Goal: Task Accomplishment & Management: Complete application form

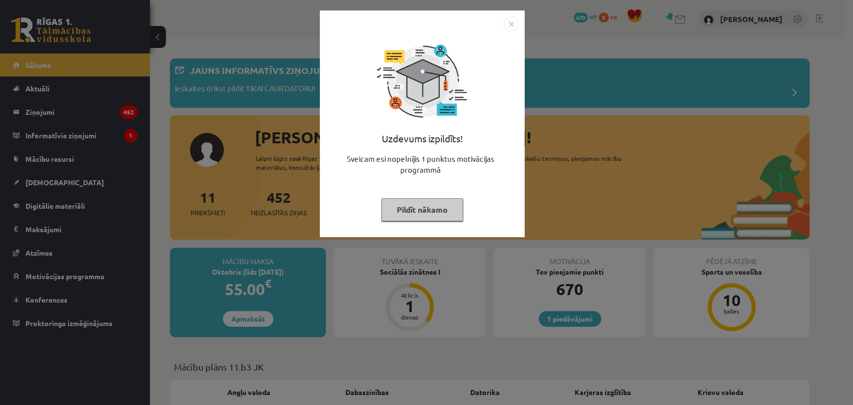
click at [417, 205] on button "Pildīt nākamo" at bounding box center [422, 209] width 82 height 23
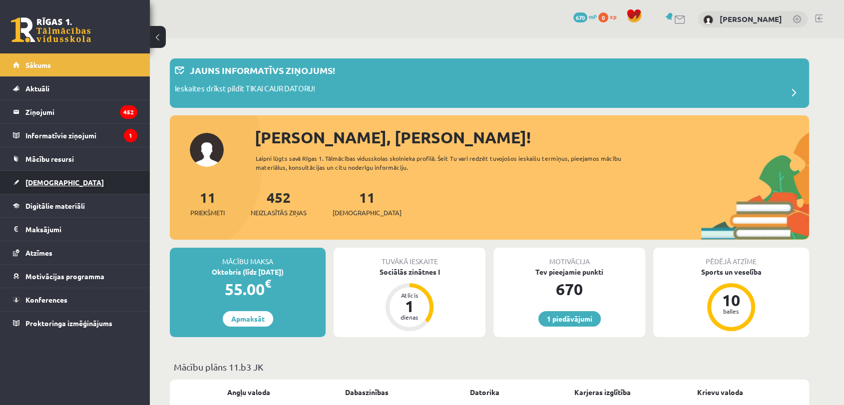
click at [32, 181] on span "[DEMOGRAPHIC_DATA]" at bounding box center [64, 182] width 78 height 9
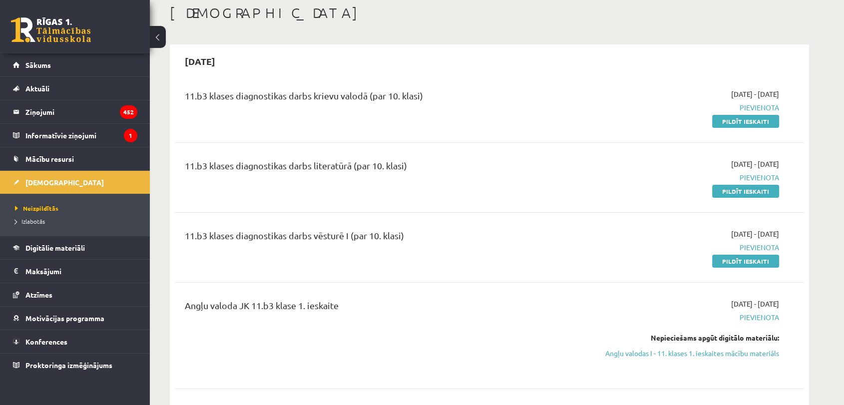
scroll to position [55, 0]
drag, startPoint x: 758, startPoint y: 261, endPoint x: 471, endPoint y: 58, distance: 351.6
click at [758, 261] on link "Pildīt ieskaiti" at bounding box center [746, 259] width 67 height 13
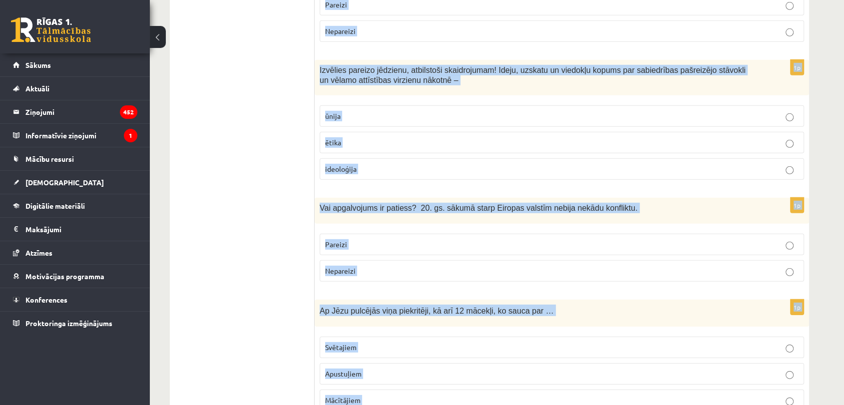
scroll to position [3331, 0]
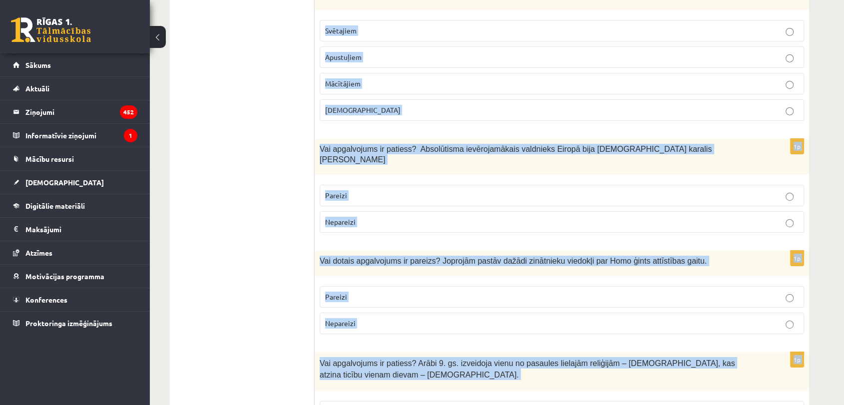
drag, startPoint x: 320, startPoint y: 198, endPoint x: 515, endPoint y: 368, distance: 258.9
copy form "Kristietības aizsākumi ir meklējami.. Tuvo Austrumu zemēs Tālo Austrumu zemēs D…"
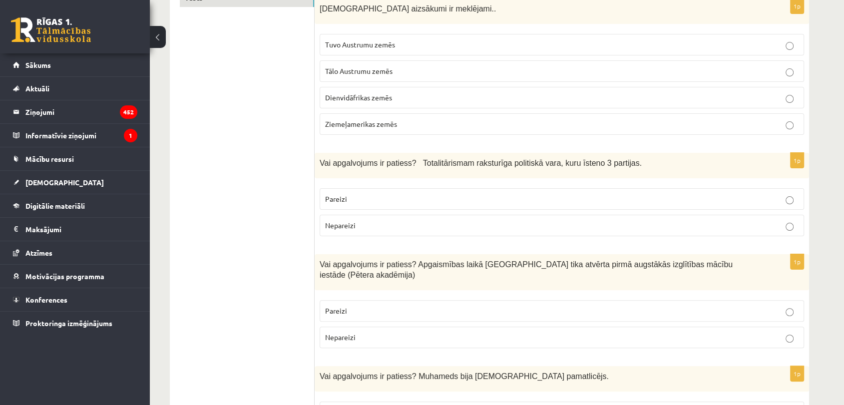
scroll to position [195, 0]
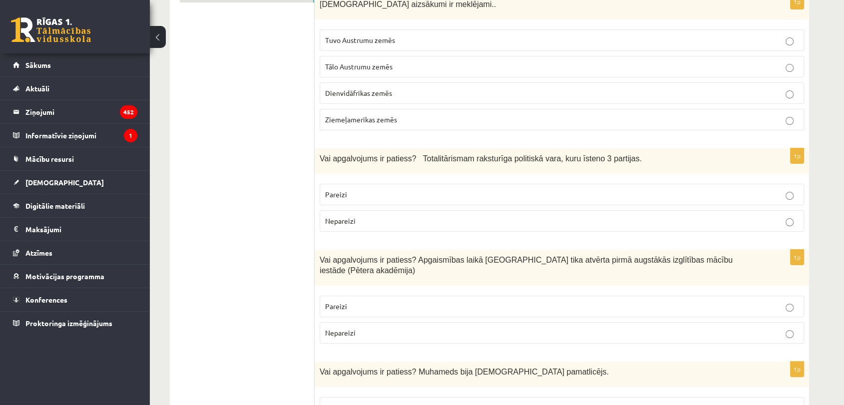
click at [419, 36] on p "Tuvo Austrumu zemēs" at bounding box center [562, 40] width 474 height 10
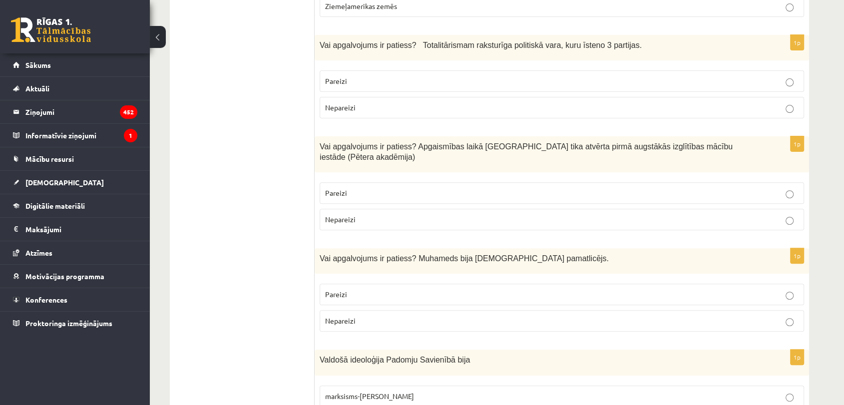
scroll to position [306, 0]
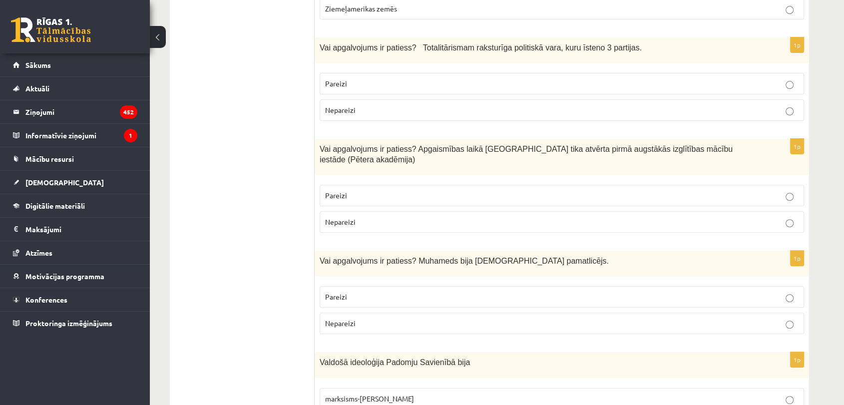
click at [368, 116] on label "Nepareizi" at bounding box center [562, 109] width 485 height 21
click at [364, 190] on p "Pareizi" at bounding box center [562, 195] width 474 height 10
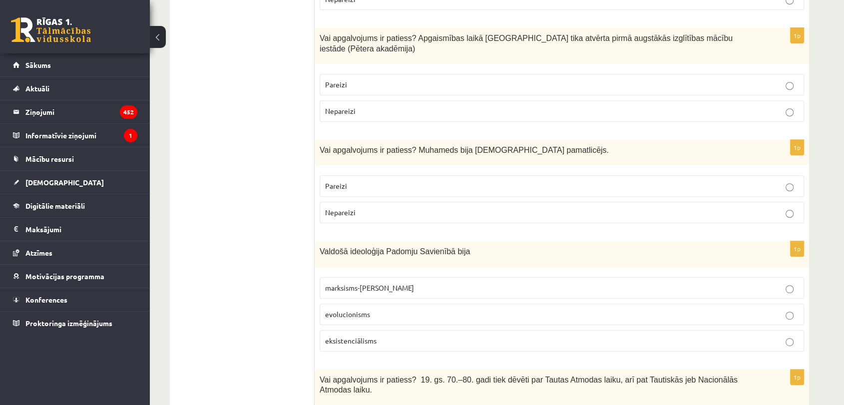
click at [355, 175] on label "Pareizi" at bounding box center [562, 185] width 485 height 21
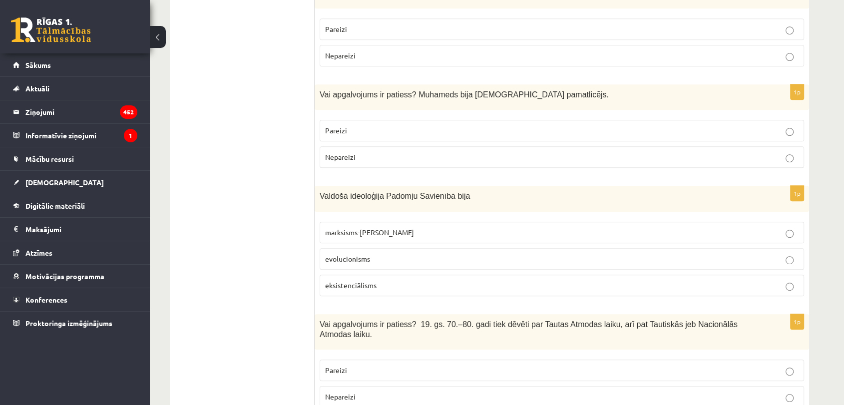
click at [380, 228] on span "marksisms-ļeņinisms" at bounding box center [369, 232] width 89 height 9
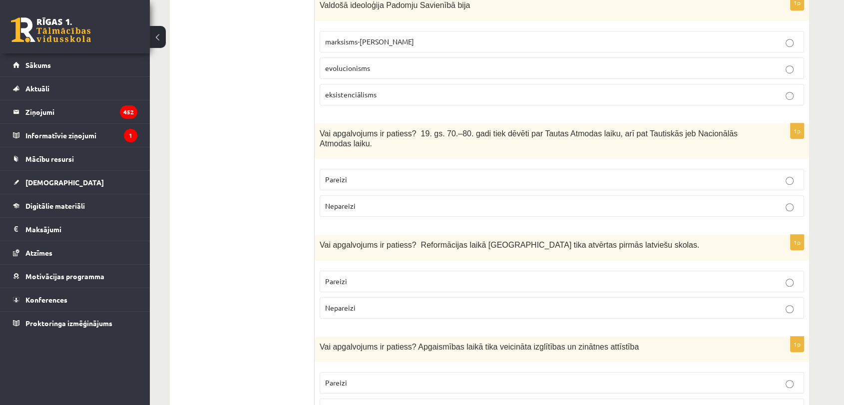
scroll to position [695, 0]
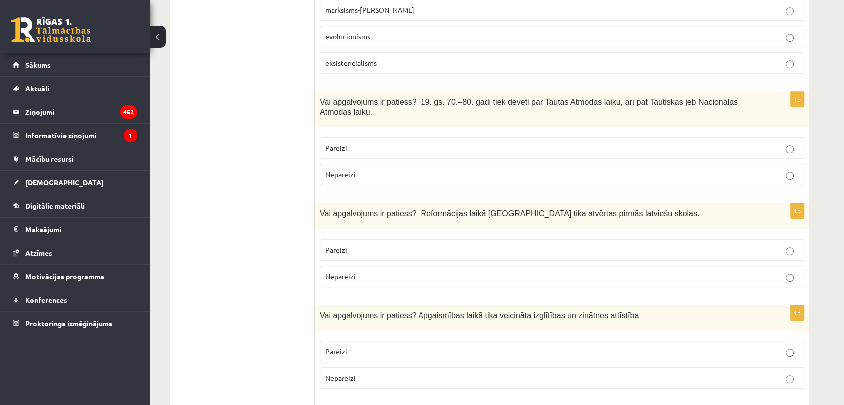
click at [417, 132] on fieldset "Pareizi Nepareizi" at bounding box center [562, 160] width 485 height 56
click at [391, 132] on fieldset "Pareizi Nepareizi" at bounding box center [562, 160] width 485 height 56
click at [391, 137] on label "Pareizi" at bounding box center [562, 147] width 485 height 21
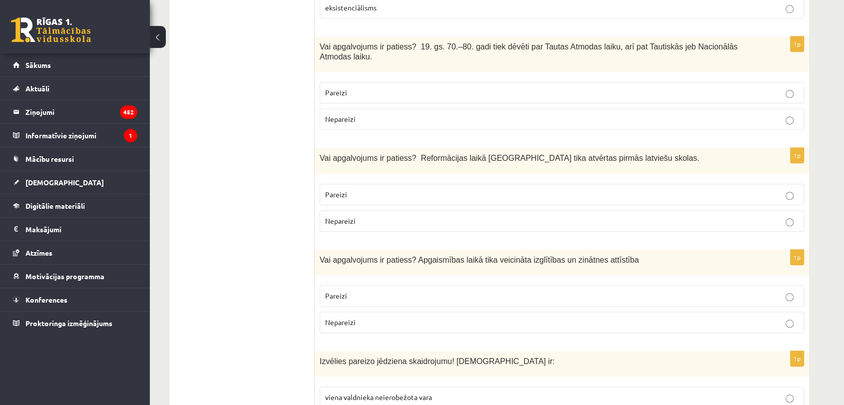
click at [399, 189] on p "Pareizi" at bounding box center [562, 194] width 474 height 10
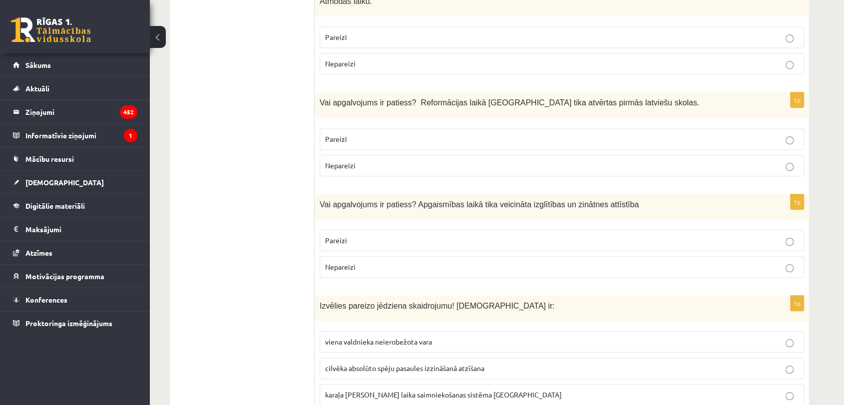
click at [389, 235] on p "Pareizi" at bounding box center [562, 240] width 474 height 10
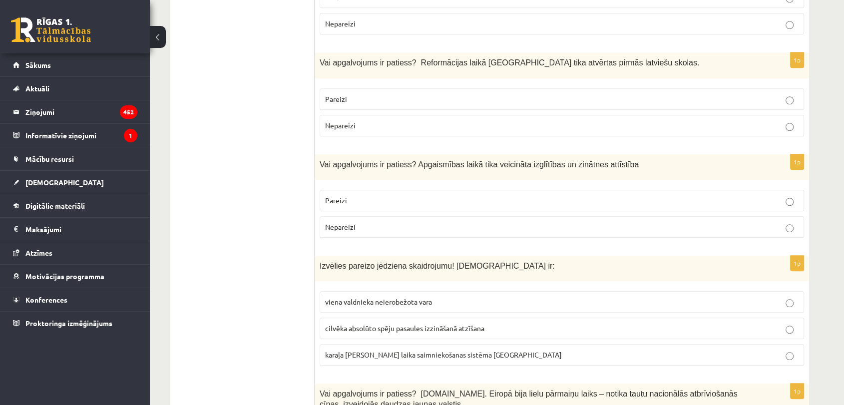
scroll to position [972, 0]
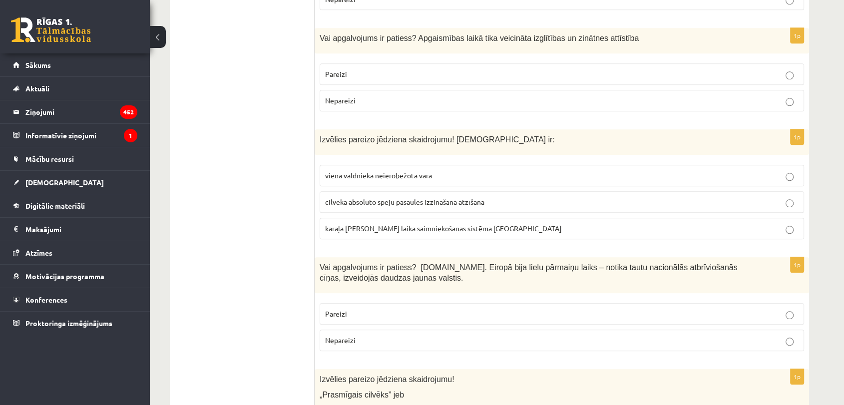
click at [385, 171] on span "viena valdnieka neierobežota vara" at bounding box center [378, 175] width 107 height 9
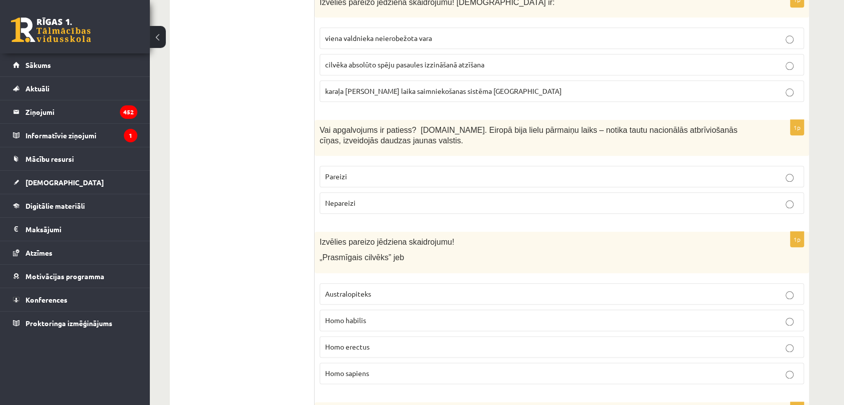
scroll to position [1139, 0]
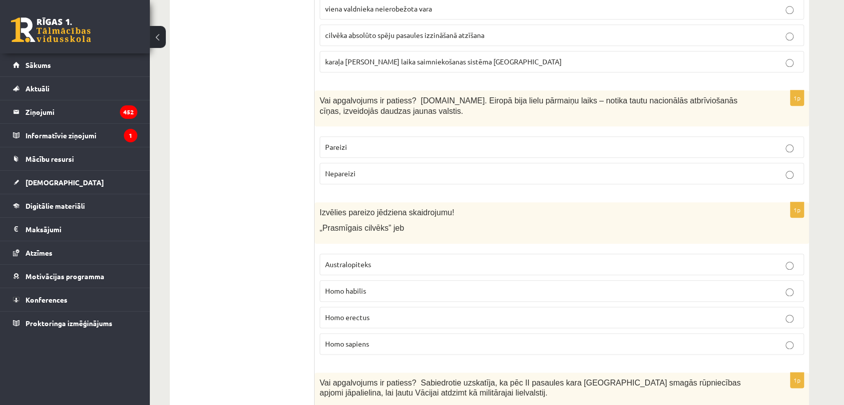
click at [371, 142] on p "Pareizi" at bounding box center [562, 147] width 474 height 10
click at [373, 286] on p "Homo habilis" at bounding box center [562, 291] width 474 height 10
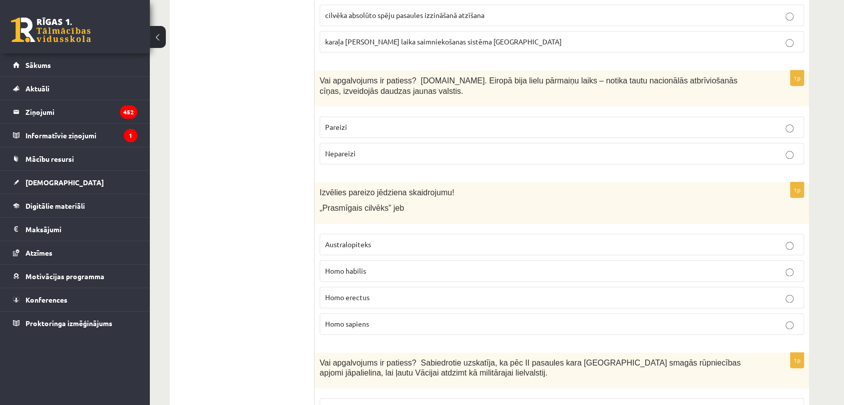
scroll to position [1195, 0]
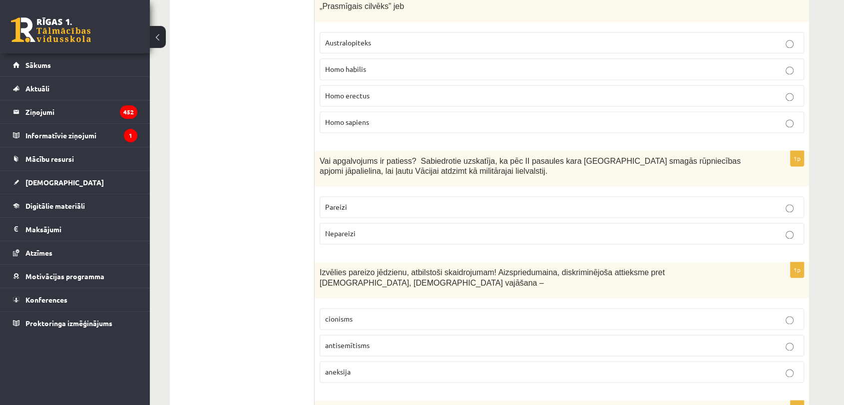
click at [359, 228] on p "Nepareizi" at bounding box center [562, 233] width 474 height 10
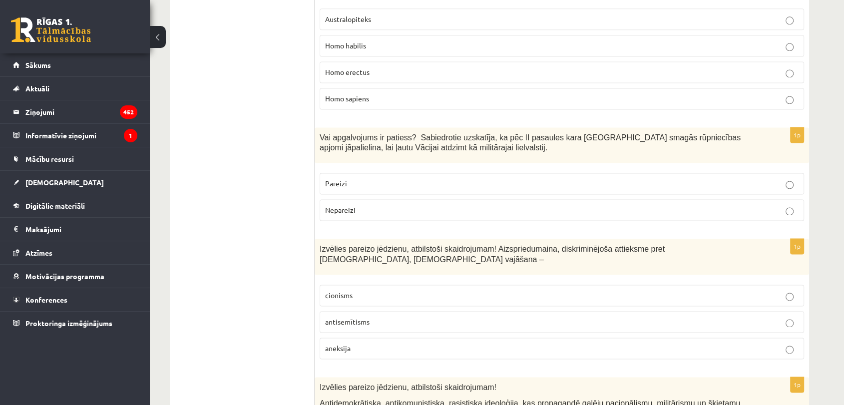
scroll to position [1417, 0]
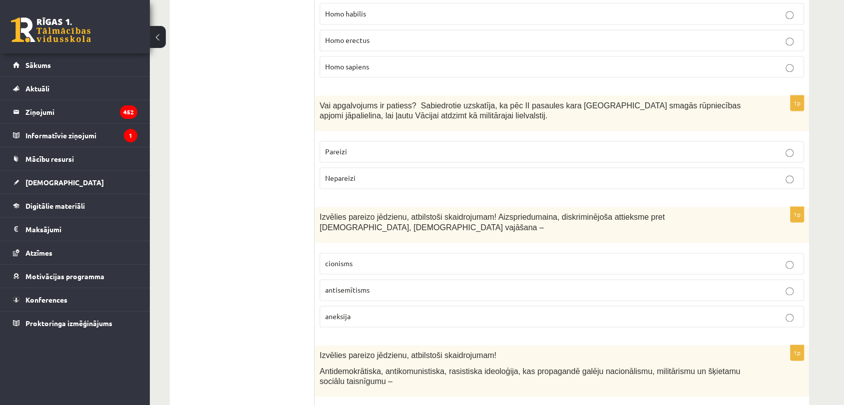
click at [373, 285] on p "antisemītisms" at bounding box center [562, 290] width 474 height 10
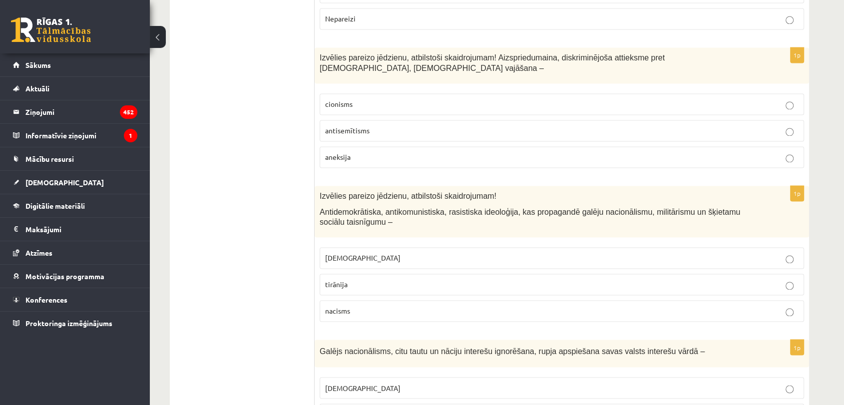
scroll to position [1583, 0]
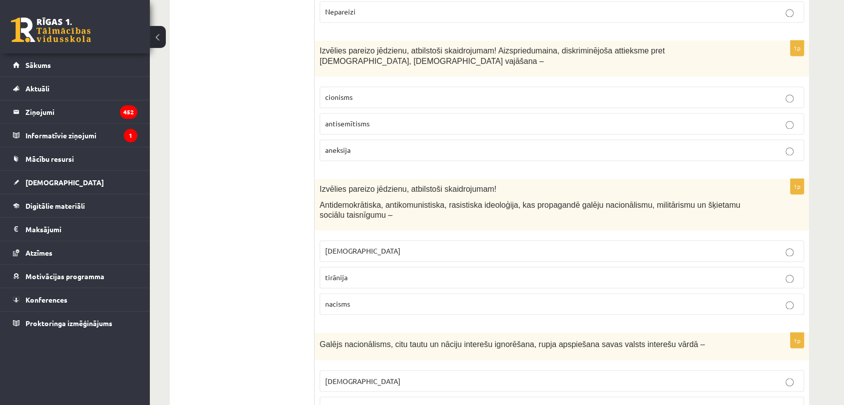
click at [332, 246] on span "fašisms" at bounding box center [362, 250] width 75 height 9
click at [264, 233] on ul "Tests" at bounding box center [247, 400] width 135 height 3609
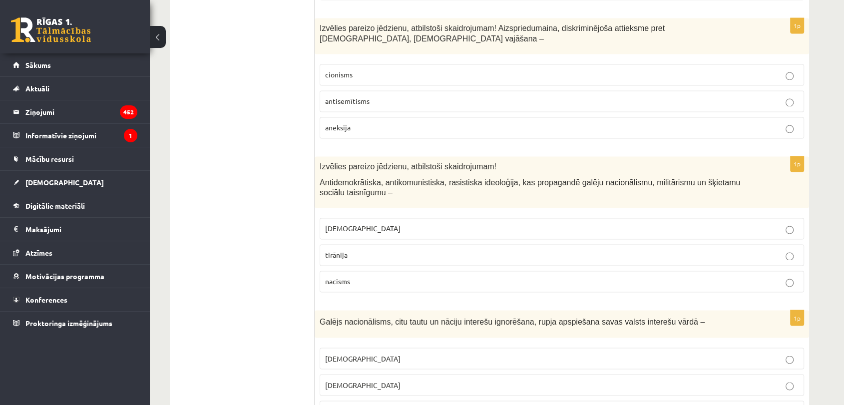
scroll to position [1694, 0]
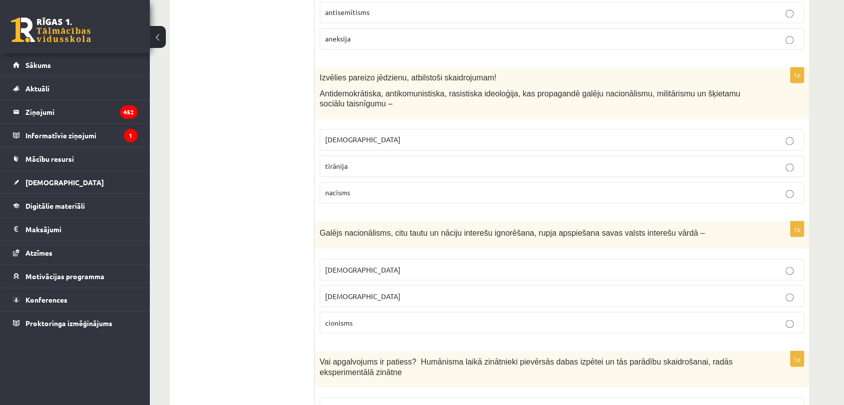
click at [328, 265] on span "šovinisms" at bounding box center [362, 269] width 75 height 9
click at [250, 238] on ul "Tests" at bounding box center [247, 289] width 135 height 3609
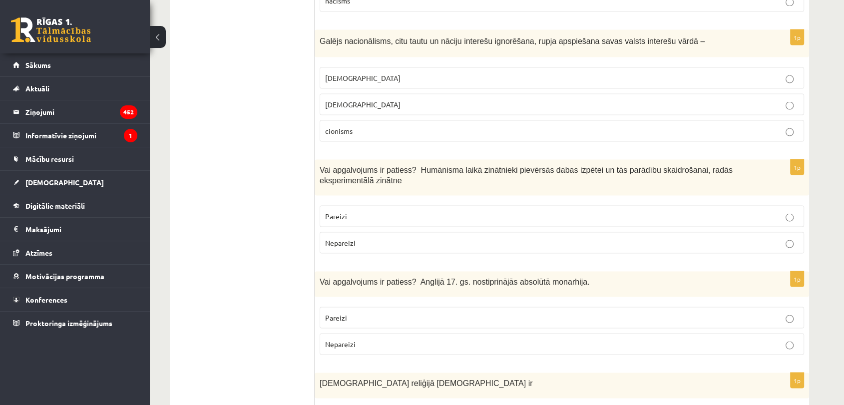
scroll to position [1916, 0]
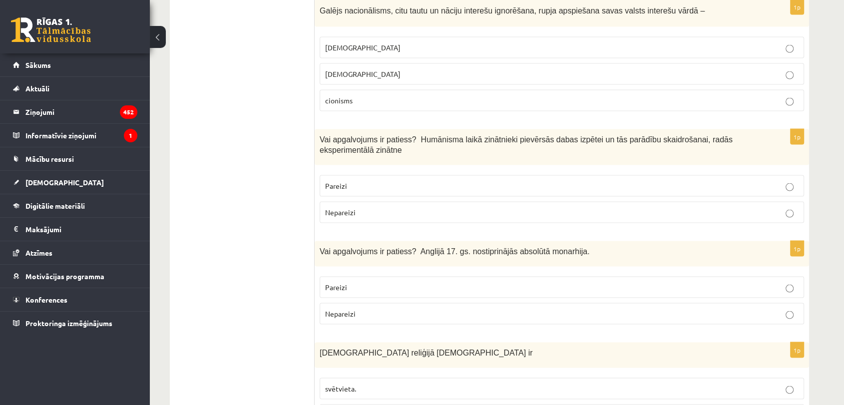
click at [340, 181] on span "Pareizi" at bounding box center [336, 185] width 22 height 9
click at [372, 309] on p "Nepareizi" at bounding box center [562, 314] width 474 height 10
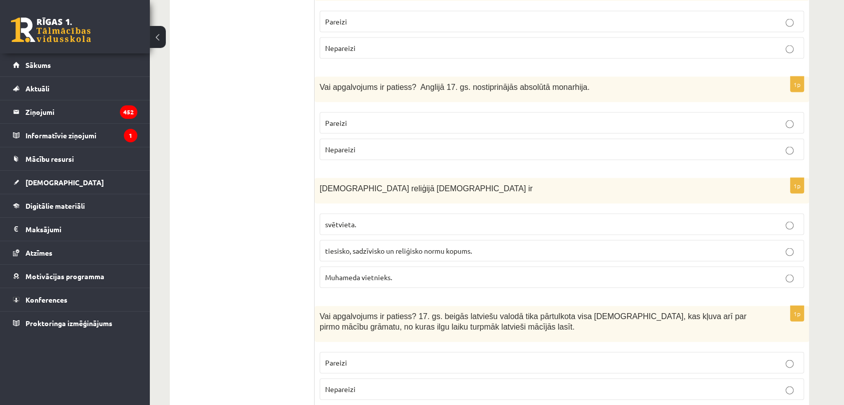
scroll to position [2083, 0]
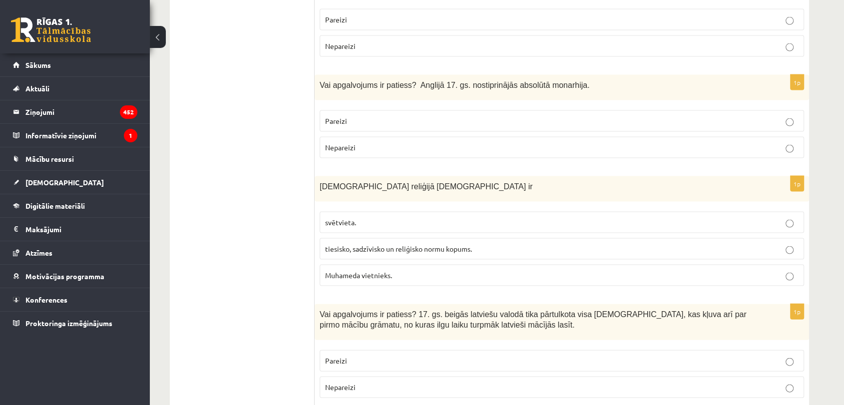
click at [390, 238] on label "tiesisko, sadzīvisko un reliģisko normu kopums." at bounding box center [562, 248] width 485 height 21
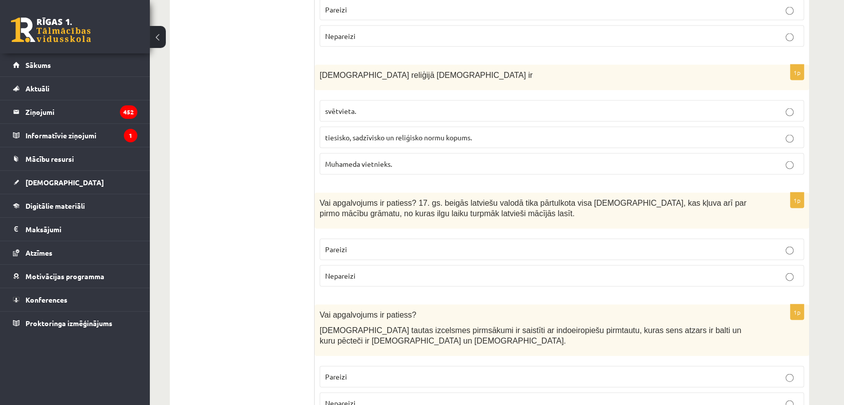
click at [386, 244] on p "Pareizi" at bounding box center [562, 249] width 474 height 10
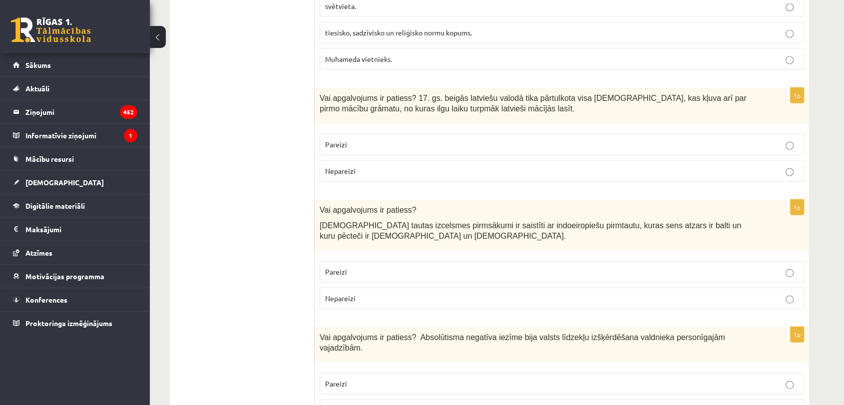
scroll to position [2305, 0]
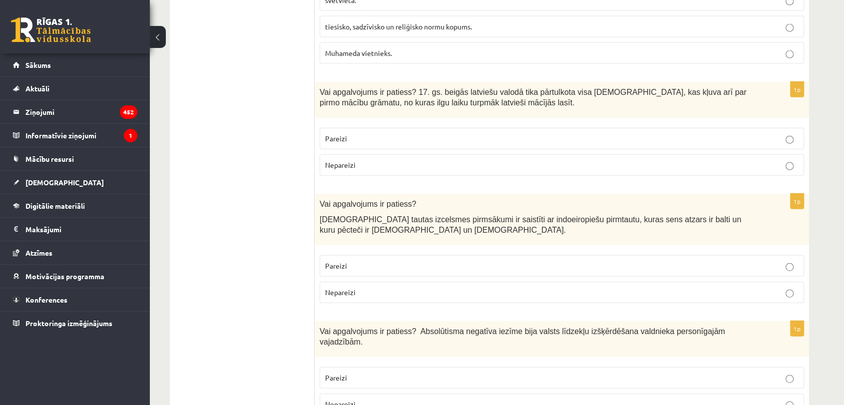
drag, startPoint x: 386, startPoint y: 227, endPoint x: 382, endPoint y: 216, distance: 11.2
click at [386, 261] on p "Pareizi" at bounding box center [562, 266] width 474 height 10
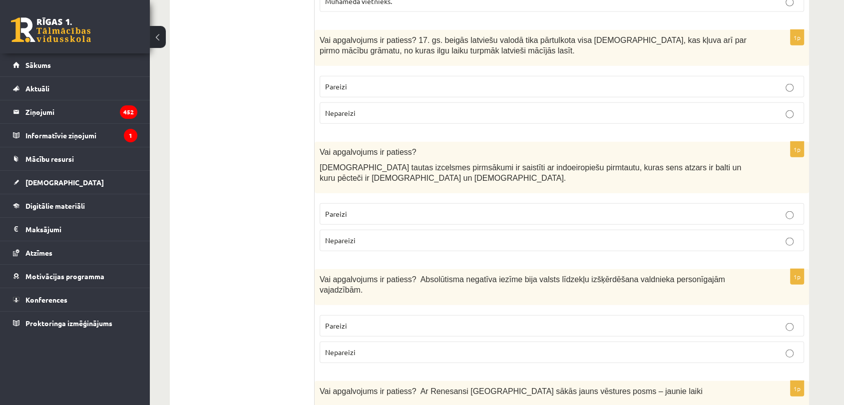
scroll to position [2361, 0]
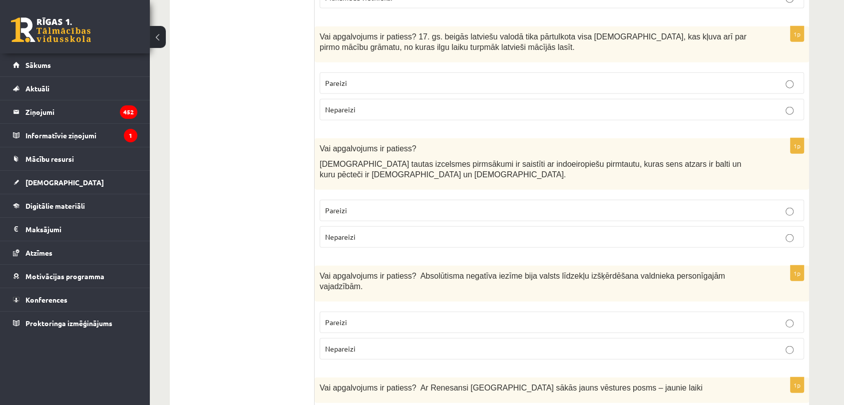
click at [387, 317] on p "Pareizi" at bounding box center [562, 322] width 474 height 10
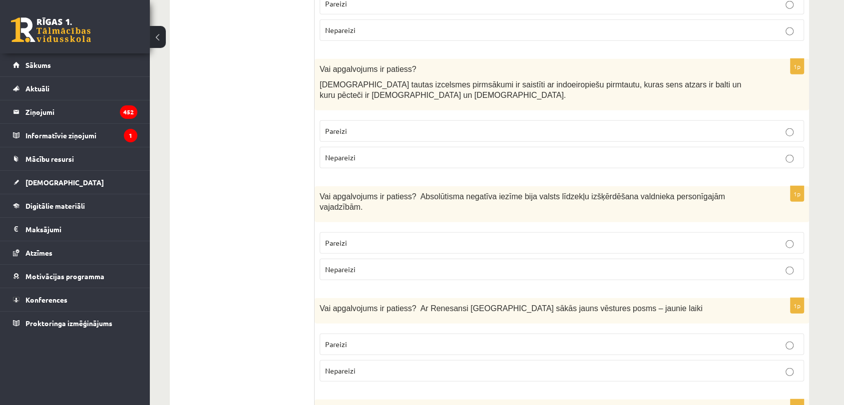
scroll to position [2471, 0]
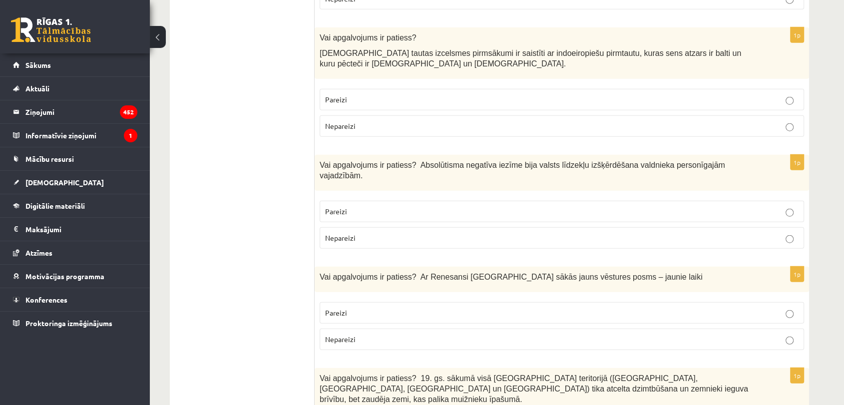
click at [385, 308] on p "Pareizi" at bounding box center [562, 313] width 474 height 10
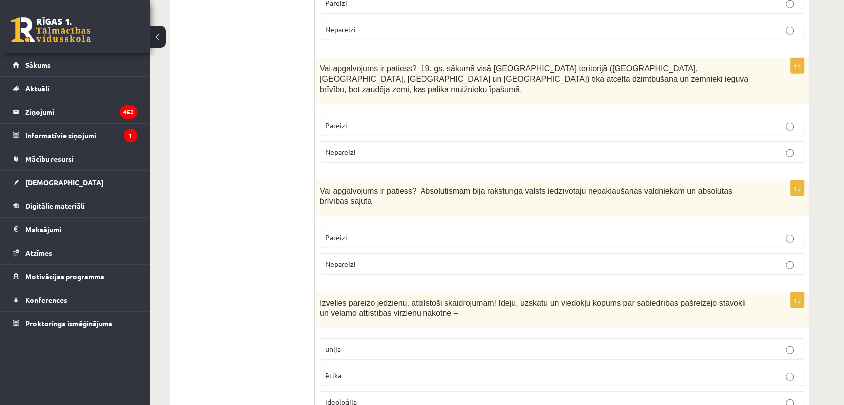
scroll to position [2749, 0]
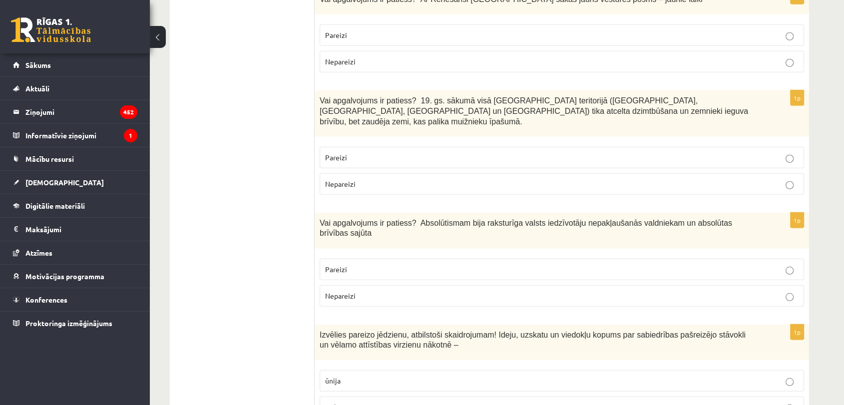
click at [378, 179] on p "Nepareizi" at bounding box center [562, 184] width 474 height 10
click at [388, 285] on label "Nepareizi" at bounding box center [562, 295] width 485 height 21
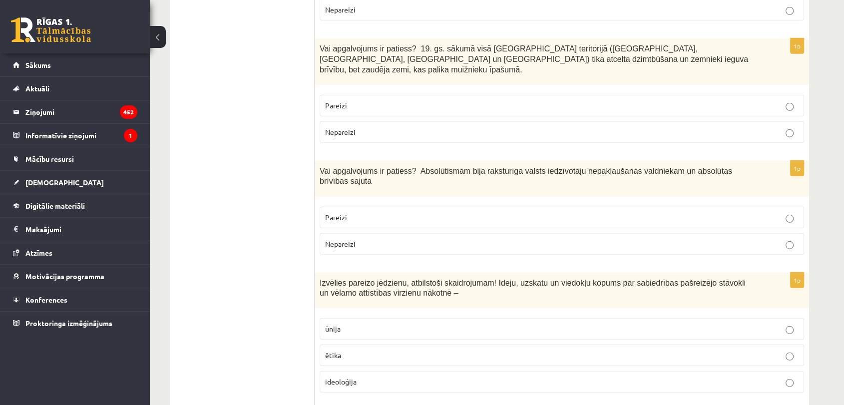
scroll to position [2805, 0]
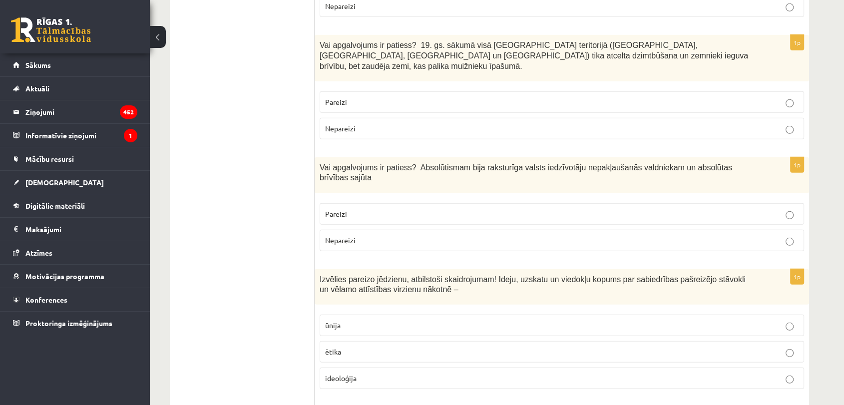
click at [397, 373] on p "ideoloģija" at bounding box center [562, 378] width 474 height 10
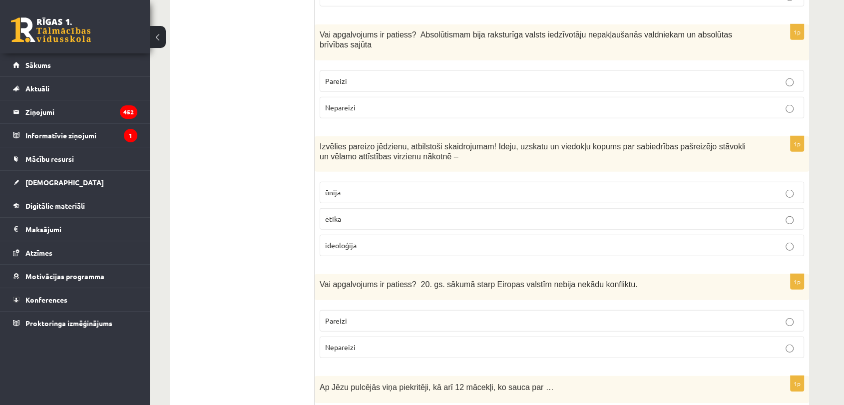
scroll to position [2971, 0]
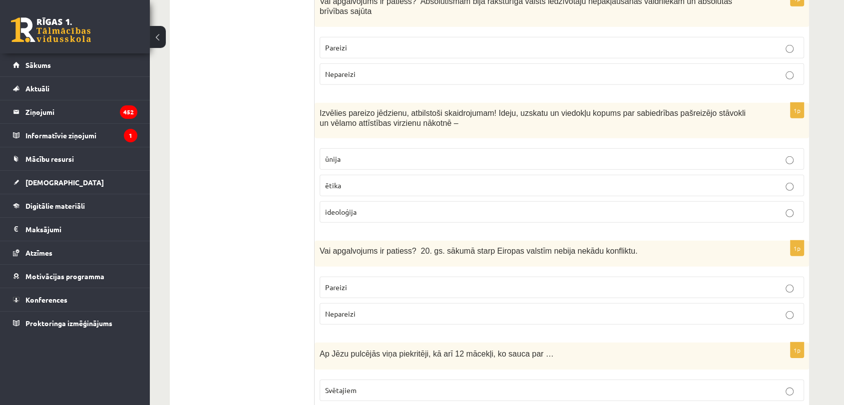
click at [348, 303] on label "Nepareizi" at bounding box center [562, 313] width 485 height 21
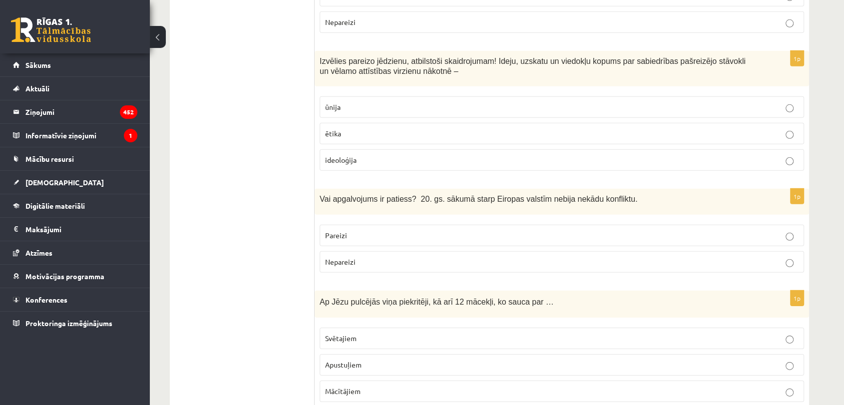
scroll to position [3027, 0]
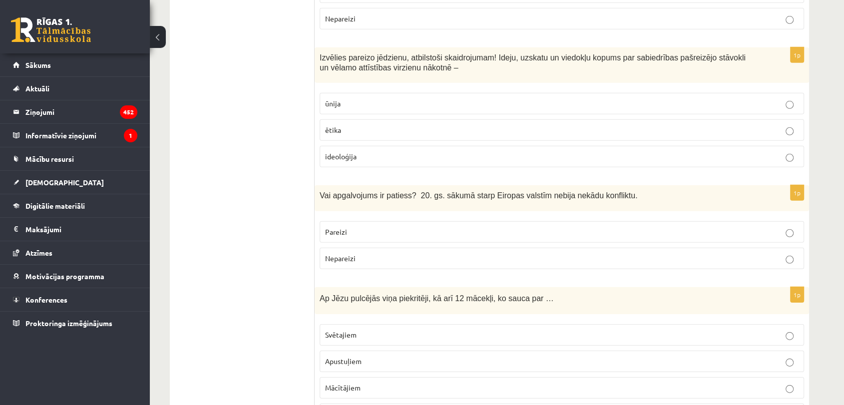
click at [360, 357] on span "Apustuļiem" at bounding box center [343, 361] width 36 height 9
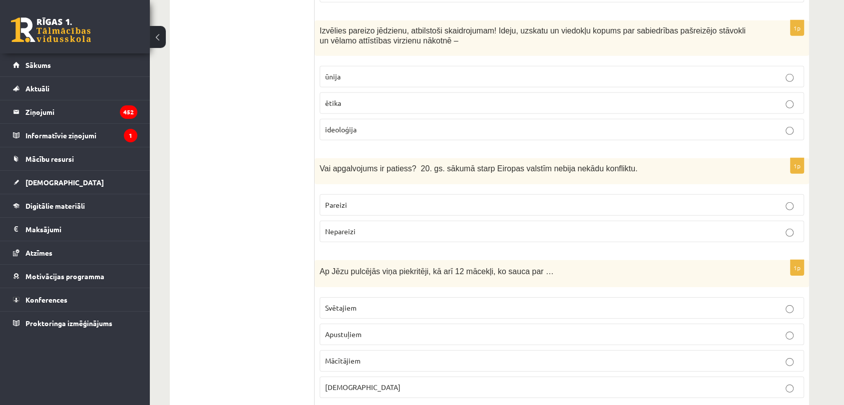
scroll to position [3194, 0]
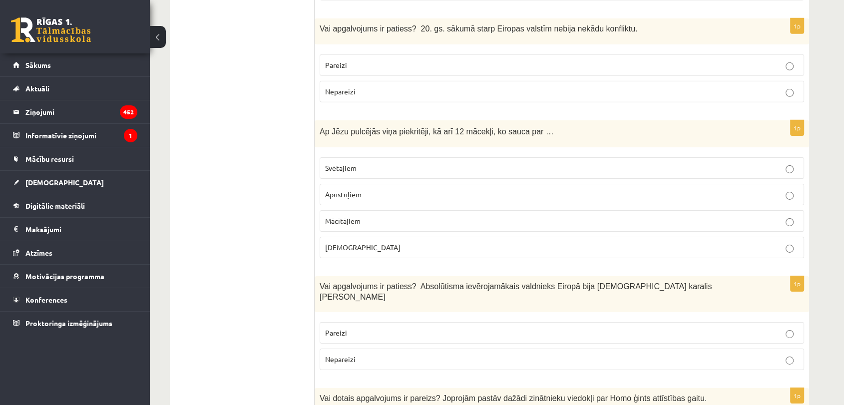
click at [332, 328] on span "Pareizi" at bounding box center [336, 332] width 22 height 9
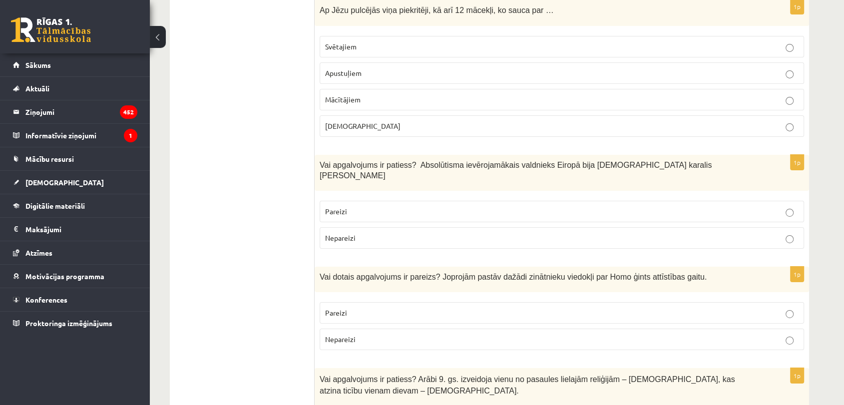
scroll to position [3331, 0]
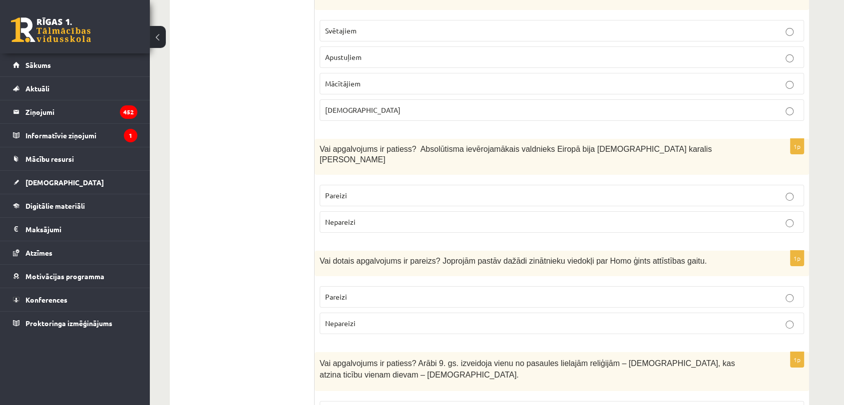
click at [398, 286] on label "Pareizi" at bounding box center [562, 296] width 485 height 21
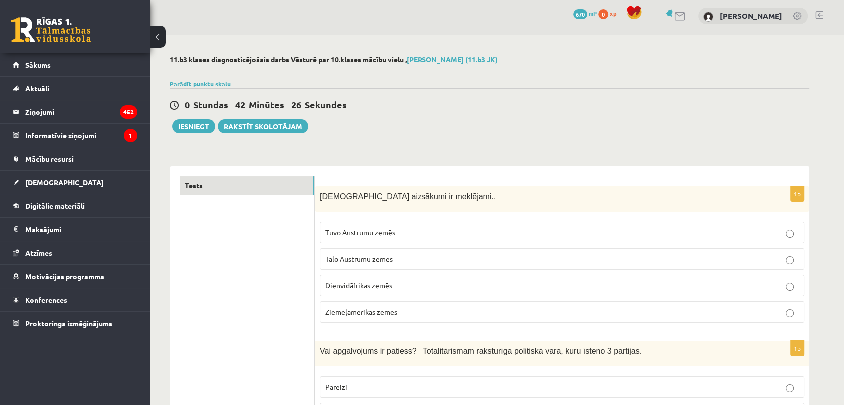
scroll to position [0, 0]
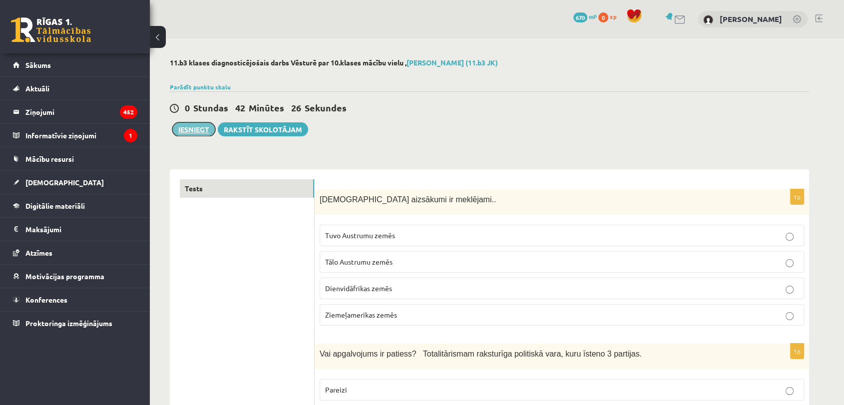
click at [200, 128] on button "Iesniegt" at bounding box center [193, 129] width 43 height 14
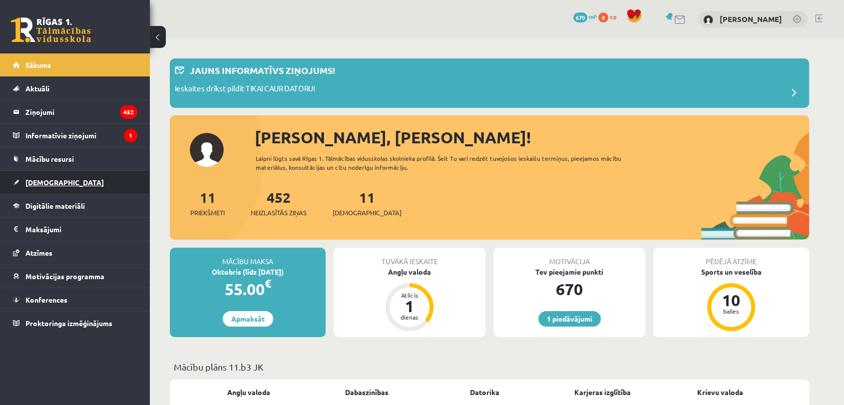
click at [64, 186] on link "[DEMOGRAPHIC_DATA]" at bounding box center [75, 182] width 124 height 23
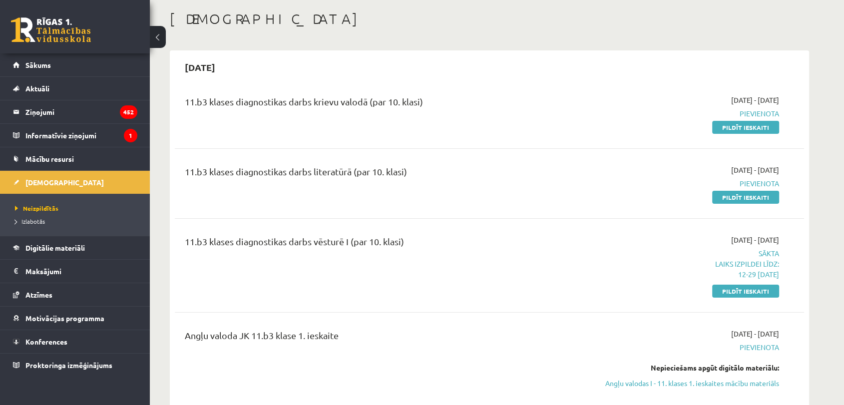
scroll to position [55, 0]
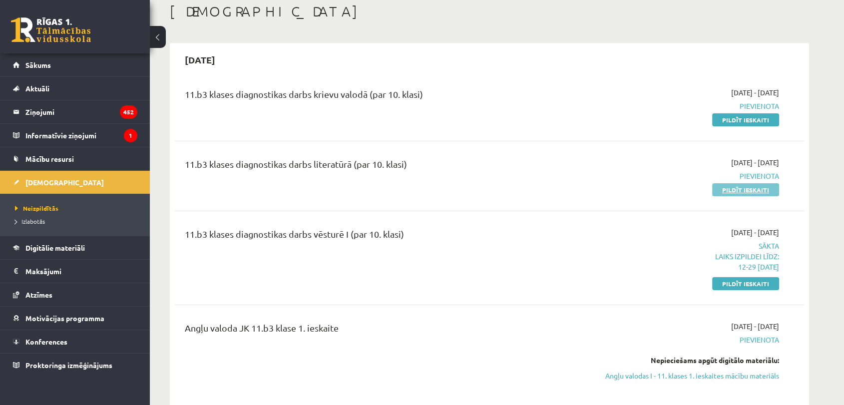
click at [727, 192] on link "Pildīt ieskaiti" at bounding box center [746, 189] width 67 height 13
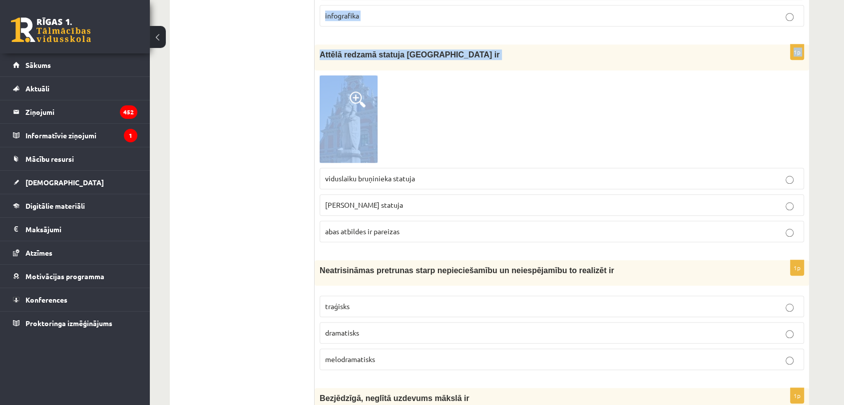
scroll to position [883, 0]
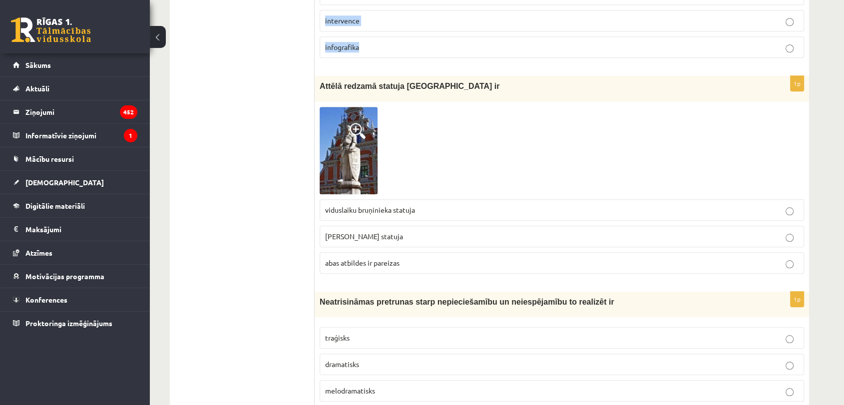
drag, startPoint x: 318, startPoint y: 201, endPoint x: 381, endPoint y: 57, distance: 156.8
copy form "Renesanses noveles pārstāvis latviešu literatūrā ir Rūdolfs Blaumanis Kārlis Sk…"
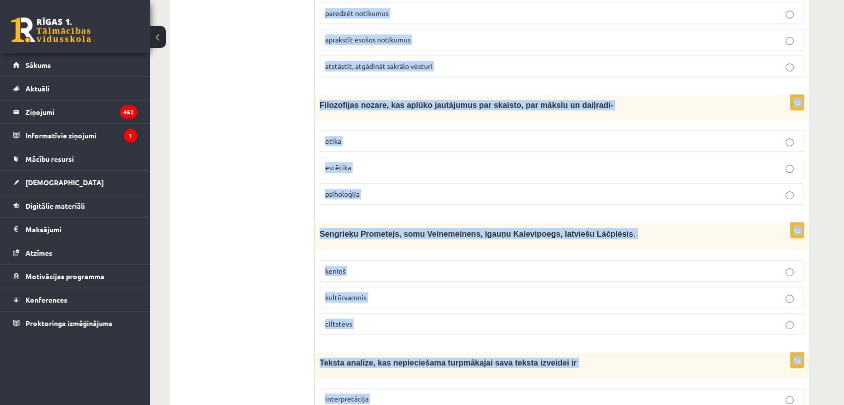
scroll to position [273, 0]
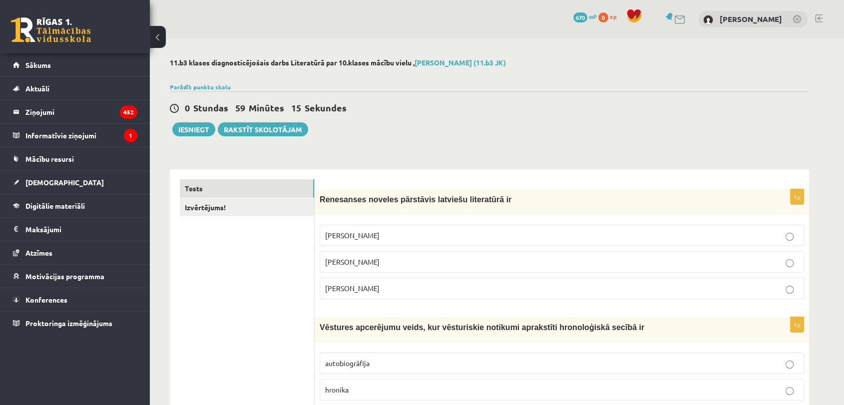
click at [339, 287] on span "Jānis Ezeriņš" at bounding box center [352, 288] width 54 height 9
click at [376, 295] on label "Jānis Ezeriņš" at bounding box center [562, 288] width 485 height 21
drag, startPoint x: 241, startPoint y: 290, endPoint x: 242, endPoint y: 285, distance: 5.1
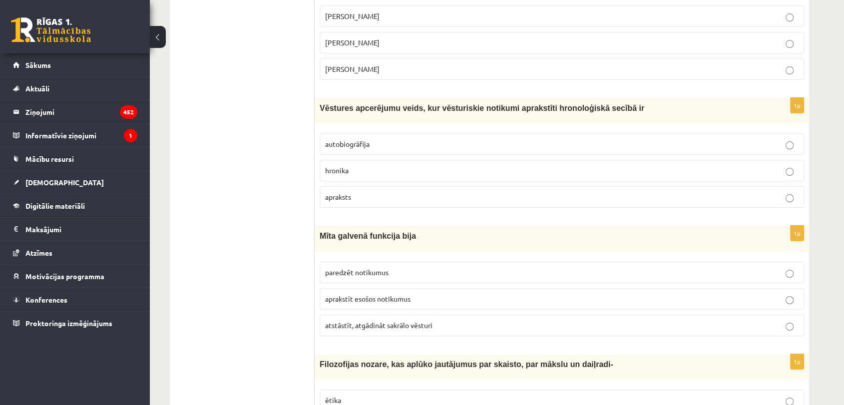
scroll to position [222, 0]
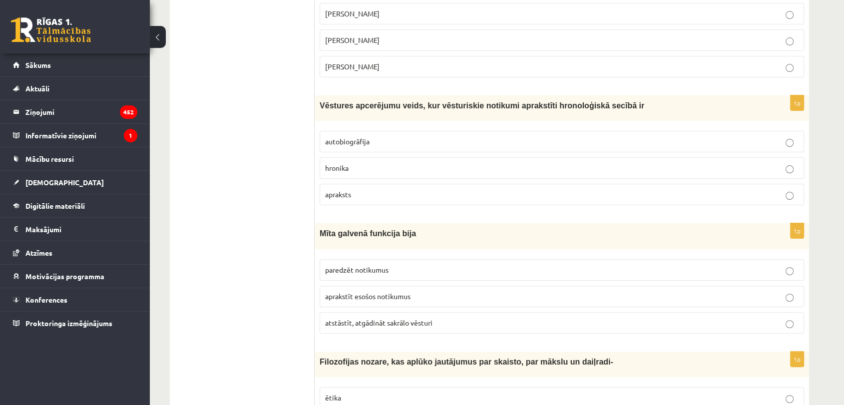
click at [365, 166] on p "hronika" at bounding box center [562, 168] width 474 height 10
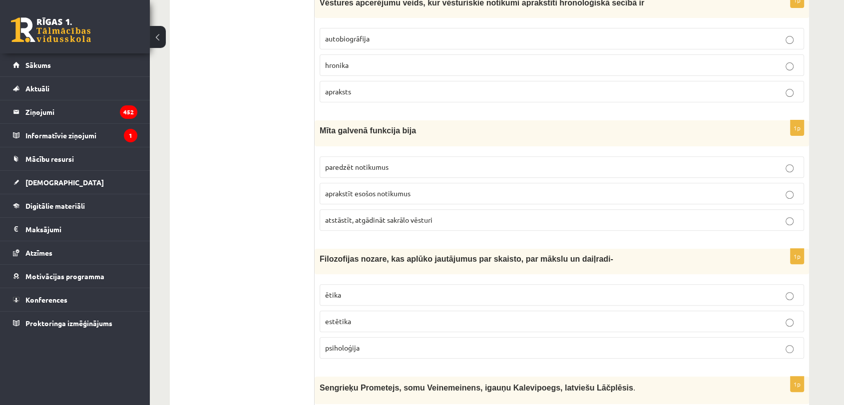
scroll to position [333, 0]
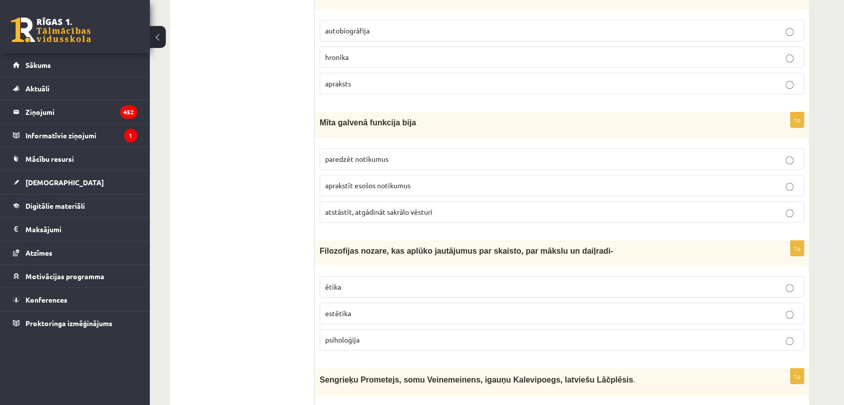
click at [348, 212] on span "atstāstīt, atgādināt sakrālo vēsturi" at bounding box center [378, 211] width 107 height 9
drag, startPoint x: 303, startPoint y: 215, endPoint x: 290, endPoint y: 214, distance: 13.5
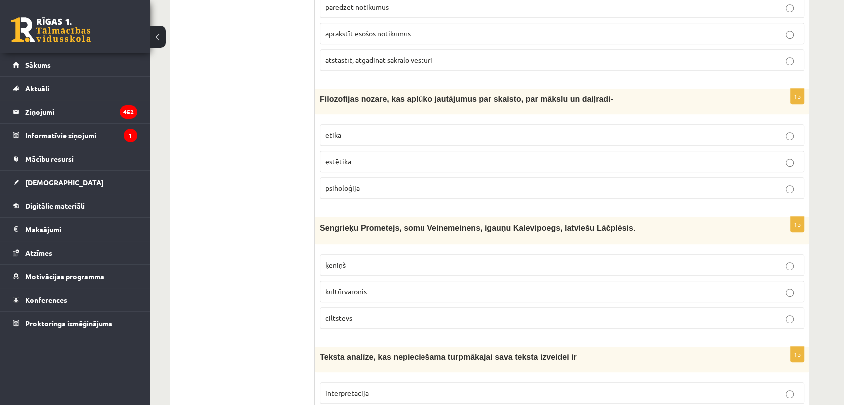
scroll to position [500, 0]
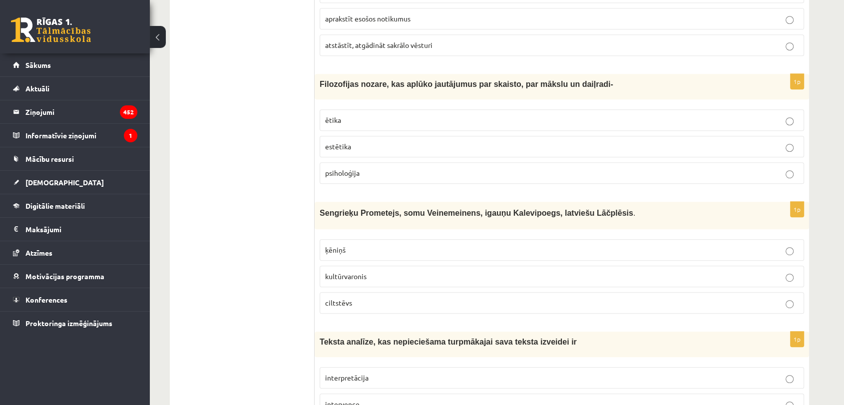
drag, startPoint x: 347, startPoint y: 142, endPoint x: 272, endPoint y: 181, distance: 84.3
click at [346, 142] on span "estētika" at bounding box center [338, 146] width 26 height 9
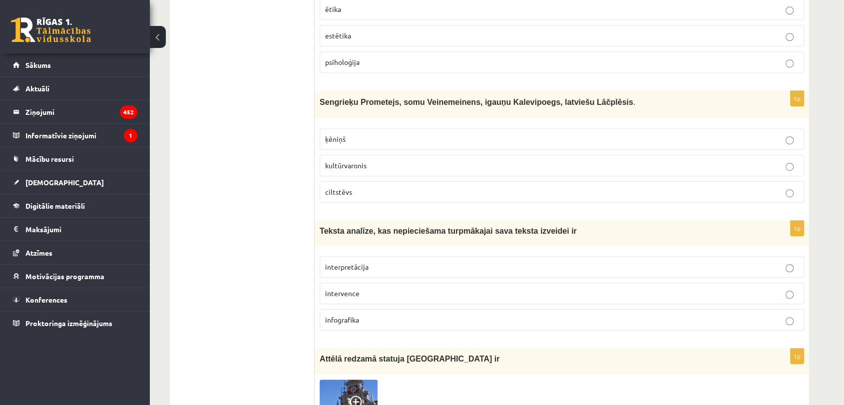
click at [341, 160] on p "kultūrvaronis" at bounding box center [562, 165] width 474 height 10
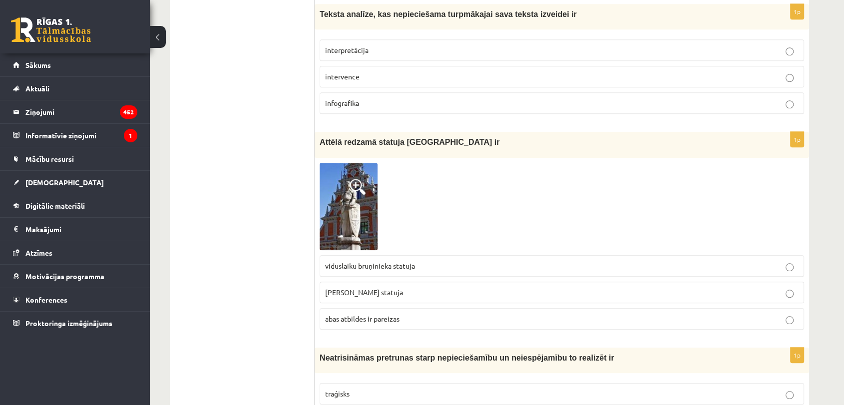
scroll to position [832, 0]
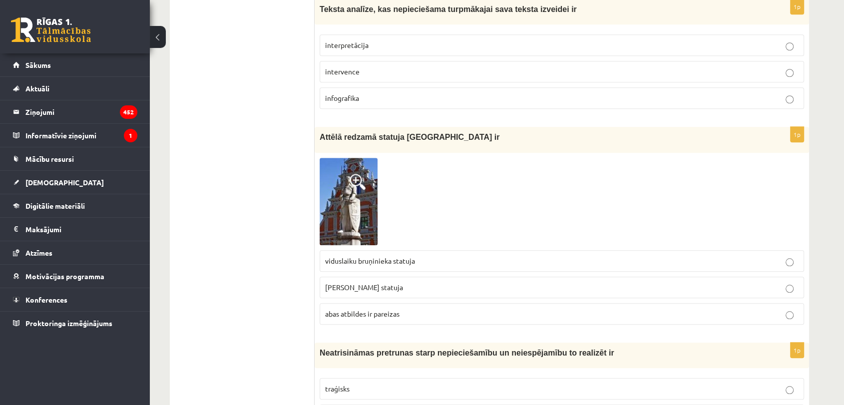
click at [337, 41] on span "interpretācija" at bounding box center [346, 44] width 43 height 9
click at [348, 201] on img at bounding box center [349, 201] width 58 height 87
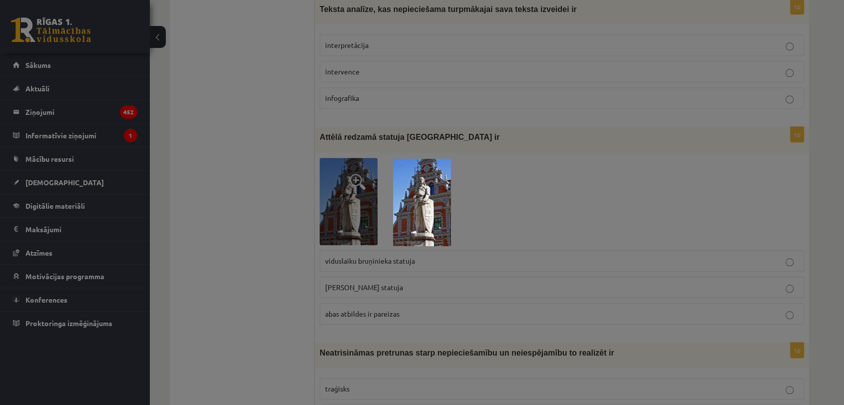
click at [507, 217] on div at bounding box center [422, 202] width 844 height 405
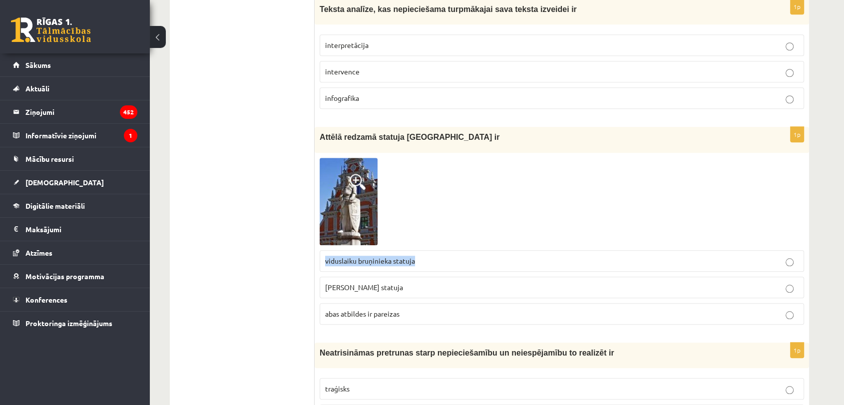
drag, startPoint x: 324, startPoint y: 261, endPoint x: 426, endPoint y: 261, distance: 101.4
click at [426, 261] on label "viduslaiku bruņinieka statuja" at bounding box center [562, 260] width 485 height 21
copy span "viduslaiku bruņinieka statuja"
click at [348, 283] on span "Rolanda statuja" at bounding box center [364, 287] width 78 height 9
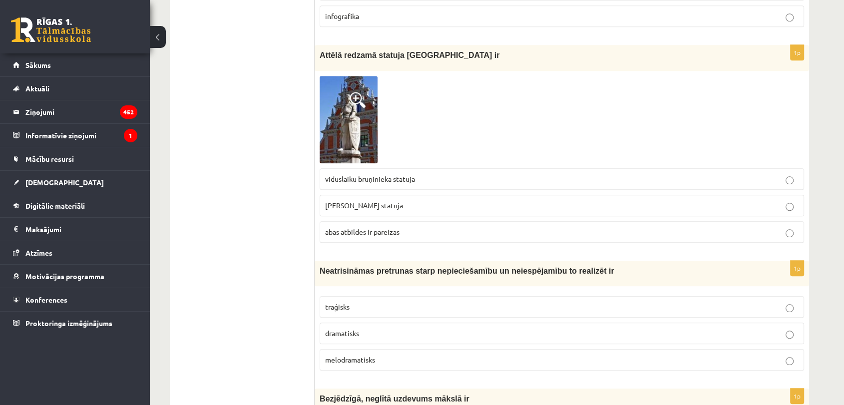
scroll to position [888, 0]
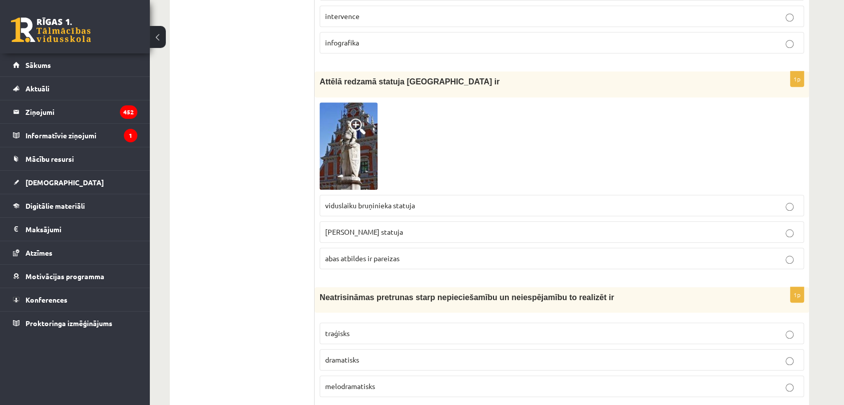
click at [459, 255] on p "abas atbildes ir pareizas" at bounding box center [562, 258] width 474 height 10
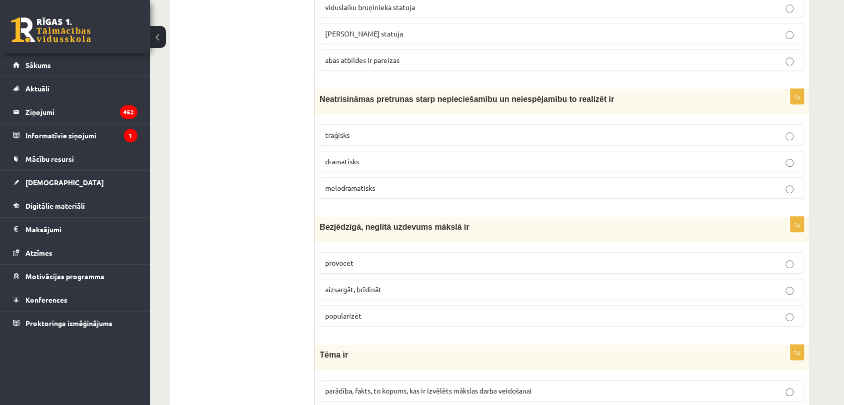
scroll to position [1055, 0]
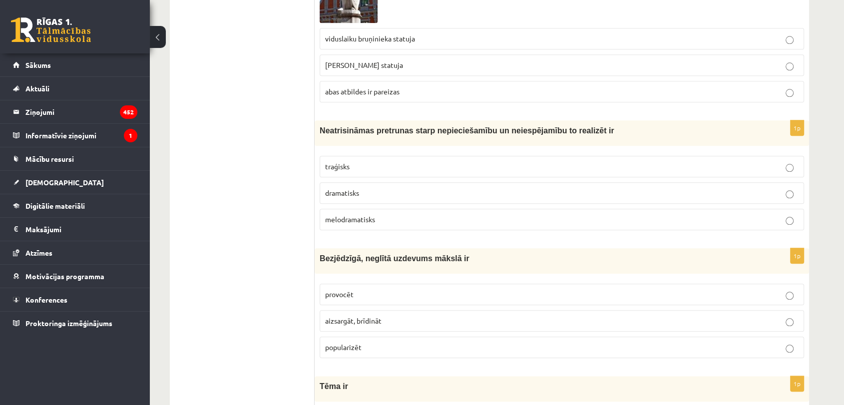
drag, startPoint x: 313, startPoint y: 126, endPoint x: 335, endPoint y: 127, distance: 22.0
click at [325, 103] on div "1p Attēlā redzamā statuja Rīgā ir viduslaiku bruņinieka statuja Rolanda statuja…" at bounding box center [562, 7] width 495 height 205
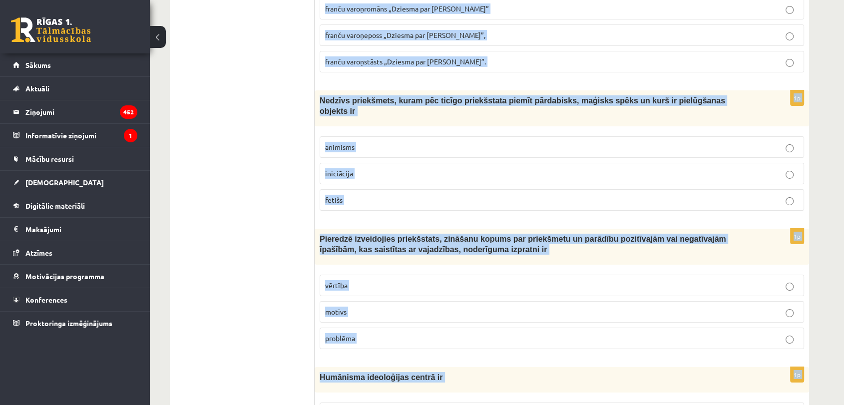
scroll to position [3748, 0]
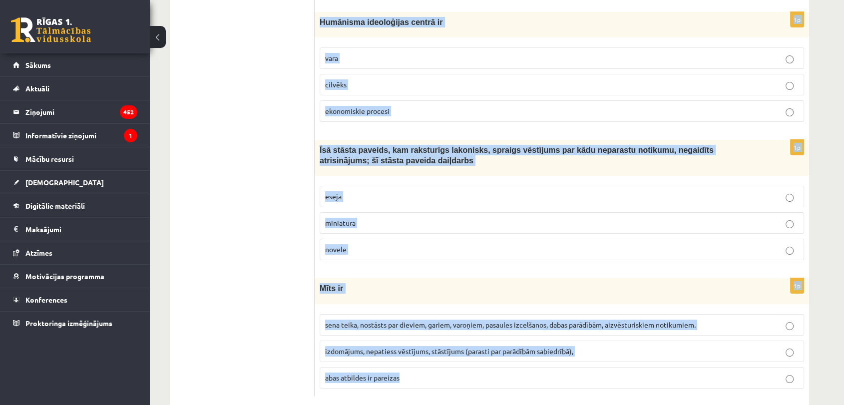
drag, startPoint x: 320, startPoint y: 128, endPoint x: 534, endPoint y: 357, distance: 313.2
copy form "Neatrisināmas pretrunas starp nepieciešamību un neiespējamību to realizēt ir tr…"
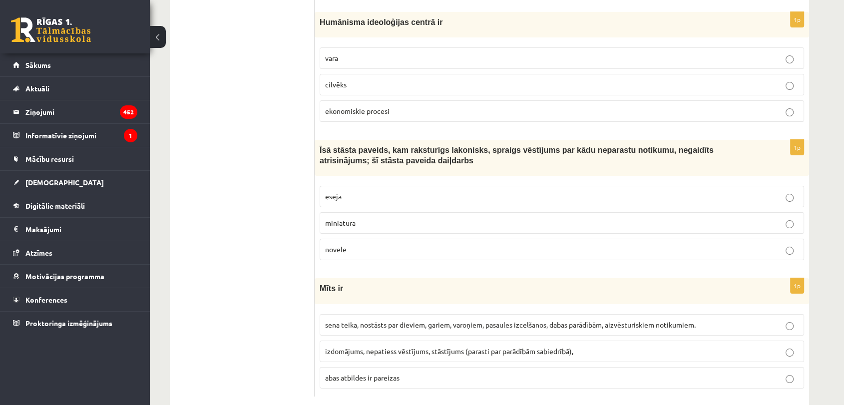
drag, startPoint x: 353, startPoint y: 307, endPoint x: 299, endPoint y: 305, distance: 53.5
click at [350, 320] on span "sena teika, nostāsts par dieviem, gariem, varoņiem, pasaules izcelšanos, dabas …" at bounding box center [510, 324] width 371 height 9
click at [348, 320] on p "sena teika, nostāsts par dieviem, gariem, varoņiem, pasaules izcelšanos, dabas …" at bounding box center [562, 325] width 474 height 10
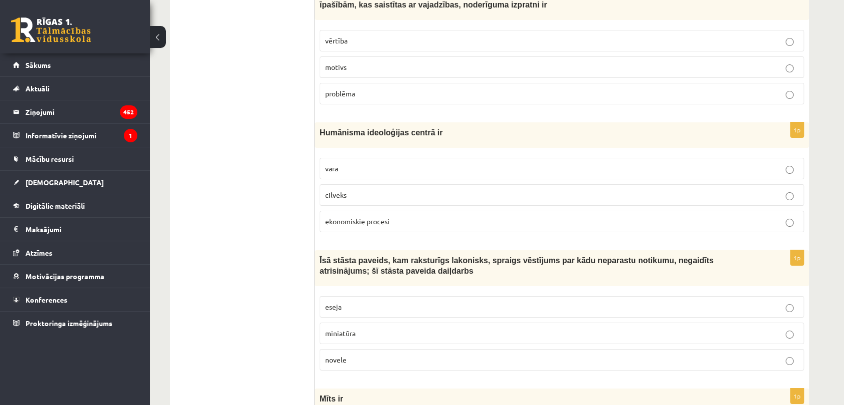
scroll to position [3637, 0]
click at [337, 356] on span "novele" at bounding box center [335, 360] width 21 height 9
click at [347, 190] on p "cilvēks" at bounding box center [562, 195] width 474 height 10
drag, startPoint x: 345, startPoint y: 20, endPoint x: 330, endPoint y: 28, distance: 16.6
click at [345, 36] on span "vērtība" at bounding box center [336, 40] width 22 height 9
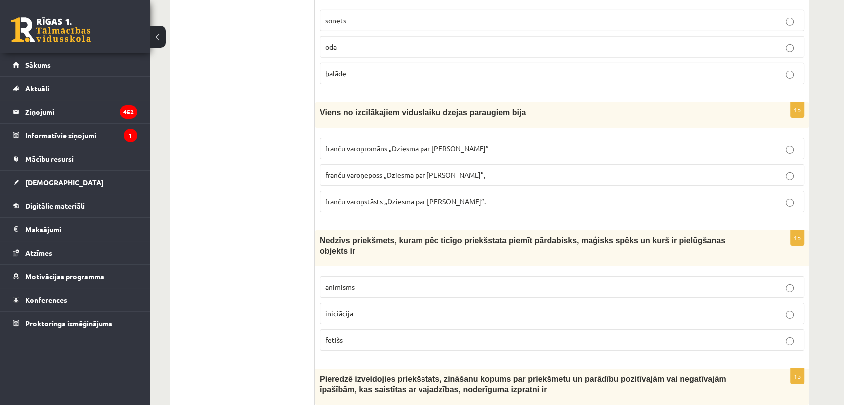
scroll to position [3248, 0]
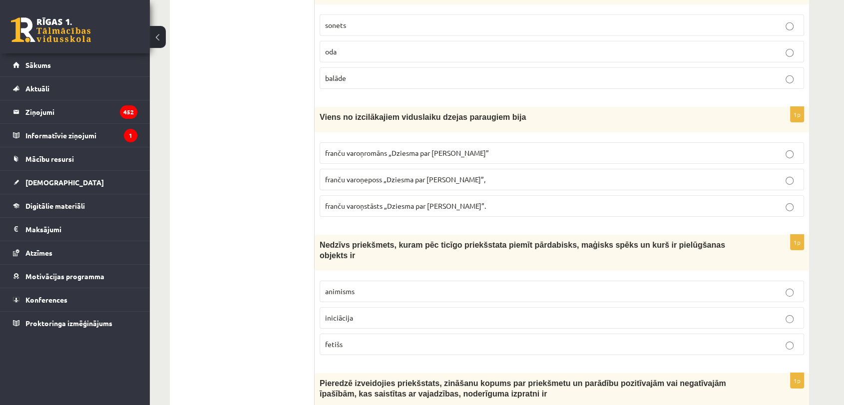
click at [345, 175] on span "franču varoņeposs „Dziesma par Rolandu”," at bounding box center [405, 179] width 160 height 9
click at [347, 334] on label "fetišs" at bounding box center [562, 344] width 485 height 21
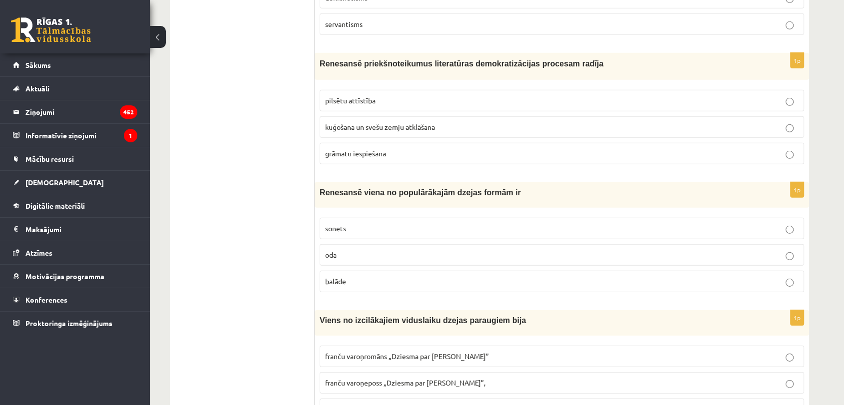
scroll to position [3026, 0]
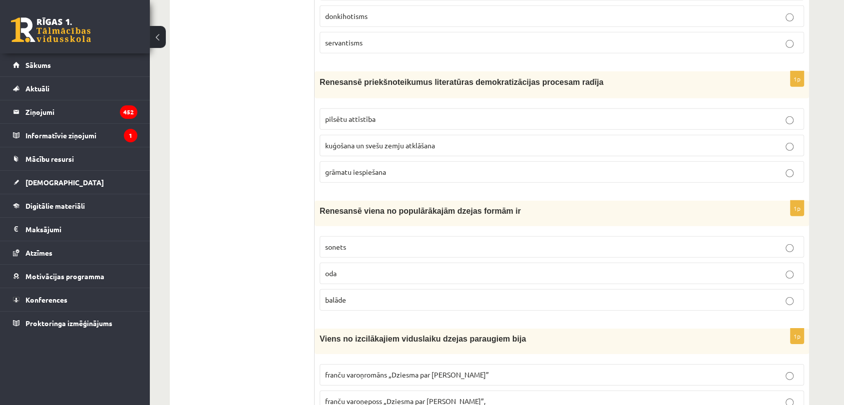
click at [376, 242] on p "sonets" at bounding box center [562, 247] width 474 height 10
drag, startPoint x: 259, startPoint y: 237, endPoint x: 272, endPoint y: 197, distance: 42.2
click at [345, 167] on span "grāmatu iespiešana" at bounding box center [355, 171] width 61 height 9
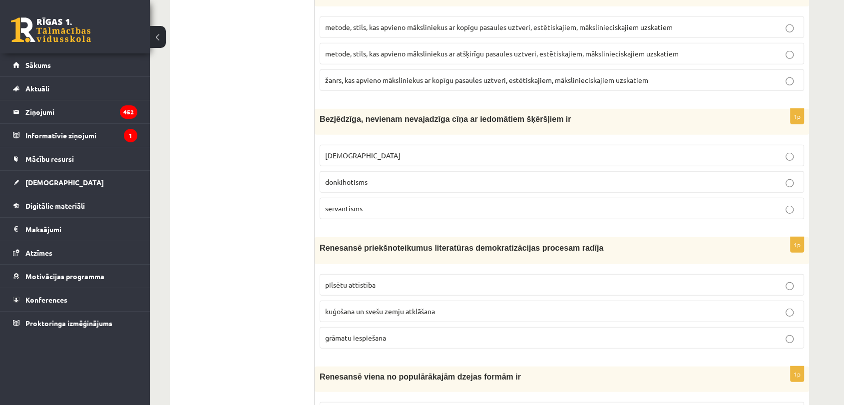
scroll to position [2859, 0]
drag, startPoint x: 343, startPoint y: 173, endPoint x: 283, endPoint y: 167, distance: 60.3
click at [343, 178] on span "donkihotisms" at bounding box center [346, 182] width 42 height 9
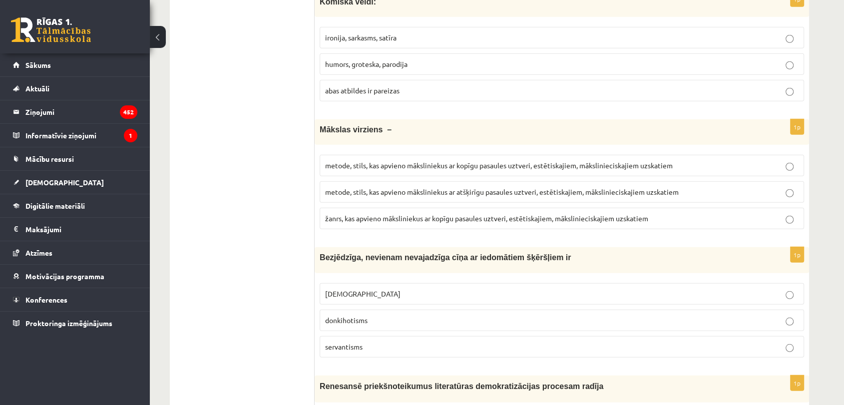
scroll to position [2637, 0]
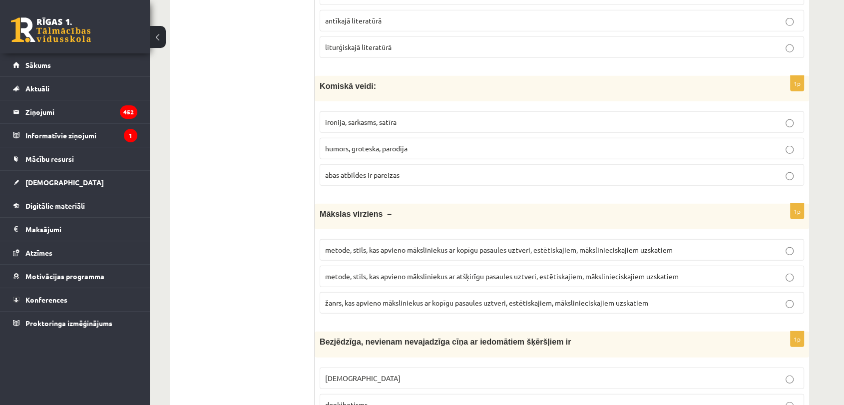
click at [400, 245] on span "metode, stils, kas apvieno māksliniekus ar kopīgu pasaules uztveri, estētiskaji…" at bounding box center [499, 249] width 348 height 9
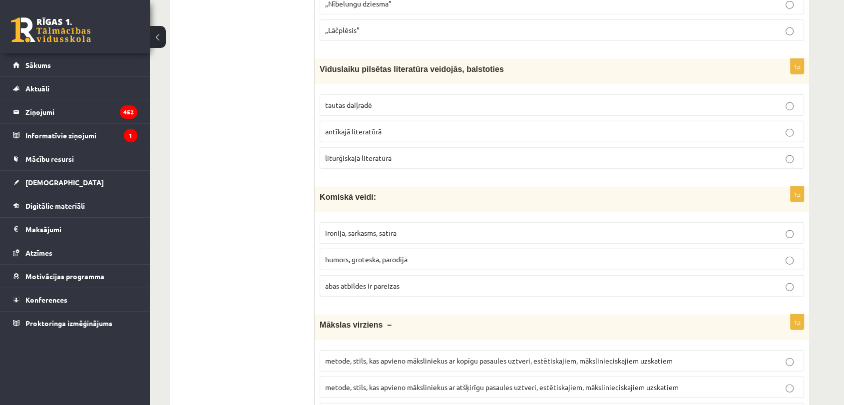
scroll to position [2526, 0]
click at [400, 283] on p "abas atbildes ir pareizas" at bounding box center [562, 286] width 474 height 10
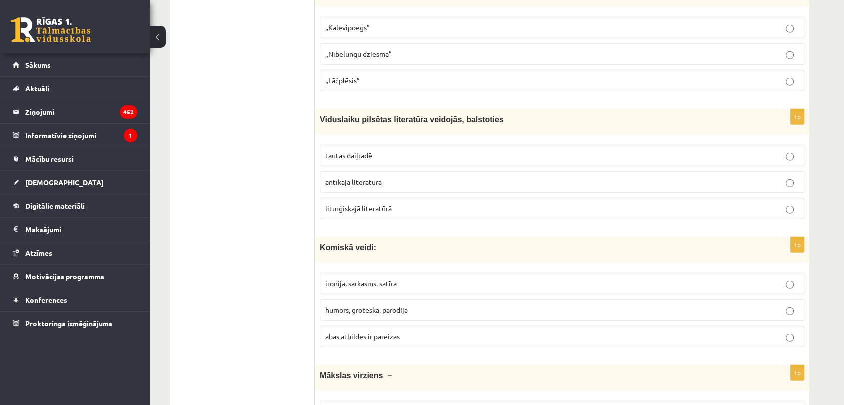
scroll to position [2470, 0]
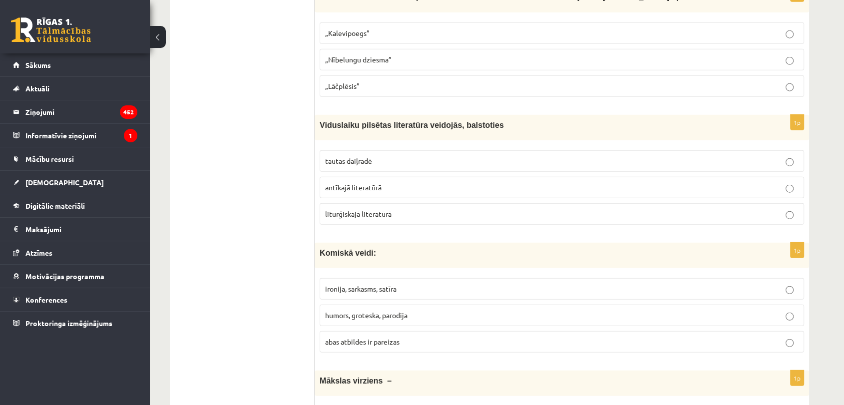
click at [352, 156] on span "tautas daiļradē" at bounding box center [348, 160] width 47 height 9
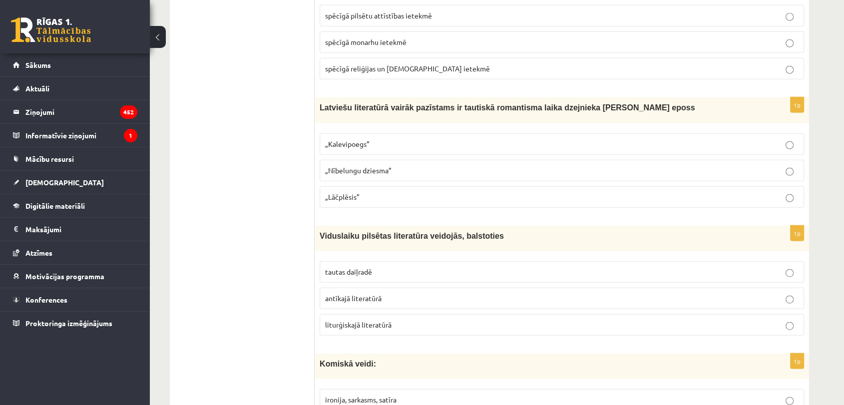
click at [377, 192] on p "„Lāčplēsis”" at bounding box center [562, 197] width 474 height 10
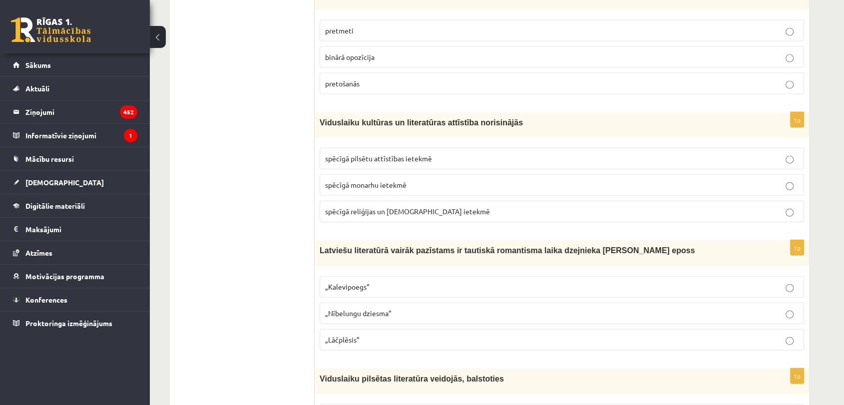
scroll to position [2193, 0]
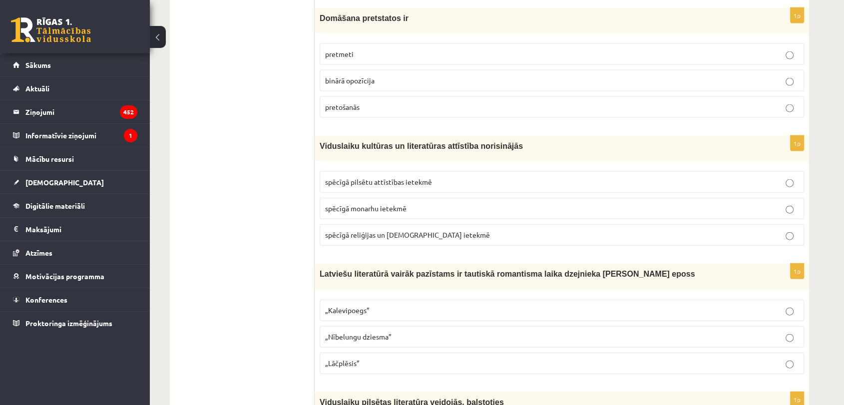
click at [408, 230] on span "spēcīgā reliģijas un baznīcas ietekmē" at bounding box center [407, 234] width 165 height 9
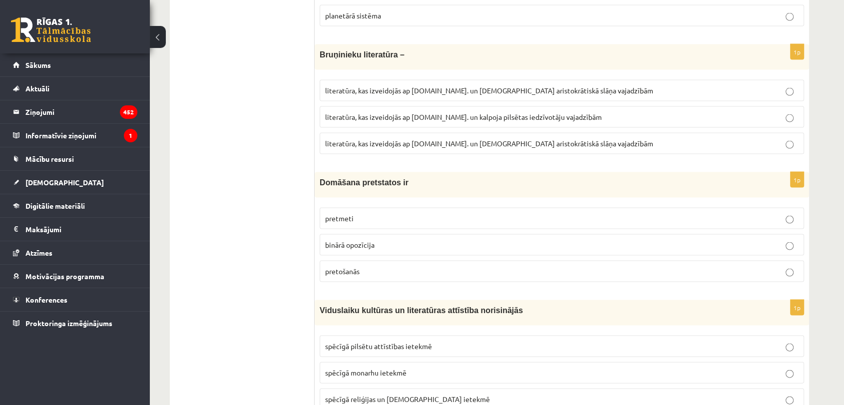
scroll to position [2027, 0]
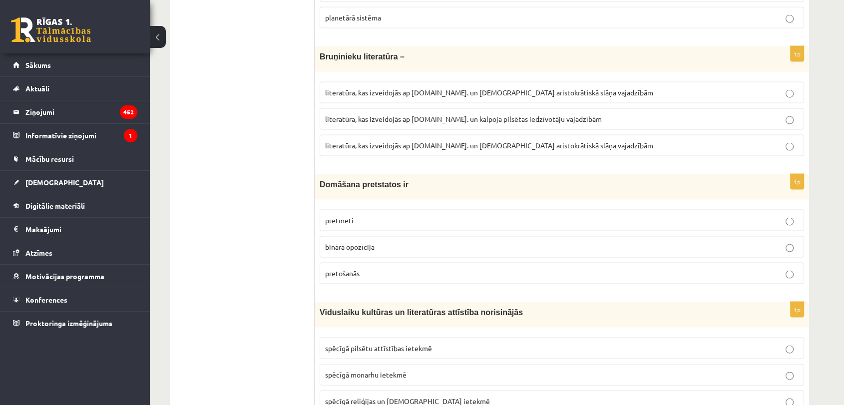
click at [376, 242] on p "binārā opozīcija" at bounding box center [562, 247] width 474 height 10
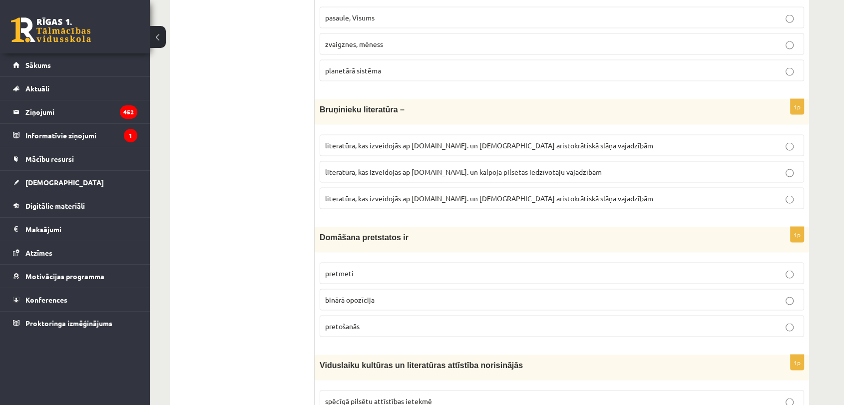
scroll to position [1971, 0]
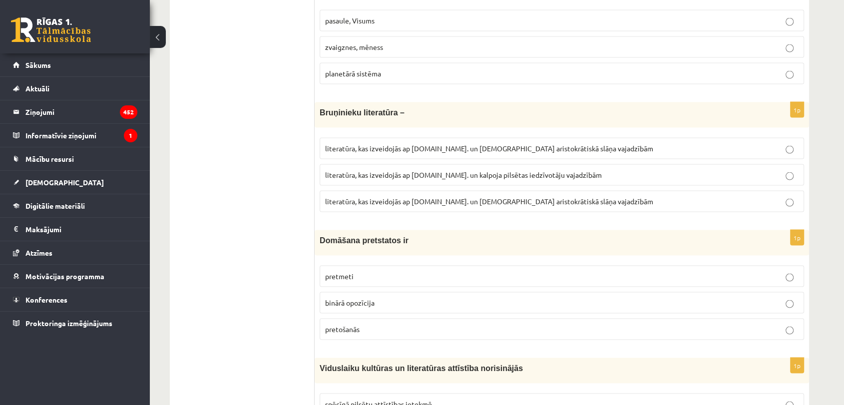
click at [455, 171] on span "literatūra, kas izveidojās ap 12.gs. un kalpoja pilsētas iedzīvotāju vajadzībām" at bounding box center [463, 174] width 277 height 9
click at [404, 201] on label "literatūra, kas izveidojās ap 12.gs. un kalpoja aristokrātiskā slāņa vajadzībām" at bounding box center [562, 201] width 485 height 21
click at [267, 157] on ul "Tests Izvērtējums!" at bounding box center [247, 191] width 135 height 3965
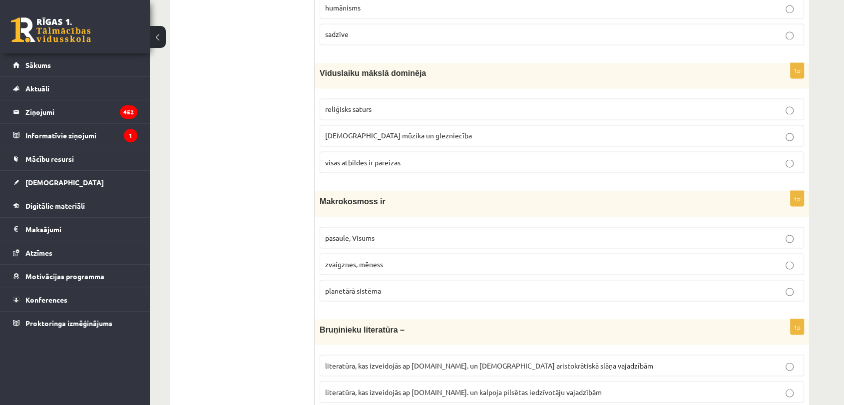
scroll to position [1749, 0]
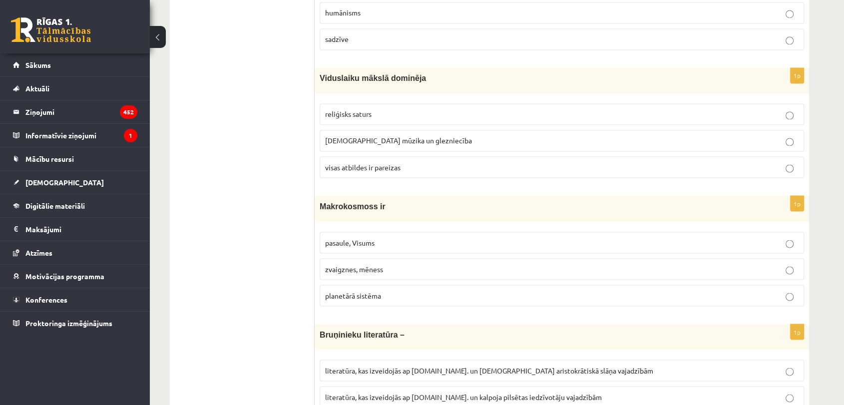
click at [343, 239] on span "pasaule, Visums" at bounding box center [349, 242] width 49 height 9
click at [230, 232] on ul "Tests Izvērtējums!" at bounding box center [247, 412] width 135 height 3965
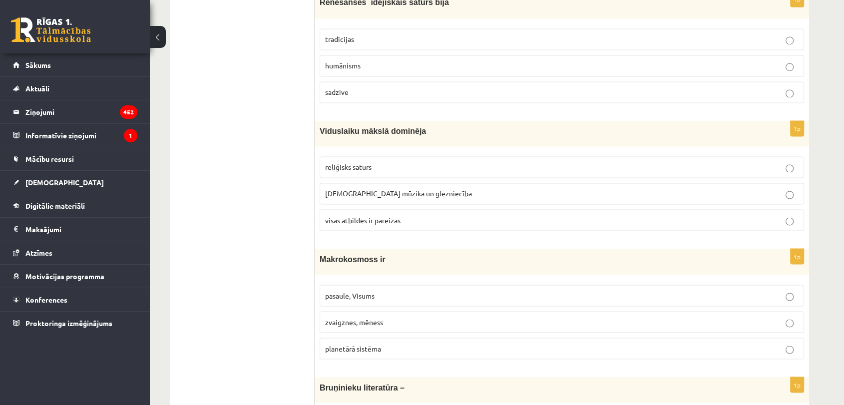
scroll to position [1693, 0]
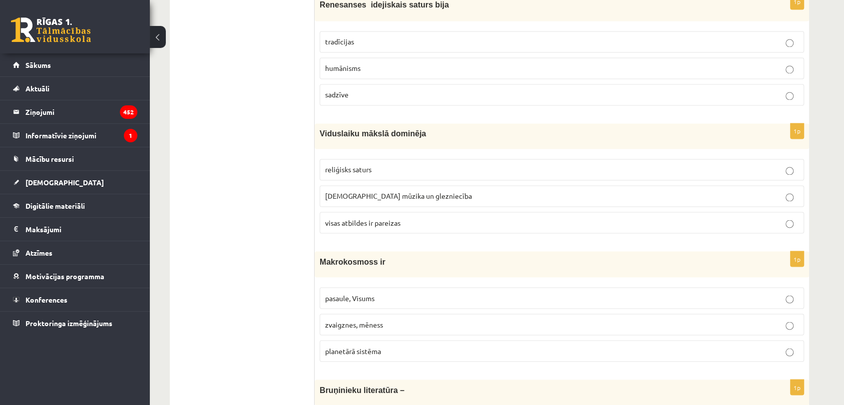
click at [347, 172] on label "reliģisks saturs" at bounding box center [562, 169] width 485 height 21
drag, startPoint x: 239, startPoint y: 186, endPoint x: 243, endPoint y: 183, distance: 5.3
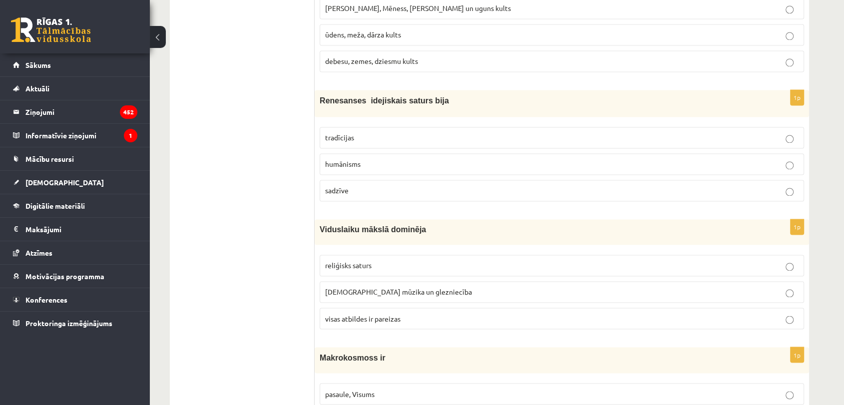
scroll to position [1583, 0]
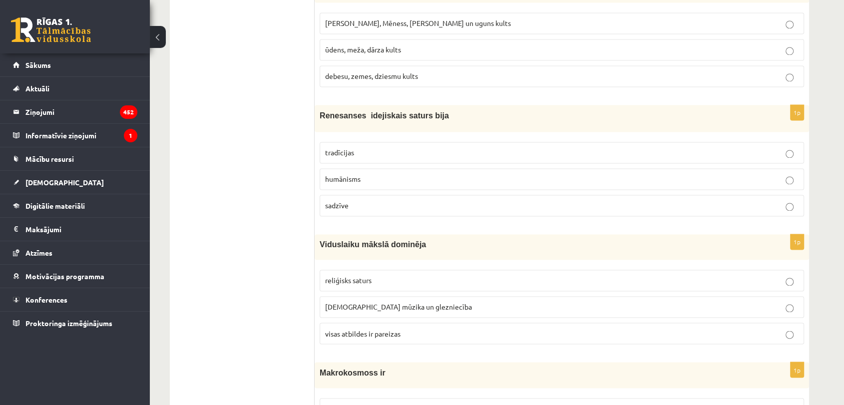
click at [357, 176] on span "humānisms" at bounding box center [342, 178] width 35 height 9
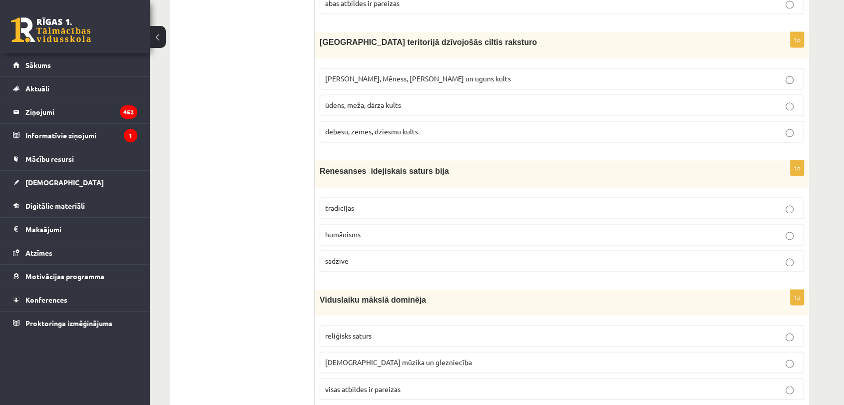
drag, startPoint x: 349, startPoint y: 69, endPoint x: 317, endPoint y: 85, distance: 36.4
click at [350, 69] on label "Saules, Mēness, Pērkona un uguns kults" at bounding box center [562, 78] width 485 height 21
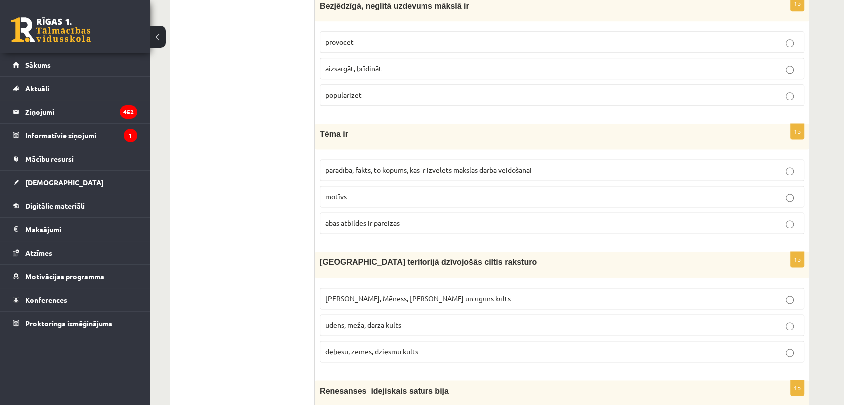
scroll to position [1305, 0]
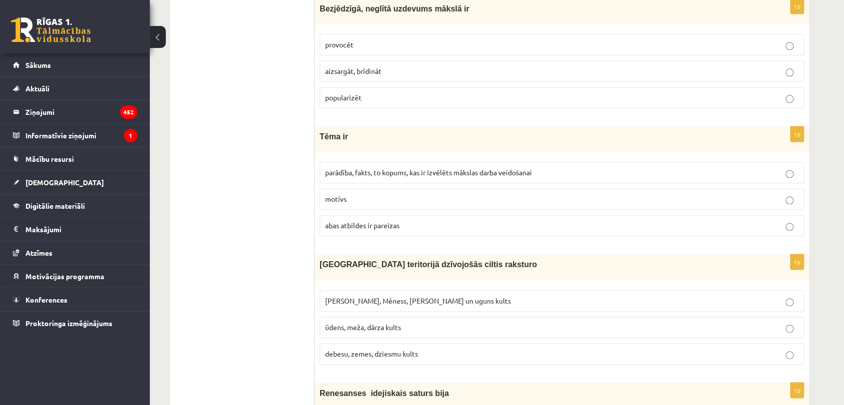
click at [371, 174] on p "parādība, fakts, to kopums, kas ir izvēlēts mākslas darba veidošanai" at bounding box center [562, 172] width 474 height 10
drag, startPoint x: 241, startPoint y: 153, endPoint x: 245, endPoint y: 150, distance: 5.7
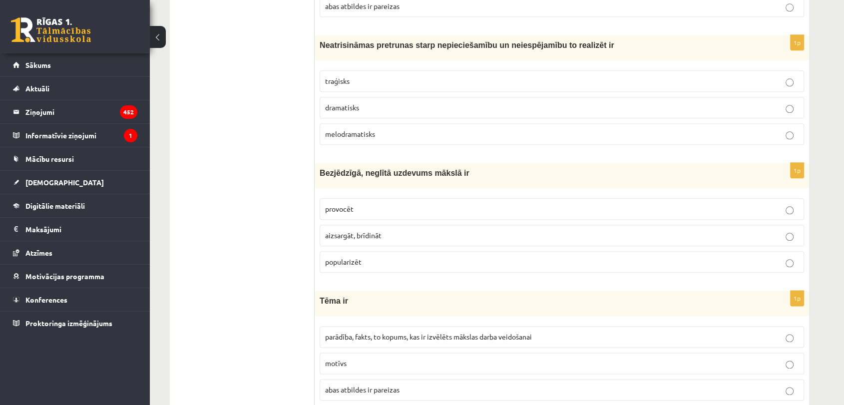
scroll to position [1138, 0]
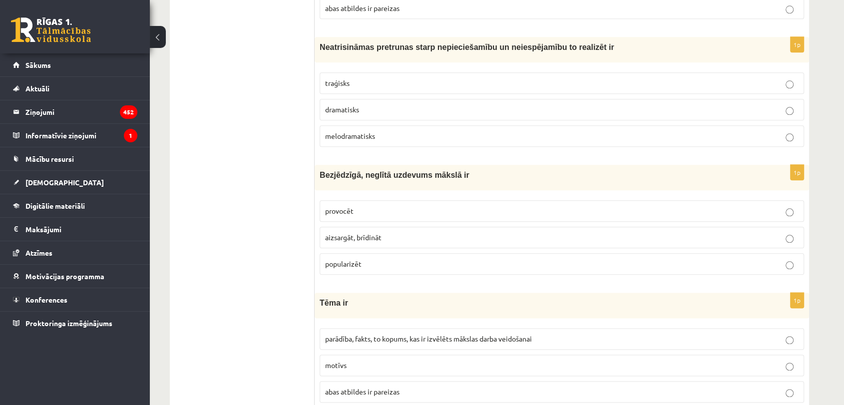
drag, startPoint x: 338, startPoint y: 212, endPoint x: 262, endPoint y: 211, distance: 76.0
click at [338, 211] on span "provocēt" at bounding box center [339, 210] width 28 height 9
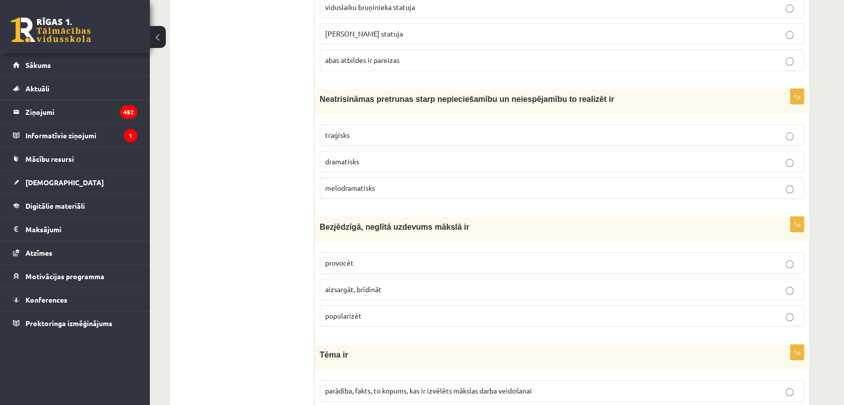
scroll to position [1083, 0]
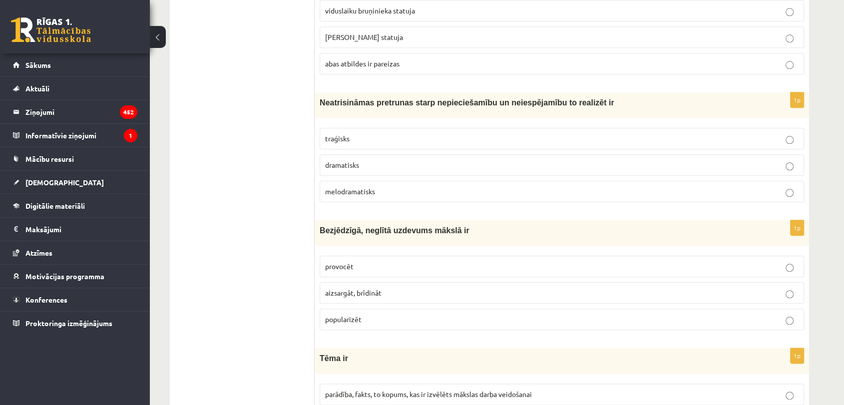
click at [352, 133] on p "traģisks" at bounding box center [562, 138] width 474 height 10
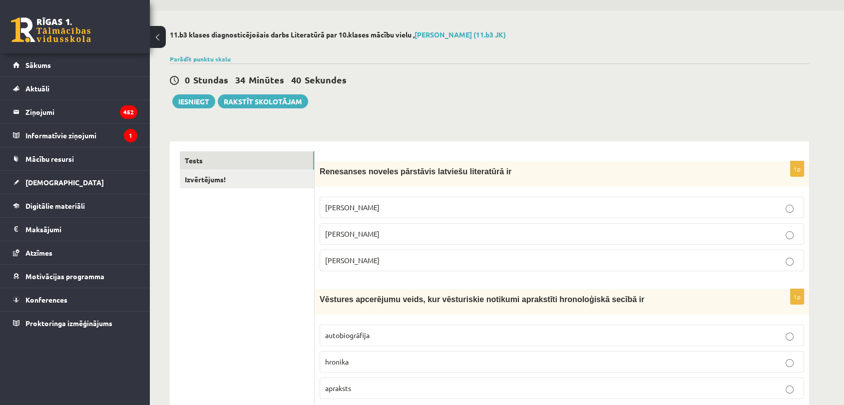
scroll to position [0, 0]
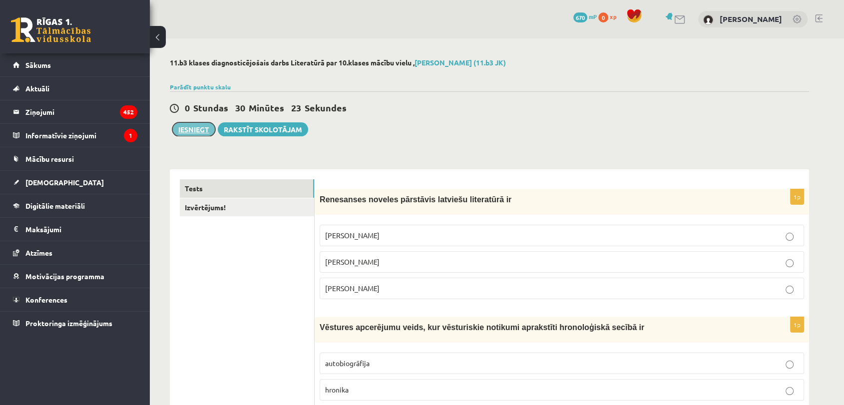
click at [199, 134] on button "Iesniegt" at bounding box center [193, 129] width 43 height 14
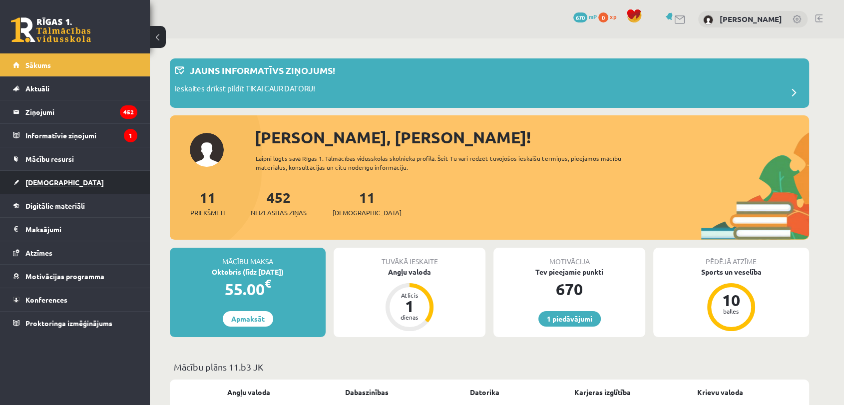
click at [94, 185] on link "[DEMOGRAPHIC_DATA]" at bounding box center [75, 182] width 124 height 23
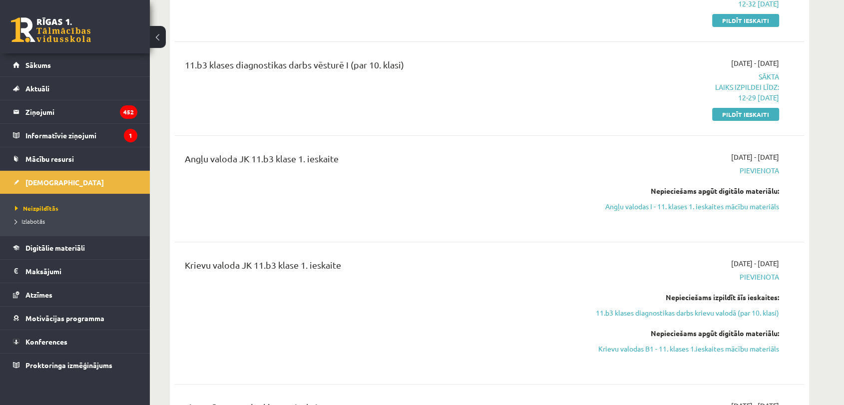
scroll to position [222, 0]
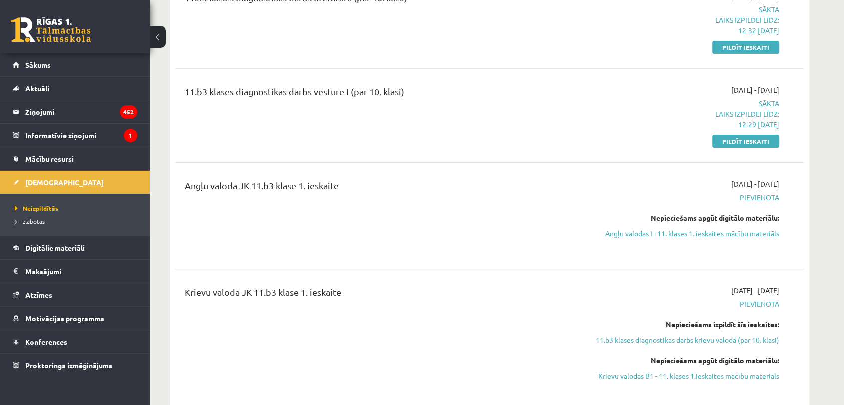
drag, startPoint x: 553, startPoint y: 180, endPoint x: 532, endPoint y: 191, distance: 23.7
drag, startPoint x: 532, startPoint y: 191, endPoint x: 440, endPoint y: 205, distance: 92.5
click at [441, 205] on div "Angļu valoda JK 11.b3 klase 1. ieskaite" at bounding box center [380, 216] width 406 height 74
click at [631, 233] on link "Angļu valodas I - 11. klases 1. ieskaites mācību materiāls" at bounding box center [685, 233] width 188 height 10
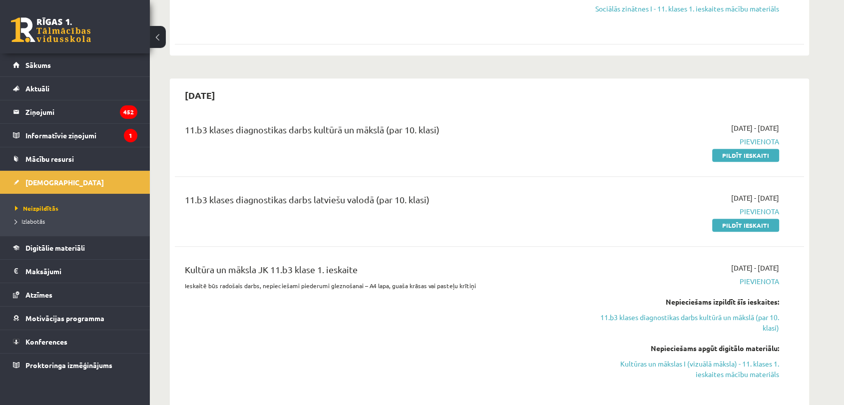
scroll to position [888, 0]
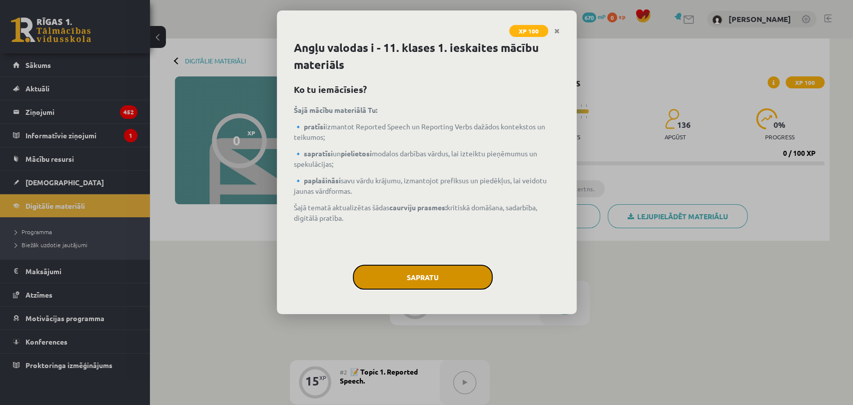
click at [418, 270] on button "Sapratu" at bounding box center [423, 277] width 140 height 25
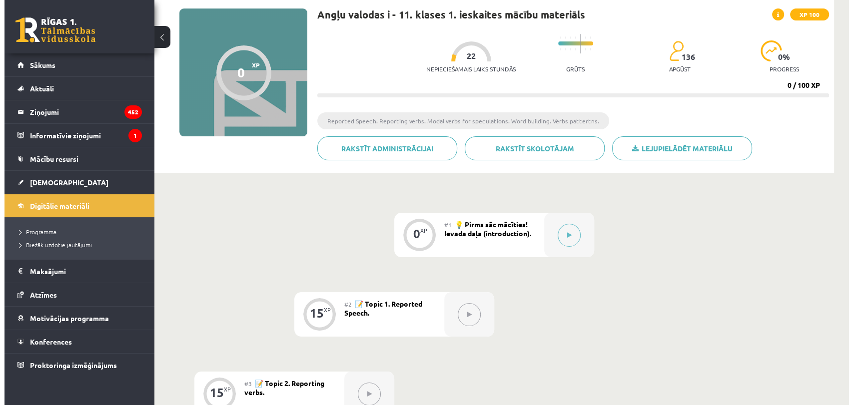
scroll to position [111, 0]
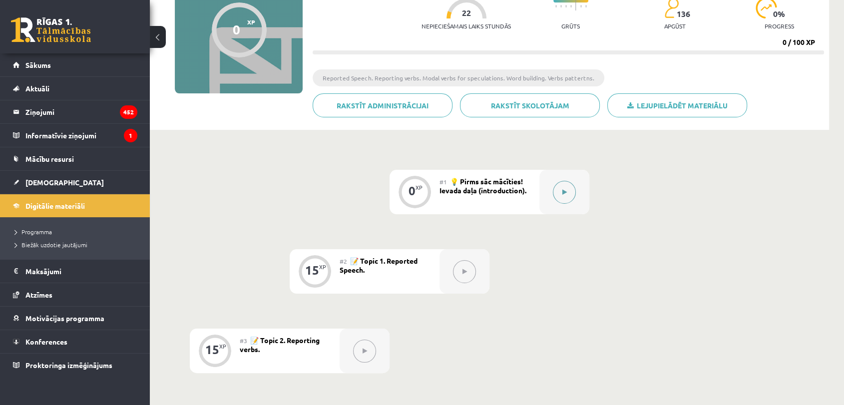
click at [558, 194] on button at bounding box center [564, 192] width 23 height 23
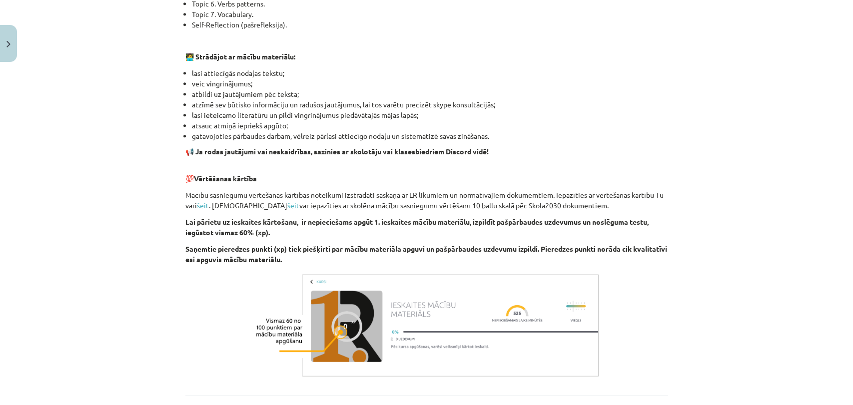
scroll to position [645, 0]
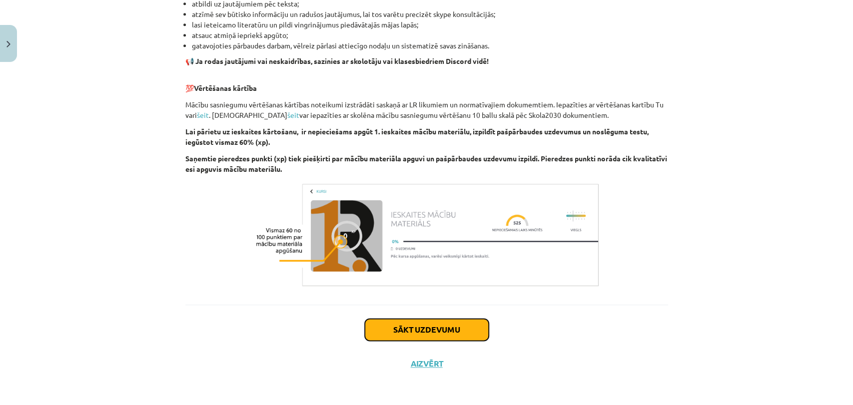
click at [403, 328] on button "Sākt uzdevumu" at bounding box center [427, 330] width 124 height 22
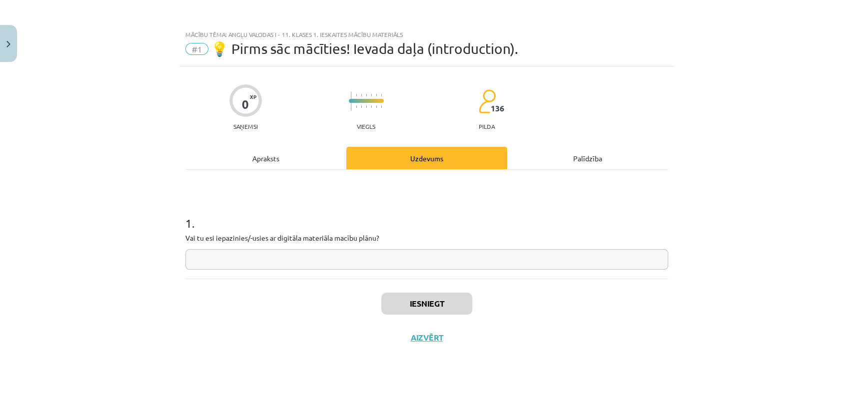
click at [250, 268] on input "text" at bounding box center [426, 259] width 483 height 20
type input "*"
click at [255, 250] on input "text" at bounding box center [426, 259] width 483 height 20
paste input "**********"
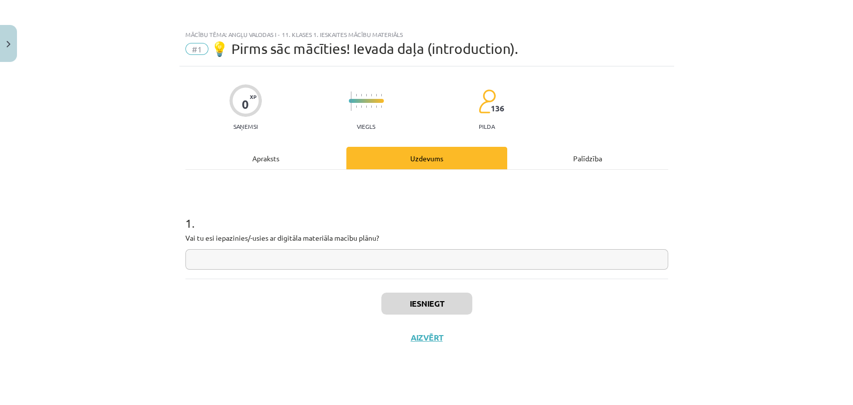
type input "**********"
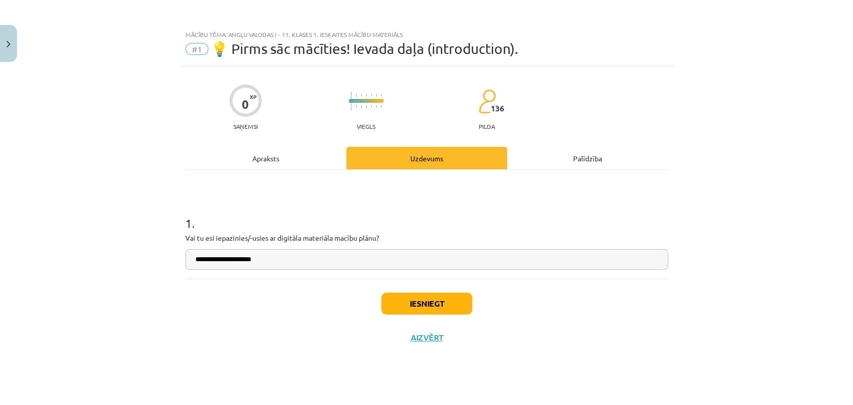
drag, startPoint x: 280, startPoint y: 265, endPoint x: 162, endPoint y: 270, distance: 117.6
click at [162, 270] on div "**********" at bounding box center [426, 202] width 853 height 405
type input "**"
click at [433, 313] on button "Iesniegt" at bounding box center [426, 304] width 91 height 22
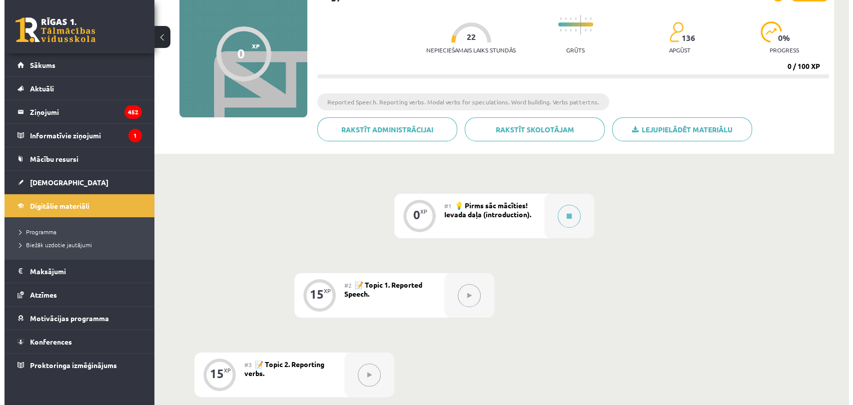
scroll to position [166, 0]
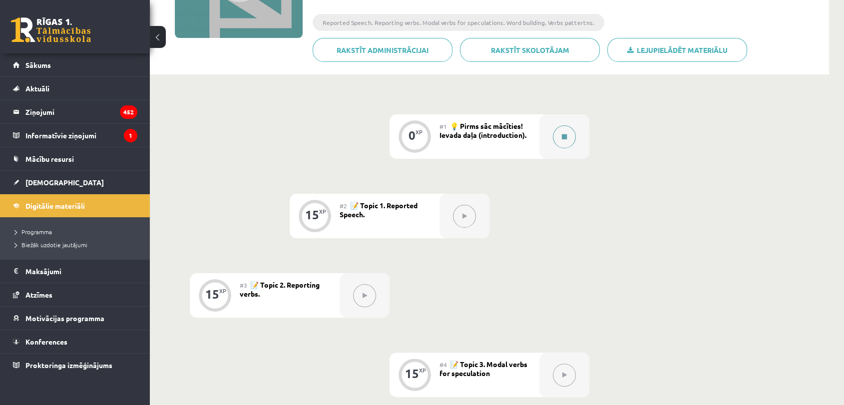
click at [560, 137] on button at bounding box center [564, 136] width 23 height 23
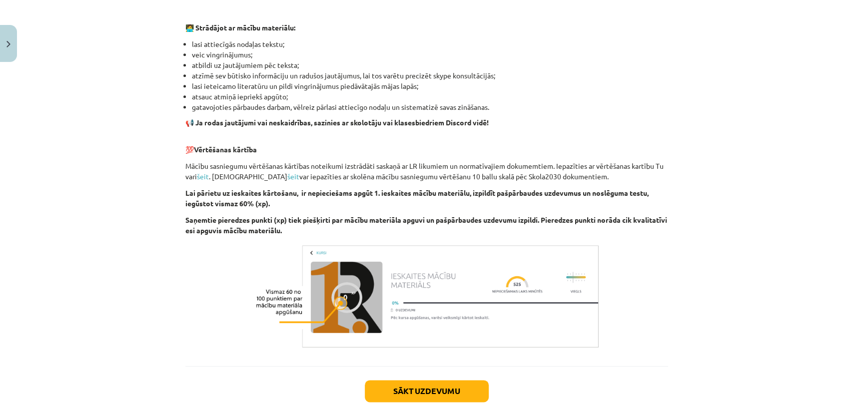
scroll to position [645, 0]
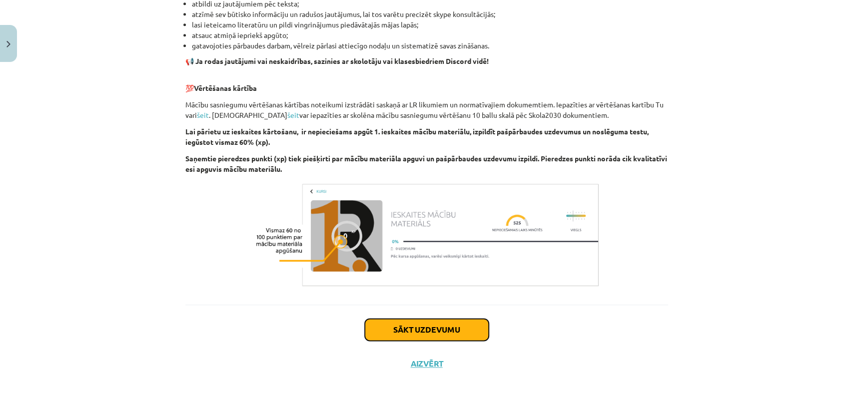
click at [408, 323] on button "Sākt uzdevumu" at bounding box center [427, 330] width 124 height 22
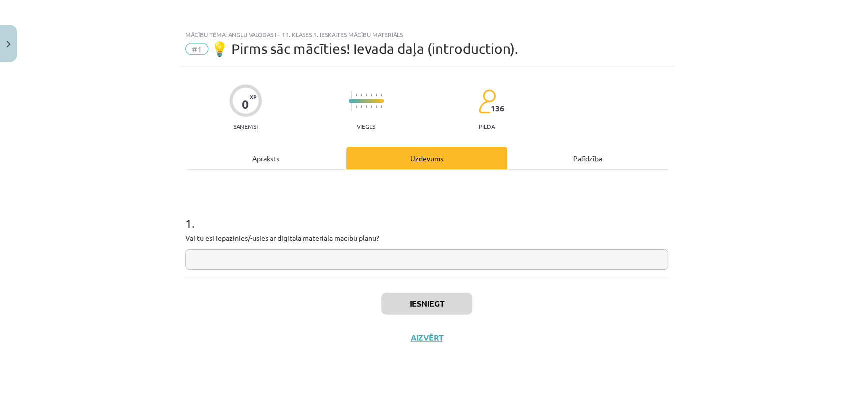
scroll to position [0, 0]
click at [295, 256] on input "text" at bounding box center [426, 259] width 483 height 20
type input "**"
click at [435, 302] on button "Iesniegt" at bounding box center [426, 304] width 91 height 22
click at [393, 340] on button "Nākamā nodarbība" at bounding box center [427, 344] width 98 height 23
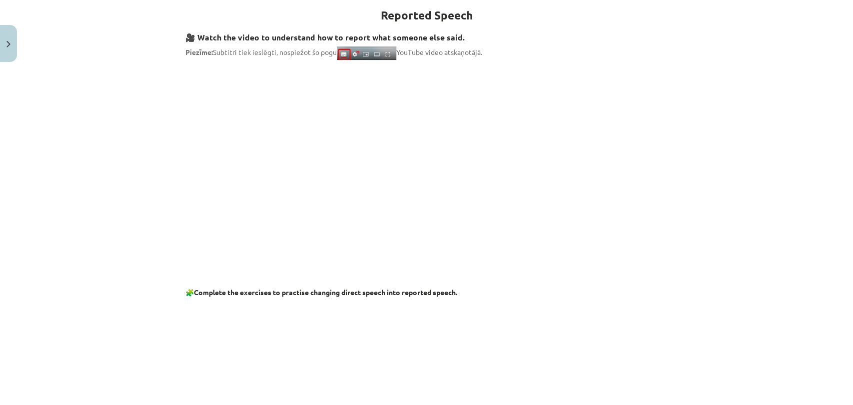
scroll to position [172, 0]
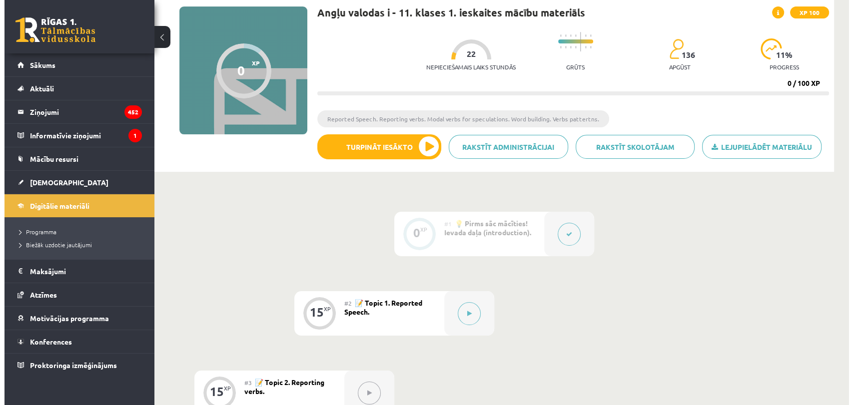
scroll to position [111, 0]
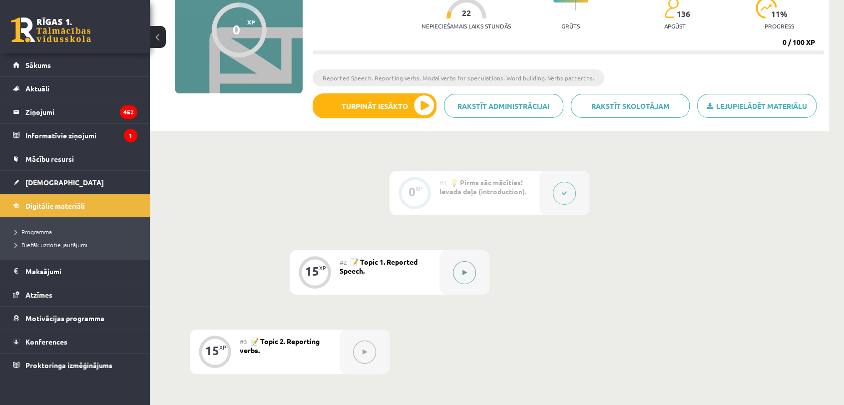
click at [464, 278] on button at bounding box center [464, 272] width 23 height 23
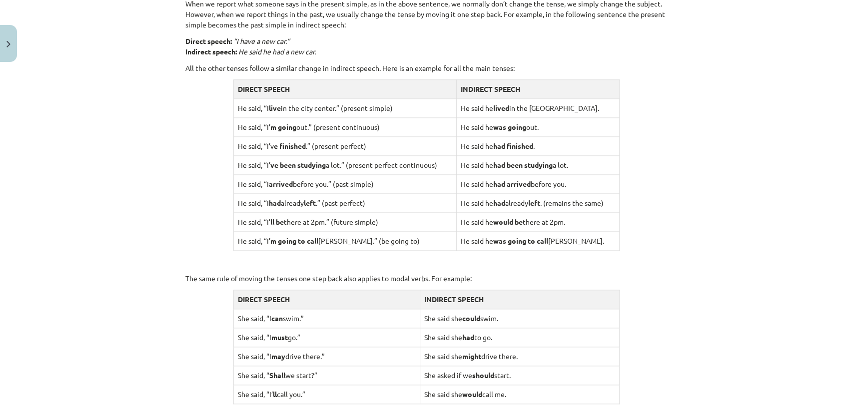
scroll to position [944, 0]
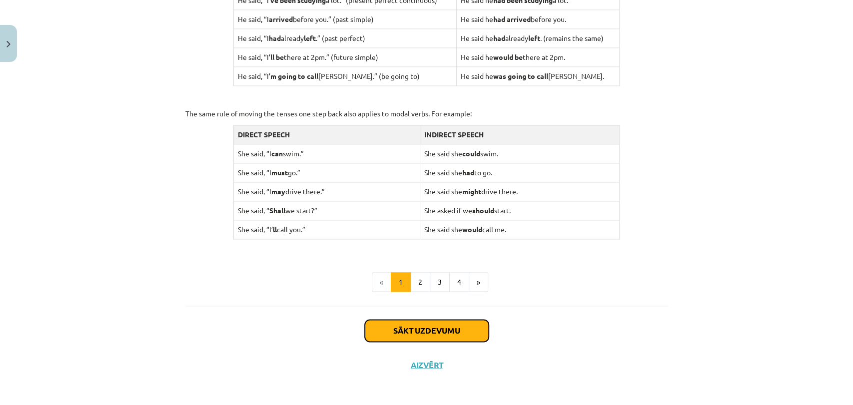
click at [399, 325] on button "Sākt uzdevumu" at bounding box center [427, 331] width 124 height 22
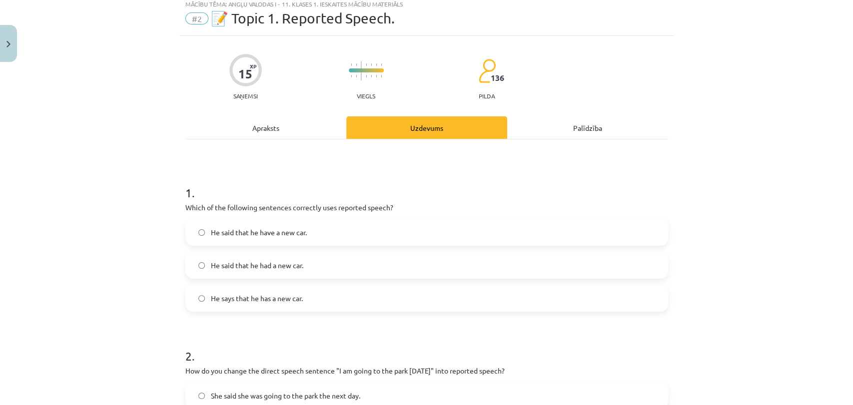
scroll to position [24, 0]
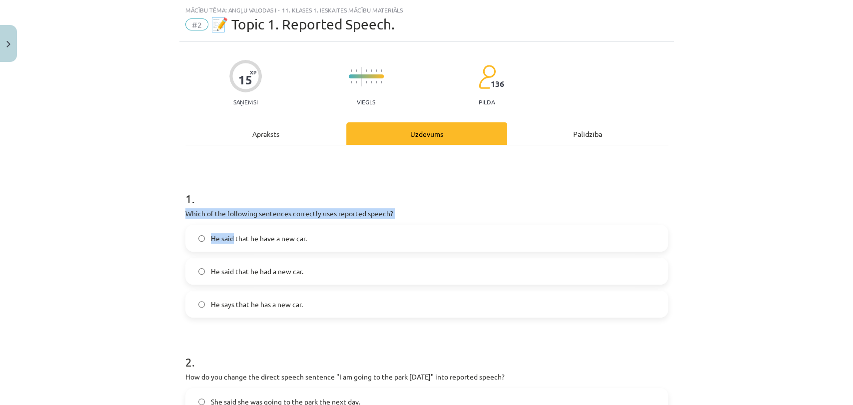
drag, startPoint x: 231, startPoint y: 218, endPoint x: 229, endPoint y: 223, distance: 5.6
click at [380, 237] on label "He said that he have a new car." at bounding box center [426, 238] width 481 height 25
click at [114, 211] on div "Mācību tēma: Angļu valodas i - 11. klases 1. ieskaites mācību materiāls #2 📝 To…" at bounding box center [426, 202] width 853 height 405
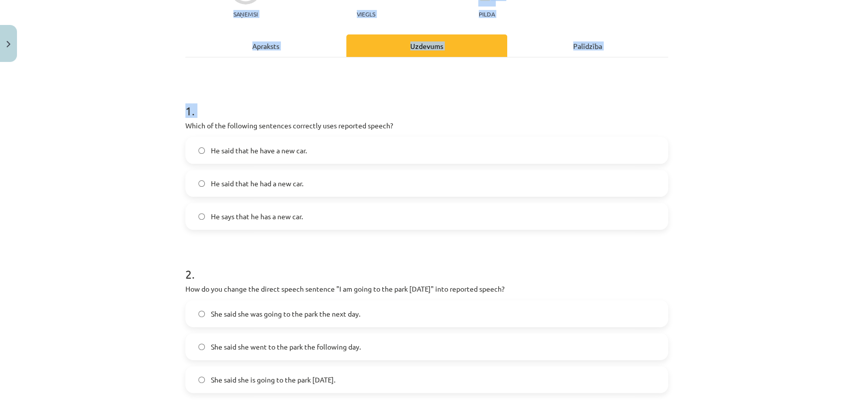
scroll to position [707, 0]
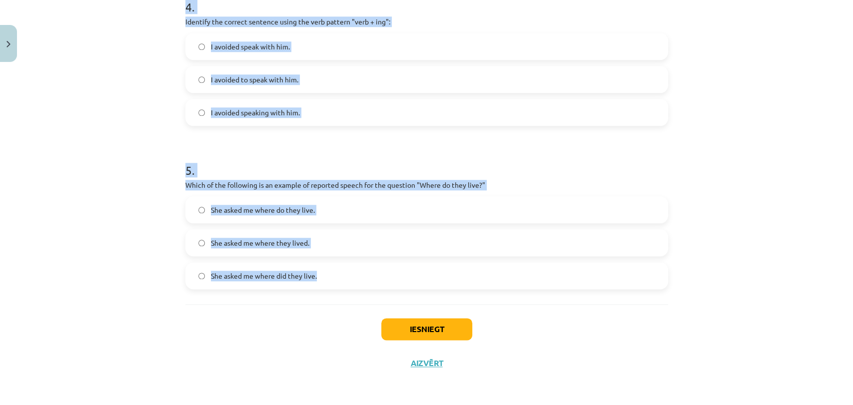
drag, startPoint x: 167, startPoint y: 215, endPoint x: 327, endPoint y: 291, distance: 176.8
click at [327, 291] on div "Mācību tēma: Angļu valodas i - 11. klases 1. ieskaites mācību materiāls #2 📝 To…" at bounding box center [426, 202] width 853 height 405
copy form "Which of the following sentences correctly uses reported speech? He said that h…"
click at [67, 288] on div "Mācību tēma: Angļu valodas i - 11. klases 1. ieskaites mācību materiāls #2 📝 To…" at bounding box center [426, 202] width 853 height 405
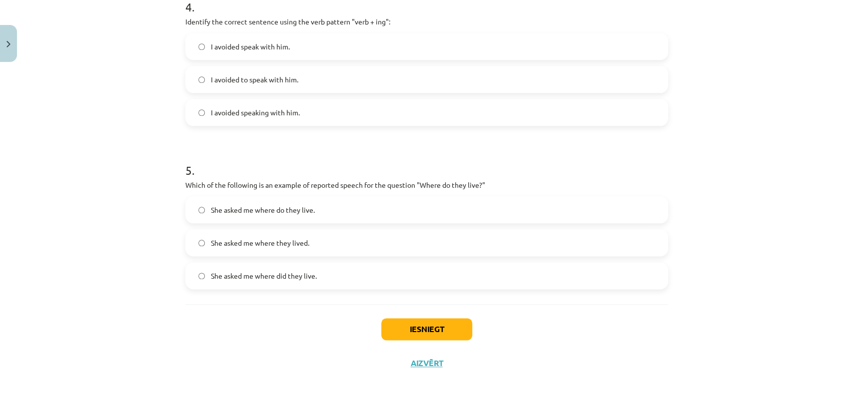
click at [238, 242] on span "She asked me where they lived." at bounding box center [260, 243] width 98 height 10
click at [112, 249] on div "Mācību tēma: Angļu valodas i - 11. klases 1. ieskaites mācību materiāls #2 📝 To…" at bounding box center [426, 202] width 853 height 405
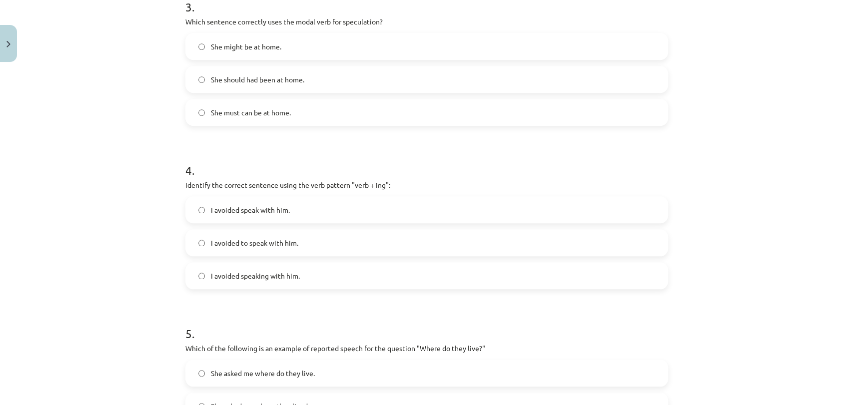
scroll to position [540, 0]
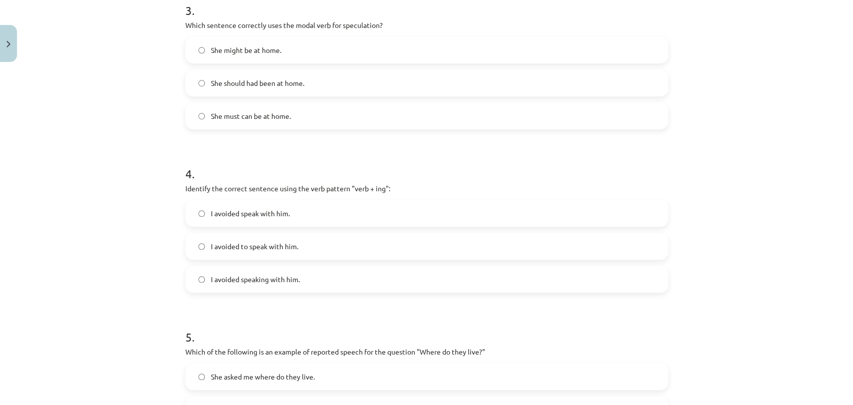
click at [277, 283] on span "I avoided speaking with him." at bounding box center [255, 279] width 89 height 10
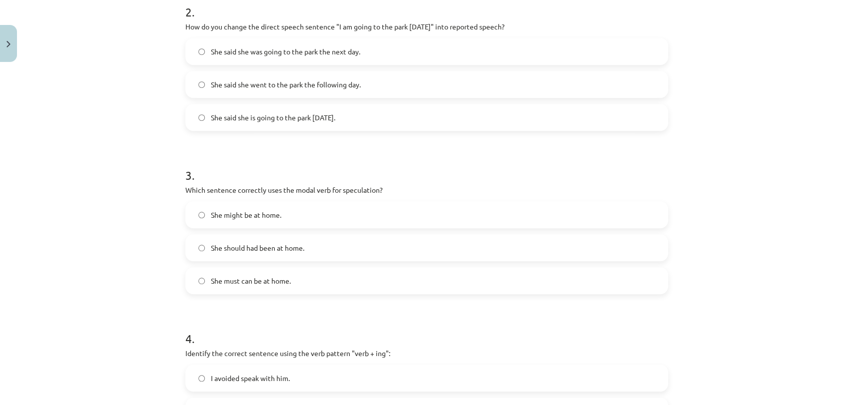
scroll to position [373, 0]
click at [272, 219] on span "She might be at home." at bounding box center [246, 216] width 70 height 10
click at [102, 224] on div "Mācību tēma: Angļu valodas i - 11. klases 1. ieskaites mācību materiāls #2 📝 To…" at bounding box center [426, 202] width 853 height 405
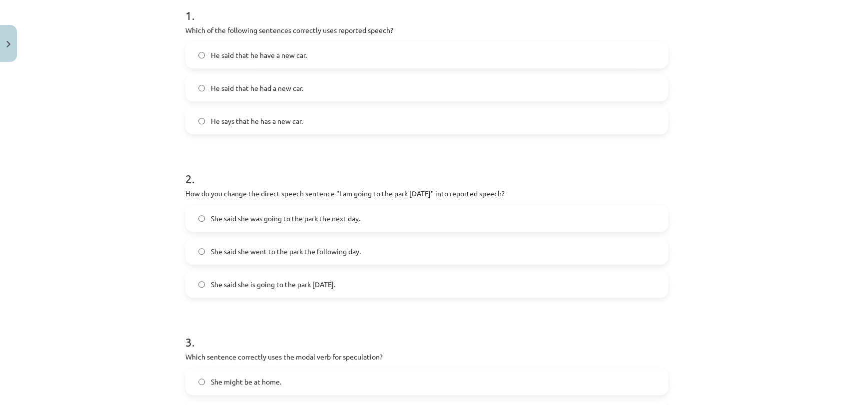
scroll to position [207, 0]
click at [264, 224] on span "She said she was going to the park the next day." at bounding box center [285, 219] width 149 height 10
click at [59, 260] on div "Mācību tēma: Angļu valodas i - 11. klases 1. ieskaites mācību materiāls #2 📝 To…" at bounding box center [426, 202] width 853 height 405
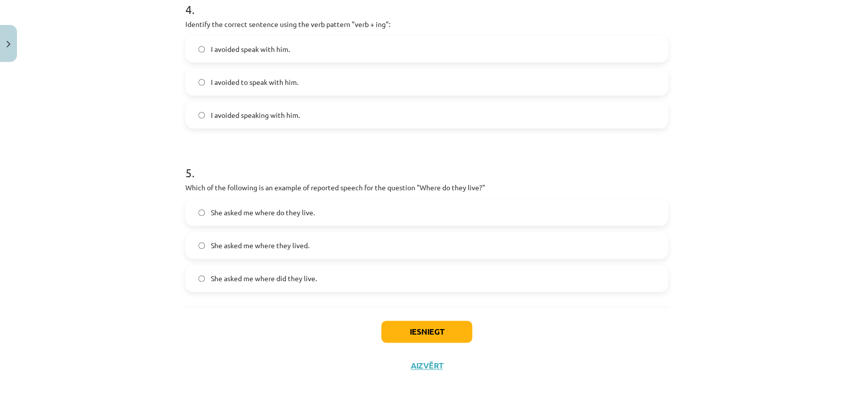
scroll to position [707, 0]
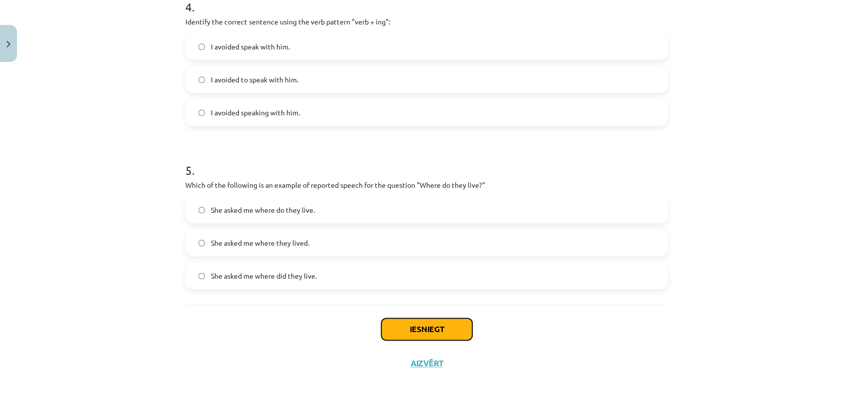
click at [409, 333] on button "Iesniegt" at bounding box center [426, 329] width 91 height 22
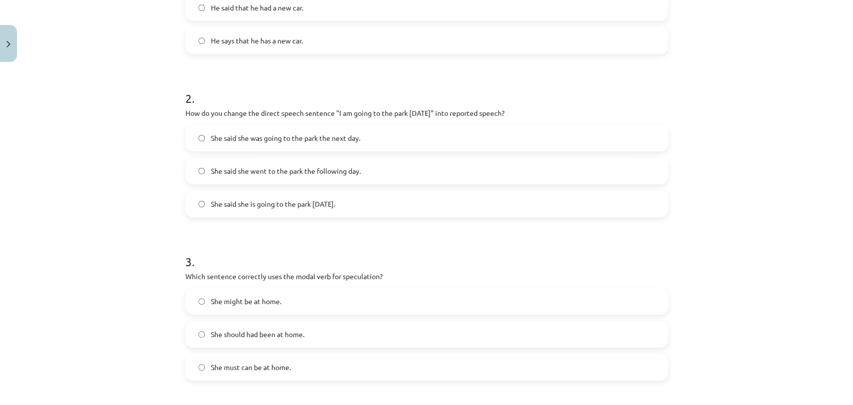
scroll to position [151, 0]
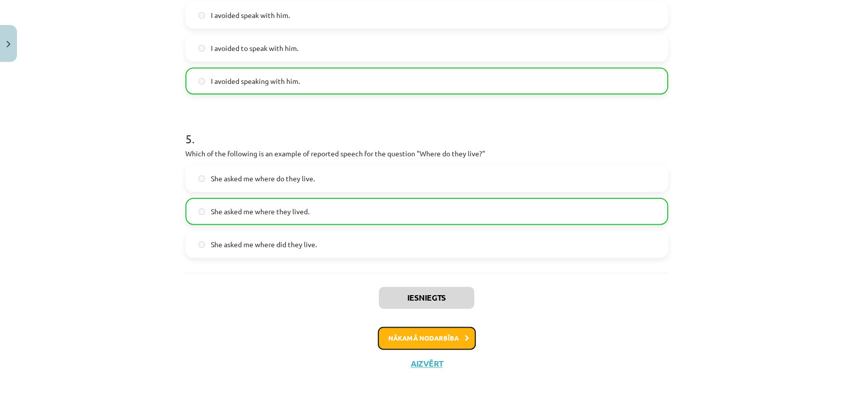
click at [412, 343] on button "Nākamā nodarbība" at bounding box center [427, 338] width 98 height 23
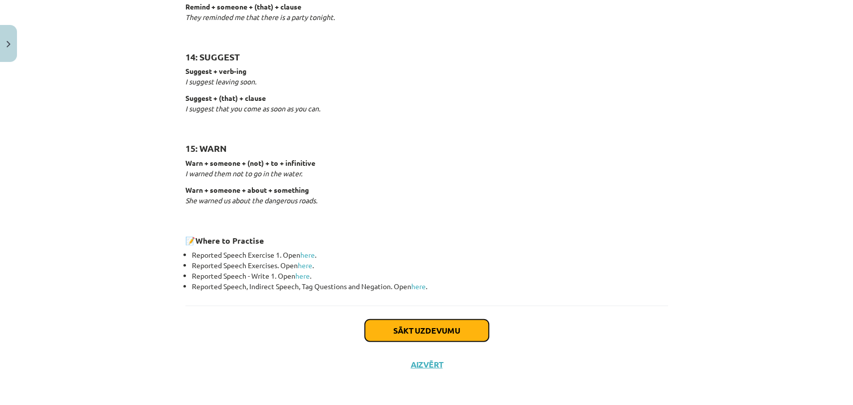
click at [394, 329] on button "Sākt uzdevumu" at bounding box center [427, 331] width 124 height 22
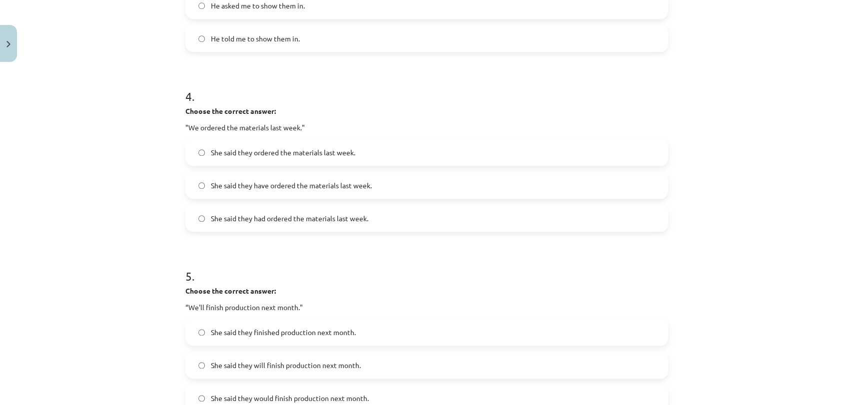
scroll to position [789, 0]
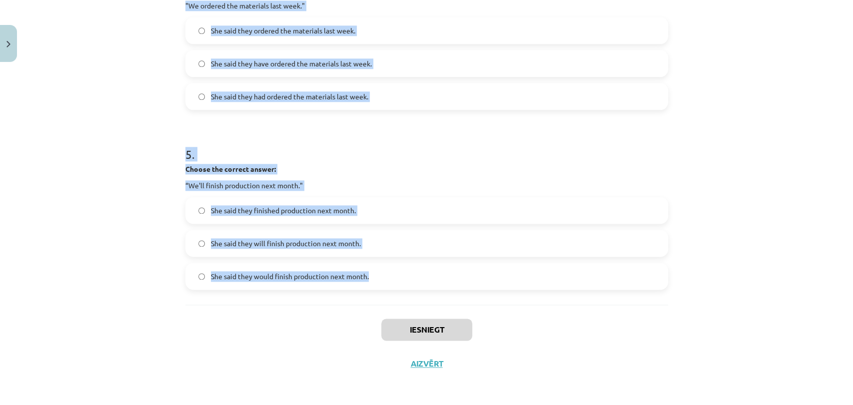
drag, startPoint x: 171, startPoint y: 209, endPoint x: 471, endPoint y: 269, distance: 306.2
click at [471, 269] on div "Mācību tēma: Angļu valodas i - 11. klases 1. ieskaites mācību materiāls #3 📝 To…" at bounding box center [426, 202] width 853 height 405
copy form "Choose the correct answer: "I'm ready for the meeting." He said he had been rea…"
click at [120, 204] on div "Mācību tēma: Angļu valodas i - 11. klases 1. ieskaites mācību materiāls #3 📝 To…" at bounding box center [426, 202] width 853 height 405
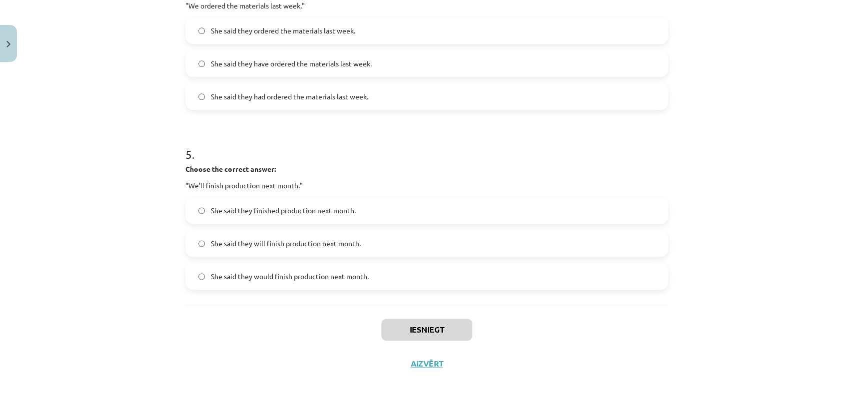
click at [298, 271] on span "She said they would finish production next month." at bounding box center [290, 276] width 158 height 10
click at [203, 265] on label "She said they would finish production next month." at bounding box center [426, 276] width 481 height 25
click at [60, 208] on div "Mācību tēma: Angļu valodas i - 11. klases 1. ieskaites mācību materiāls #3 📝 To…" at bounding box center [426, 202] width 853 height 405
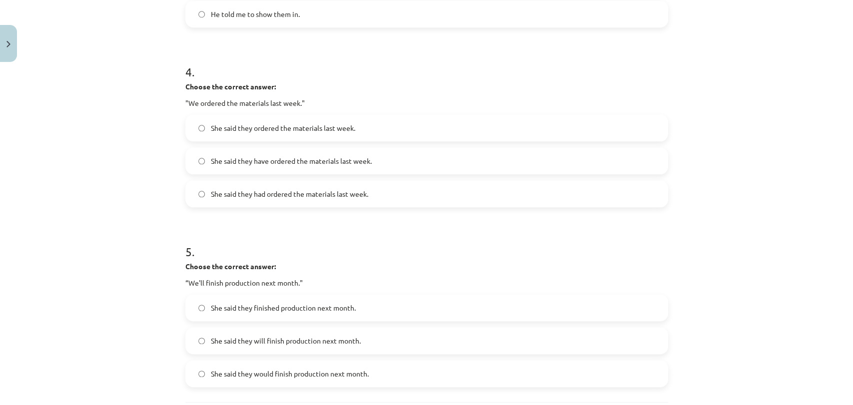
scroll to position [678, 0]
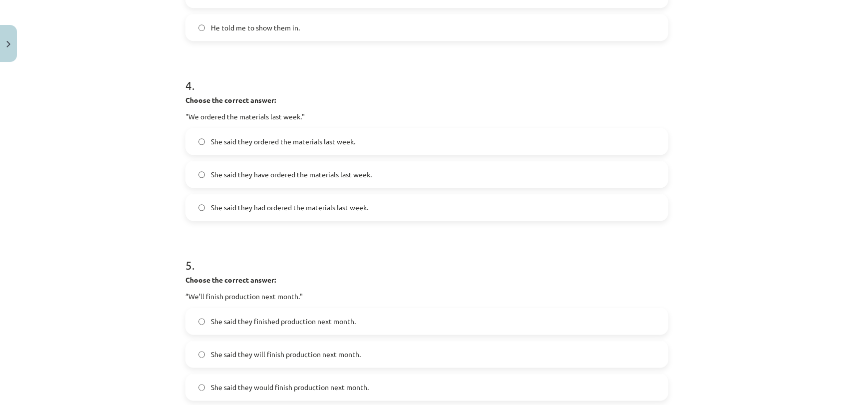
click at [260, 217] on label "She said they had ordered the materials last week." at bounding box center [426, 207] width 481 height 25
click at [92, 204] on div "Mācību tēma: Angļu valodas i - 11. klases 1. ieskaites mācību materiāls #3 📝 To…" at bounding box center [426, 202] width 853 height 405
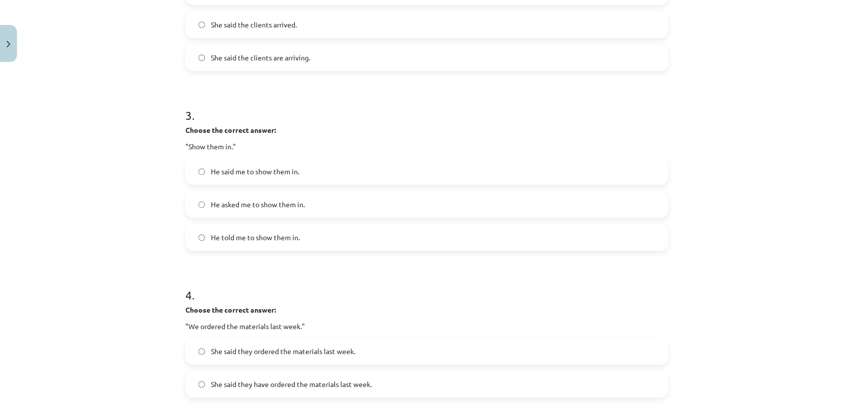
scroll to position [456, 0]
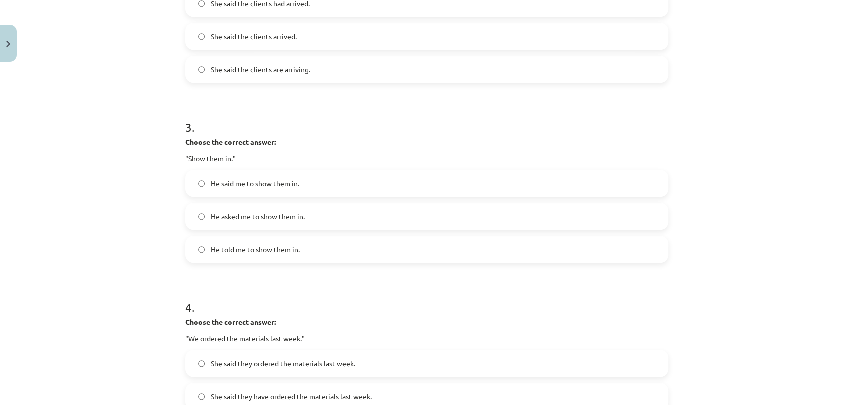
click at [234, 244] on span "He told me to show them in." at bounding box center [255, 249] width 89 height 10
click at [147, 238] on div "Mācību tēma: Angļu valodas i - 11. klases 1. ieskaites mācību materiāls #3 📝 To…" at bounding box center [426, 202] width 853 height 405
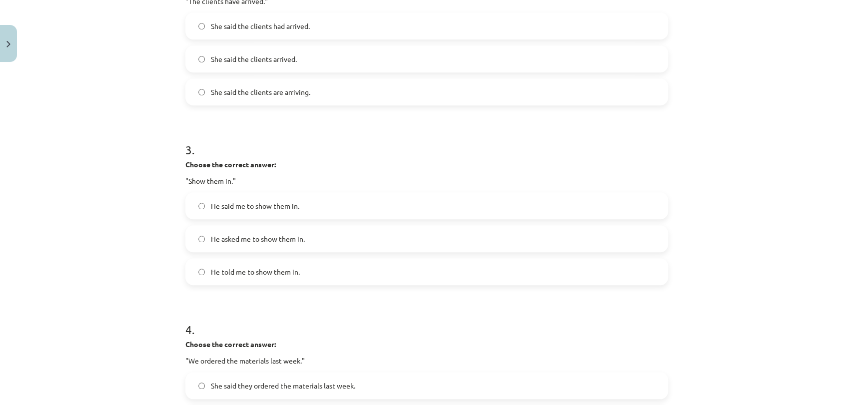
scroll to position [344, 0]
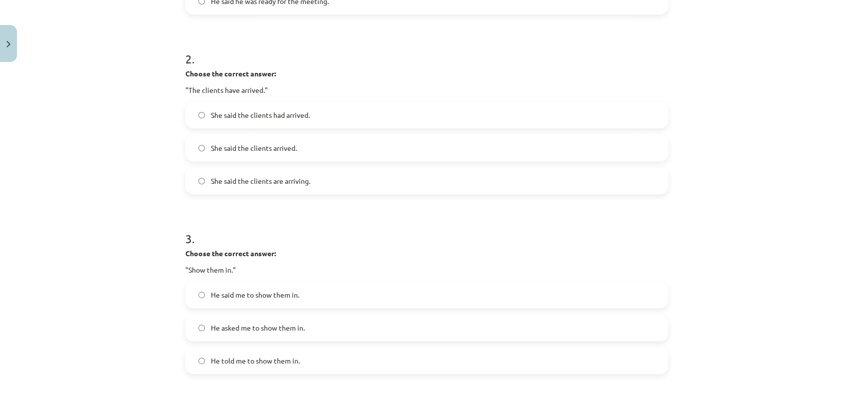
click at [442, 122] on label "She said the clients had arrived." at bounding box center [426, 114] width 481 height 25
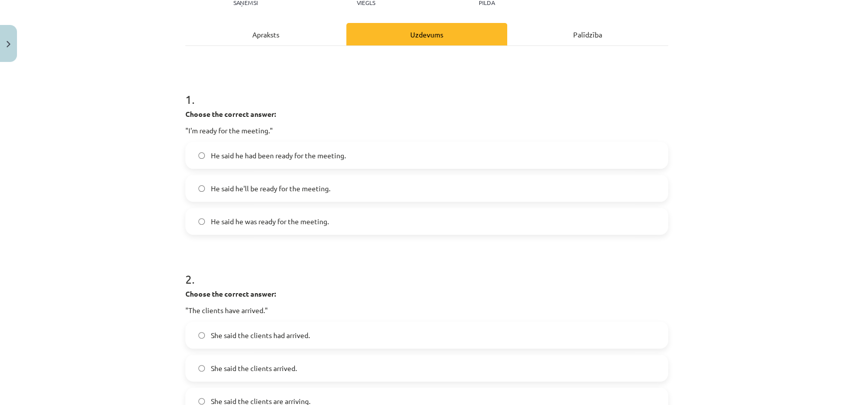
scroll to position [122, 0]
click at [242, 224] on span "He said he was ready for the meeting." at bounding box center [270, 223] width 118 height 10
click at [125, 217] on div "Mācību tēma: Angļu valodas i - 11. klases 1. ieskaites mācību materiāls #3 📝 To…" at bounding box center [426, 202] width 853 height 405
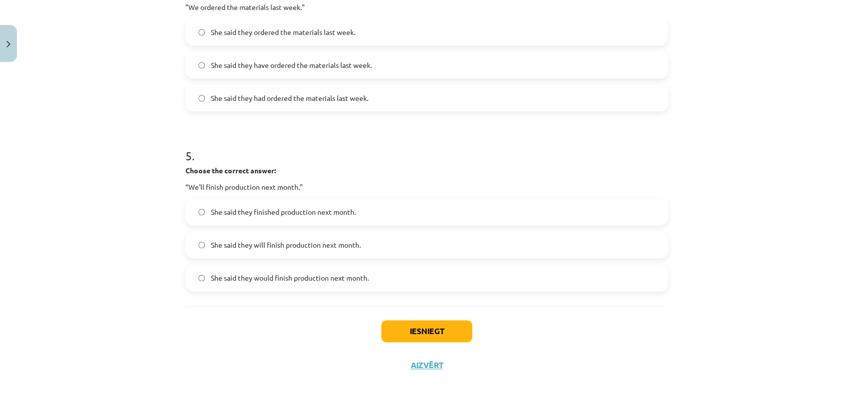
scroll to position [789, 0]
click at [400, 327] on button "Iesniegt" at bounding box center [426, 330] width 91 height 22
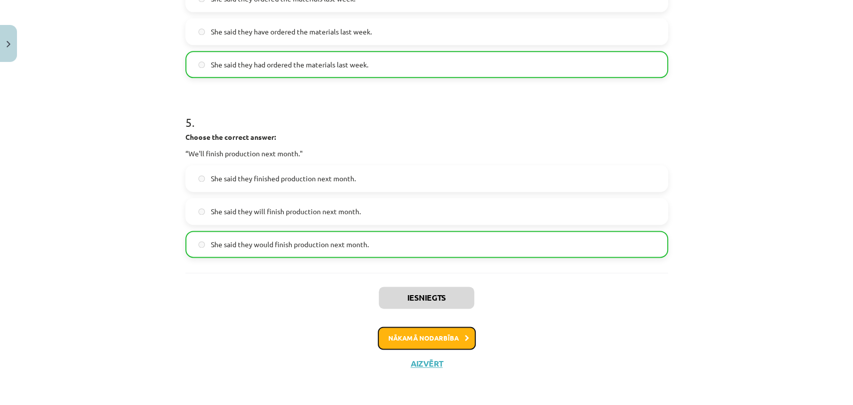
click at [392, 341] on button "Nākamā nodarbība" at bounding box center [427, 338] width 98 height 23
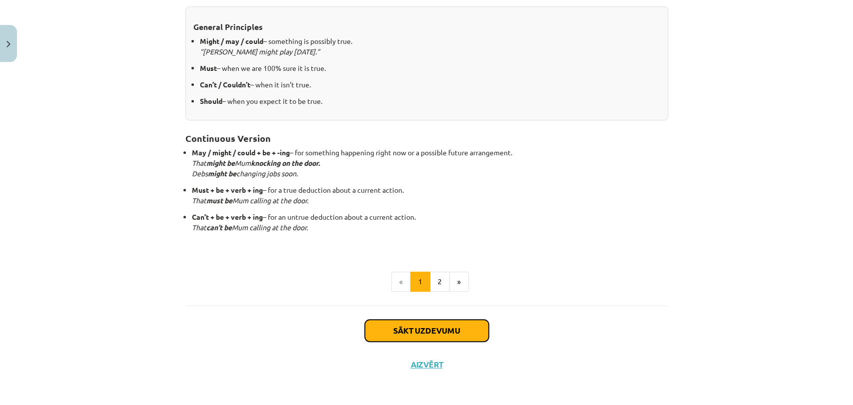
click at [430, 332] on button "Sākt uzdevumu" at bounding box center [427, 331] width 124 height 22
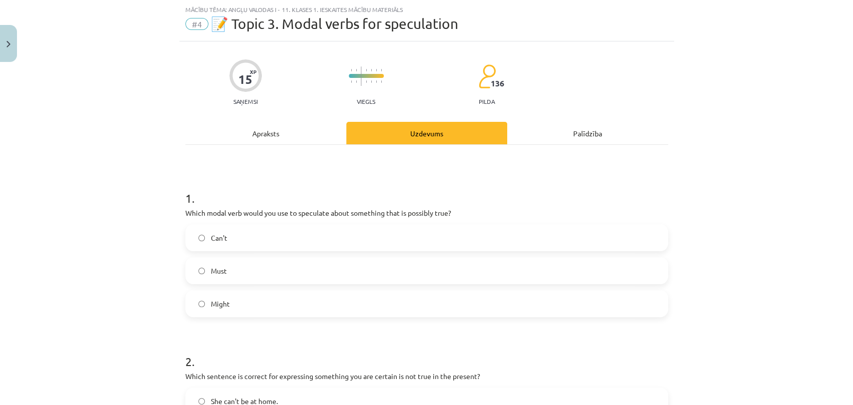
scroll to position [24, 0]
drag, startPoint x: 157, startPoint y: 223, endPoint x: 370, endPoint y: 284, distance: 221.4
click at [382, 290] on div "Mācību tēma: Angļu valodas i - 11. klases 1. ieskaites mācību materiāls #4 📝 To…" at bounding box center [426, 202] width 853 height 405
drag, startPoint x: 111, startPoint y: 209, endPoint x: 135, endPoint y: 209, distance: 24.0
click at [114, 210] on div "Mācību tēma: Angļu valodas i - 11. klases 1. ieskaites mācību materiāls #4 📝 To…" at bounding box center [426, 202] width 853 height 405
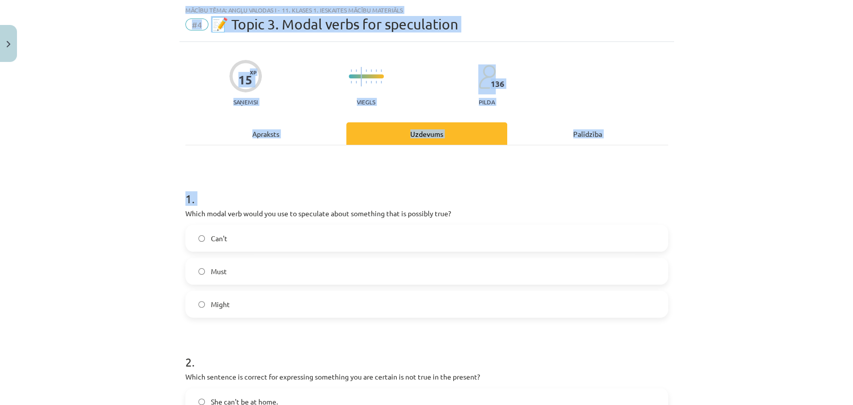
scroll to position [707, 0]
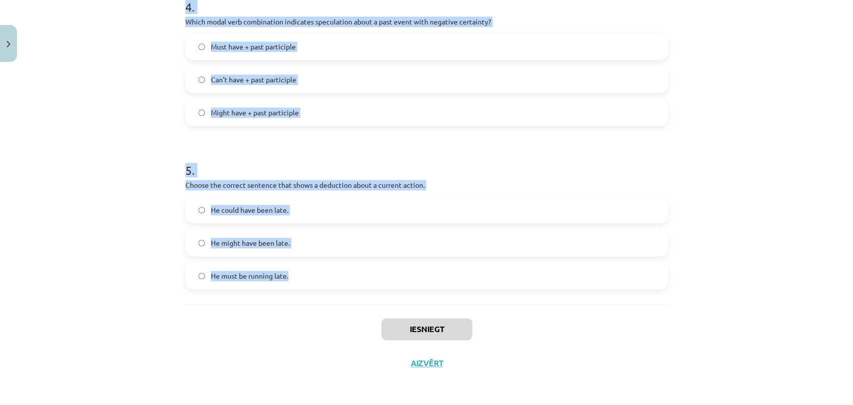
drag, startPoint x: 191, startPoint y: 213, endPoint x: 340, endPoint y: 278, distance: 162.7
click at [340, 278] on div "Mācību tēma: Angļu valodas i - 11. klases 1. ieskaites mācību materiāls #4 📝 To…" at bounding box center [426, 202] width 853 height 405
copy form "Which modal verb would you use to speculate about something that is possibly tr…"
click at [144, 253] on div "Mācību tēma: Angļu valodas i - 11. klases 1. ieskaites mācību materiāls #4 📝 To…" at bounding box center [426, 202] width 853 height 405
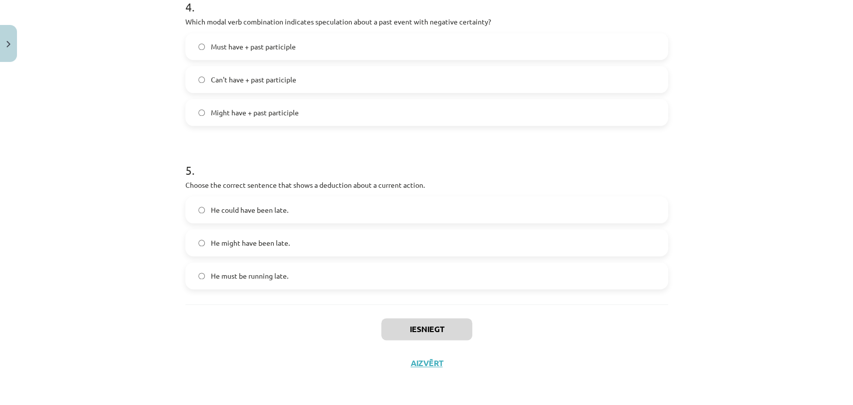
click at [212, 279] on span "He must be running late." at bounding box center [249, 276] width 77 height 10
click at [124, 261] on div "Mācību tēma: Angļu valodas i - 11. klases 1. ieskaites mācību materiāls #4 📝 To…" at bounding box center [426, 202] width 853 height 405
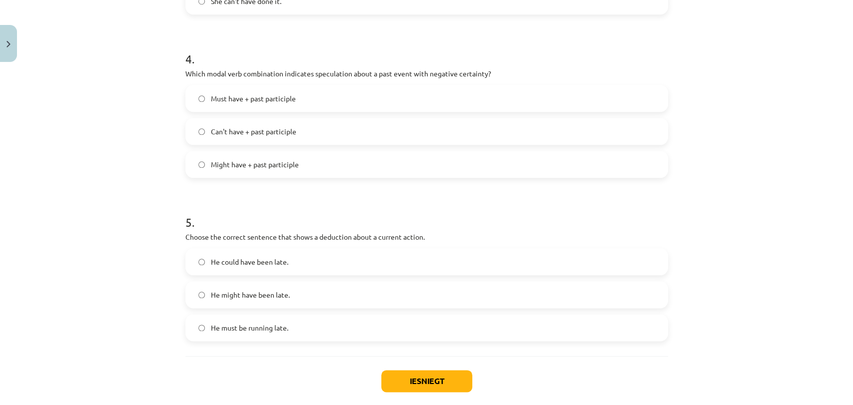
scroll to position [651, 0]
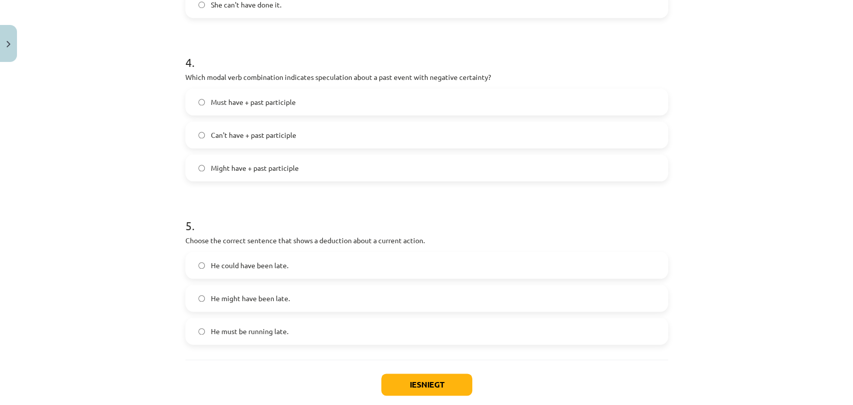
click at [216, 142] on label "Can't have + past participle" at bounding box center [426, 134] width 481 height 25
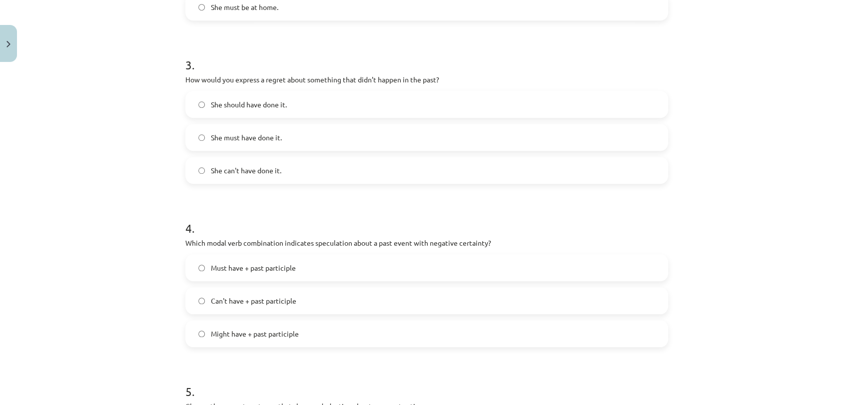
scroll to position [484, 0]
click at [232, 101] on span "She should have done it." at bounding box center [249, 105] width 76 height 10
click at [78, 119] on div "Mācību tēma: Angļu valodas i - 11. klases 1. ieskaites mācību materiāls #4 📝 To…" at bounding box center [426, 202] width 853 height 405
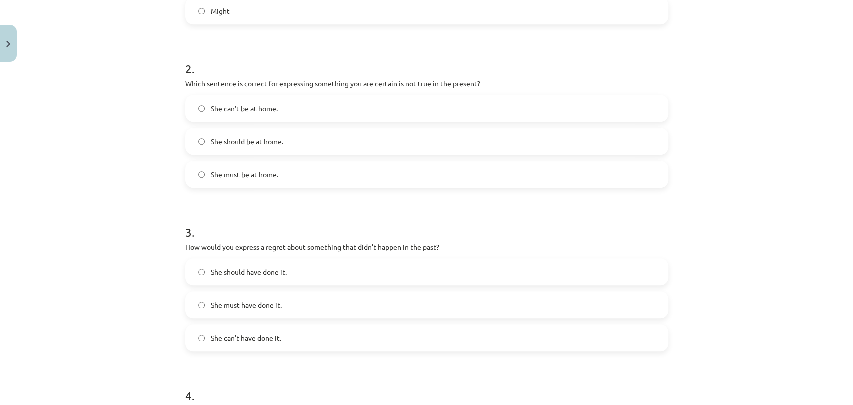
click at [216, 110] on span "She can't be at home." at bounding box center [244, 108] width 67 height 10
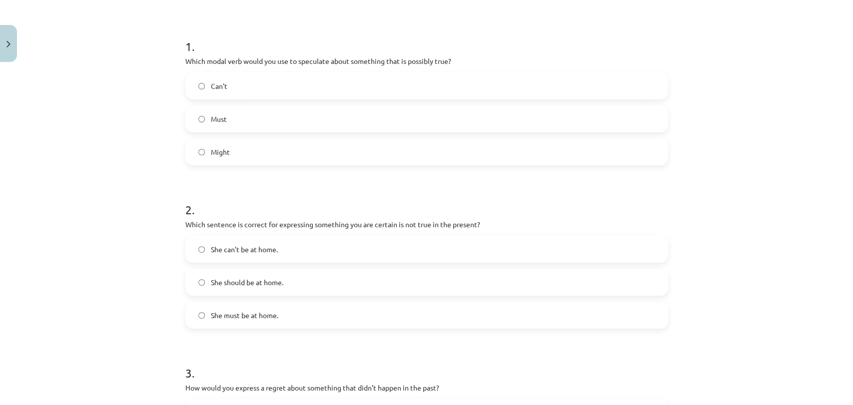
scroll to position [151, 0]
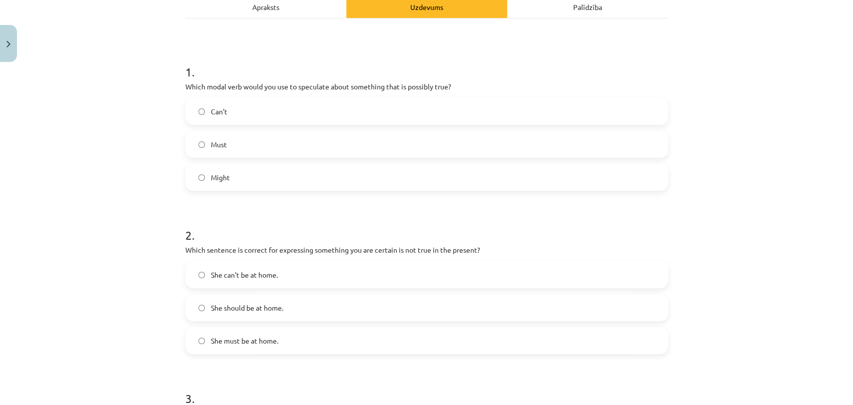
click at [216, 182] on span "Might" at bounding box center [220, 177] width 19 height 10
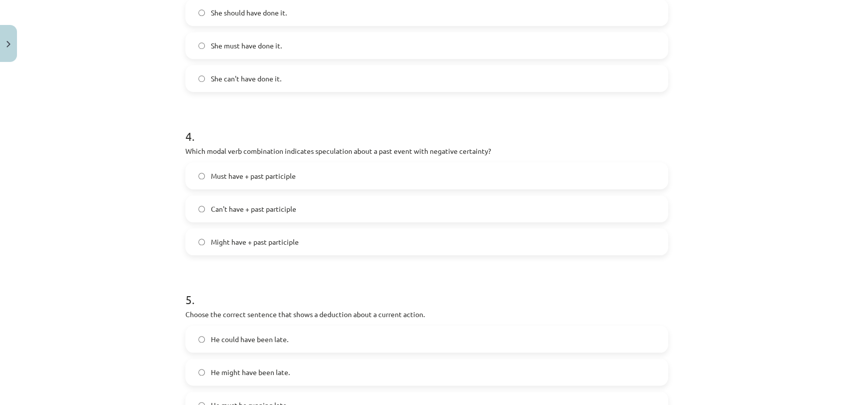
scroll to position [707, 0]
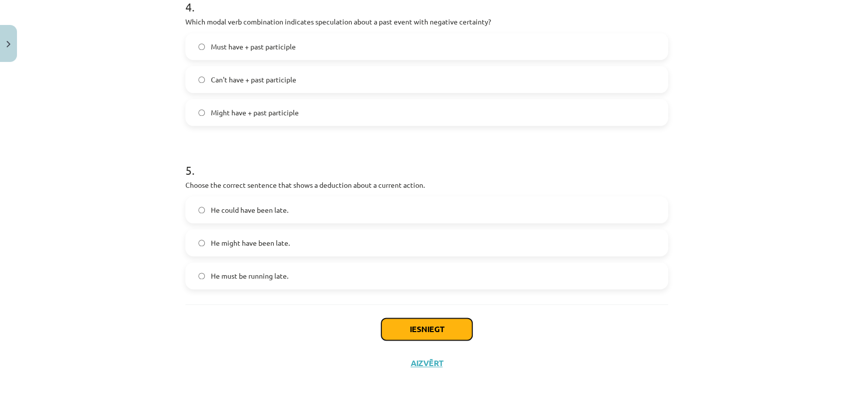
click at [383, 328] on button "Iesniegt" at bounding box center [426, 329] width 91 height 22
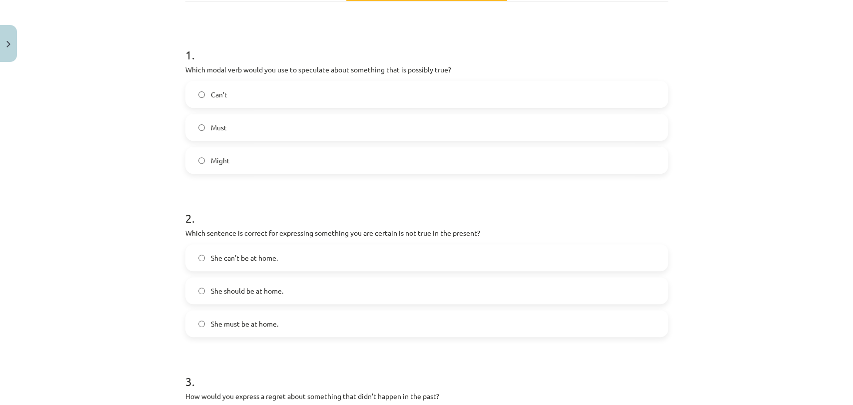
scroll to position [207, 0]
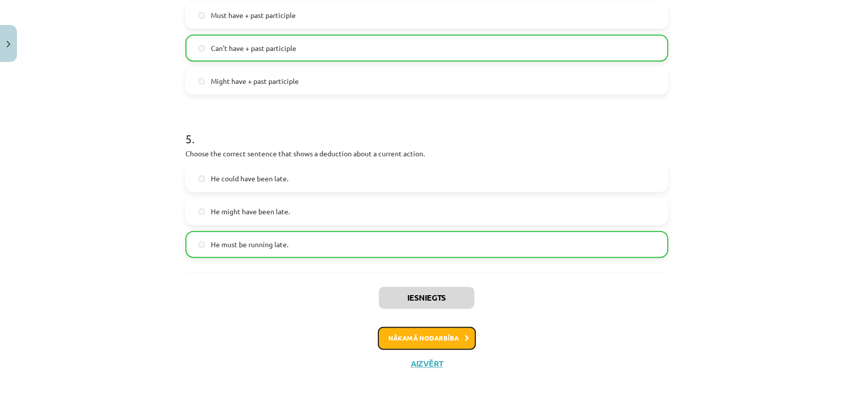
click at [399, 334] on button "Nākamā nodarbība" at bounding box center [427, 338] width 98 height 23
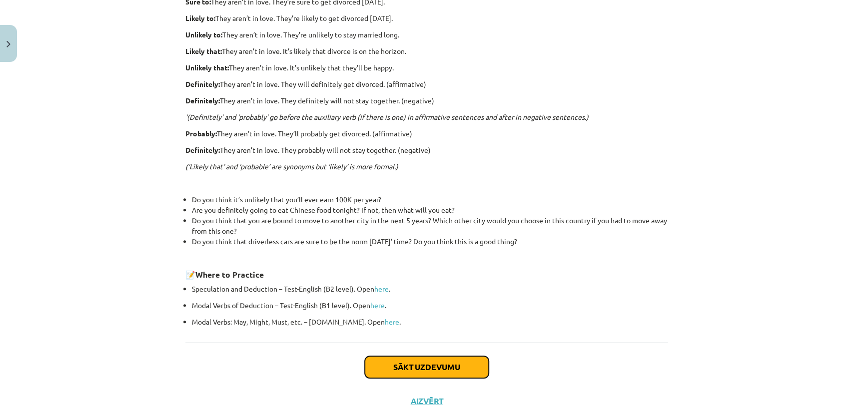
click at [377, 364] on button "Sākt uzdevumu" at bounding box center [427, 367] width 124 height 22
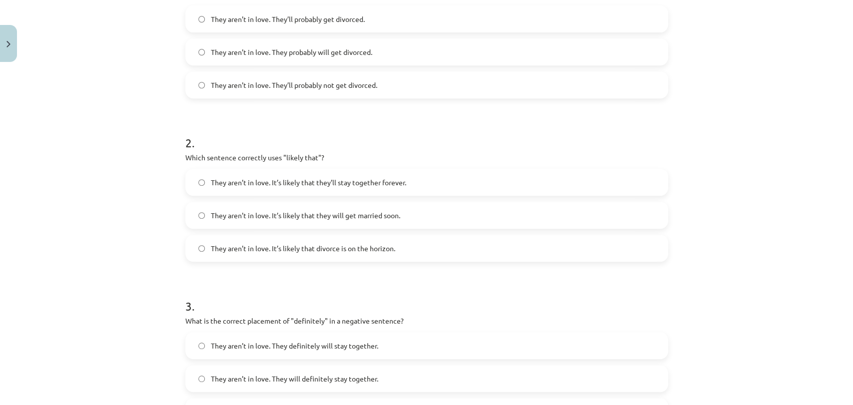
scroll to position [723, 0]
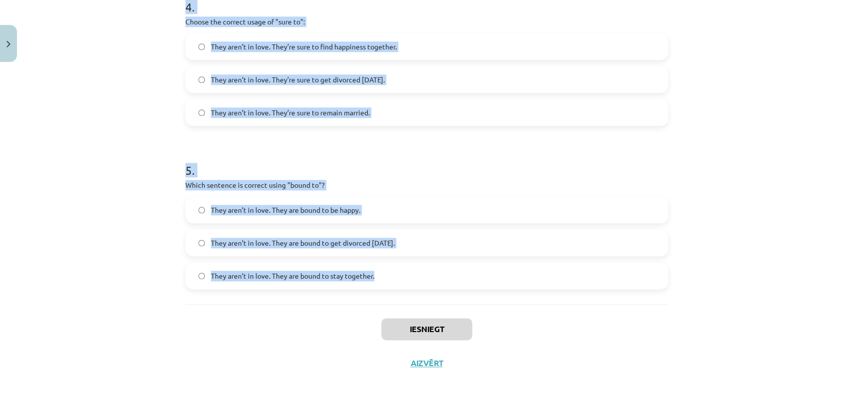
drag, startPoint x: 176, startPoint y: 213, endPoint x: 377, endPoint y: 299, distance: 218.9
click at [377, 299] on div "Mācību tēma: Angļu valodas i - 11. klases 1. ieskaites mācību materiāls #5 📝 To…" at bounding box center [426, 202] width 853 height 405
copy form "Choose the correct sentence using "probably" in an affirmative context: They ar…"
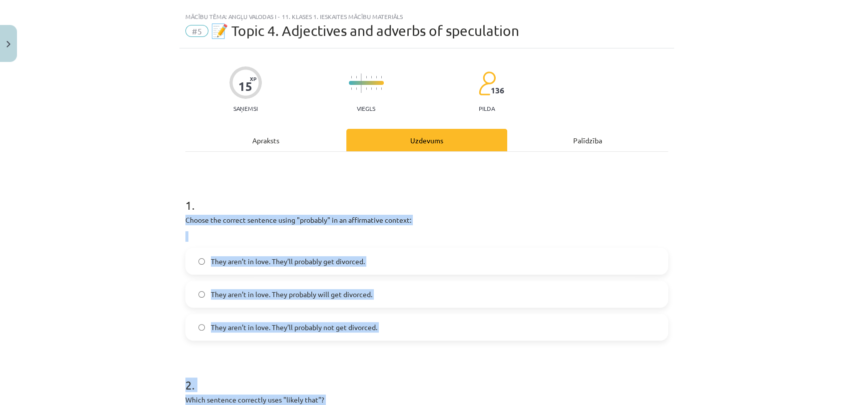
scroll to position [0, 0]
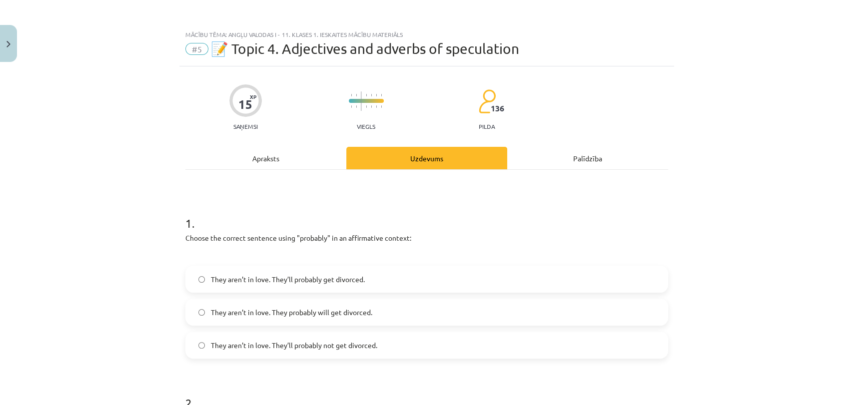
drag, startPoint x: 120, startPoint y: 204, endPoint x: 127, endPoint y: 218, distance: 15.4
click at [121, 205] on div "Mācību tēma: Angļu valodas i - 11. klases 1. ieskaites mācību materiāls #5 📝 To…" at bounding box center [426, 202] width 853 height 405
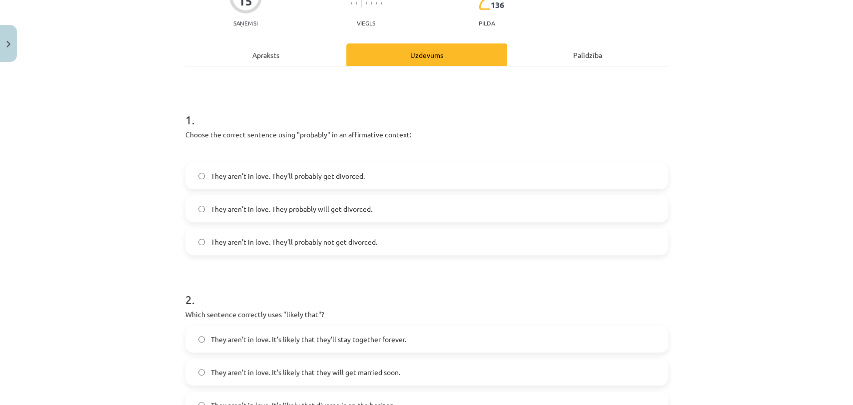
scroll to position [111, 0]
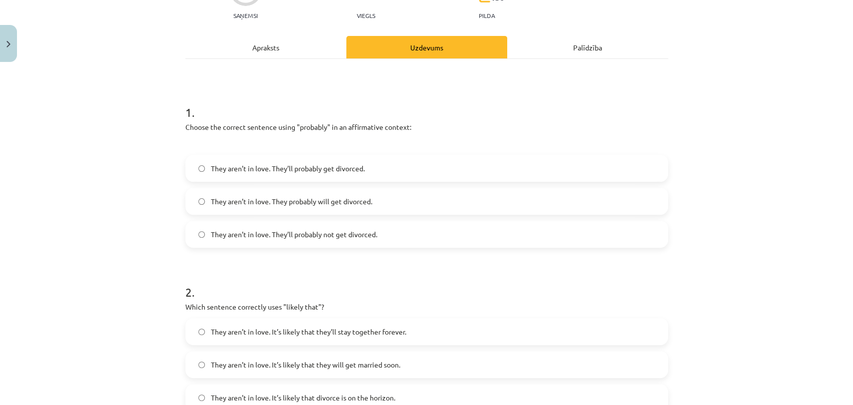
click at [281, 176] on label "They aren’t in love. They’ll probably get divorced." at bounding box center [426, 168] width 481 height 25
click at [378, 161] on label "They aren’t in love. They’ll probably get divorced." at bounding box center [426, 168] width 481 height 25
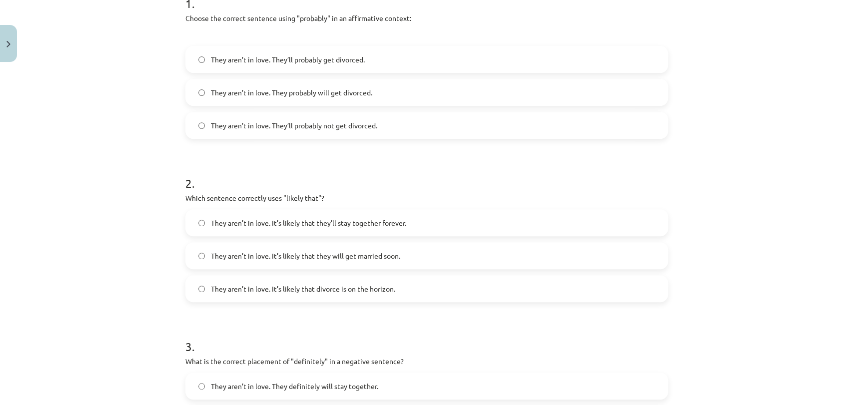
scroll to position [222, 0]
click at [329, 290] on span "They aren’t in love. It’s likely that divorce is on the horizon." at bounding box center [303, 287] width 184 height 10
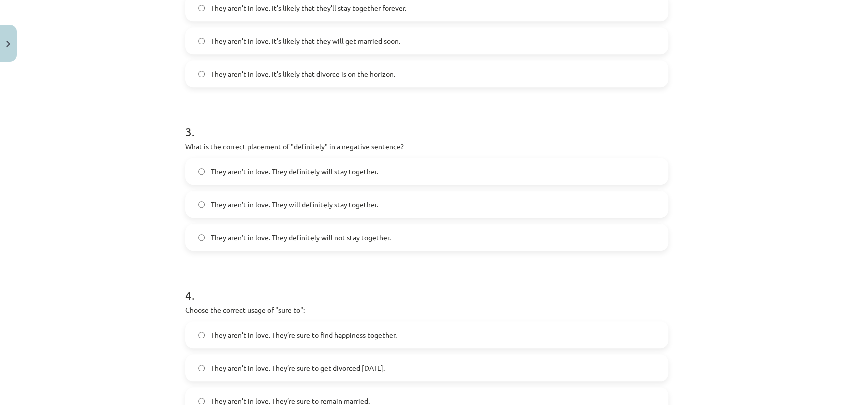
scroll to position [444, 0]
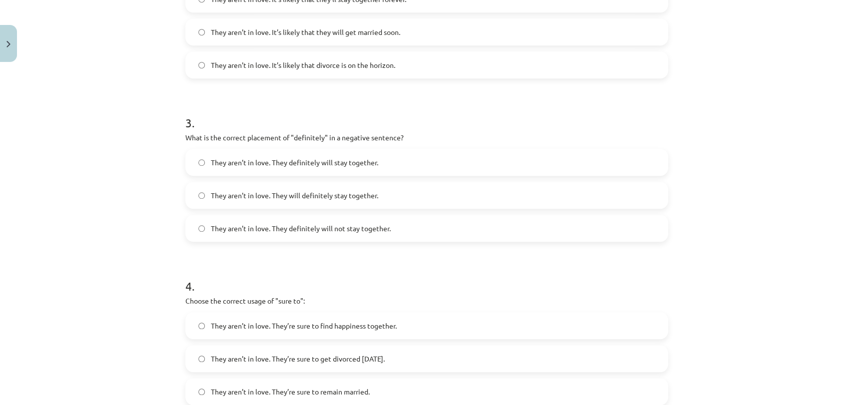
click at [356, 231] on span "They aren’t in love. They definitely will not stay together." at bounding box center [301, 228] width 180 height 10
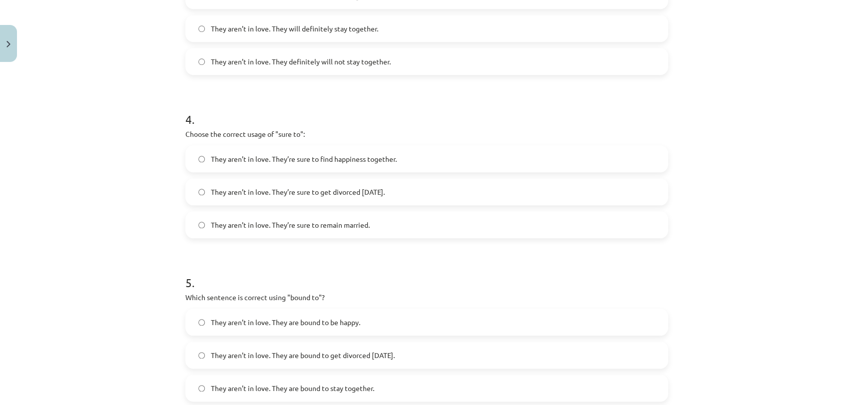
click at [249, 189] on span "They aren’t in love. They’re sure to get divorced within six months." at bounding box center [298, 192] width 174 height 10
click at [85, 218] on div "Mācību tēma: Angļu valodas i - 11. klases 1. ieskaites mācību materiāls #5 📝 To…" at bounding box center [426, 202] width 853 height 405
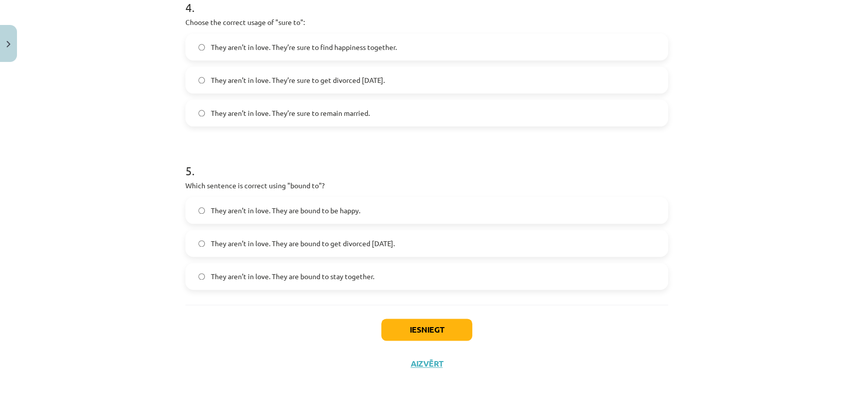
scroll to position [723, 0]
click at [372, 241] on span "They aren’t in love. They are bound to get divorced within six months." at bounding box center [303, 243] width 184 height 10
click at [400, 328] on button "Iesniegt" at bounding box center [426, 329] width 91 height 22
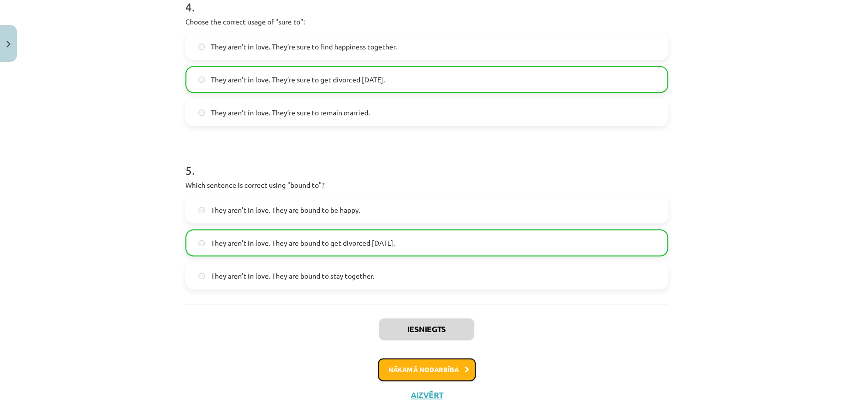
click at [408, 374] on button "Nākamā nodarbība" at bounding box center [427, 369] width 98 height 23
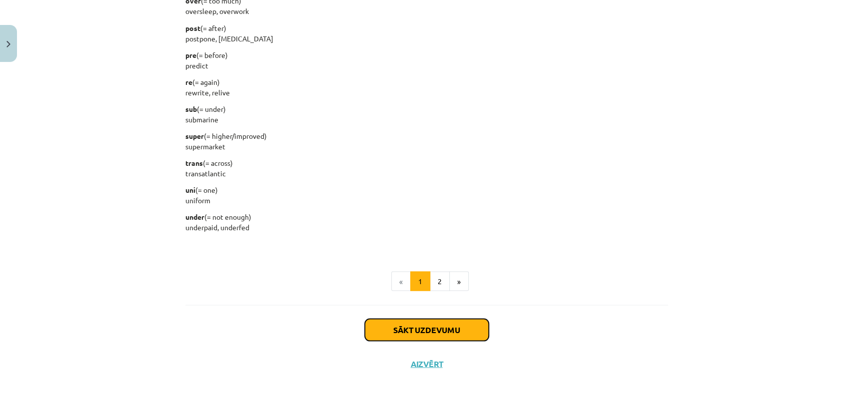
click at [403, 330] on button "Sākt uzdevumu" at bounding box center [427, 330] width 124 height 22
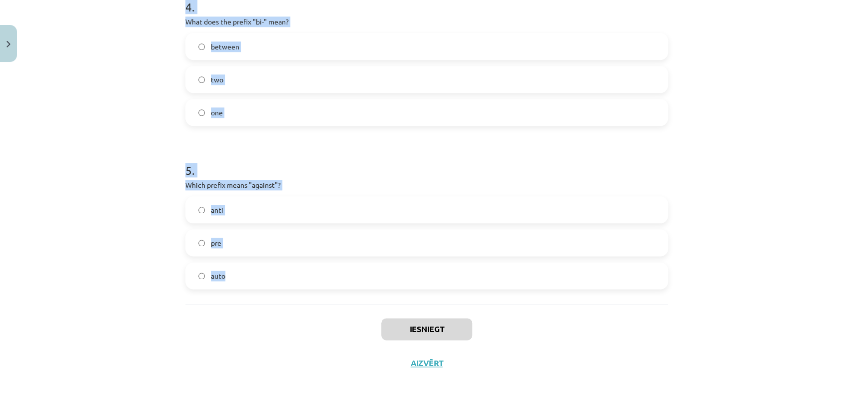
drag, startPoint x: 176, startPoint y: 218, endPoint x: 300, endPoint y: 302, distance: 150.4
click at [300, 302] on div "Mācību tēma: Angļu valodas i - 11. klases 1. ieskaites mācību materiāls #6 📝 To…" at bounding box center [426, 202] width 853 height 405
copy form "What does the prefix "sub-" mean? across above under 2 . Which of the following…"
click at [109, 160] on div "Mācību tēma: Angļu valodas i - 11. klases 1. ieskaites mācību materiāls #6 📝 To…" at bounding box center [426, 202] width 853 height 405
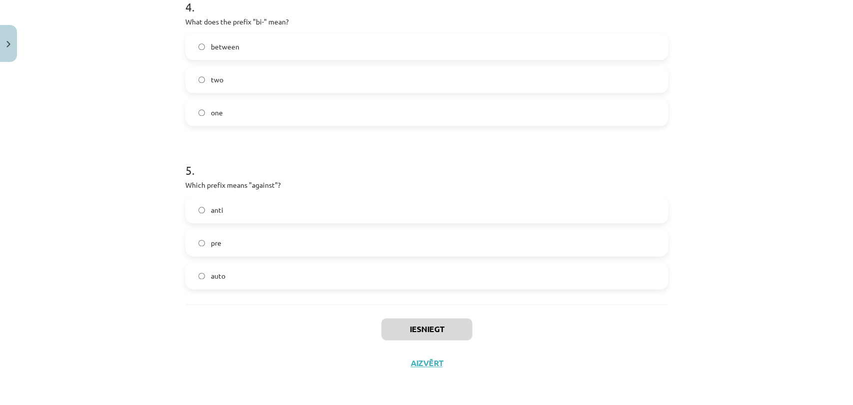
click at [225, 206] on label "anti" at bounding box center [426, 209] width 481 height 25
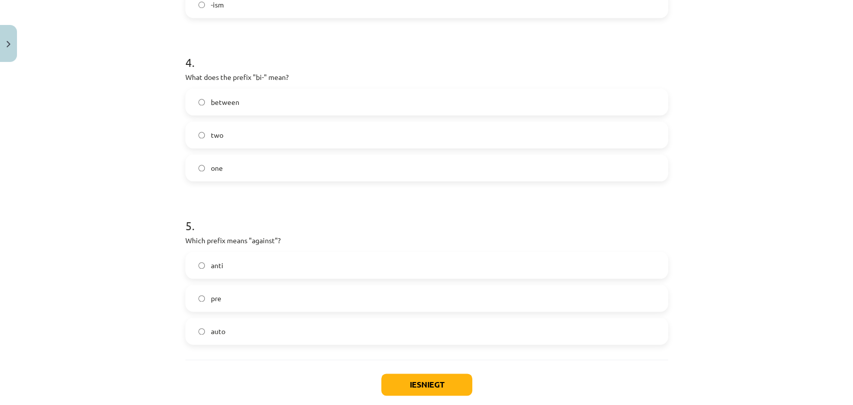
click at [214, 137] on span "two" at bounding box center [217, 135] width 12 height 10
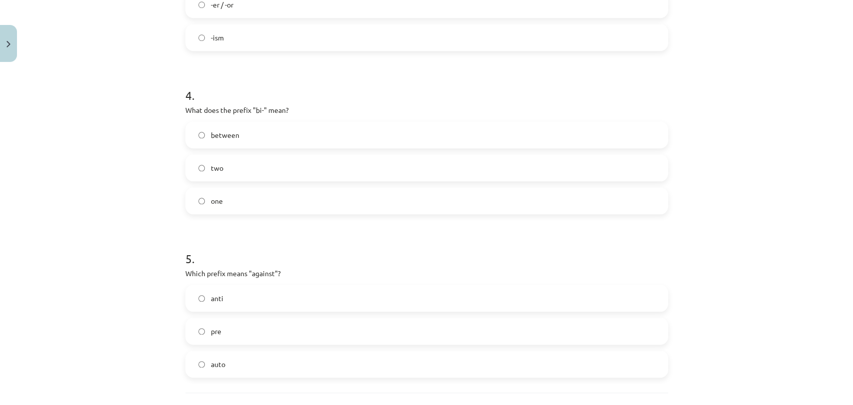
scroll to position [501, 0]
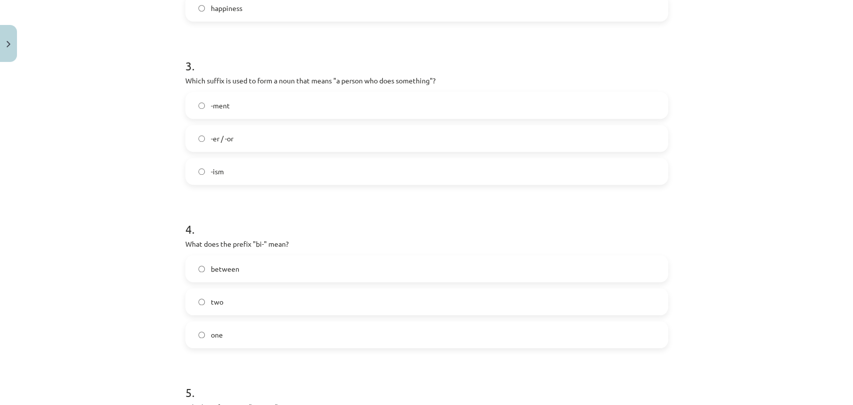
click at [236, 143] on label "-er / -or" at bounding box center [426, 138] width 481 height 25
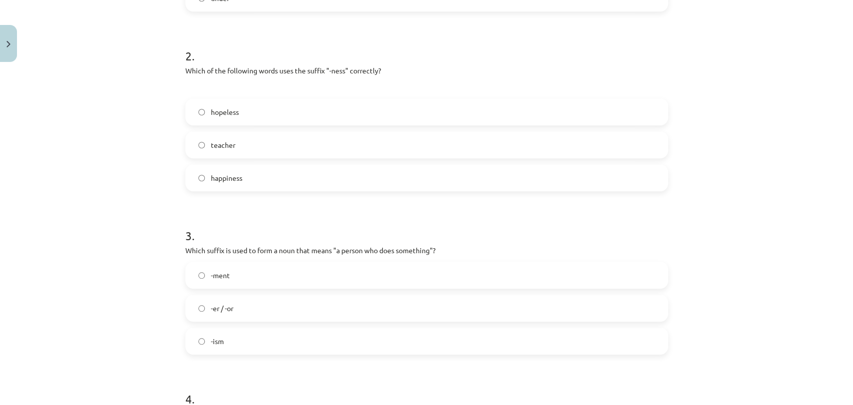
scroll to position [279, 0]
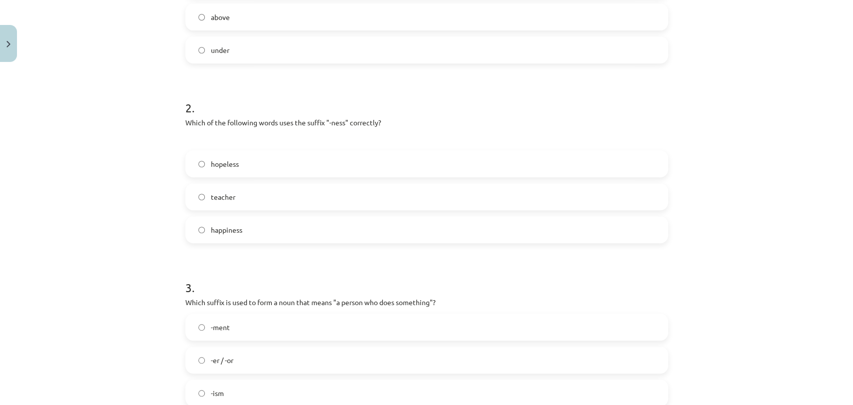
click at [214, 225] on span "happiness" at bounding box center [226, 230] width 31 height 10
click at [127, 205] on div "Mācību tēma: Angļu valodas i - 11. klases 1. ieskaites mācību materiāls #6 📝 To…" at bounding box center [426, 202] width 853 height 405
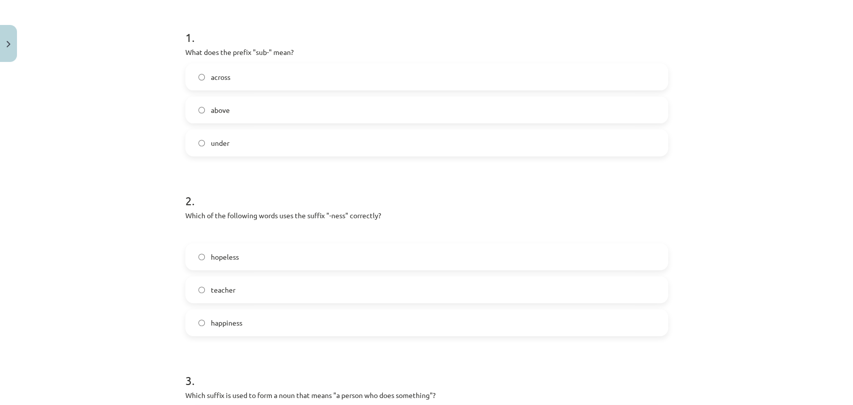
scroll to position [168, 0]
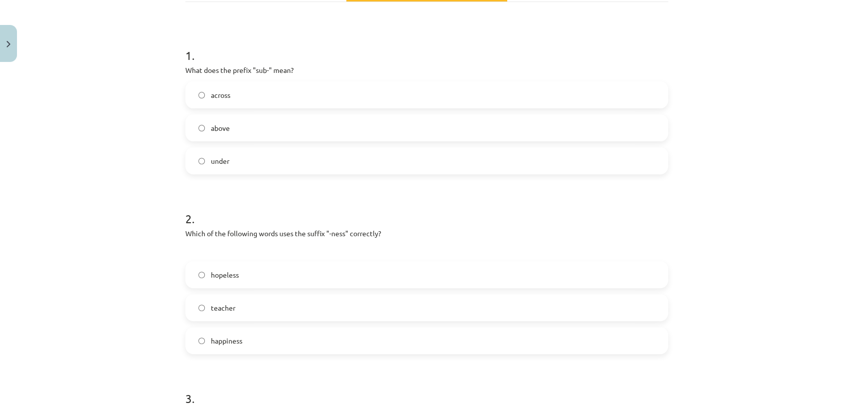
click at [211, 157] on span "under" at bounding box center [220, 161] width 18 height 10
click at [108, 175] on div "Mācību tēma: Angļu valodas i - 11. klases 1. ieskaites mācību materiāls #6 📝 To…" at bounding box center [426, 202] width 853 height 405
click at [133, 177] on div "Mācību tēma: Angļu valodas i - 11. klases 1. ieskaites mācību materiāls #6 📝 To…" at bounding box center [426, 202] width 853 height 405
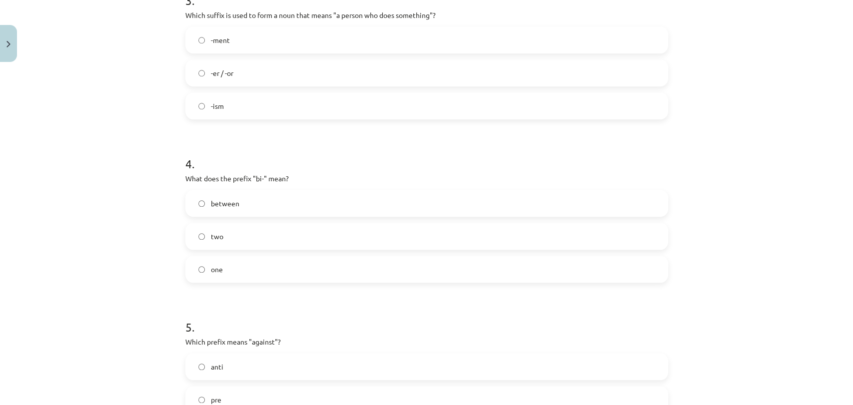
scroll to position [723, 0]
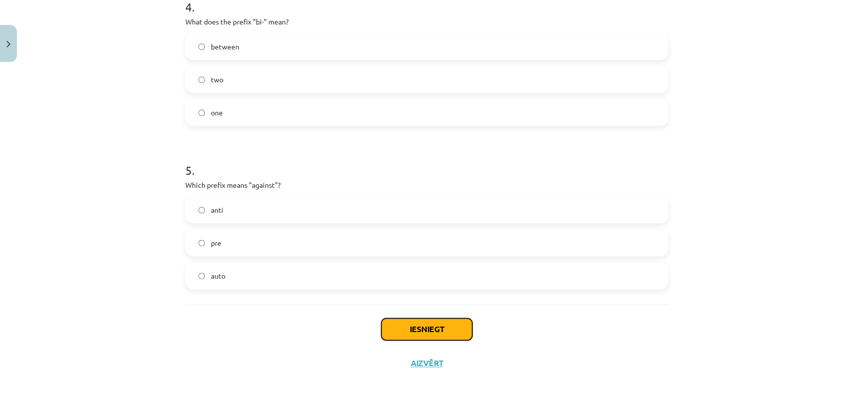
click at [391, 320] on button "Iesniegt" at bounding box center [426, 329] width 91 height 22
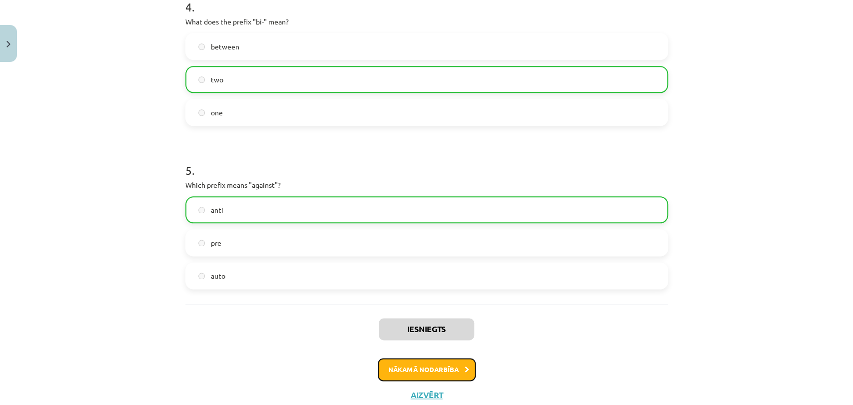
click at [417, 377] on button "Nākamā nodarbība" at bounding box center [427, 369] width 98 height 23
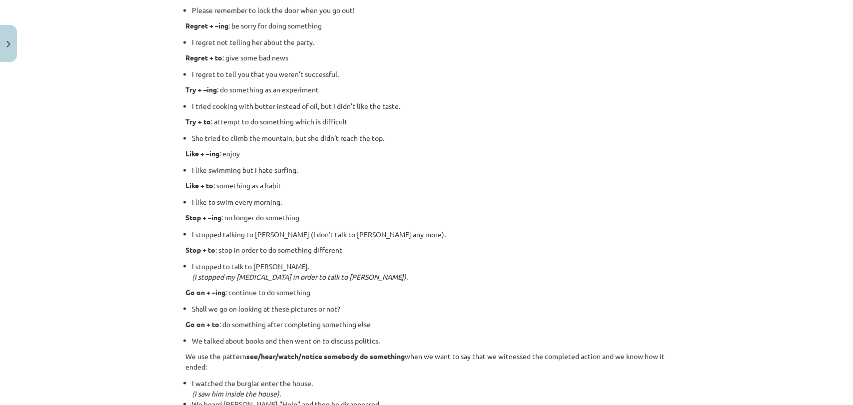
scroll to position [1195, 0]
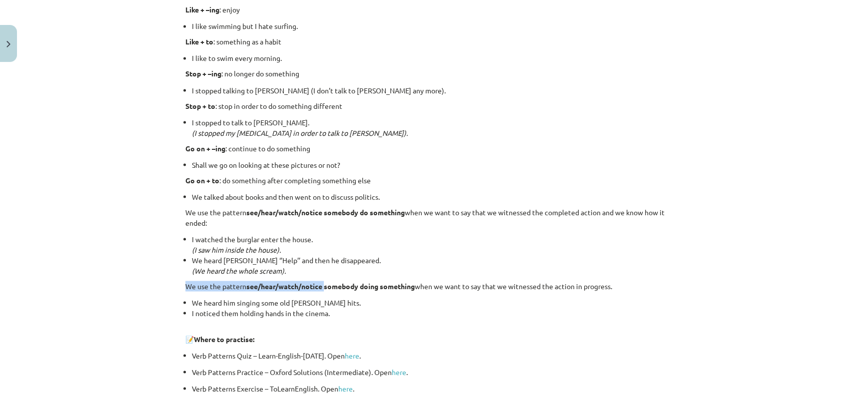
drag, startPoint x: 349, startPoint y: 273, endPoint x: 312, endPoint y: 283, distance: 38.3
drag, startPoint x: 287, startPoint y: 285, endPoint x: 273, endPoint y: 273, distance: 18.1
drag, startPoint x: 273, startPoint y: 273, endPoint x: 681, endPoint y: 315, distance: 409.5
drag, startPoint x: 681, startPoint y: 315, endPoint x: 768, endPoint y: 324, distance: 87.4
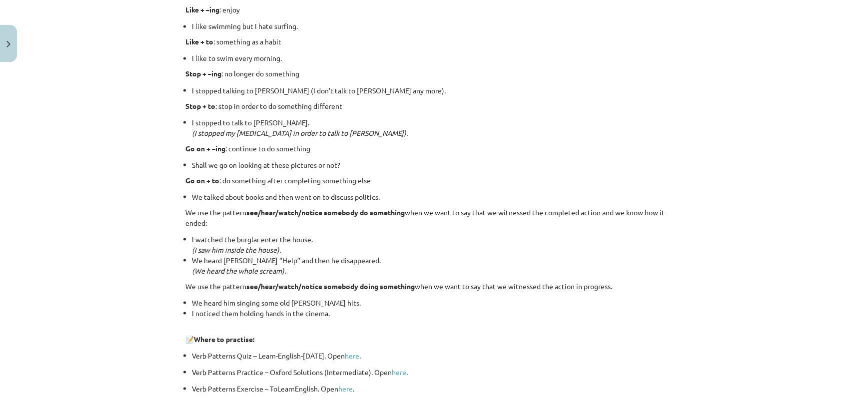
click at [779, 329] on div "Mācību tēma: Angļu valodas i - 11. klases 1. ieskaites mācību materiāls #7 📝 To…" at bounding box center [426, 202] width 853 height 405
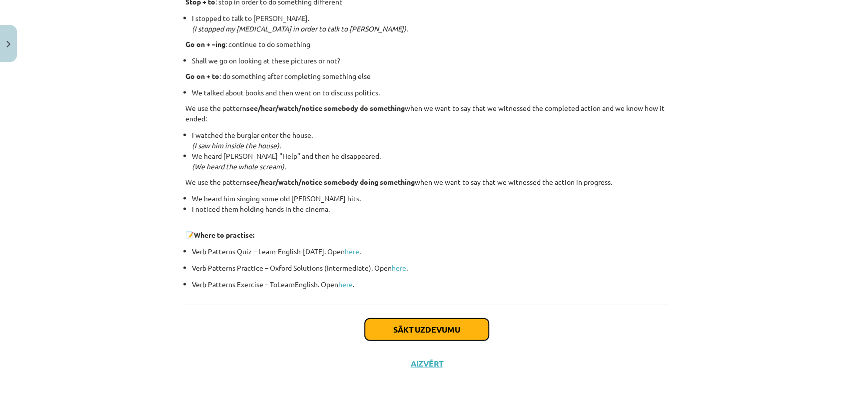
click at [427, 326] on button "Sākt uzdevumu" at bounding box center [427, 330] width 124 height 22
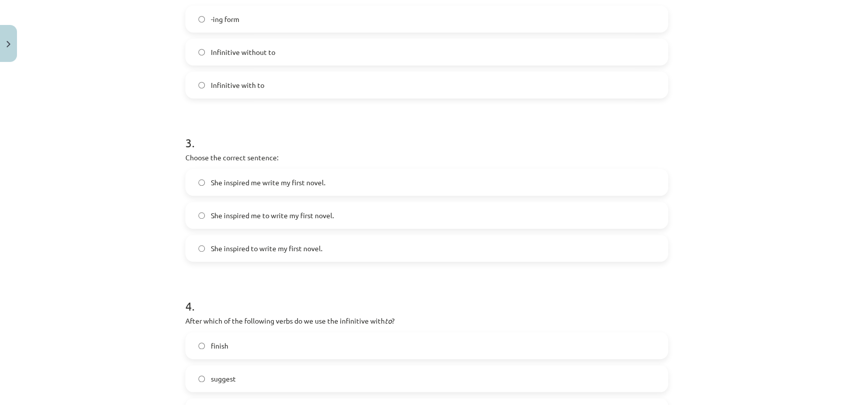
scroll to position [707, 0]
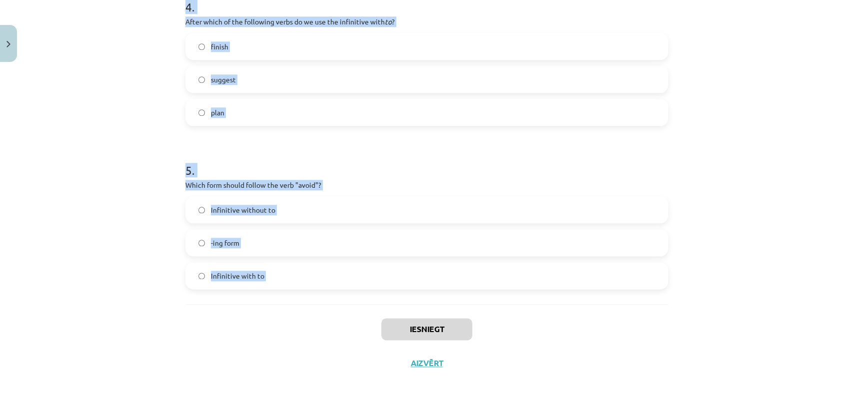
drag, startPoint x: 156, startPoint y: 153, endPoint x: 402, endPoint y: 314, distance: 293.4
click at [401, 316] on div "Mācību tēma: Angļu valodas i - 11. klases 1. ieskaites mācību materiāls #7 📝 To…" at bounding box center [426, 202] width 853 height 405
copy form "What is the difference in meaning between "stop talking" and "stop to talk"? "S…"
click at [161, 250] on div "Mācību tēma: Angļu valodas i - 11. klases 1. ieskaites mācību materiāls #7 📝 To…" at bounding box center [426, 202] width 853 height 405
click at [236, 243] on label "-ing form" at bounding box center [426, 242] width 481 height 25
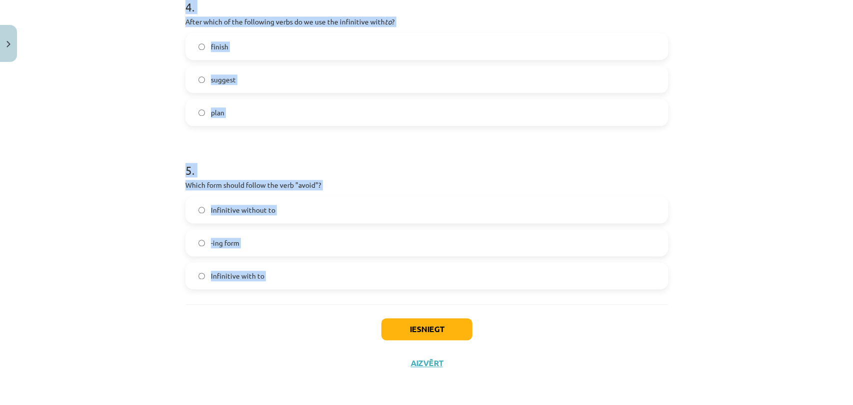
click at [116, 245] on div "Mācību tēma: Angļu valodas i - 11. klases 1. ieskaites mācību materiāls #7 📝 To…" at bounding box center [426, 202] width 853 height 405
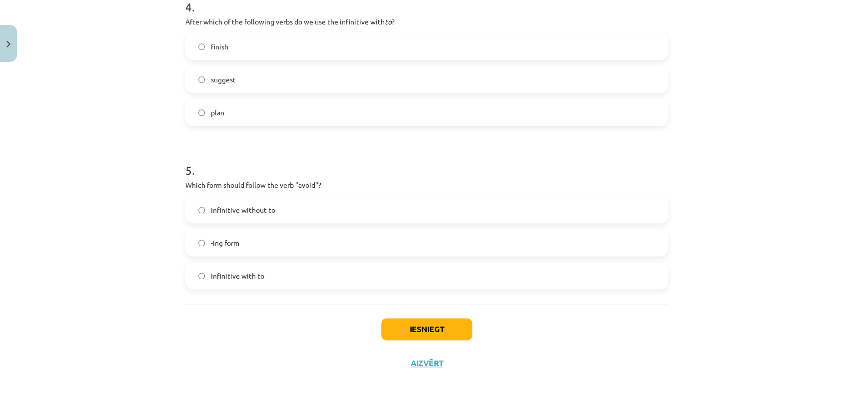
click at [211, 115] on span "plan" at bounding box center [217, 112] width 13 height 10
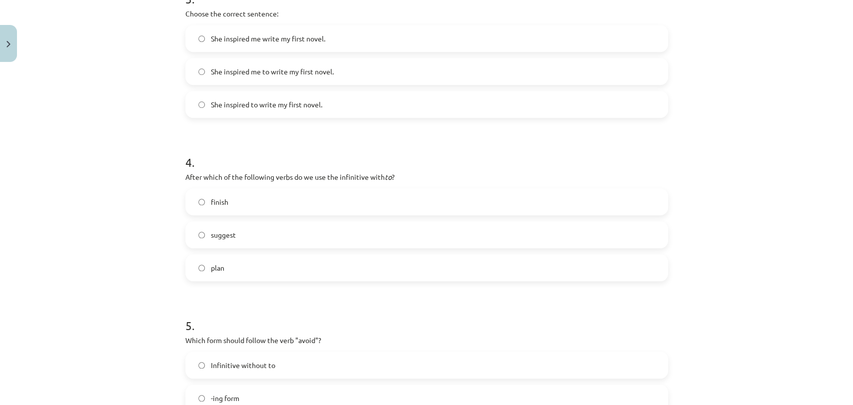
scroll to position [484, 0]
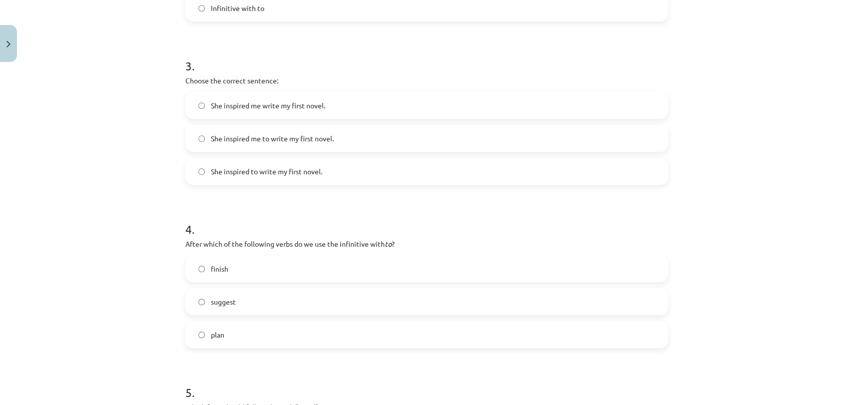
click at [239, 105] on span "She inspired me write my first novel." at bounding box center [268, 105] width 114 height 10
click at [297, 148] on label "She inspired me to write my first novel." at bounding box center [426, 138] width 481 height 25
drag, startPoint x: 39, startPoint y: 155, endPoint x: 35, endPoint y: 152, distance: 5.4
click at [35, 154] on div "Mācību tēma: Angļu valodas i - 11. klases 1. ieskaites mācību materiāls #7 📝 To…" at bounding box center [426, 202] width 853 height 405
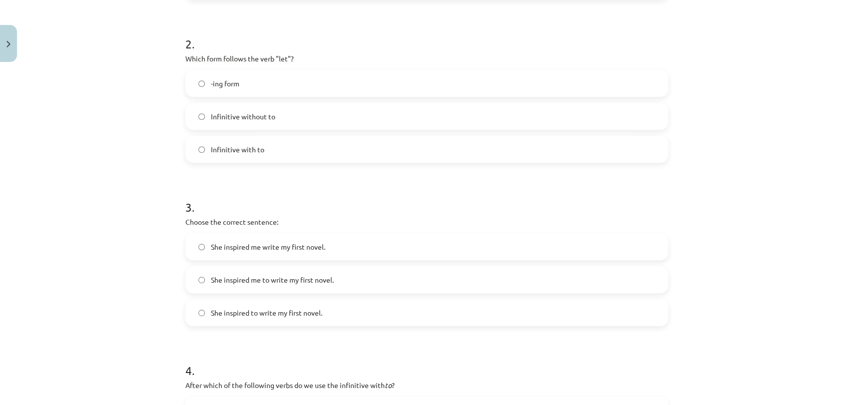
scroll to position [262, 0]
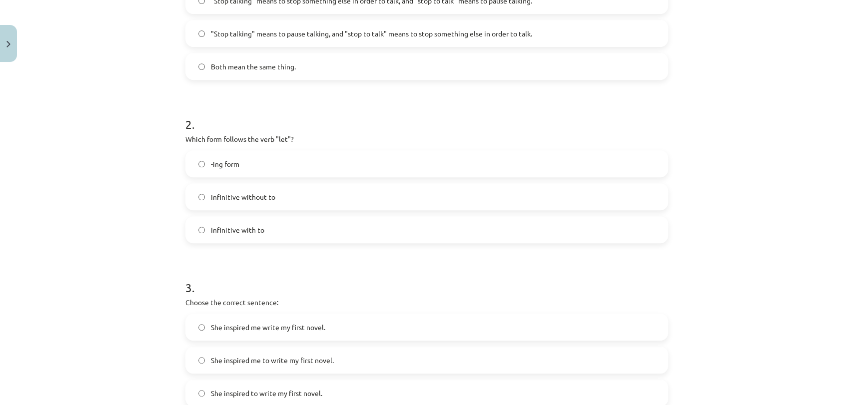
click at [259, 201] on span "Infinitive without to" at bounding box center [243, 197] width 64 height 10
click at [68, 220] on div "Mācību tēma: Angļu valodas i - 11. klases 1. ieskaites mācību materiāls #7 📝 To…" at bounding box center [426, 202] width 853 height 405
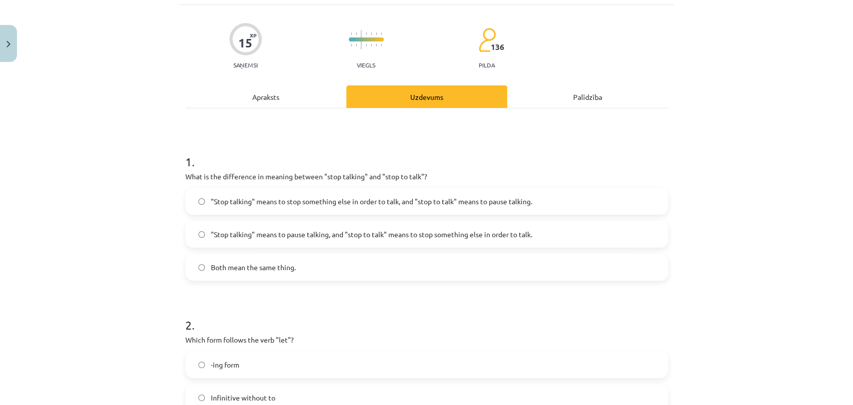
scroll to position [40, 0]
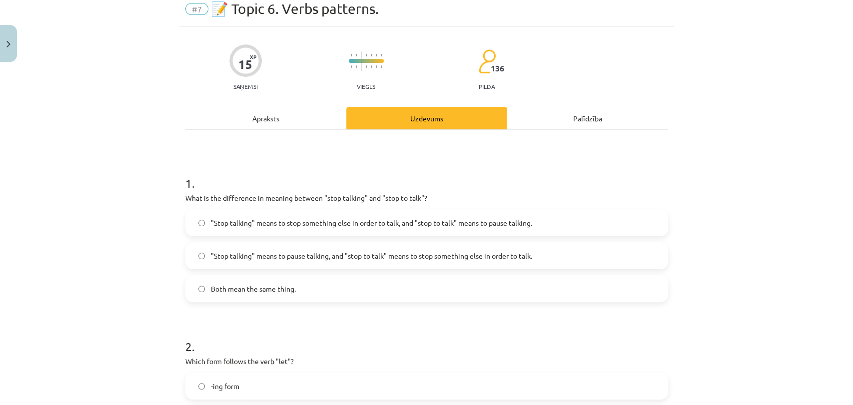
click at [281, 254] on span ""Stop talking" means to pause talking, and "stop to talk" means to stop somethi…" at bounding box center [371, 256] width 321 height 10
click at [49, 288] on div "Mācību tēma: Angļu valodas i - 11. klases 1. ieskaites mācību materiāls #7 📝 To…" at bounding box center [426, 202] width 853 height 405
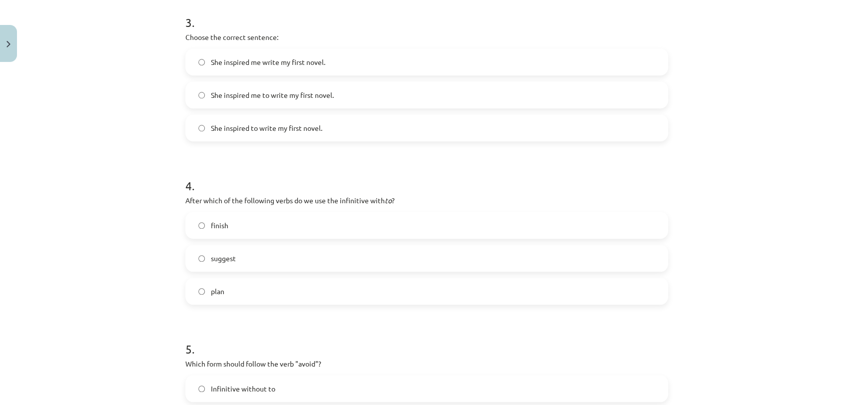
scroll to position [707, 0]
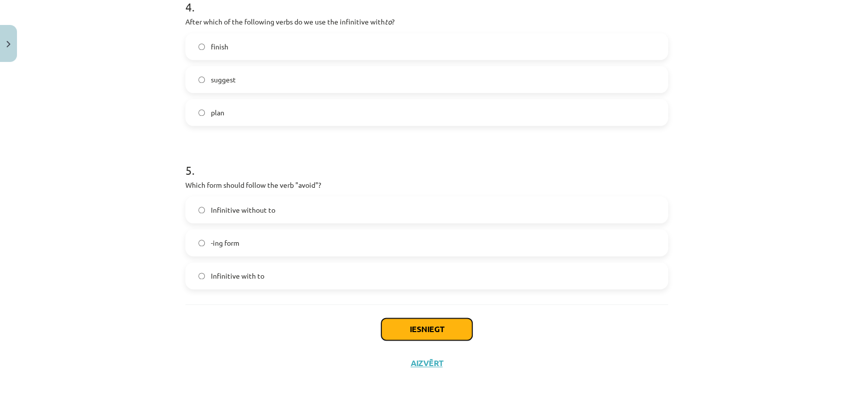
click at [406, 318] on button "Iesniegt" at bounding box center [426, 329] width 91 height 22
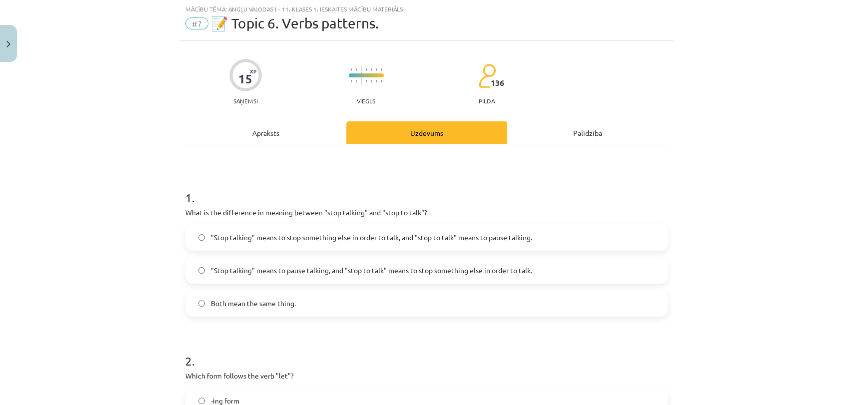
scroll to position [0, 0]
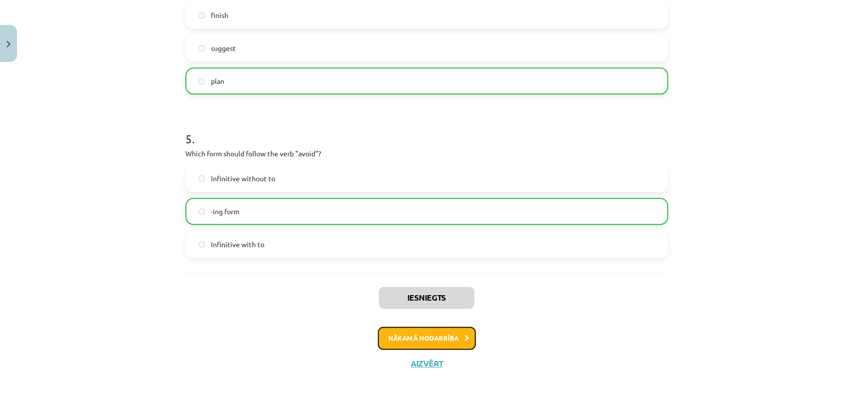
click at [414, 329] on button "Nākamā nodarbība" at bounding box center [427, 338] width 98 height 23
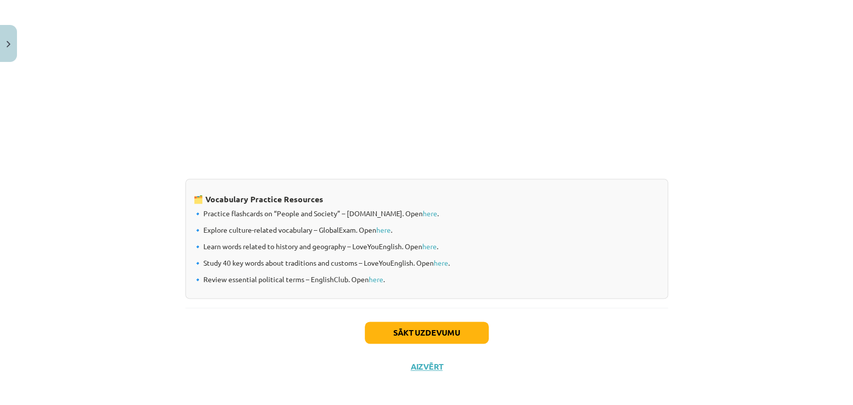
scroll to position [774, 0]
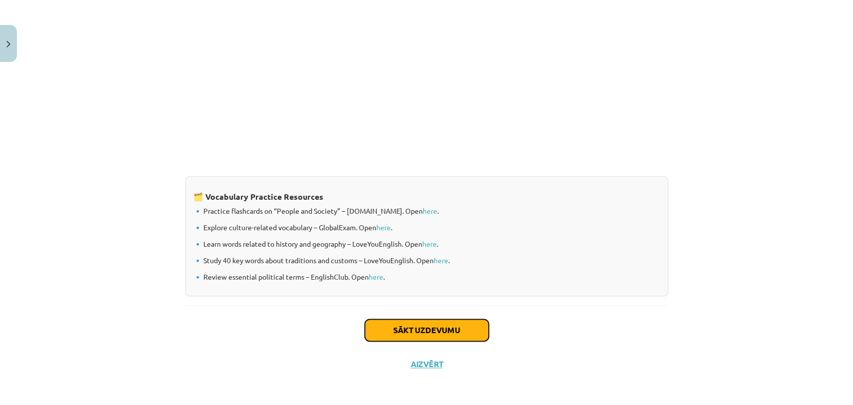
click at [392, 324] on button "Sākt uzdevumu" at bounding box center [427, 330] width 124 height 22
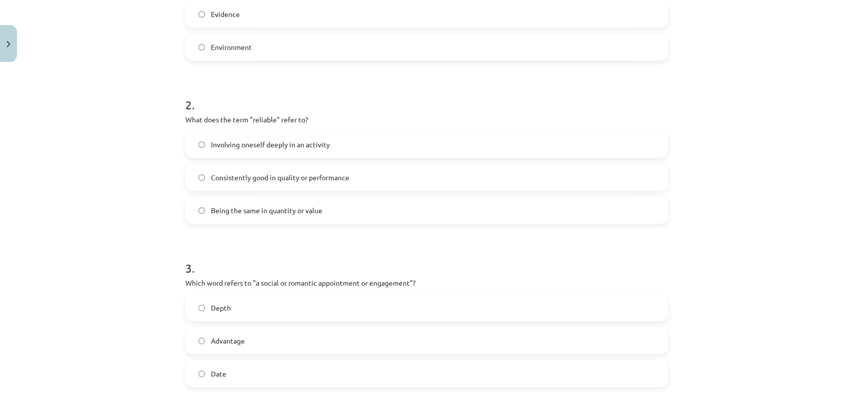
scroll to position [740, 0]
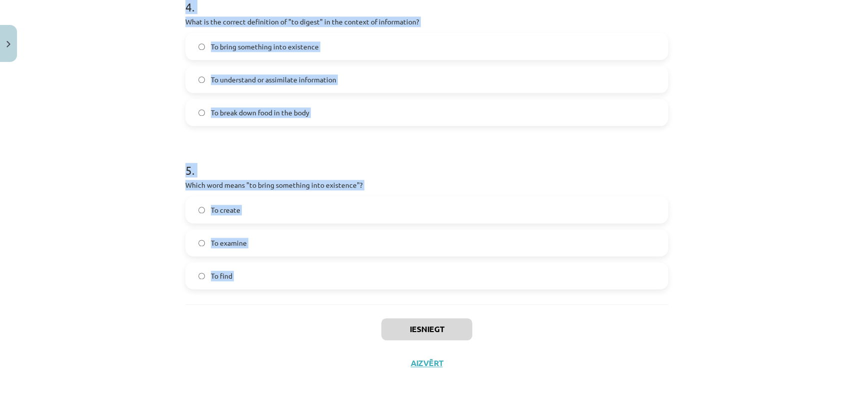
drag, startPoint x: 172, startPoint y: 215, endPoint x: 336, endPoint y: 328, distance: 199.0
click at [336, 328] on div "Mācību tēma: Angļu valodas i - 11. klases 1. ieskaites mācību materiāls #8 🔤 To…" at bounding box center [426, 202] width 853 height 405
copy form "Which of the following means "the surroundings or conditions in which a person,…"
click at [216, 214] on span "To create" at bounding box center [225, 210] width 29 height 10
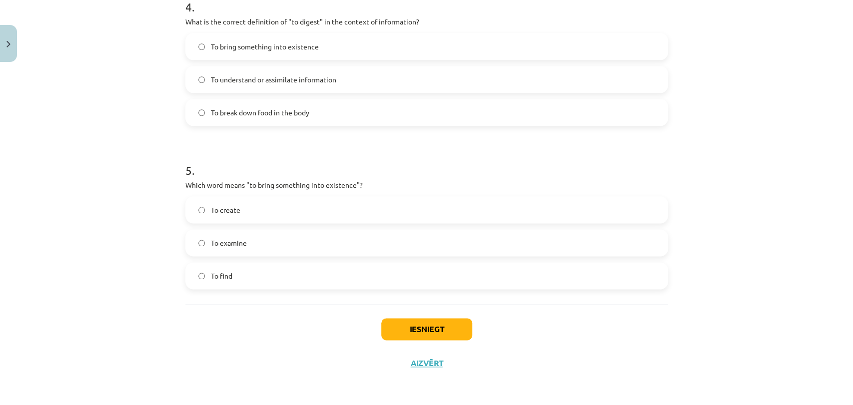
click at [126, 221] on div "Mācību tēma: Angļu valodas i - 11. klases 1. ieskaites mācību materiāls #8 🔤 To…" at bounding box center [426, 202] width 853 height 405
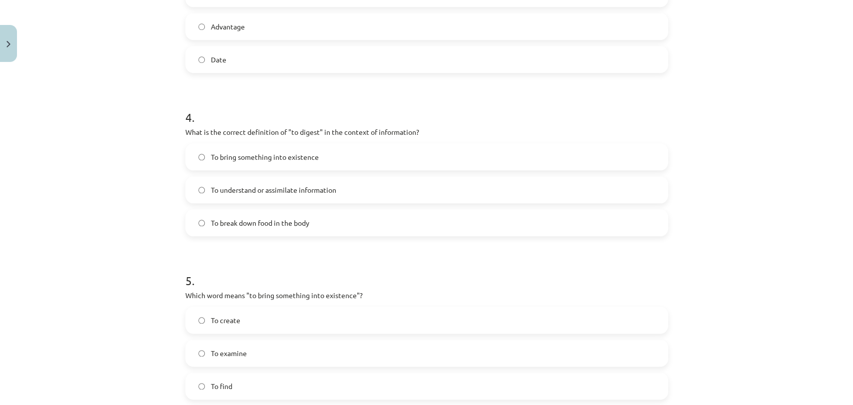
scroll to position [628, 0]
drag, startPoint x: 98, startPoint y: 192, endPoint x: 106, endPoint y: 183, distance: 12.4
click at [99, 191] on div "Mācību tēma: Angļu valodas i - 11. klases 1. ieskaites mācību materiāls #8 🔤 To…" at bounding box center [426, 202] width 853 height 405
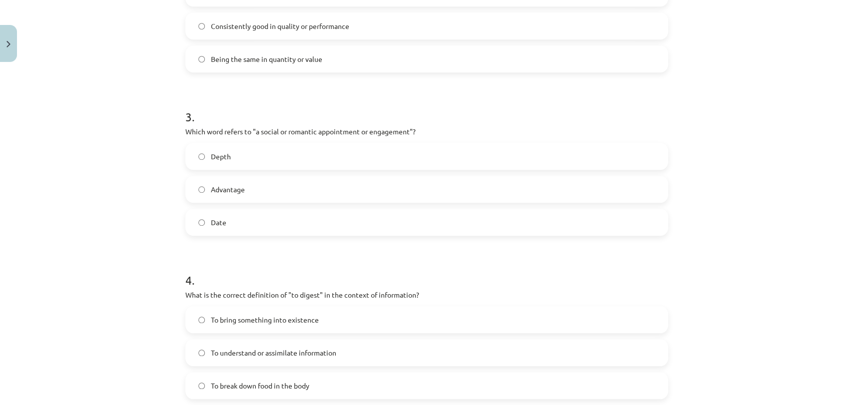
scroll to position [462, 0]
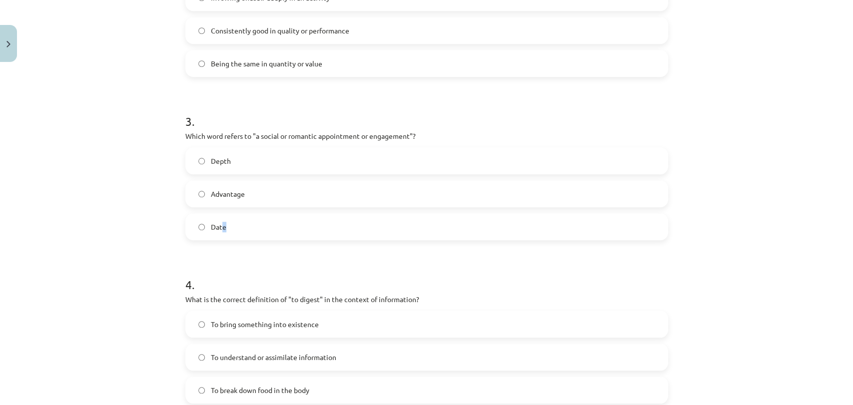
drag, startPoint x: 220, startPoint y: 225, endPoint x: 201, endPoint y: 229, distance: 19.4
click at [213, 229] on span "Date" at bounding box center [218, 227] width 15 height 10
click at [92, 229] on div "Mācību tēma: Angļu valodas i - 11. klases 1. ieskaites mācību materiāls #8 🔤 To…" at bounding box center [426, 202] width 853 height 405
click at [204, 227] on label "Date" at bounding box center [426, 226] width 481 height 25
click at [115, 231] on div "Mācību tēma: Angļu valodas i - 11. klases 1. ieskaites mācību materiāls #8 🔤 To…" at bounding box center [426, 202] width 853 height 405
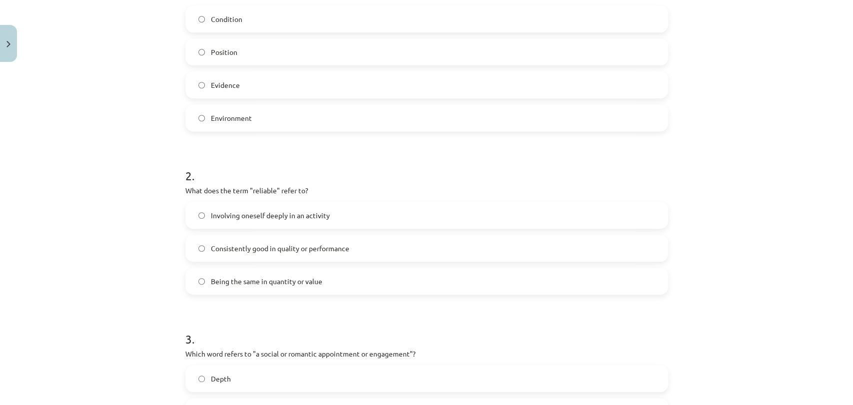
scroll to position [240, 0]
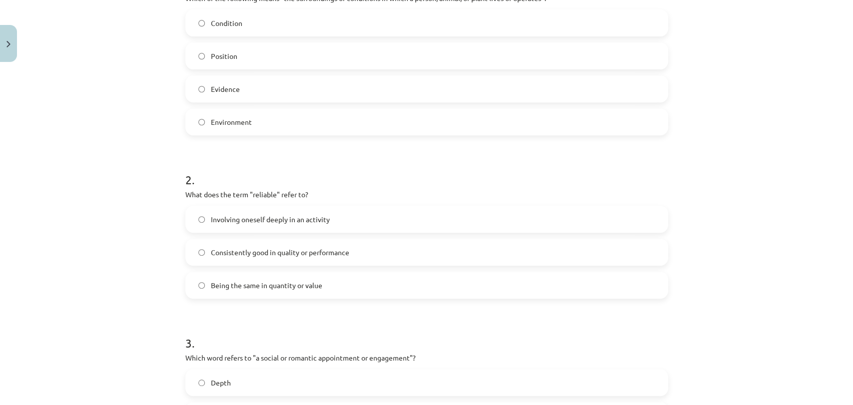
click at [250, 257] on label "Consistently good in quality or performance" at bounding box center [426, 252] width 481 height 25
drag, startPoint x: 113, startPoint y: 260, endPoint x: 160, endPoint y: 220, distance: 61.0
click at [113, 259] on div "Mācību tēma: Angļu valodas i - 11. klases 1. ieskaites mācību materiāls #8 🔤 To…" at bounding box center [426, 202] width 853 height 405
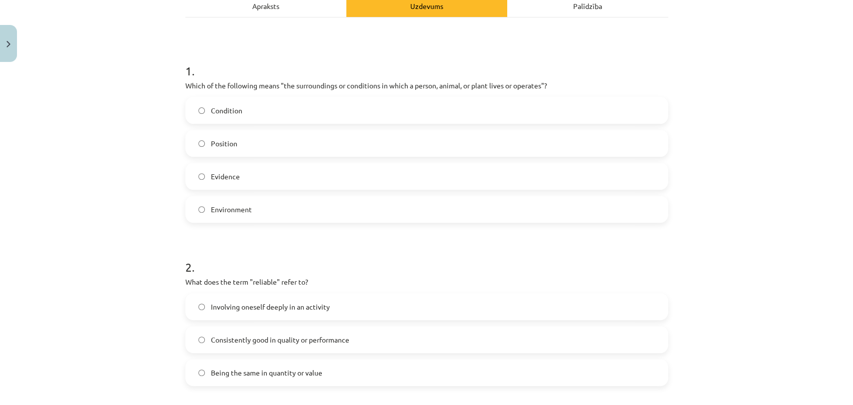
scroll to position [128, 0]
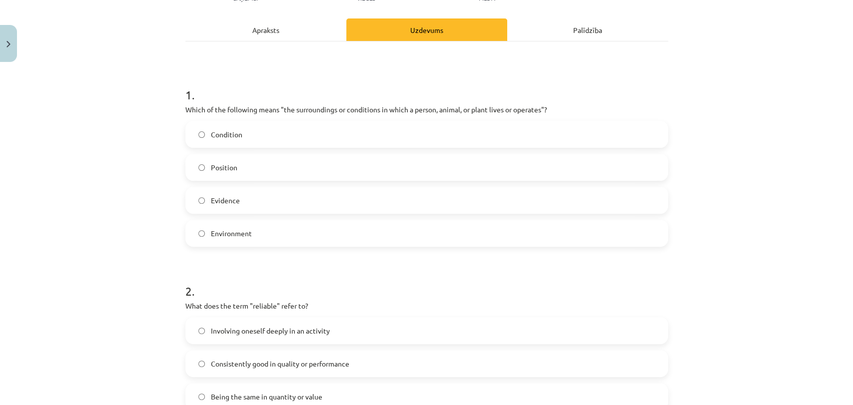
click at [228, 205] on label "Evidence" at bounding box center [426, 200] width 481 height 25
click at [213, 224] on label "Environment" at bounding box center [426, 233] width 481 height 25
click at [111, 259] on div "Mācību tēma: Angļu valodas i - 11. klases 1. ieskaites mācību materiāls #8 🔤 To…" at bounding box center [426, 202] width 853 height 405
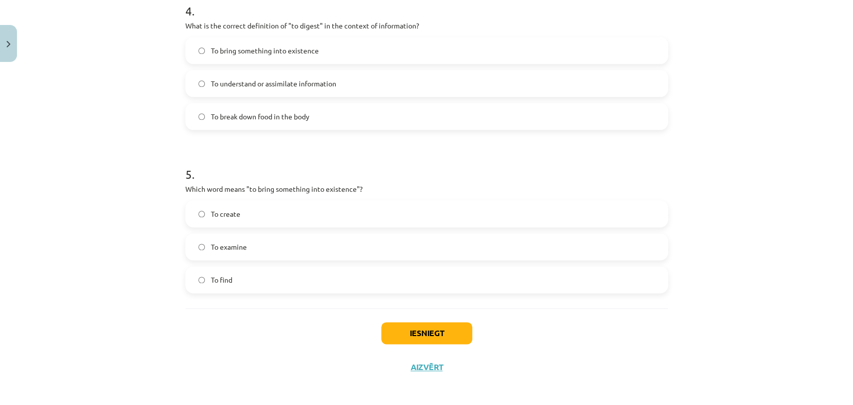
scroll to position [740, 0]
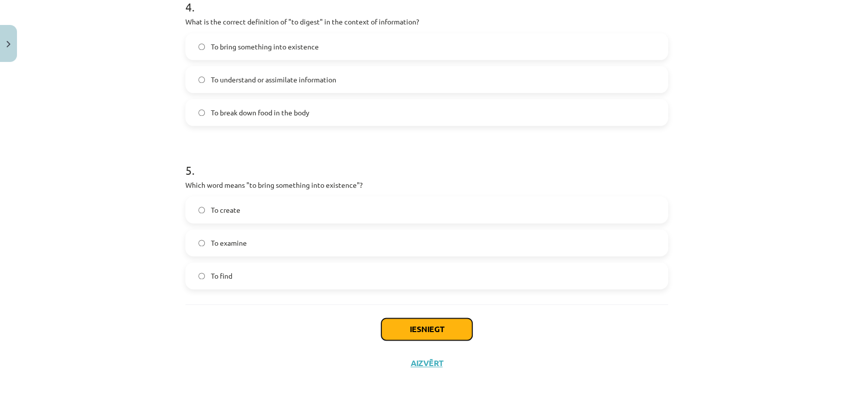
click at [393, 332] on button "Iesniegt" at bounding box center [426, 329] width 91 height 22
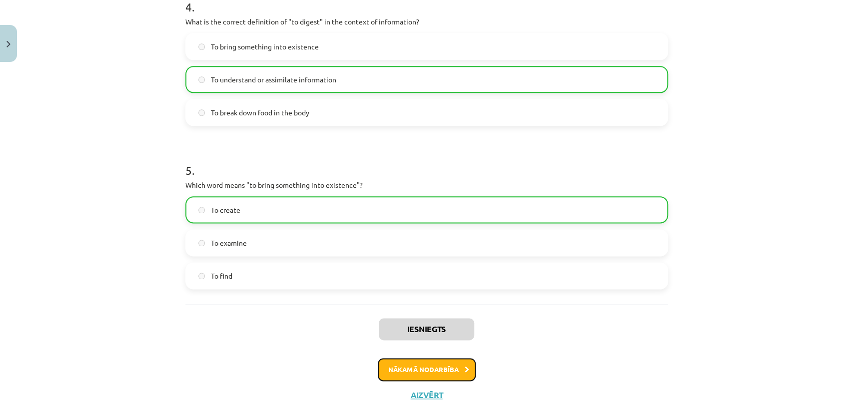
click at [396, 369] on button "Nākamā nodarbība" at bounding box center [427, 369] width 98 height 23
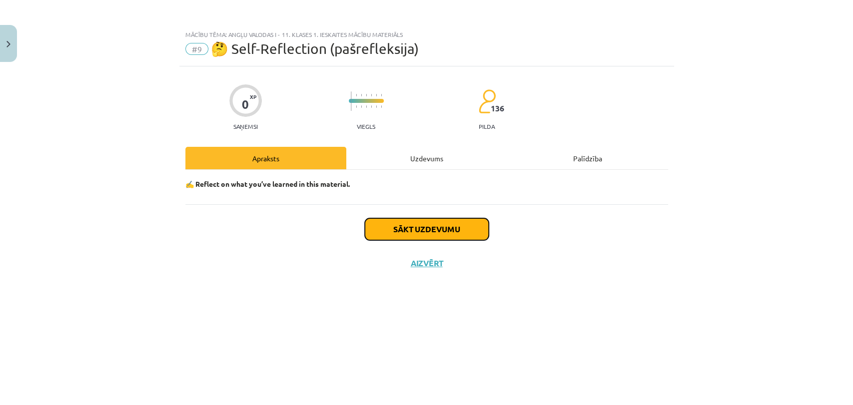
click at [415, 227] on button "Sākt uzdevumu" at bounding box center [427, 229] width 124 height 22
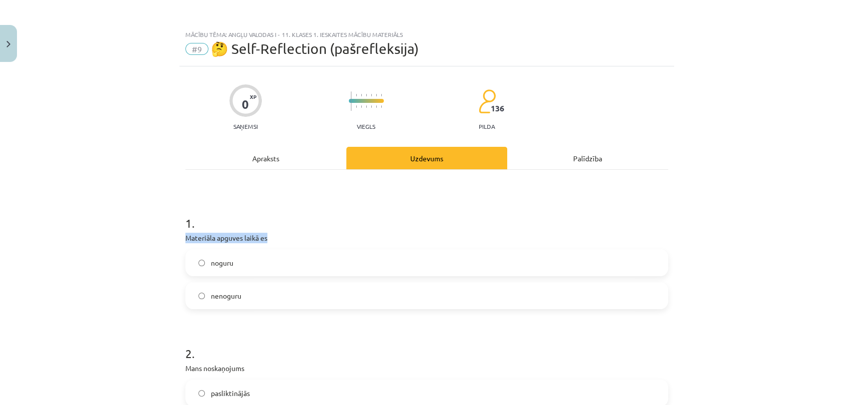
drag, startPoint x: 163, startPoint y: 241, endPoint x: 171, endPoint y: 255, distance: 16.1
click at [171, 255] on div "Mācību tēma: Angļu valodas i - 11. klases 1. ieskaites mācību materiāls #9 🤔 Se…" at bounding box center [426, 202] width 853 height 405
click at [170, 255] on div "Mācību tēma: Angļu valodas i - 11. klases 1. ieskaites mācību materiāls #9 🤔 Se…" at bounding box center [426, 202] width 853 height 405
drag, startPoint x: 236, startPoint y: 290, endPoint x: 240, endPoint y: 294, distance: 5.7
click at [240, 290] on label "nenoguru" at bounding box center [426, 295] width 481 height 25
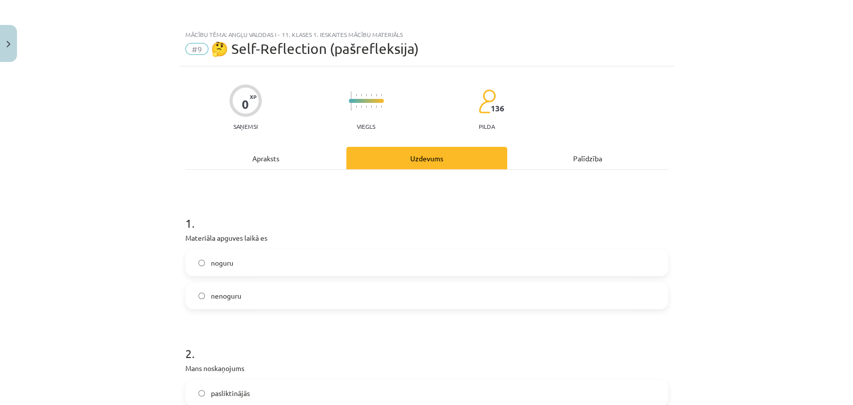
click at [196, 283] on label "nenoguru" at bounding box center [426, 295] width 481 height 25
click at [153, 297] on div "Mācību tēma: Angļu valodas i - 11. klases 1. ieskaites mācību materiāls #9 🤔 Se…" at bounding box center [426, 202] width 853 height 405
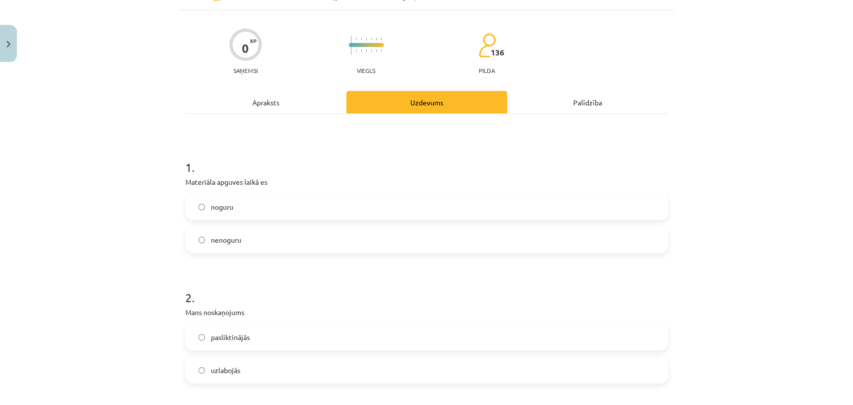
scroll to position [222, 0]
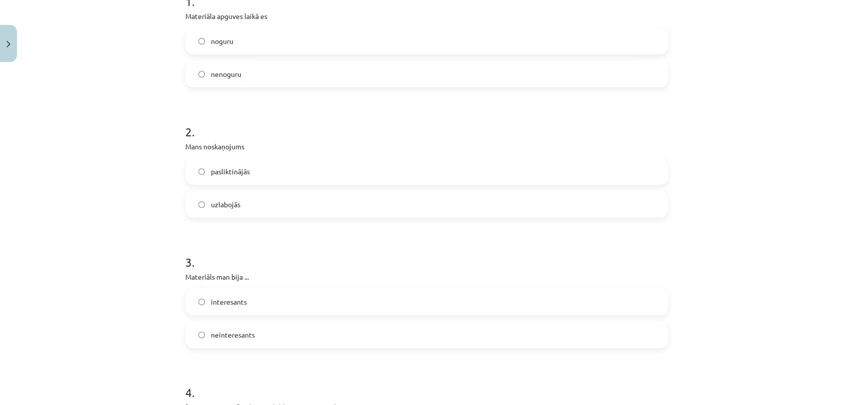
click at [192, 193] on label "uzlabojās" at bounding box center [426, 204] width 481 height 25
drag, startPoint x: 91, startPoint y: 197, endPoint x: 85, endPoint y: 187, distance: 11.7
click at [85, 193] on div "Mācību tēma: Angļu valodas i - 11. klases 1. ieskaites mācību materiāls #9 🤔 Se…" at bounding box center [426, 202] width 853 height 405
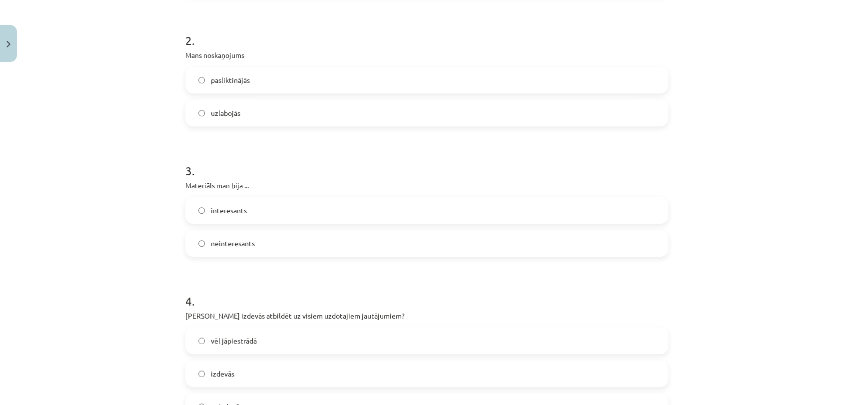
scroll to position [333, 0]
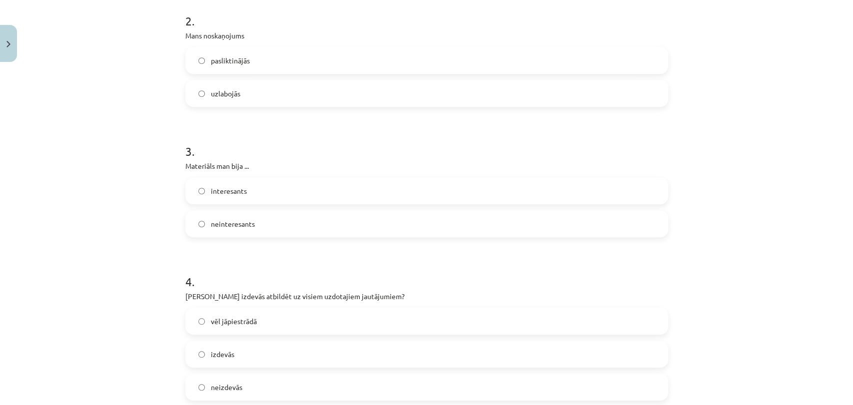
click at [203, 190] on label "interesants" at bounding box center [426, 190] width 481 height 25
click at [111, 200] on div "Mācību tēma: Angļu valodas i - 11. klases 1. ieskaites mācību materiāls #9 🤔 Se…" at bounding box center [426, 202] width 853 height 405
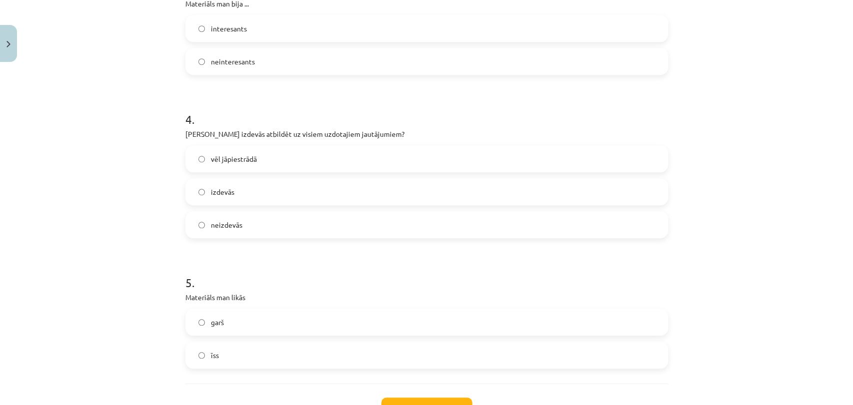
scroll to position [500, 0]
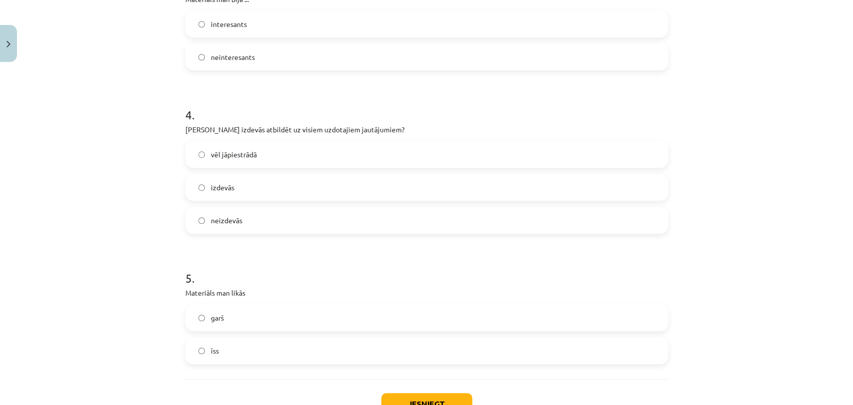
click at [264, 154] on label "vēl jāpiestrādā" at bounding box center [426, 154] width 481 height 25
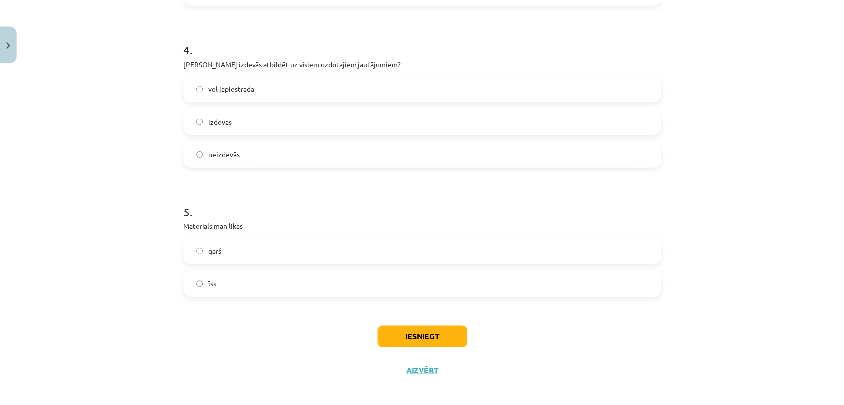
scroll to position [575, 0]
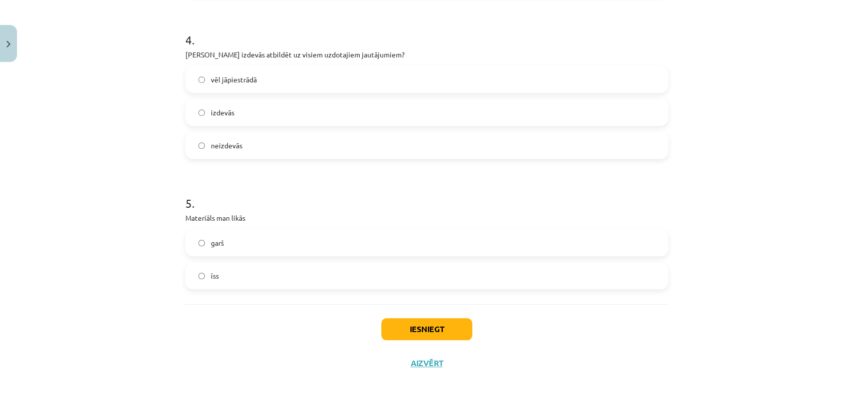
click at [402, 250] on label "garš" at bounding box center [426, 242] width 481 height 25
click at [395, 322] on button "Iesniegt" at bounding box center [426, 329] width 91 height 22
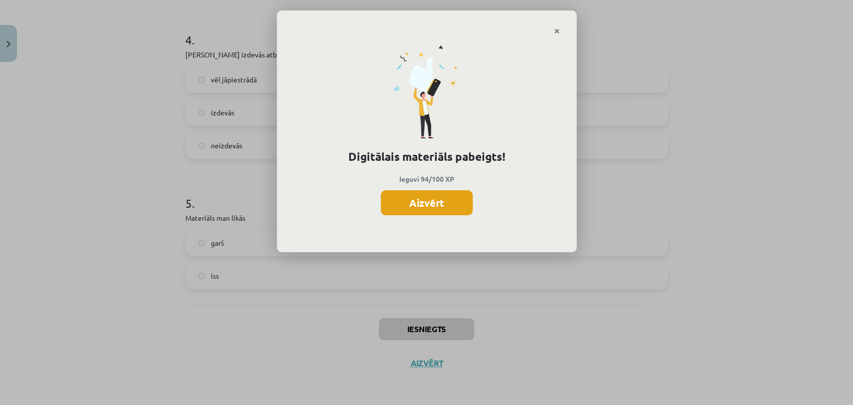
click at [436, 206] on button "Aizvērt" at bounding box center [427, 202] width 92 height 25
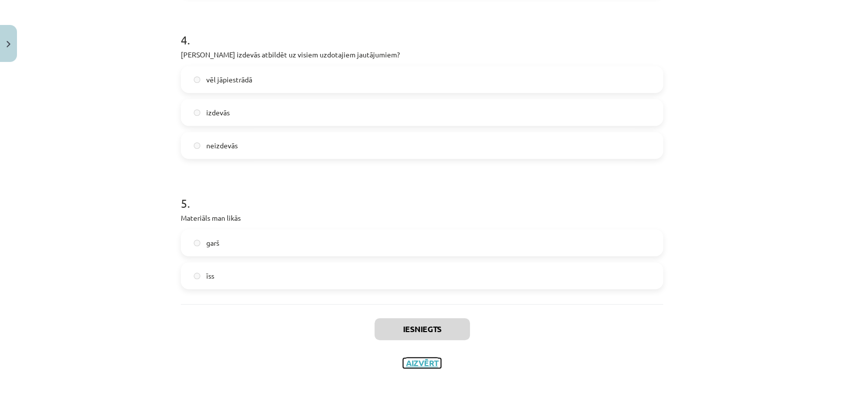
click at [422, 363] on button "Aizvērt" at bounding box center [422, 363] width 38 height 10
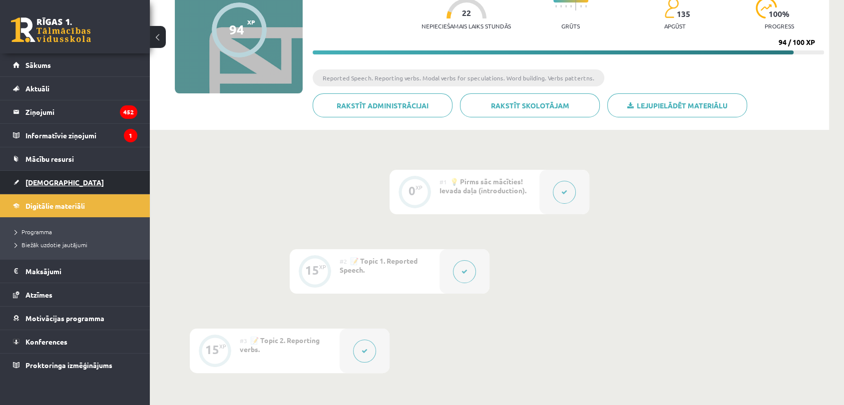
click at [35, 185] on span "[DEMOGRAPHIC_DATA]" at bounding box center [64, 182] width 78 height 9
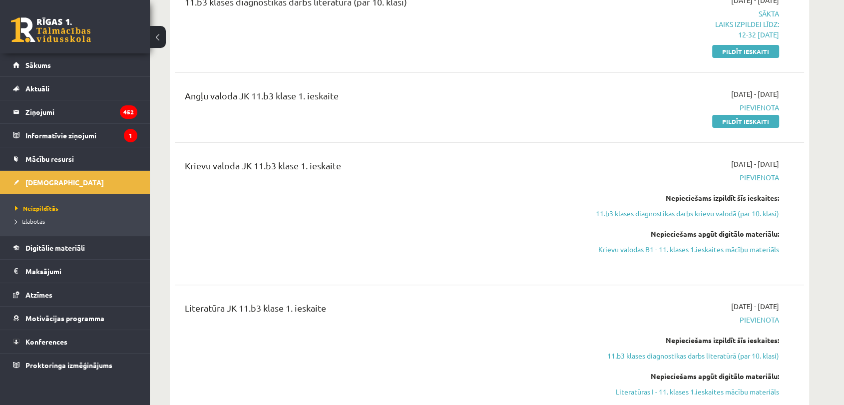
scroll to position [222, 0]
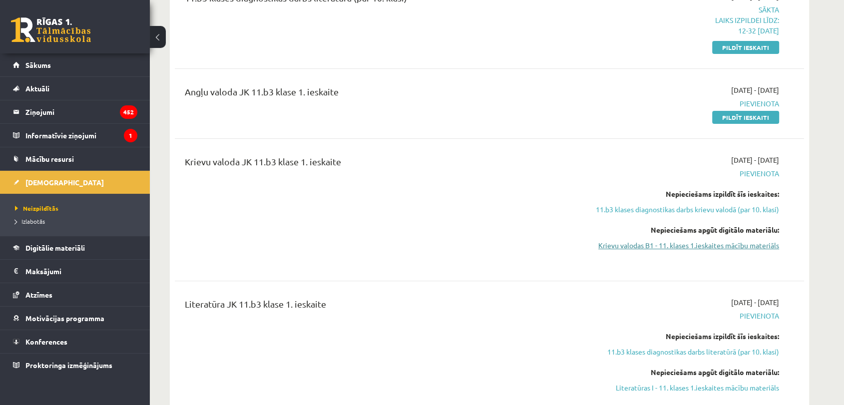
click at [714, 249] on link "Krievu valodas B1 - 11. klases 1.ieskaites mācību materiāls" at bounding box center [685, 245] width 188 height 10
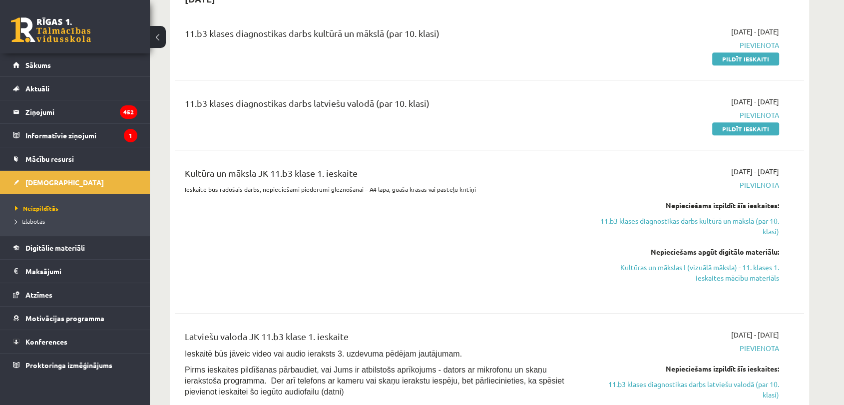
scroll to position [777, 0]
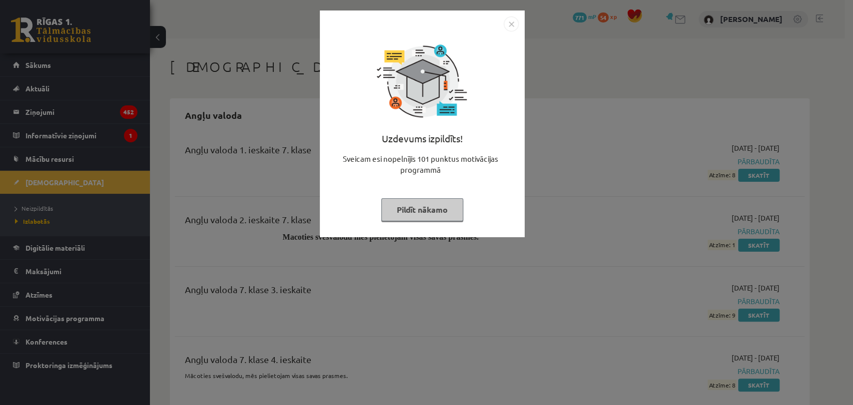
click at [400, 220] on button "Pildīt nākamo" at bounding box center [422, 209] width 82 height 23
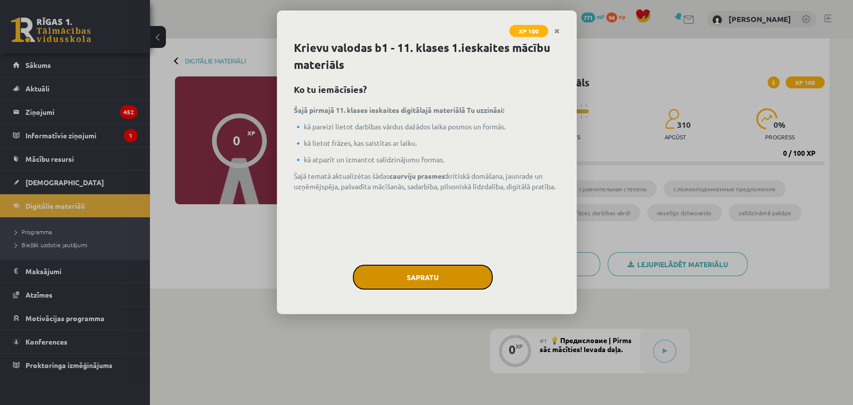
click at [437, 267] on button "Sapratu" at bounding box center [423, 277] width 140 height 25
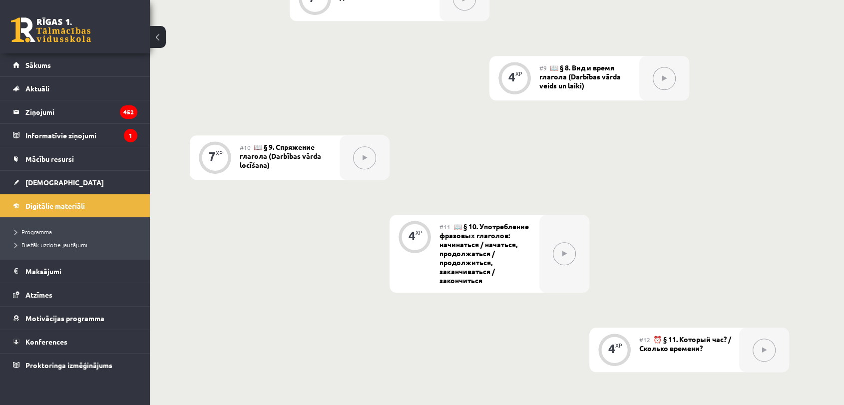
scroll to position [1074, 0]
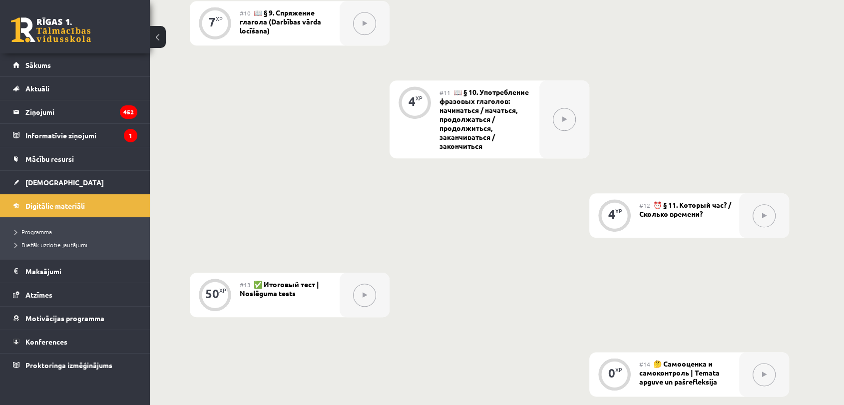
click at [372, 299] on button at bounding box center [364, 295] width 23 height 23
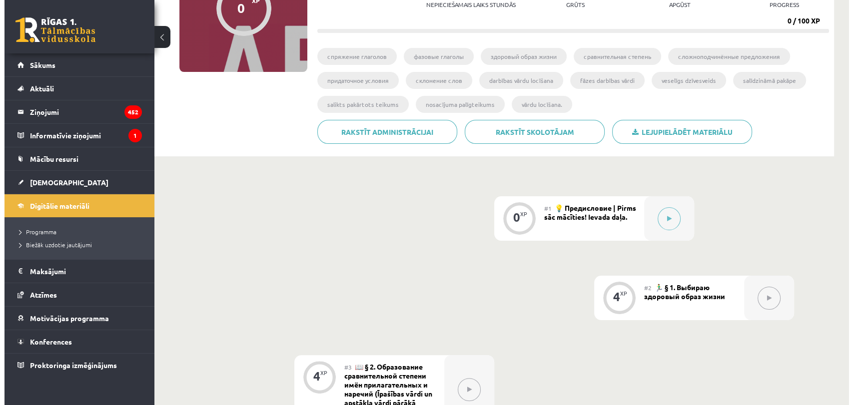
scroll to position [130, 0]
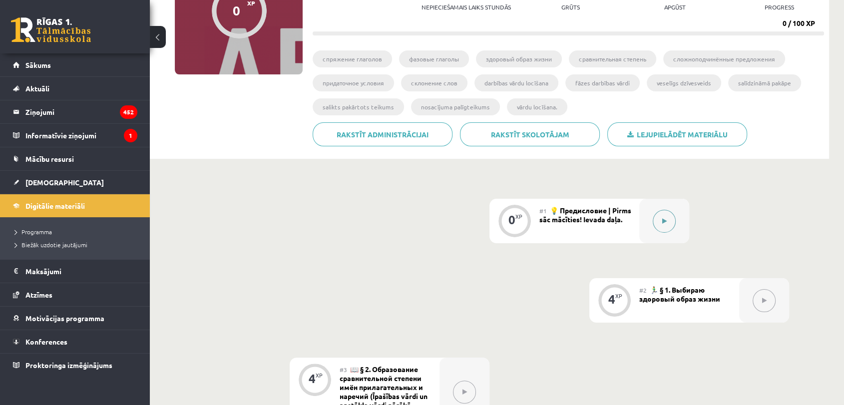
click at [658, 215] on button at bounding box center [664, 221] width 23 height 23
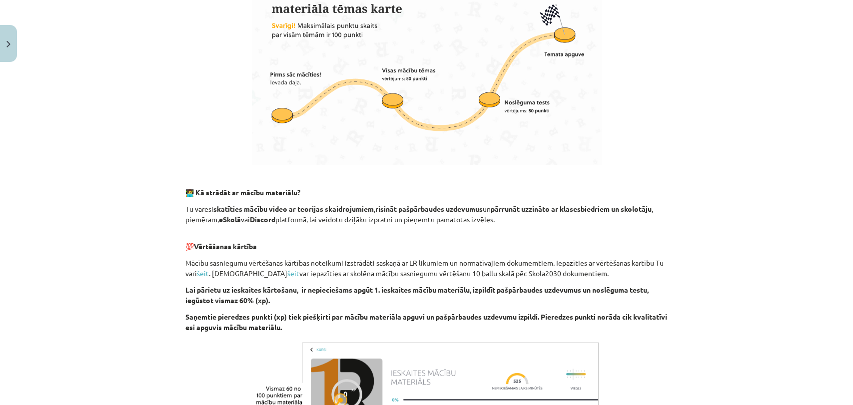
scroll to position [615, 0]
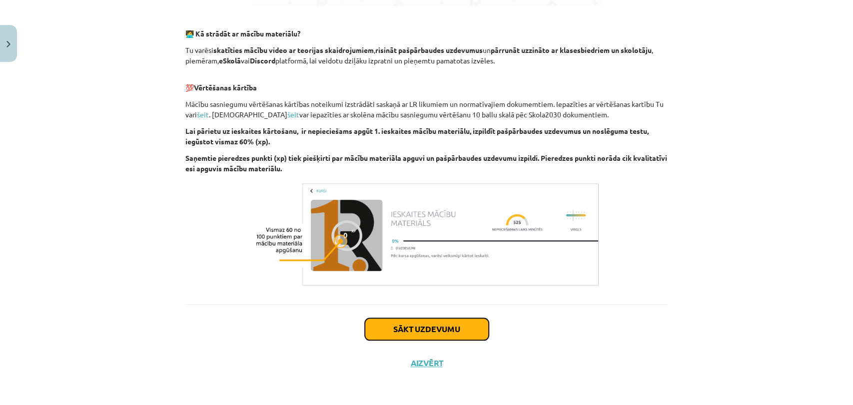
click at [408, 330] on button "Sākt uzdevumu" at bounding box center [427, 329] width 124 height 22
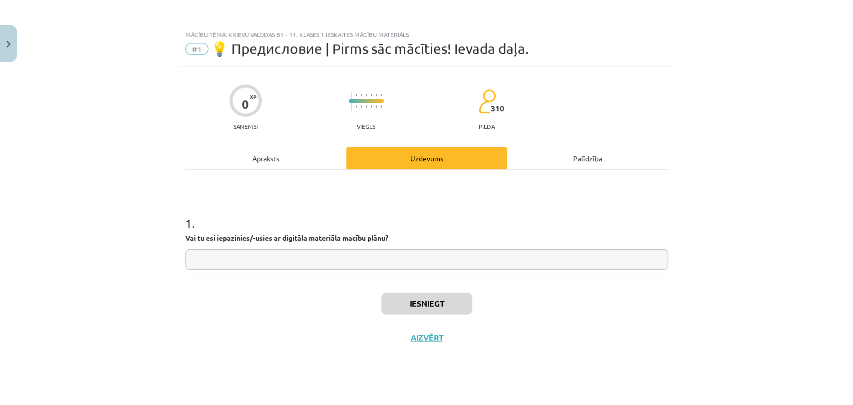
click at [195, 259] on input "text" at bounding box center [426, 259] width 483 height 20
type input "**"
click at [408, 308] on button "Iesniegt" at bounding box center [426, 304] width 91 height 22
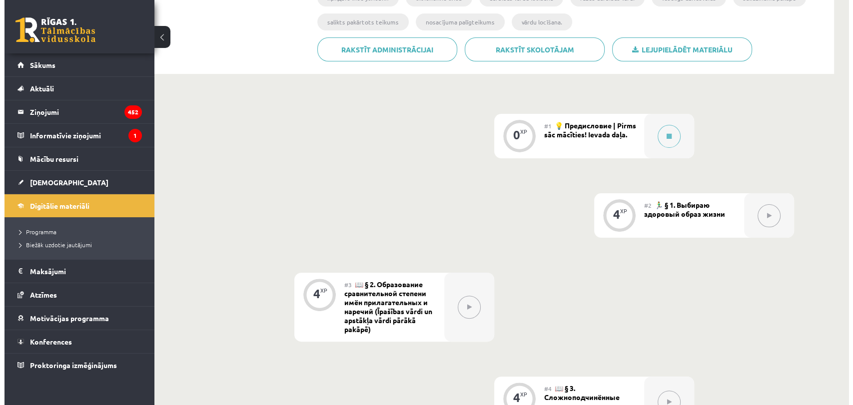
scroll to position [222, 0]
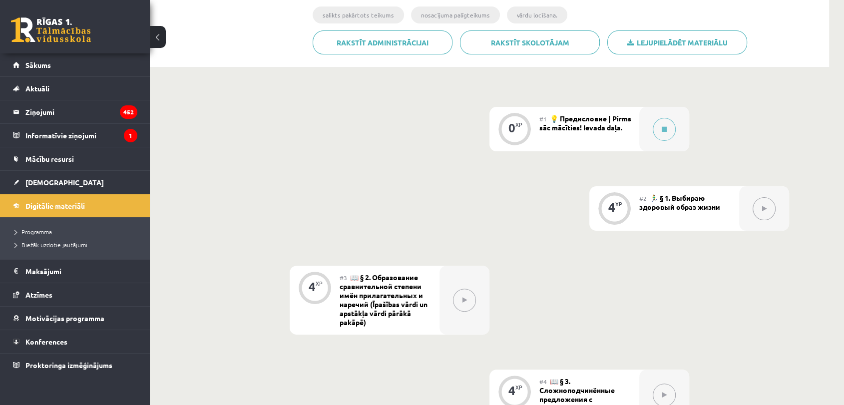
click at [762, 204] on button at bounding box center [764, 208] width 23 height 23
click at [678, 128] on div at bounding box center [665, 129] width 50 height 44
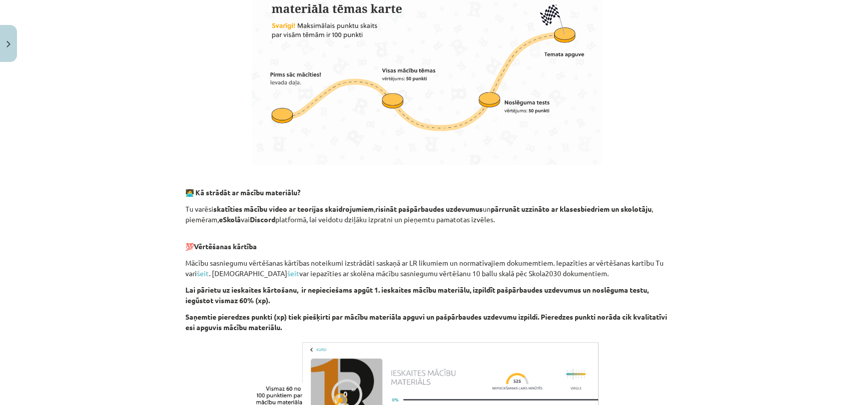
scroll to position [615, 0]
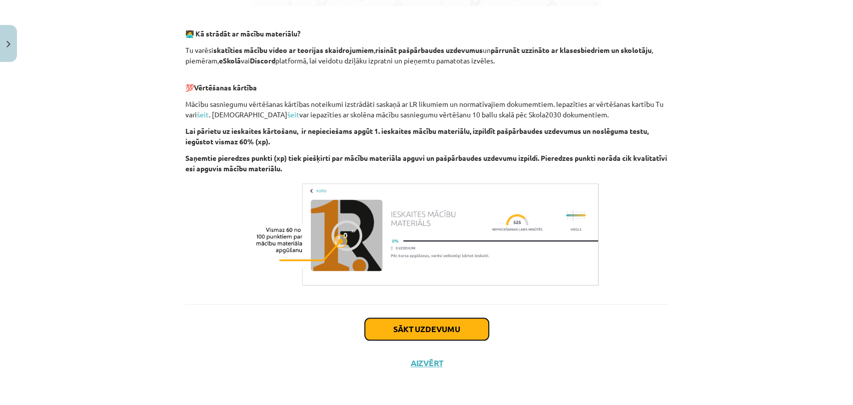
click at [408, 319] on button "Sākt uzdevumu" at bounding box center [427, 329] width 124 height 22
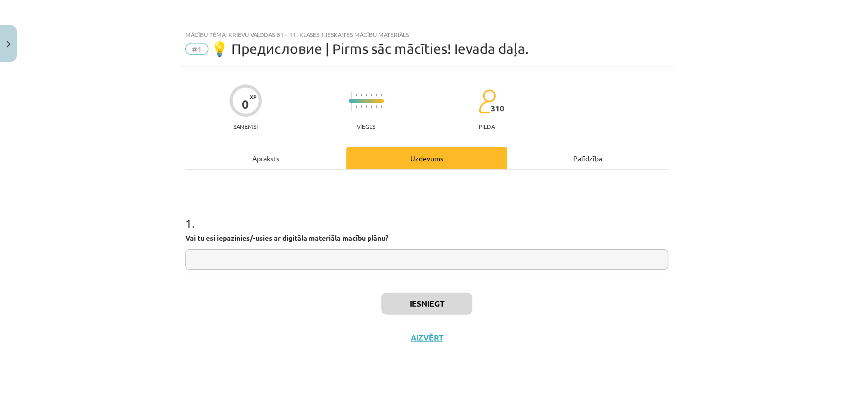
click at [328, 249] on input "text" at bounding box center [426, 259] width 483 height 20
type input "**"
click at [407, 302] on button "Iesniegt" at bounding box center [426, 304] width 91 height 22
click at [413, 341] on button "Nākamā nodarbība" at bounding box center [427, 344] width 98 height 23
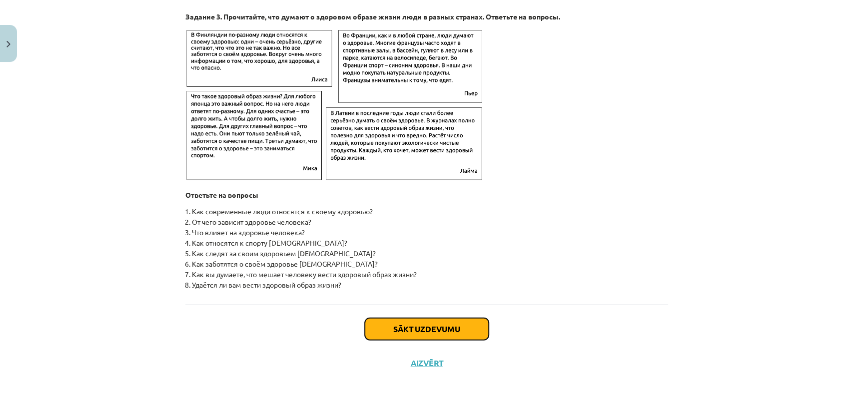
click at [397, 330] on button "Sākt uzdevumu" at bounding box center [427, 329] width 124 height 22
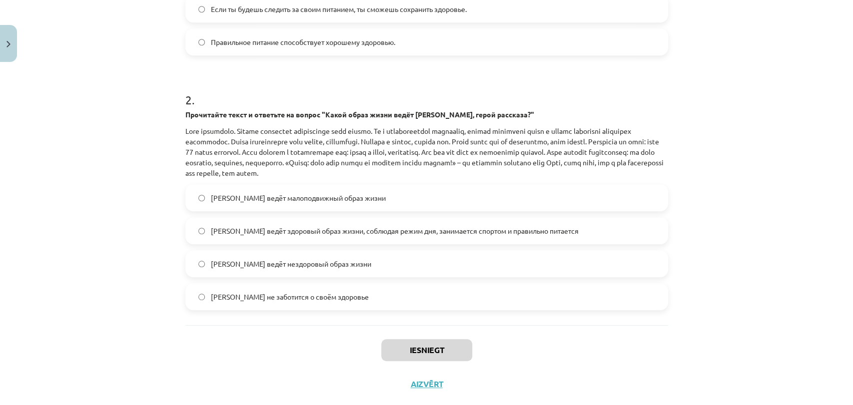
scroll to position [340, 0]
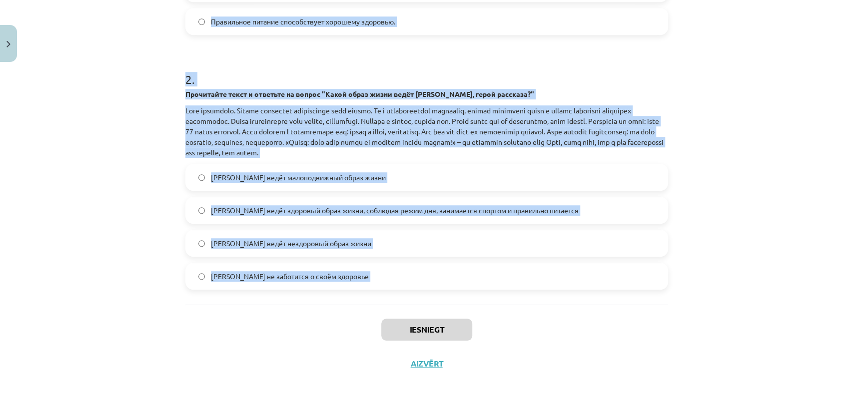
drag, startPoint x: 170, startPoint y: 105, endPoint x: 394, endPoint y: 305, distance: 300.5
click at [394, 305] on div "Mācību tēma: Krievu valodas b1 - 11. klases 1.ieskaites mācību materiāls #2 🏃‍♂…" at bounding box center [426, 202] width 853 height 405
copy form "Какое из следующих утверждений является примером сложноподчиненного предложения…"
click at [140, 213] on div "Mācību tēma: Krievu valodas b1 - 11. klases 1.ieskaites mācību materiāls #2 🏃‍♂…" at bounding box center [426, 202] width 853 height 405
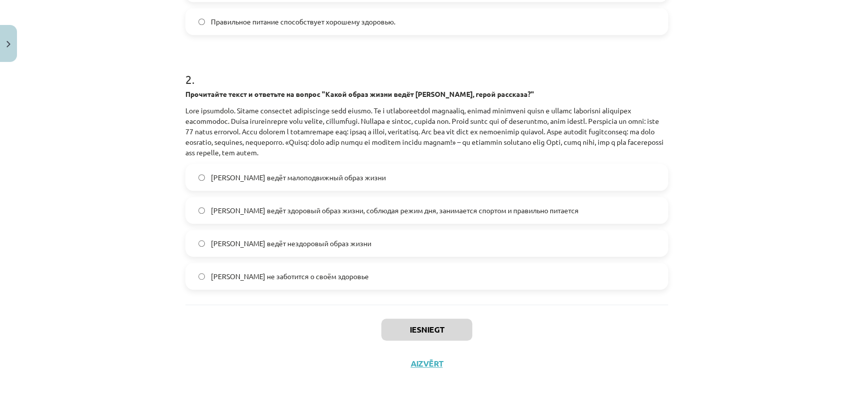
drag, startPoint x: 223, startPoint y: 209, endPoint x: 117, endPoint y: 216, distance: 106.7
click at [223, 209] on span "Олег ведёт здоровый образ жизни, соблюдая режим дня, занимается спортом и прави…" at bounding box center [395, 210] width 368 height 10
click at [76, 211] on div "Mācību tēma: Krievu valodas b1 - 11. klases 1.ieskaites mācību materiāls #2 🏃‍♂…" at bounding box center [426, 202] width 853 height 405
click at [195, 215] on label "Олег ведёт здоровый образ жизни, соблюдая режим дня, занимается спортом и прави…" at bounding box center [426, 210] width 481 height 25
click at [96, 212] on div "Mācību tēma: Krievu valodas b1 - 11. klases 1.ieskaites mācību materiāls #2 🏃‍♂…" at bounding box center [426, 202] width 853 height 405
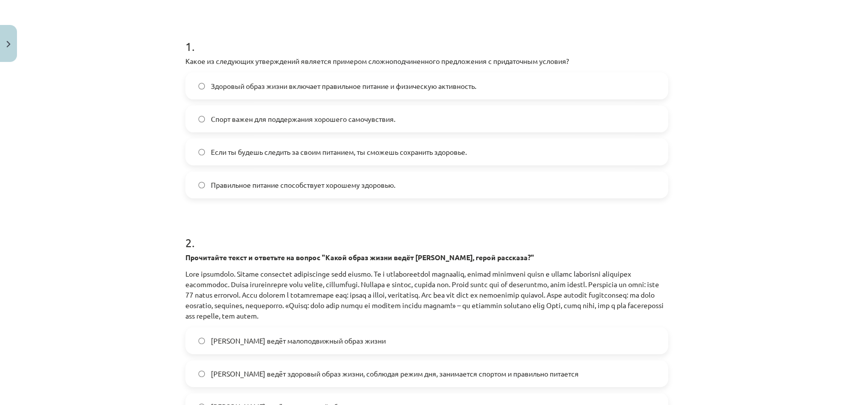
scroll to position [174, 0]
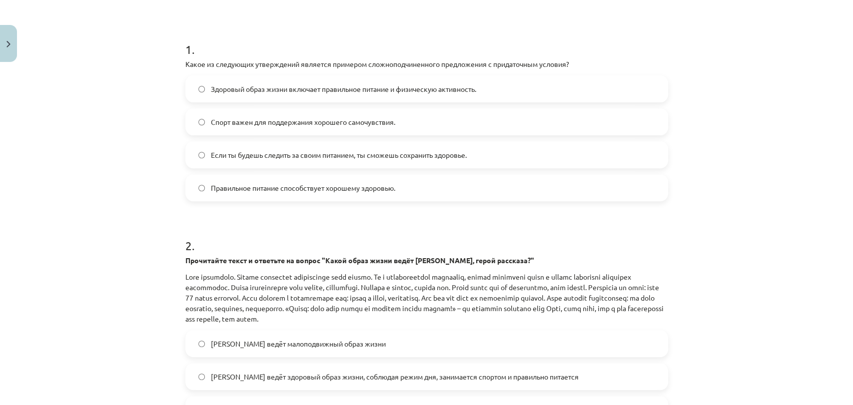
click at [211, 150] on span "Если ты будешь следить за своим питанием, ты сможешь сохранить здоровье." at bounding box center [339, 155] width 256 height 10
click at [79, 155] on div "Mācību tēma: Krievu valodas b1 - 11. klases 1.ieskaites mācību materiāls #2 🏃‍♂…" at bounding box center [426, 202] width 853 height 405
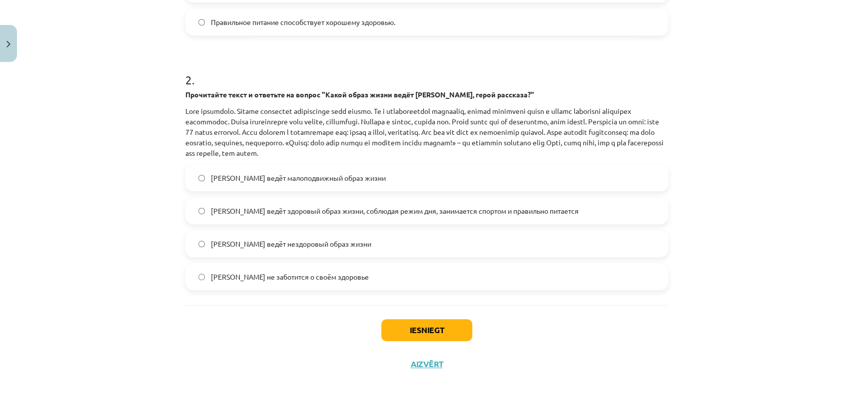
scroll to position [340, 0]
click at [420, 320] on button "Iesniegt" at bounding box center [426, 330] width 91 height 22
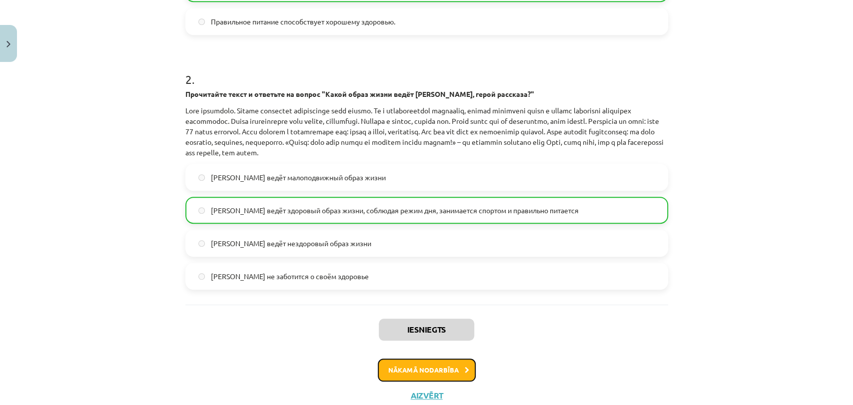
click at [424, 374] on button "Nākamā nodarbība" at bounding box center [427, 370] width 98 height 23
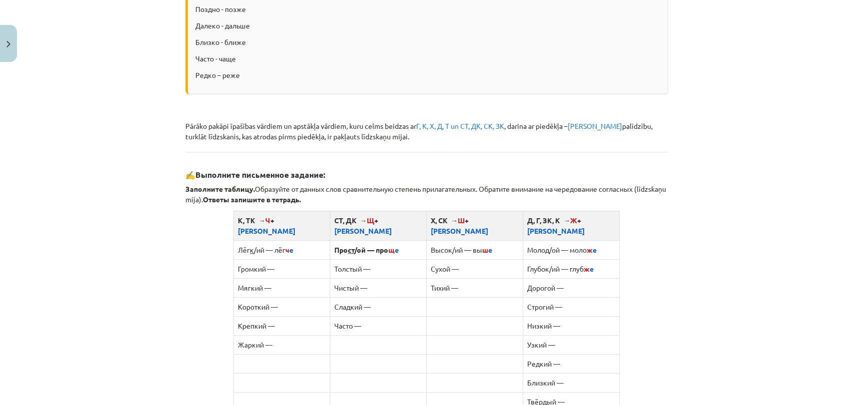
scroll to position [860, 0]
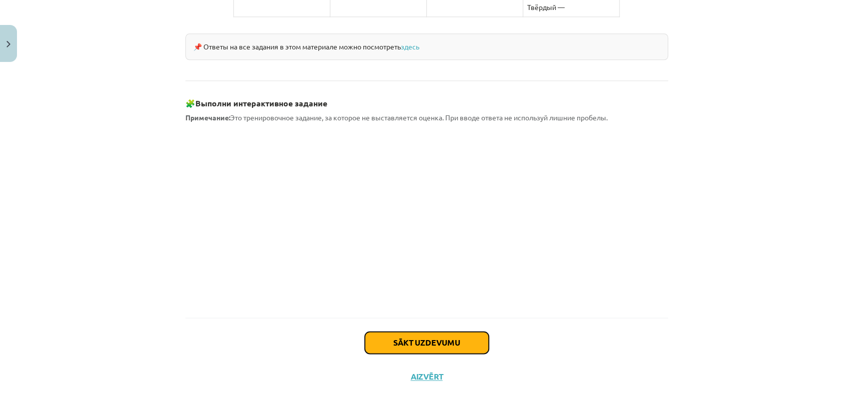
click at [422, 336] on button "Sākt uzdevumu" at bounding box center [427, 343] width 124 height 22
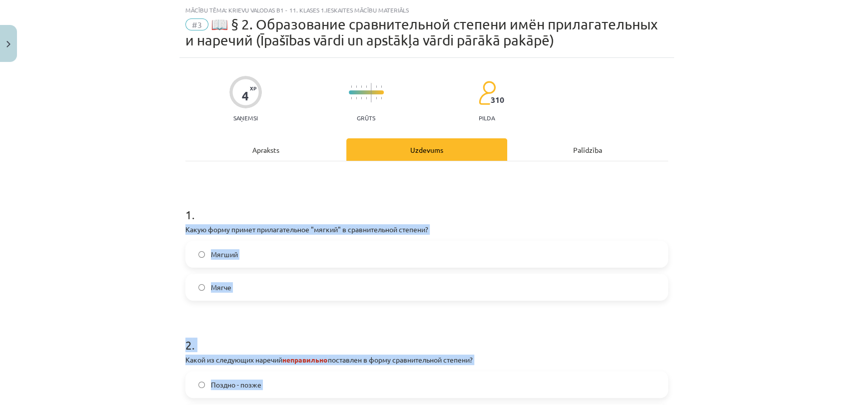
scroll to position [232, 0]
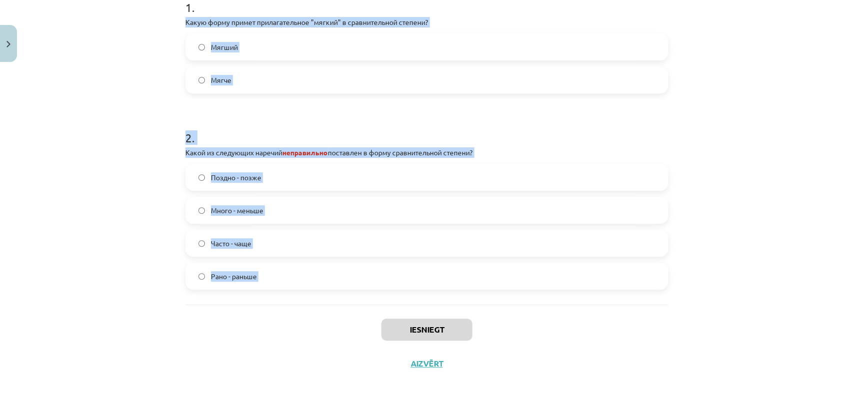
drag, startPoint x: 158, startPoint y: 224, endPoint x: 326, endPoint y: 305, distance: 186.8
click at [326, 305] on div "Mācību tēma: Krievu valodas b1 - 11. klases 1.ieskaites mācību materiāls #3 📖 §…" at bounding box center [426, 202] width 853 height 405
click at [55, 203] on div "Mācību tēma: Krievu valodas b1 - 11. klases 1.ieskaites mācību materiāls #3 📖 §…" at bounding box center [426, 202] width 853 height 405
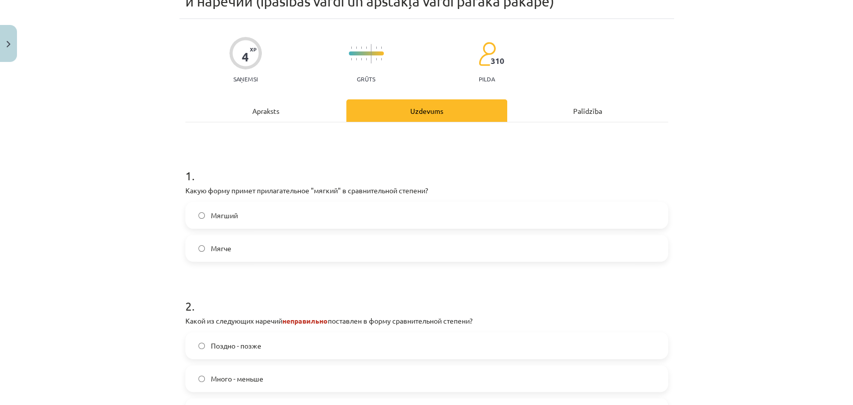
scroll to position [65, 0]
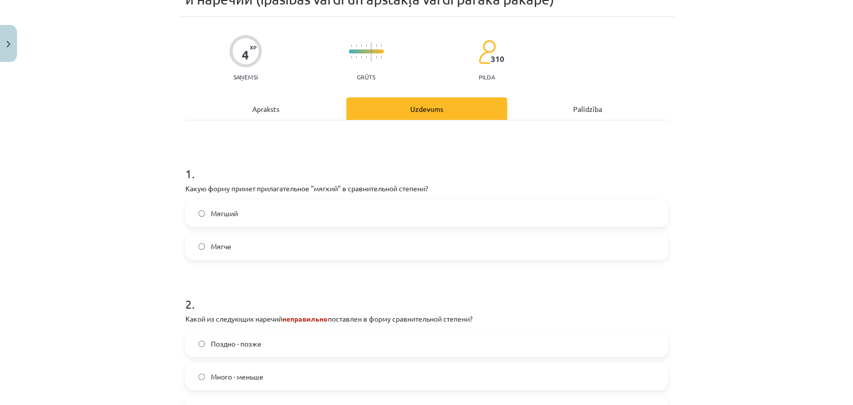
click at [278, 245] on label "Мягче" at bounding box center [426, 246] width 481 height 25
click at [94, 224] on div "Mācību tēma: Krievu valodas b1 - 11. klases 1.ieskaites mācību materiāls #3 📖 §…" at bounding box center [426, 202] width 853 height 405
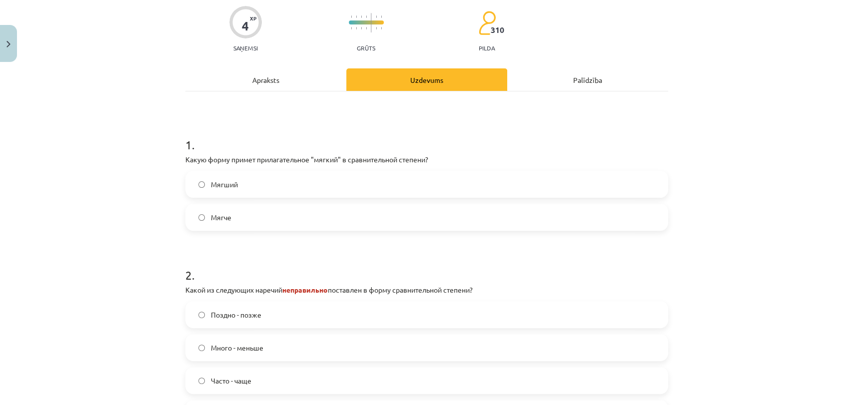
scroll to position [232, 0]
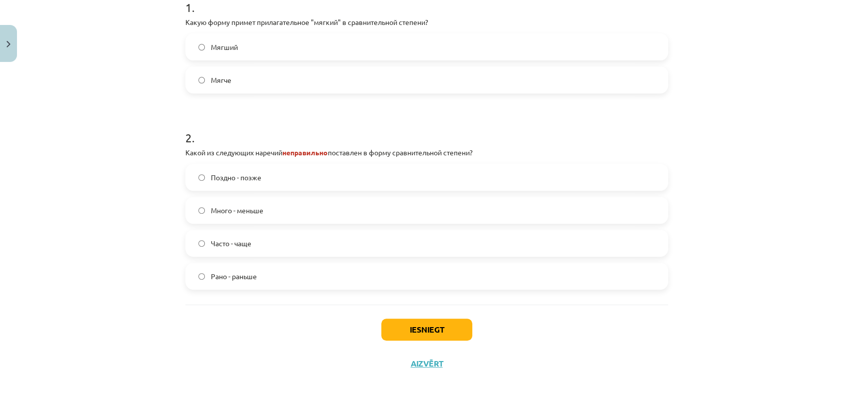
click at [264, 218] on label "Много - меньше" at bounding box center [426, 210] width 481 height 25
click at [406, 331] on button "Iesniegt" at bounding box center [426, 330] width 91 height 22
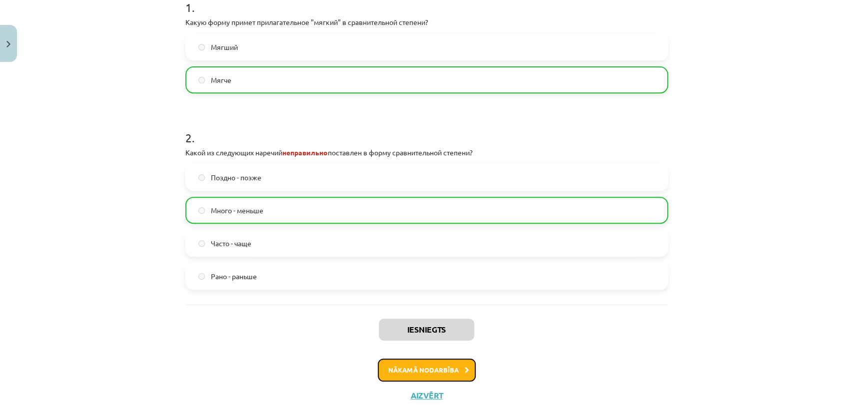
click at [406, 365] on button "Nākamā nodarbība" at bounding box center [427, 370] width 98 height 23
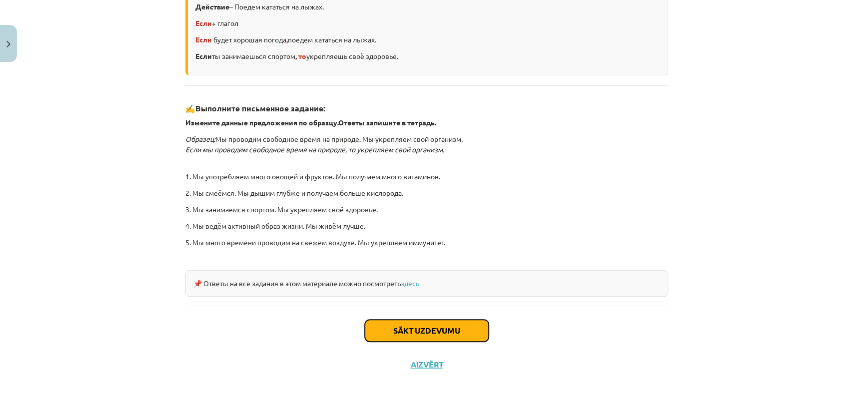
click at [397, 321] on button "Sākt uzdevumu" at bounding box center [427, 331] width 124 height 22
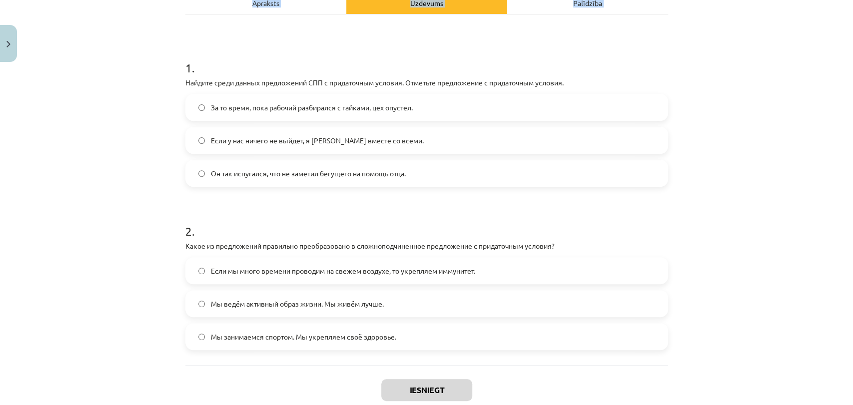
scroll to position [216, 0]
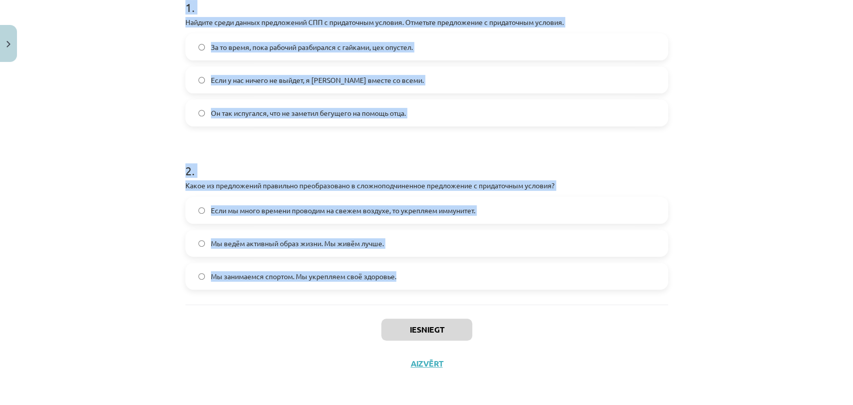
drag, startPoint x: 160, startPoint y: 150, endPoint x: 409, endPoint y: 286, distance: 284.0
click at [409, 286] on div "Mācību tēma: Krievu valodas b1 - 11. klases 1.ieskaites mācību materiāls #4 📖 §…" at bounding box center [426, 202] width 853 height 405
copy form "1 . Найдите среди данных предложений СПП с придаточным условия. Отметьте предло…"
click at [56, 88] on div "Mācību tēma: Krievu valodas b1 - 11. klases 1.ieskaites mācību materiāls #4 📖 §…" at bounding box center [426, 202] width 853 height 405
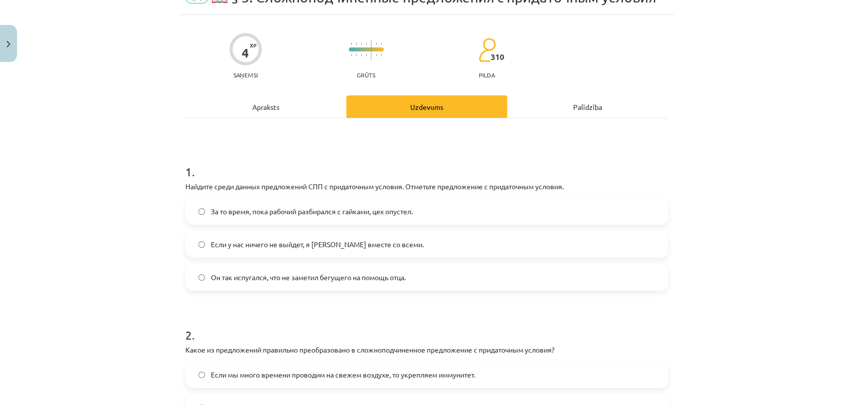
scroll to position [49, 0]
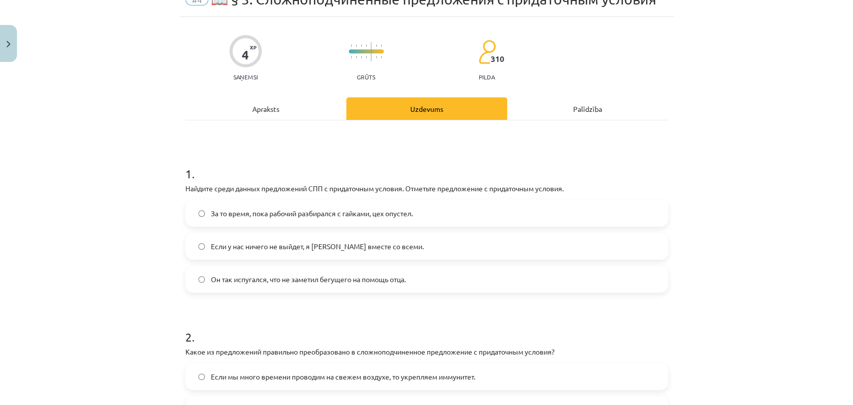
click at [227, 255] on label "Если у нас ничего не выйдет, я уеду вместе со всеми." at bounding box center [426, 246] width 481 height 25
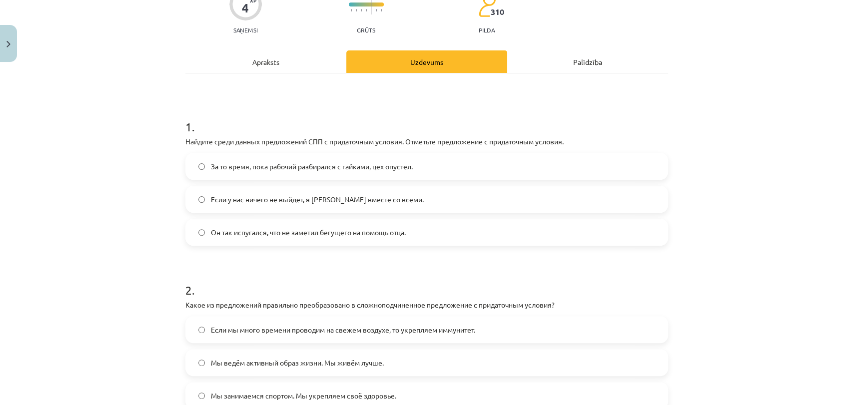
scroll to position [216, 0]
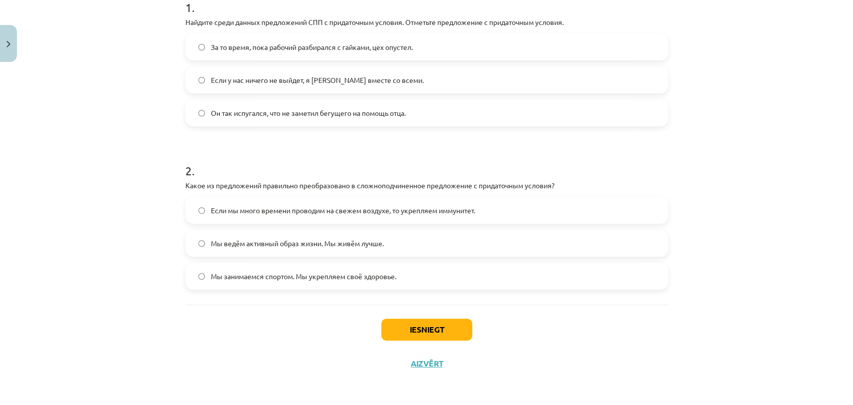
drag, startPoint x: 248, startPoint y: 209, endPoint x: 252, endPoint y: 226, distance: 17.6
click at [248, 209] on span "Если мы много времени проводим на свежем воздухе, то укрепляем иммунитет." at bounding box center [343, 210] width 264 height 10
click at [395, 331] on button "Iesniegt" at bounding box center [426, 330] width 91 height 22
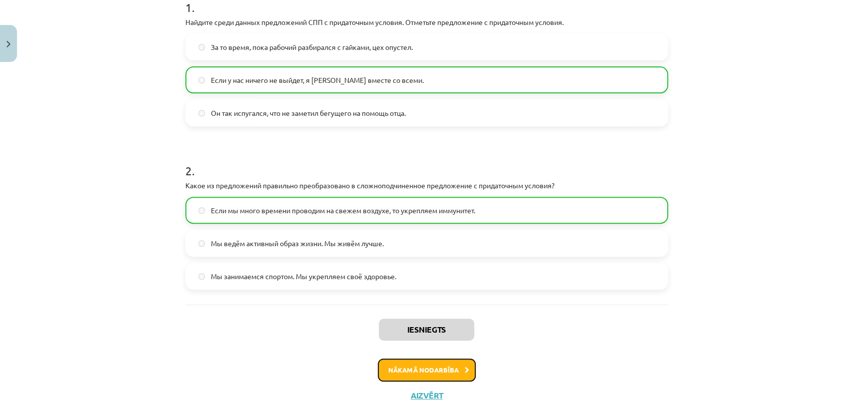
click at [386, 374] on button "Nākamā nodarbība" at bounding box center [427, 370] width 98 height 23
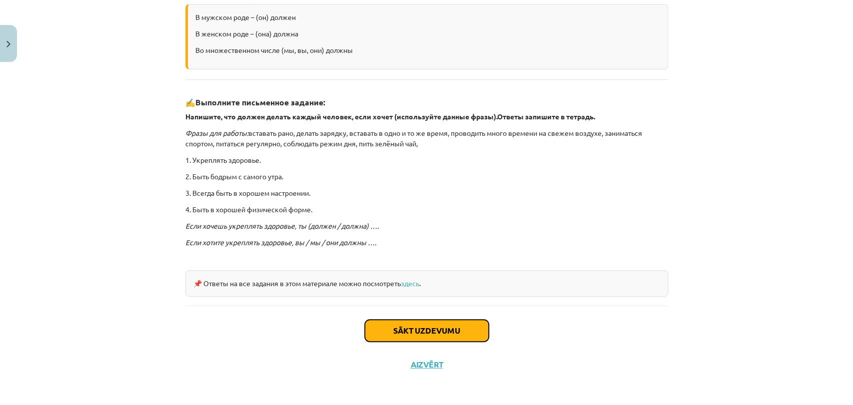
click at [399, 325] on button "Sākt uzdevumu" at bounding box center [427, 331] width 124 height 22
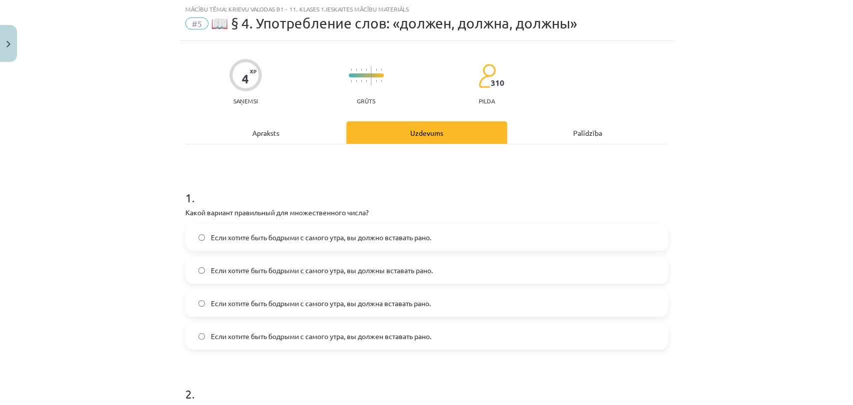
scroll to position [24, 0]
click at [295, 270] on span "Если хотите быть бодрыми с самого утра, вы должны вставать рано." at bounding box center [322, 271] width 222 height 10
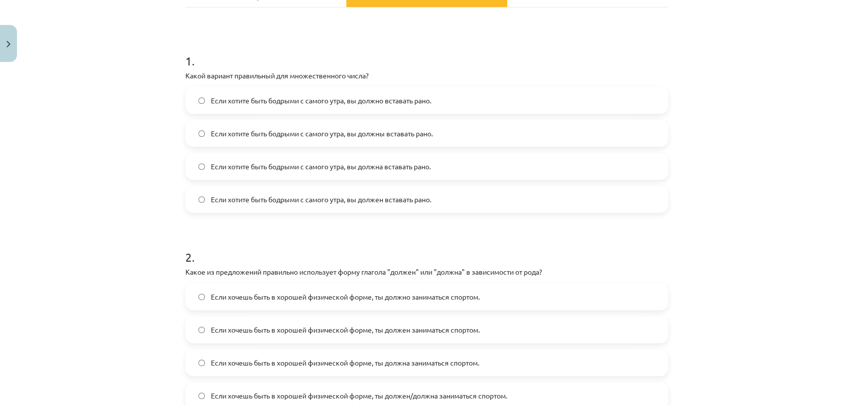
scroll to position [247, 0]
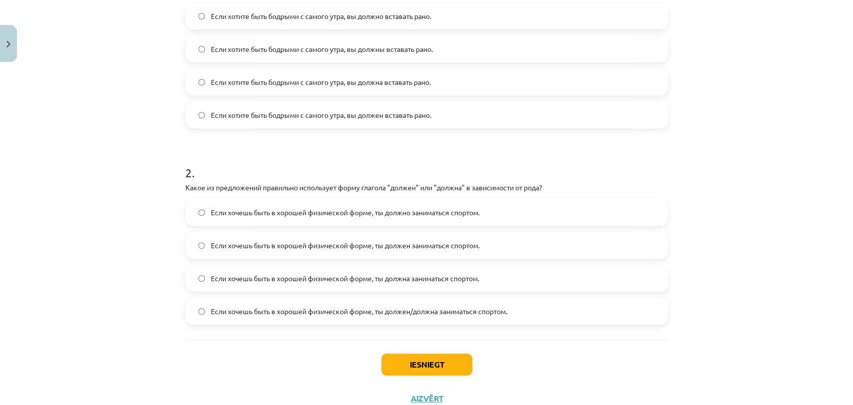
click at [284, 252] on label "Если хочешь быть в хорошей физической форме, ты должен заниматься спортом." at bounding box center [426, 245] width 481 height 25
click at [269, 281] on span "Если хочешь быть в хорошей физической форме, ты должна заниматься спортом." at bounding box center [345, 278] width 268 height 10
click at [288, 257] on label "Если хочешь быть в хорошей физической форме, ты должен заниматься спортом." at bounding box center [426, 245] width 481 height 25
click at [258, 307] on span "Если хочешь быть в хорошей физической форме, ты должен/должна заниматься спорто…" at bounding box center [359, 311] width 296 height 10
click at [397, 358] on button "Iesniegt" at bounding box center [426, 365] width 91 height 22
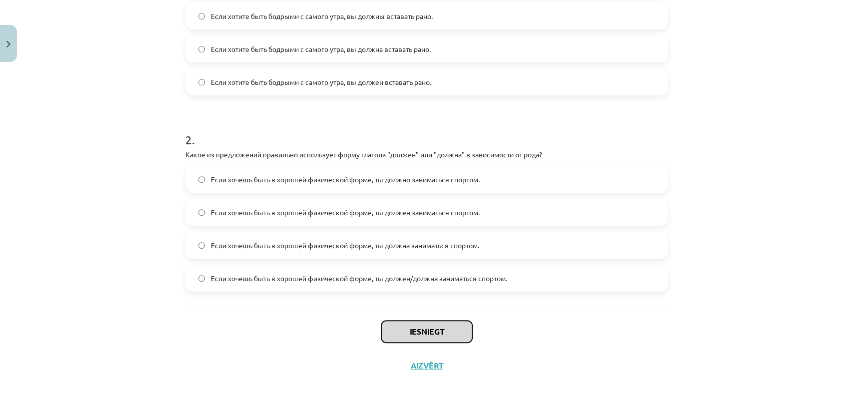
scroll to position [282, 0]
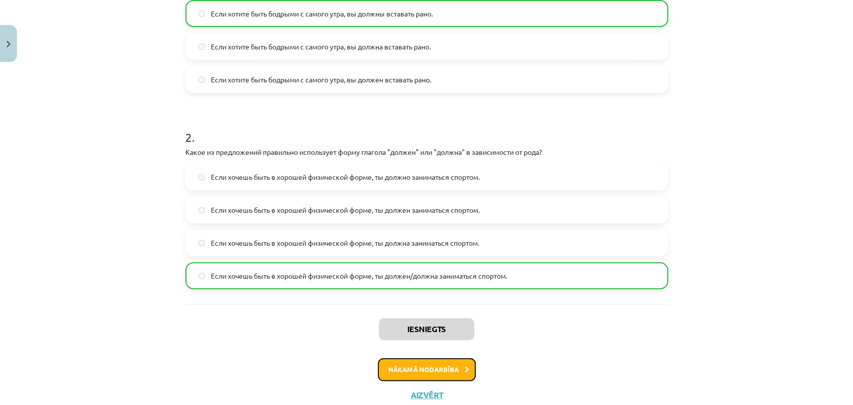
click at [452, 361] on button "Nākamā nodarbība" at bounding box center [427, 369] width 98 height 23
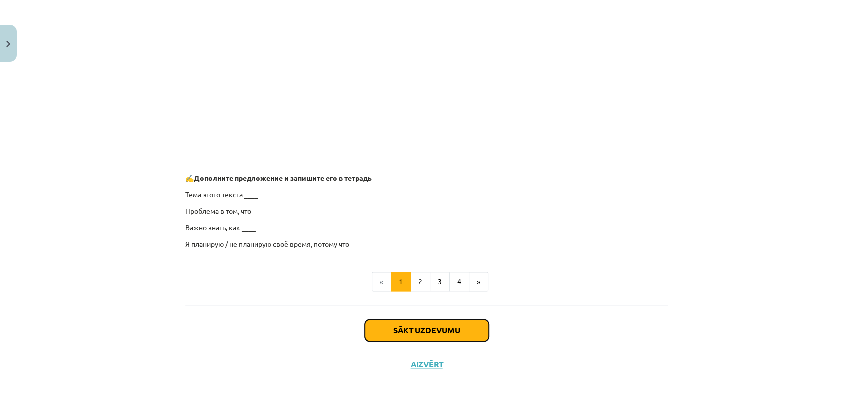
click at [400, 330] on button "Sākt uzdevumu" at bounding box center [427, 330] width 124 height 22
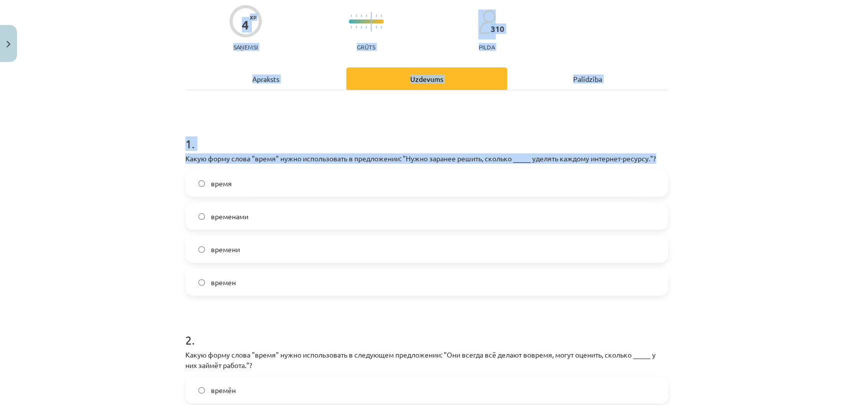
scroll to position [292, 0]
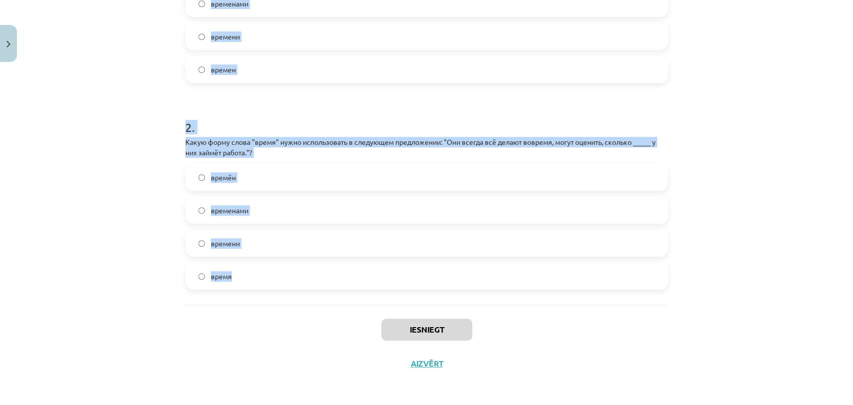
click at [300, 274] on div "Mācību tēma: Krievu valodas b1 - 11. klases 1.ieskaites mācību materiāls #6 ⏳ §…" at bounding box center [426, 202] width 853 height 405
click at [136, 212] on div "Mācību tēma: Krievu valodas b1 - 11. klases 1.ieskaites mācību materiāls #6 ⏳ §…" at bounding box center [426, 202] width 853 height 405
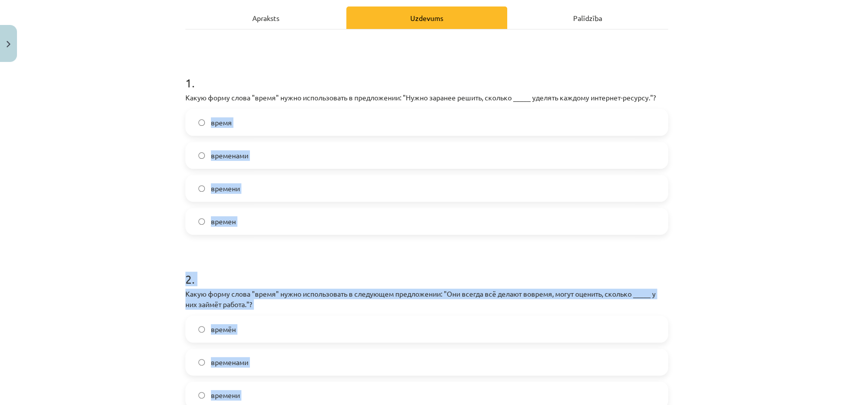
scroll to position [126, 0]
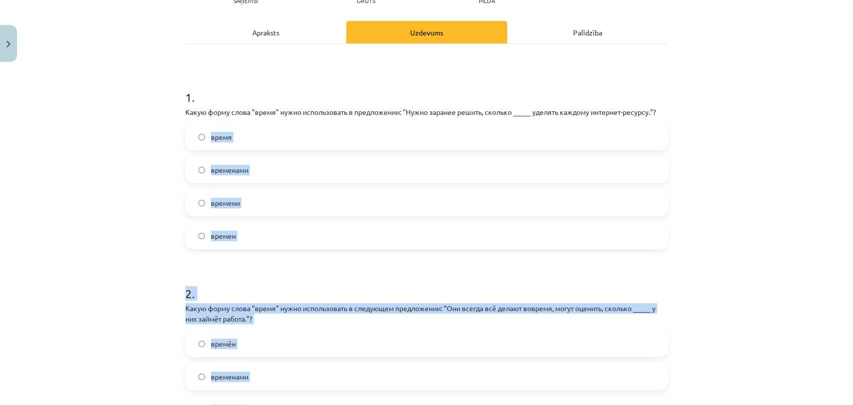
click at [136, 209] on div "Mācību tēma: Krievu valodas b1 - 11. klases 1.ieskaites mācību materiāls #6 ⏳ §…" at bounding box center [426, 202] width 853 height 405
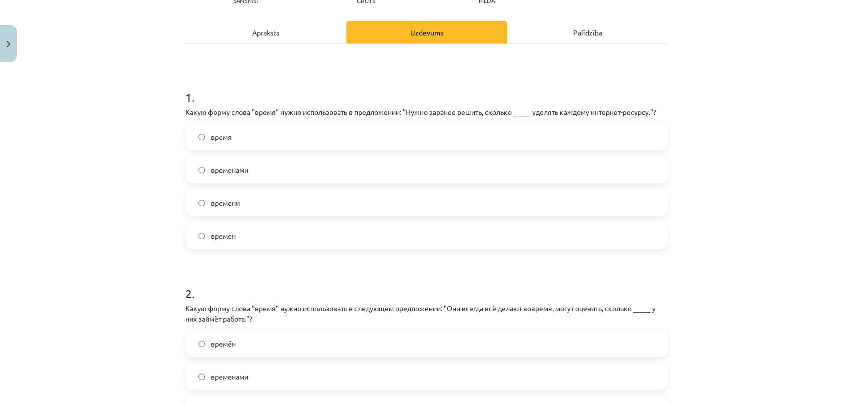
drag, startPoint x: 642, startPoint y: 73, endPoint x: 610, endPoint y: 116, distance: 53.6
click at [634, 82] on div "1 . Какую форму слова "время" нужно использовать в предложении: "Нужно заранее …" at bounding box center [426, 257] width 483 height 427
click at [395, 145] on label "время" at bounding box center [426, 136] width 481 height 25
drag, startPoint x: 298, startPoint y: 204, endPoint x: 289, endPoint y: 211, distance: 11.7
click at [294, 203] on label "времени" at bounding box center [426, 202] width 481 height 25
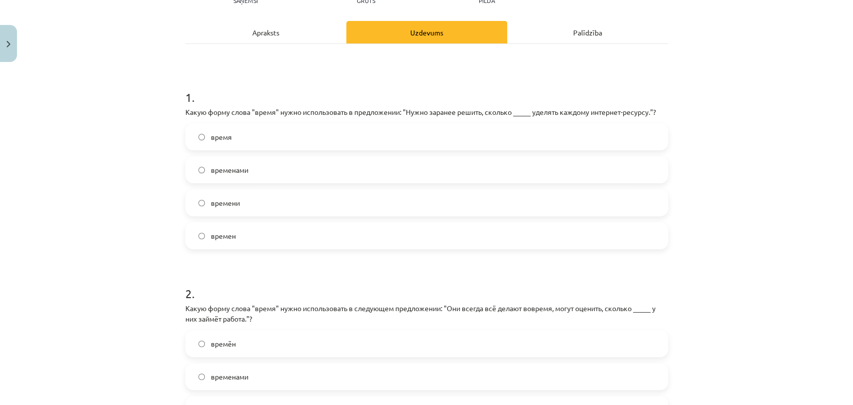
click at [69, 258] on div "Mācību tēma: Krievu valodas b1 - 11. klases 1.ieskaites mācību materiāls #6 ⏳ §…" at bounding box center [426, 202] width 853 height 405
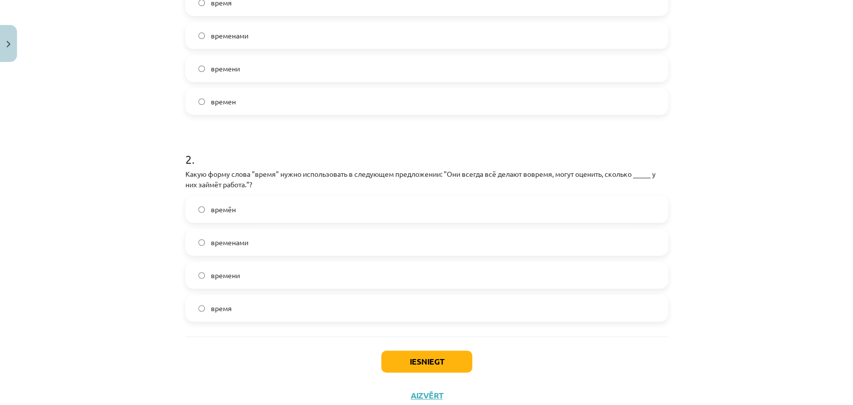
scroll to position [292, 0]
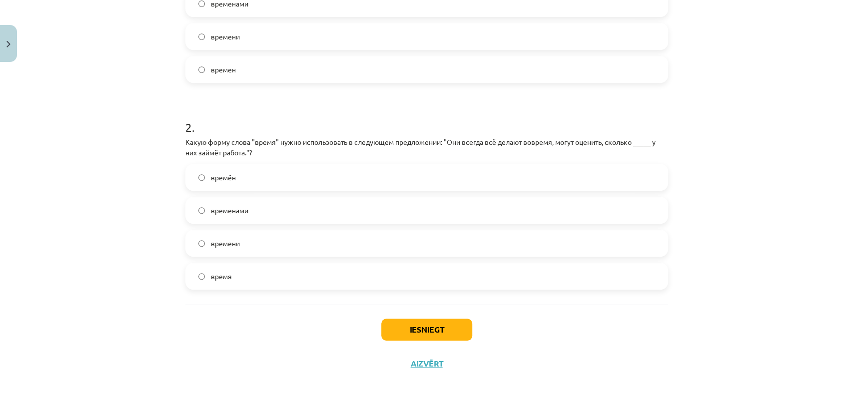
click at [279, 245] on label "времени" at bounding box center [426, 243] width 481 height 25
click at [122, 274] on div "Mācību tēma: Krievu valodas b1 - 11. klases 1.ieskaites mācību materiāls #6 ⏳ §…" at bounding box center [426, 202] width 853 height 405
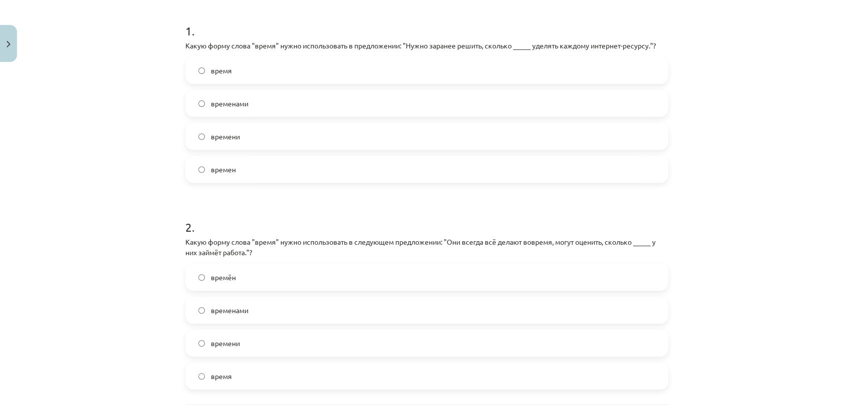
scroll to position [181, 0]
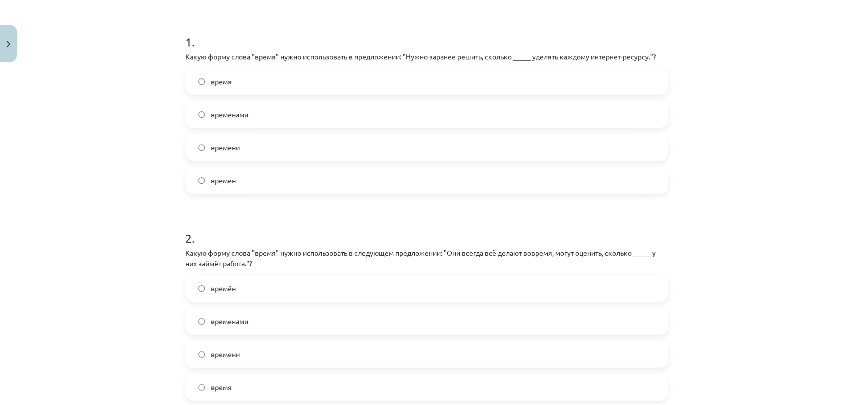
click at [242, 74] on label "время" at bounding box center [426, 81] width 481 height 25
drag, startPoint x: 51, startPoint y: 201, endPoint x: 64, endPoint y: 194, distance: 14.8
click at [53, 201] on div "Mācību tēma: Krievu valodas b1 - 11. klases 1.ieskaites mācību materiāls #6 ⏳ §…" at bounding box center [426, 202] width 853 height 405
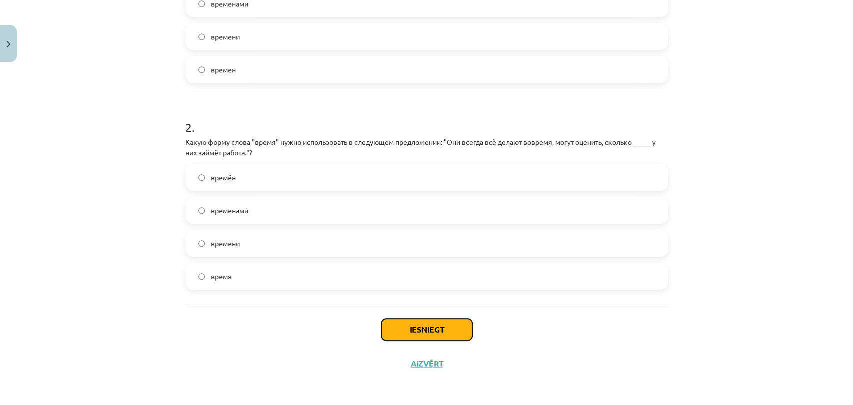
click at [408, 326] on button "Iesniegt" at bounding box center [426, 330] width 91 height 22
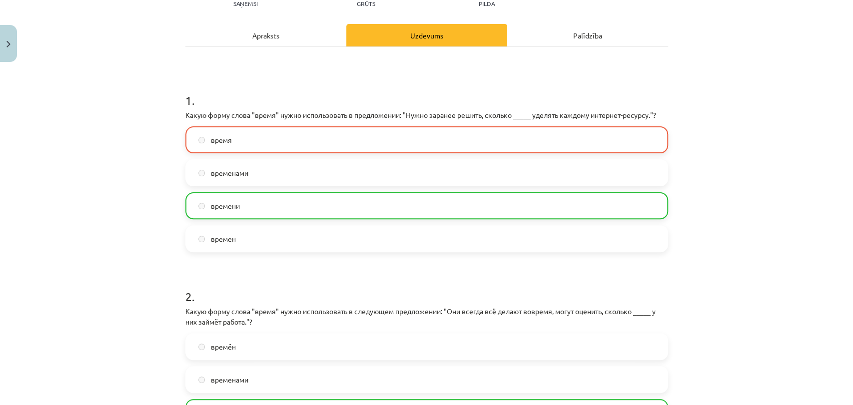
scroll to position [324, 0]
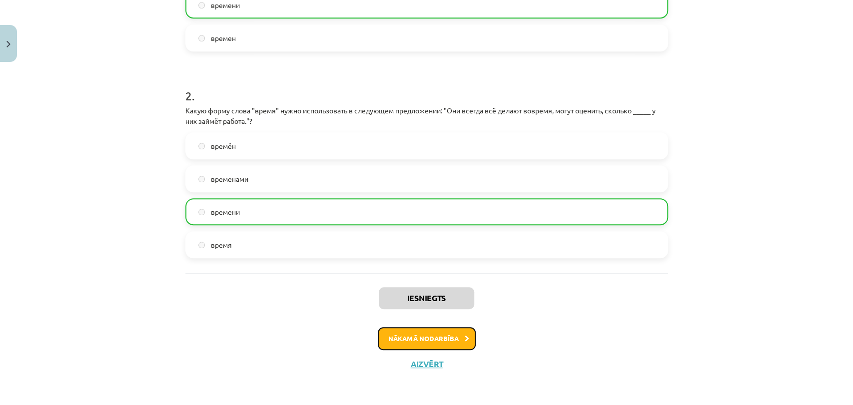
click at [417, 337] on button "Nākamā nodarbība" at bounding box center [427, 338] width 98 height 23
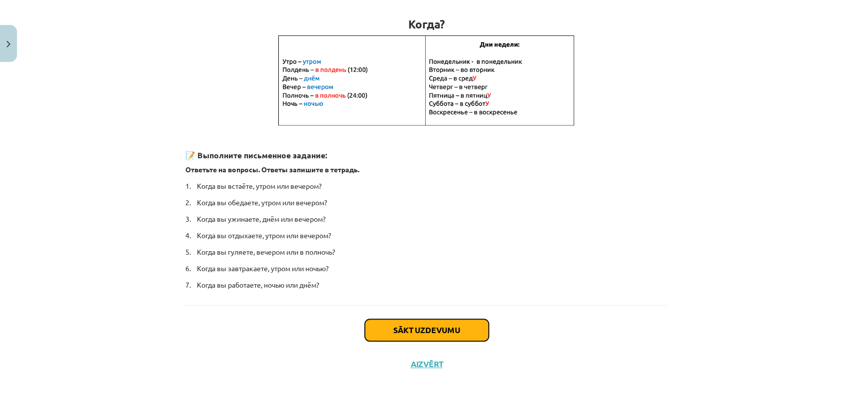
click at [391, 321] on button "Sākt uzdevumu" at bounding box center [427, 330] width 124 height 22
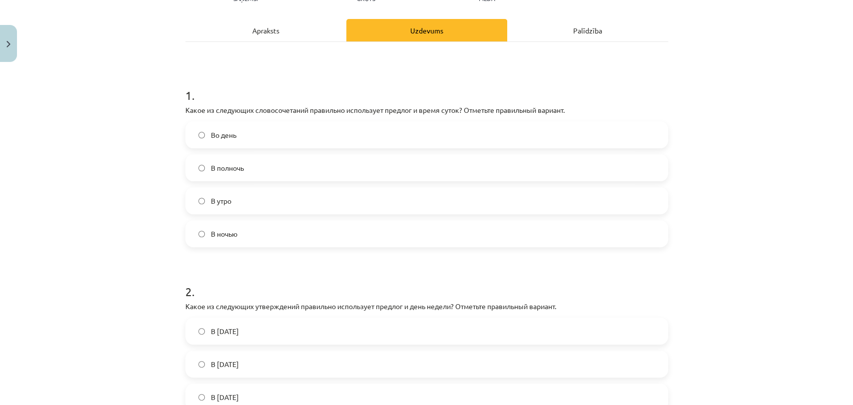
scroll to position [136, 0]
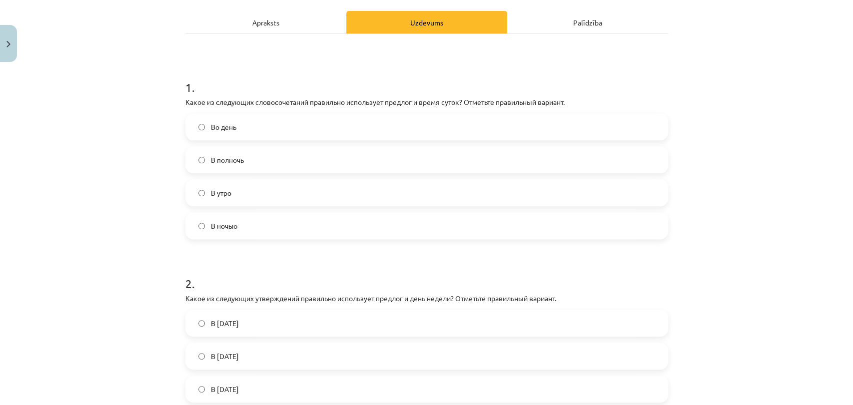
click at [254, 155] on label "В полночь" at bounding box center [426, 159] width 481 height 25
click at [88, 173] on div "Mācību tēma: Krievu valodas b1 - 11. klases 1.ieskaites mācību materiāls #7 📅 §…" at bounding box center [426, 202] width 853 height 405
click at [147, 162] on div "Mācību tēma: Krievu valodas b1 - 11. klases 1.ieskaites mācību materiāls #7 📅 §…" at bounding box center [426, 202] width 853 height 405
click at [179, 157] on div "4 XP Saņemsi Grūts 310 pilda Apraksts Uzdevums Palīdzība 1 . Какое из следующих…" at bounding box center [426, 229] width 495 height 596
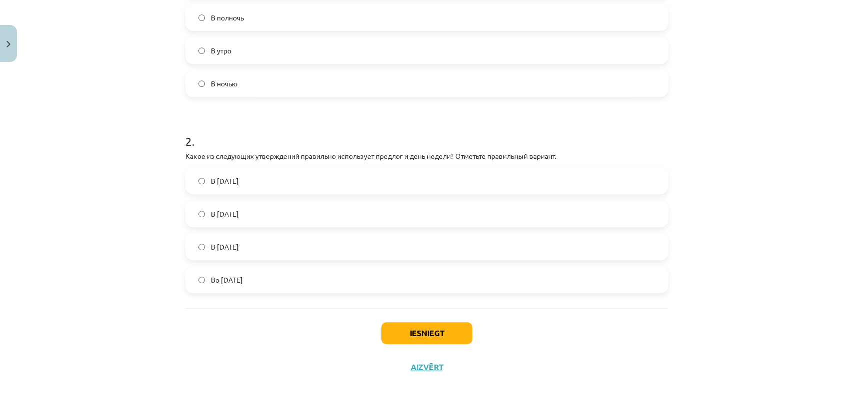
scroll to position [282, 0]
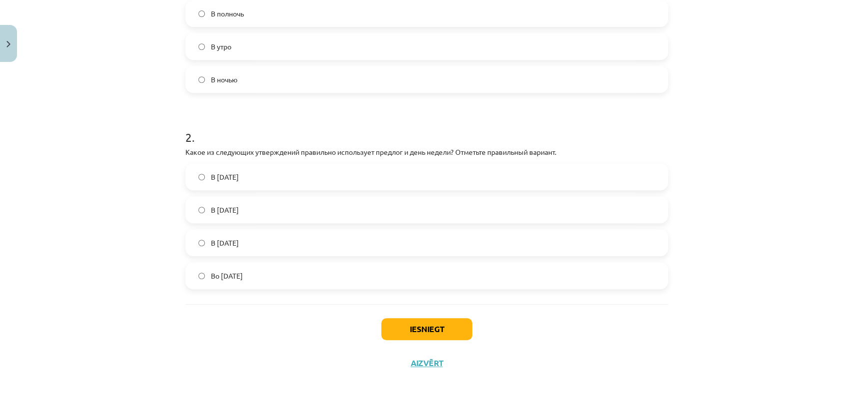
click at [255, 285] on label "Во вторник" at bounding box center [426, 275] width 481 height 25
click at [401, 331] on button "Iesniegt" at bounding box center [426, 329] width 91 height 22
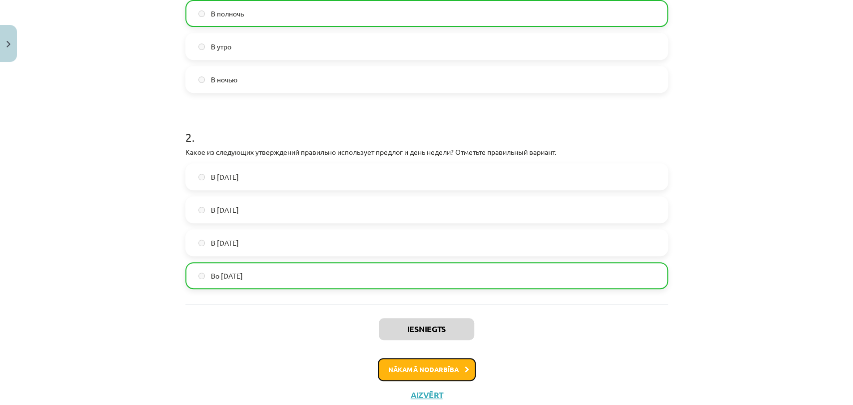
click at [404, 365] on button "Nākamā nodarbība" at bounding box center [427, 369] width 98 height 23
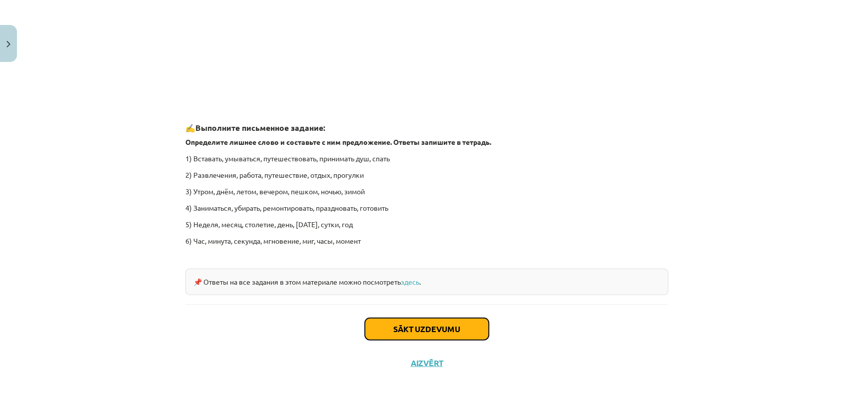
click at [405, 326] on button "Sākt uzdevumu" at bounding box center [427, 329] width 124 height 22
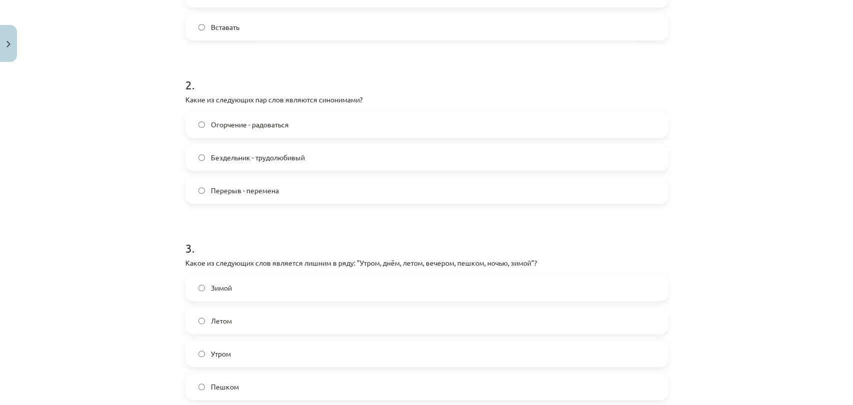
scroll to position [80, 0]
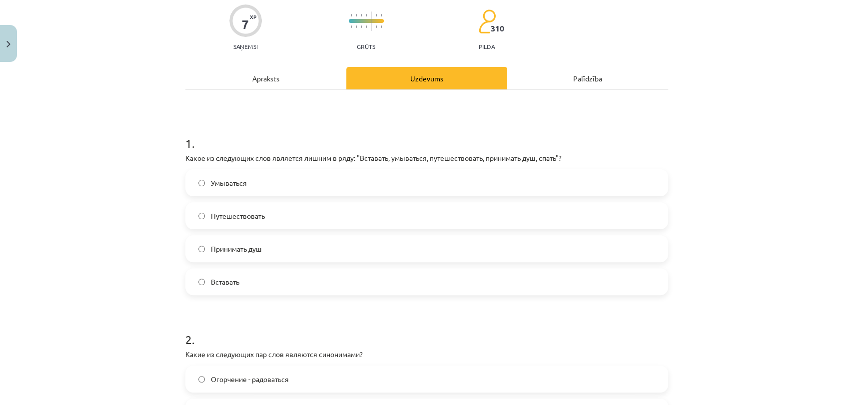
drag, startPoint x: 210, startPoint y: 217, endPoint x: 204, endPoint y: 220, distance: 7.4
click at [211, 217] on span "Путешествовать" at bounding box center [238, 216] width 54 height 10
click at [112, 241] on div "Mācību tēma: Krievu valodas b1 - 11. klases 1.ieskaites mācību materiāls #8 ⏰ §…" at bounding box center [426, 202] width 853 height 405
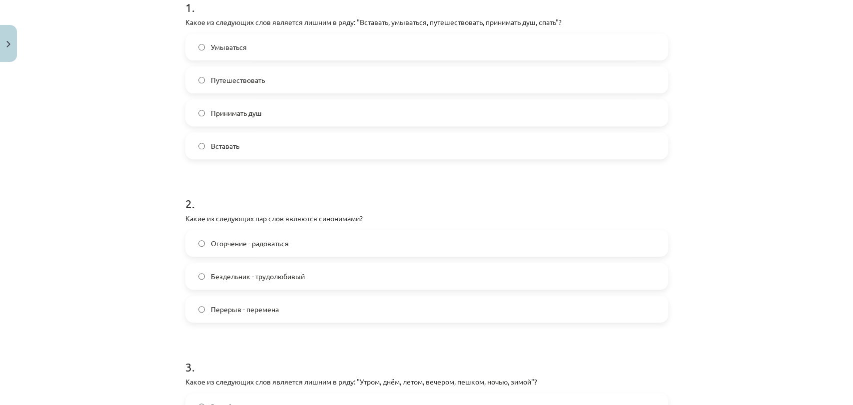
scroll to position [247, 0]
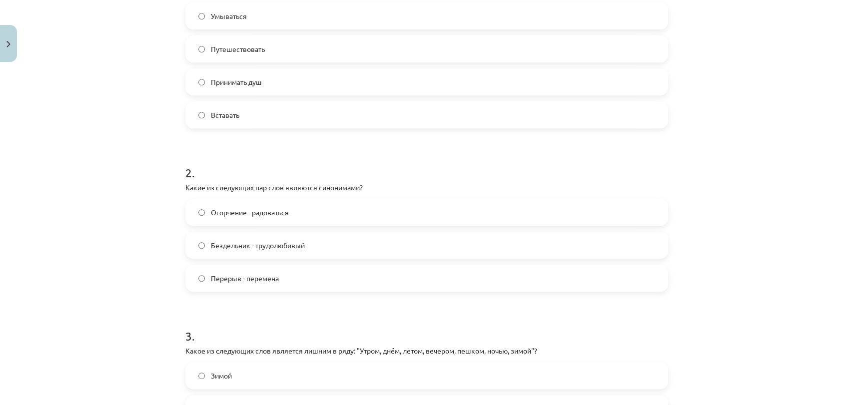
click at [254, 282] on span "Перерыв - перемена" at bounding box center [245, 278] width 68 height 10
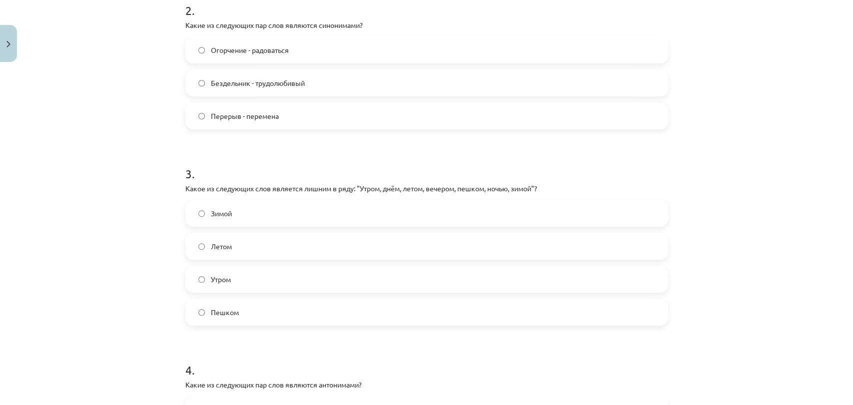
scroll to position [413, 0]
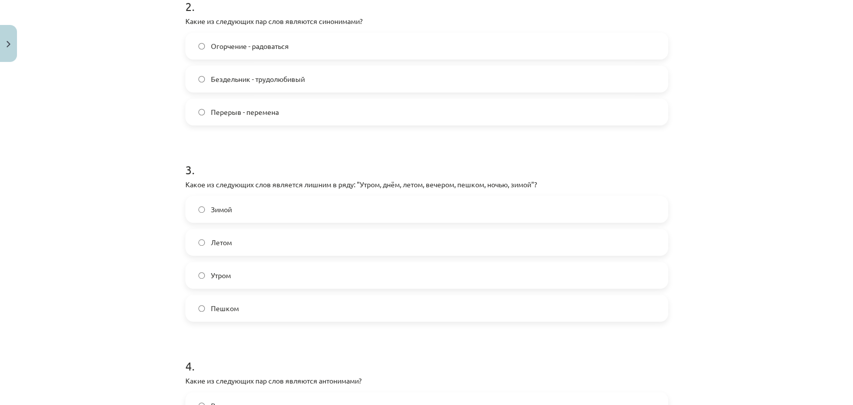
click at [192, 312] on label "Пешком" at bounding box center [426, 308] width 481 height 25
click at [150, 314] on div "Mācību tēma: Krievu valodas b1 - 11. klases 1.ieskaites mācību materiāls #8 ⏰ §…" at bounding box center [426, 202] width 853 height 405
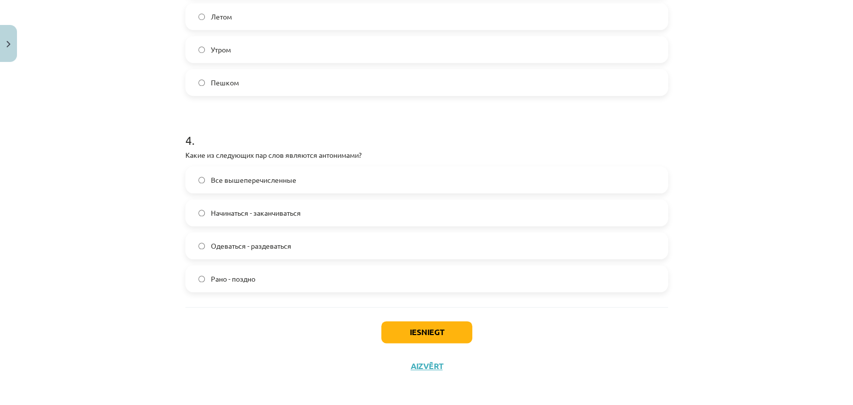
scroll to position [642, 0]
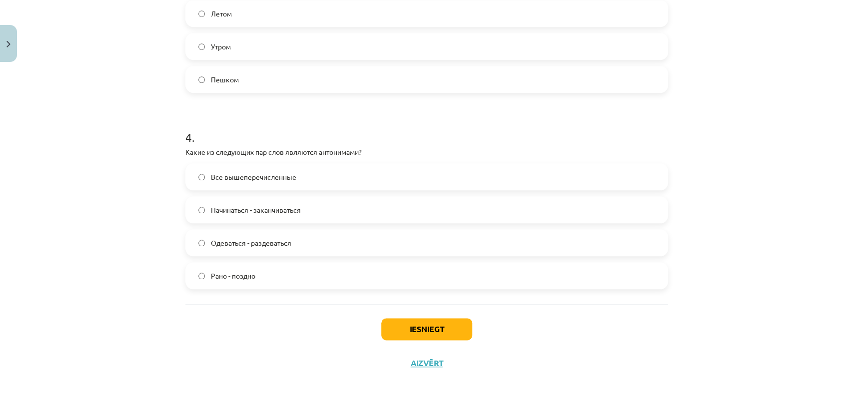
click at [317, 175] on label "Все вышеперечисленные" at bounding box center [426, 176] width 481 height 25
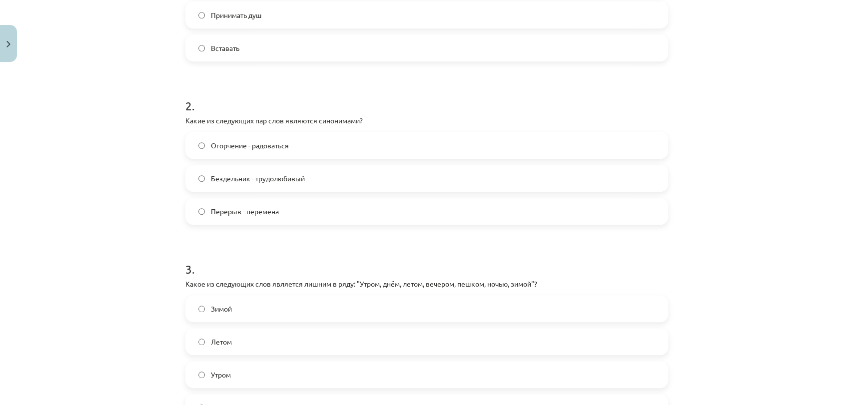
scroll to position [309, 0]
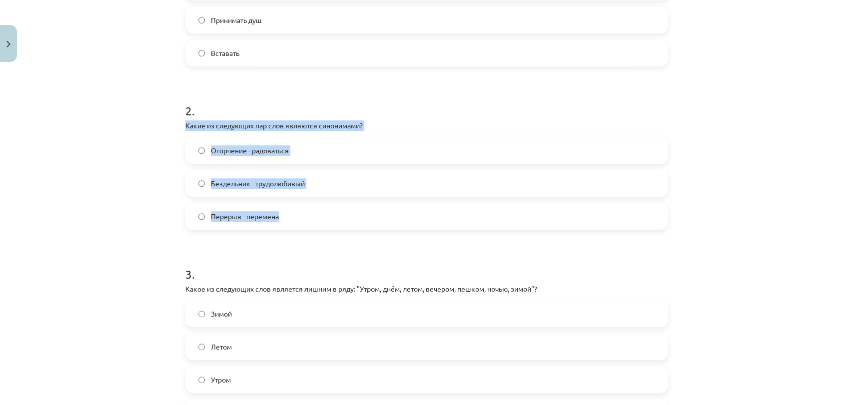
drag, startPoint x: 173, startPoint y: 124, endPoint x: 306, endPoint y: 216, distance: 161.6
click at [306, 216] on div "Mācību tēma: Krievu valodas b1 - 11. klases 1.ieskaites mācību materiāls #8 ⏰ §…" at bounding box center [426, 202] width 853 height 405
copy div "Какие из следующих пар слов являются синонимами? Огорчение - радоваться Бездель…"
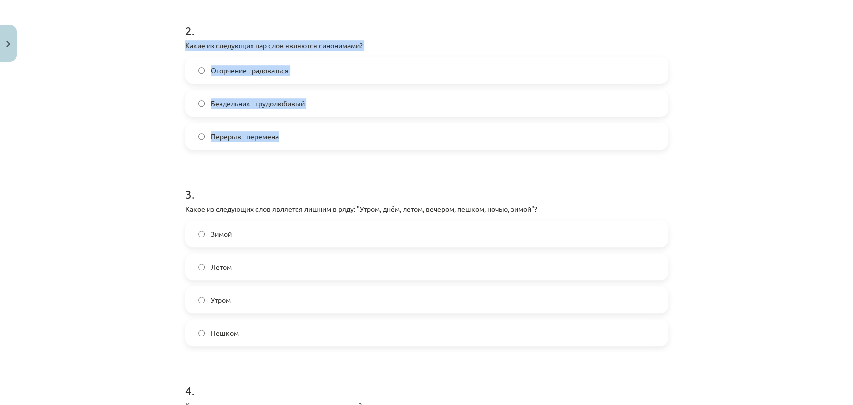
scroll to position [642, 0]
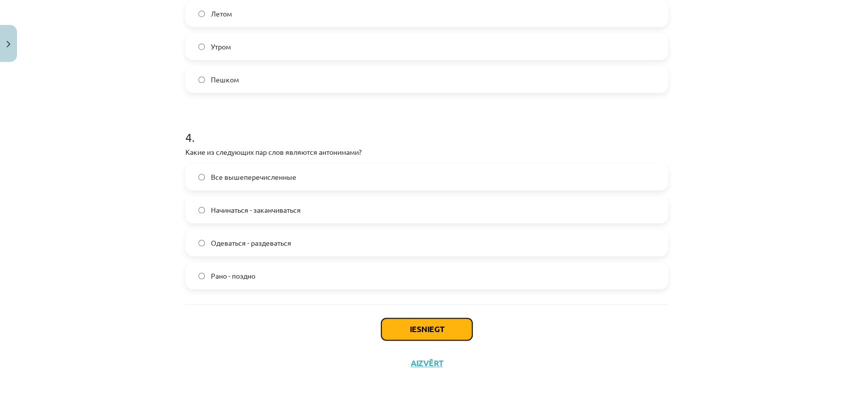
click at [398, 326] on button "Iesniegt" at bounding box center [426, 329] width 91 height 22
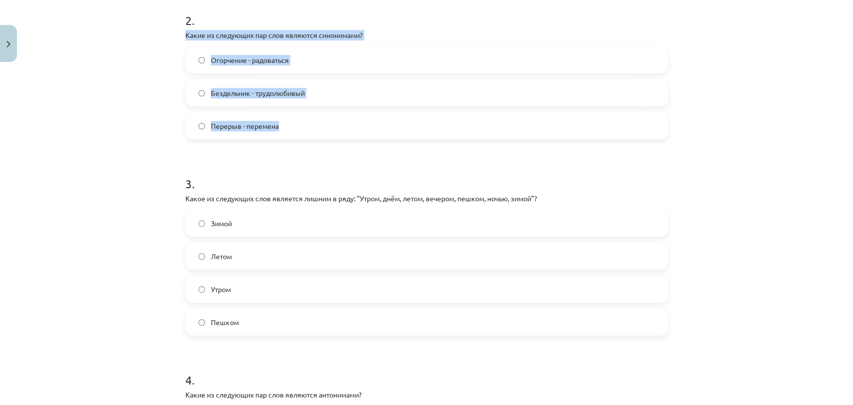
scroll to position [364, 0]
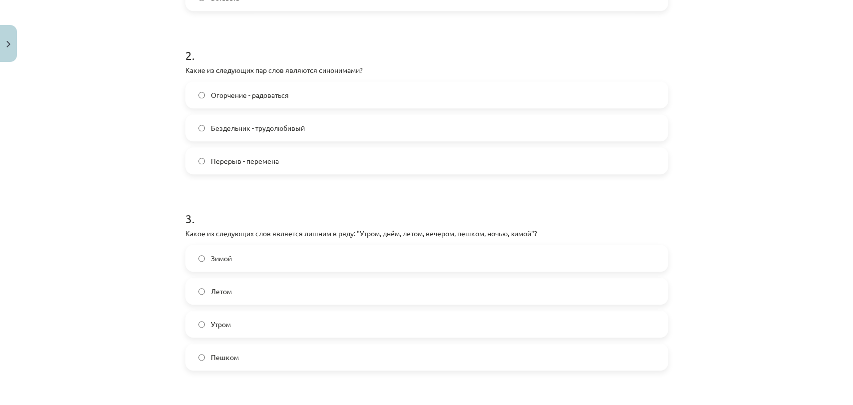
click at [108, 203] on div "Mācību tēma: Krievu valodas b1 - 11. klases 1.ieskaites mācību materiāls #8 ⏰ §…" at bounding box center [426, 202] width 853 height 405
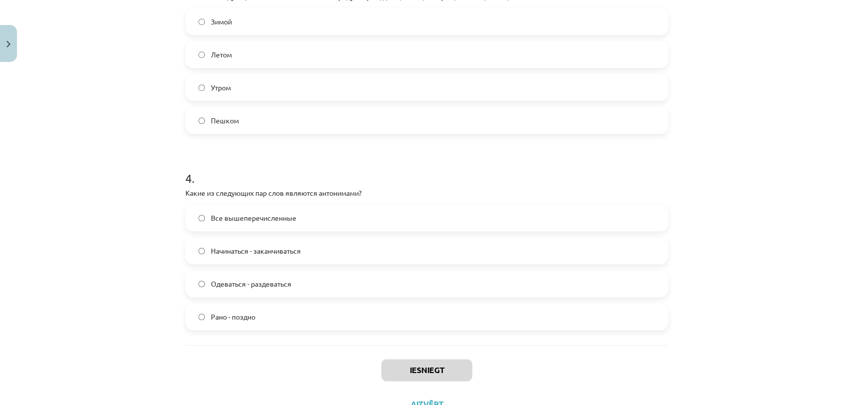
scroll to position [642, 0]
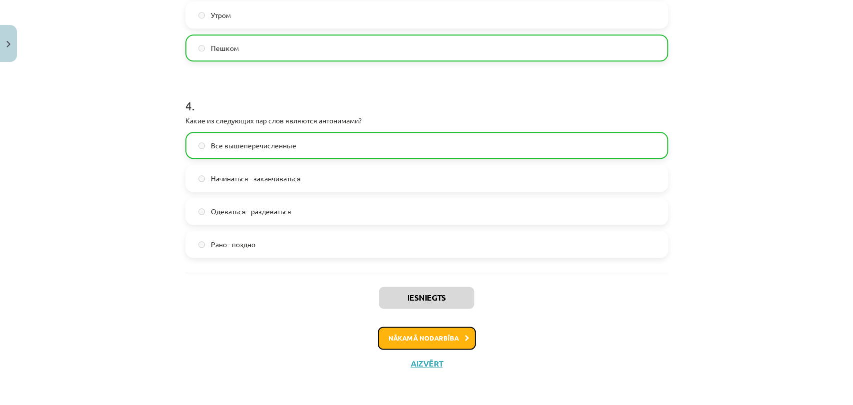
click at [427, 331] on button "Nākamā nodarbība" at bounding box center [427, 338] width 98 height 23
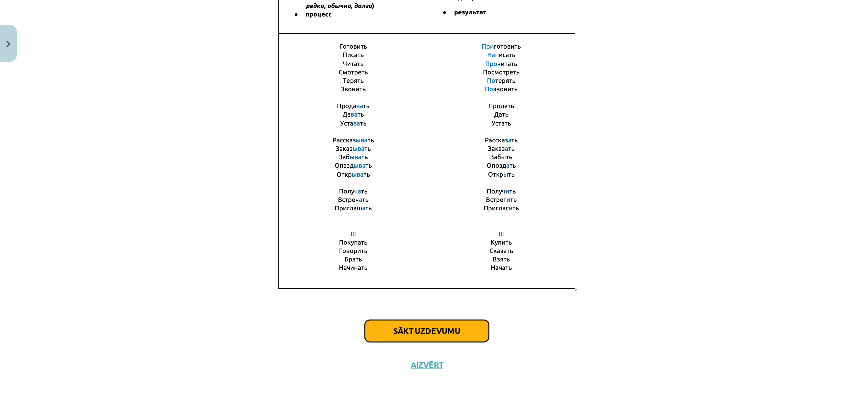
click at [393, 327] on button "Sākt uzdevumu" at bounding box center [427, 331] width 124 height 22
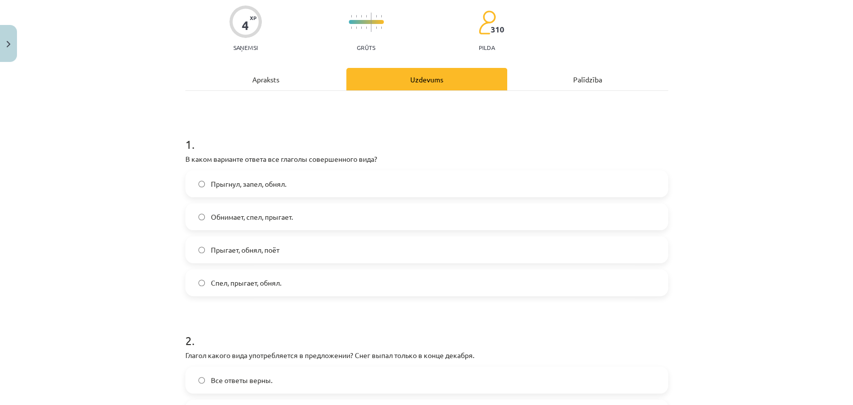
scroll to position [80, 0]
click at [254, 178] on span "Прыгнул, запел, обнял." at bounding box center [248, 183] width 75 height 10
click at [60, 215] on div "Mācību tēma: Krievu valodas b1 - 11. klases 1.ieskaites mācību materiāls #9 📖 §…" at bounding box center [426, 202] width 853 height 405
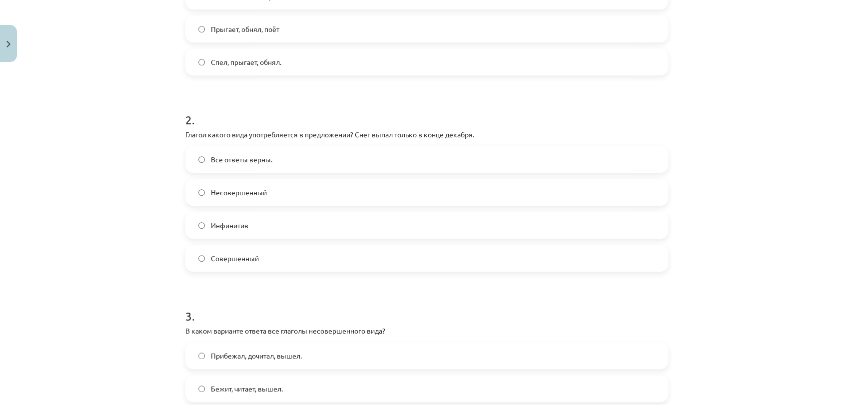
scroll to position [302, 0]
click at [198, 255] on div "Все ответы верны. Несовершенный Инфинитив Совершенный" at bounding box center [426, 206] width 483 height 126
click at [152, 244] on div "Mācību tēma: Krievu valodas b1 - 11. klases 1.ieskaites mācību materiāls #9 📖 §…" at bounding box center [426, 202] width 853 height 405
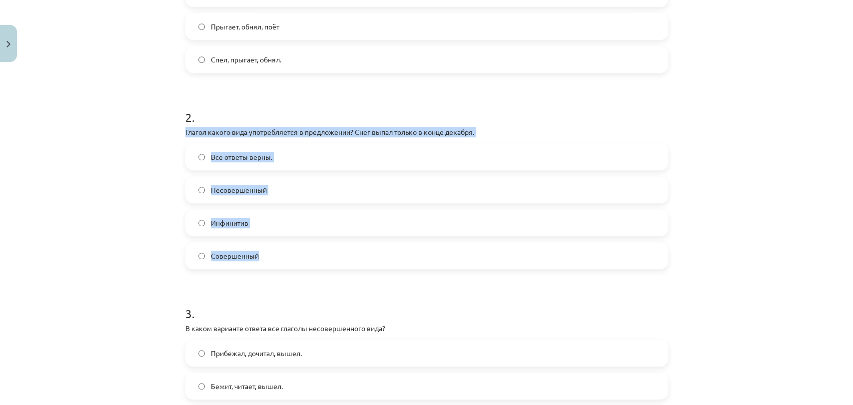
drag, startPoint x: 181, startPoint y: 131, endPoint x: 468, endPoint y: 243, distance: 307.4
click at [468, 243] on div "4 XP Saņemsi Grūts 310 pilda Apraksts Uzdevums Palīdzība 1 . В каком варианте о…" at bounding box center [426, 258] width 495 height 989
copy div "Глагол какого вида употребляется в предложении? Снег выпал только в конце декаб…"
click at [120, 188] on div "Mācību tēma: Krievu valodas b1 - 11. klases 1.ieskaites mācību materiāls #9 📖 §…" at bounding box center [426, 202] width 853 height 405
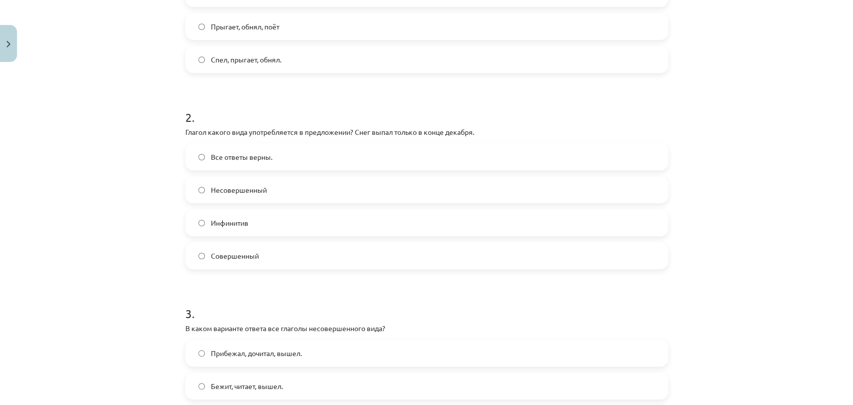
click at [214, 254] on span "Совершенный" at bounding box center [235, 256] width 48 height 10
click at [134, 267] on div "Mācību tēma: Krievu valodas b1 - 11. klases 1.ieskaites mācību materiāls #9 📖 §…" at bounding box center [426, 202] width 853 height 405
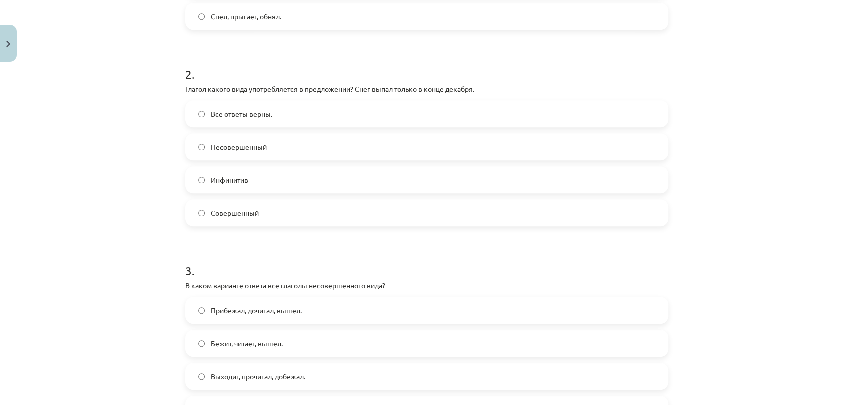
scroll to position [524, 0]
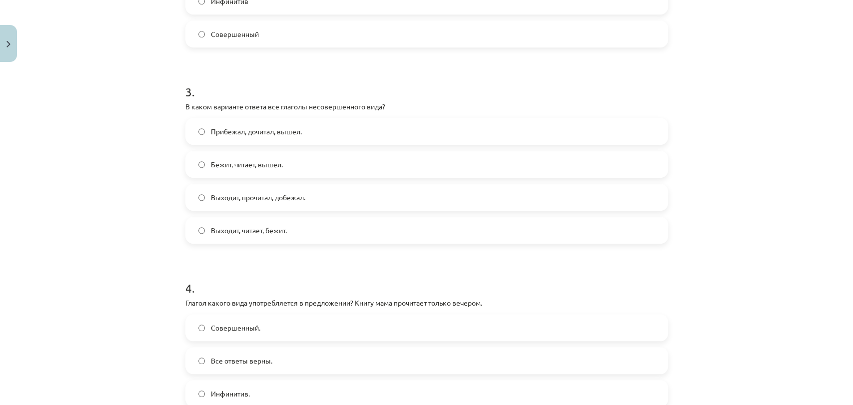
click at [220, 135] on span "Прибежал, дочитал, вышел." at bounding box center [256, 131] width 91 height 10
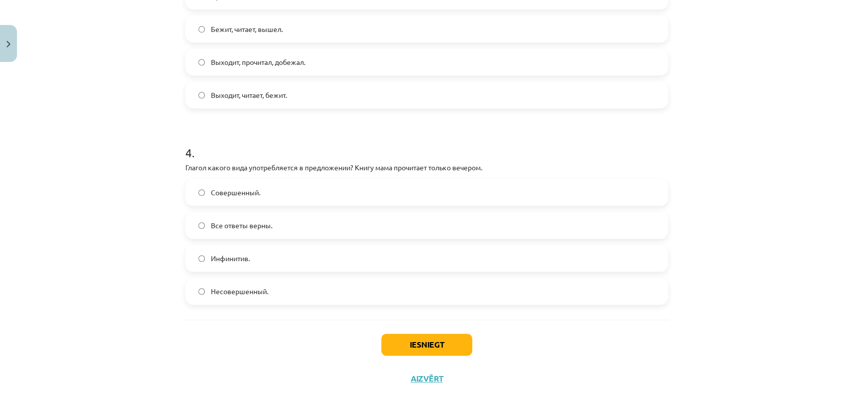
scroll to position [675, 0]
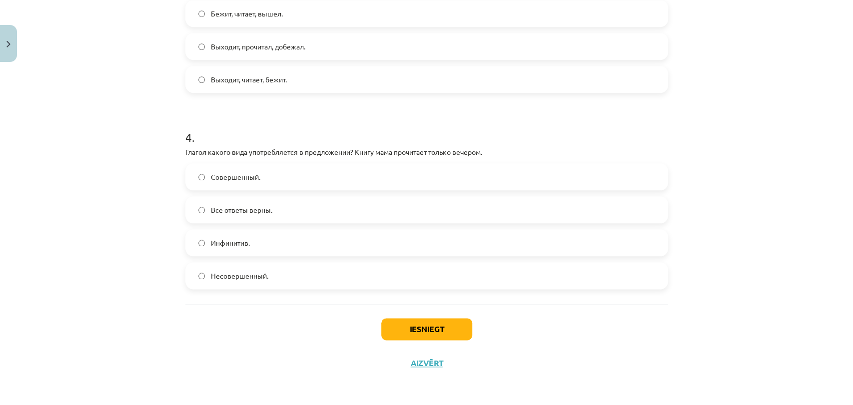
click at [211, 240] on span "Инфинитив." at bounding box center [230, 243] width 39 height 10
click at [425, 333] on button "Iesniegt" at bounding box center [426, 329] width 91 height 22
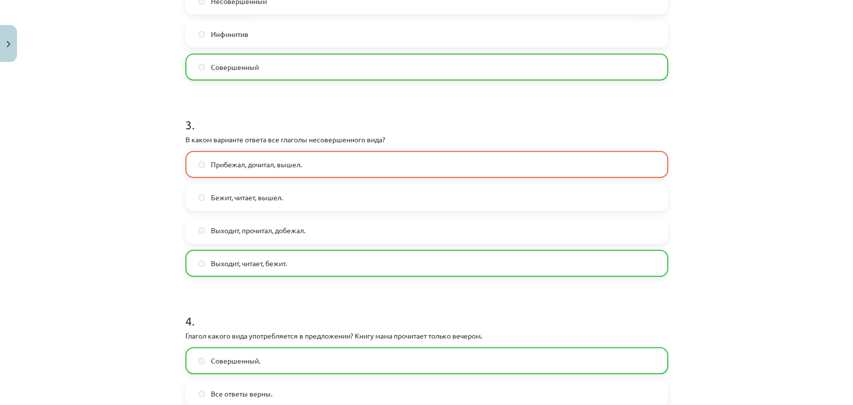
scroll to position [453, 0]
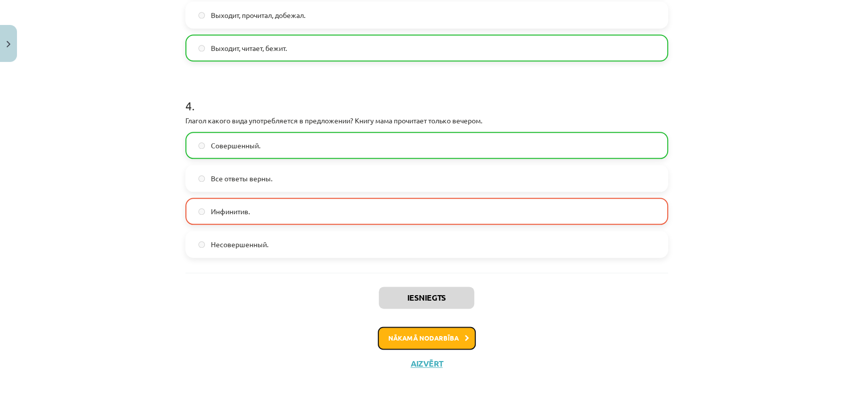
click at [408, 329] on button "Nākamā nodarbība" at bounding box center [427, 338] width 98 height 23
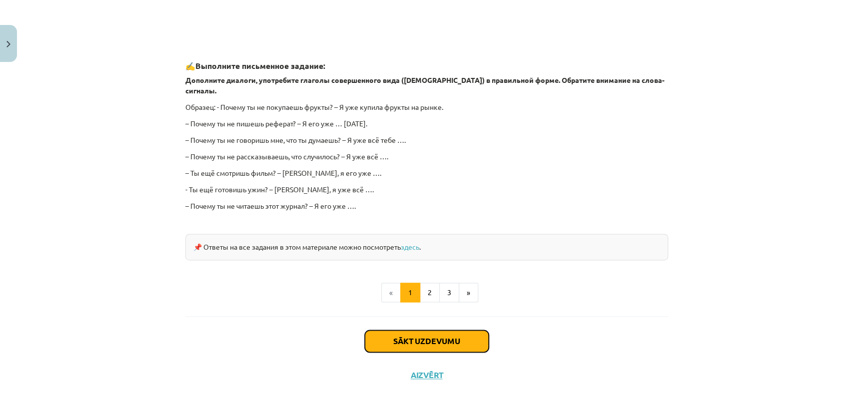
click at [382, 331] on button "Sākt uzdevumu" at bounding box center [427, 341] width 124 height 22
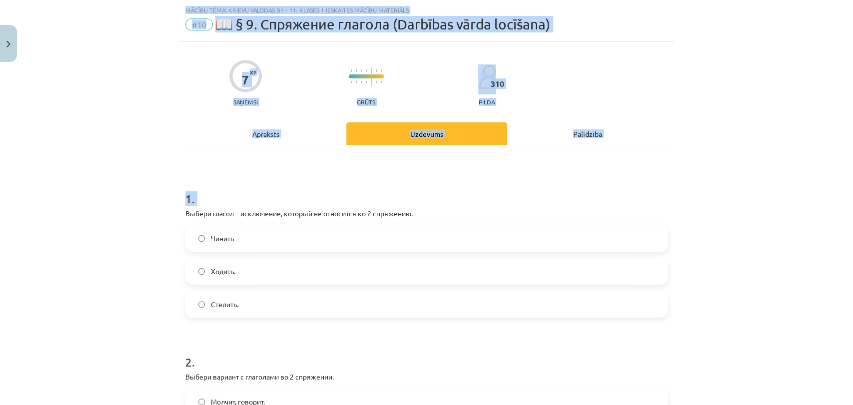
scroll to position [543, 0]
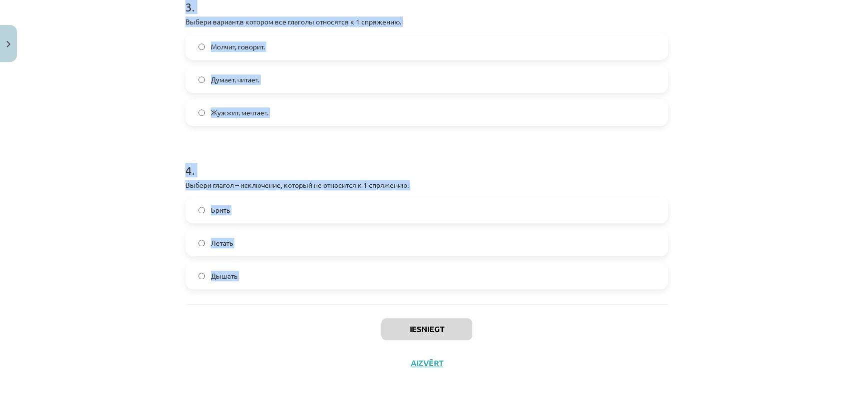
drag, startPoint x: 153, startPoint y: 214, endPoint x: 280, endPoint y: 309, distance: 158.2
click at [280, 309] on div "Mācību tēma: Krievu valodas b1 - 11. klases 1.ieskaites mācību materiāls #10 📖 …" at bounding box center [426, 202] width 853 height 405
copy form "Выбери глагол – исключение, который не относится ко 2 спряжению. Чинить Ходить.…"
click at [213, 210] on span "Брить" at bounding box center [220, 210] width 19 height 10
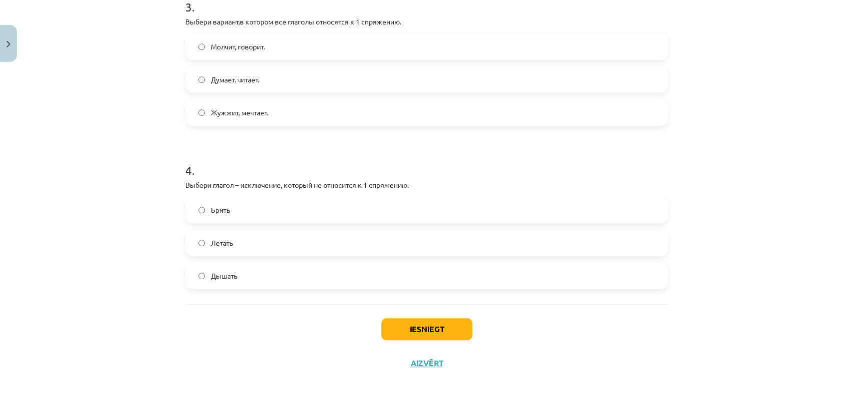
click at [112, 229] on div "Mācību tēma: Krievu valodas b1 - 11. klases 1.ieskaites mācību materiāls #10 📖 …" at bounding box center [426, 202] width 853 height 405
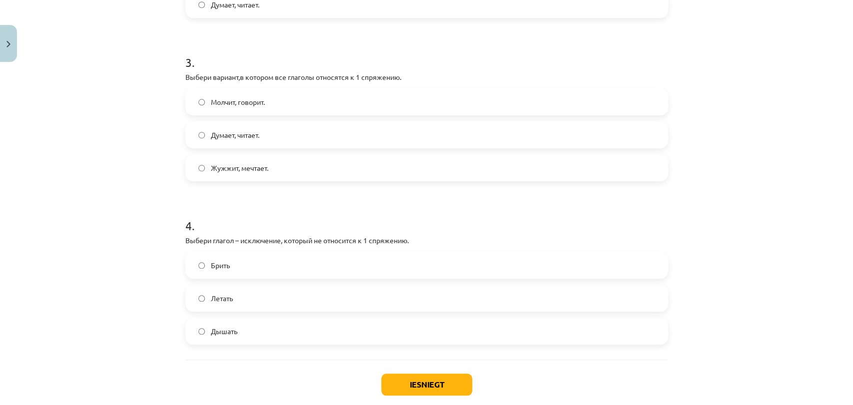
click at [211, 132] on span "Думает, читает." at bounding box center [235, 135] width 48 height 10
drag, startPoint x: 128, startPoint y: 144, endPoint x: 116, endPoint y: 143, distance: 11.5
click at [118, 145] on div "Mācību tēma: Krievu valodas b1 - 11. klases 1.ieskaites mācību materiāls #10 📖 …" at bounding box center [426, 202] width 853 height 405
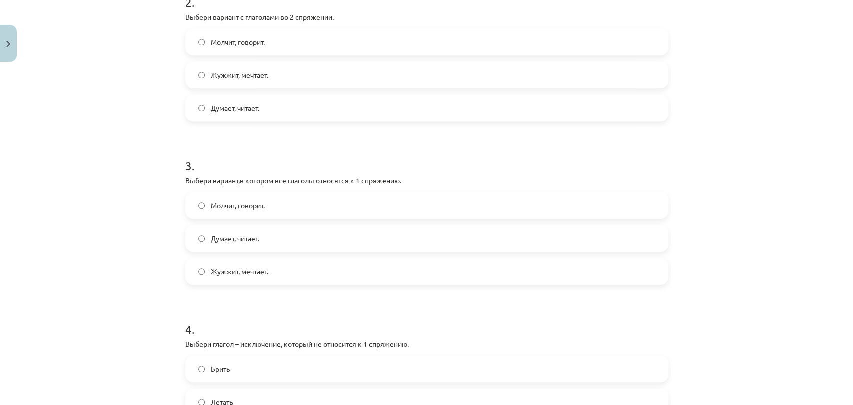
scroll to position [321, 0]
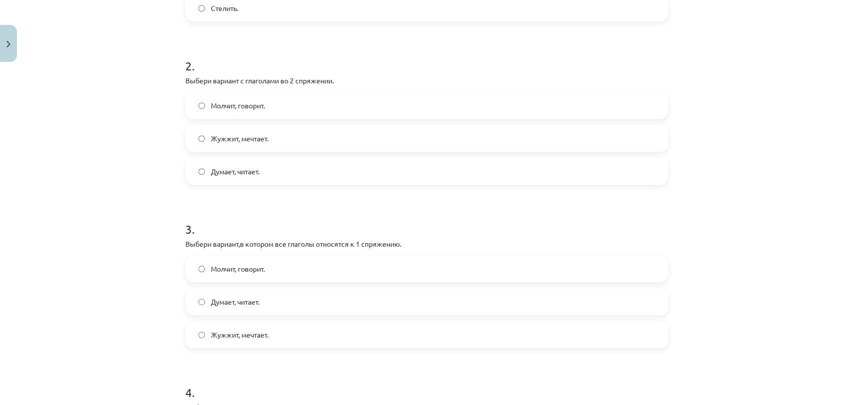
drag, startPoint x: 211, startPoint y: 106, endPoint x: 157, endPoint y: 108, distance: 54.0
click at [211, 106] on span "Молчит, говорит." at bounding box center [238, 105] width 54 height 10
click at [107, 105] on div "Mācību tēma: Krievu valodas b1 - 11. klases 1.ieskaites mācību materiāls #10 📖 …" at bounding box center [426, 202] width 853 height 405
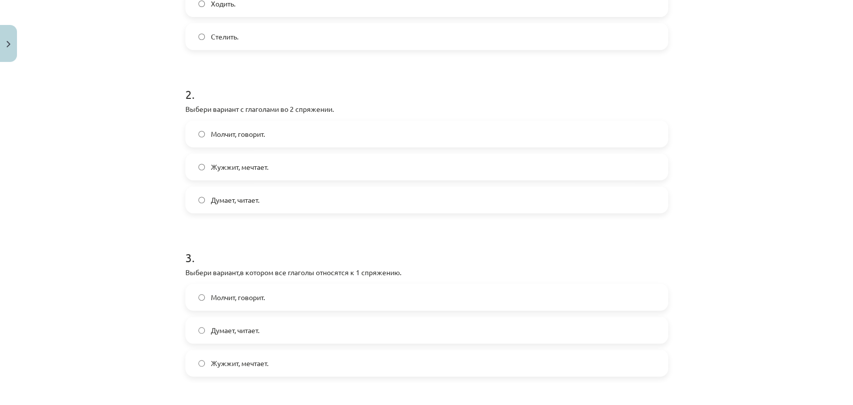
scroll to position [210, 0]
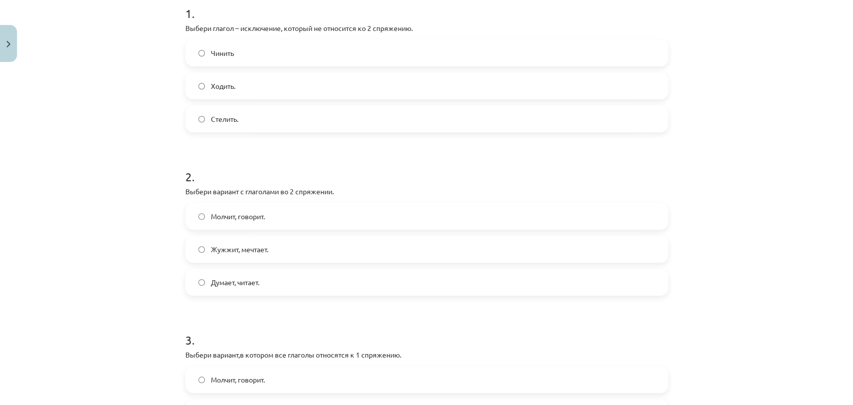
click at [236, 53] on label "Чинить" at bounding box center [426, 52] width 481 height 25
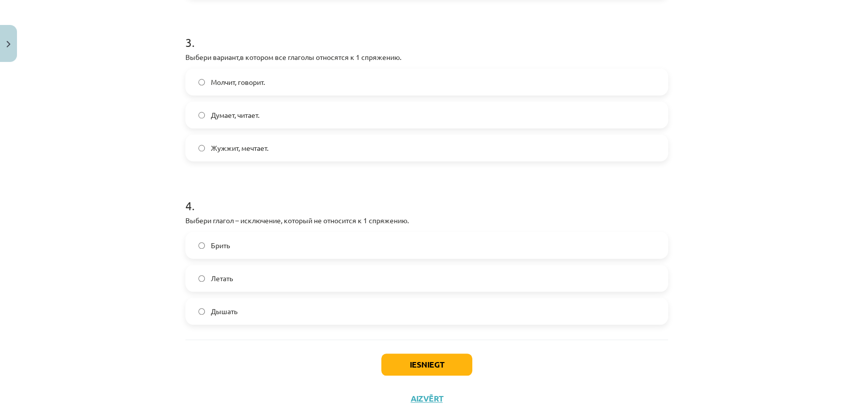
scroll to position [543, 0]
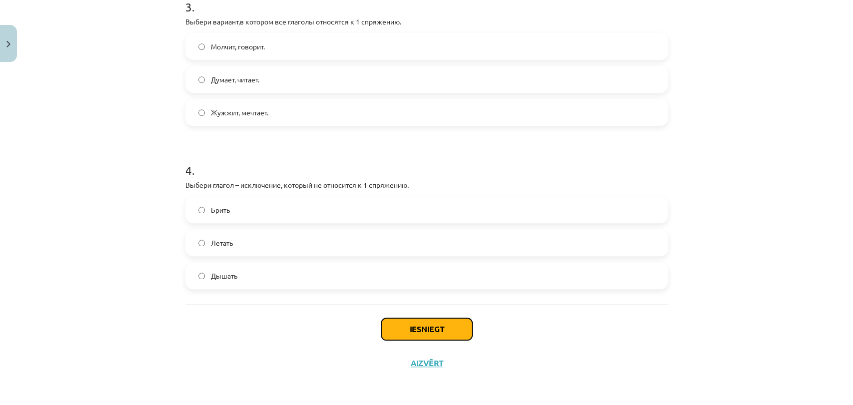
click at [394, 325] on button "Iesniegt" at bounding box center [426, 329] width 91 height 22
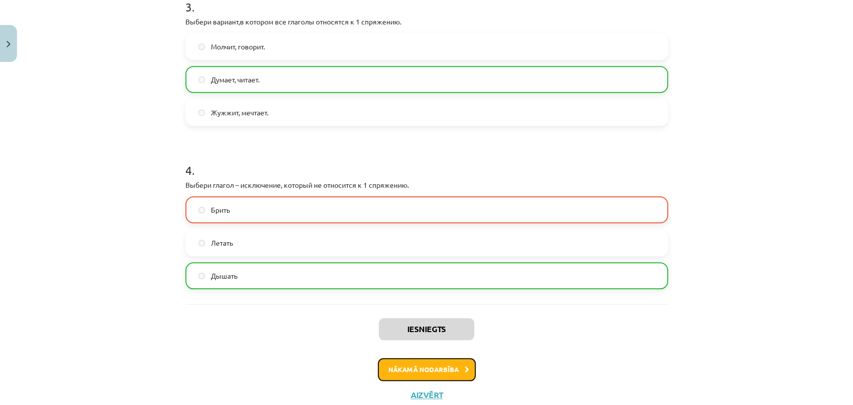
click at [405, 366] on button "Nākamā nodarbība" at bounding box center [427, 369] width 98 height 23
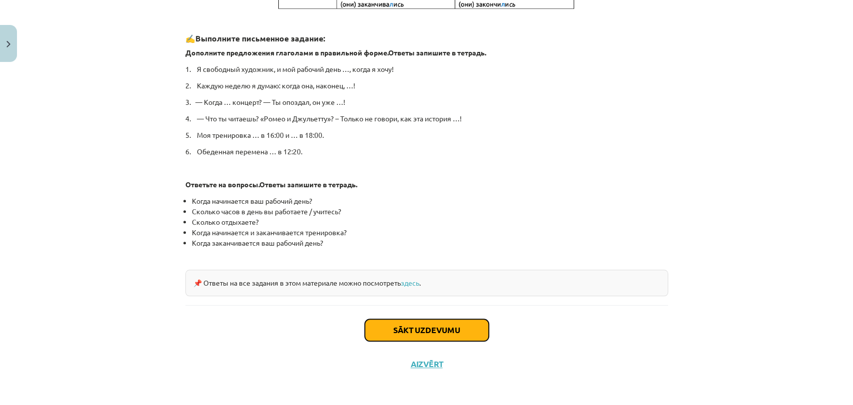
click at [392, 323] on button "Sākt uzdevumu" at bounding box center [427, 330] width 124 height 22
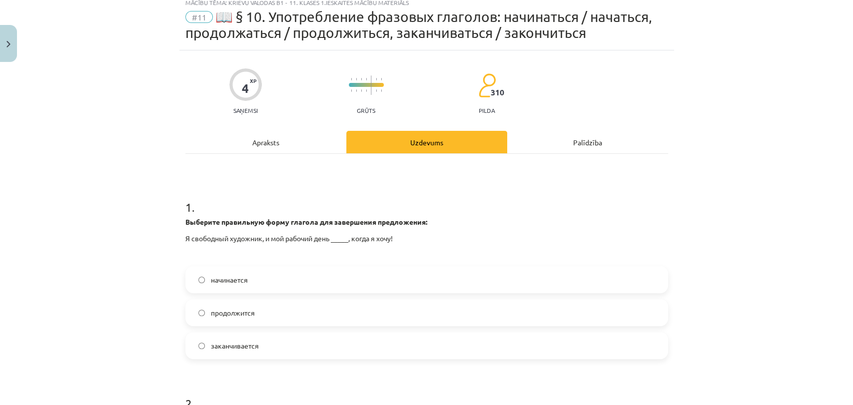
scroll to position [24, 0]
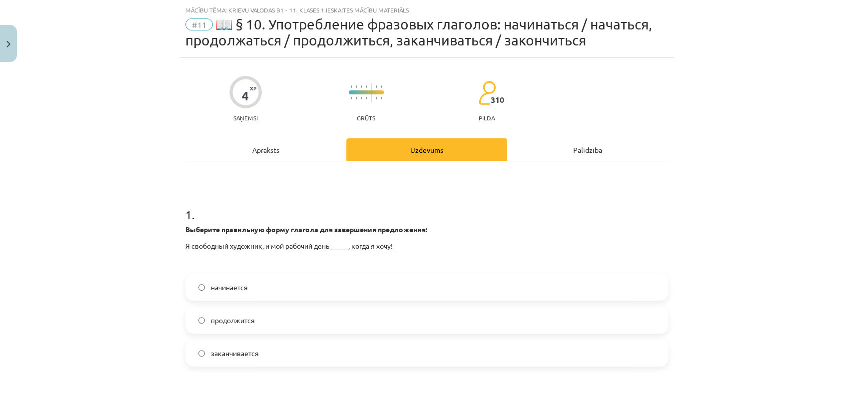
click at [131, 280] on div "Mācību tēma: Krievu valodas b1 - 11. klases 1.ieskaites mācību materiāls #11 📖 …" at bounding box center [426, 202] width 853 height 405
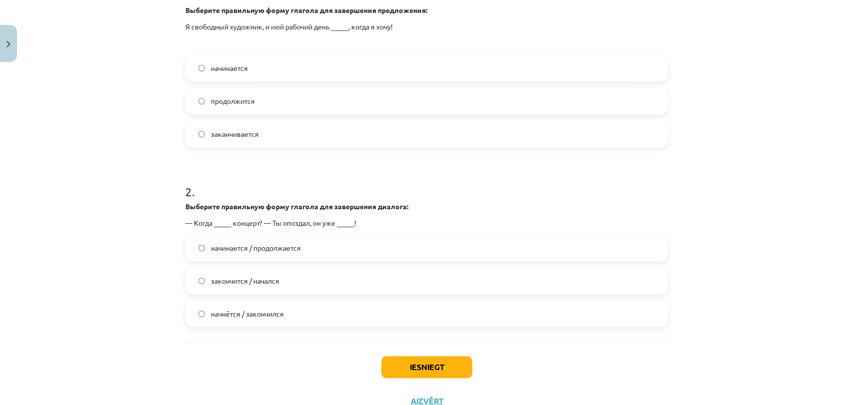
scroll to position [282, 0]
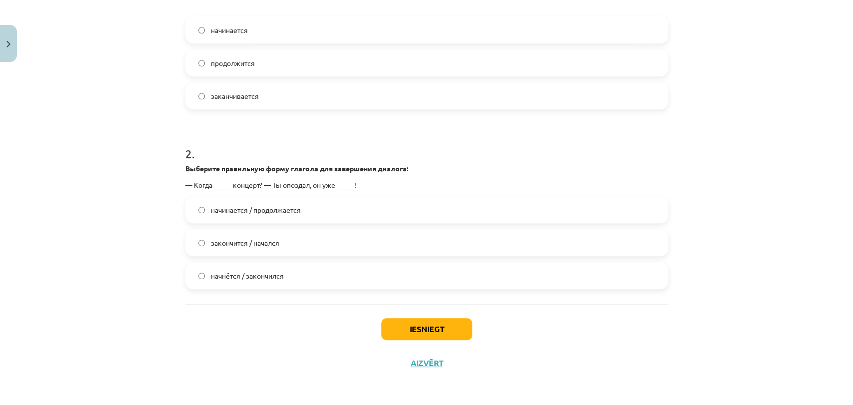
click at [240, 274] on span "начнётся / закончился" at bounding box center [247, 276] width 73 height 10
click at [431, 322] on button "Iesniegt" at bounding box center [426, 329] width 91 height 22
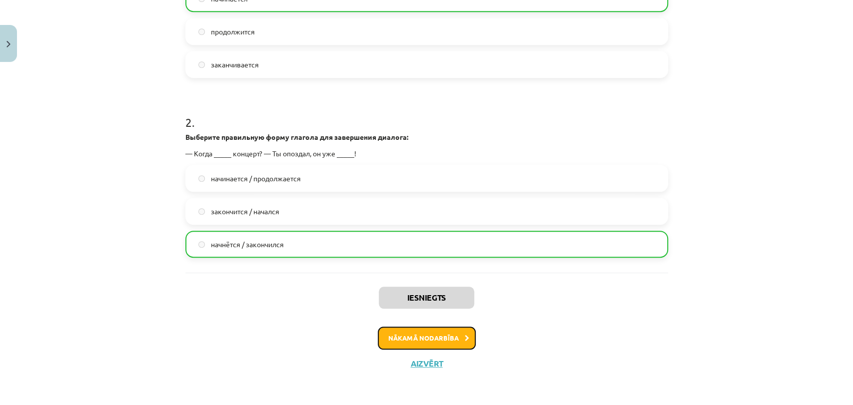
click at [420, 331] on button "Nākamā nodarbība" at bounding box center [427, 338] width 98 height 23
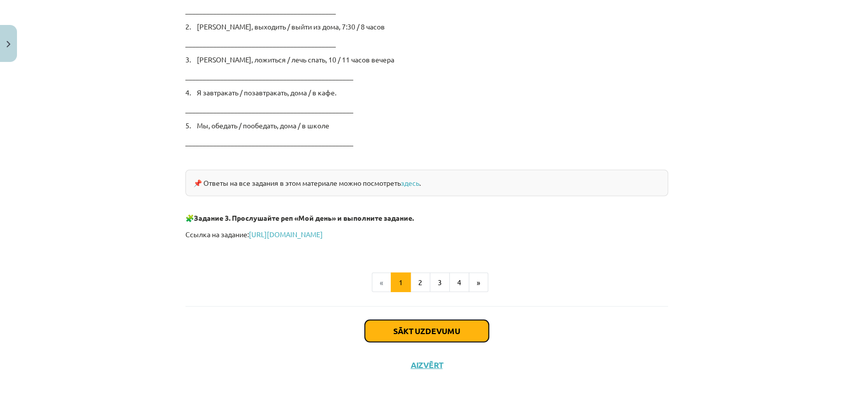
click at [391, 320] on button "Sākt uzdevumu" at bounding box center [427, 331] width 124 height 22
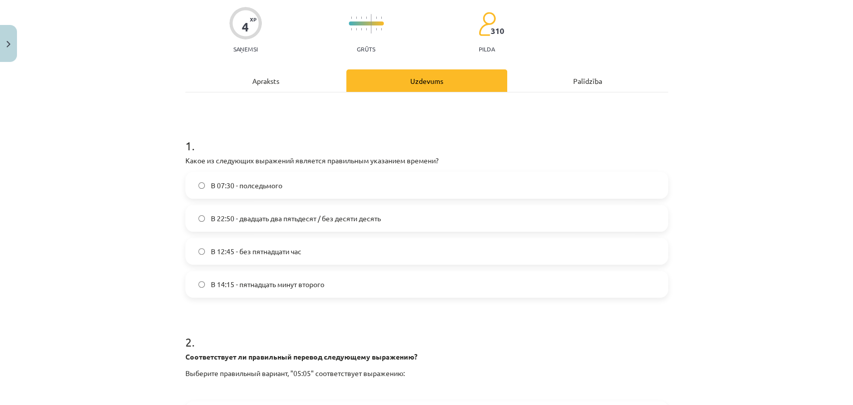
scroll to position [80, 0]
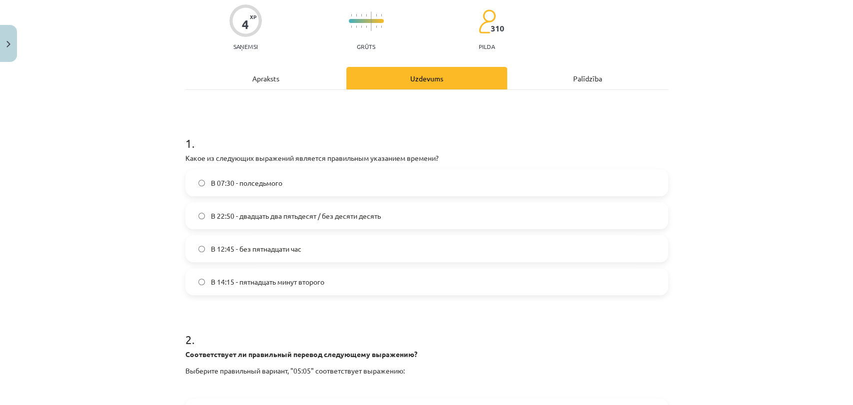
click at [214, 238] on label "В 12:45 - без пятнадцати час" at bounding box center [426, 248] width 481 height 25
drag, startPoint x: 124, startPoint y: 277, endPoint x: 131, endPoint y: 272, distance: 9.0
click at [131, 274] on div "Mācību tēma: Krievu valodas b1 - 11. klases 1.ieskaites mācību materiāls #12 ⏰ …" at bounding box center [426, 202] width 853 height 405
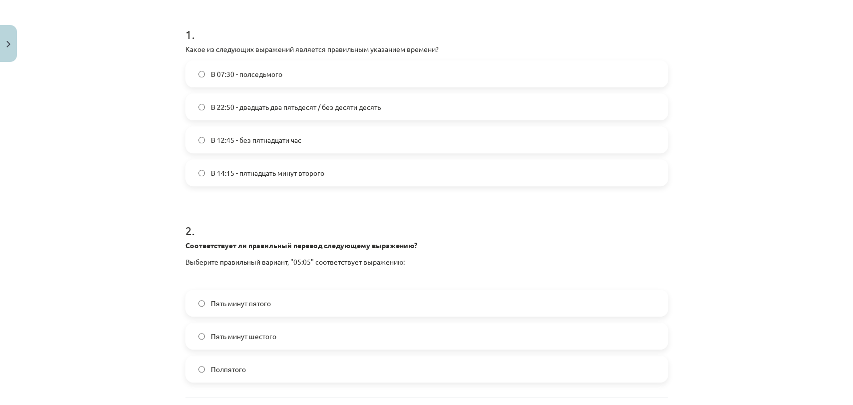
scroll to position [191, 0]
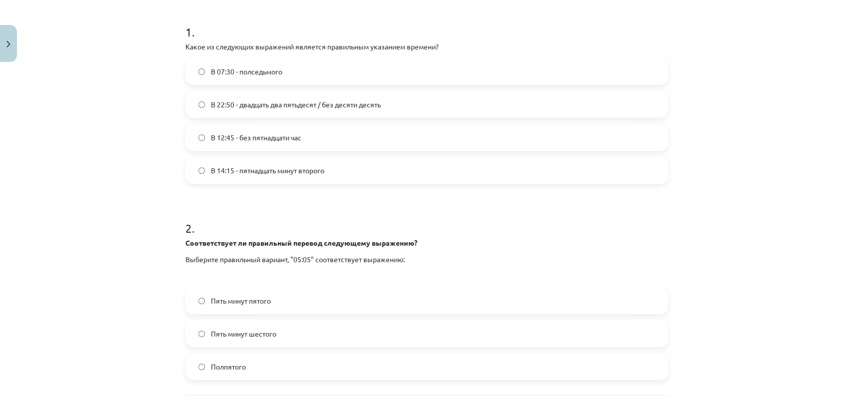
click at [264, 169] on span "В 14:15 - пятнадцать минут второго" at bounding box center [267, 170] width 113 height 10
click at [281, 138] on span "В 12:45 - без пятнадцати час" at bounding box center [256, 137] width 90 height 10
click at [53, 221] on div "Mācību tēma: Krievu valodas b1 - 11. klases 1.ieskaites mācību materiāls #12 ⏰ …" at bounding box center [426, 202] width 853 height 405
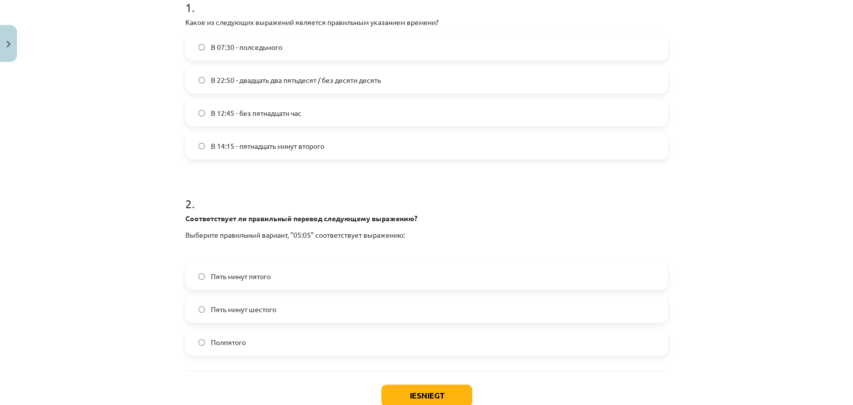
scroll to position [282, 0]
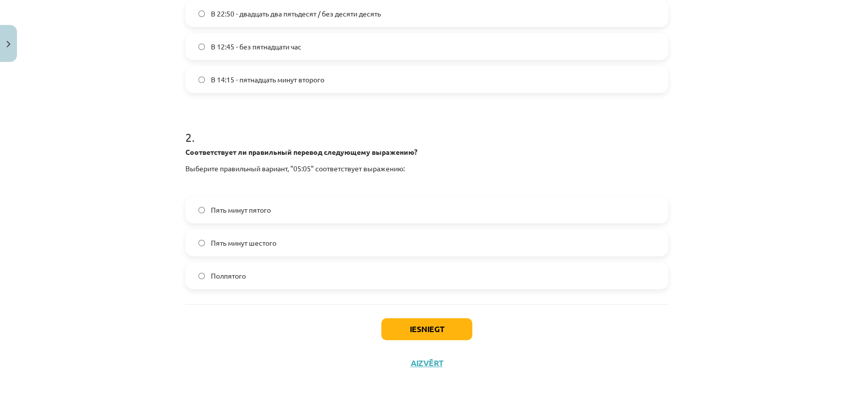
click at [238, 243] on span "Пять минут шестого" at bounding box center [243, 243] width 65 height 10
click at [403, 330] on button "Iesniegt" at bounding box center [426, 329] width 91 height 22
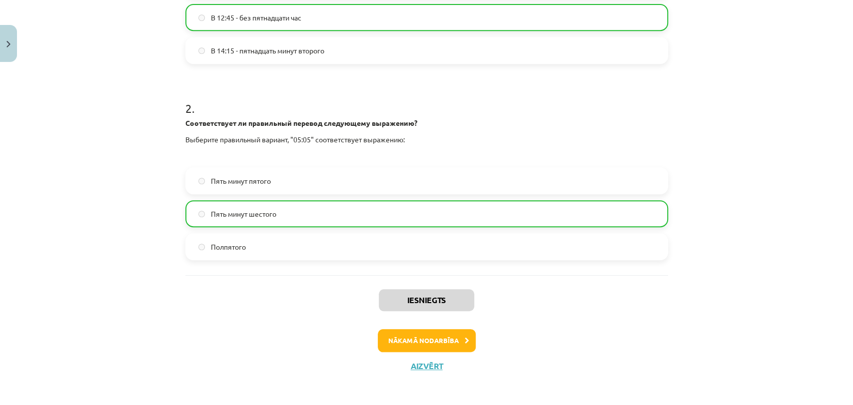
scroll to position [314, 0]
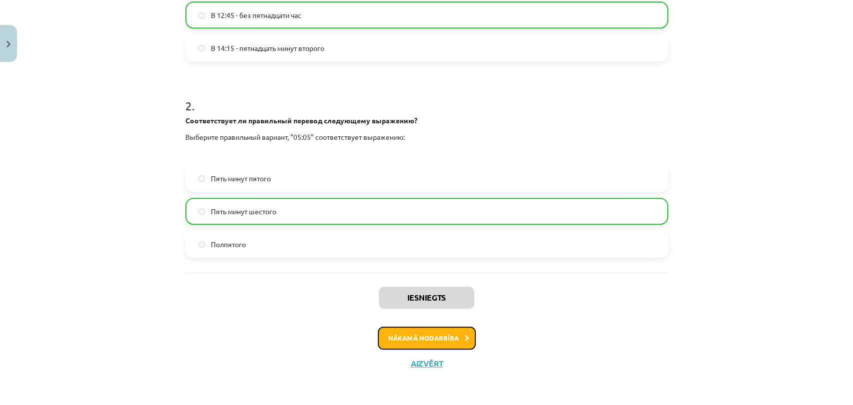
click at [420, 345] on button "Nākamā nodarbība" at bounding box center [427, 338] width 98 height 23
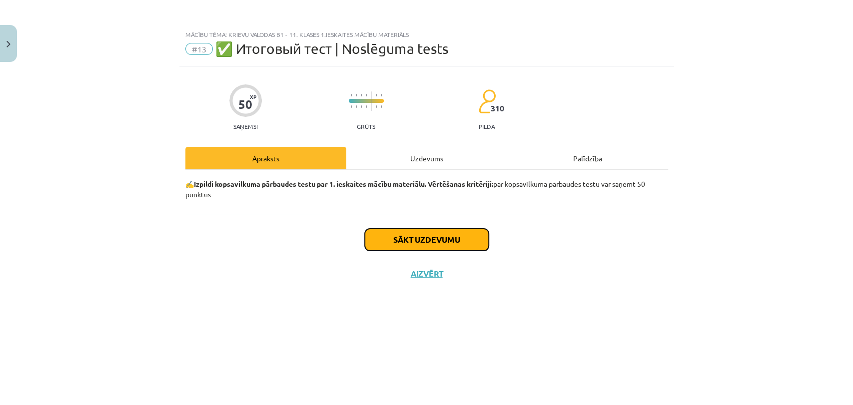
click at [382, 233] on button "Sākt uzdevumu" at bounding box center [427, 240] width 124 height 22
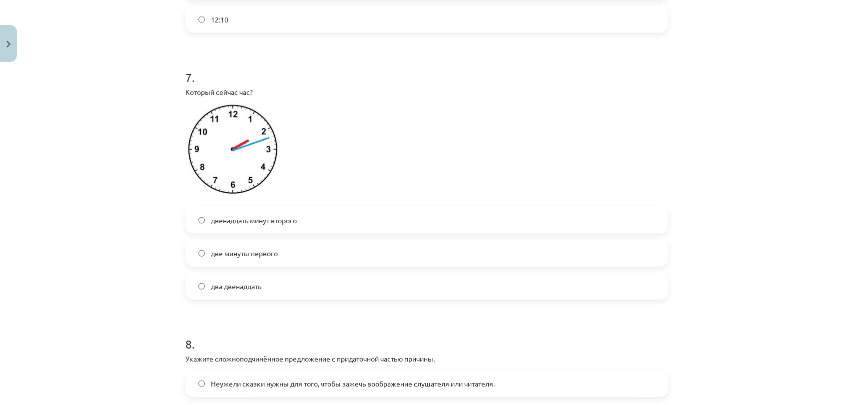
scroll to position [1928, 0]
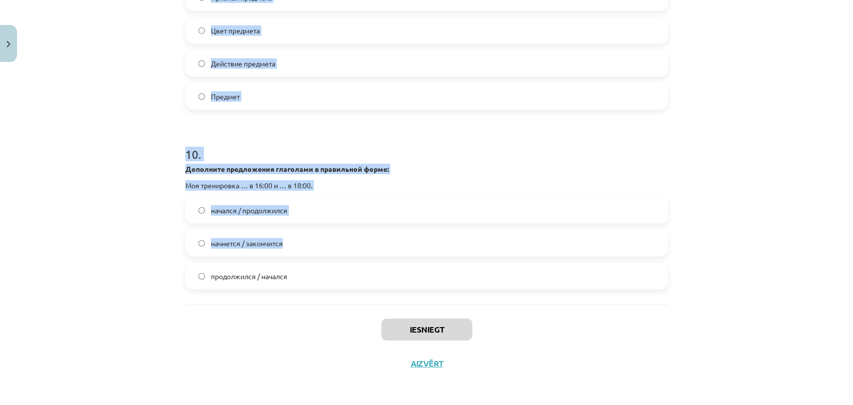
drag, startPoint x: 165, startPoint y: 238, endPoint x: 71, endPoint y: 286, distance: 105.5
click at [96, 297] on div "Mācību tēma: Krievu valodas b1 - 11. klases 1.ieskaites mācību materiāls #13 ✅ …" at bounding box center [426, 202] width 853 height 405
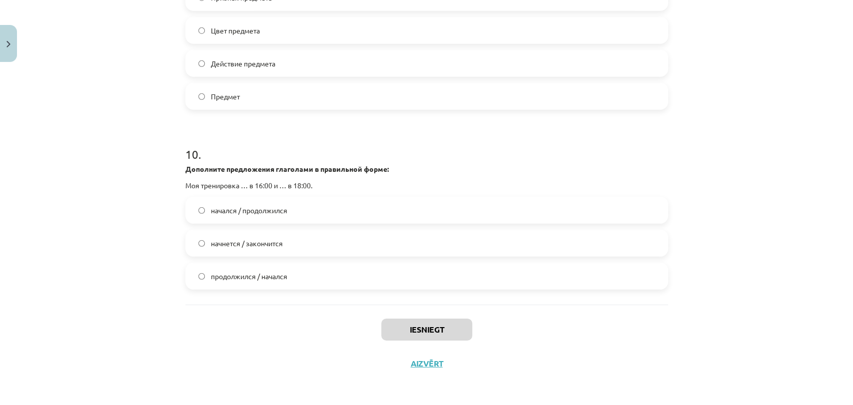
click at [70, 285] on div "Mācību tēma: Krievu valodas b1 - 11. klases 1.ieskaites mācību materiāls #13 ✅ …" at bounding box center [426, 202] width 853 height 405
click at [211, 240] on span "начнется / закончится" at bounding box center [247, 243] width 72 height 10
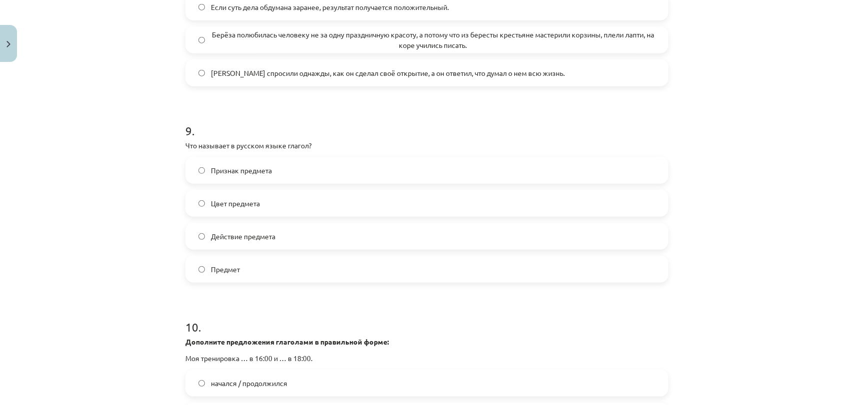
scroll to position [1706, 0]
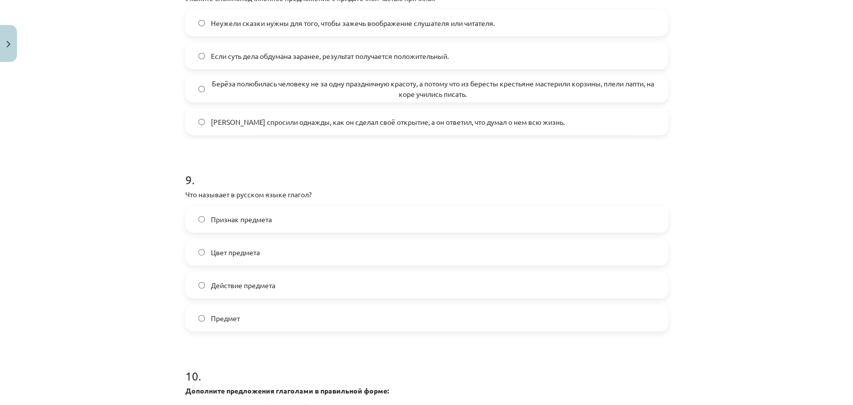
drag, startPoint x: 222, startPoint y: 294, endPoint x: 150, endPoint y: 291, distance: 72.0
click at [222, 293] on label "Действие предмета" at bounding box center [426, 285] width 481 height 25
click at [101, 277] on div "Mācību tēma: Krievu valodas b1 - 11. klases 1.ieskaites mācību materiāls #13 ✅ …" at bounding box center [426, 202] width 853 height 405
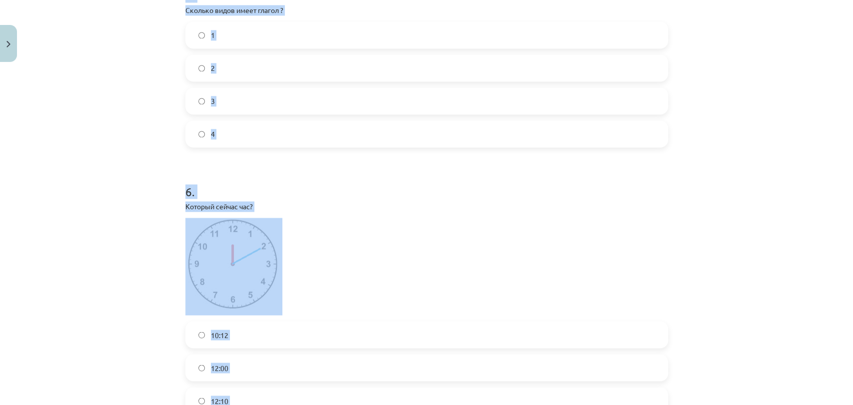
scroll to position [999, 0]
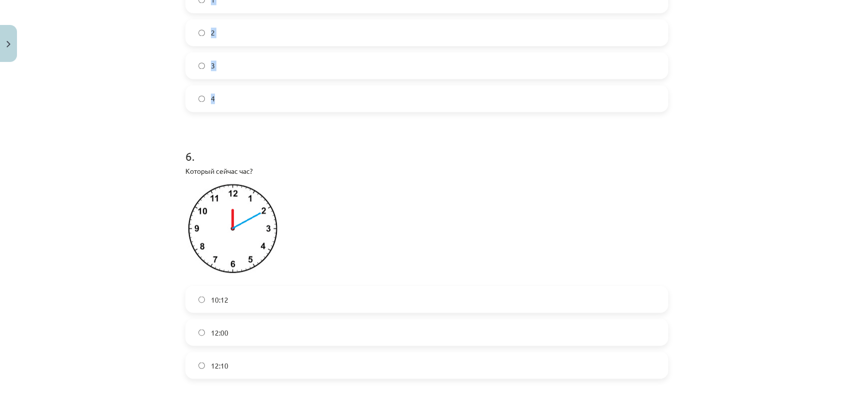
drag, startPoint x: 172, startPoint y: 185, endPoint x: 375, endPoint y: 103, distance: 218.8
click at [375, 103] on div "Mācību tēma: Krievu valodas b1 - 11. klases 1.ieskaites mācību materiāls #13 ✅ …" at bounding box center [426, 202] width 853 height 405
copy form "Какое слово не относится ко второму спряжению ? Хватит Брить Пилит 2 . Что обоз…"
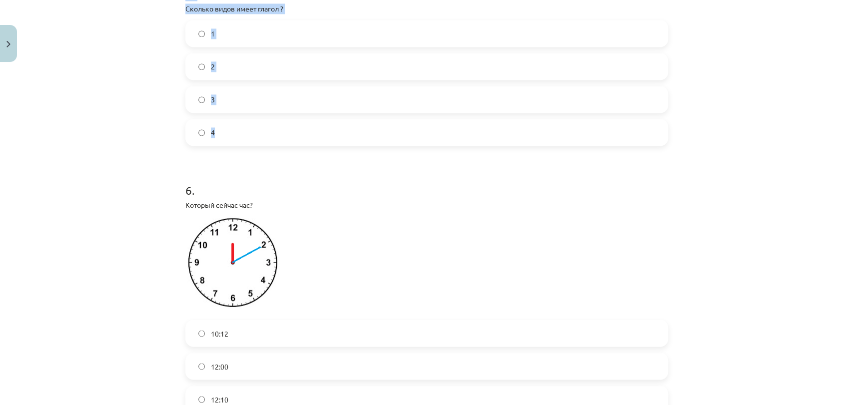
scroll to position [944, 0]
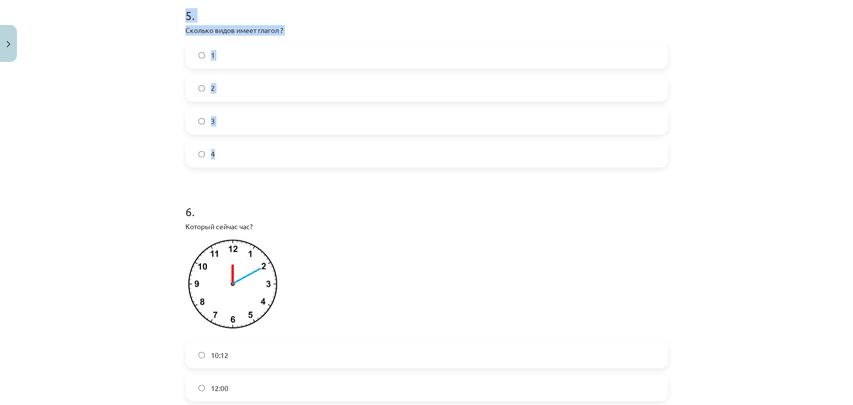
drag, startPoint x: 220, startPoint y: 86, endPoint x: 132, endPoint y: 87, distance: 88.0
click at [220, 86] on label "2" at bounding box center [426, 87] width 481 height 25
click at [96, 87] on div "Mācību tēma: Krievu valodas b1 - 11. klases 1.ieskaites mācību materiāls #13 ✅ …" at bounding box center [426, 202] width 853 height 405
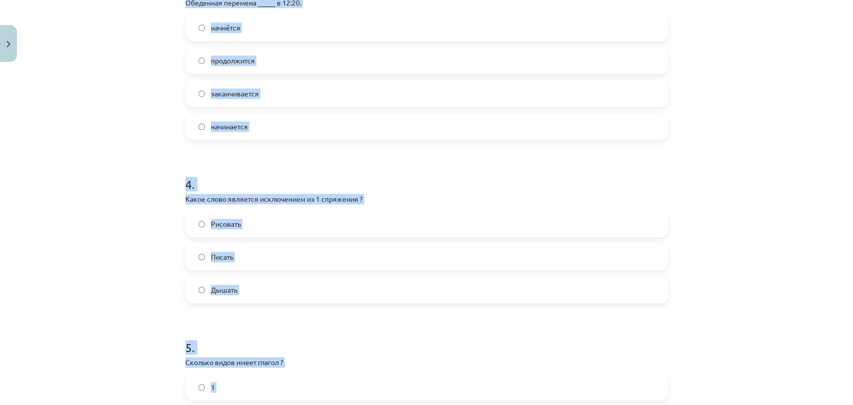
scroll to position [611, 0]
click at [211, 262] on span "Писать" at bounding box center [222, 257] width 22 height 10
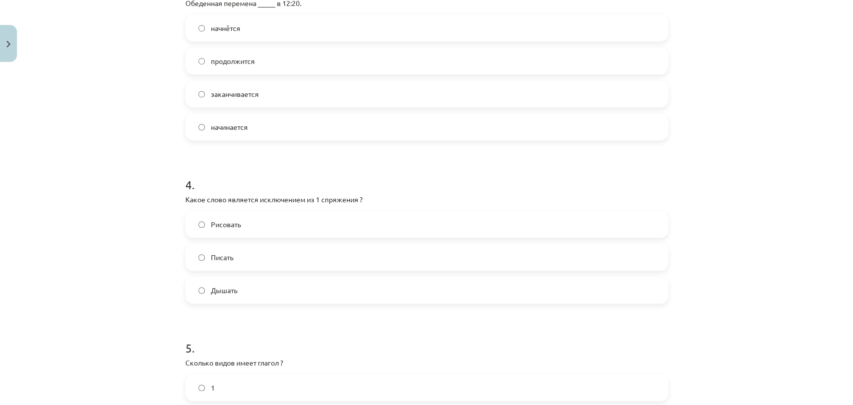
click at [202, 285] on label "Дышать" at bounding box center [426, 290] width 481 height 25
click at [126, 280] on div "Mācību tēma: Krievu valodas b1 - 11. klases 1.ieskaites mācību materiāls #13 ✅ …" at bounding box center [426, 202] width 853 height 405
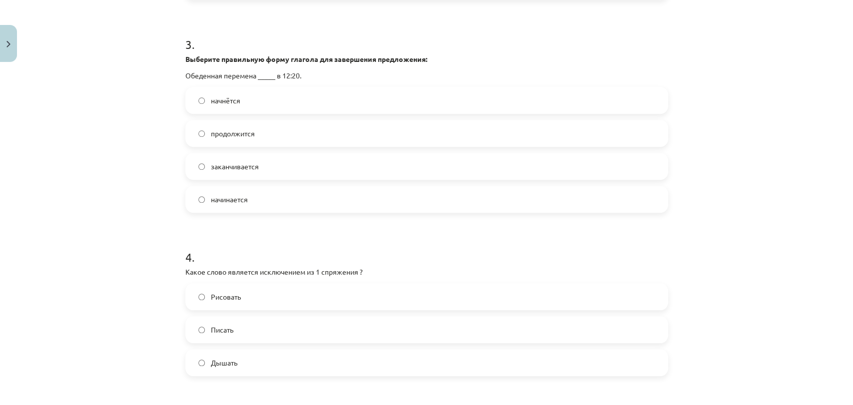
scroll to position [500, 0]
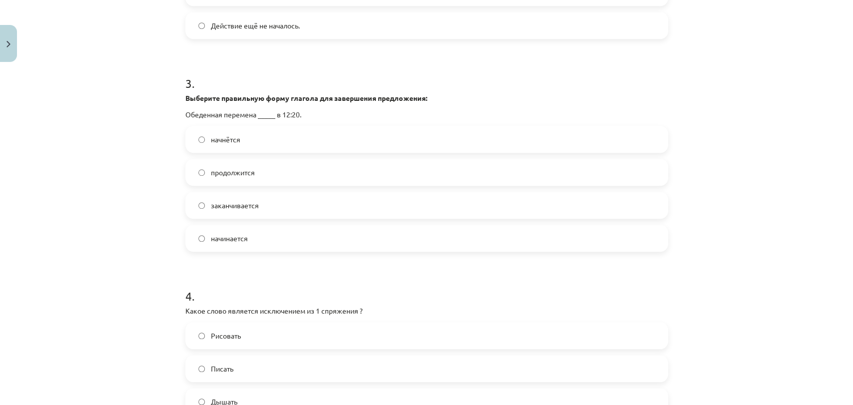
click at [221, 233] on span "начинается" at bounding box center [229, 238] width 37 height 10
click at [230, 136] on span "начнётся" at bounding box center [225, 139] width 29 height 10
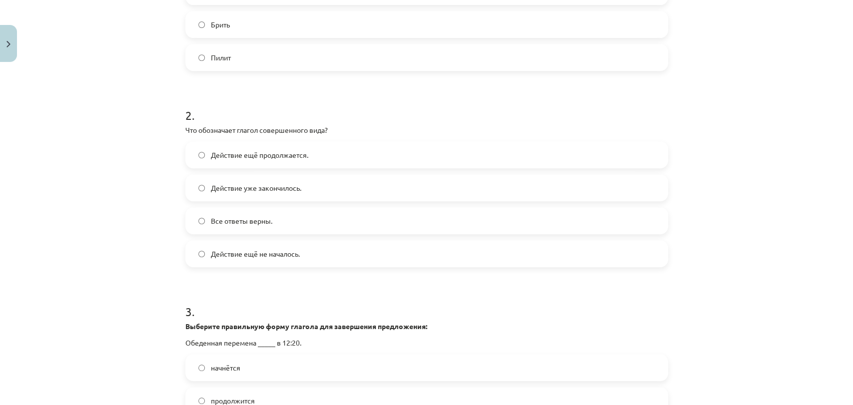
scroll to position [222, 0]
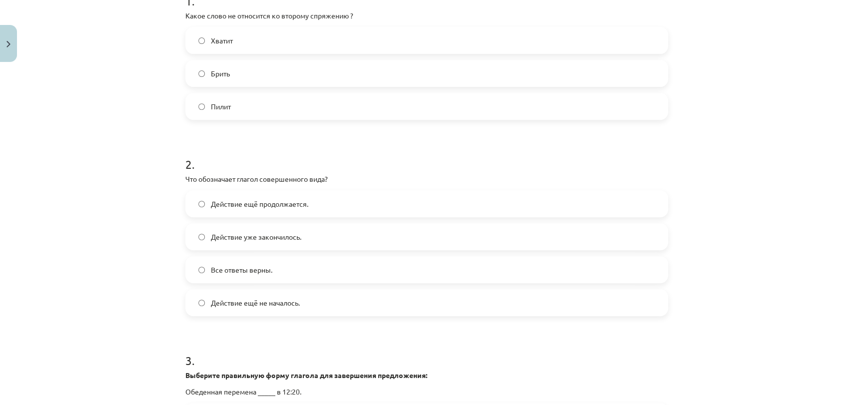
click at [229, 240] on span "Действие уже закончилось." at bounding box center [256, 237] width 90 height 10
click at [125, 236] on div "Mācību tēma: Krievu valodas b1 - 11. klases 1.ieskaites mācību materiāls #13 ✅ …" at bounding box center [426, 202] width 853 height 405
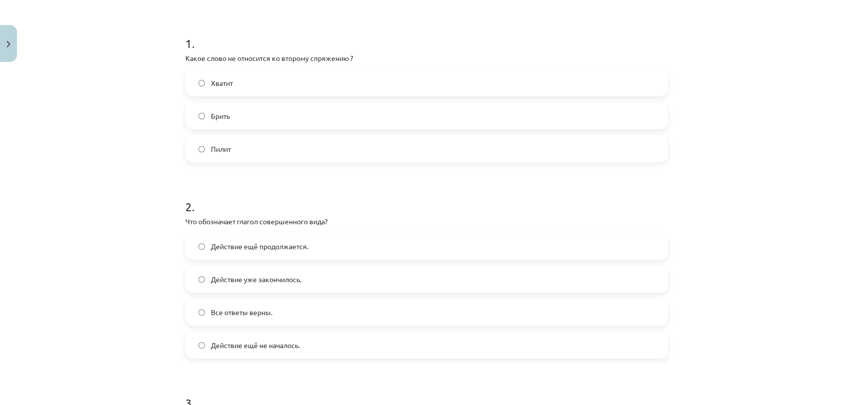
scroll to position [56, 0]
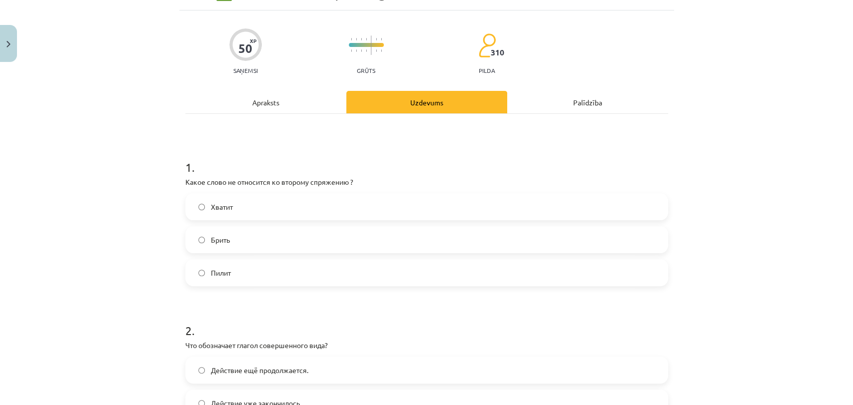
click at [215, 245] on label "Брить" at bounding box center [426, 239] width 481 height 25
click at [70, 279] on div "Mācību tēma: Krievu valodas b1 - 11. klases 1.ieskaites mācību materiāls #13 ✅ …" at bounding box center [426, 202] width 853 height 405
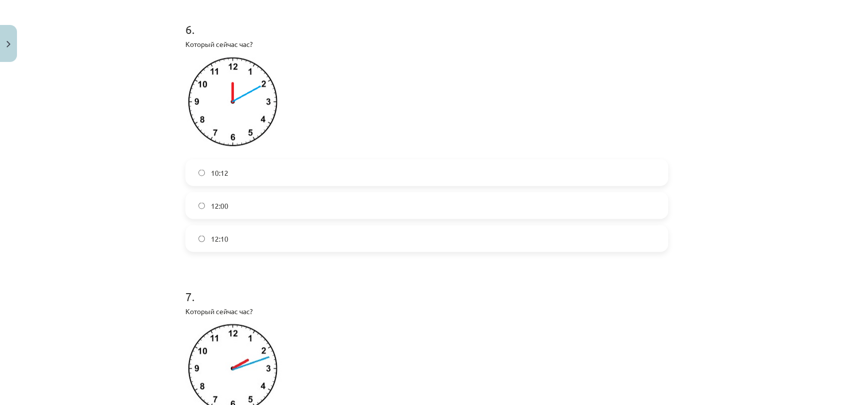
scroll to position [1111, 0]
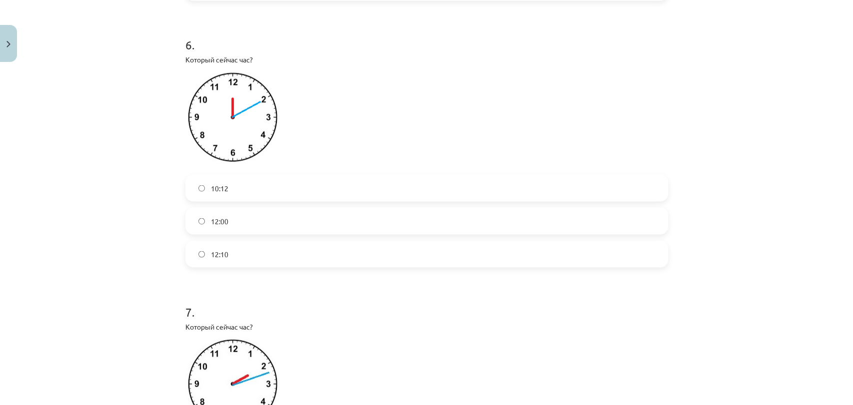
click at [209, 269] on form "1 . Какое слово не относится ко второму спряжению ? Хватит Брить Пилит 2 . Что …" at bounding box center [426, 97] width 483 height 2019
click at [210, 259] on label "12:10" at bounding box center [426, 253] width 481 height 25
click at [130, 261] on div "Mācību tēma: Krievu valodas b1 - 11. klases 1.ieskaites mācību materiāls #13 ✅ …" at bounding box center [426, 202] width 853 height 405
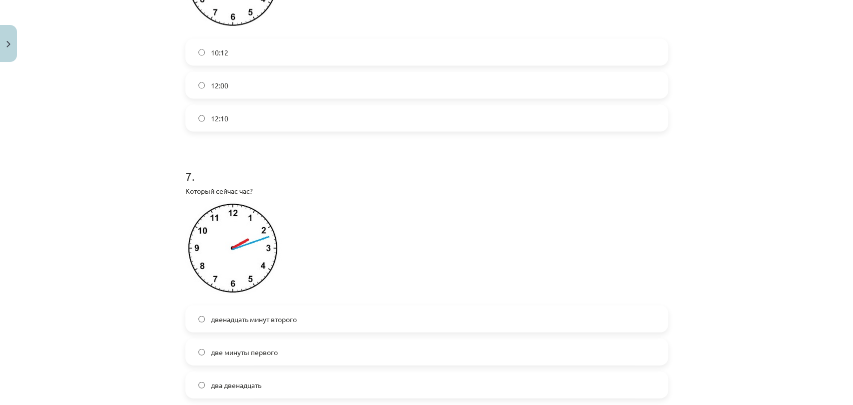
scroll to position [1333, 0]
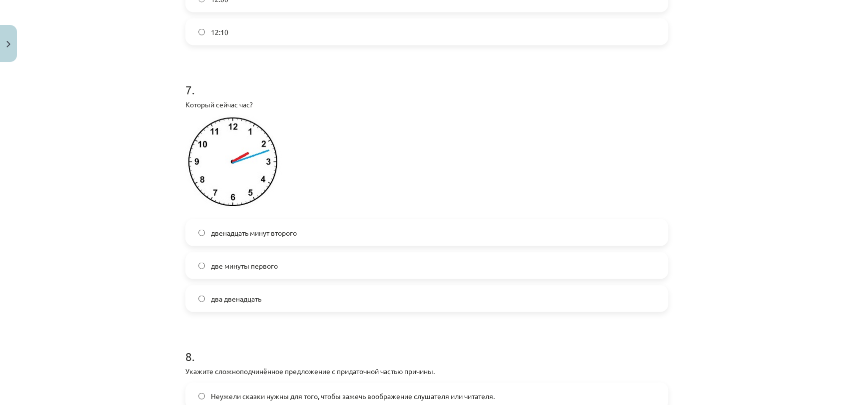
click at [259, 238] on label "двенадцать минут второго" at bounding box center [426, 232] width 481 height 25
click at [245, 301] on span "два двенадцать" at bounding box center [236, 299] width 50 height 10
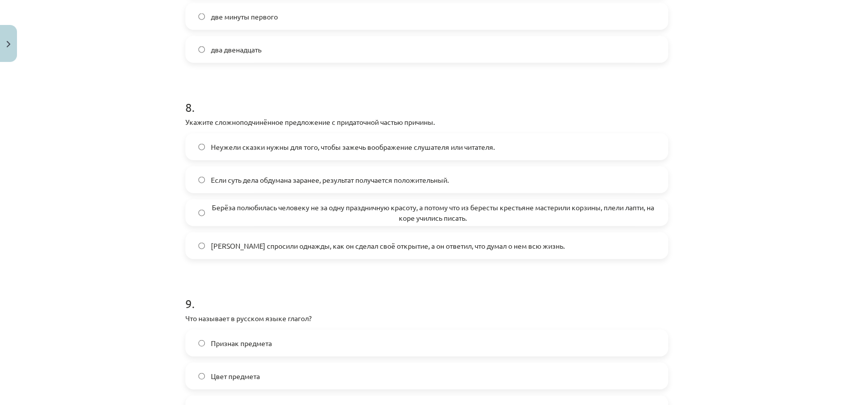
scroll to position [1499, 0]
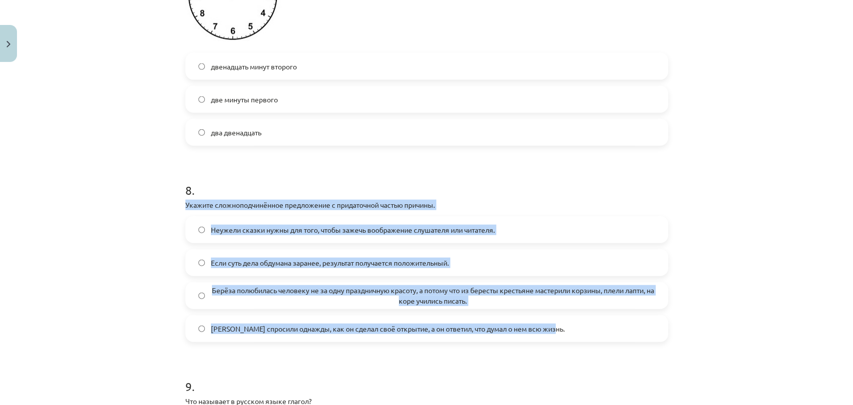
drag, startPoint x: 172, startPoint y: 204, endPoint x: 560, endPoint y: 325, distance: 406.7
click at [560, 325] on div "Mācību tēma: Krievu valodas b1 - 11. klases 1.ieskaites mācību materiāls #13 ✅ …" at bounding box center [426, 202] width 853 height 405
copy div "Укажите сложноподчинённое предложение с придаточной частью причины. Неужели ска…"
click at [93, 208] on div "Mācību tēma: Krievu valodas b1 - 11. klases 1.ieskaites mācību materiāls #13 ✅ …" at bounding box center [426, 202] width 853 height 405
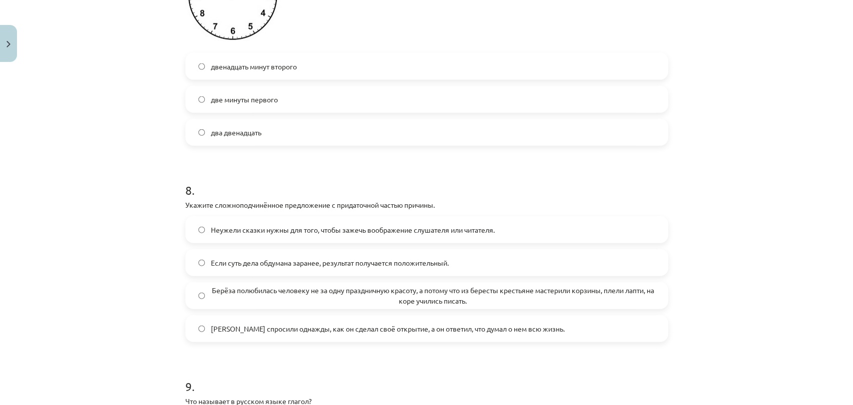
click at [204, 295] on label "Берёза полюбилась человеку не за одну праздничную красоту, а потому что из бере…" at bounding box center [426, 295] width 481 height 25
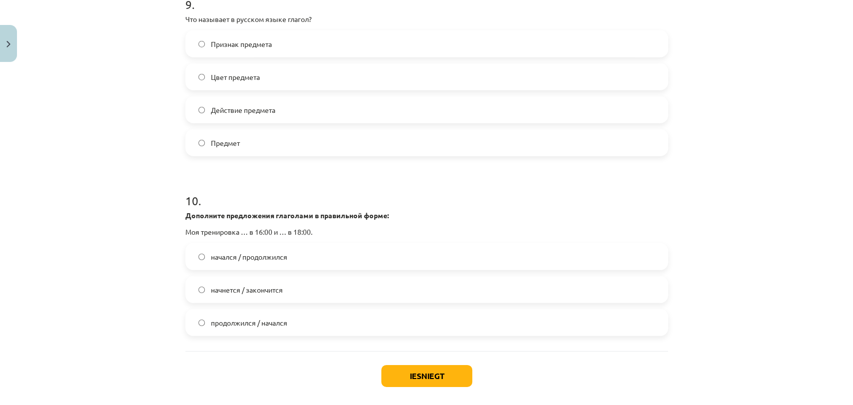
scroll to position [1928, 0]
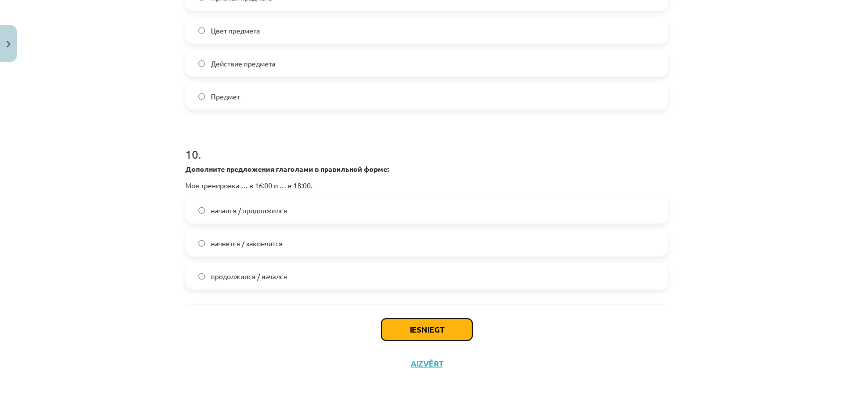
click at [404, 320] on button "Iesniegt" at bounding box center [426, 330] width 91 height 22
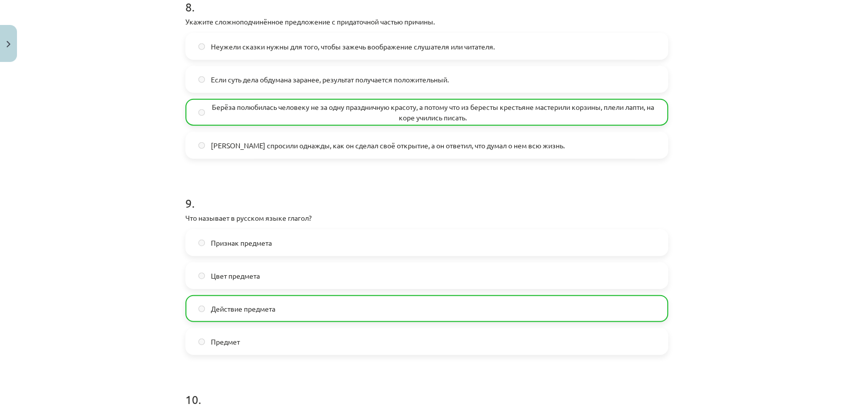
scroll to position [1960, 0]
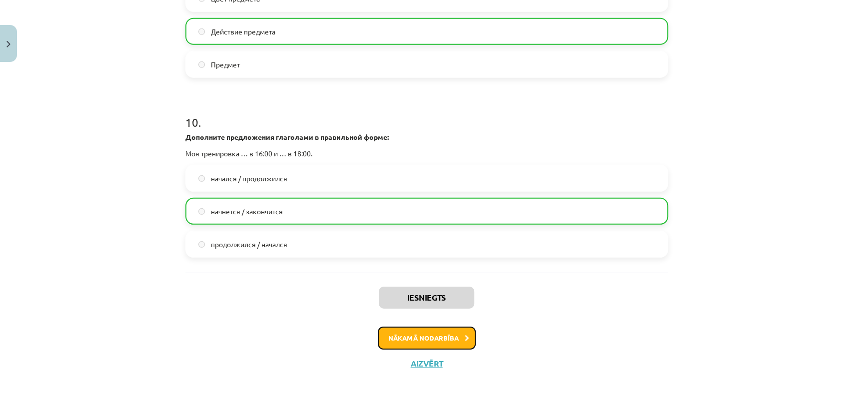
click at [415, 330] on button "Nākamā nodarbība" at bounding box center [427, 338] width 98 height 23
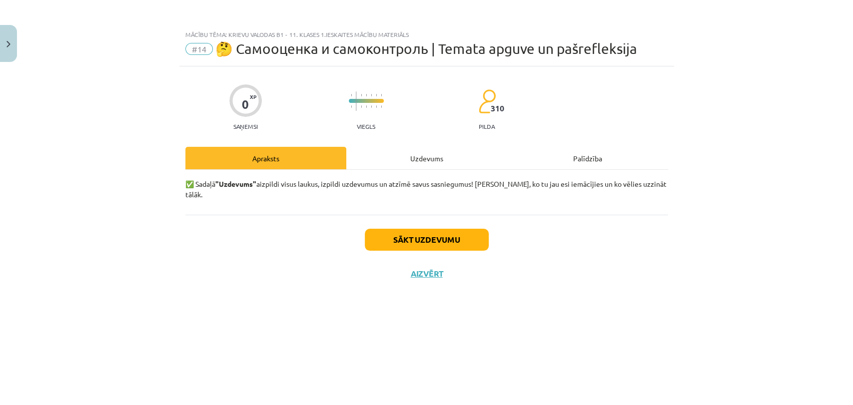
scroll to position [0, 0]
click at [392, 231] on button "Sākt uzdevumu" at bounding box center [427, 240] width 124 height 22
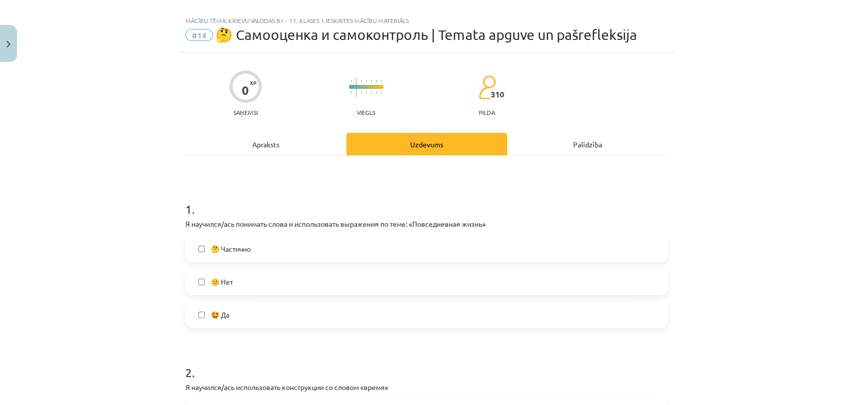
scroll to position [55, 0]
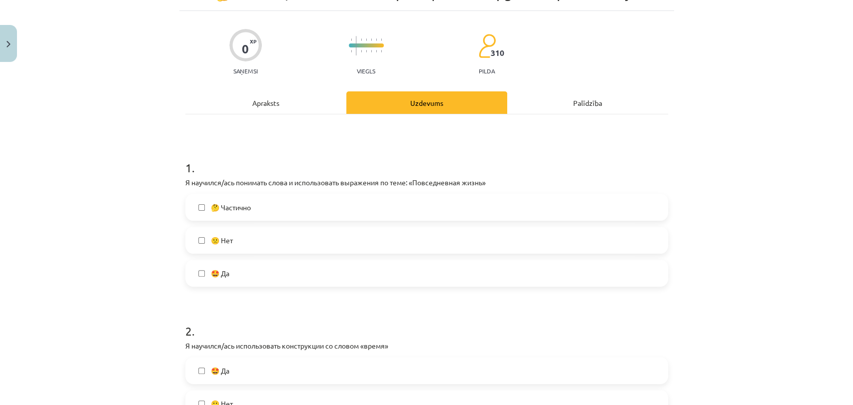
click at [200, 206] on label "🤔 Частично" at bounding box center [426, 207] width 481 height 25
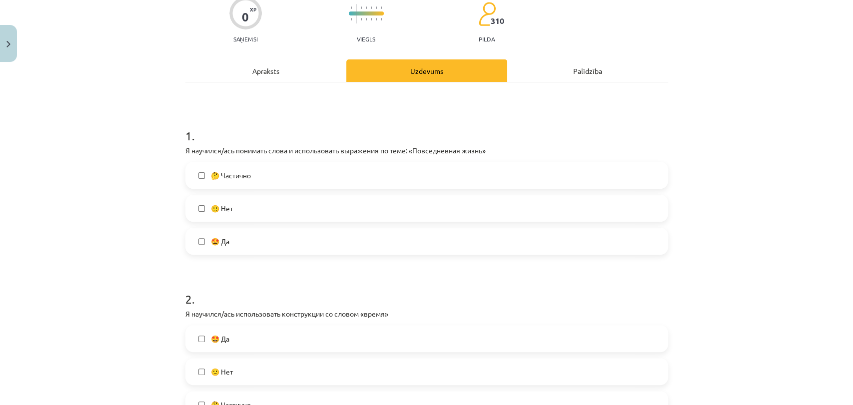
scroll to position [222, 0]
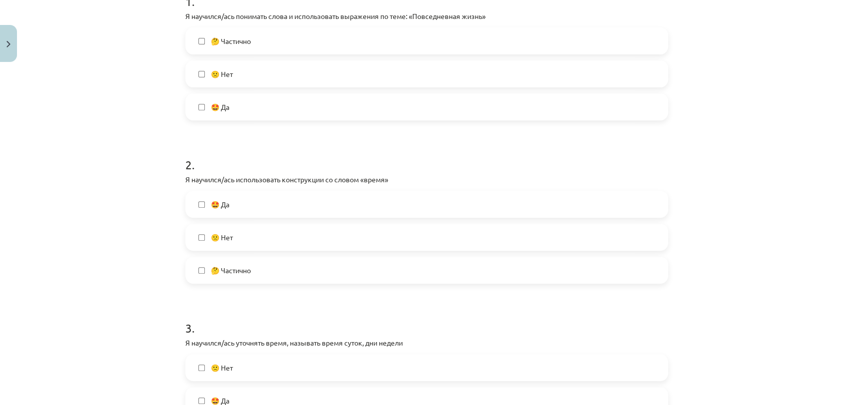
click at [219, 261] on label "🤔 Частично" at bounding box center [426, 270] width 481 height 25
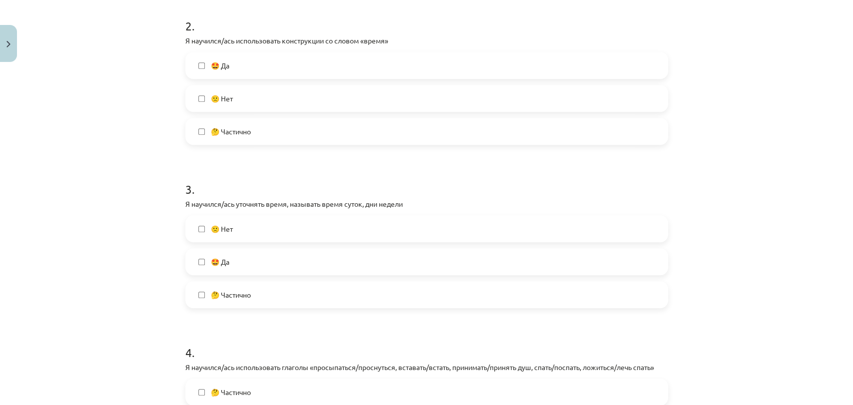
scroll to position [388, 0]
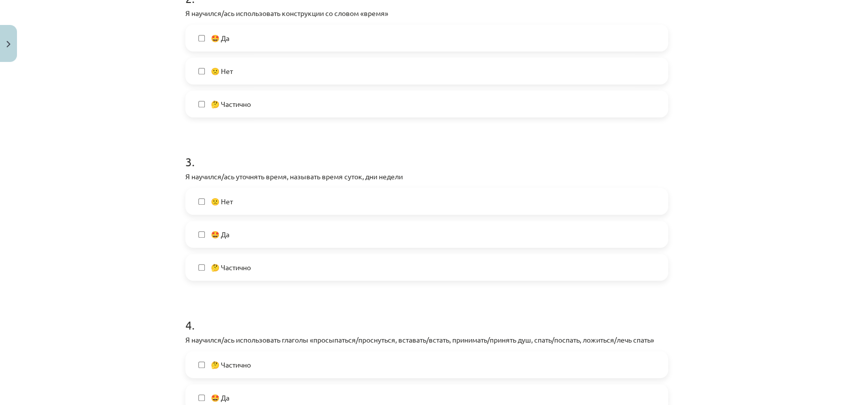
click at [222, 231] on span "🤩 Да" at bounding box center [220, 234] width 18 height 10
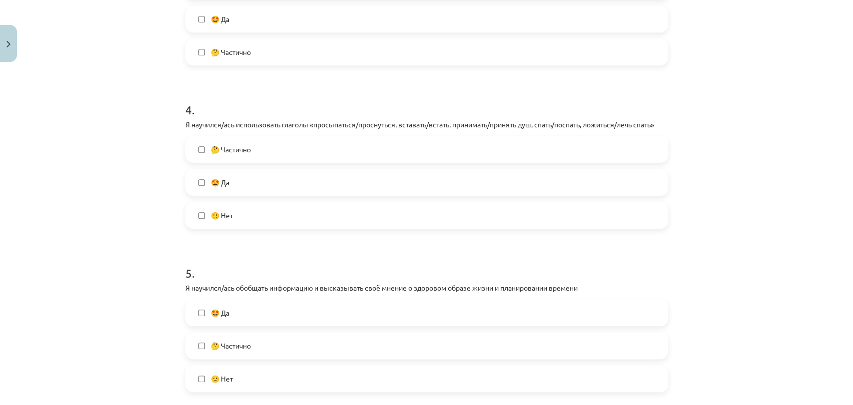
scroll to position [611, 0]
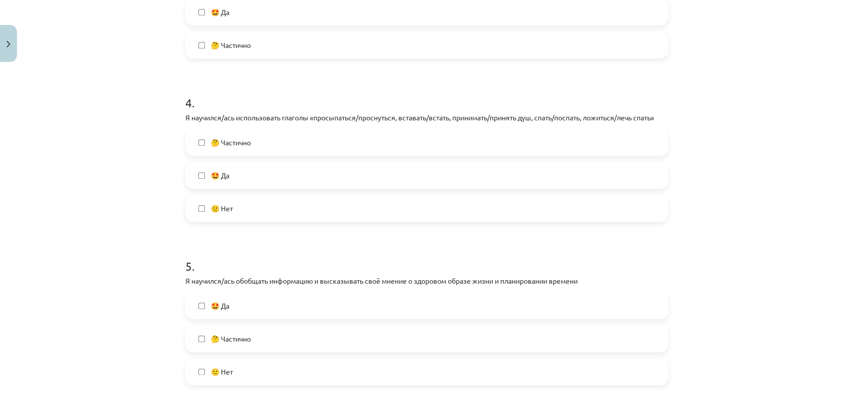
click at [220, 181] on label "🤩 Да" at bounding box center [426, 175] width 481 height 25
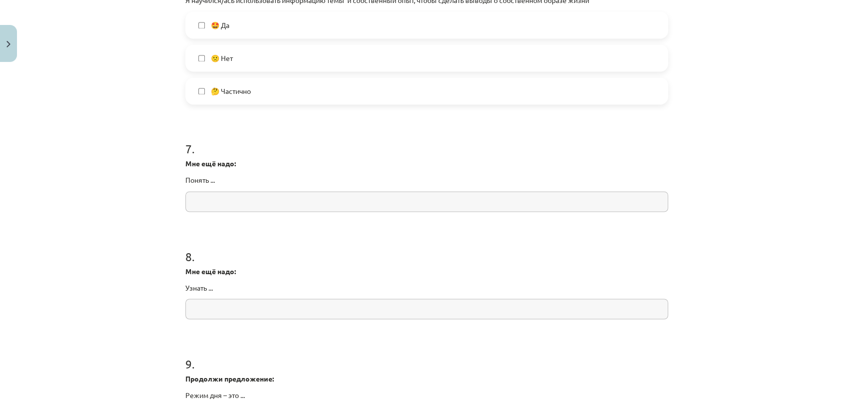
scroll to position [1277, 0]
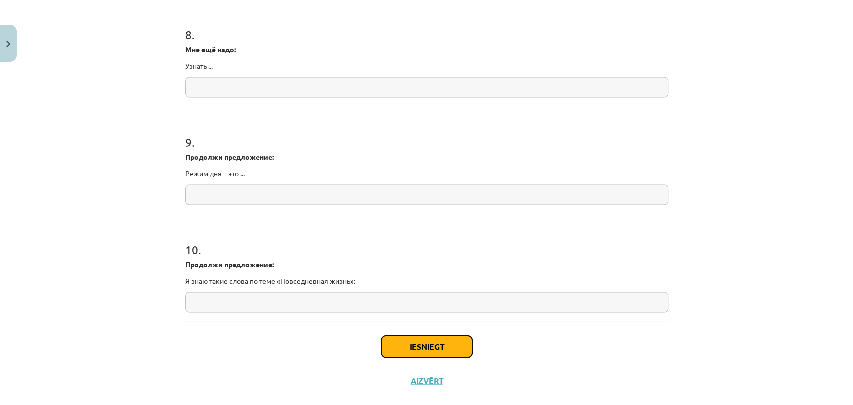
click at [396, 343] on button "Iesniegt" at bounding box center [426, 346] width 91 height 22
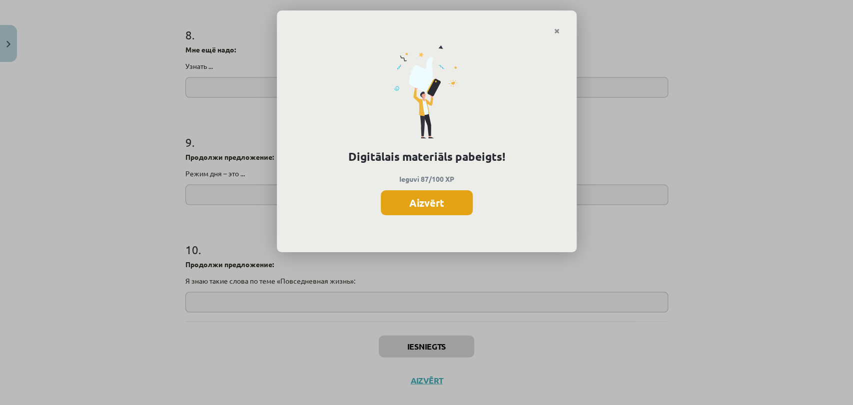
click at [456, 202] on button "Aizvērt" at bounding box center [427, 202] width 92 height 25
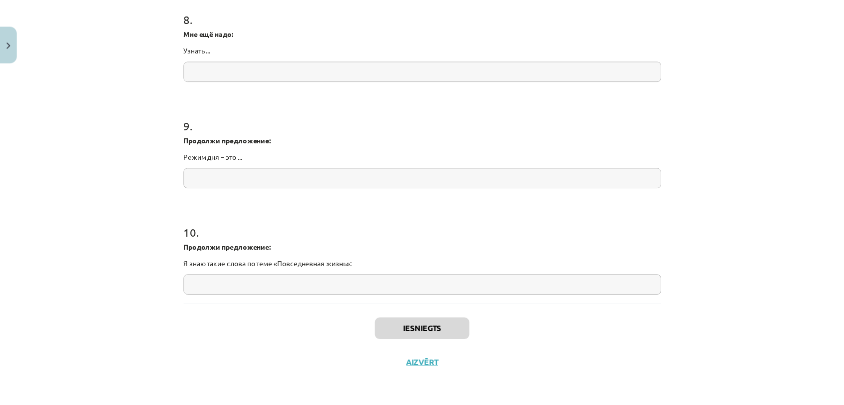
scroll to position [1294, 0]
click at [432, 363] on button "Aizvērt" at bounding box center [422, 363] width 38 height 10
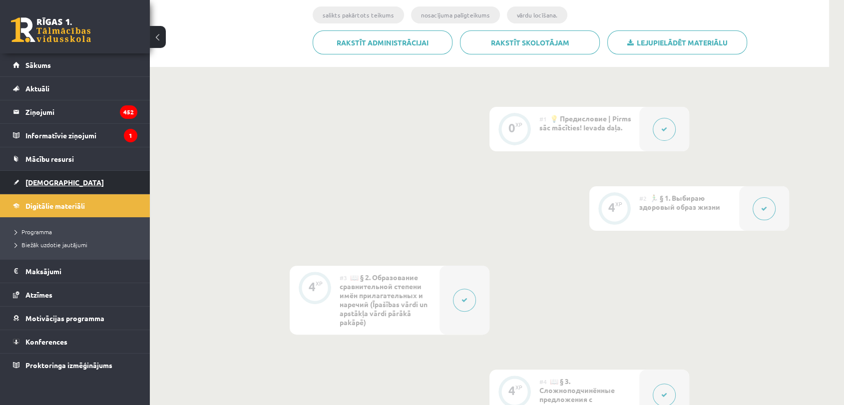
click at [25, 174] on link "[DEMOGRAPHIC_DATA]" at bounding box center [75, 182] width 124 height 23
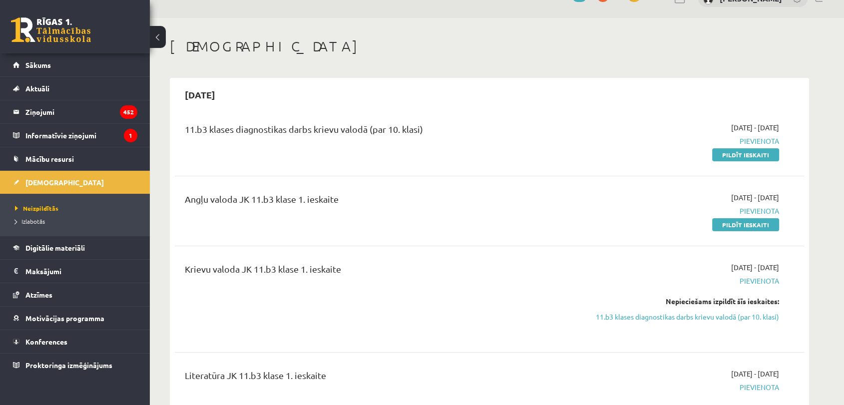
scroll to position [55, 0]
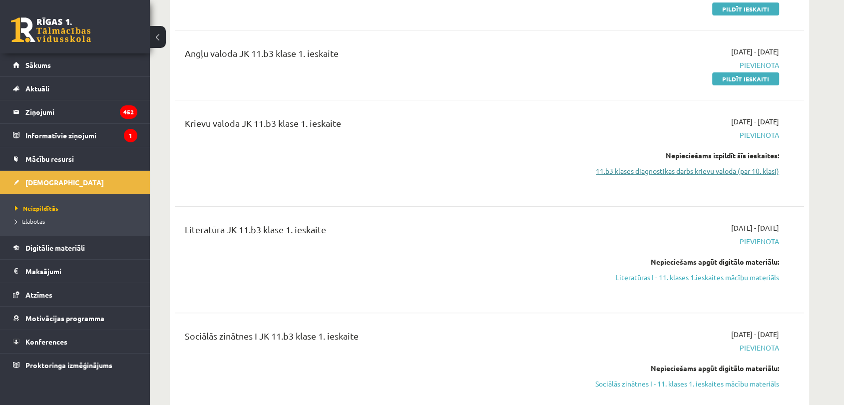
click at [629, 172] on link "11.b3 klases diagnostikas darbs krievu valodā (par 10. klasi)" at bounding box center [685, 171] width 188 height 10
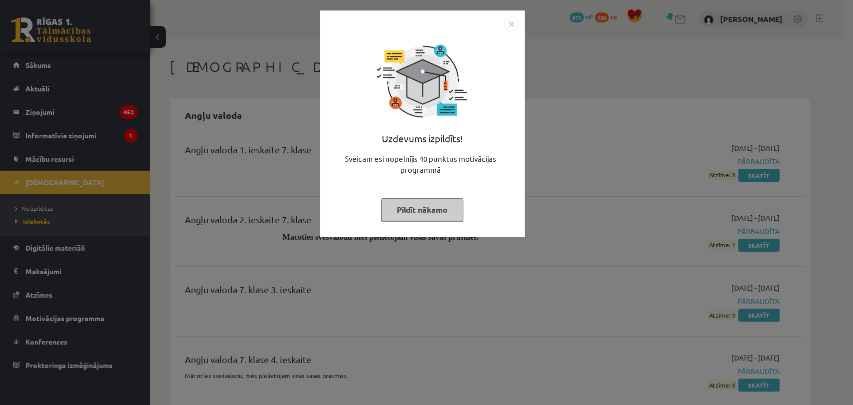
click at [409, 209] on button "Pildīt nākamo" at bounding box center [422, 209] width 82 height 23
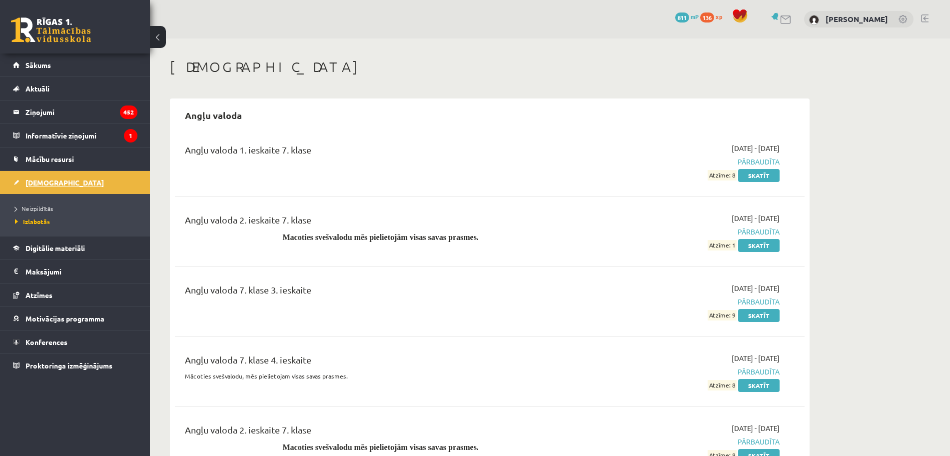
click at [43, 181] on span "[DEMOGRAPHIC_DATA]" at bounding box center [64, 182] width 78 height 9
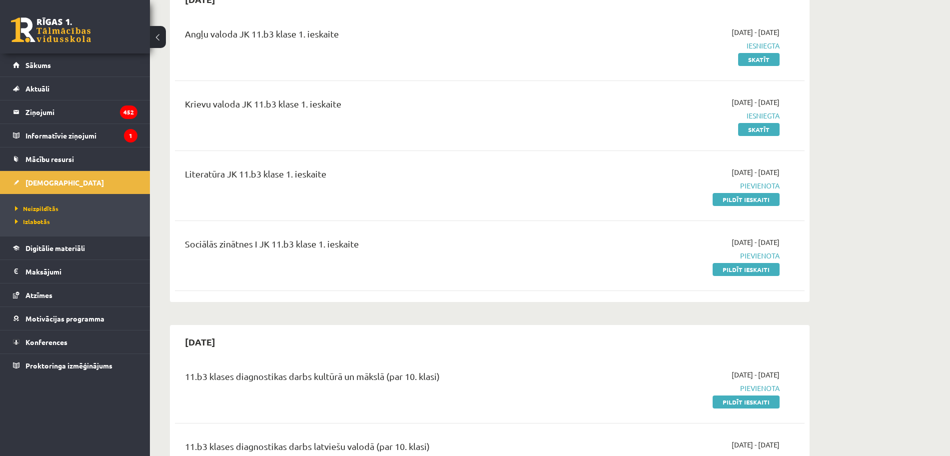
scroll to position [125, 0]
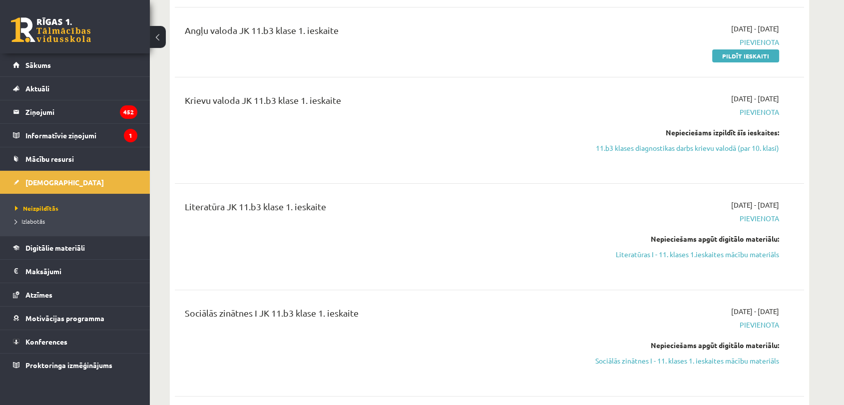
scroll to position [188, 0]
click at [697, 362] on link "Sociālās zinātnes I - 11. klases 1. ieskaites mācību materiāls" at bounding box center [685, 362] width 188 height 10
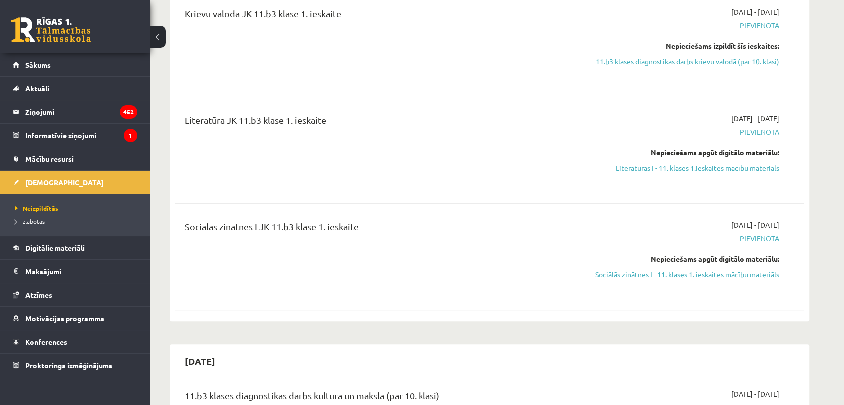
scroll to position [244, 0]
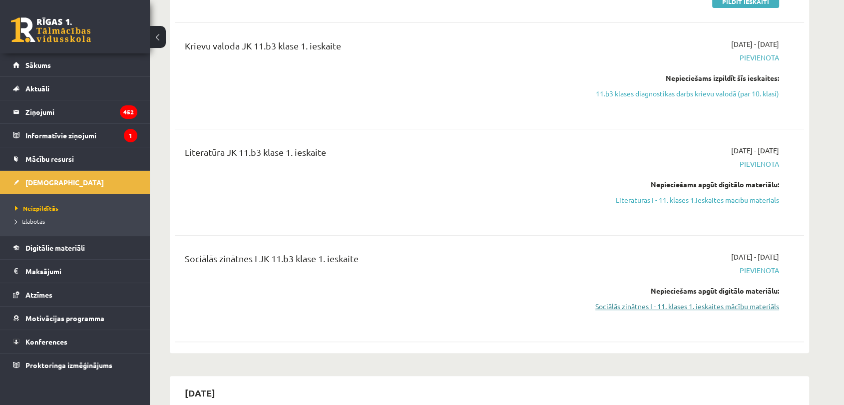
click at [633, 306] on link "Sociālās zinātnes I - 11. klases 1. ieskaites mācību materiāls" at bounding box center [685, 306] width 188 height 10
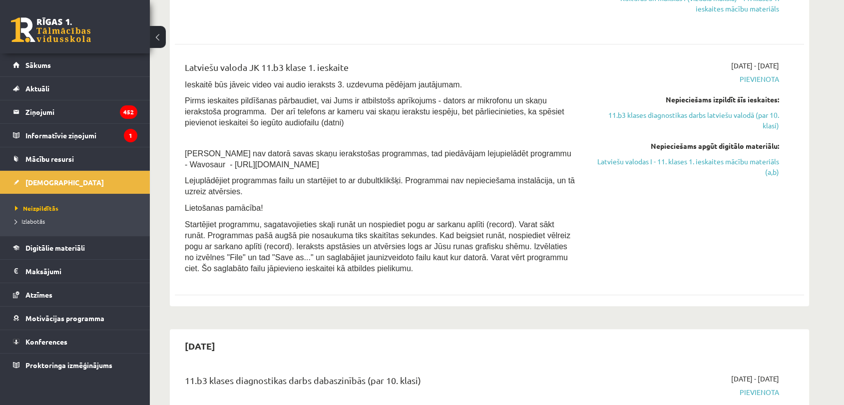
scroll to position [632, 0]
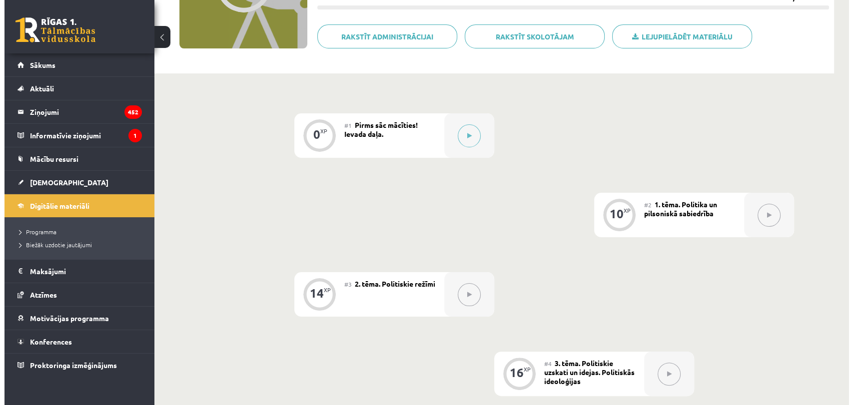
scroll to position [222, 0]
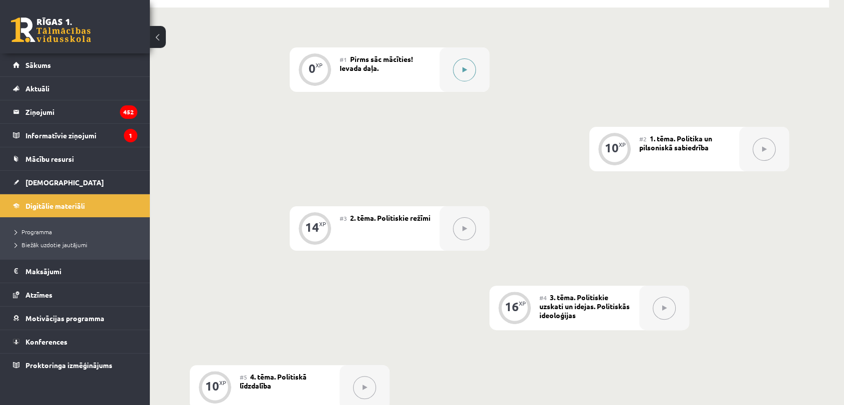
click at [460, 67] on button at bounding box center [464, 69] width 23 height 23
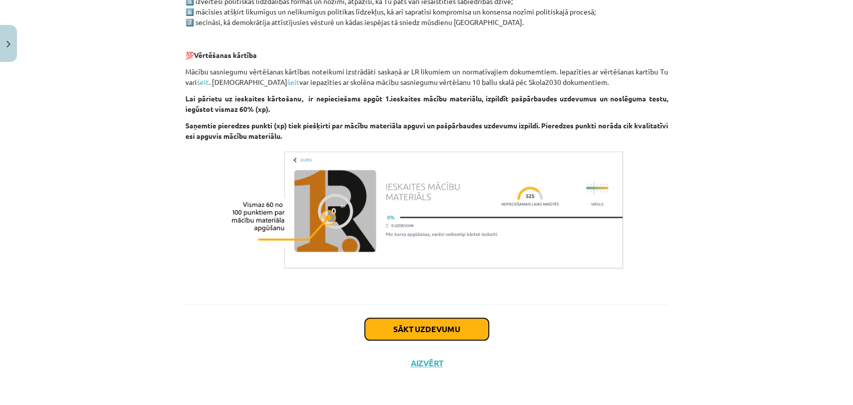
click at [385, 328] on button "Sākt uzdevumu" at bounding box center [427, 329] width 124 height 22
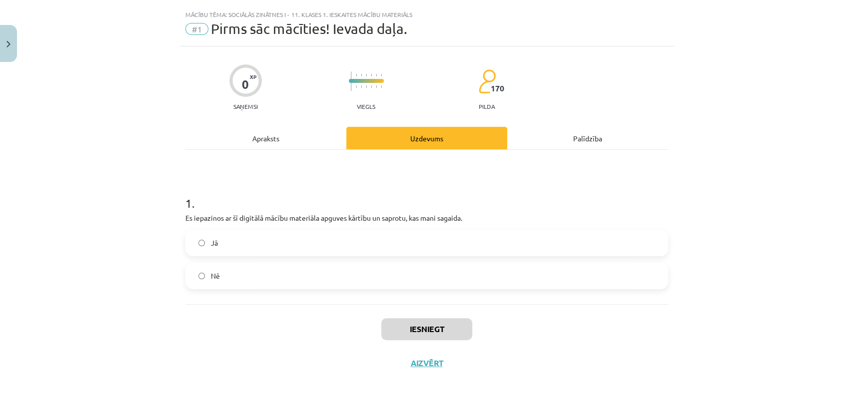
click at [270, 245] on label "Jā" at bounding box center [426, 242] width 481 height 25
click at [427, 327] on button "Iesniegt" at bounding box center [426, 329] width 91 height 22
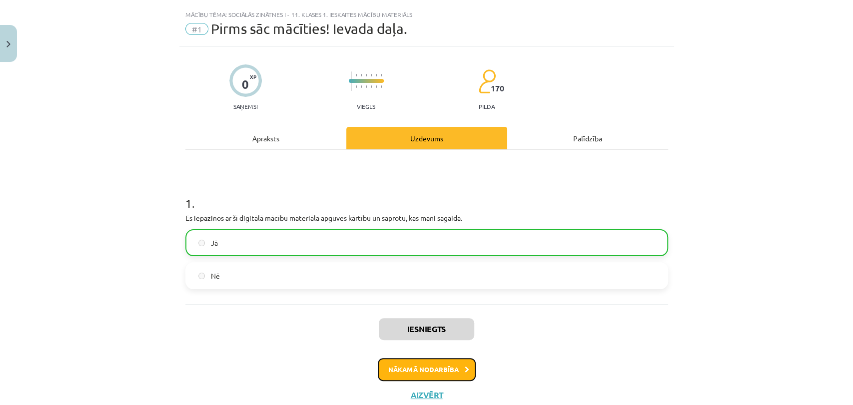
click at [397, 361] on button "Nākamā nodarbība" at bounding box center [427, 369] width 98 height 23
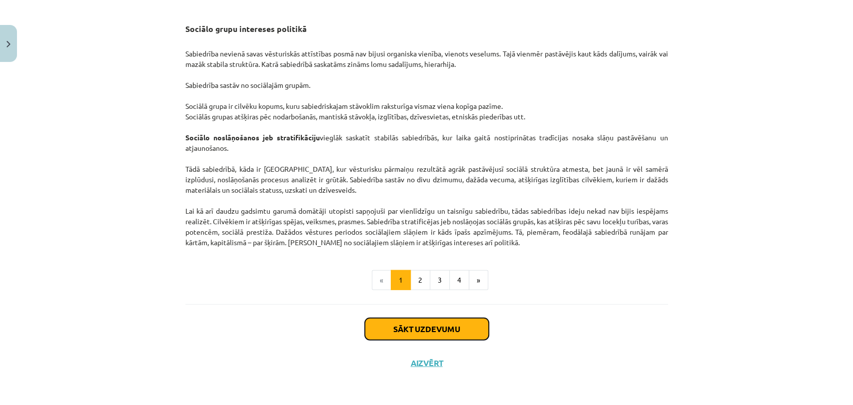
click at [390, 336] on button "Sākt uzdevumu" at bounding box center [427, 329] width 124 height 22
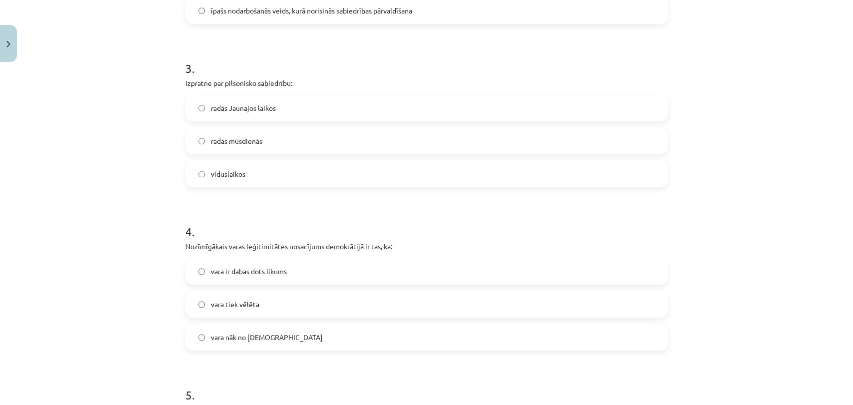
scroll to position [707, 0]
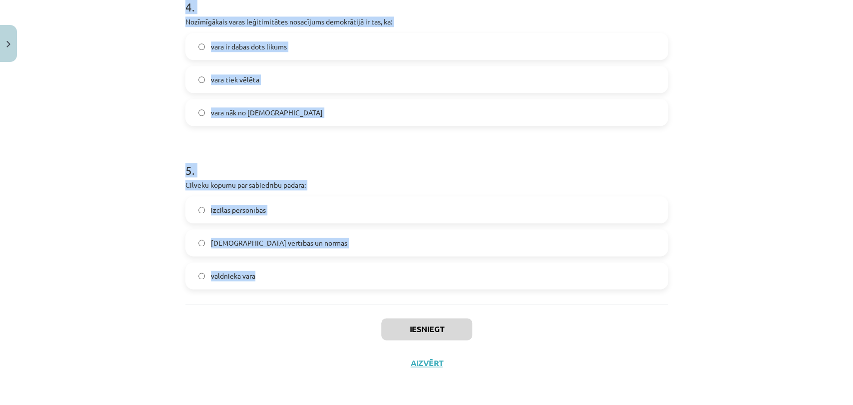
drag, startPoint x: 168, startPoint y: 210, endPoint x: 349, endPoint y: 286, distance: 196.0
click at [349, 286] on div "Mācību tēma: Sociālās zinātnes i - 11. klases 1. ieskaites mācību materiāls #2 …" at bounding box center [426, 202] width 853 height 405
click at [92, 251] on div "Mācību tēma: Sociālās zinātnes i - 11. klases 1. ieskaites mācību materiāls #2 …" at bounding box center [426, 202] width 853 height 405
click at [89, 248] on div "Mācību tēma: Sociālās zinātnes i - 11. klases 1. ieskaites mācību materiāls #2 …" at bounding box center [426, 202] width 853 height 405
drag, startPoint x: 163, startPoint y: 141, endPoint x: 362, endPoint y: 289, distance: 247.8
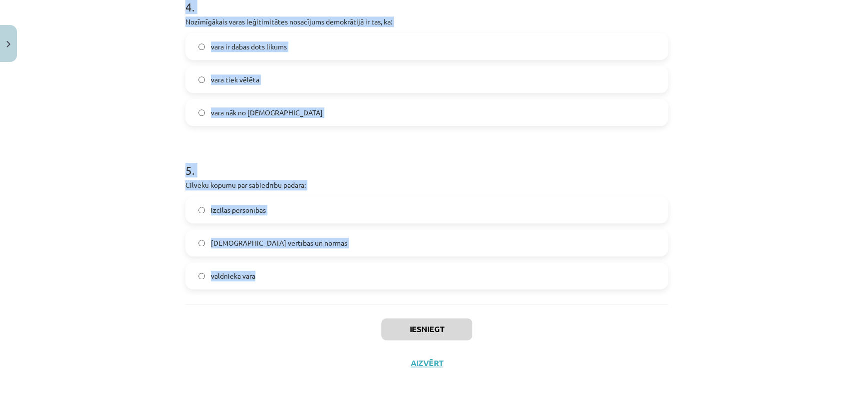
click at [362, 289] on div "Mācību tēma: Sociālās zinātnes i - 11. klases 1. ieskaites mācību materiāls #2 …" at bounding box center [426, 202] width 853 height 405
copy form "Politiskā vara ir: politikas līdzeklis politikas mērķis gan politikas mērķis, g…"
click at [133, 117] on div "Mācību tēma: Sociālās zinātnes i - 11. klases 1. ieskaites mācību materiāls #2 …" at bounding box center [426, 202] width 853 height 405
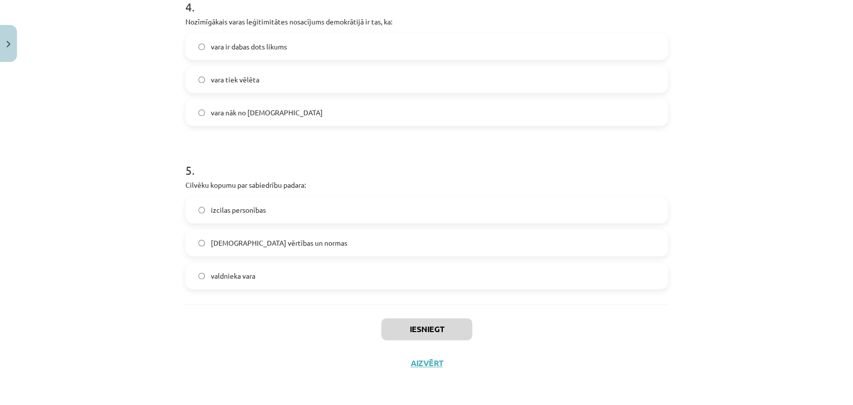
click at [133, 117] on div "Mācību tēma: Sociālās zinātnes i - 11. klases 1. ieskaites mācību materiāls #2 …" at bounding box center [426, 202] width 853 height 405
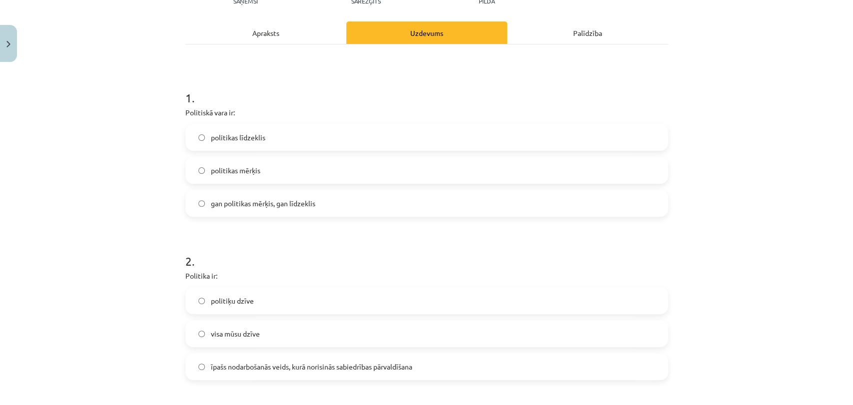
scroll to position [96, 0]
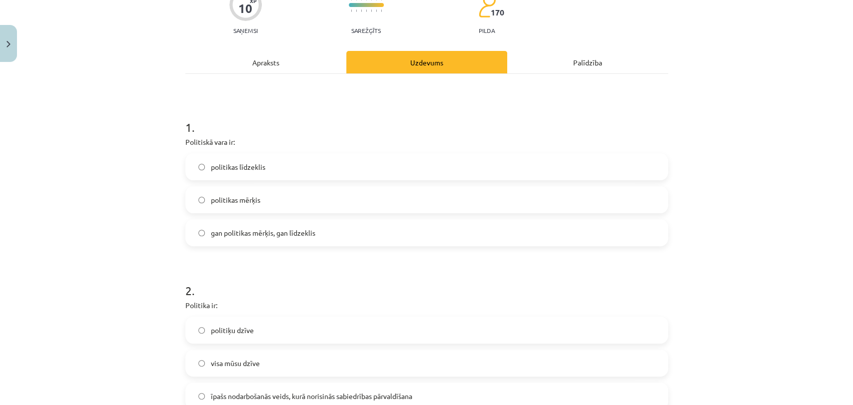
click at [226, 238] on label "gan politikas mērķis, gan līdzeklis" at bounding box center [426, 232] width 481 height 25
click at [105, 209] on div "Mācību tēma: Sociālās zinātnes i - 11. klases 1. ieskaites mācību materiāls #2 …" at bounding box center [426, 202] width 853 height 405
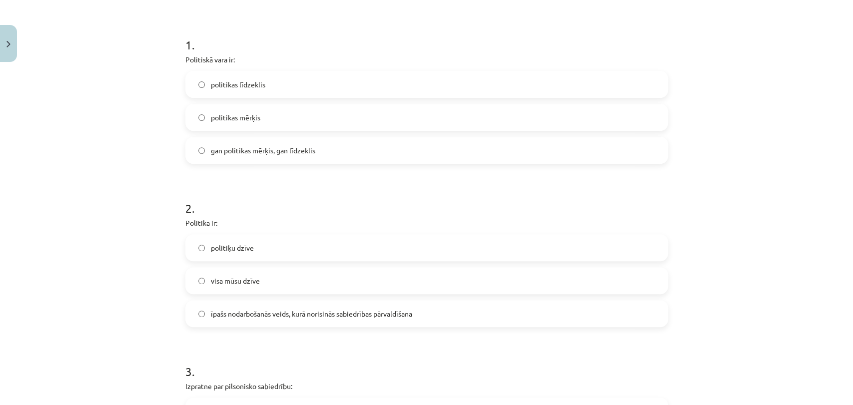
scroll to position [207, 0]
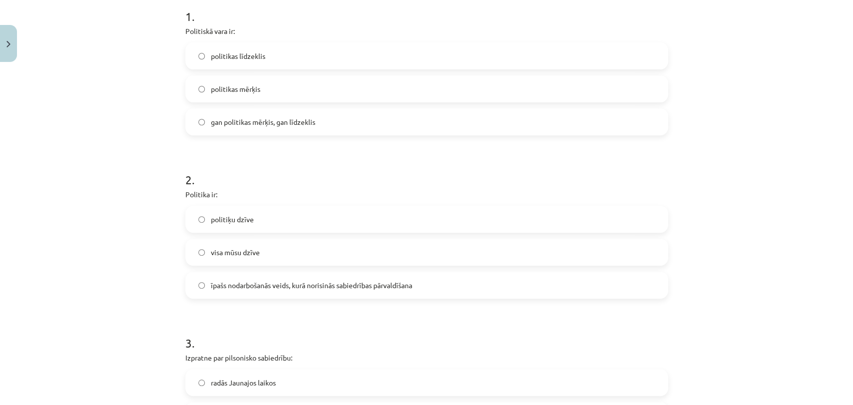
drag, startPoint x: 215, startPoint y: 285, endPoint x: 196, endPoint y: 288, distance: 18.7
click at [216, 287] on span "īpašs nodarbošanās veids, kurā norisinās sabiedrības pārvaldīšana" at bounding box center [311, 285] width 201 height 10
drag, startPoint x: 117, startPoint y: 281, endPoint x: 105, endPoint y: 279, distance: 12.7
click at [105, 279] on div "Mācību tēma: Sociālās zinātnes i - 11. klases 1. ieskaites mācību materiāls #2 …" at bounding box center [426, 202] width 853 height 405
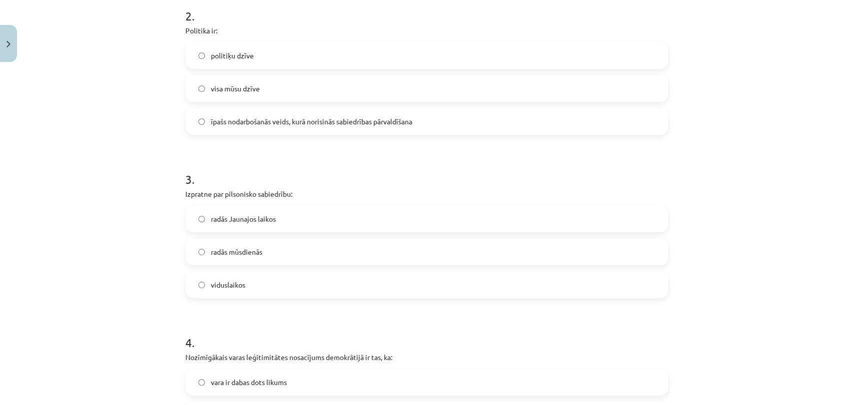
scroll to position [373, 0]
click at [248, 229] on div "radās Jaunajos laikos" at bounding box center [426, 216] width 483 height 27
click at [247, 228] on label "radās Jaunajos laikos" at bounding box center [426, 216] width 481 height 25
click at [89, 235] on div "Mācību tēma: Sociālās zinātnes i - 11. klases 1. ieskaites mācību materiāls #2 …" at bounding box center [426, 202] width 853 height 405
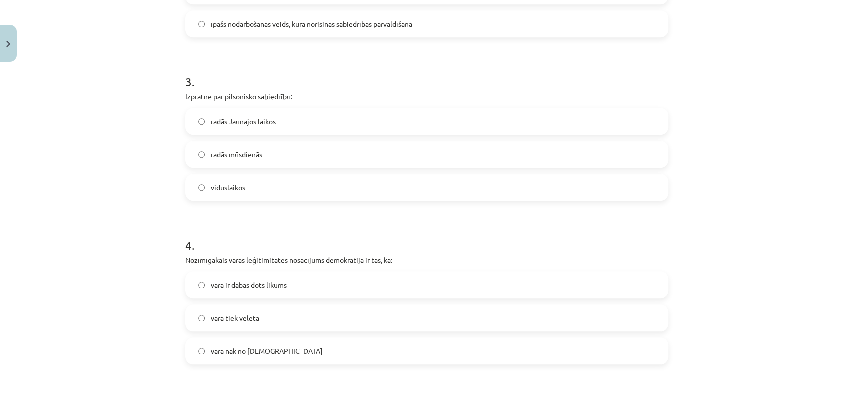
scroll to position [484, 0]
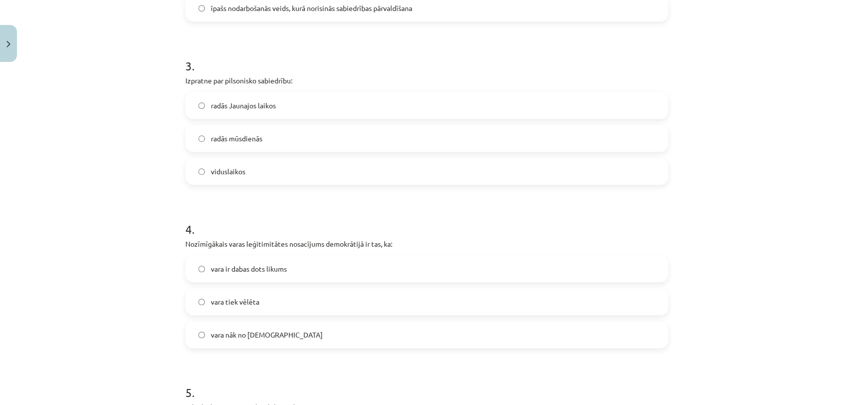
click at [259, 305] on label "vara tiek vēlēta" at bounding box center [426, 301] width 481 height 25
drag, startPoint x: 88, startPoint y: 305, endPoint x: 80, endPoint y: 304, distance: 8.6
click at [80, 304] on div "Mācību tēma: Sociālās zinātnes i - 11. klases 1. ieskaites mācību materiāls #2 …" at bounding box center [426, 202] width 853 height 405
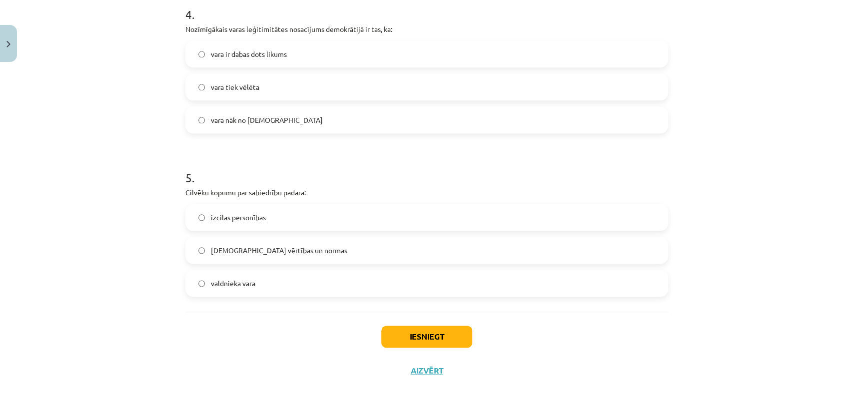
scroll to position [707, 0]
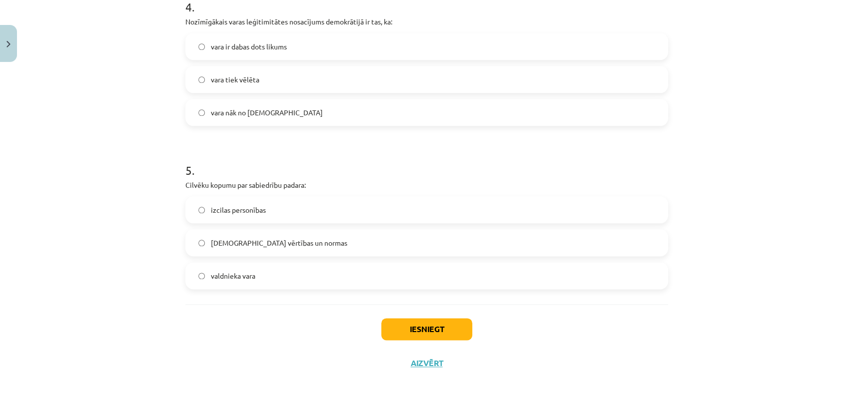
click at [314, 242] on label "kopīgās vērtības un normas" at bounding box center [426, 242] width 481 height 25
click at [389, 324] on button "Iesniegt" at bounding box center [426, 329] width 91 height 22
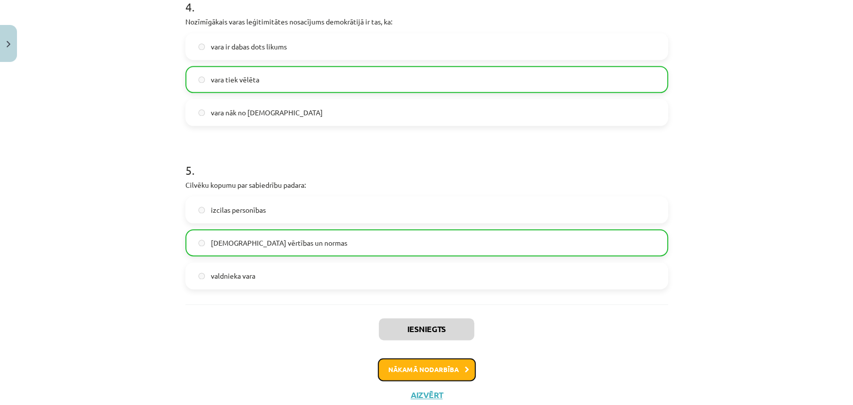
click at [388, 369] on button "Nākamā nodarbība" at bounding box center [427, 369] width 98 height 23
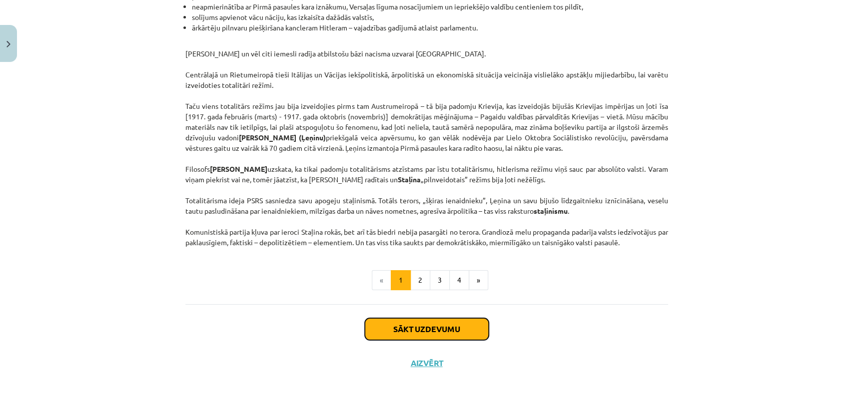
click at [387, 335] on button "Sākt uzdevumu" at bounding box center [427, 329] width 124 height 22
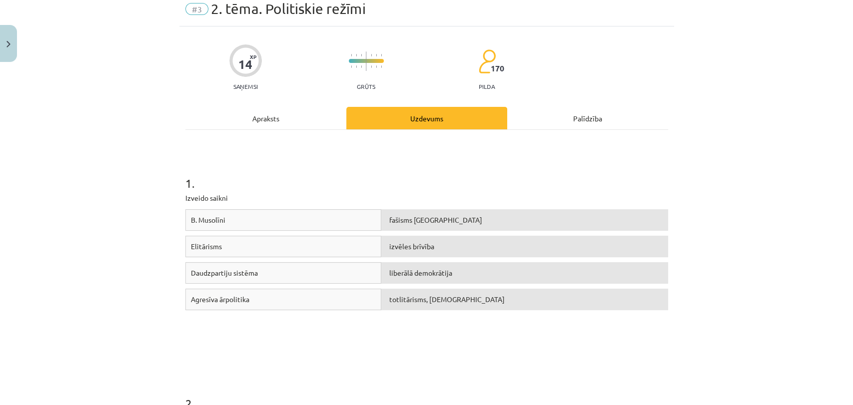
scroll to position [24, 0]
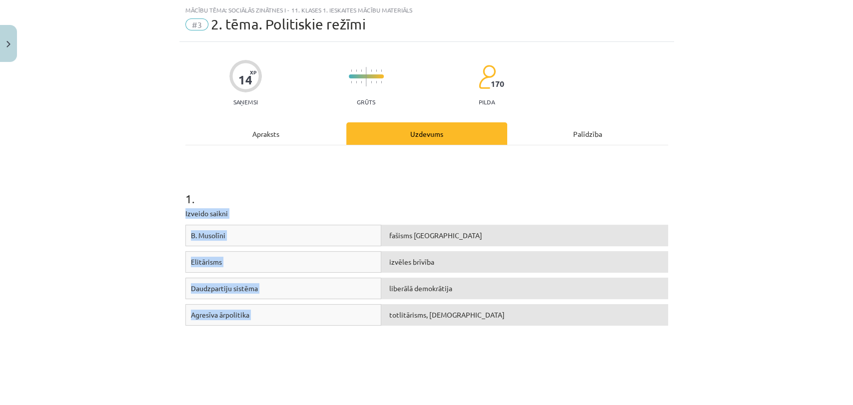
drag, startPoint x: 176, startPoint y: 209, endPoint x: 470, endPoint y: 330, distance: 317.1
click at [449, 357] on div "B. Musolīni fašisms Itālijā Elitārisms izvēles brīvība Daudzpartiju sistēma lib…" at bounding box center [426, 300] width 483 height 150
copy div "Izveido saikni B. Musolīni fašisms Itālijā Elitārisms izvēles brīvība Daudzpart…"
click at [107, 214] on div "Mācību tēma: Sociālās zinātnes i - 11. klases 1. ieskaites mācību materiāls #3 …" at bounding box center [426, 202] width 853 height 405
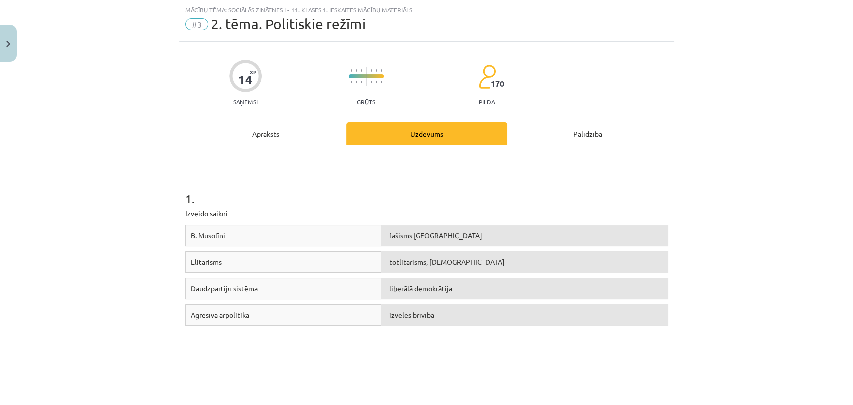
click at [185, 260] on div "Elitārisms" at bounding box center [283, 261] width 196 height 21
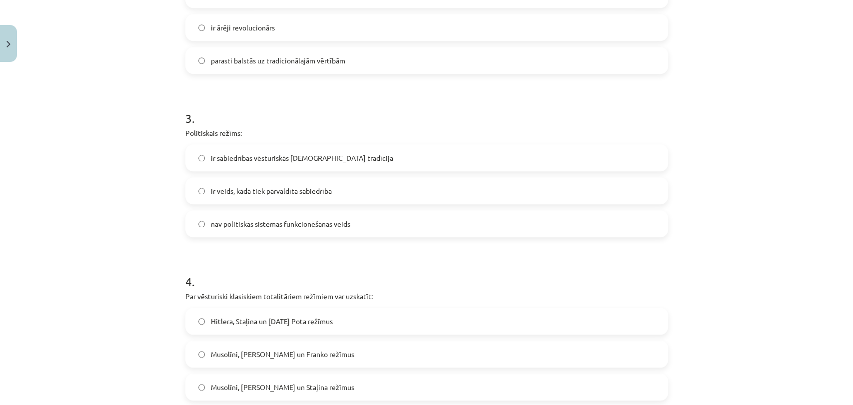
scroll to position [927, 0]
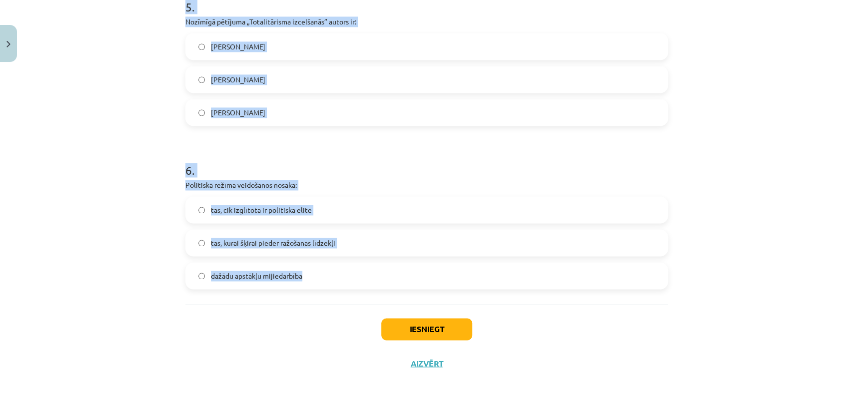
drag, startPoint x: 159, startPoint y: 149, endPoint x: 332, endPoint y: 282, distance: 218.2
click at [332, 282] on div "Mācību tēma: Sociālās zinātnes i - 11. klases 1. ieskaites mācību materiāls #3 …" at bounding box center [426, 202] width 853 height 405
copy form "Autoritārais režīms: pilnīgi demontē pilsonisko sabiedrību ir ārēji revolucionā…"
drag, startPoint x: 0, startPoint y: 207, endPoint x: 1, endPoint y: 201, distance: 6.2
click at [0, 207] on div "Mācību tēma: Sociālās zinātnes i - 11. klases 1. ieskaites mācību materiāls #3 …" at bounding box center [426, 202] width 853 height 405
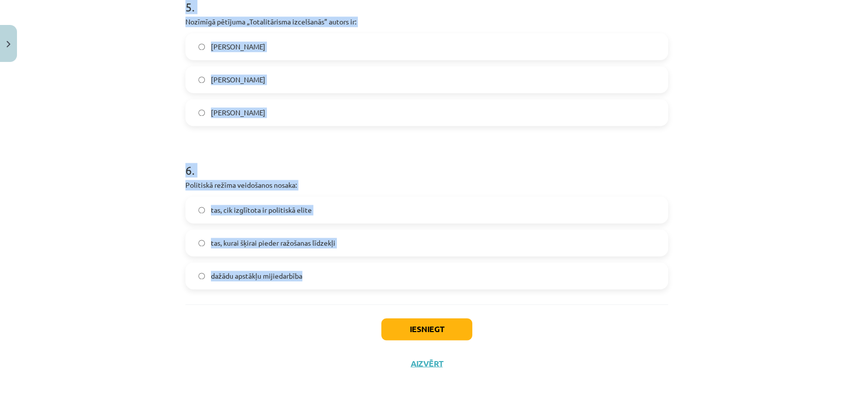
click at [122, 150] on div "Mācību tēma: Sociālās zinātnes i - 11. klases 1. ieskaites mācību materiāls #3 …" at bounding box center [426, 202] width 853 height 405
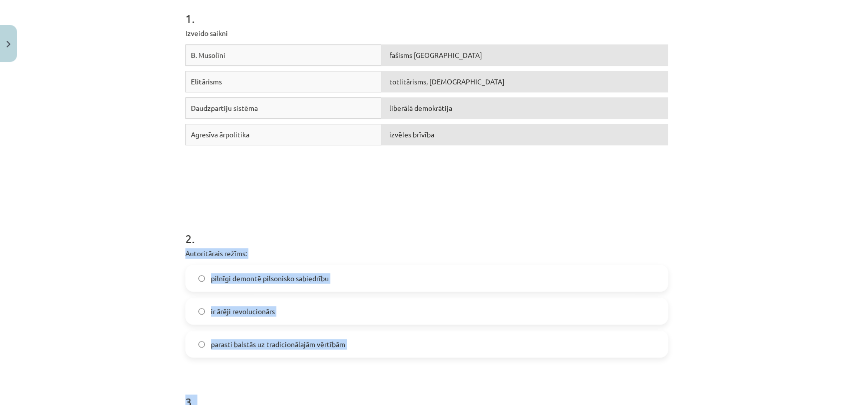
click at [707, 249] on div "Mācību tēma: Sociālās zinātnes i - 11. klases 1. ieskaites mācību materiāls #3 …" at bounding box center [426, 202] width 853 height 405
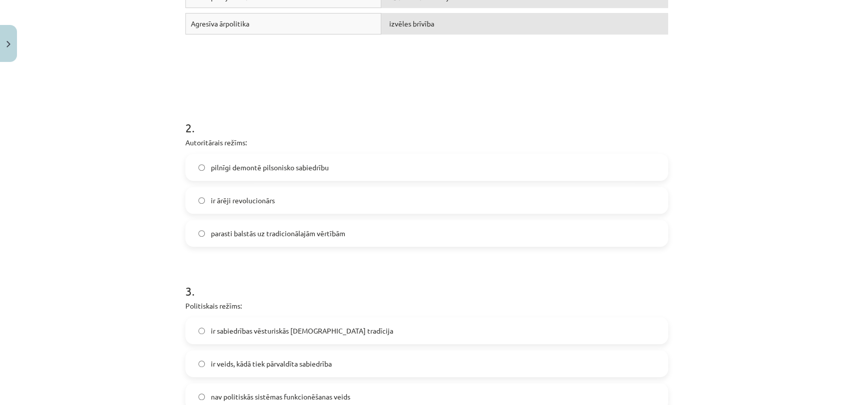
click at [375, 232] on label "parasti balstās uz tradicionālajām vērtībām" at bounding box center [426, 233] width 481 height 25
click at [99, 241] on div "Mācību tēma: Sociālās zinātnes i - 11. klases 1. ieskaites mācību materiāls #3 …" at bounding box center [426, 202] width 853 height 405
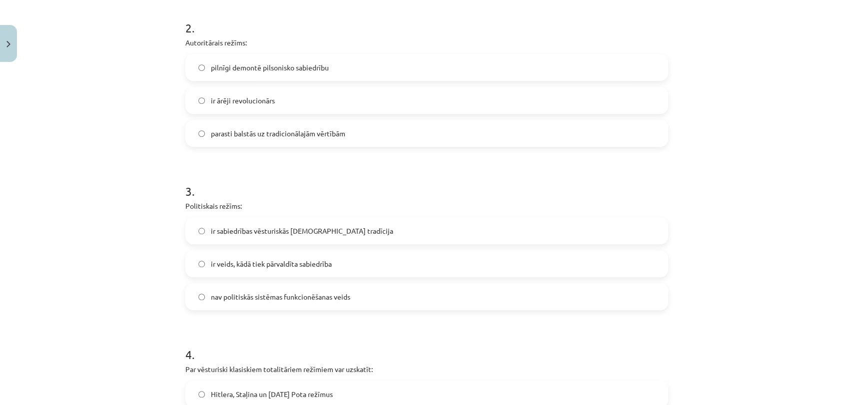
scroll to position [427, 0]
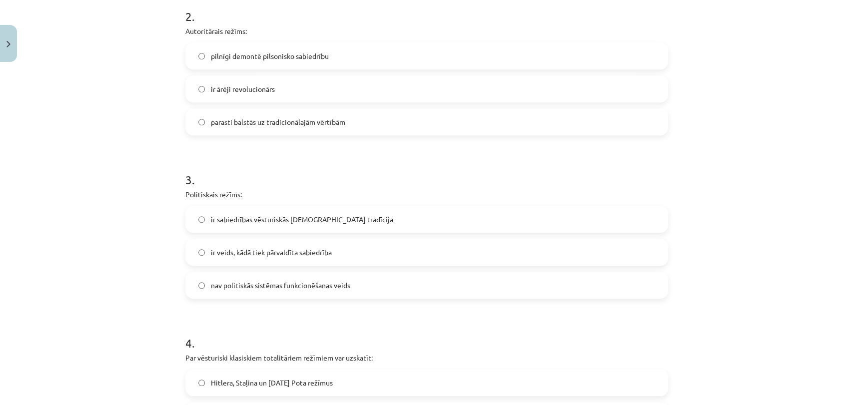
click at [205, 260] on label "ir veids, kādā tiek pārvaldīta sabiedrība" at bounding box center [426, 252] width 481 height 25
click at [112, 248] on div "Mācību tēma: Sociālās zinātnes i - 11. klases 1. ieskaites mācību materiāls #3 …" at bounding box center [426, 202] width 853 height 405
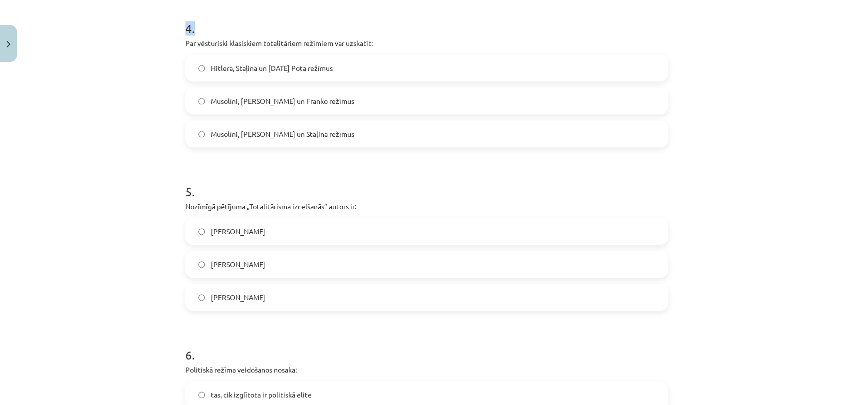
scroll to position [927, 0]
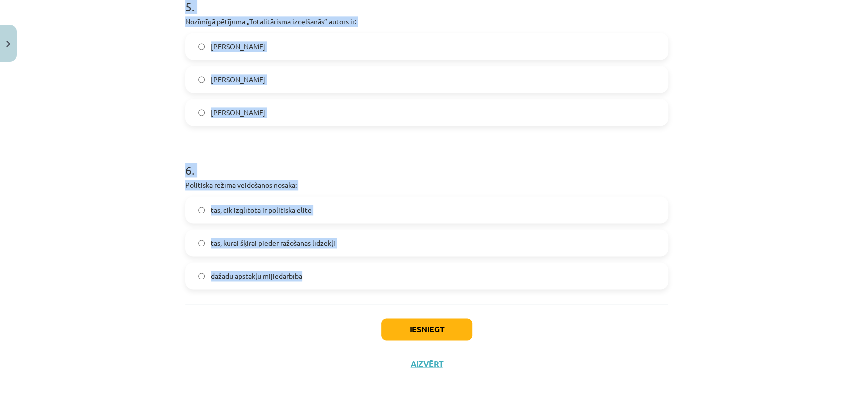
drag, startPoint x: 169, startPoint y: 136, endPoint x: 142, endPoint y: 236, distance: 103.2
click at [368, 284] on div "Mācību tēma: Sociālās zinātnes i - 11. klases 1. ieskaites mācību materiāls #3 …" at bounding box center [426, 202] width 853 height 405
click at [31, 201] on div "Mācību tēma: Sociālās zinātnes i - 11. klases 1. ieskaites mācību materiāls #3 …" at bounding box center [426, 202] width 853 height 405
click at [37, 192] on div "Mācību tēma: Sociālās zinātnes i - 11. klases 1. ieskaites mācību materiāls #3 …" at bounding box center [426, 202] width 853 height 405
click at [140, 142] on div "Mācību tēma: Sociālās zinātnes i - 11. klases 1. ieskaites mācību materiāls #3 …" at bounding box center [426, 202] width 853 height 405
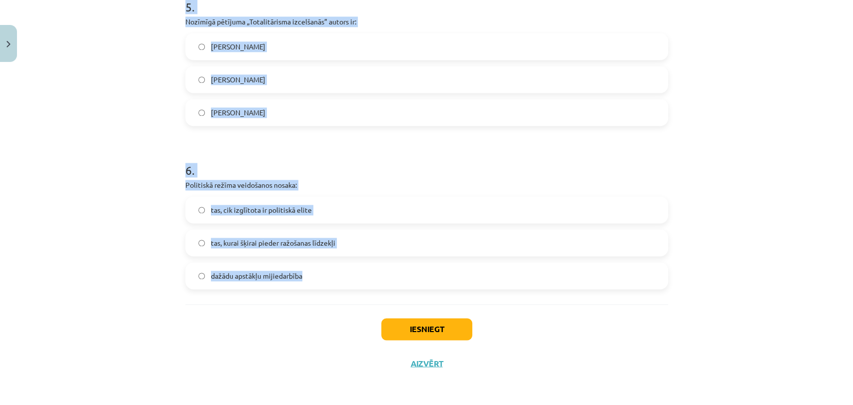
click at [140, 141] on div "Mācību tēma: Sociālās zinātnes i - 11. klases 1. ieskaites mācību materiāls #3 …" at bounding box center [426, 202] width 853 height 405
click at [142, 140] on div "Mācību tēma: Sociālās zinātnes i - 11. klases 1. ieskaites mācību materiāls #3 …" at bounding box center [426, 202] width 853 height 405
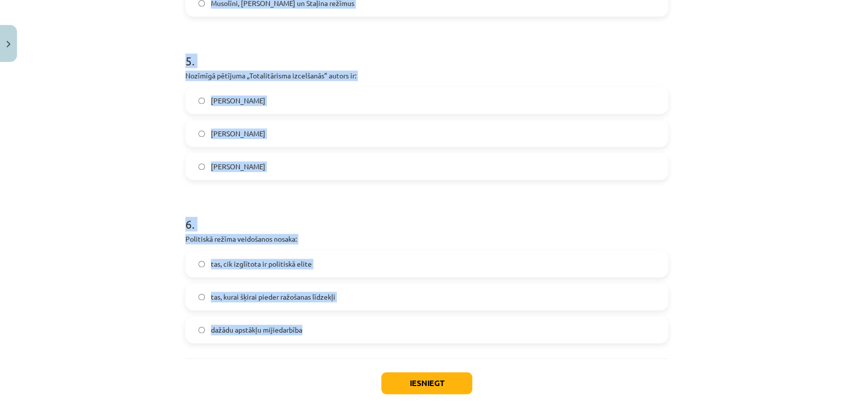
scroll to position [871, 0]
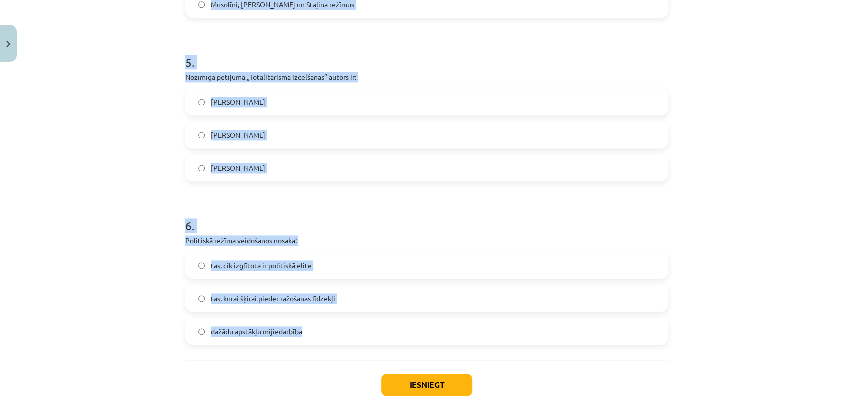
click at [444, 217] on h1 "6 ." at bounding box center [426, 216] width 483 height 31
click at [772, 182] on div "Mācību tēma: Sociālās zinātnes i - 11. klases 1. ieskaites mācību materiāls #3 …" at bounding box center [426, 202] width 853 height 405
click at [196, 235] on p "Politiskā režīma veidošanos nosaka:" at bounding box center [426, 240] width 483 height 10
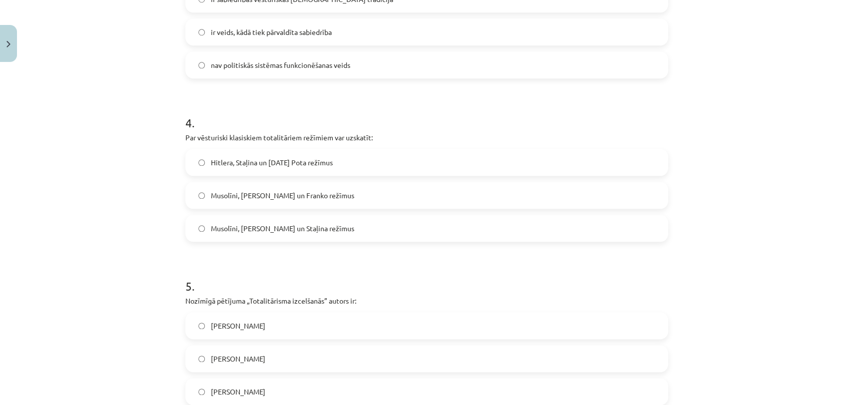
scroll to position [594, 0]
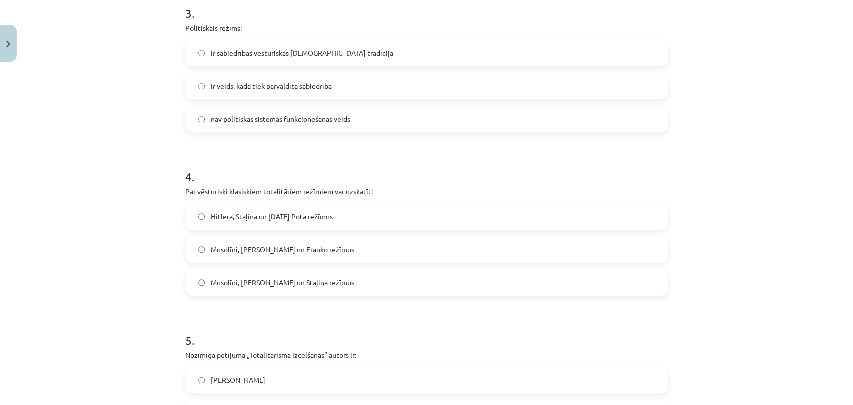
click at [228, 257] on label "Musolīni, Hitlera un Franko režīmus" at bounding box center [426, 249] width 481 height 25
drag, startPoint x: 107, startPoint y: 265, endPoint x: 107, endPoint y: 257, distance: 8.5
click at [106, 267] on div "Mācību tēma: Sociālās zinātnes i - 11. klases 1. ieskaites mācību materiāls #3 …" at bounding box center [426, 202] width 853 height 405
click at [216, 293] on label "Musolīni, Hitlera un Staļina režīmus" at bounding box center [426, 282] width 481 height 25
click at [125, 291] on div "Mācību tēma: Sociālās zinātnes i - 11. klases 1. ieskaites mācību materiāls #3 …" at bounding box center [426, 202] width 853 height 405
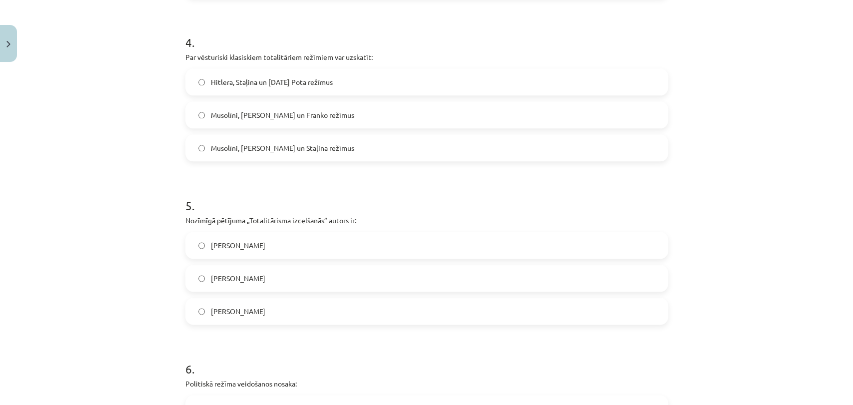
scroll to position [760, 0]
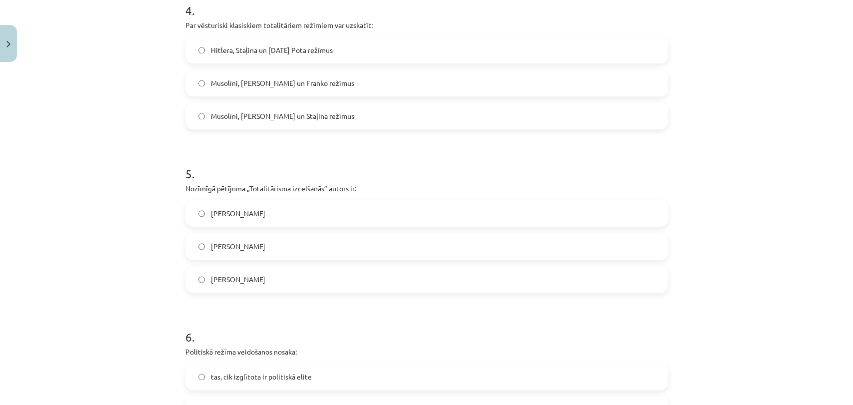
click at [227, 219] on label "Hanna Ārendte" at bounding box center [426, 213] width 481 height 25
click at [104, 248] on div "Mācību tēma: Sociālās zinātnes i - 11. klases 1. ieskaites mācību materiāls #3 …" at bounding box center [426, 202] width 853 height 405
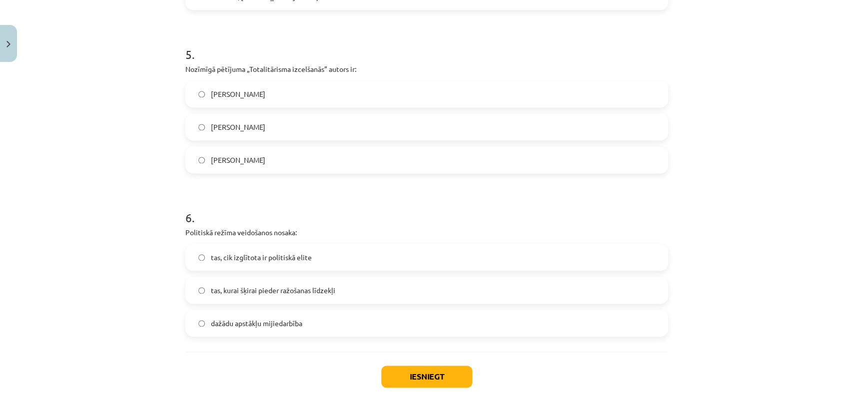
scroll to position [927, 0]
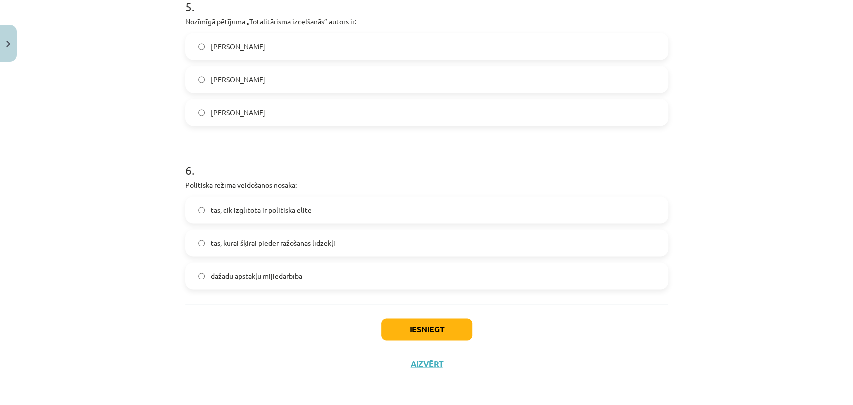
click at [235, 269] on label "dažādu apstākļu mijiedarbība" at bounding box center [426, 275] width 481 height 25
click at [127, 289] on div "Mācību tēma: Sociālās zinātnes i - 11. klases 1. ieskaites mācību materiāls #3 …" at bounding box center [426, 202] width 853 height 405
click at [428, 335] on button "Iesniegt" at bounding box center [426, 329] width 91 height 22
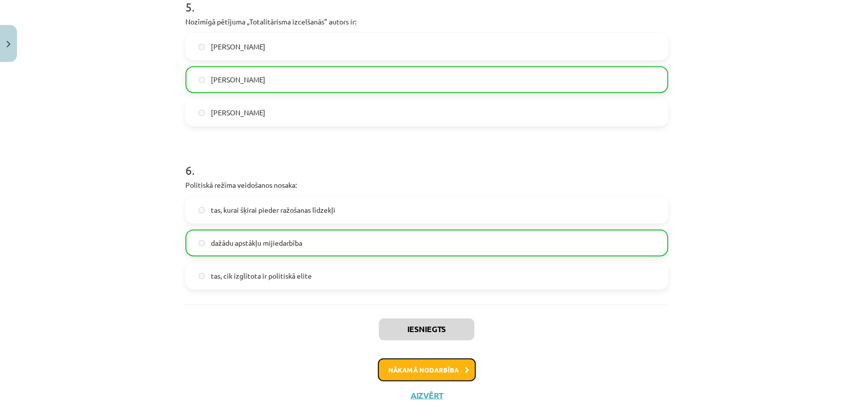
click at [411, 374] on button "Nākamā nodarbība" at bounding box center [427, 369] width 98 height 23
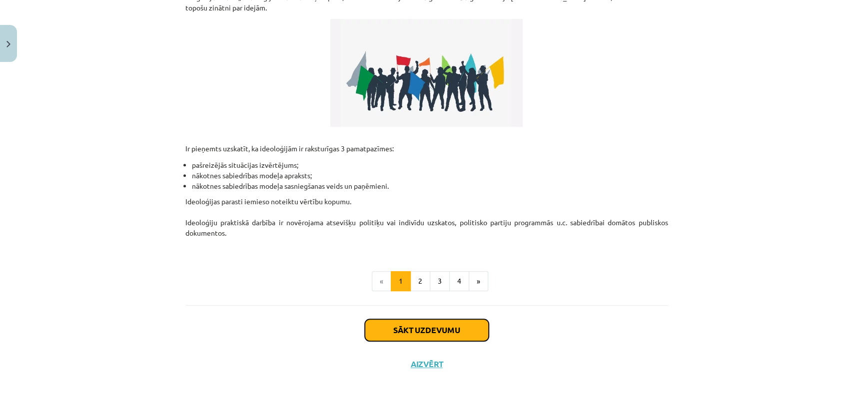
click at [405, 321] on button "Sākt uzdevumu" at bounding box center [427, 330] width 124 height 22
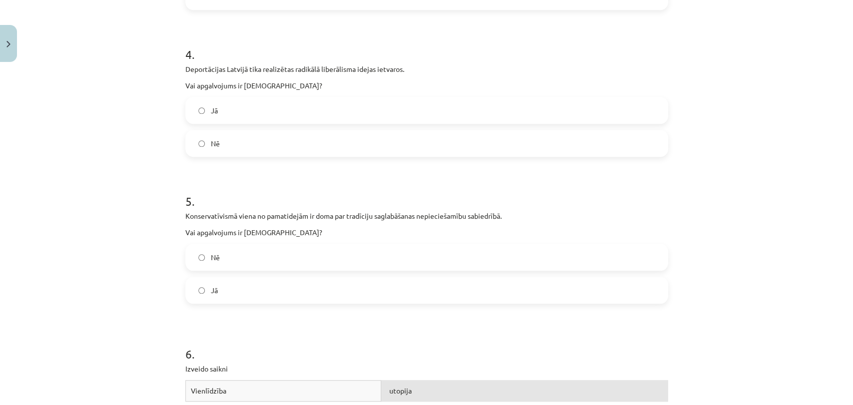
scroll to position [1001, 0]
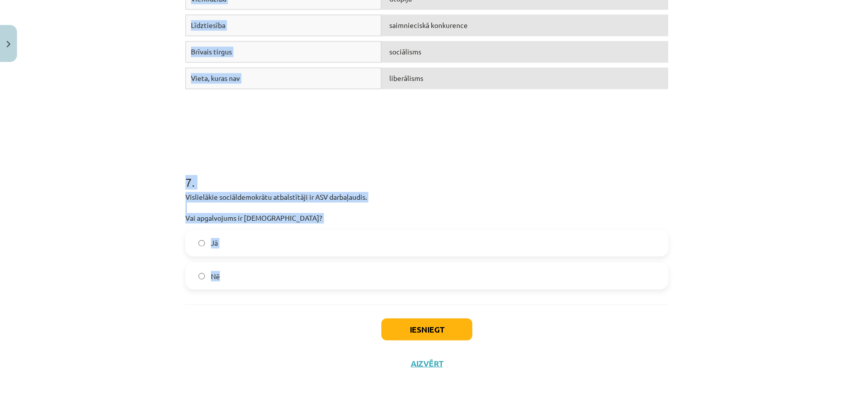
drag, startPoint x: 174, startPoint y: 209, endPoint x: 306, endPoint y: 276, distance: 147.5
click at [306, 276] on div "Mācību tēma: Sociālās zinātnes i - 11. klases 1. ieskaites mācību materiāls #4 …" at bounding box center [426, 202] width 853 height 405
click at [89, 199] on div "Mācību tēma: Sociālās zinātnes i - 11. klases 1. ieskaites mācību materiāls #4 …" at bounding box center [426, 202] width 853 height 405
click at [119, 186] on div "Mācību tēma: Sociālās zinātnes i - 11. klases 1. ieskaites mācību materiāls #4 …" at bounding box center [426, 202] width 853 height 405
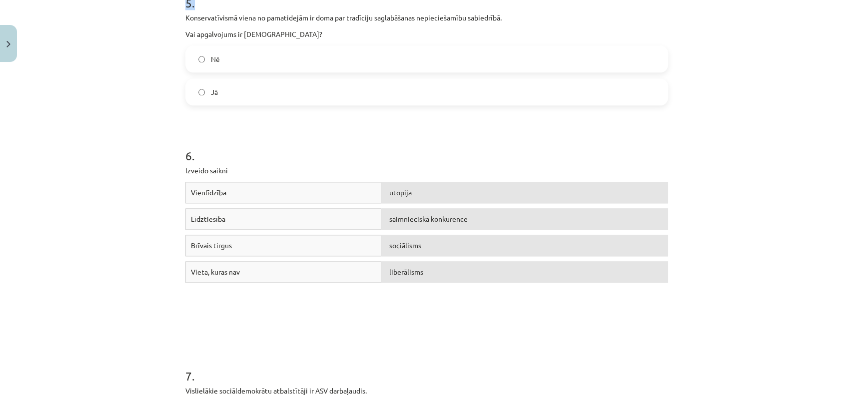
scroll to position [775, 0]
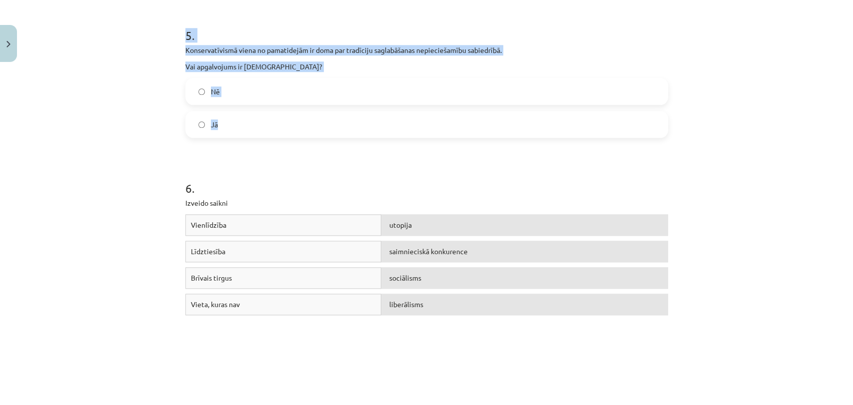
drag, startPoint x: 177, startPoint y: 70, endPoint x: 225, endPoint y: 116, distance: 66.4
copy form "Konservatīvisma kā domāšanas veida aizsākumi meklējami 20.gs sākumā. Vai apgalv…"
click at [92, 91] on div "Mācību tēma: Sociālās zinātnes i - 11. klases 1. ieskaites mācību materiāls #4 …" at bounding box center [426, 202] width 853 height 405
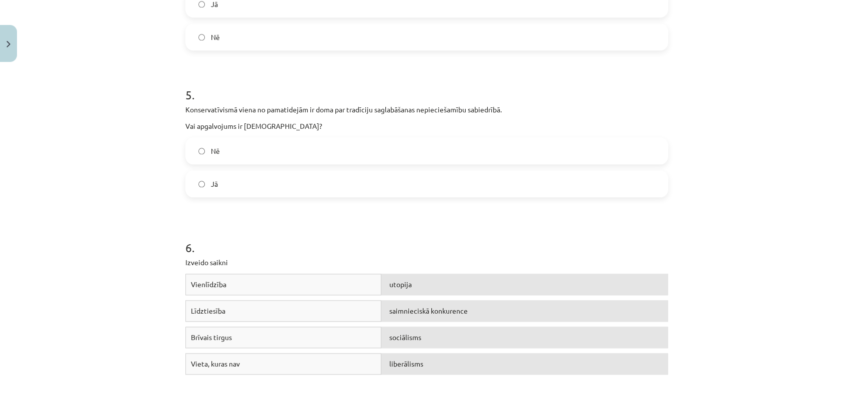
scroll to position [720, 0]
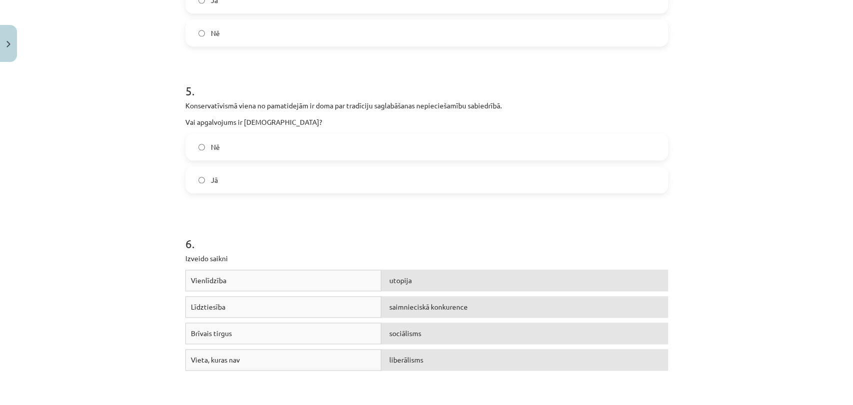
click at [197, 176] on label "Jā" at bounding box center [426, 179] width 481 height 25
drag, startPoint x: 108, startPoint y: 157, endPoint x: 114, endPoint y: 141, distance: 16.6
click at [108, 157] on div "Mācību tēma: Sociālās zinātnes i - 11. klases 1. ieskaites mācību materiāls #4 …" at bounding box center [426, 202] width 853 height 405
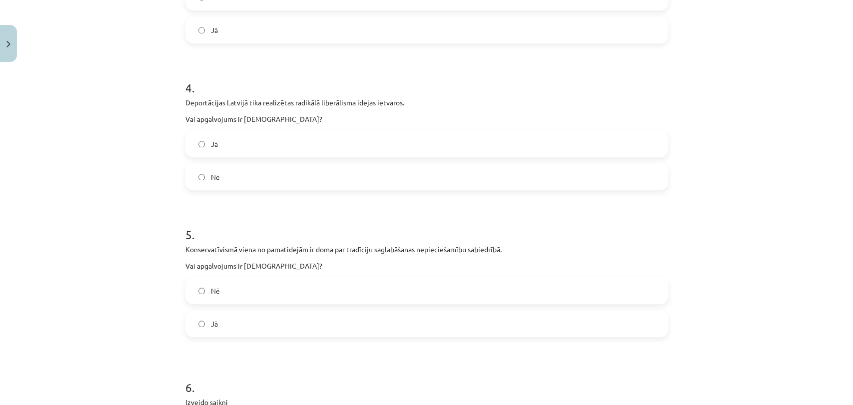
scroll to position [553, 0]
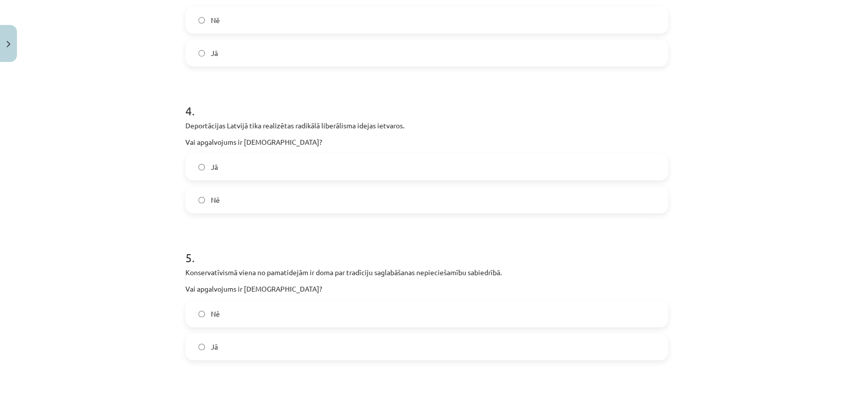
click at [212, 190] on label "Nē" at bounding box center [426, 199] width 481 height 25
click at [98, 178] on div "Mācību tēma: Sociālās zinātnes i - 11. klases 1. ieskaites mācību materiāls #4 …" at bounding box center [426, 202] width 853 height 405
click at [199, 206] on label "Nē" at bounding box center [426, 199] width 481 height 25
click at [109, 209] on div "Mācību tēma: Sociālās zinātnes i - 11. klases 1. ieskaites mācību materiāls #4 …" at bounding box center [426, 202] width 853 height 405
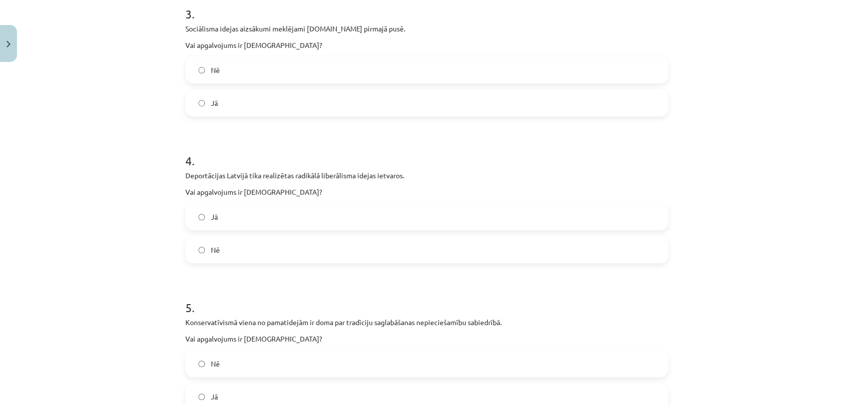
scroll to position [386, 0]
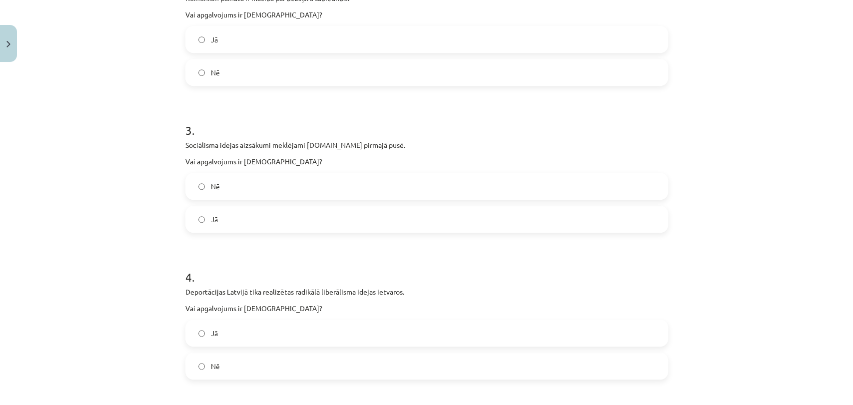
click at [197, 211] on label "Jā" at bounding box center [426, 219] width 481 height 25
drag, startPoint x: 84, startPoint y: 209, endPoint x: 128, endPoint y: 164, distance: 62.5
click at [84, 209] on div "Mācību tēma: Sociālās zinātnes i - 11. klases 1. ieskaites mācību materiāls #4 …" at bounding box center [426, 202] width 853 height 405
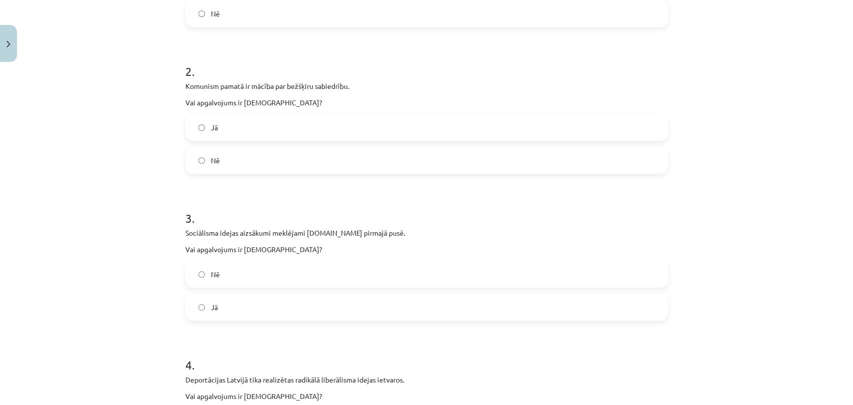
scroll to position [220, 0]
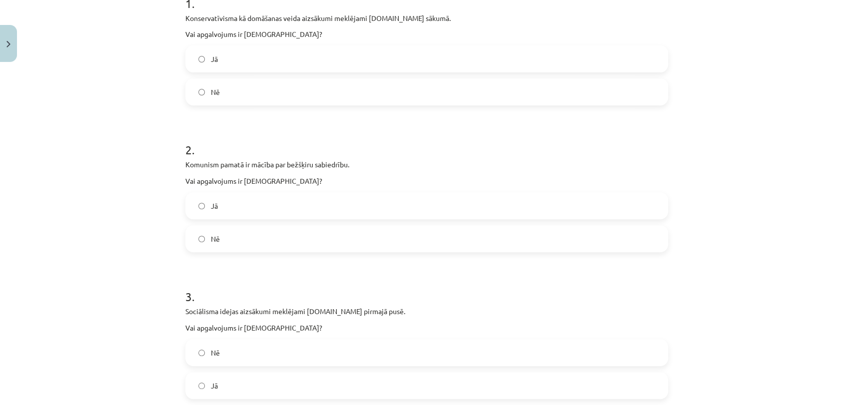
drag, startPoint x: 222, startPoint y: 215, endPoint x: 201, endPoint y: 207, distance: 22.5
click at [221, 215] on label "Jā" at bounding box center [426, 205] width 481 height 25
drag, startPoint x: 92, startPoint y: 177, endPoint x: 104, endPoint y: 157, distance: 23.1
click at [91, 176] on div "Mācību tēma: Sociālās zinātnes i - 11. klases 1. ieskaites mācību materiāls #4 …" at bounding box center [426, 202] width 853 height 405
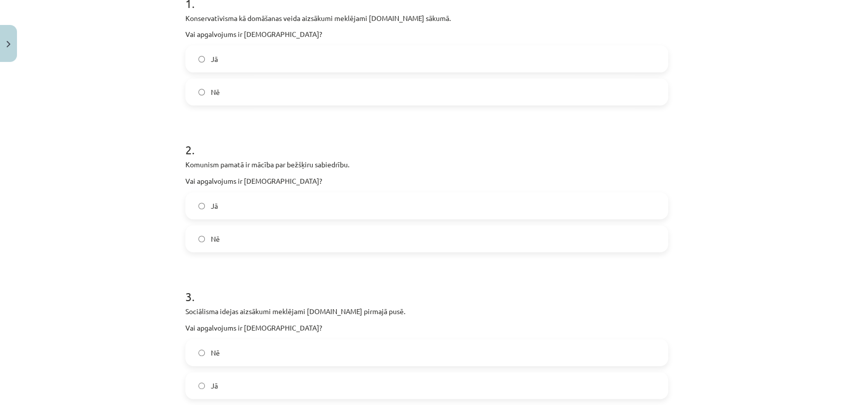
click at [237, 91] on label "Nē" at bounding box center [426, 91] width 481 height 25
click at [101, 148] on div "Mācību tēma: Sociālās zinātnes i - 11. klases 1. ieskaites mācību materiāls #4 …" at bounding box center [426, 202] width 853 height 405
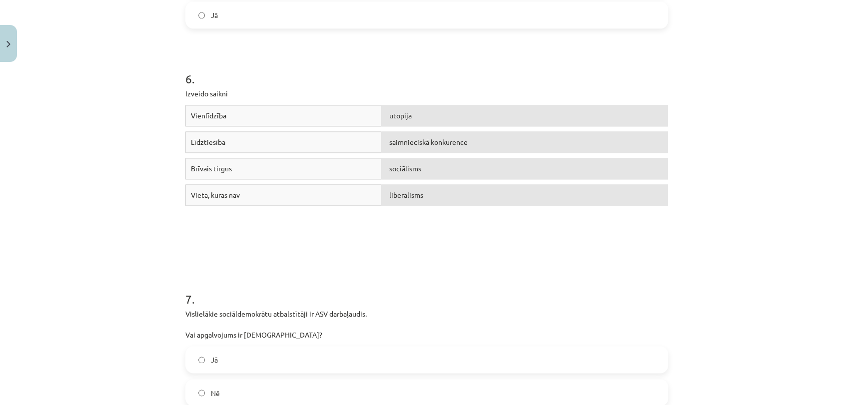
scroll to position [886, 0]
drag, startPoint x: 173, startPoint y: 95, endPoint x: 452, endPoint y: 233, distance: 310.8
click at [452, 233] on div "Mācību tēma: Sociālās zinātnes i - 11. klases 1. ieskaites mācību materiāls #4 …" at bounding box center [426, 202] width 853 height 405
click at [452, 234] on div "Vienlīdzība utopija Līdztiesība saimnieciskā konkurence Brīvais tirgus sociālis…" at bounding box center [426, 178] width 483 height 150
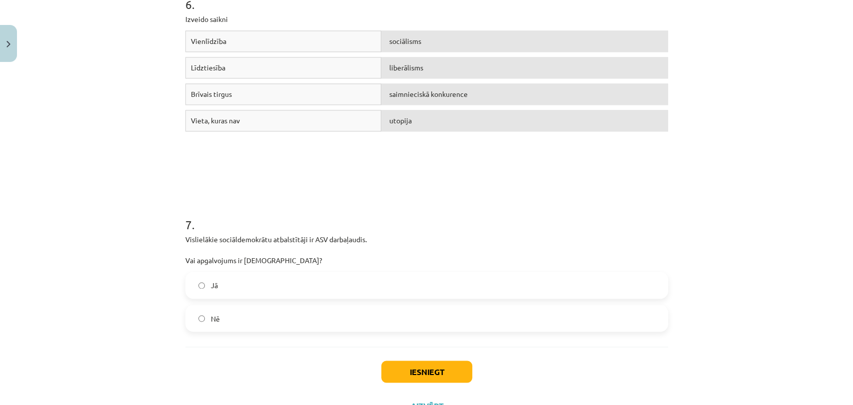
scroll to position [1001, 0]
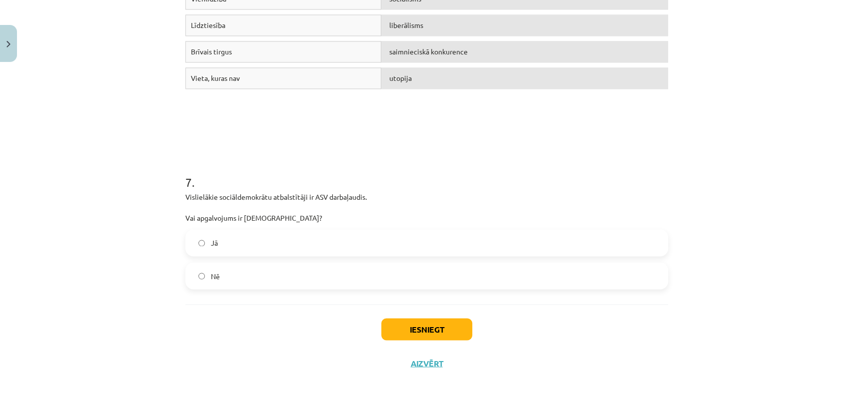
drag, startPoint x: 218, startPoint y: 238, endPoint x: 193, endPoint y: 218, distance: 31.3
click at [216, 238] on label "Jā" at bounding box center [426, 242] width 481 height 25
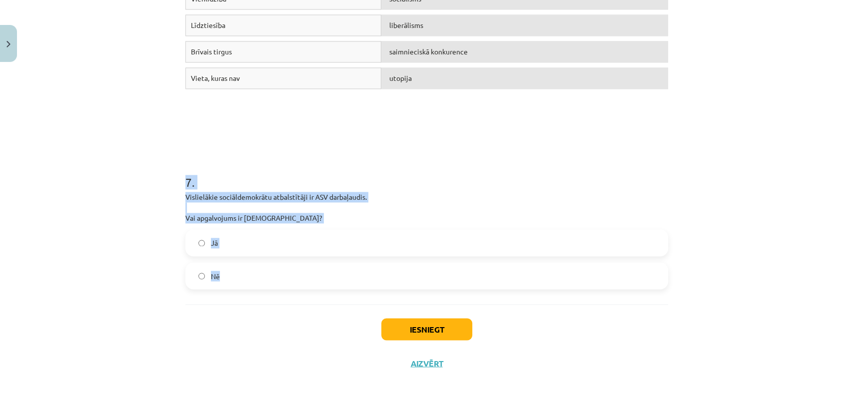
drag, startPoint x: 168, startPoint y: 187, endPoint x: 368, endPoint y: 293, distance: 226.2
click at [368, 293] on div "Mācību tēma: Sociālās zinātnes i - 11. klases 1. ieskaites mācību materiāls #4 …" at bounding box center [426, 202] width 853 height 405
copy div "7 . Vislielākie sociāldemokrātu atbalstītāji ir ASV darbaļaudis. Vai apgalvojum…"
click at [219, 264] on label "Nē" at bounding box center [426, 275] width 481 height 25
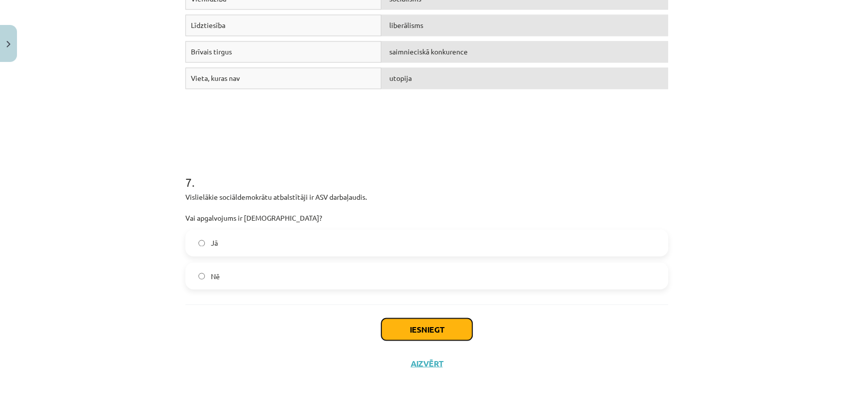
click at [396, 328] on button "Iesniegt" at bounding box center [426, 329] width 91 height 22
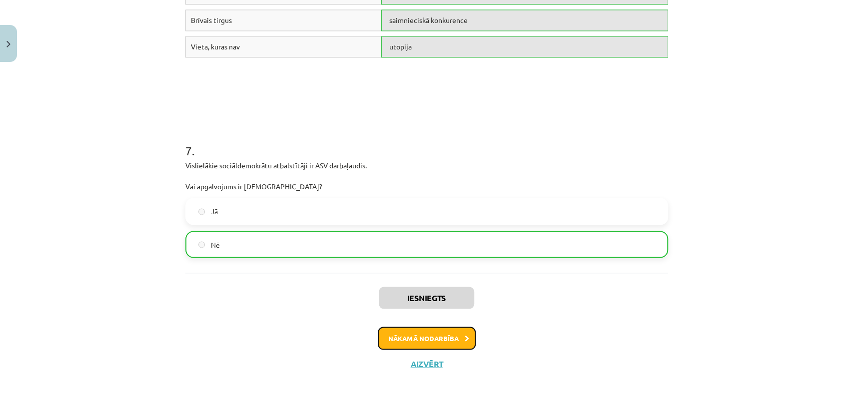
click at [394, 339] on button "Nākamā nodarbība" at bounding box center [427, 338] width 98 height 23
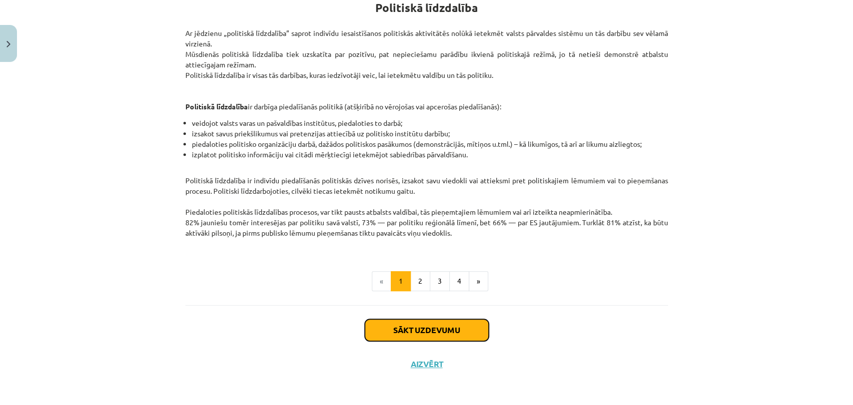
click at [389, 327] on button "Sākt uzdevumu" at bounding box center [427, 330] width 124 height 22
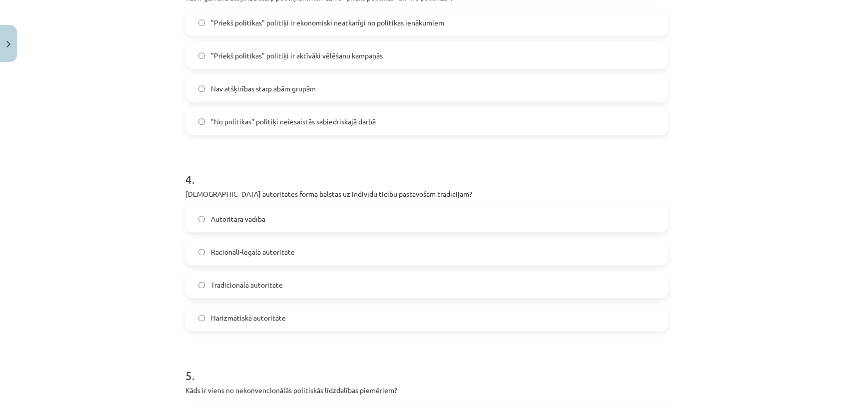
scroll to position [871, 0]
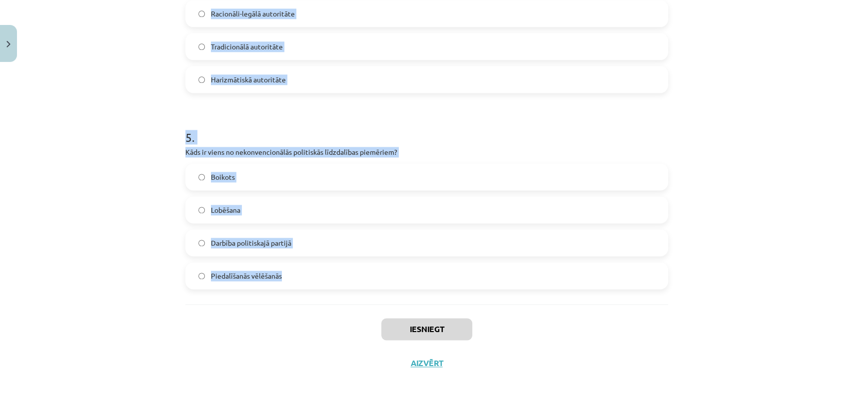
drag, startPoint x: 167, startPoint y: 209, endPoint x: 348, endPoint y: 293, distance: 199.4
click at [348, 293] on div "Mācību tēma: Sociālās zinātnes i - 11. klases 1. ieskaites mācību materiāls #5 …" at bounding box center [426, 202] width 853 height 405
copy form "Kas ir politiskā līdzdalība? Iedzīvotāju vēlme palikt neitrāliem politiskajos p…"
click at [143, 108] on div "Mācību tēma: Sociālās zinātnes i - 11. klases 1. ieskaites mācību materiāls #5 …" at bounding box center [426, 202] width 853 height 405
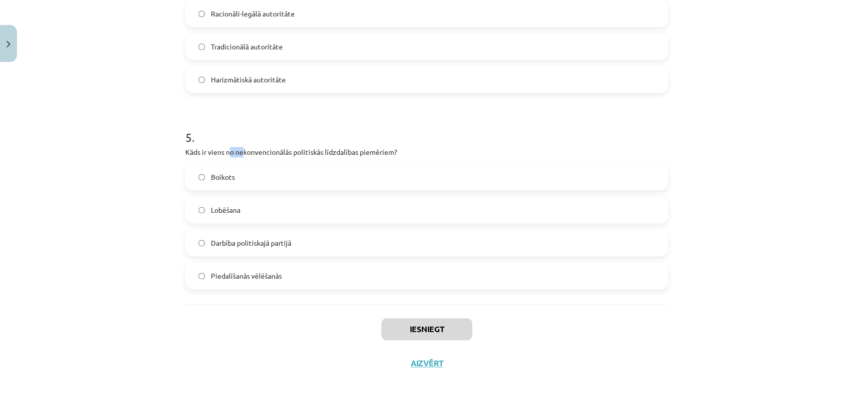
drag, startPoint x: 230, startPoint y: 152, endPoint x: 236, endPoint y: 155, distance: 6.7
click at [237, 155] on p "Kāds ir viens no nekonvencionālās politiskās līdzdalības piemēriem?" at bounding box center [426, 152] width 483 height 10
click at [233, 153] on p "Kāds ir viens no nekonvencionālās politiskās līdzdalības piemēriem?" at bounding box center [426, 152] width 483 height 10
drag, startPoint x: 233, startPoint y: 153, endPoint x: 188, endPoint y: 147, distance: 45.9
click at [245, 153] on p "Kāds ir viens no nekonvencionālās politiskās līdzdalības piemēriem?" at bounding box center [426, 152] width 483 height 10
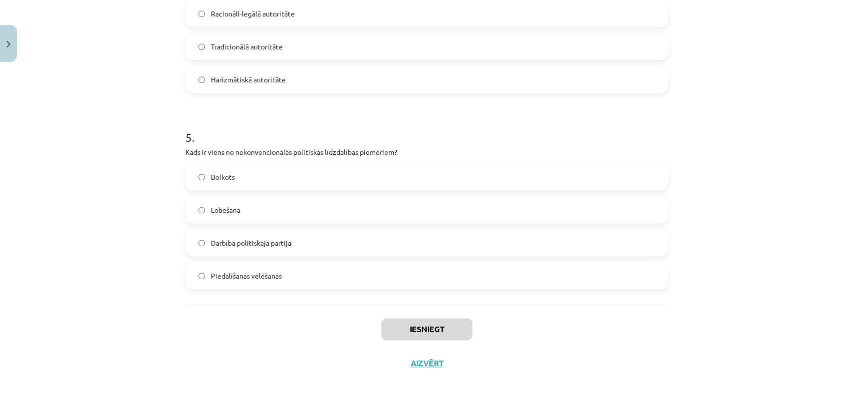
drag, startPoint x: 219, startPoint y: 157, endPoint x: 400, endPoint y: 153, distance: 180.4
copy p "Kāds ir viens no nekonvencionālās politiskās līdzdalības piemēriem?"
click at [124, 183] on div "Mācību tēma: Sociālās zinātnes i - 11. klases 1. ieskaites mācību materiāls #5 …" at bounding box center [426, 202] width 853 height 405
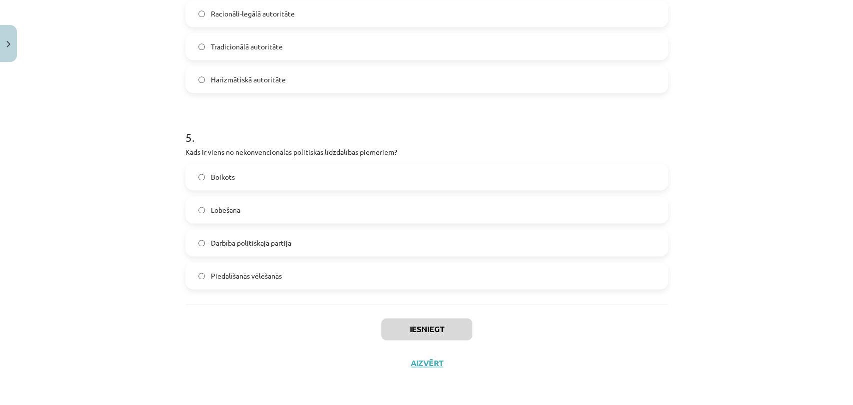
click at [408, 188] on label "Boikots" at bounding box center [426, 176] width 481 height 25
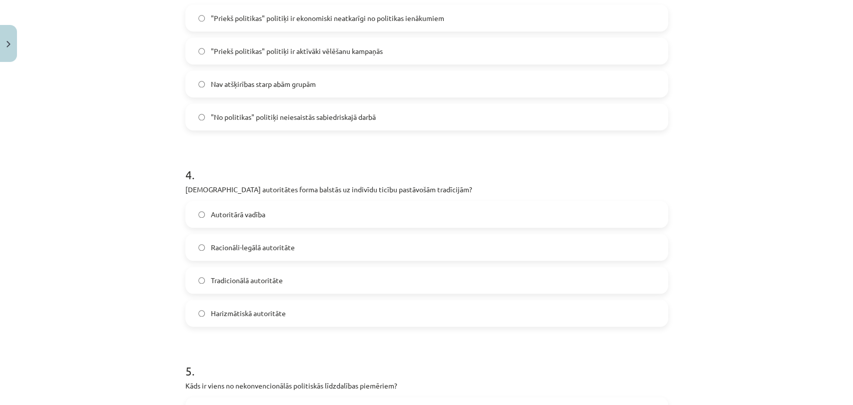
scroll to position [594, 0]
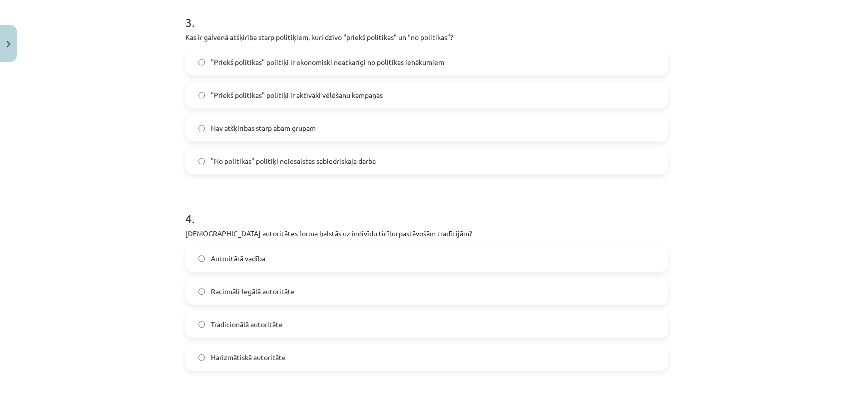
click at [319, 326] on label "Tradicionālā autoritāte" at bounding box center [426, 324] width 481 height 25
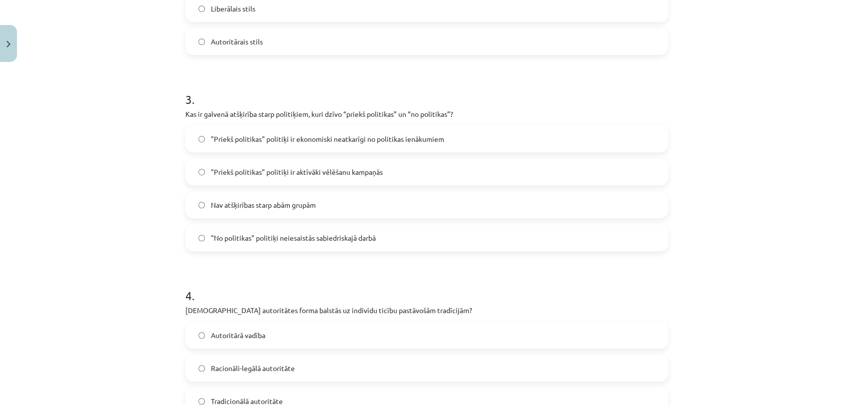
scroll to position [483, 0]
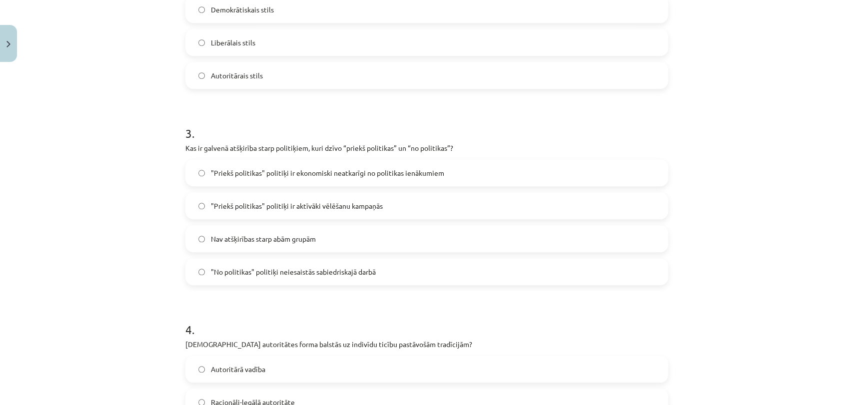
click at [294, 179] on label ""Priekš politikas" politiķi ir ekonomiski neatkarīgi no politikas ienākumiem" at bounding box center [426, 172] width 481 height 25
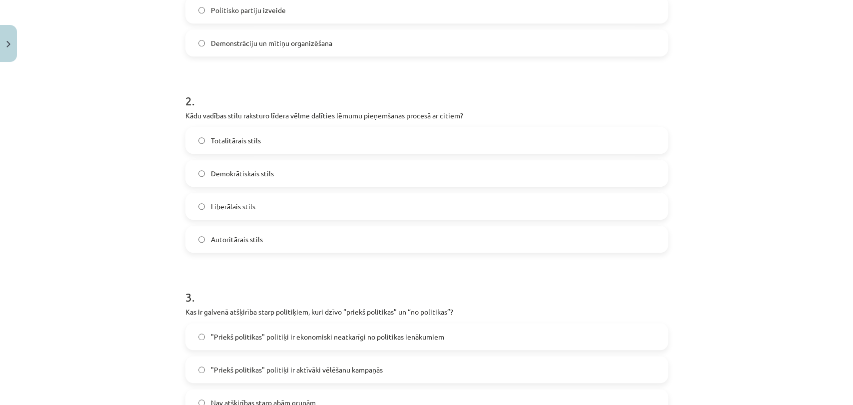
scroll to position [316, 0]
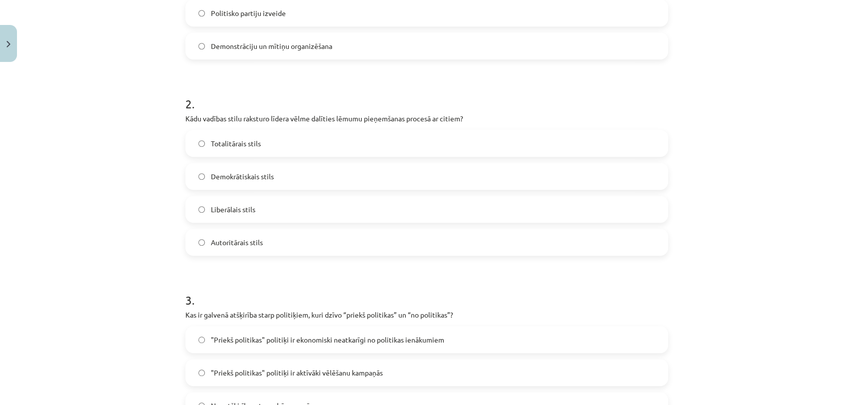
click at [356, 176] on label "Demokrātiskais stils" at bounding box center [426, 176] width 481 height 25
click at [59, 202] on div "Mācību tēma: Sociālās zinātnes i - 11. klases 1. ieskaites mācību materiāls #5 …" at bounding box center [426, 202] width 853 height 405
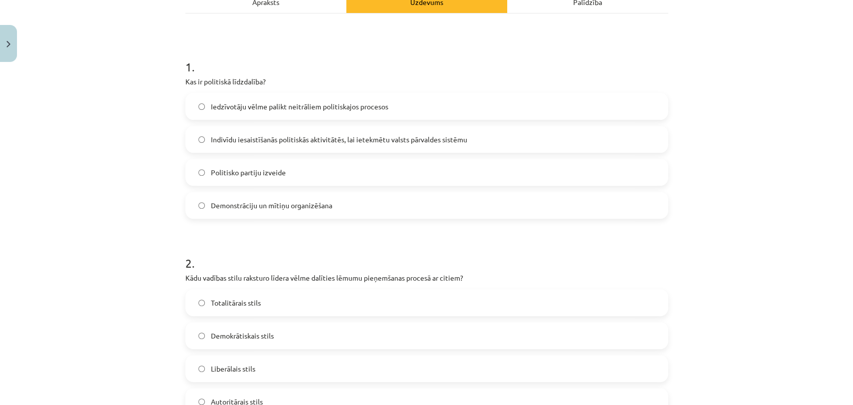
scroll to position [149, 0]
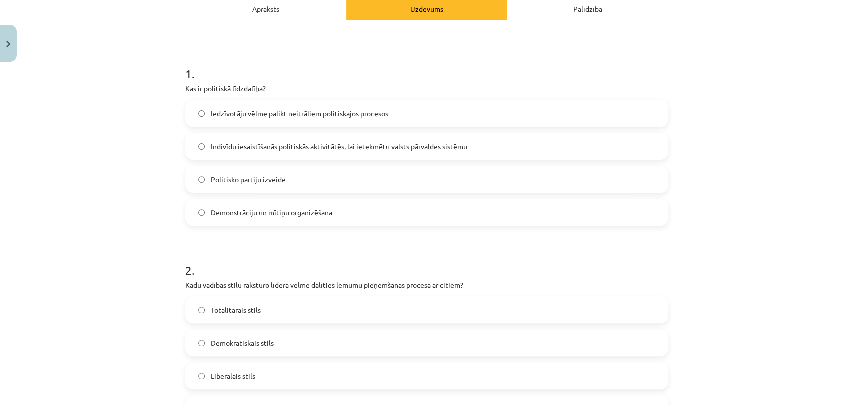
click at [313, 213] on span "Demonstrāciju un mītiņu organizēšana" at bounding box center [271, 212] width 121 height 10
click at [248, 145] on span "Indivīdu iesaistīšanās politiskās aktivitātēs, lai ietekmētu valsts pārvaldes s…" at bounding box center [339, 146] width 256 height 10
click at [87, 178] on div "Mācību tēma: Sociālās zinātnes i - 11. klases 1. ieskaites mācību materiāls #5 …" at bounding box center [426, 202] width 853 height 405
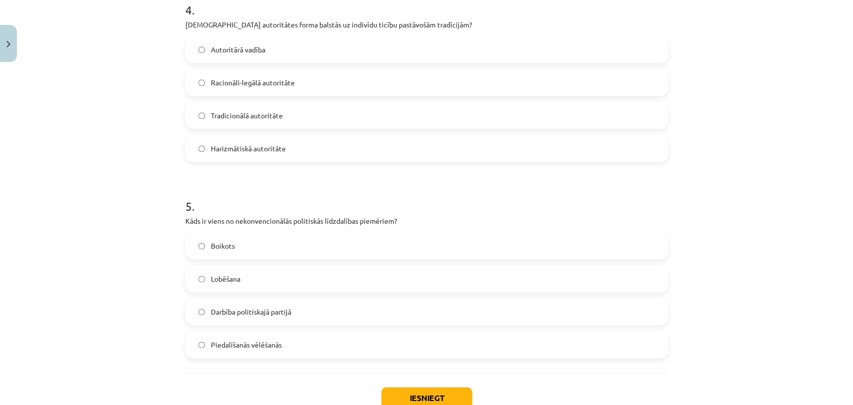
scroll to position [871, 0]
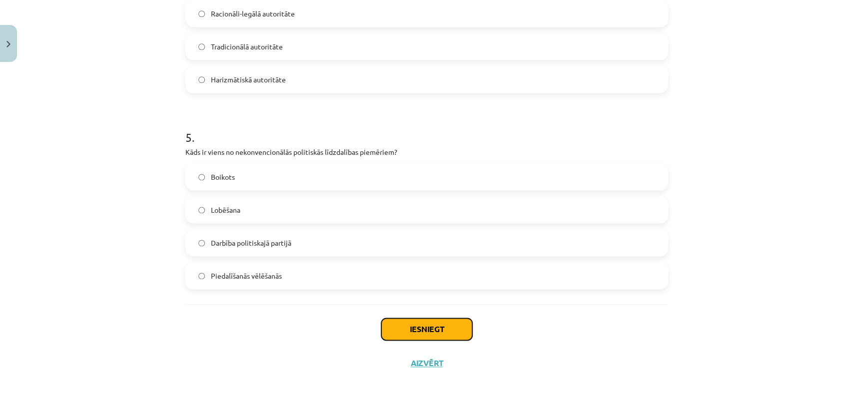
click at [399, 329] on button "Iesniegt" at bounding box center [426, 329] width 91 height 22
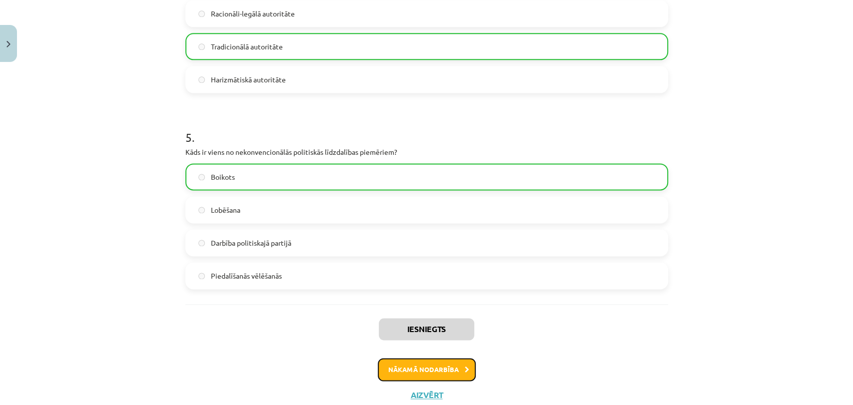
click at [407, 373] on button "Nākamā nodarbība" at bounding box center [427, 369] width 98 height 23
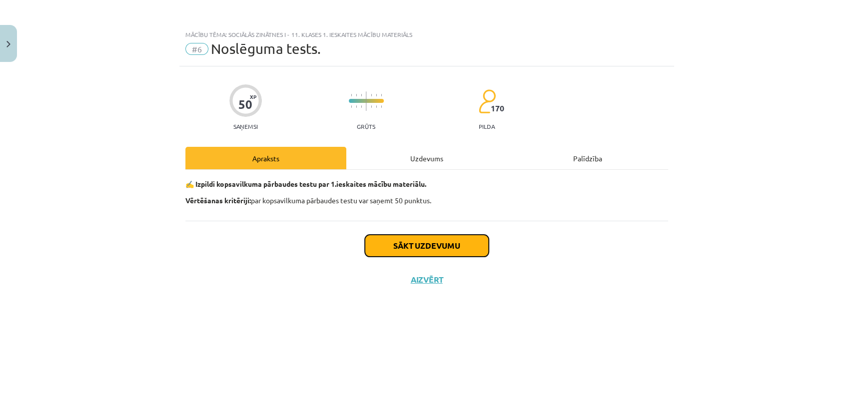
click at [383, 249] on button "Sākt uzdevumu" at bounding box center [427, 246] width 124 height 22
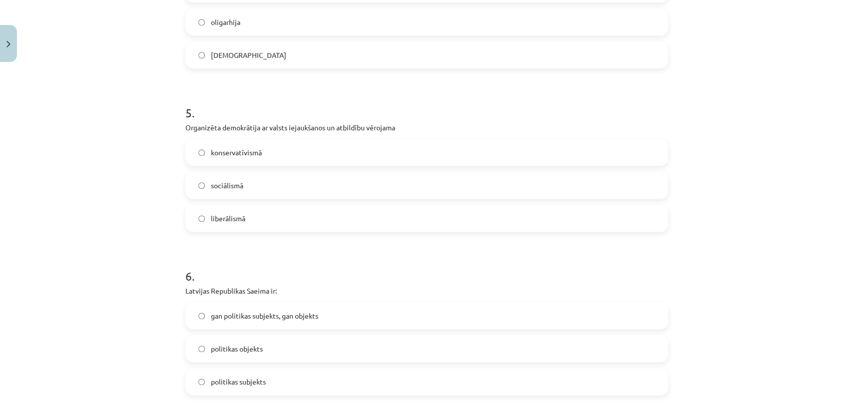
scroll to position [1523, 0]
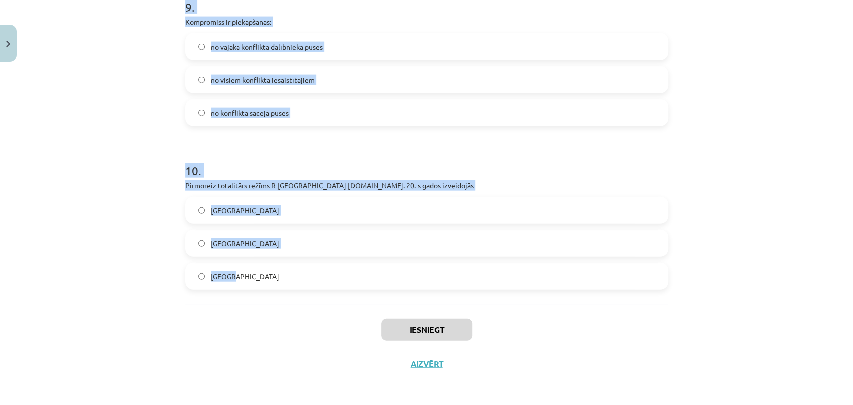
drag, startPoint x: 159, startPoint y: 179, endPoint x: 332, endPoint y: 295, distance: 207.7
click at [332, 295] on div "Mācību tēma: Sociālās zinātnes i - 11. klases 1. ieskaites mācību materiāls #6 …" at bounding box center [426, 202] width 853 height 405
copy form "Sabiedrības politiskajā sistēmā neietilpst: liberālā ideoloģija cilvēktiesību n…"
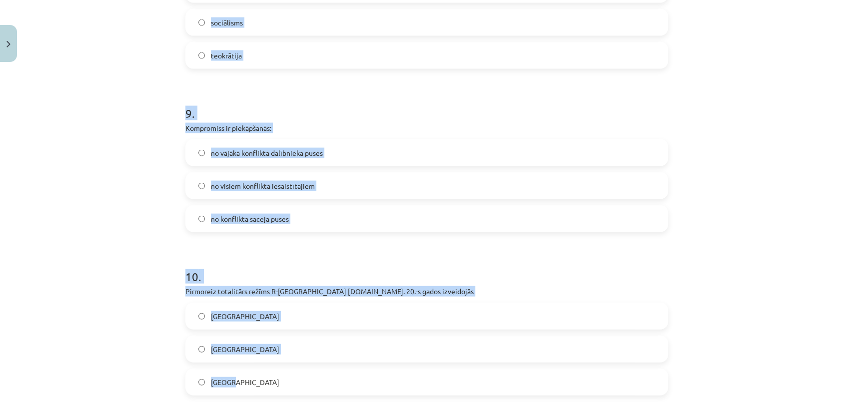
scroll to position [1412, 0]
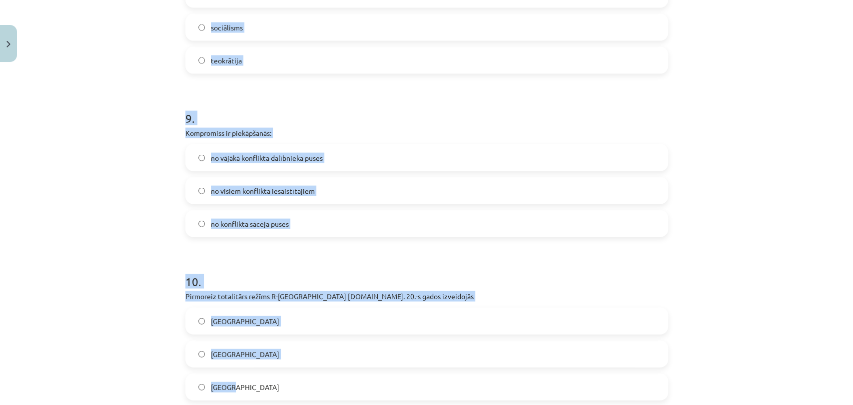
click at [55, 143] on div "Mācību tēma: Sociālās zinātnes i - 11. klases 1. ieskaites mācību materiāls #6 …" at bounding box center [426, 202] width 853 height 405
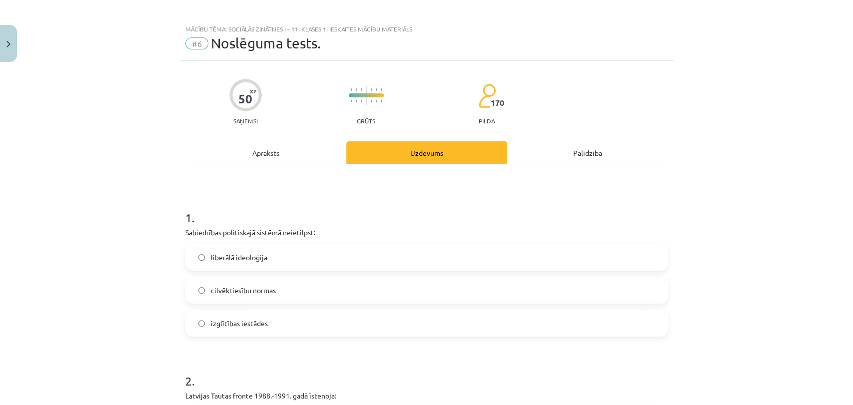
click at [804, 212] on div "Mācību tēma: Sociālās zinātnes i - 11. klases 1. ieskaites mācību materiāls #6 …" at bounding box center [426, 202] width 853 height 405
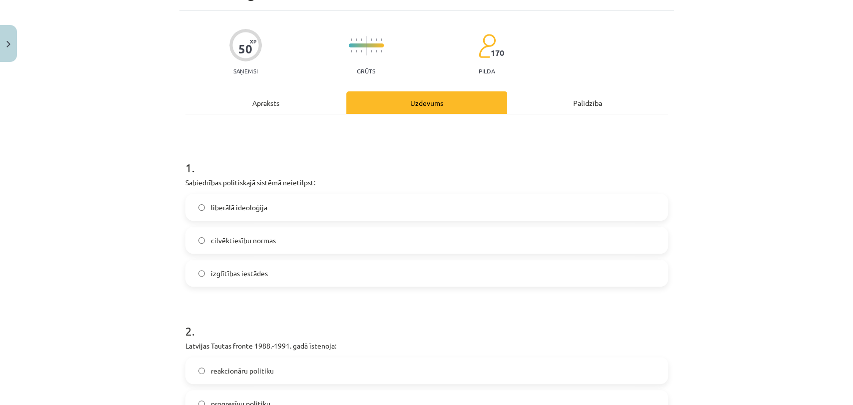
scroll to position [61, 0]
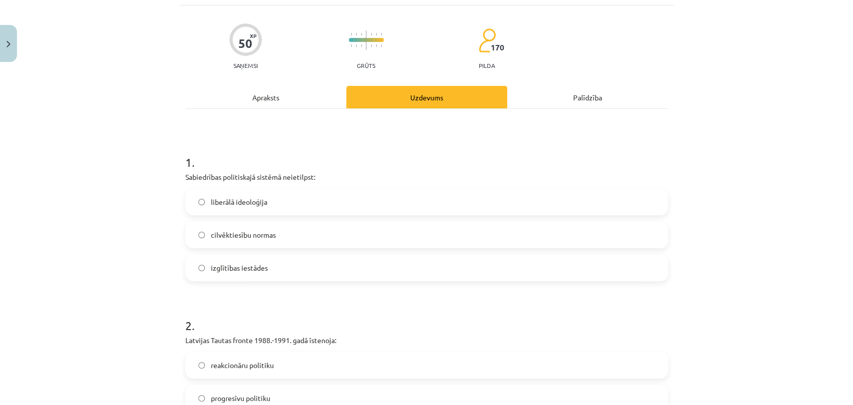
click at [360, 206] on label "liberālā ideoloģija" at bounding box center [426, 201] width 481 height 25
click at [225, 268] on span "izglītības iestādes" at bounding box center [239, 268] width 57 height 10
click at [72, 265] on div "Mācību tēma: Sociālās zinātnes i - 11. klases 1. ieskaites mācību materiāls #6 …" at bounding box center [426, 202] width 853 height 405
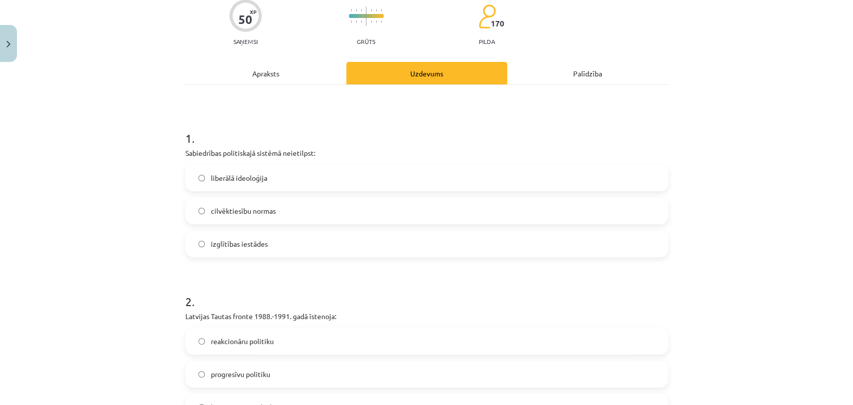
scroll to position [228, 0]
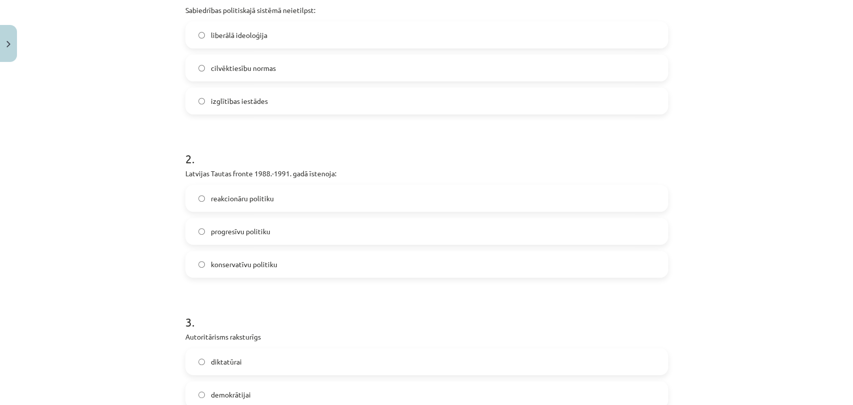
click at [259, 230] on span "progresīvu politiku" at bounding box center [240, 231] width 59 height 10
click at [94, 207] on div "Mācību tēma: Sociālās zinātnes i - 11. klases 1. ieskaites mācību materiāls #6 …" at bounding box center [426, 202] width 853 height 405
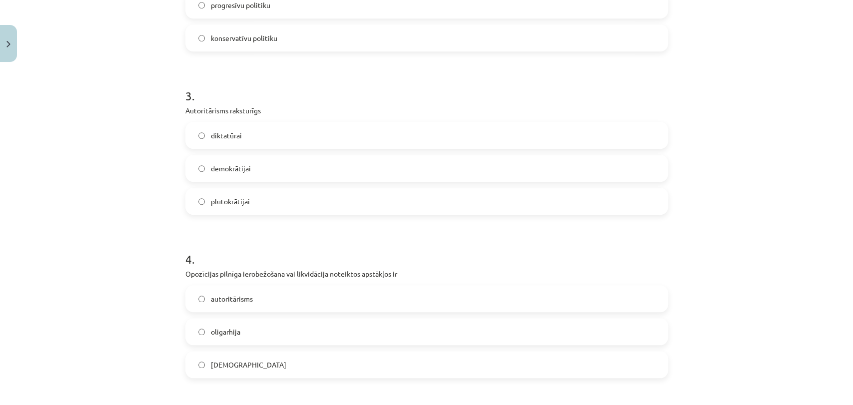
scroll to position [450, 0]
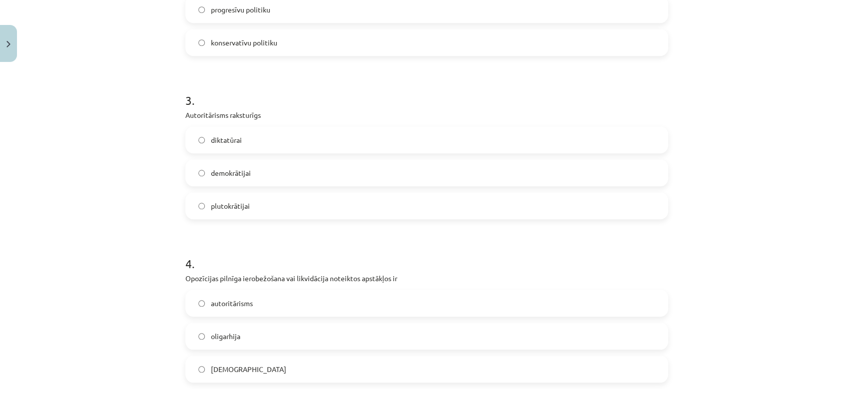
click at [248, 147] on label "diktatūrai" at bounding box center [426, 139] width 481 height 25
click at [57, 149] on div "Mācību tēma: Sociālās zinātnes i - 11. klases 1. ieskaites mācību materiāls #6 …" at bounding box center [426, 202] width 853 height 405
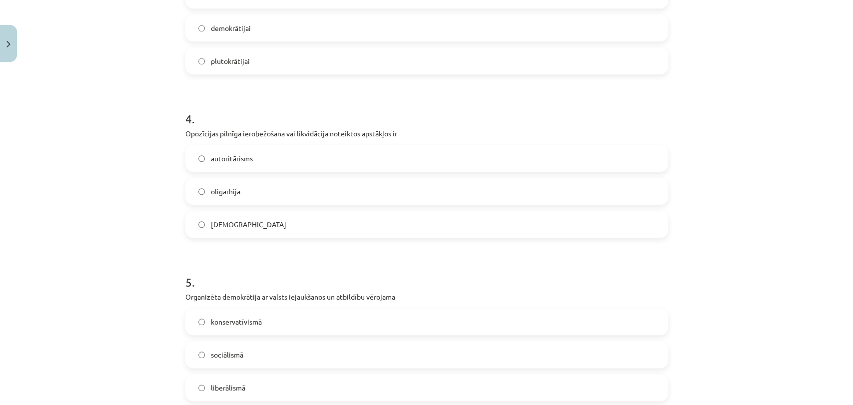
scroll to position [616, 0]
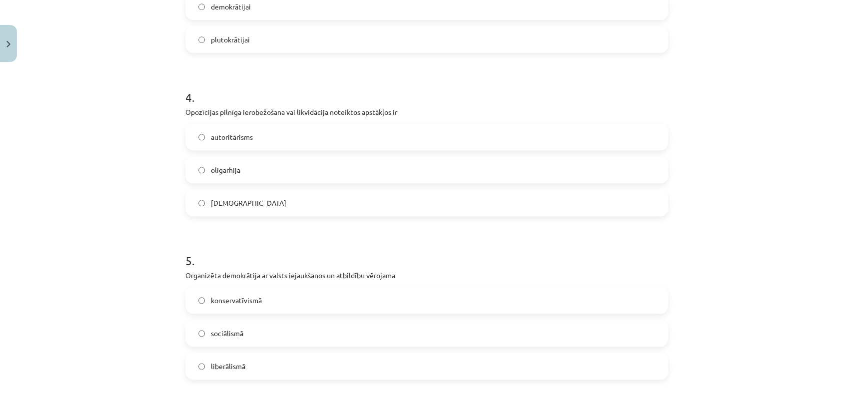
click at [247, 201] on label "totalitārisms" at bounding box center [426, 202] width 481 height 25
drag, startPoint x: 120, startPoint y: 262, endPoint x: 126, endPoint y: 259, distance: 6.9
click at [121, 262] on div "Mācību tēma: Sociālās zinātnes i - 11. klases 1. ieskaites mācību materiāls #6 …" at bounding box center [426, 202] width 853 height 405
click at [236, 333] on span "sociālismā" at bounding box center [227, 333] width 32 height 10
click at [64, 340] on div "Mācību tēma: Sociālās zinātnes i - 11. klases 1. ieskaites mācību materiāls #6 …" at bounding box center [426, 202] width 853 height 405
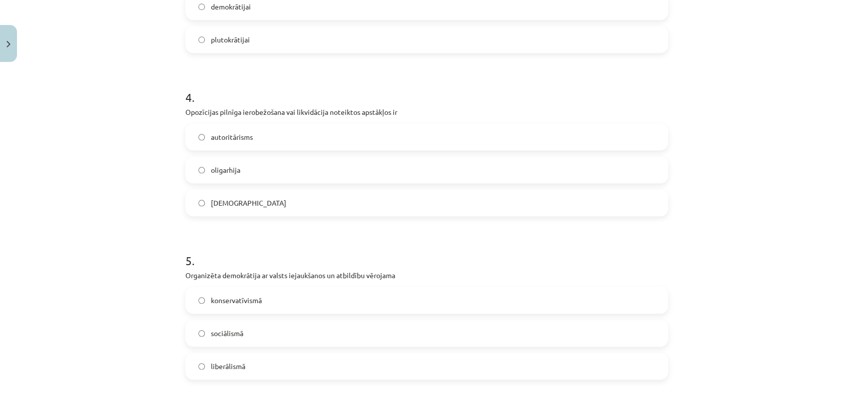
click at [186, 342] on label "sociālismā" at bounding box center [426, 333] width 481 height 25
drag, startPoint x: 119, startPoint y: 336, endPoint x: 110, endPoint y: 332, distance: 10.1
click at [110, 335] on div "Mācību tēma: Sociālās zinātnes i - 11. klases 1. ieskaites mācību materiāls #6 …" at bounding box center [426, 202] width 853 height 405
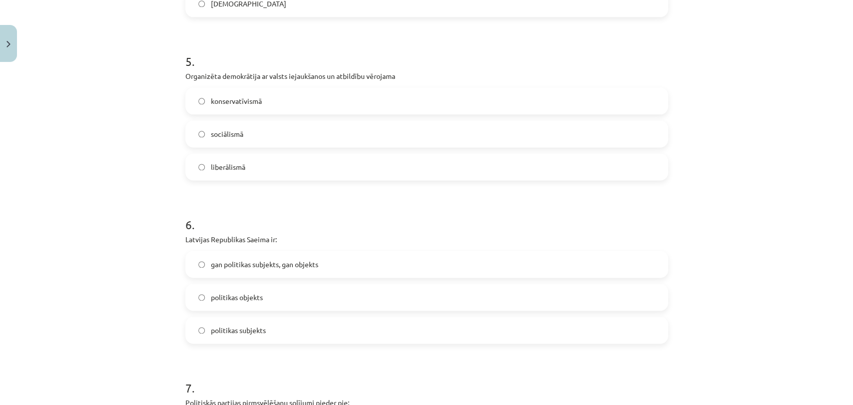
scroll to position [894, 0]
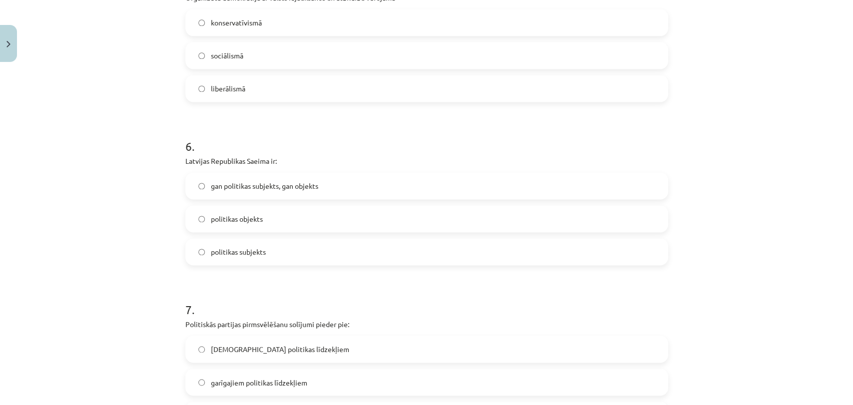
click at [240, 190] on span "gan politikas subjekts, gan objekts" at bounding box center [264, 186] width 107 height 10
click at [55, 204] on div "Mācību tēma: Sociālās zinātnes i - 11. klases 1. ieskaites mācību materiāls #6 …" at bounding box center [426, 202] width 853 height 405
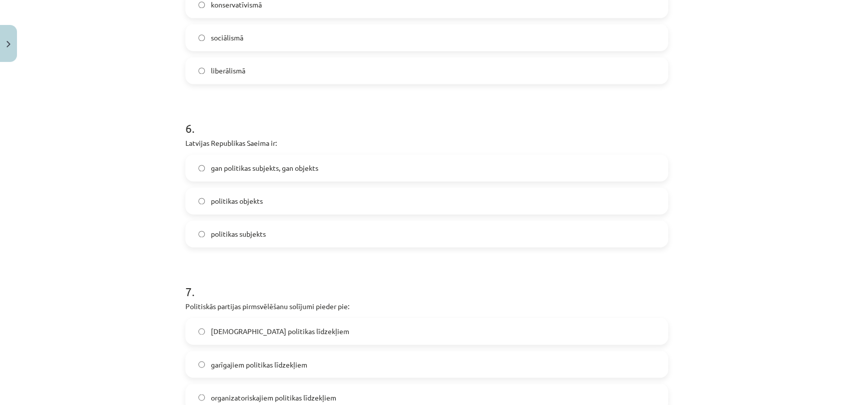
scroll to position [1005, 0]
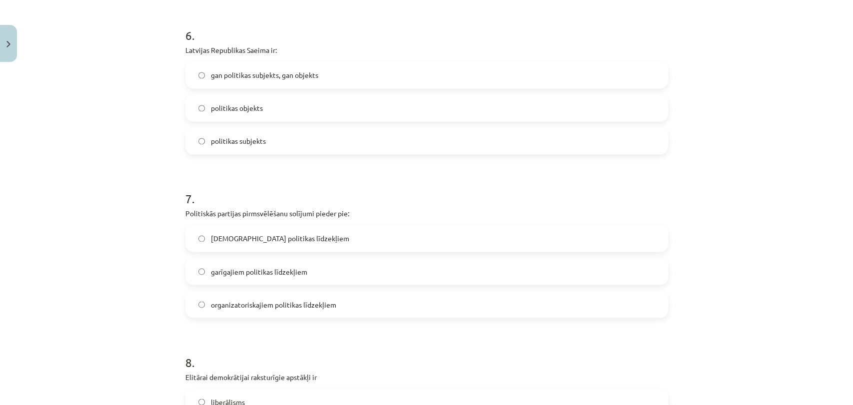
drag, startPoint x: 255, startPoint y: 270, endPoint x: 224, endPoint y: 284, distance: 34.4
click at [256, 270] on span "garīgajiem politikas līdzekļiem" at bounding box center [259, 271] width 96 height 10
click at [149, 285] on div "Mācību tēma: Sociālās zinātnes i - 11. klases 1. ieskaites mācību materiāls #6 …" at bounding box center [426, 202] width 853 height 405
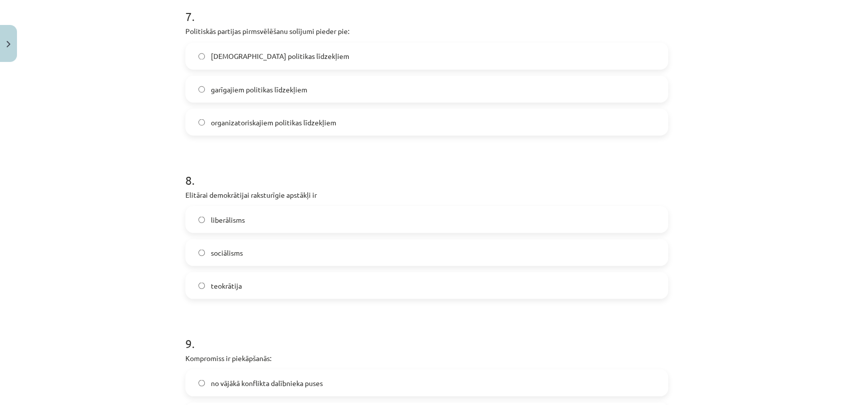
scroll to position [1227, 0]
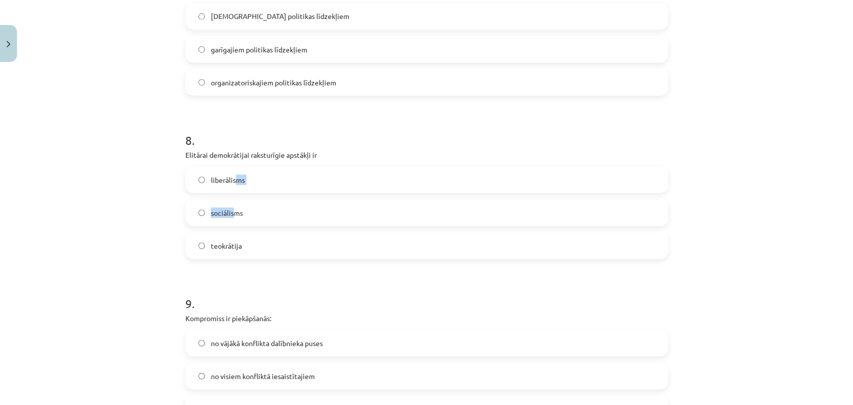
drag, startPoint x: 232, startPoint y: 186, endPoint x: 226, endPoint y: 197, distance: 12.5
click at [228, 195] on div "liberālisms sociālisms teokrātija" at bounding box center [426, 212] width 483 height 93
click at [215, 169] on label "liberālisms" at bounding box center [426, 179] width 481 height 25
click at [108, 225] on div "Mācību tēma: Sociālās zinātnes i - 11. klases 1. ieskaites mācību materiāls #6 …" at bounding box center [426, 202] width 853 height 405
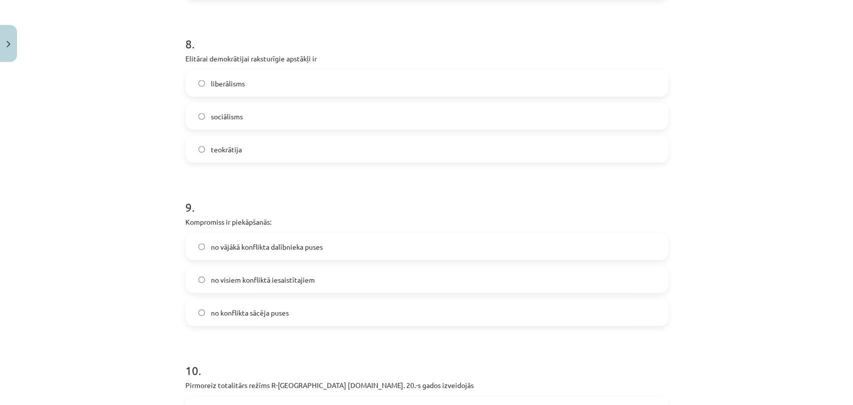
scroll to position [1338, 0]
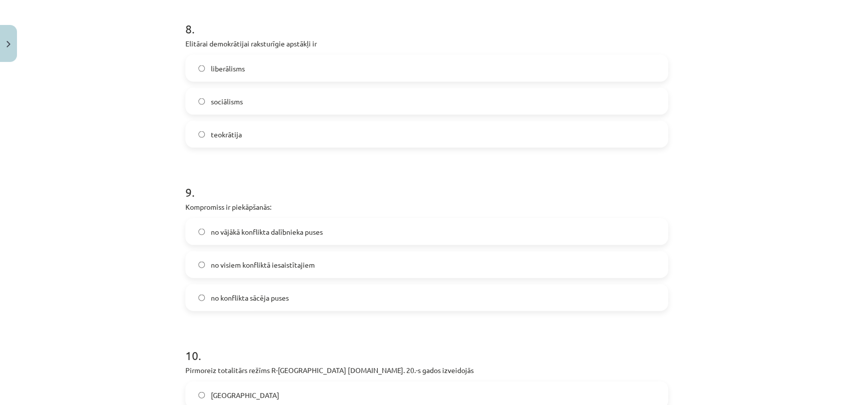
click at [261, 270] on label "no visiem konfliktā iesaistītajiem" at bounding box center [426, 264] width 481 height 25
click at [133, 283] on div "Mācību tēma: Sociālās zinātnes i - 11. klases 1. ieskaites mācību materiāls #6 …" at bounding box center [426, 202] width 853 height 405
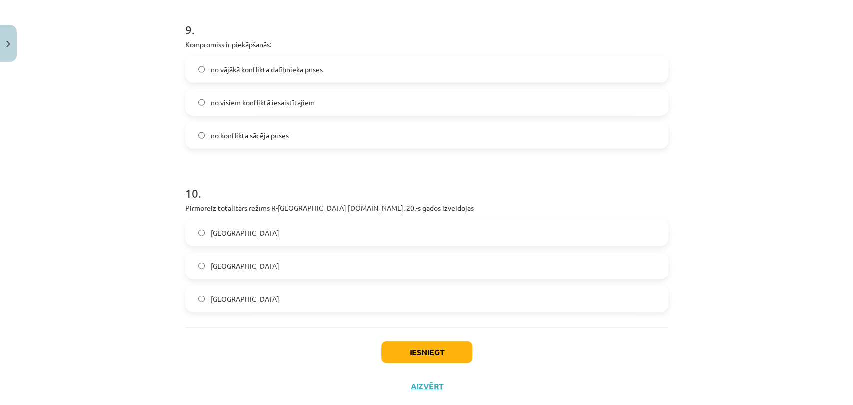
scroll to position [1505, 0]
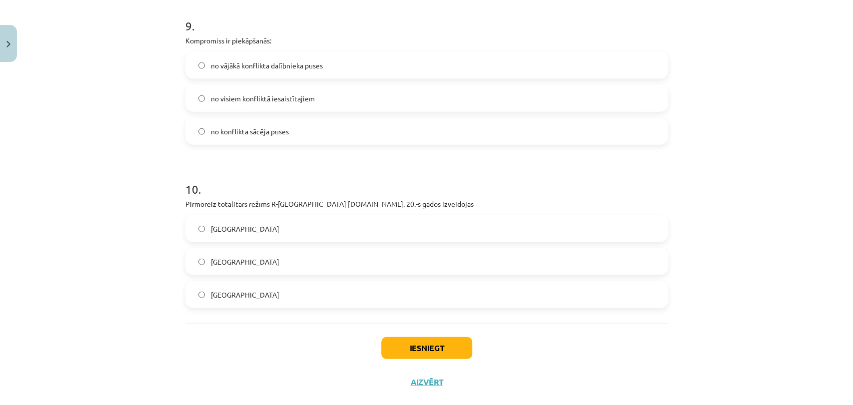
click at [250, 267] on label "Itālijā" at bounding box center [426, 261] width 481 height 25
click at [401, 339] on button "Iesniegt" at bounding box center [426, 348] width 91 height 22
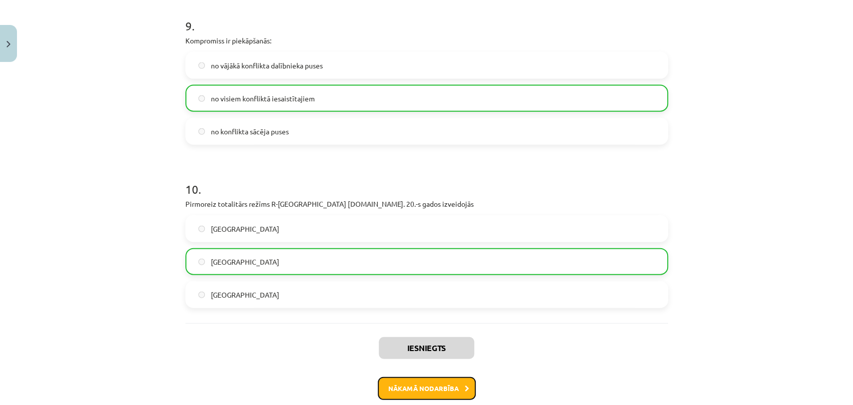
click at [469, 395] on button "Nākamā nodarbība" at bounding box center [427, 388] width 98 height 23
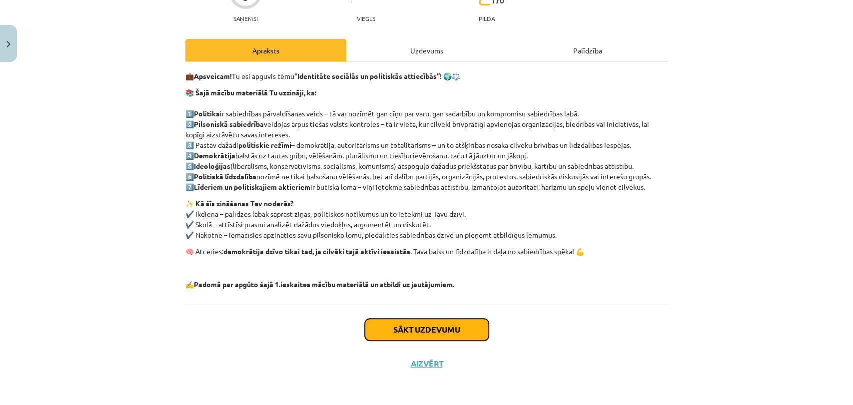
click at [413, 328] on button "Sākt uzdevumu" at bounding box center [427, 330] width 124 height 22
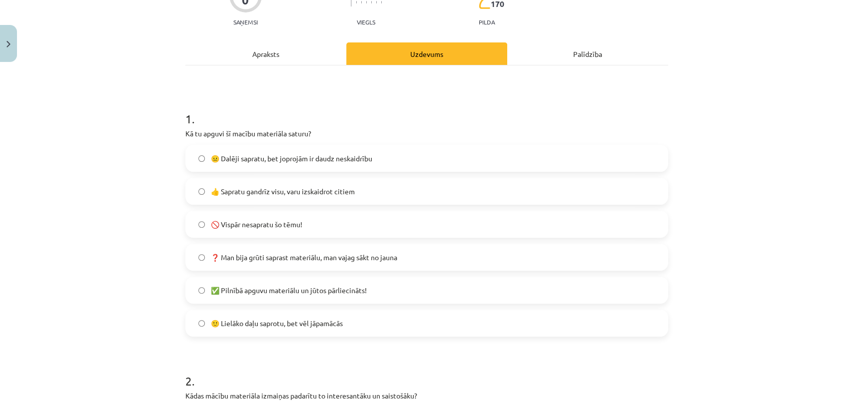
scroll to position [136, 0]
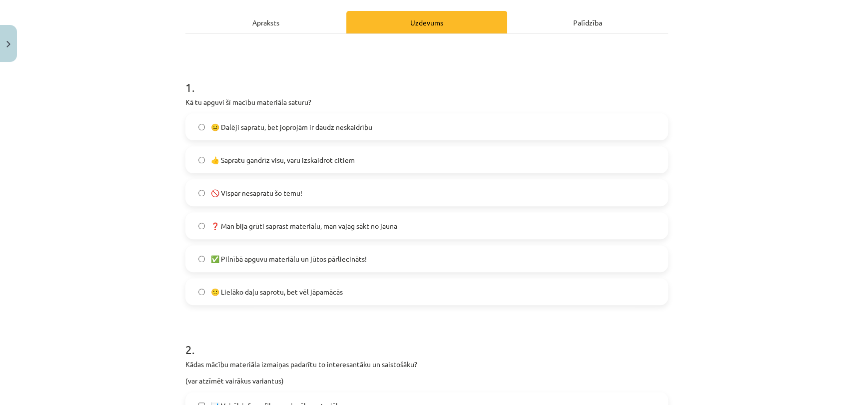
click at [260, 162] on span "👍 Sapratu gandrīz visu, varu izskaidrot citiem" at bounding box center [283, 160] width 144 height 10
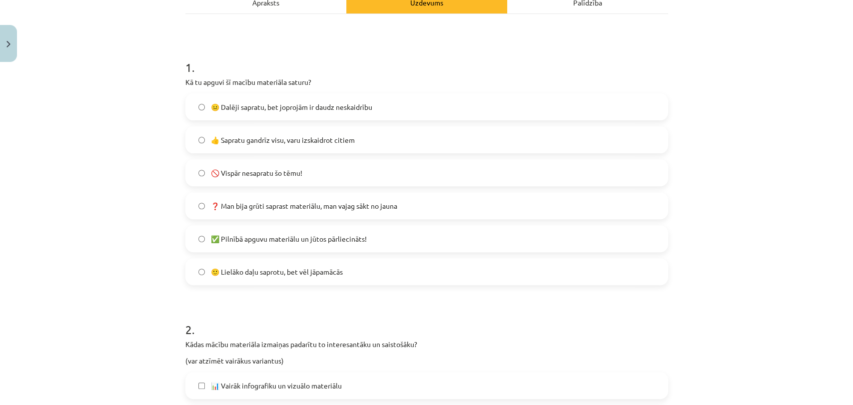
scroll to position [191, 0]
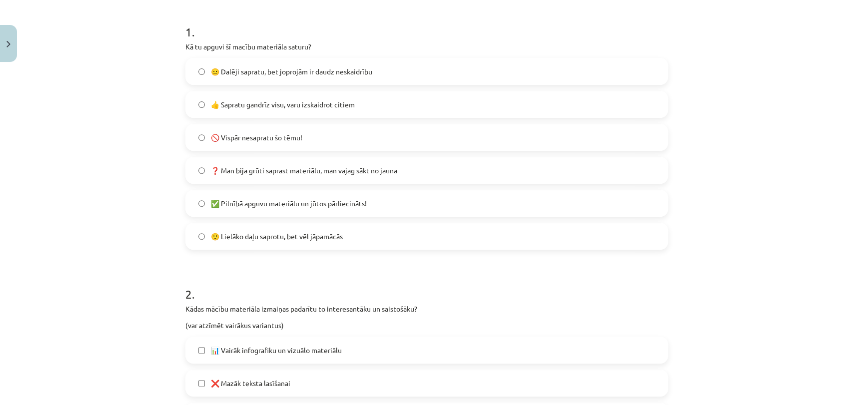
click at [228, 240] on span "🙂 Lielāko daļu saprotu, bet vēl jāpamācās" at bounding box center [277, 236] width 132 height 10
click at [122, 249] on div "Mācību tēma: Sociālās zinātnes i - 11. klases 1. ieskaites mācību materiāls #7 …" at bounding box center [426, 202] width 853 height 405
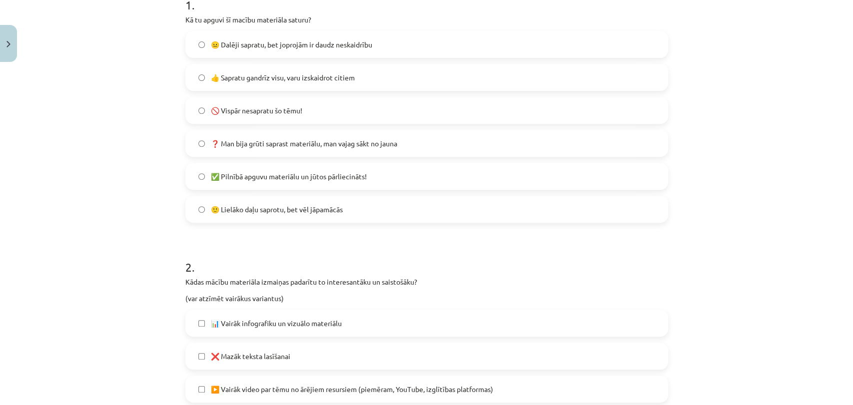
scroll to position [413, 0]
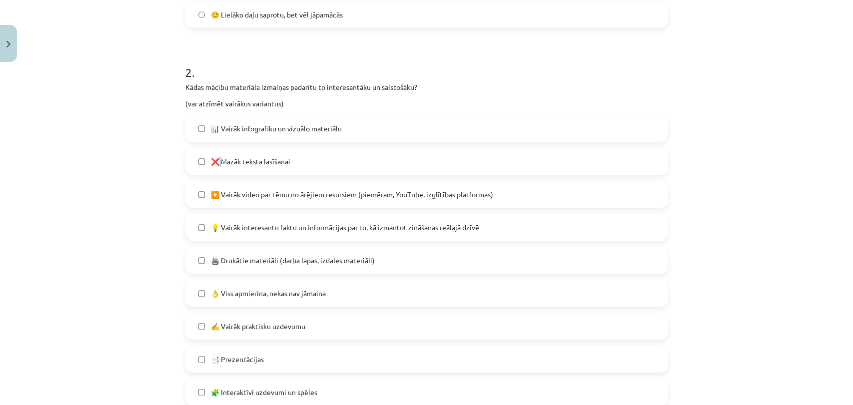
click at [215, 161] on span "❌ Mazāk teksta lasīšanai" at bounding box center [250, 161] width 79 height 10
click at [214, 162] on span "❌ Mazāk teksta lasīšanai" at bounding box center [250, 161] width 79 height 10
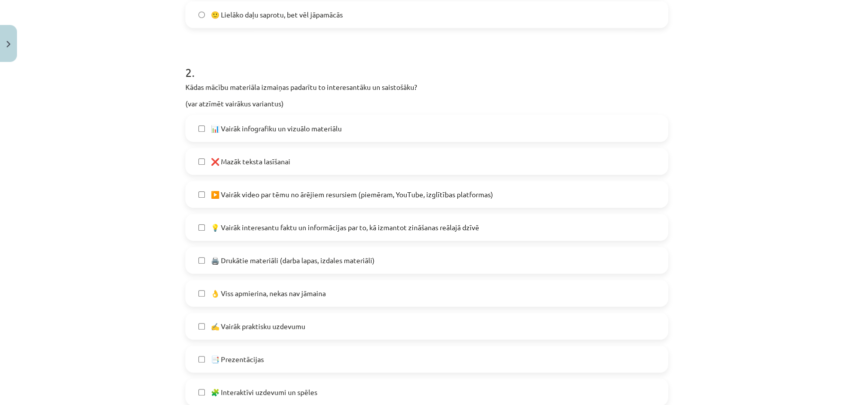
click at [197, 165] on label "❌ Mazāk teksta lasīšanai" at bounding box center [426, 161] width 481 height 25
click at [196, 165] on label "❌ Mazāk teksta lasīšanai" at bounding box center [426, 161] width 481 height 25
click at [196, 167] on label "❌ Mazāk teksta lasīšanai" at bounding box center [426, 161] width 481 height 25
click at [186, 237] on label "💡 Vairāk interesantu faktu un informācijas par to, kā izmantot zināšanas reālaj…" at bounding box center [426, 227] width 481 height 25
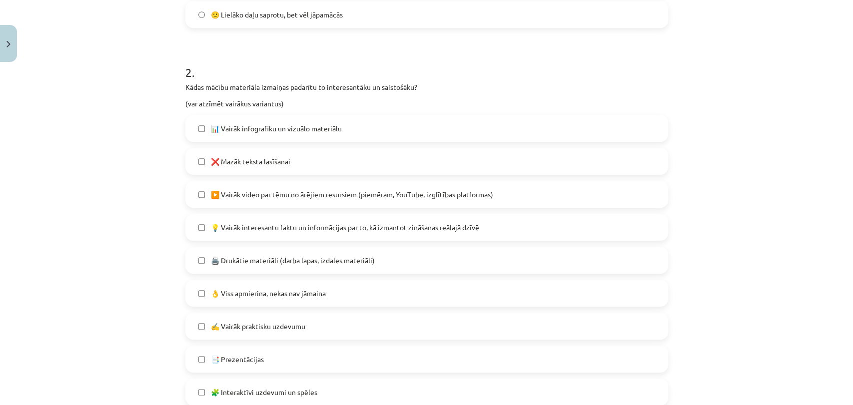
click at [71, 254] on div "Mācību tēma: Sociālās zinātnes i - 11. klases 1. ieskaites mācību materiāls #7 …" at bounding box center [426, 202] width 853 height 405
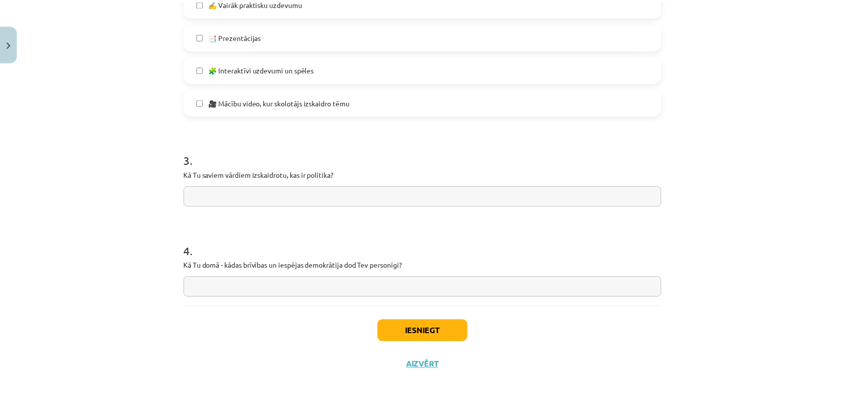
scroll to position [739, 0]
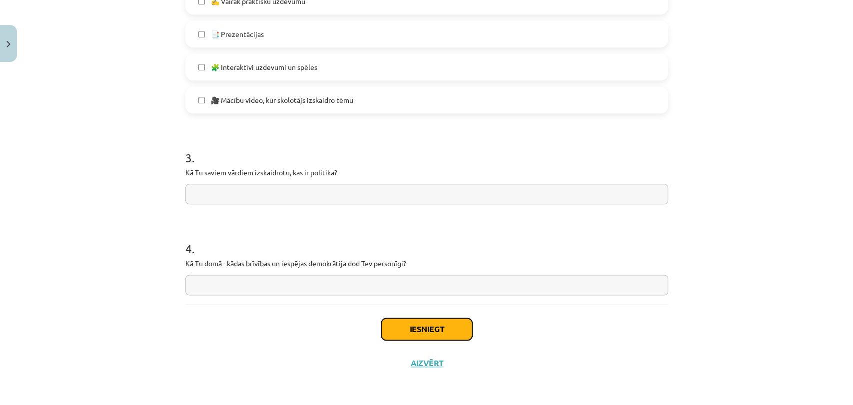
click at [382, 319] on button "Iesniegt" at bounding box center [426, 329] width 91 height 22
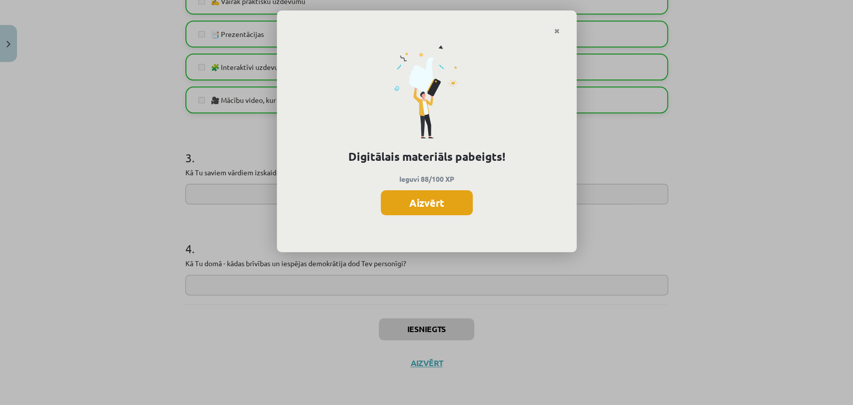
click at [445, 195] on button "Aizvērt" at bounding box center [427, 202] width 92 height 25
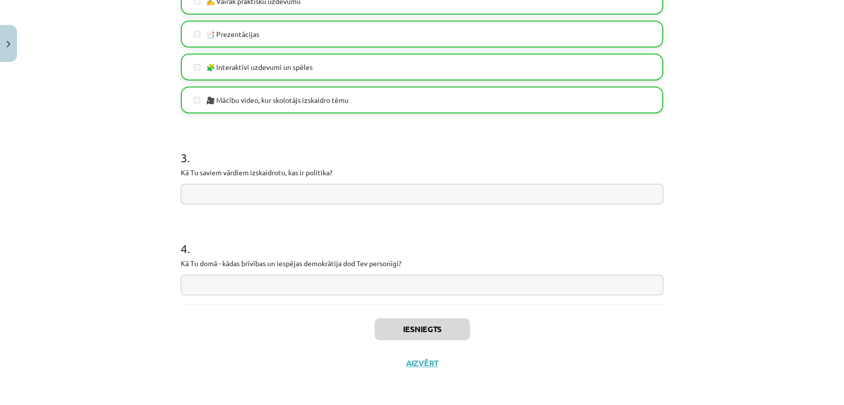
scroll to position [560, 0]
click at [428, 362] on button "Aizvērt" at bounding box center [422, 363] width 38 height 10
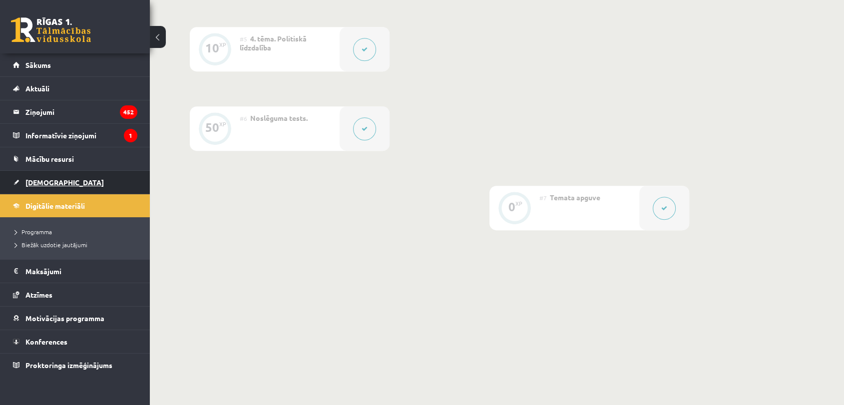
click at [28, 178] on span "[DEMOGRAPHIC_DATA]" at bounding box center [64, 182] width 78 height 9
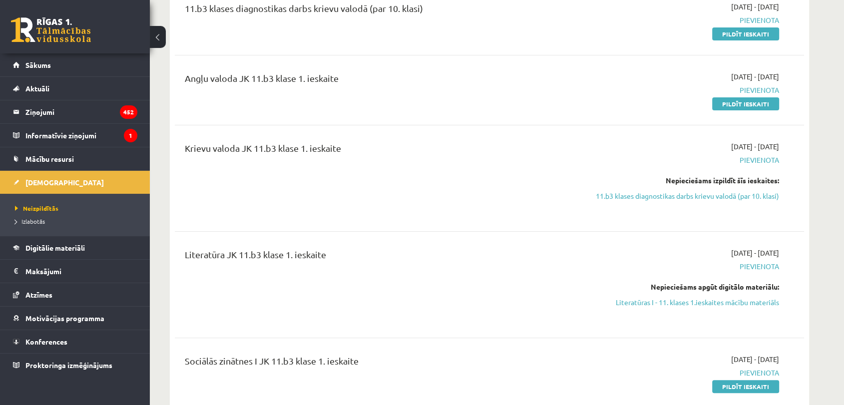
scroll to position [166, 0]
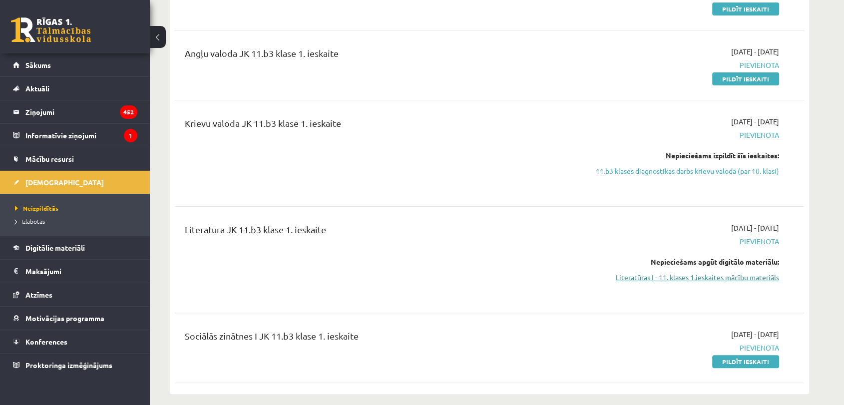
click at [671, 277] on link "Literatūras I - 11. klases 1.ieskaites mācību materiāls" at bounding box center [685, 277] width 188 height 10
drag, startPoint x: 480, startPoint y: 63, endPoint x: 436, endPoint y: 168, distance: 113.1
click at [436, 168] on div "Krievu valoda JK 11.b3 klase 1. ieskaite" at bounding box center [380, 153] width 406 height 74
click at [654, 275] on link "Literatūras I - 11. klases 1.ieskaites mācību materiāls" at bounding box center [685, 277] width 188 height 10
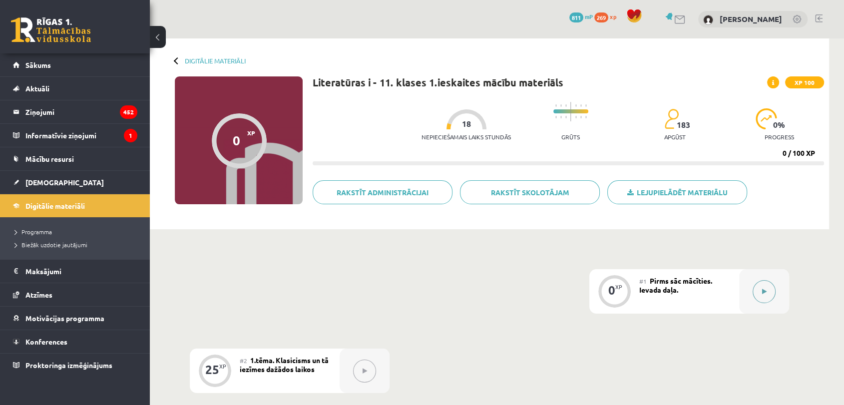
click at [770, 293] on button at bounding box center [764, 291] width 23 height 23
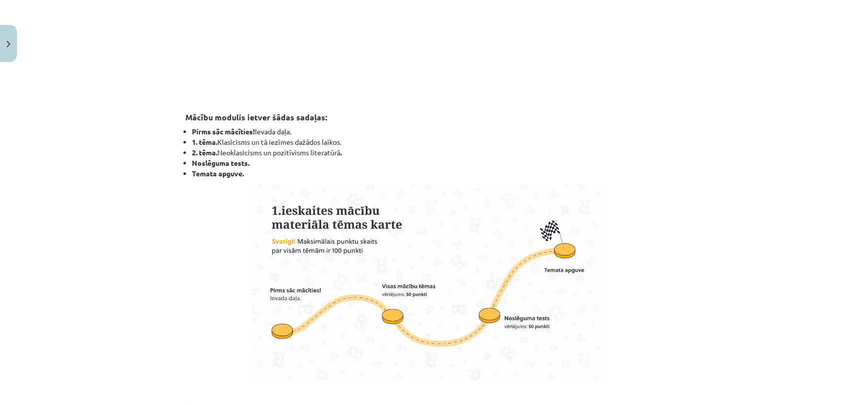
scroll to position [640, 0]
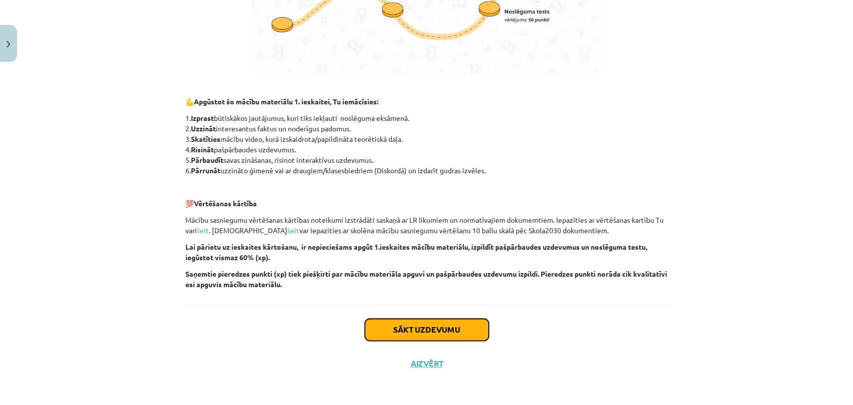
drag, startPoint x: 379, startPoint y: 317, endPoint x: 372, endPoint y: 329, distance: 14.3
click at [371, 329] on button "Sākt uzdevumu" at bounding box center [427, 330] width 124 height 22
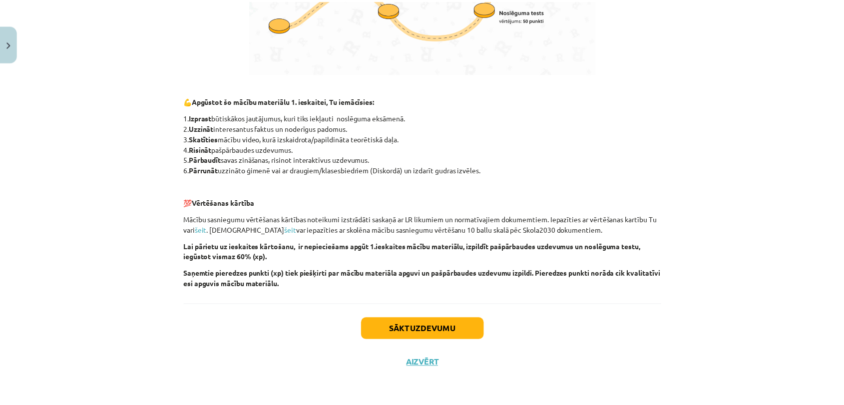
scroll to position [0, 0]
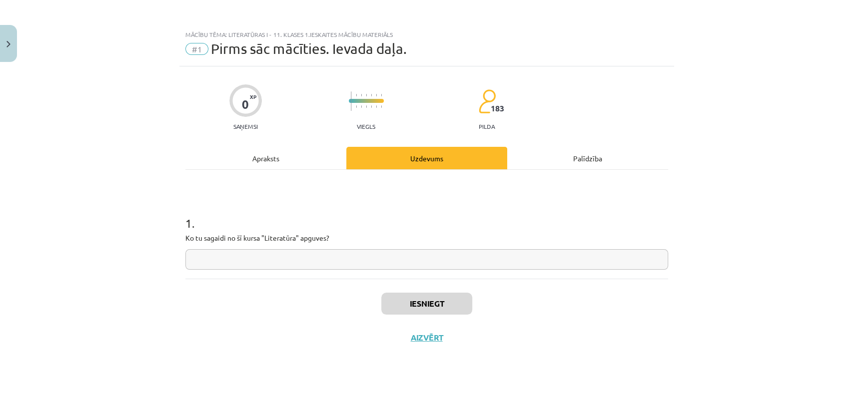
click at [306, 259] on input "text" at bounding box center [426, 259] width 483 height 20
paste input "**********"
type input "**********"
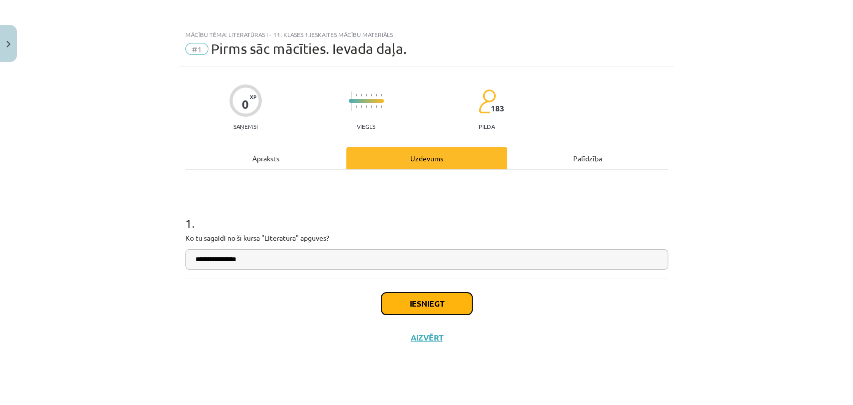
click at [416, 308] on button "Iesniegt" at bounding box center [426, 304] width 91 height 22
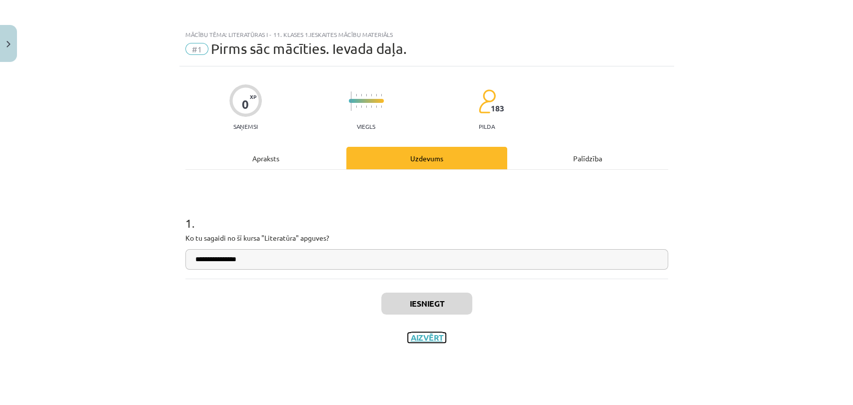
click at [429, 338] on button "Aizvērt" at bounding box center [427, 338] width 38 height 10
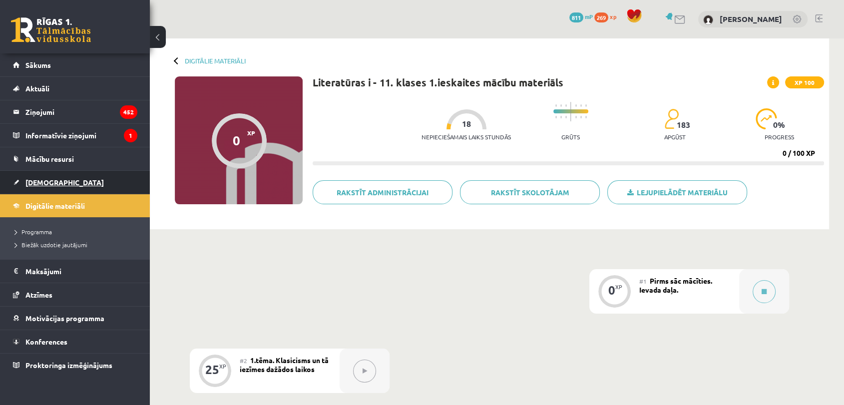
click at [60, 177] on link "[DEMOGRAPHIC_DATA]" at bounding box center [75, 182] width 124 height 23
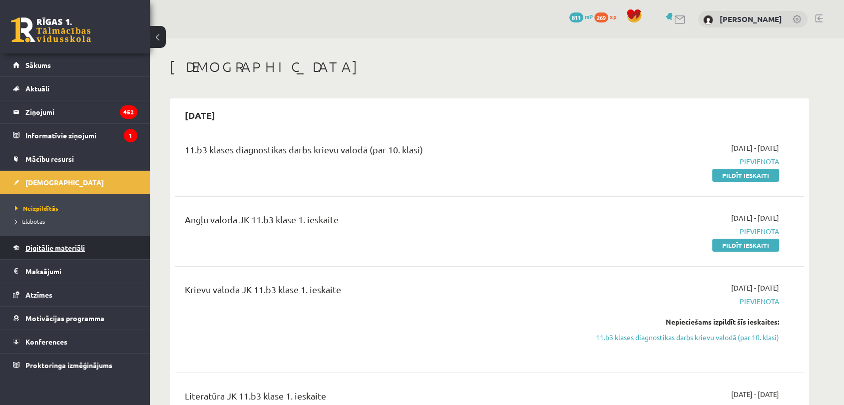
click at [35, 244] on span "Digitālie materiāli" at bounding box center [54, 247] width 59 height 9
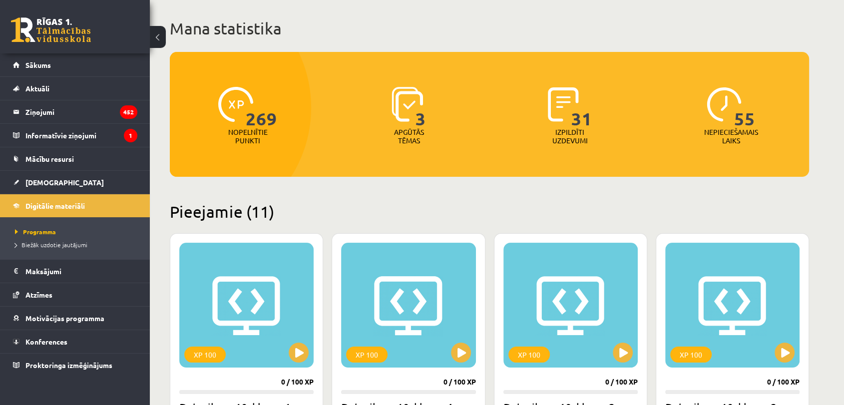
scroll to position [55, 0]
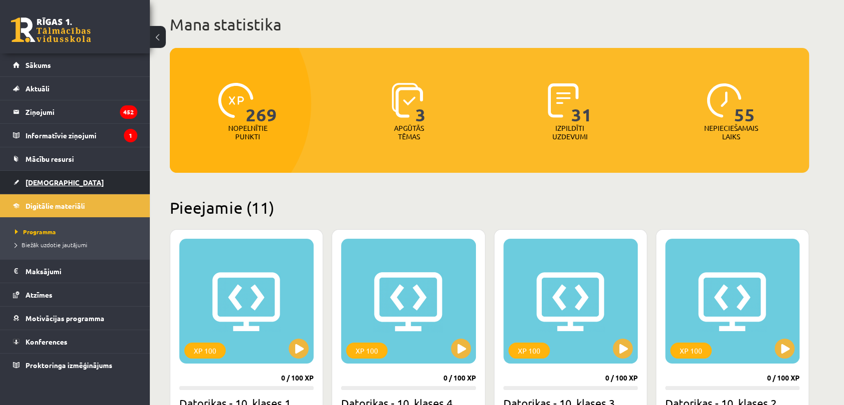
click at [23, 189] on link "[DEMOGRAPHIC_DATA]" at bounding box center [75, 182] width 124 height 23
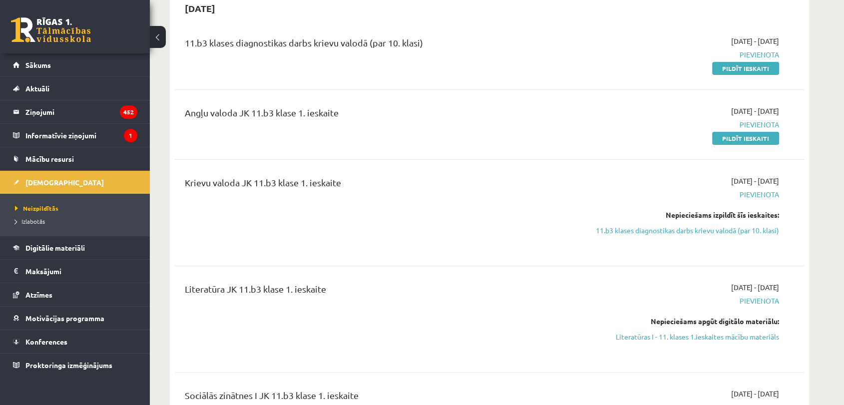
scroll to position [166, 0]
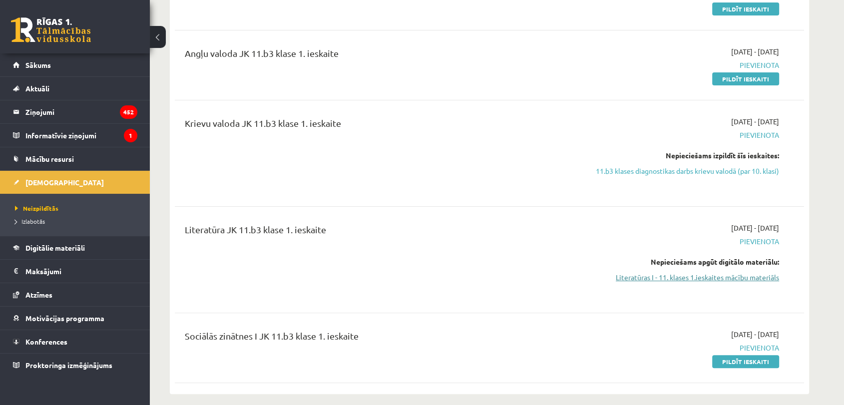
click at [705, 273] on link "Literatūras I - 11. klases 1.ieskaites mācību materiāls" at bounding box center [685, 277] width 188 height 10
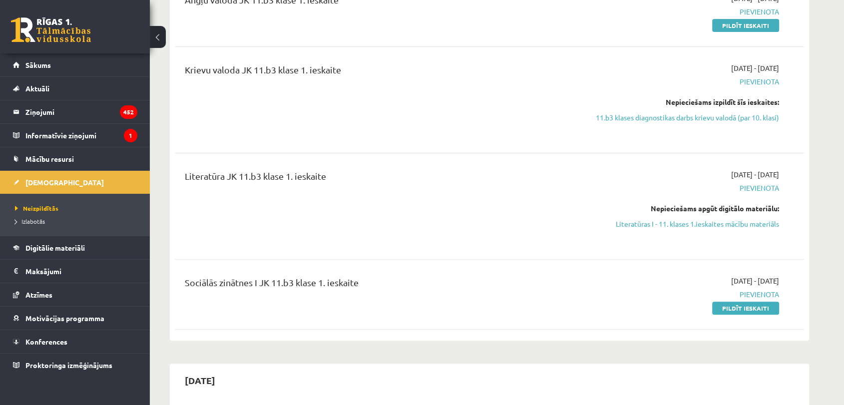
scroll to position [222, 0]
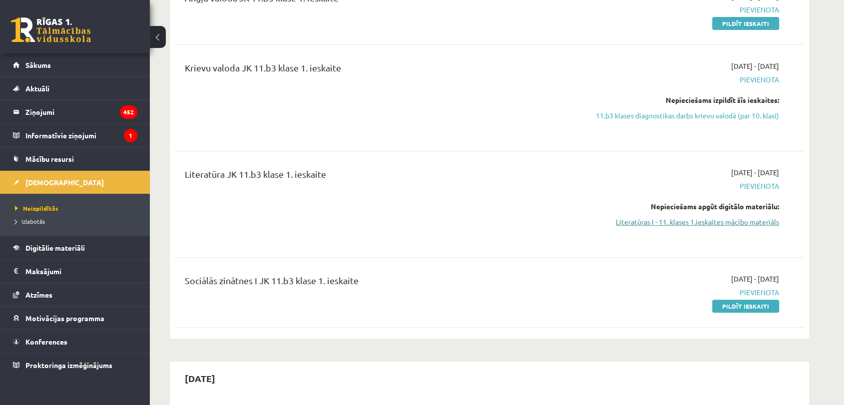
click at [630, 224] on link "Literatūras I - 11. klases 1.ieskaites mācību materiāls" at bounding box center [685, 222] width 188 height 10
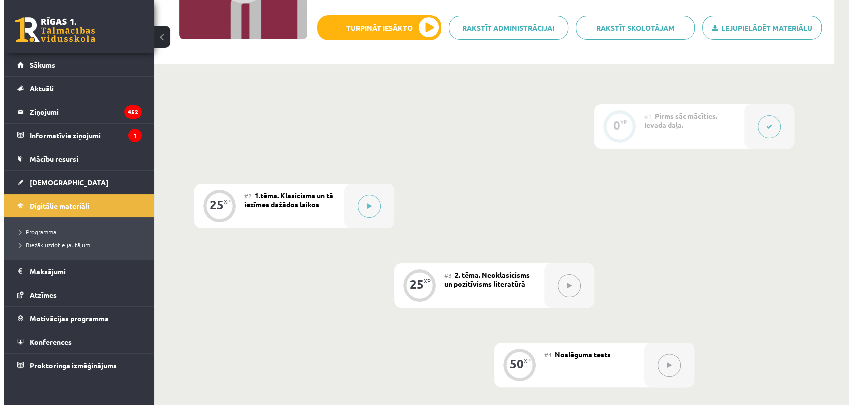
scroll to position [166, 0]
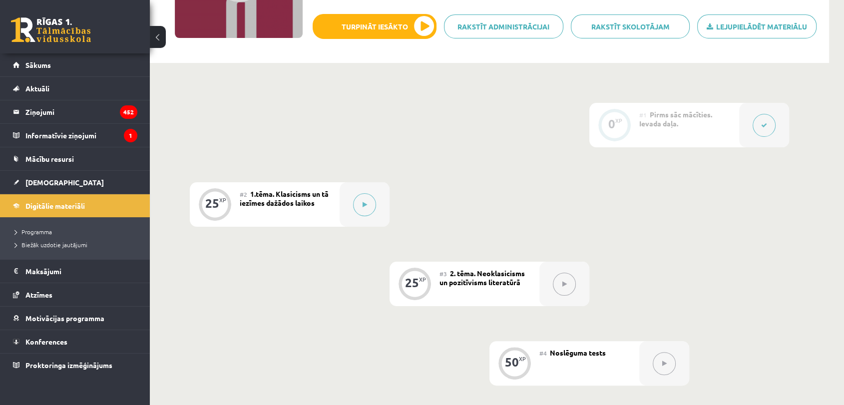
click at [746, 133] on div at bounding box center [765, 125] width 50 height 44
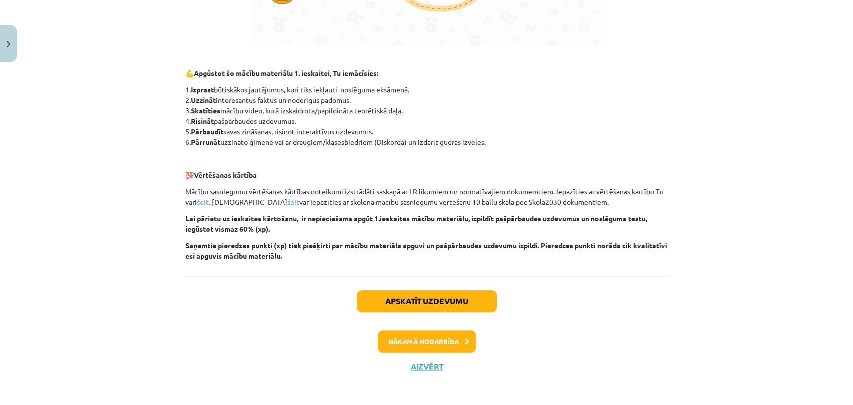
scroll to position [672, 0]
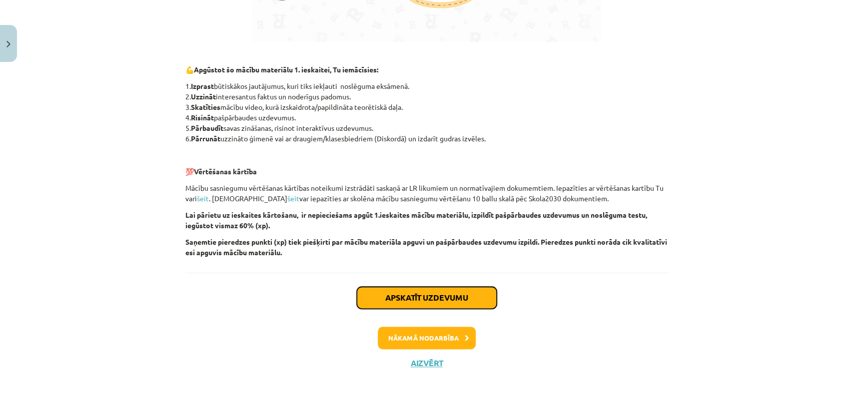
click at [417, 304] on button "Apskatīt uzdevumu" at bounding box center [427, 298] width 140 height 22
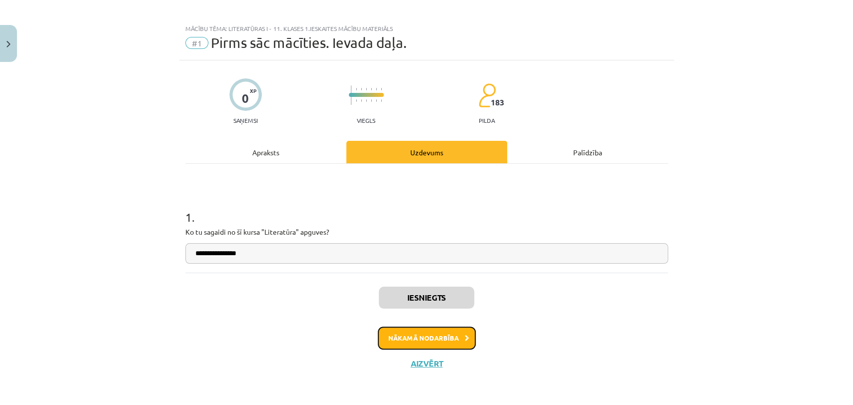
click at [412, 327] on button "Nākamā nodarbība" at bounding box center [427, 338] width 98 height 23
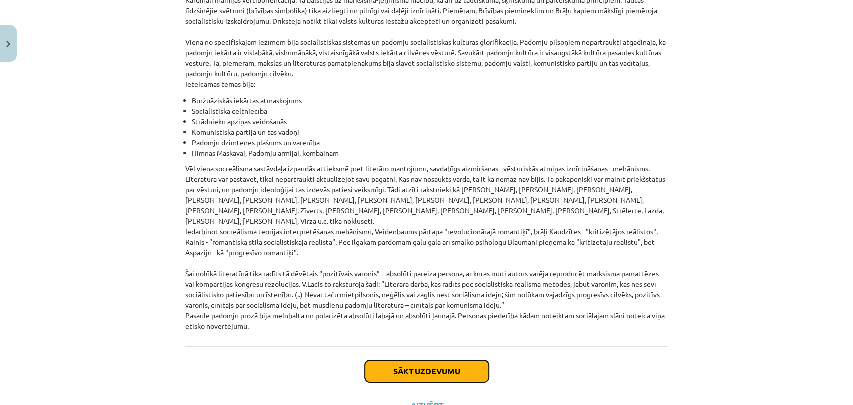
click at [390, 360] on button "Sākt uzdevumu" at bounding box center [427, 371] width 124 height 22
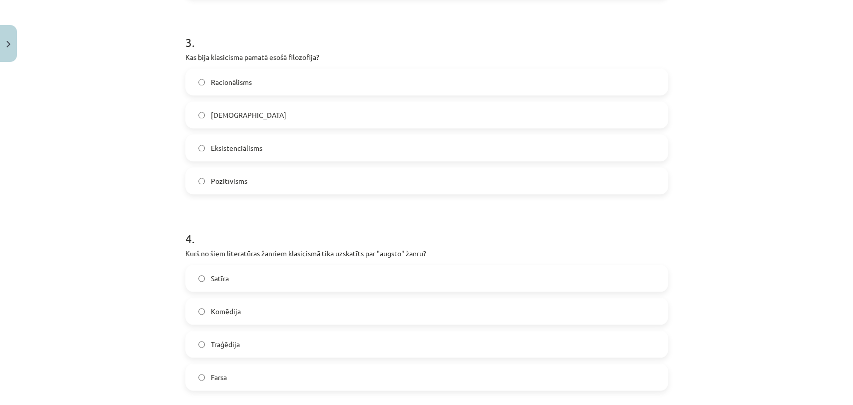
scroll to position [871, 0]
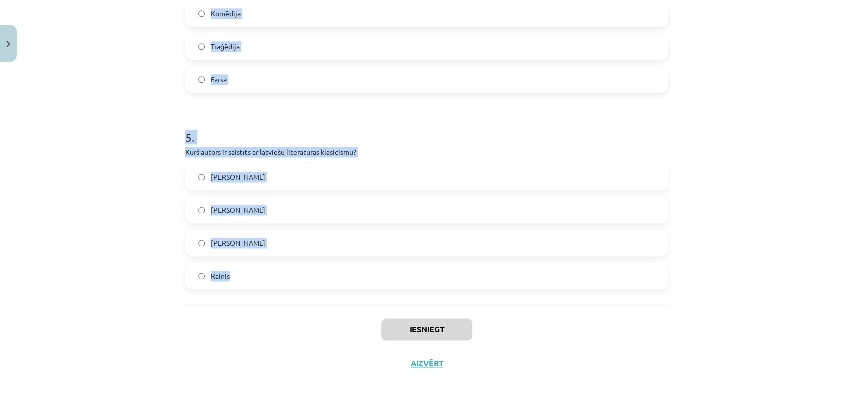
drag, startPoint x: 163, startPoint y: 211, endPoint x: 343, endPoint y: 293, distance: 198.1
click at [343, 293] on div "Mācību tēma: Literatūras i - 11. klases 1.ieskaites mācību materiāls #2 1.tēma.…" at bounding box center [426, 202] width 853 height 405
copy form "[DEMOGRAPHIC_DATA] iezīme raksturo literatūru padomju sociālistiskajā reālismā?…"
click at [124, 192] on div "Mācību tēma: Literatūras i - 11. klases 1.ieskaites mācību materiāls #2 1.tēma.…" at bounding box center [426, 202] width 853 height 405
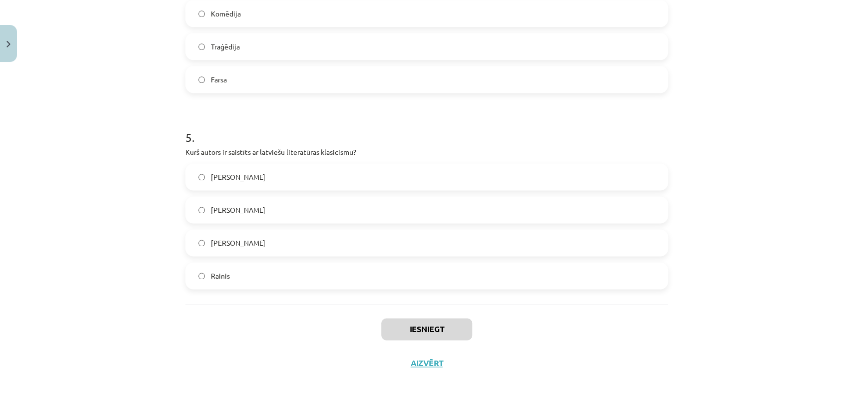
click at [231, 214] on span "[PERSON_NAME]" at bounding box center [238, 210] width 54 height 10
click at [97, 221] on div "Mācību tēma: Literatūras i - 11. klases 1.ieskaites mācību materiāls #2 1.tēma.…" at bounding box center [426, 202] width 853 height 405
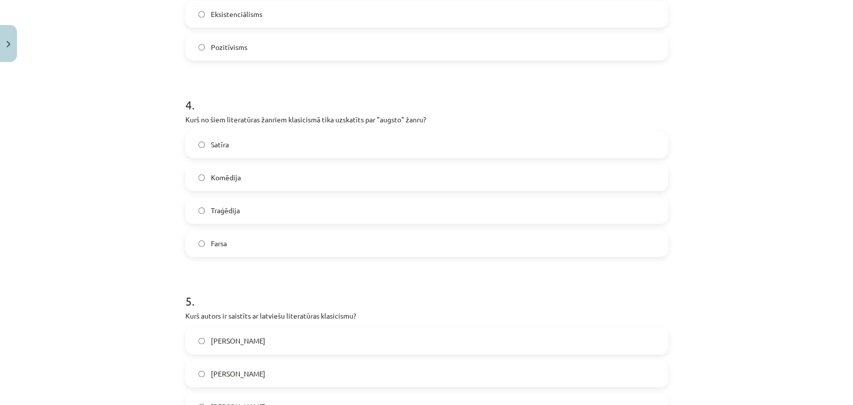
scroll to position [705, 0]
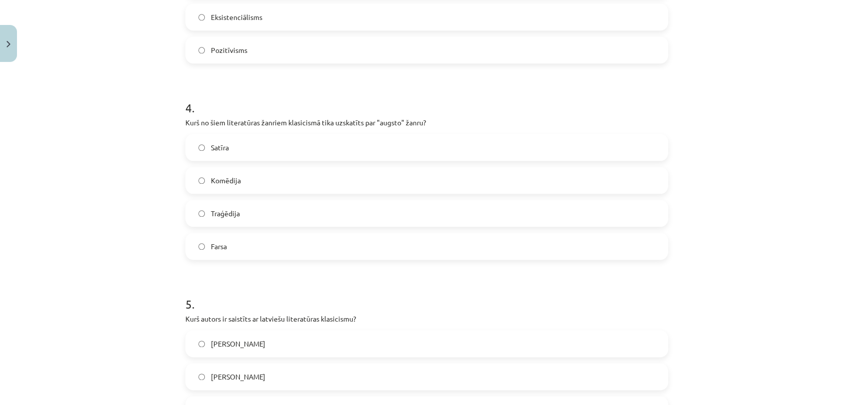
click at [220, 209] on span "Traģēdija" at bounding box center [225, 213] width 29 height 10
click at [95, 220] on div "Mācību tēma: Literatūras i - 11. klases 1.ieskaites mācību materiāls #2 1.tēma.…" at bounding box center [426, 202] width 853 height 405
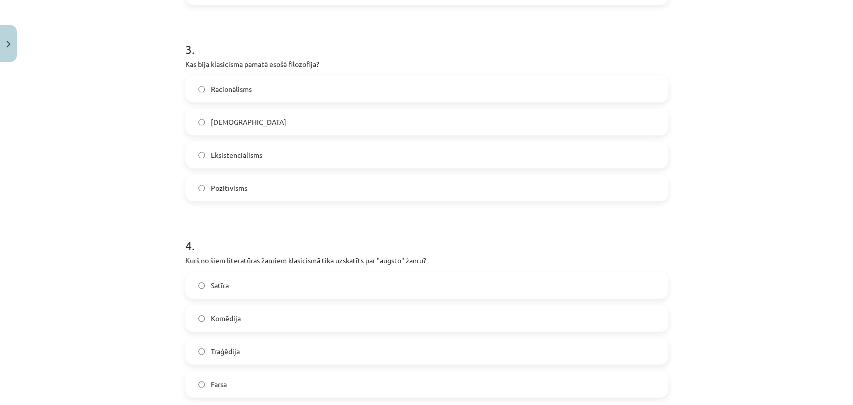
scroll to position [538, 0]
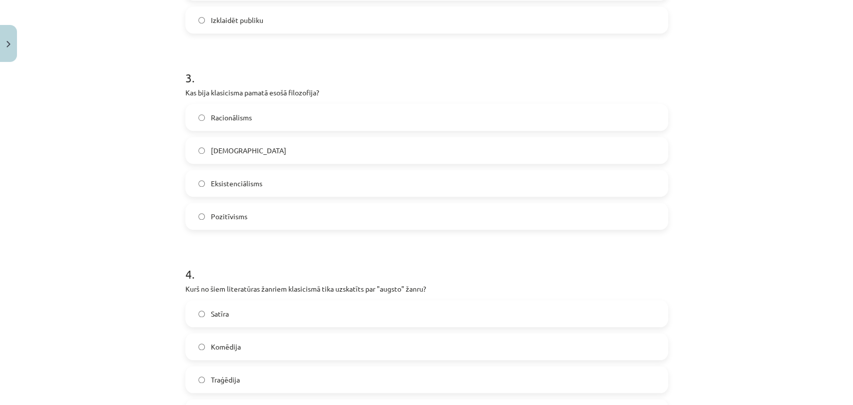
click at [213, 112] on span "Racionālisms" at bounding box center [231, 117] width 41 height 10
drag, startPoint x: 76, startPoint y: 152, endPoint x: 97, endPoint y: 126, distance: 33.4
click at [80, 150] on div "Mācību tēma: Literatūras i - 11. klases 1.ieskaites mācību materiāls #2 1.tēma.…" at bounding box center [426, 202] width 853 height 405
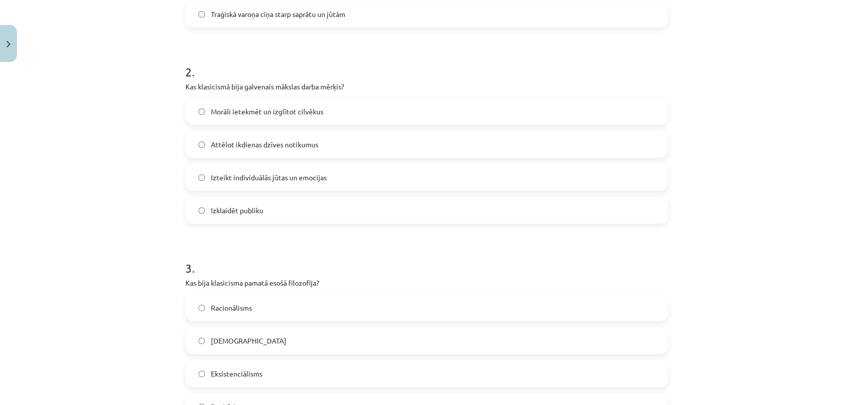
scroll to position [316, 0]
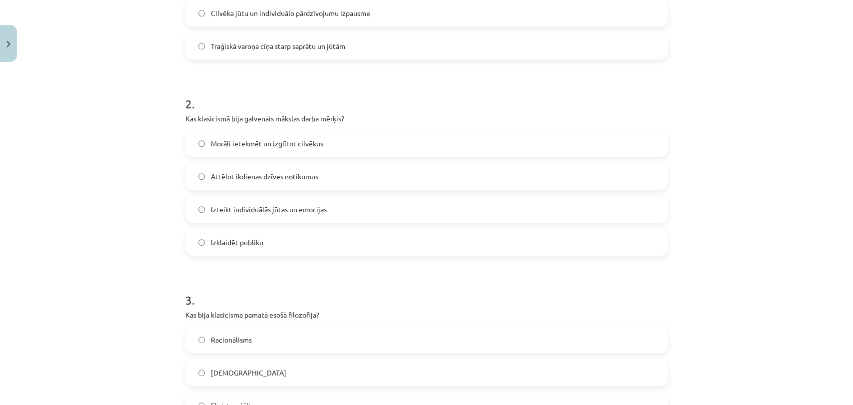
click at [237, 135] on label "Morāli ietekmēt un izglītot cilvēkus" at bounding box center [426, 143] width 481 height 25
click at [111, 169] on div "Mācību tēma: Literatūras i - 11. klases 1.ieskaites mācību materiāls #2 1.tēma.…" at bounding box center [426, 202] width 853 height 405
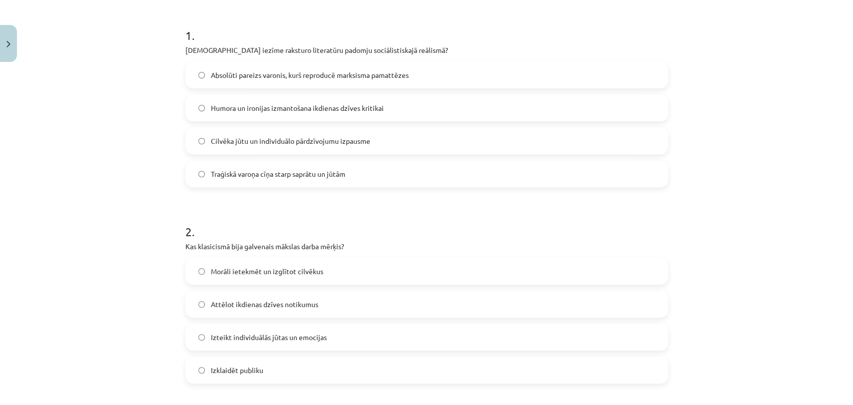
scroll to position [149, 0]
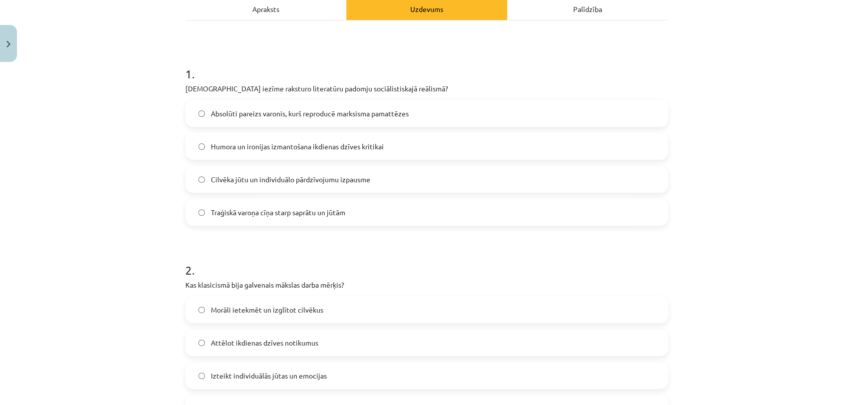
click at [198, 116] on label "Absolūti pareizs varonis, kurš reproducē marksisma pamattēzes" at bounding box center [426, 113] width 481 height 25
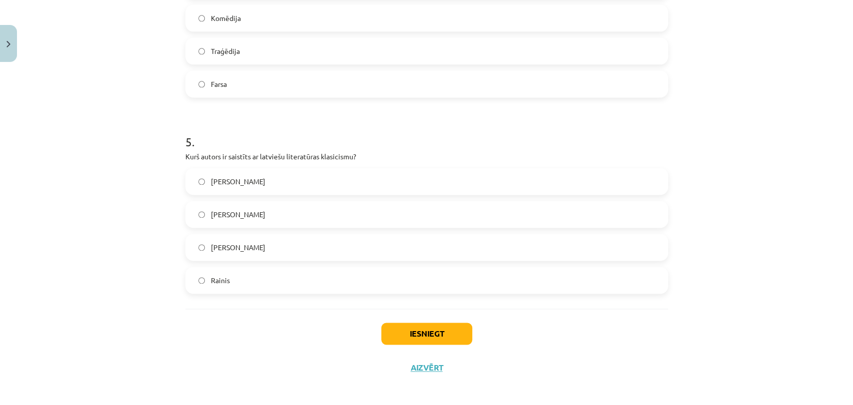
scroll to position [871, 0]
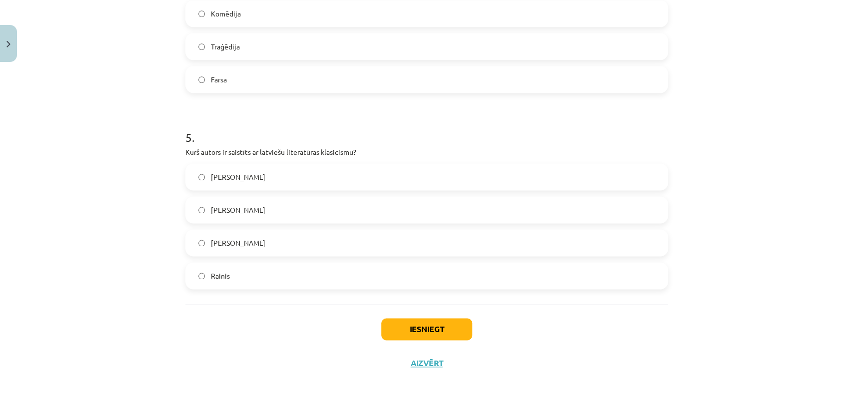
click at [416, 344] on div "Iesniegt Aizvērt" at bounding box center [426, 339] width 483 height 70
click at [411, 338] on button "Iesniegt" at bounding box center [426, 329] width 91 height 22
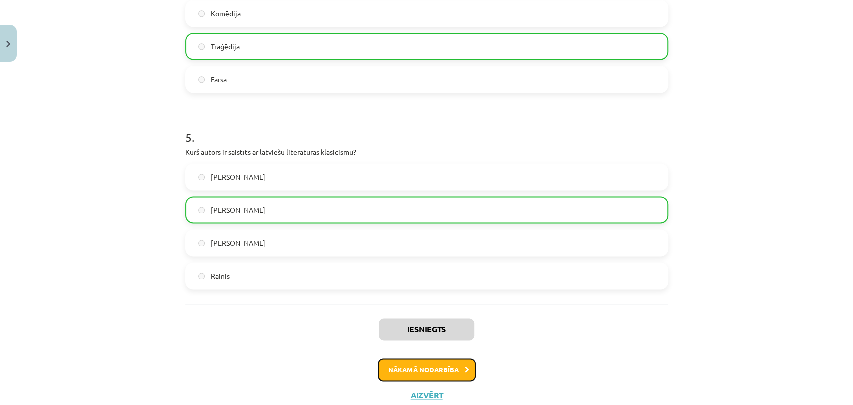
click at [424, 370] on button "Nākamā nodarbība" at bounding box center [427, 369] width 98 height 23
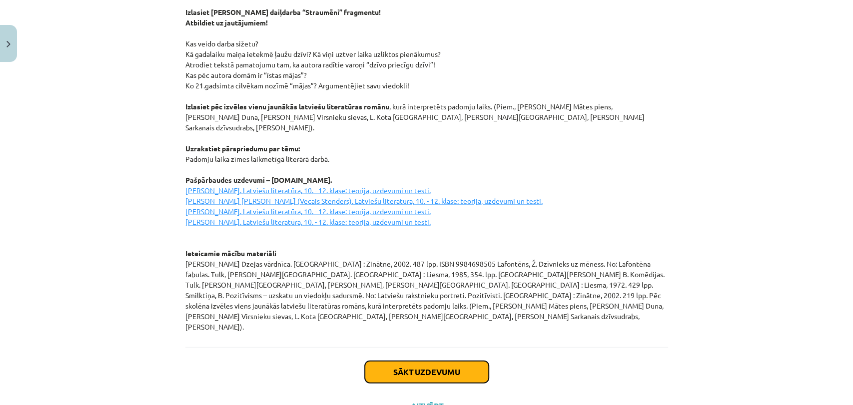
click at [385, 361] on button "Sākt uzdevumu" at bounding box center [427, 372] width 124 height 22
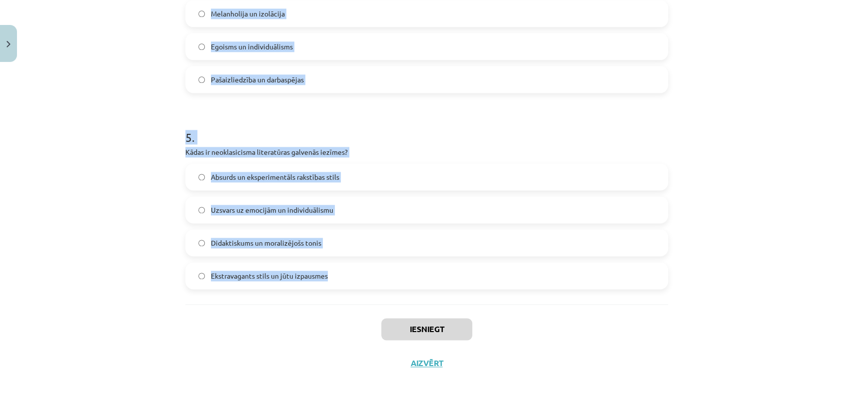
drag, startPoint x: 171, startPoint y: 214, endPoint x: 342, endPoint y: 281, distance: 184.0
click at [342, 281] on div "Mācību tēma: Literatūras i - 11. klases 1.ieskaites mācību materiāls #3 2. tēma…" at bounding box center [426, 202] width 853 height 405
copy form "Kas veido literārā darba "Straumēni" sižetu? Varoņa meklējumi pēc laimes pilsēt…"
click at [161, 248] on div "Mācību tēma: Literatūras i - 11. klases 1.ieskaites mācību materiāls #3 2. tēma…" at bounding box center [426, 202] width 853 height 405
click at [185, 251] on div "Didaktiskums un moralizējošs tonis" at bounding box center [426, 242] width 483 height 27
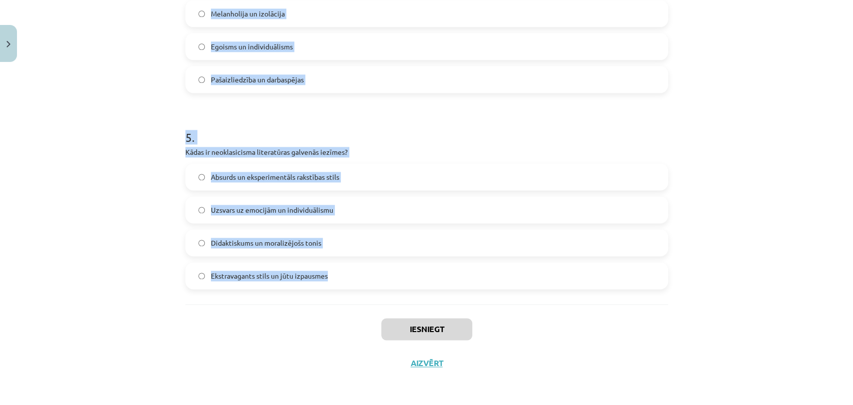
click at [194, 247] on label "Didaktiskums un moralizējošs tonis" at bounding box center [426, 242] width 481 height 25
click at [137, 247] on div "Mācību tēma: Literatūras i - 11. klases 1.ieskaites mācību materiāls #3 2. tēma…" at bounding box center [426, 202] width 853 height 405
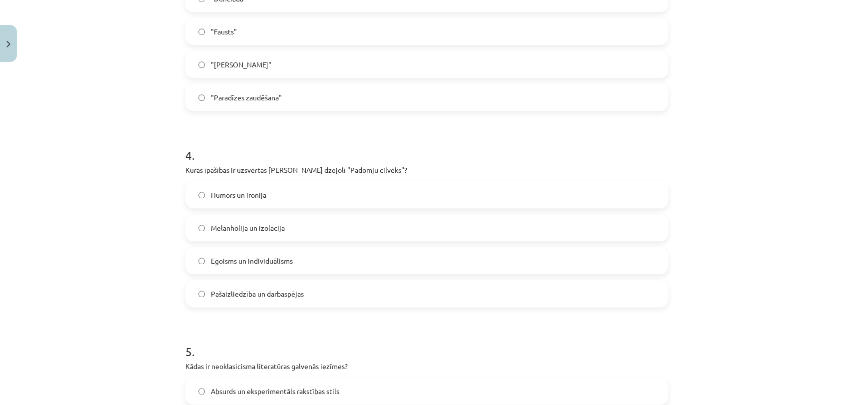
scroll to position [649, 0]
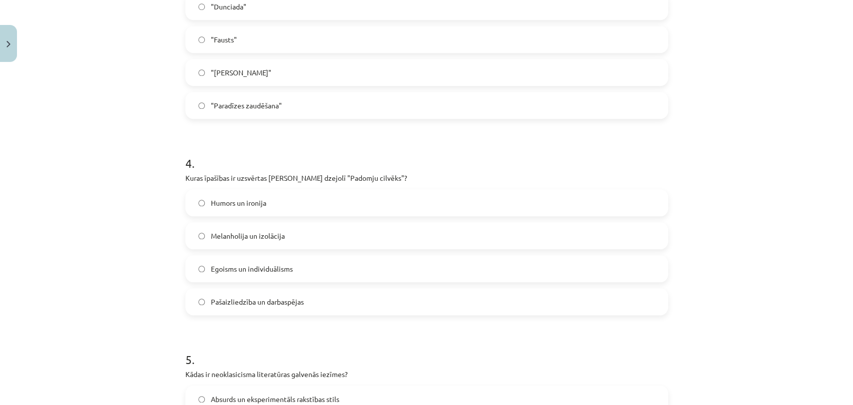
click at [214, 300] on span "Pašaizliedzība un darbaspējas" at bounding box center [257, 302] width 93 height 10
click at [104, 290] on div "Mācību tēma: Literatūras i - 11. klases 1.ieskaites mācību materiāls #3 2. tēma…" at bounding box center [426, 202] width 853 height 405
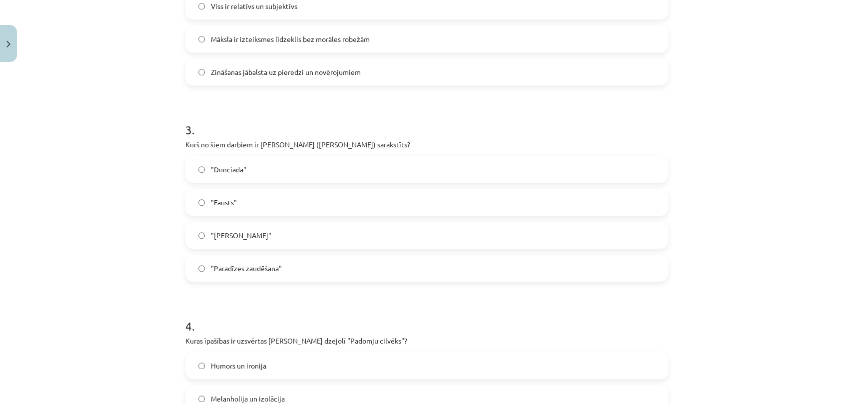
scroll to position [483, 0]
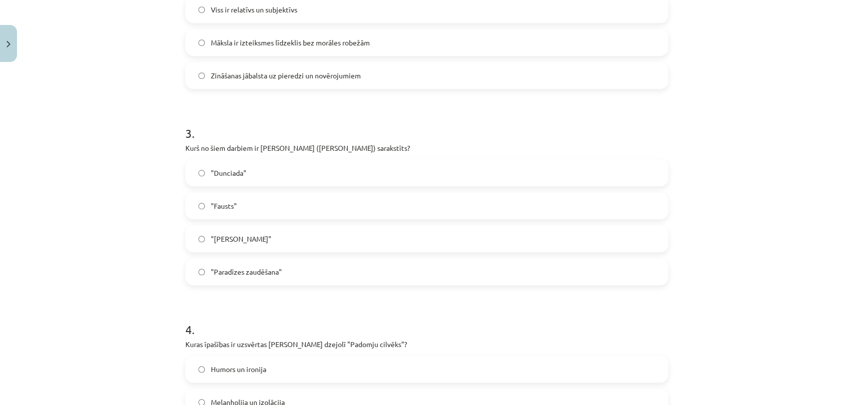
click at [217, 173] on span ""Dunciada"" at bounding box center [228, 173] width 35 height 10
click at [92, 174] on div "Mācību tēma: Literatūras i - 11. klases 1.ieskaites mācību materiāls #3 2. tēma…" at bounding box center [426, 202] width 853 height 405
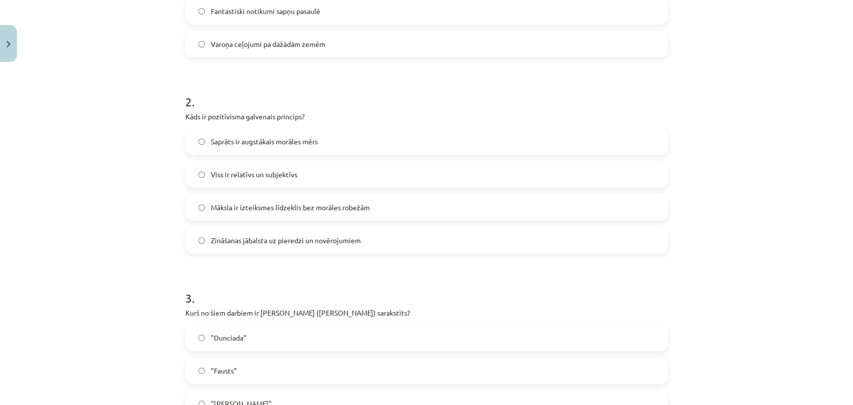
scroll to position [316, 0]
click at [230, 241] on span "Zināšanas jābalsta uz pieredzi un novērojumiem" at bounding box center [286, 242] width 150 height 10
drag, startPoint x: 144, startPoint y: 225, endPoint x: 145, endPoint y: 218, distance: 6.6
click at [145, 225] on div "Mācību tēma: Literatūras i - 11. klases 1.ieskaites mācību materiāls #3 2. tēma…" at bounding box center [426, 202] width 853 height 405
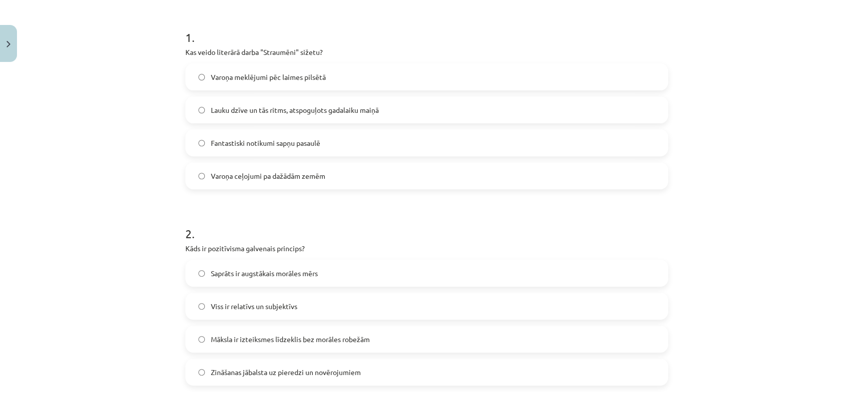
scroll to position [149, 0]
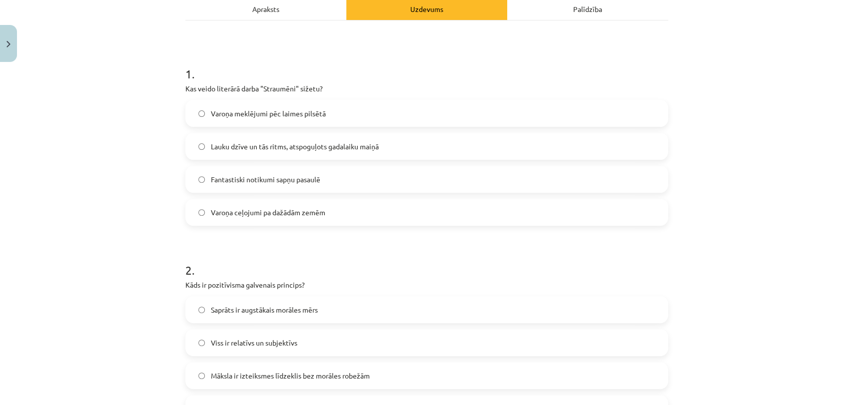
click at [253, 146] on span "Lauku dzīve un tās ritms, atspoguļots gadalaiku maiņā" at bounding box center [295, 146] width 168 height 10
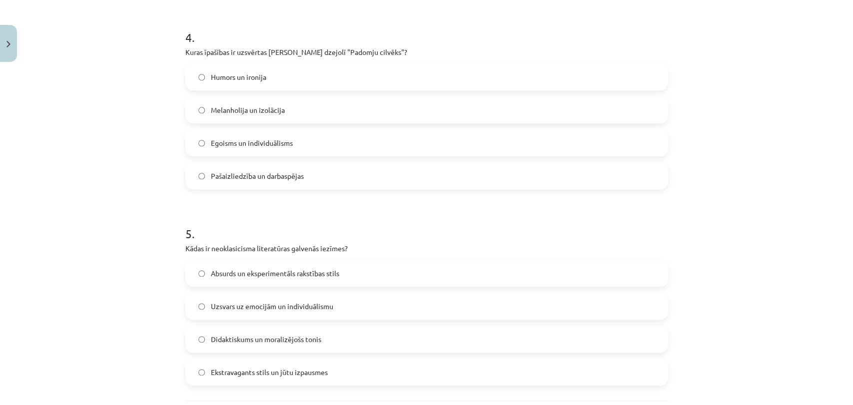
scroll to position [871, 0]
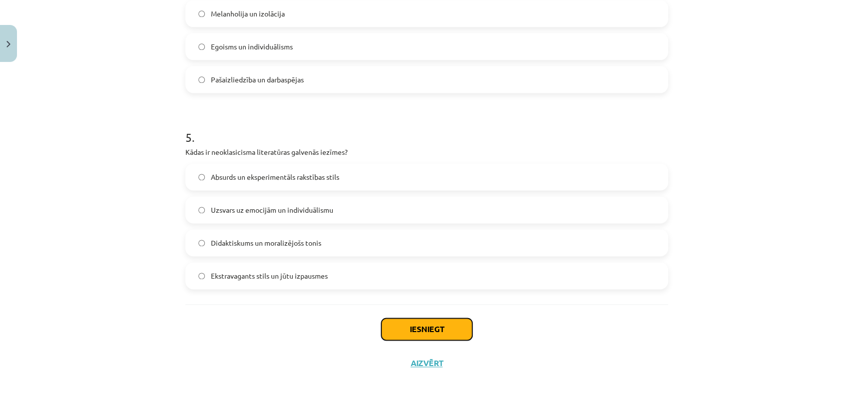
click at [400, 323] on button "Iesniegt" at bounding box center [426, 329] width 91 height 22
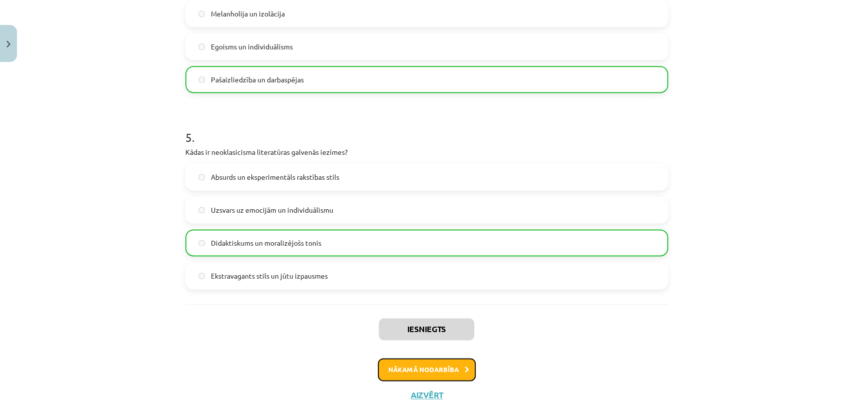
click at [446, 377] on button "Nākamā nodarbība" at bounding box center [427, 369] width 98 height 23
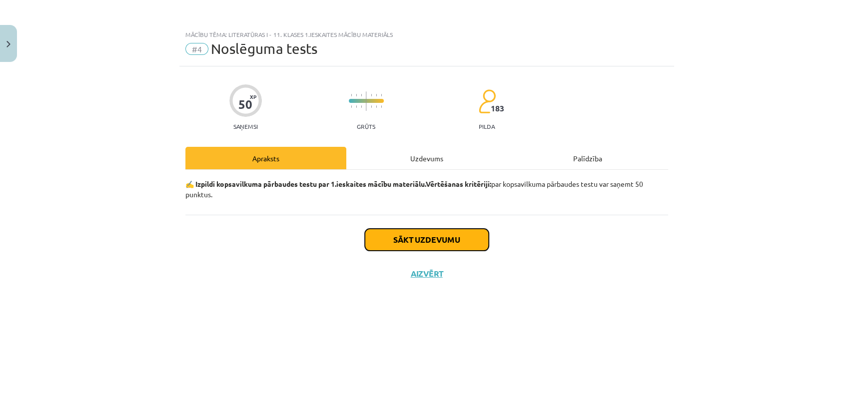
click at [403, 232] on button "Sākt uzdevumu" at bounding box center [427, 240] width 124 height 22
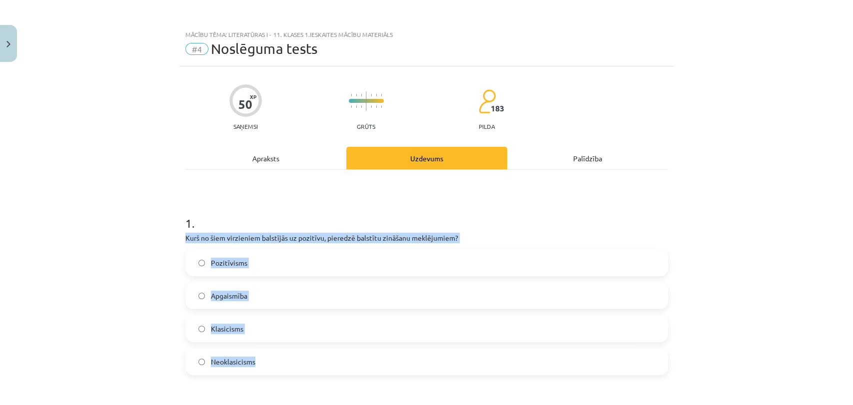
drag, startPoint x: 267, startPoint y: 273, endPoint x: 184, endPoint y: 323, distance: 97.5
click at [340, 352] on div "Mācību tēma: Literatūras i - 11. klases 1.ieskaites mācību materiāls #4 Noslēgu…" at bounding box center [426, 202] width 853 height 405
click at [104, 299] on div "Mācību tēma: Literatūras i - 11. klases 1.ieskaites mācību materiāls #4 Noslēgu…" at bounding box center [426, 202] width 853 height 405
drag, startPoint x: 160, startPoint y: 232, endPoint x: 192, endPoint y: 252, distance: 37.5
click at [192, 252] on div "Mācību tēma: Literatūras i - 11. klases 1.ieskaites mācību materiāls #4 Noslēgu…" at bounding box center [426, 202] width 853 height 405
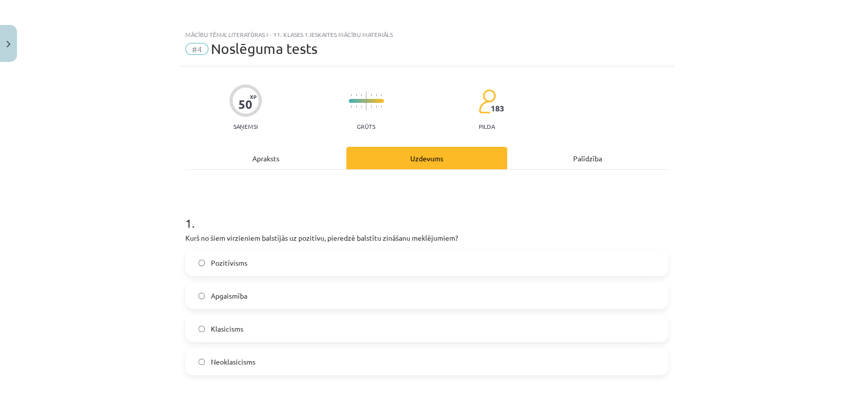
drag, startPoint x: 193, startPoint y: 251, endPoint x: 188, endPoint y: 247, distance: 6.4
click at [202, 256] on label "Pozitīvisms" at bounding box center [426, 262] width 481 height 25
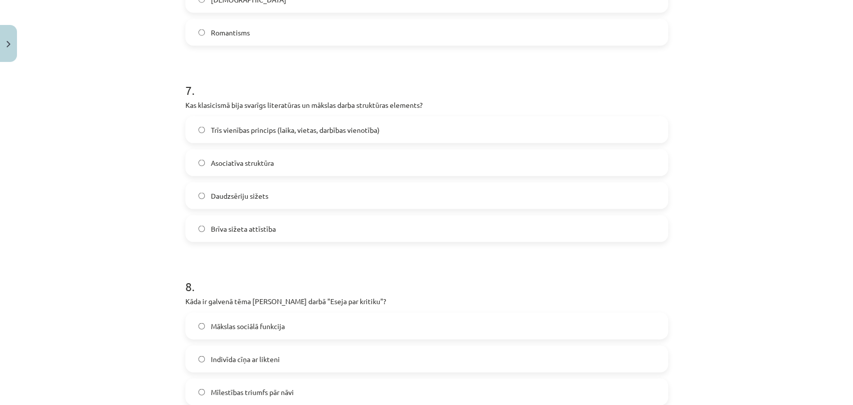
scroll to position [1853, 0]
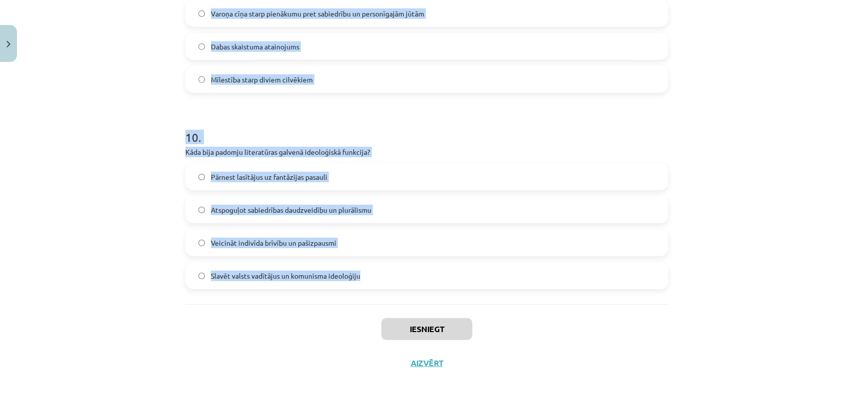
drag, startPoint x: 158, startPoint y: 238, endPoint x: 369, endPoint y: 301, distance: 219.9
click at [369, 301] on div "Mācību tēma: Literatūras i - 11. klases 1.ieskaites mācību materiāls #4 Noslēgu…" at bounding box center [426, 202] width 853 height 405
copy form "Lore ip dolo sitametcon adipiscin el seddoeiu, temporin utlabore etdolore magna…"
drag, startPoint x: 124, startPoint y: 237, endPoint x: 163, endPoint y: 228, distance: 40.0
click at [124, 237] on div "Mācību tēma: Literatūras i - 11. klases 1.ieskaites mācību materiāls #4 Noslēgu…" at bounding box center [426, 202] width 853 height 405
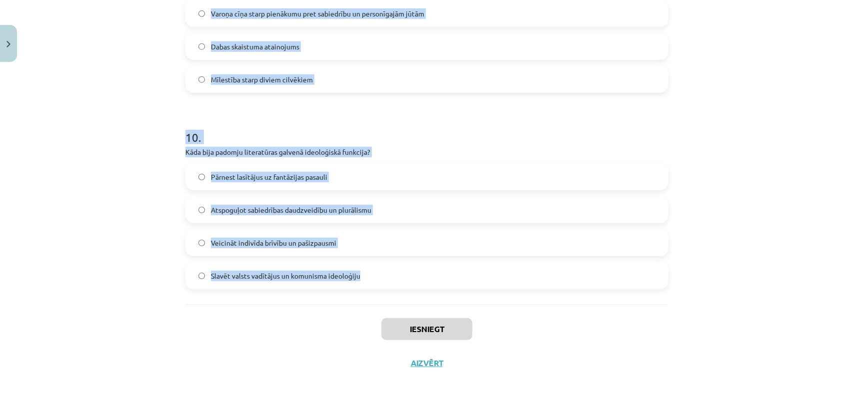
click at [156, 247] on div "Mācību tēma: Literatūras i - 11. klases 1.ieskaites mācību materiāls #4 Noslēgu…" at bounding box center [426, 202] width 853 height 405
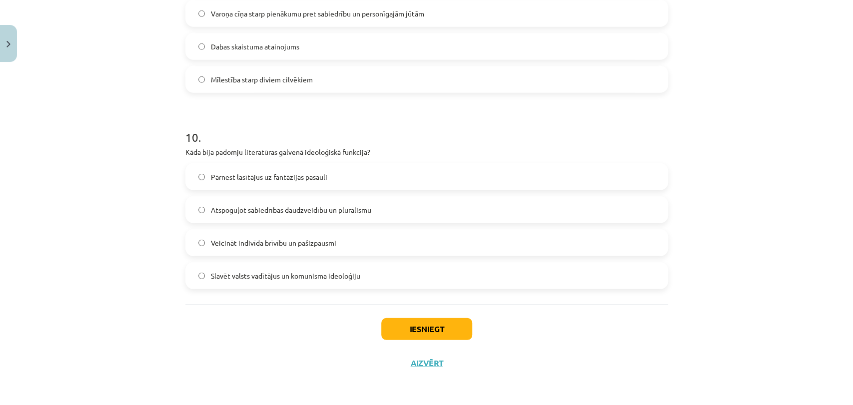
click at [96, 256] on div "Mācību tēma: Literatūras i - 11. klases 1.ieskaites mācību materiāls #4 Noslēgu…" at bounding box center [426, 202] width 853 height 405
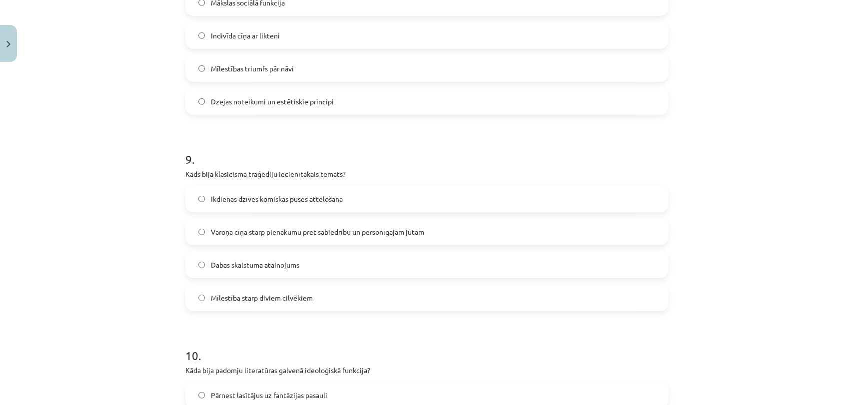
scroll to position [1631, 0]
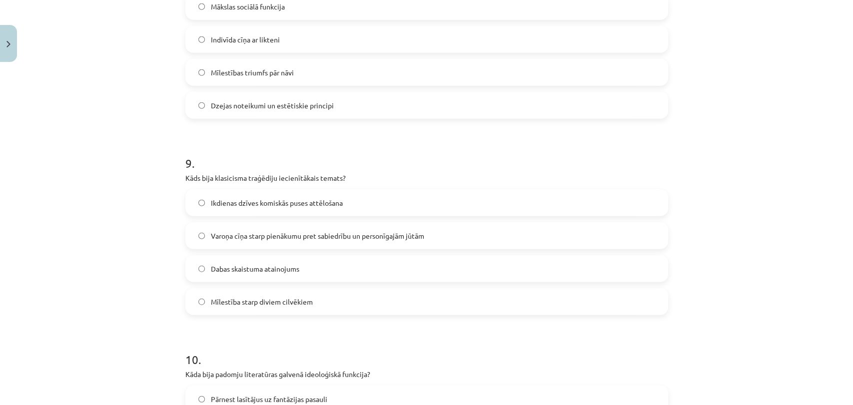
drag, startPoint x: 244, startPoint y: 239, endPoint x: 140, endPoint y: 247, distance: 104.3
click at [244, 239] on span "Varoņa cīņa starp pienākumu pret sabiedrību un personīgajām jūtām" at bounding box center [317, 236] width 213 height 10
drag, startPoint x: 75, startPoint y: 246, endPoint x: 115, endPoint y: 179, distance: 78.2
click at [76, 244] on div "Mācību tēma: Literatūras i - 11. klases 1.ieskaites mācību materiāls #4 Noslēgu…" at bounding box center [426, 202] width 853 height 405
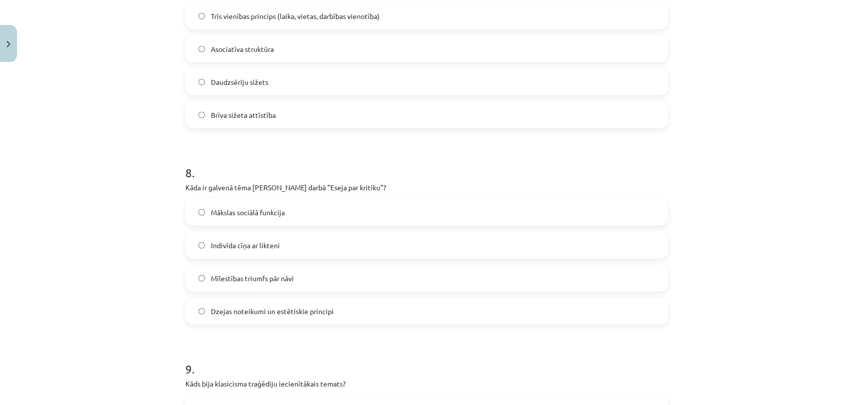
scroll to position [1409, 0]
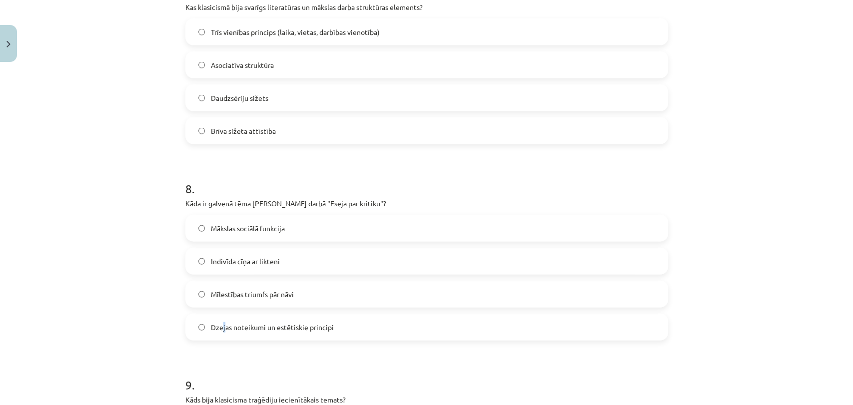
click at [219, 325] on span "Dzejas noteikumi un estētiskie principi" at bounding box center [272, 327] width 123 height 10
click at [97, 322] on div "Mācību tēma: Literatūras i - 11. klases 1.ieskaites mācību materiāls #4 Noslēgu…" at bounding box center [426, 202] width 853 height 405
click at [200, 329] on label "Dzejas noteikumi un estētiskie principi" at bounding box center [426, 327] width 481 height 25
drag, startPoint x: 115, startPoint y: 325, endPoint x: 129, endPoint y: 298, distance: 30.2
click at [116, 323] on div "Mācību tēma: Literatūras i - 11. klases 1.ieskaites mācību materiāls #4 Noslēgu…" at bounding box center [426, 202] width 853 height 405
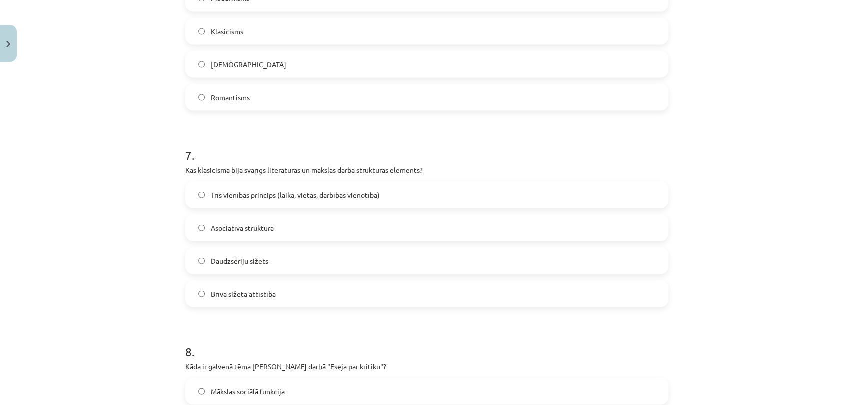
scroll to position [1243, 0]
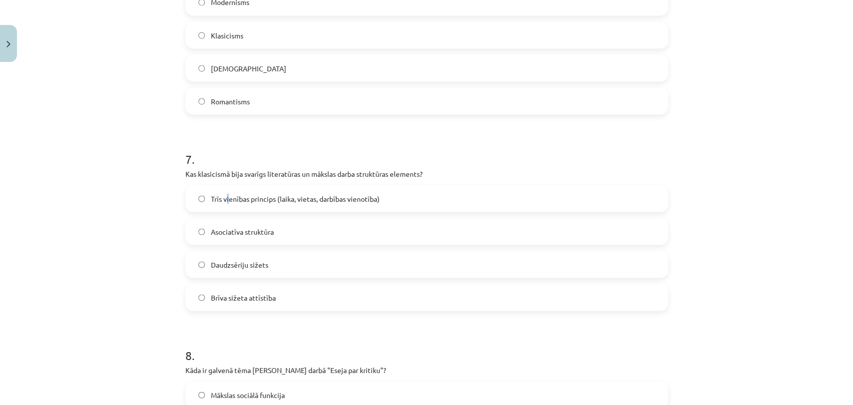
drag, startPoint x: 223, startPoint y: 202, endPoint x: 185, endPoint y: 211, distance: 39.0
click at [224, 201] on span "Trīs vienības princips (laika, vietas, darbības vienotība)" at bounding box center [295, 198] width 169 height 10
click at [79, 225] on div "Mācību tēma: Literatūras i - 11. klases 1.ieskaites mācību materiāls #4 Noslēgu…" at bounding box center [426, 202] width 853 height 405
click at [199, 204] on label "Trīs vienības princips (laika, vietas, darbības vienotība)" at bounding box center [426, 198] width 481 height 25
click at [117, 217] on div "Mācību tēma: Literatūras i - 11. klases 1.ieskaites mācību materiāls #4 Noslēgu…" at bounding box center [426, 202] width 853 height 405
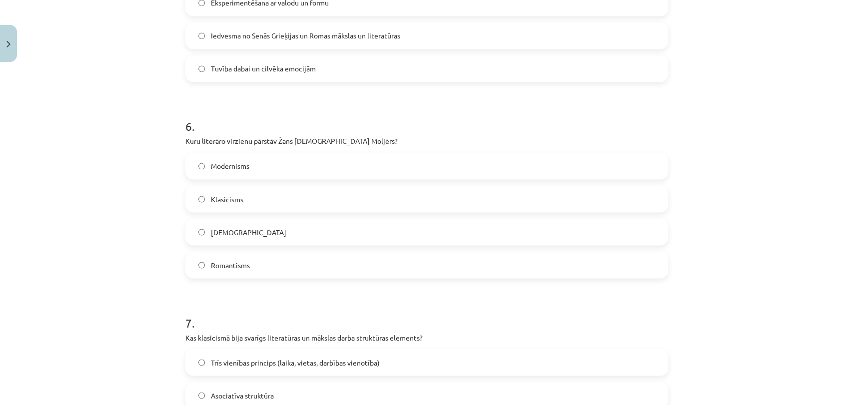
scroll to position [1076, 0]
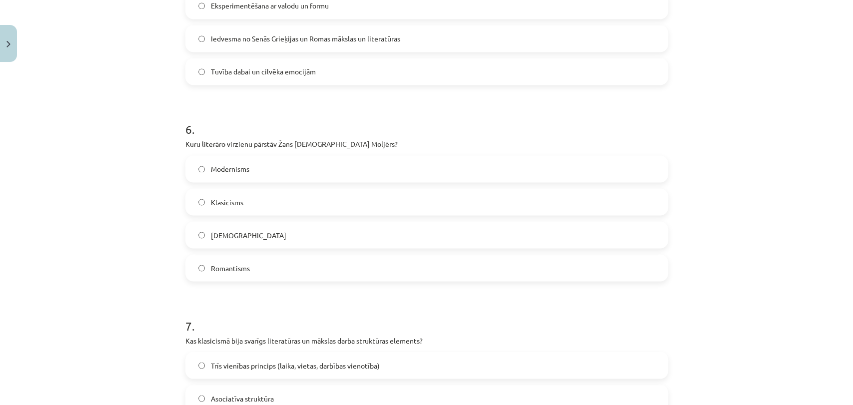
click at [205, 209] on label "Klasicisms" at bounding box center [426, 201] width 481 height 25
click at [76, 225] on div "Mācību tēma: Literatūras i - 11. klases 1.ieskaites mācību materiāls #4 Noslēgu…" at bounding box center [426, 202] width 853 height 405
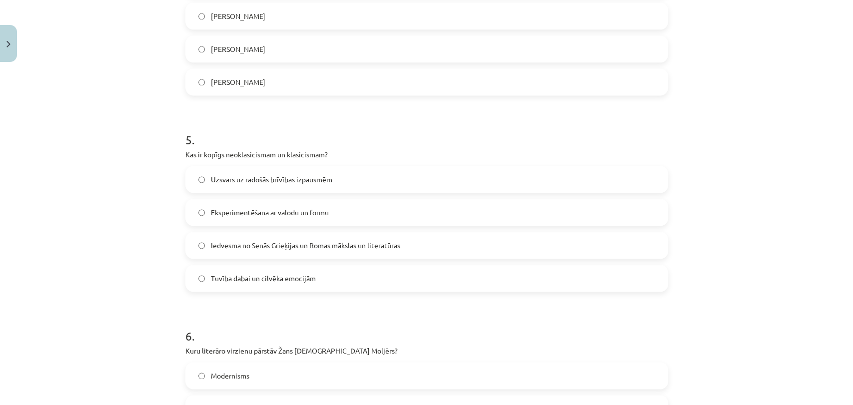
scroll to position [854, 0]
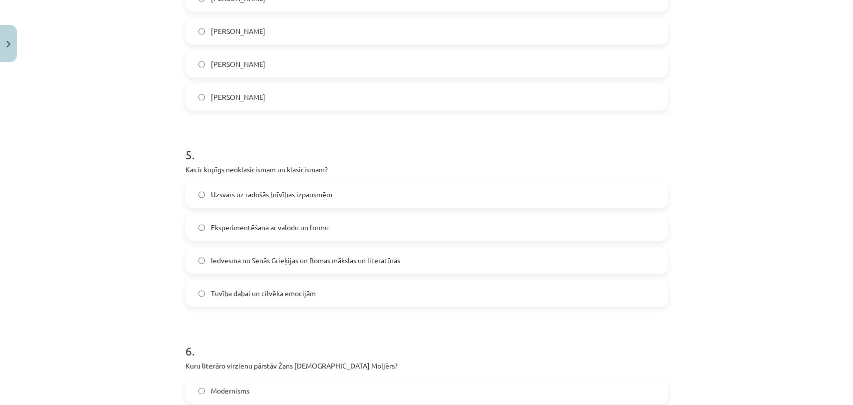
click at [206, 259] on label "Iedvesma no Senās Grieķijas un Romas mākslas un literatūras" at bounding box center [426, 260] width 481 height 25
click at [134, 267] on div "Mācību tēma: Literatūras i - 11. klases 1.ieskaites mācību materiāls #4 Noslēgu…" at bounding box center [426, 202] width 853 height 405
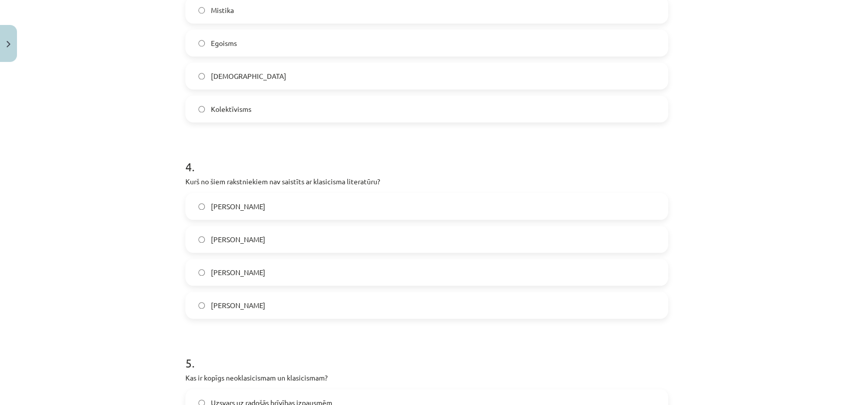
scroll to position [632, 0]
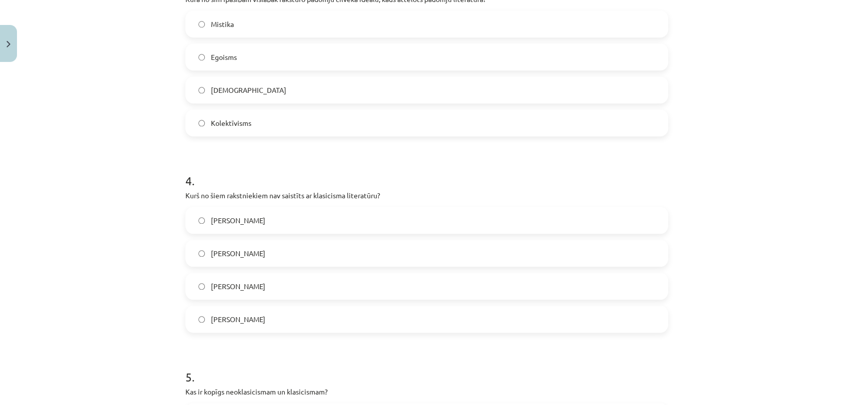
click at [216, 283] on span "[PERSON_NAME]" at bounding box center [238, 286] width 54 height 10
drag, startPoint x: 114, startPoint y: 282, endPoint x: 132, endPoint y: 261, distance: 28.3
click at [113, 281] on div "Mācību tēma: Literatūras i - 11. klases 1.ieskaites mācību materiāls #4 Noslēgu…" at bounding box center [426, 202] width 853 height 405
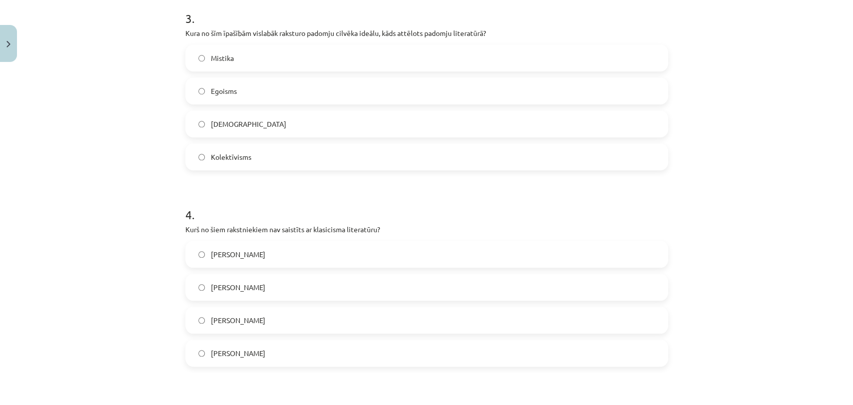
scroll to position [465, 0]
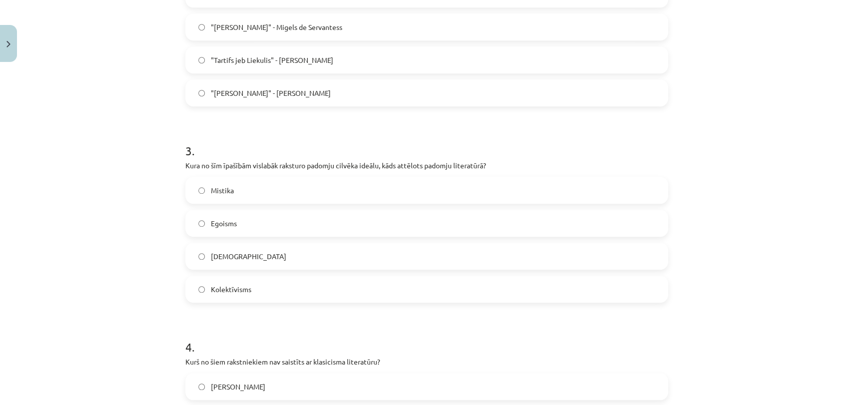
click at [229, 289] on span "Kolektīvisms" at bounding box center [231, 289] width 40 height 10
click at [98, 306] on div "Mācību tēma: Literatūras i - 11. klases 1.ieskaites mācību materiāls #4 Noslēgu…" at bounding box center [426, 202] width 853 height 405
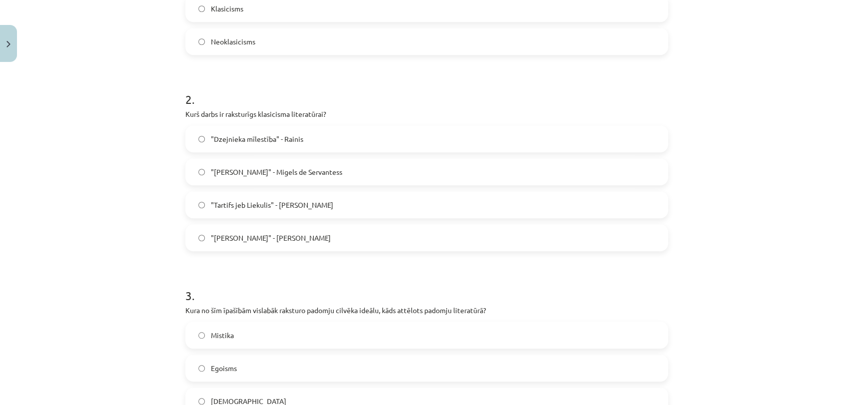
scroll to position [299, 0]
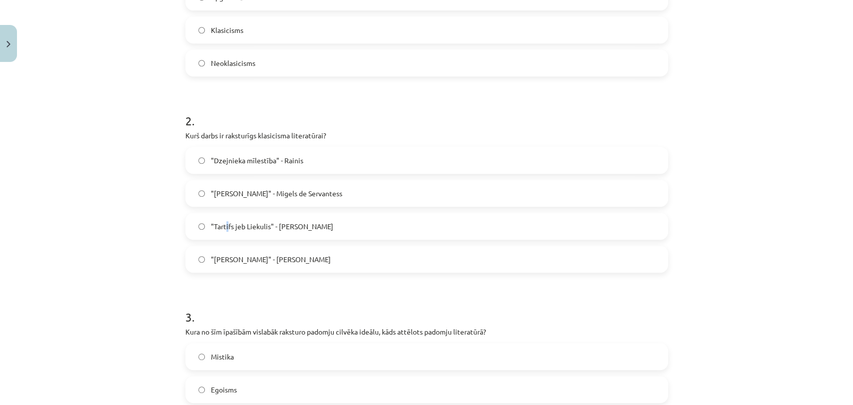
click at [223, 233] on label ""Tartifs jeb Liekulis" - [PERSON_NAME]" at bounding box center [426, 226] width 481 height 25
click at [120, 240] on div "Mācību tēma: Literatūras i - 11. klases 1.ieskaites mācību materiāls #4 Noslēgu…" at bounding box center [426, 202] width 853 height 405
click at [192, 222] on label ""Tartifs jeb Liekulis" - [PERSON_NAME]" at bounding box center [426, 226] width 481 height 25
click at [103, 244] on div "Mācību tēma: Literatūras i - 11. klases 1.ieskaites mācību materiāls #4 Noslēgu…" at bounding box center [426, 202] width 853 height 405
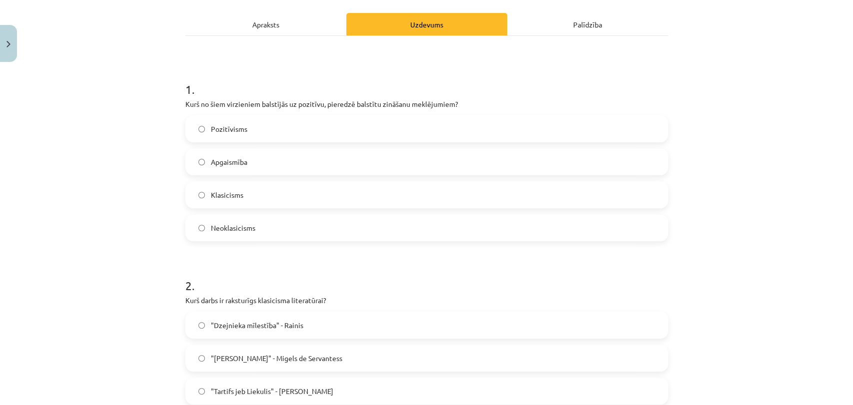
scroll to position [132, 0]
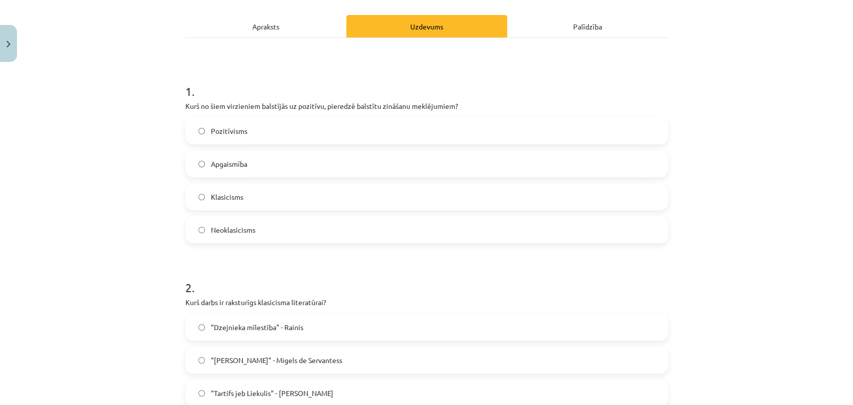
click at [248, 125] on label "Pozitīvisms" at bounding box center [426, 130] width 481 height 25
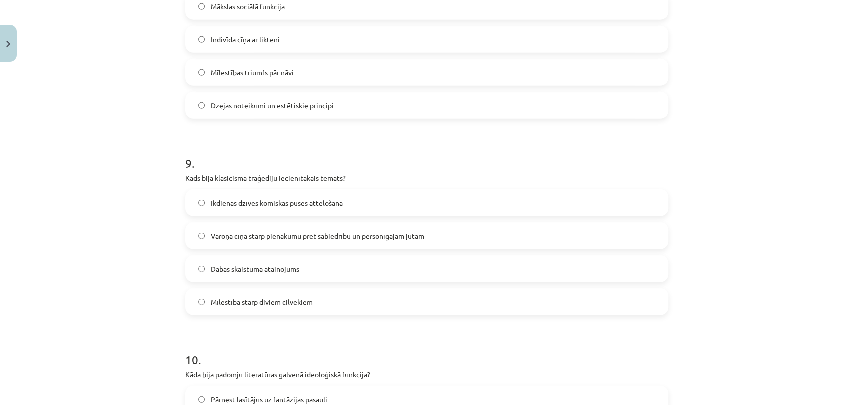
scroll to position [1853, 0]
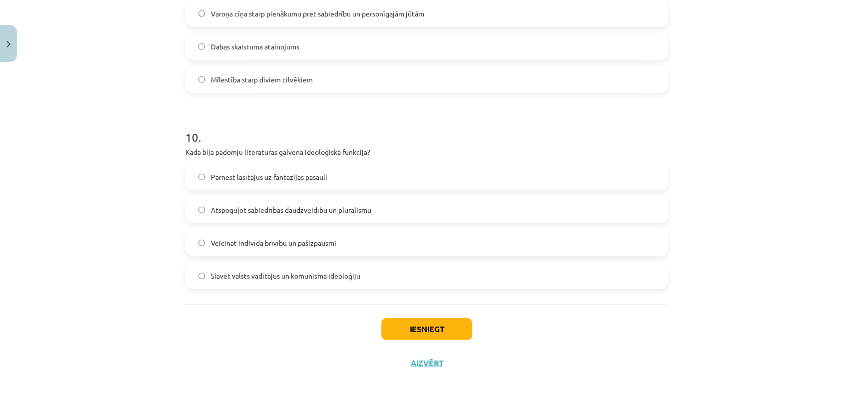
click at [395, 317] on div "Iesniegt Aizvērt" at bounding box center [426, 339] width 483 height 70
click at [392, 325] on button "Iesniegt" at bounding box center [426, 329] width 91 height 22
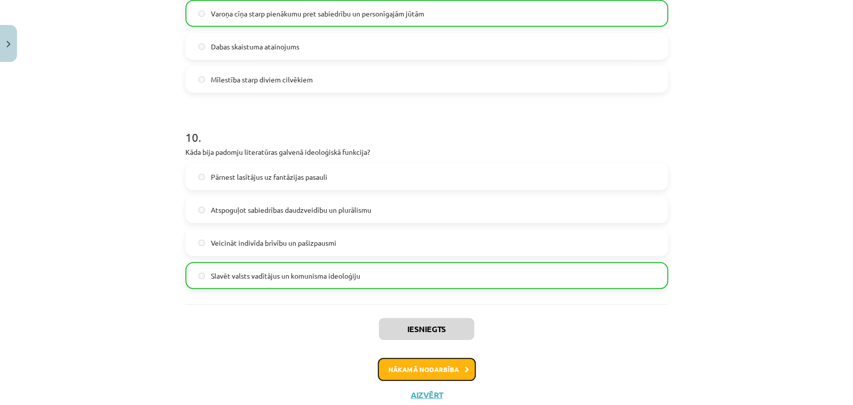
click at [409, 363] on button "Nākamā nodarbība" at bounding box center [427, 369] width 98 height 23
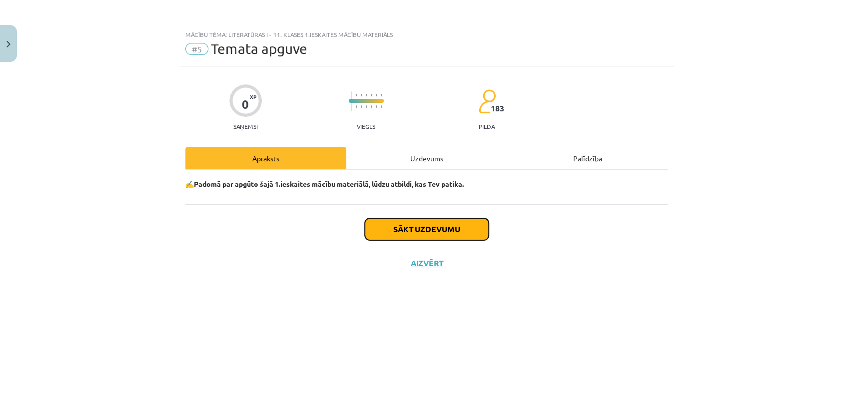
click at [400, 227] on button "Sākt uzdevumu" at bounding box center [427, 229] width 124 height 22
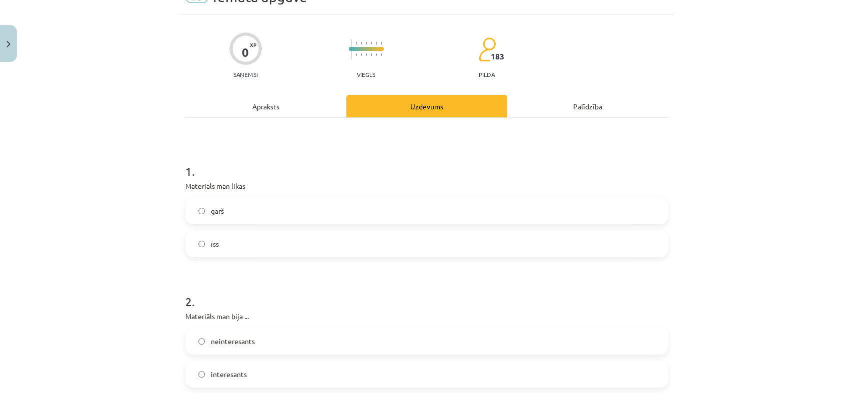
scroll to position [55, 0]
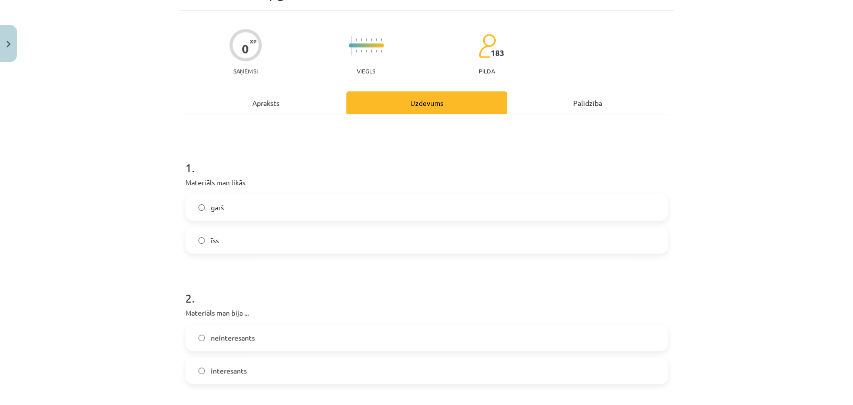
click at [216, 237] on label "īss" at bounding box center [426, 240] width 481 height 25
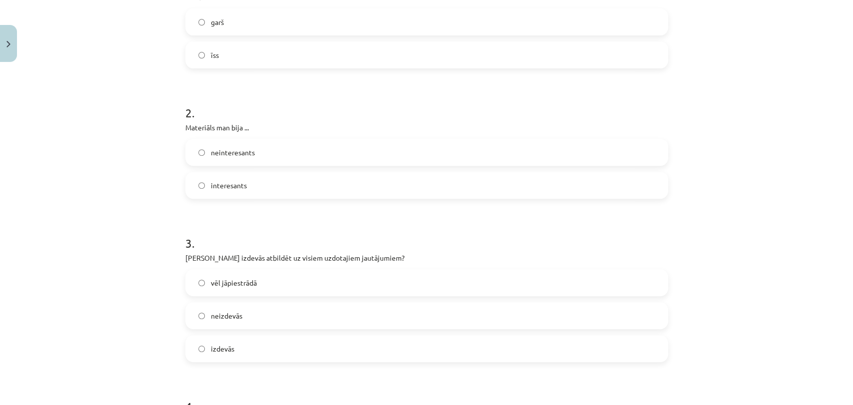
scroll to position [222, 0]
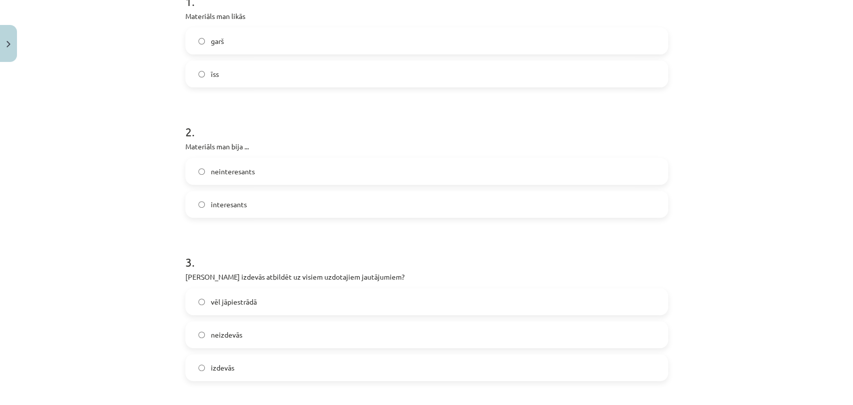
click at [196, 207] on label "interesants" at bounding box center [426, 204] width 481 height 25
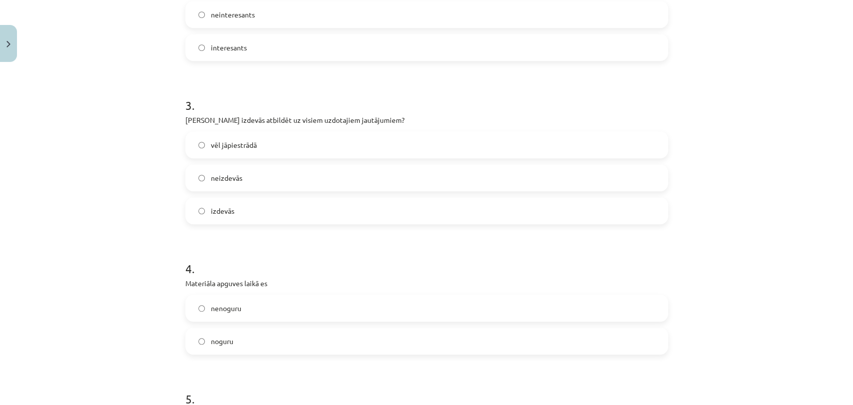
scroll to position [388, 0]
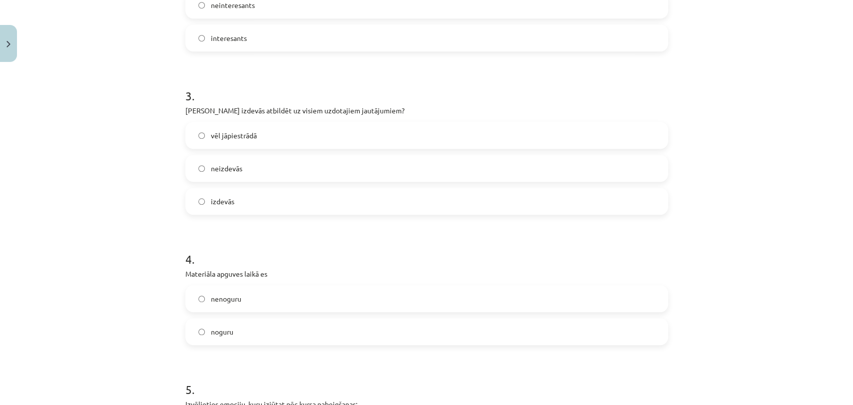
click at [227, 133] on span "vēl jāpiestrādā" at bounding box center [234, 135] width 46 height 10
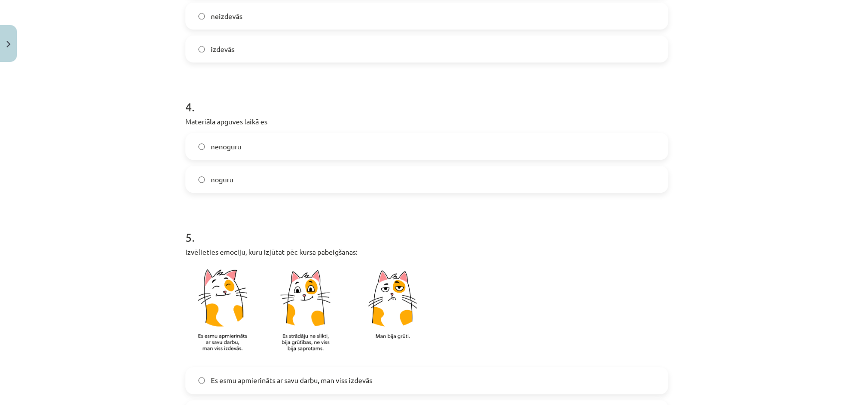
scroll to position [555, 0]
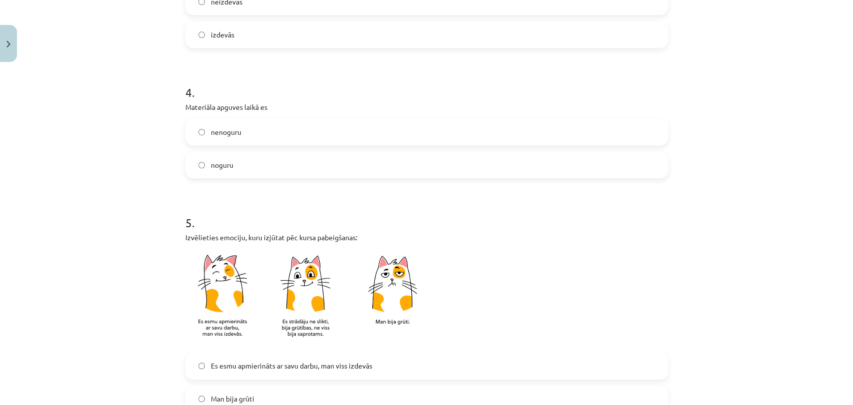
click at [204, 132] on label "nenoguru" at bounding box center [426, 131] width 481 height 25
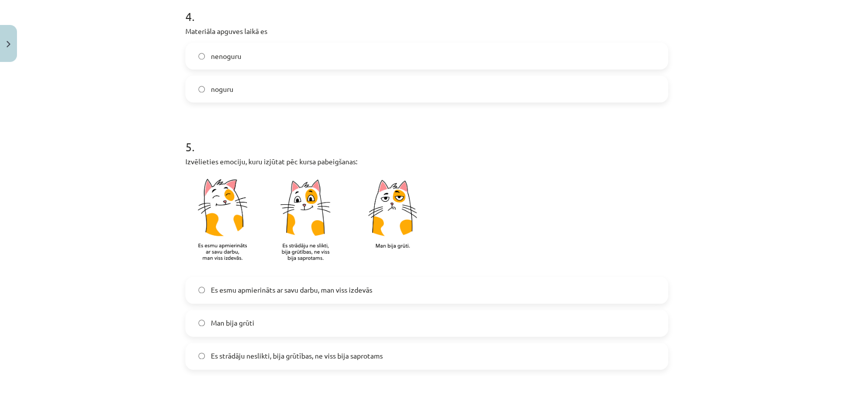
scroll to position [777, 0]
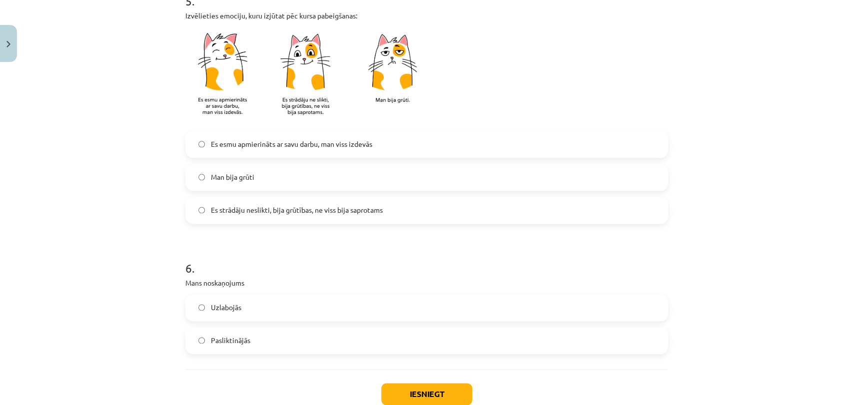
click at [224, 212] on span "Es strādāju neslikti, bija grūtības, ne viss bija saprotams" at bounding box center [297, 210] width 172 height 10
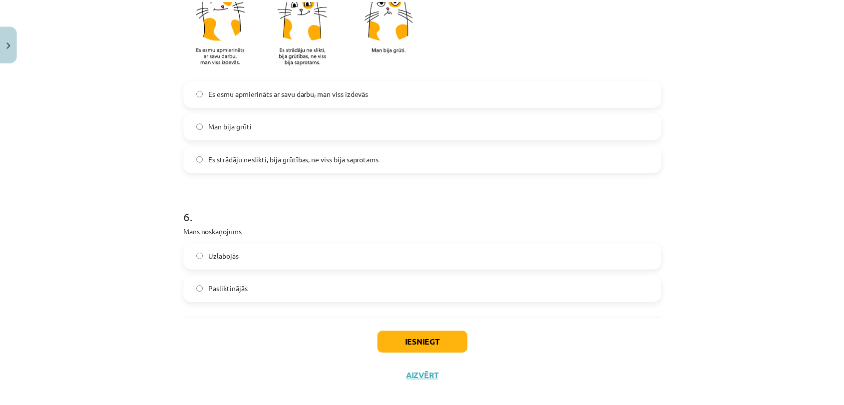
scroll to position [841, 0]
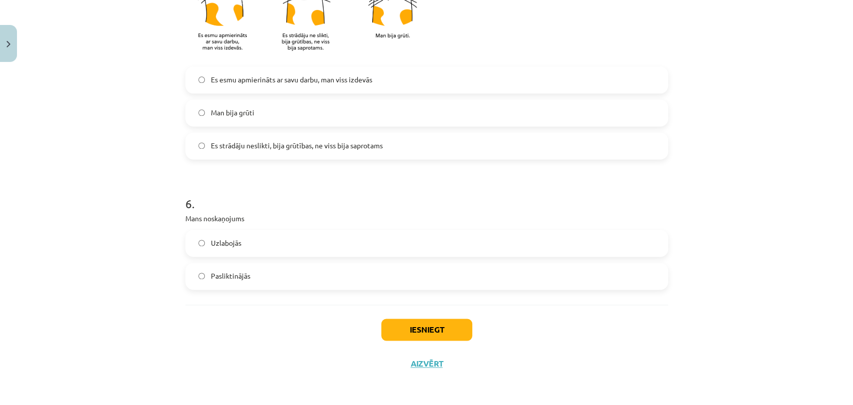
click at [323, 250] on label "Uzlabojās" at bounding box center [426, 243] width 481 height 25
click at [397, 330] on button "Iesniegt" at bounding box center [426, 330] width 91 height 22
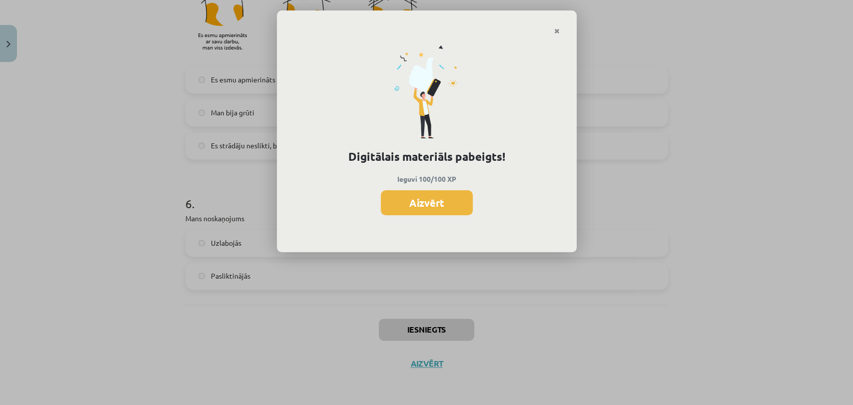
click at [426, 195] on button "Aizvērt" at bounding box center [427, 202] width 92 height 25
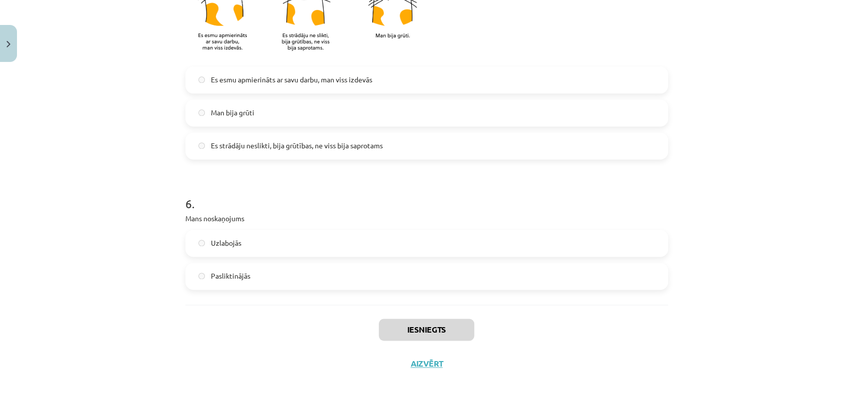
click at [421, 370] on div "Iesniegts Aizvērt" at bounding box center [426, 340] width 483 height 70
click at [421, 366] on button "Aizvērt" at bounding box center [422, 364] width 38 height 10
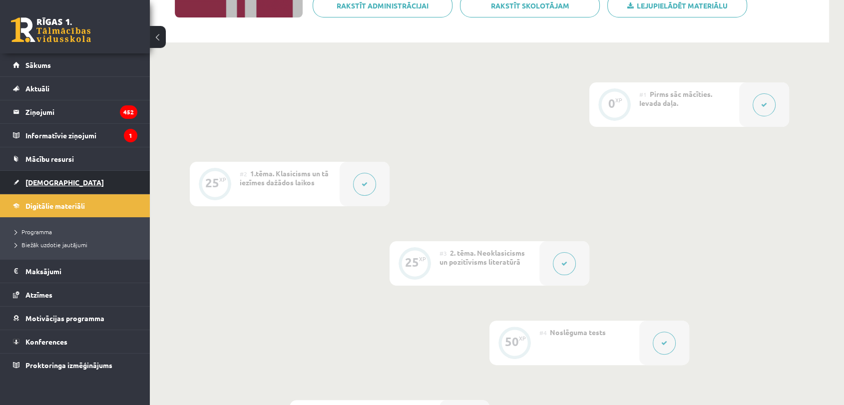
scroll to position [222, 0]
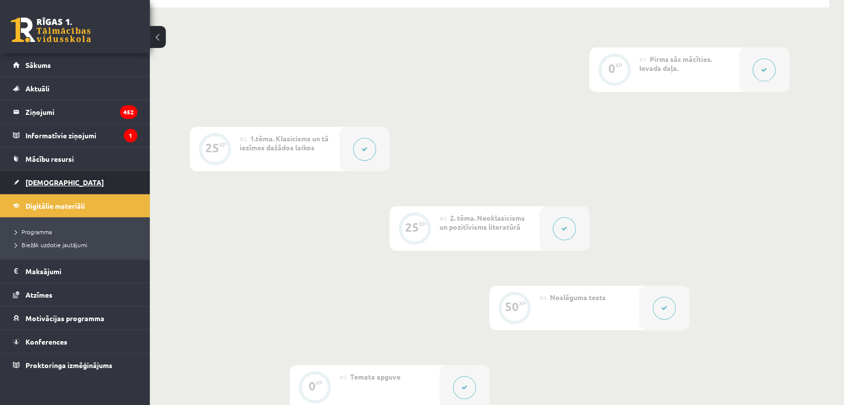
click at [60, 177] on link "[DEMOGRAPHIC_DATA]" at bounding box center [75, 182] width 124 height 23
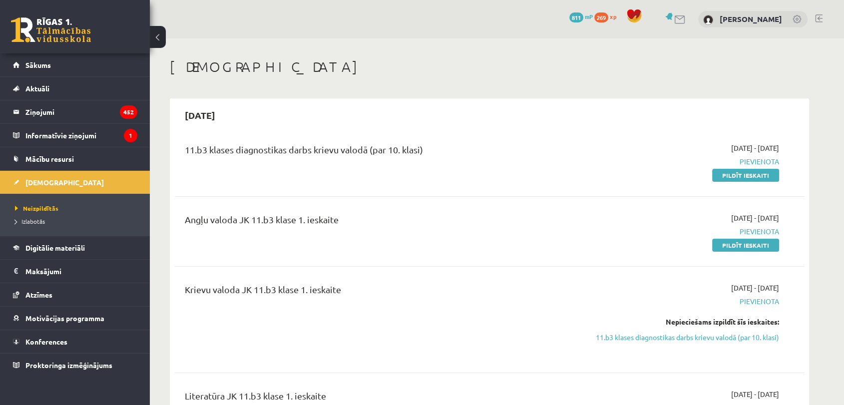
drag, startPoint x: 729, startPoint y: 176, endPoint x: 476, endPoint y: 48, distance: 282.9
click at [729, 176] on link "Pildīt ieskaiti" at bounding box center [746, 175] width 67 height 13
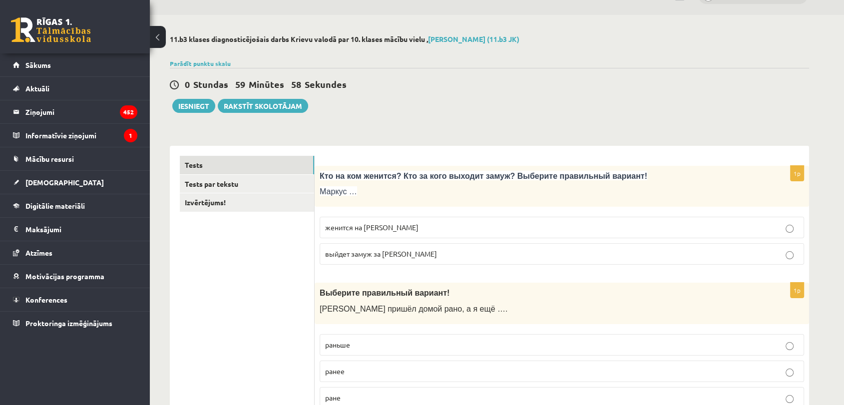
scroll to position [55, 0]
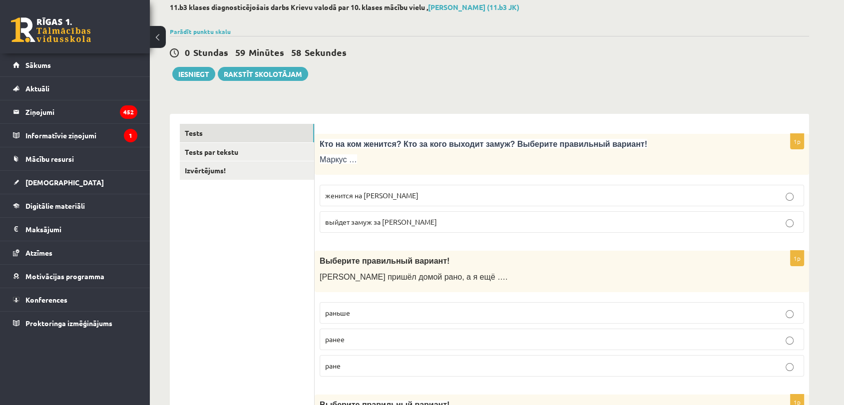
click at [325, 140] on div "Кто на ком женится? Кто за кого выходит замуж? Выберите правильный вариант! Мар…" at bounding box center [562, 154] width 495 height 41
click at [323, 141] on span "Кто на ком женится? Кто за кого выходит замуж? Выберите правильный вариант!" at bounding box center [484, 144] width 328 height 8
click at [405, 173] on div "Кто на ком женится? Кто за кого выходит замуж? Выберите правильный вариант! Мар…" at bounding box center [562, 154] width 495 height 41
click at [374, 197] on span "женится на [PERSON_NAME]" at bounding box center [371, 195] width 93 height 9
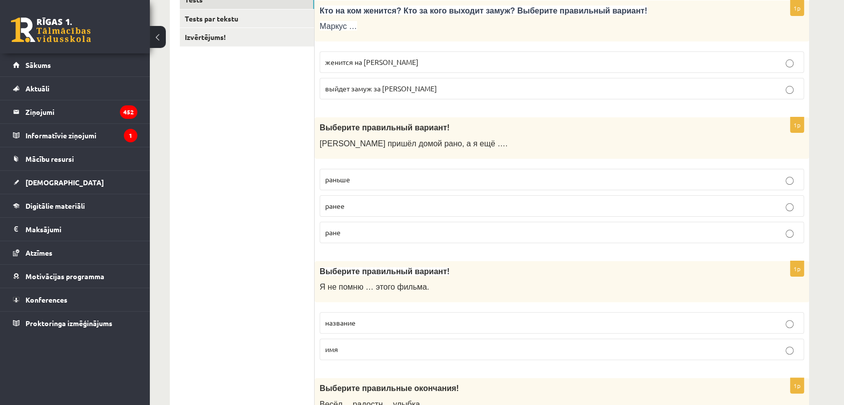
scroll to position [222, 0]
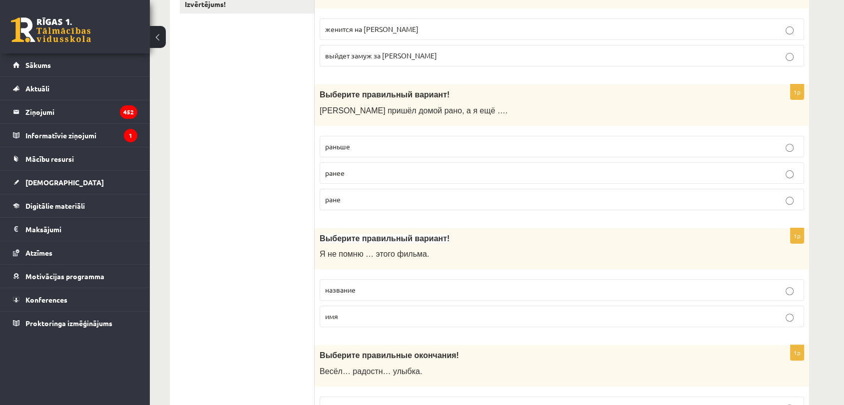
click at [361, 145] on p "раньше" at bounding box center [562, 146] width 474 height 10
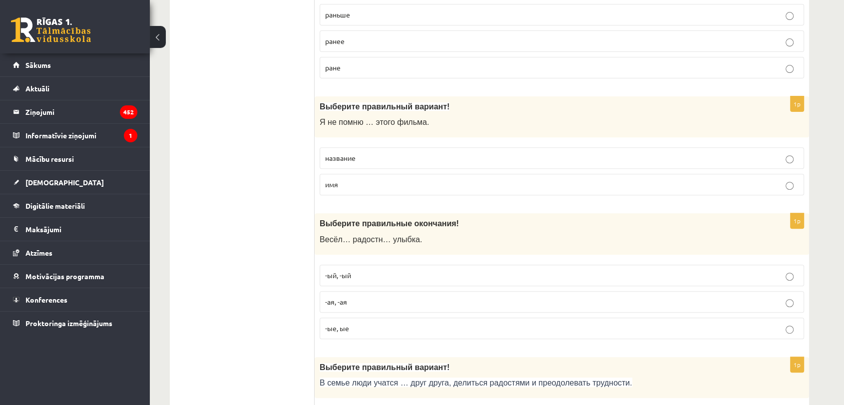
scroll to position [388, 0]
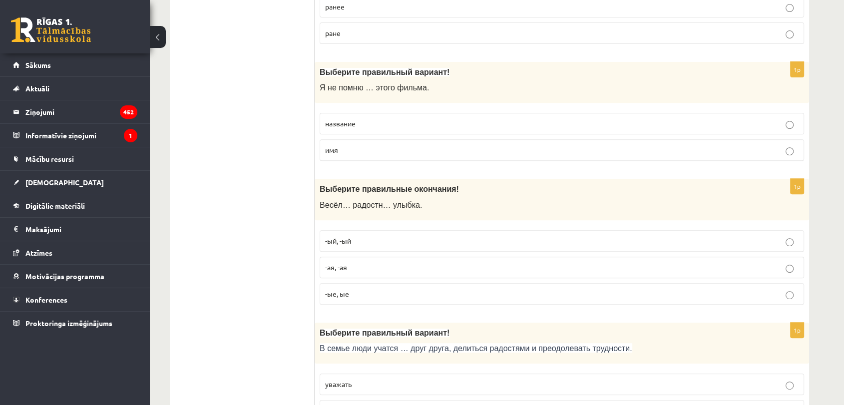
click at [333, 120] on span "название" at bounding box center [340, 123] width 30 height 9
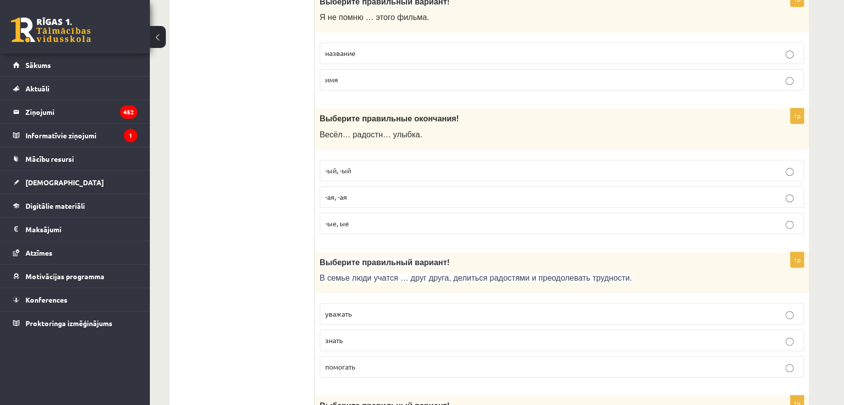
scroll to position [500, 0]
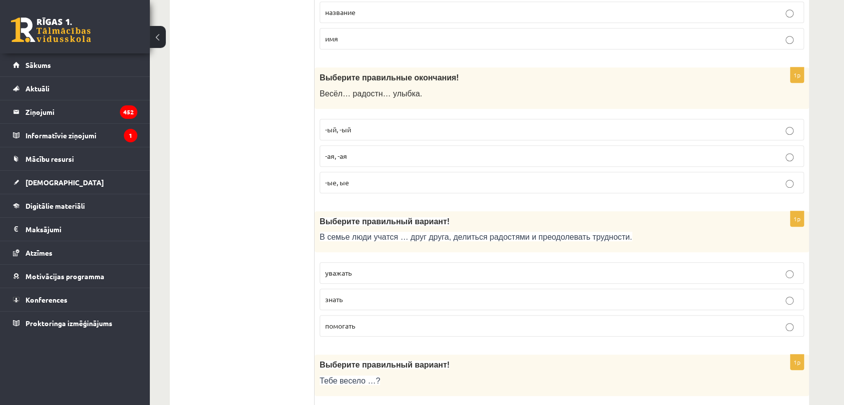
click at [361, 129] on p "-ый, -ый" at bounding box center [562, 129] width 474 height 10
drag, startPoint x: 272, startPoint y: 155, endPoint x: 278, endPoint y: 156, distance: 6.0
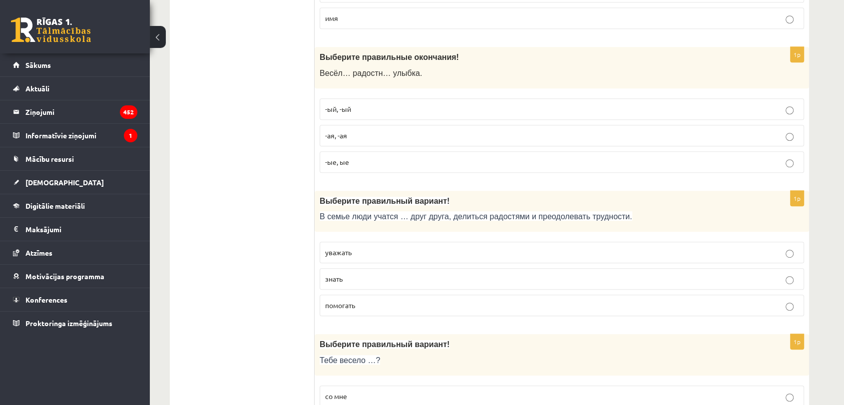
scroll to position [555, 0]
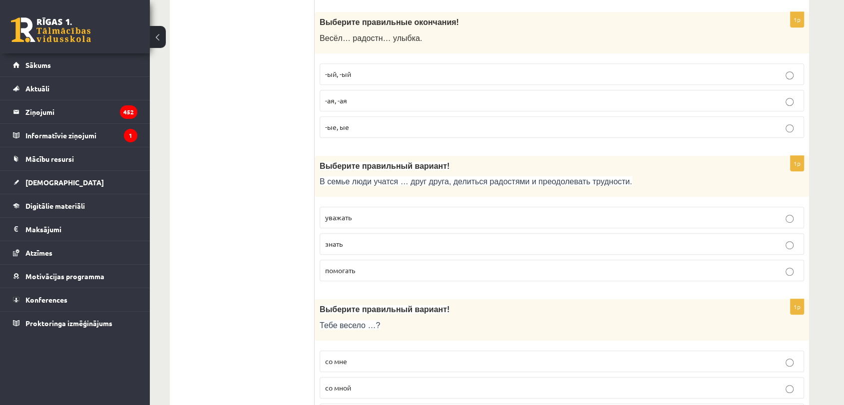
click at [344, 107] on label "-ая, -ая" at bounding box center [562, 100] width 485 height 21
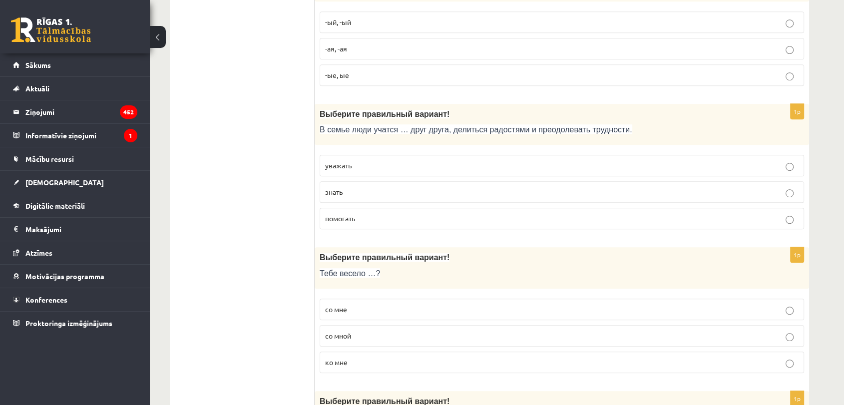
scroll to position [611, 0]
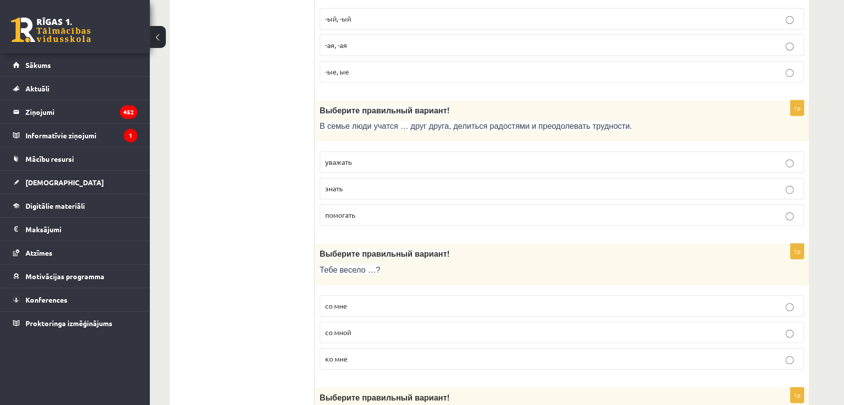
click at [372, 160] on p "уважать" at bounding box center [562, 162] width 474 height 10
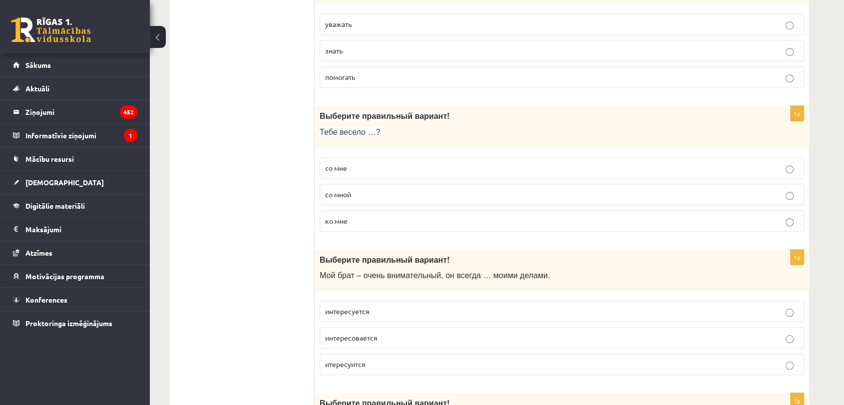
scroll to position [777, 0]
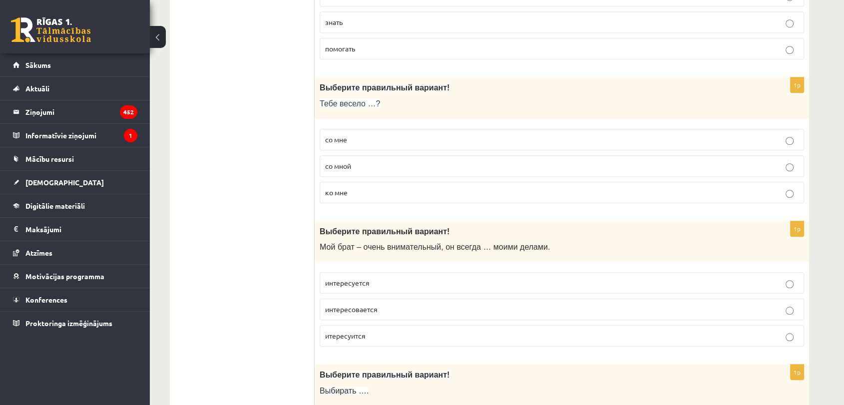
drag, startPoint x: 354, startPoint y: 164, endPoint x: 320, endPoint y: 163, distance: 34.0
click at [353, 164] on p "со мной" at bounding box center [562, 166] width 474 height 10
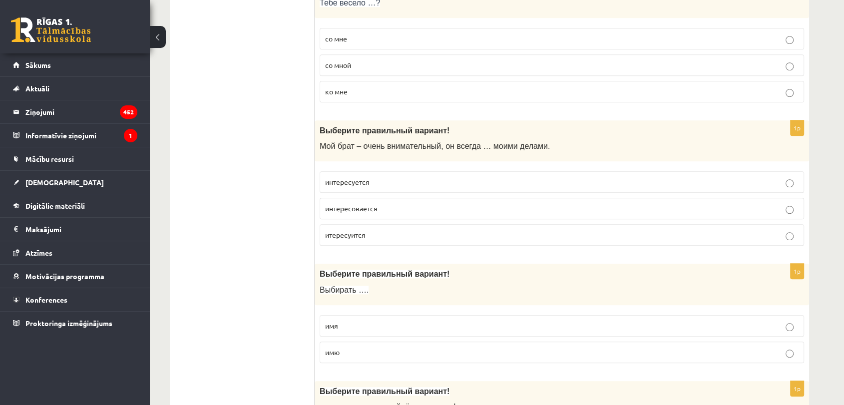
scroll to position [888, 0]
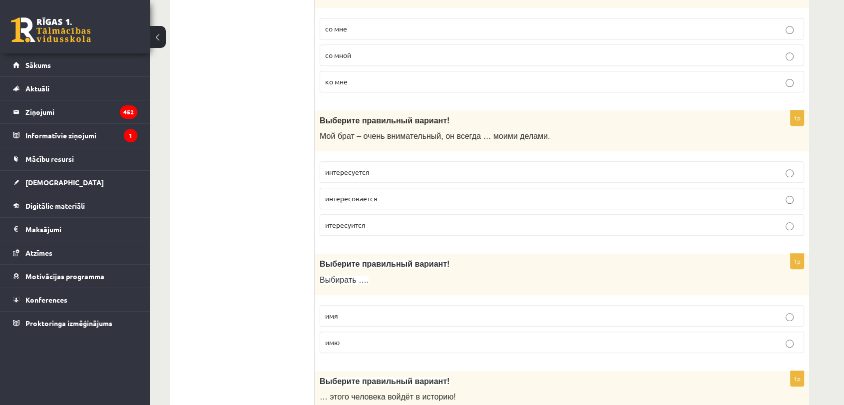
click at [342, 173] on span "интересуется" at bounding box center [347, 171] width 44 height 9
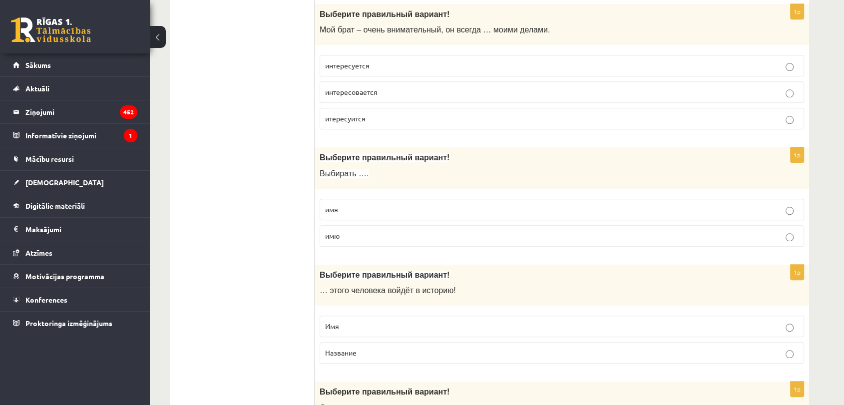
scroll to position [999, 0]
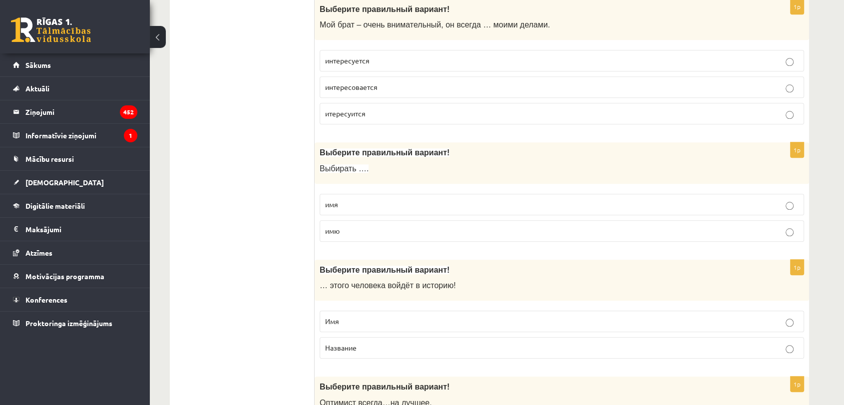
click at [333, 202] on span "имя" at bounding box center [331, 204] width 13 height 9
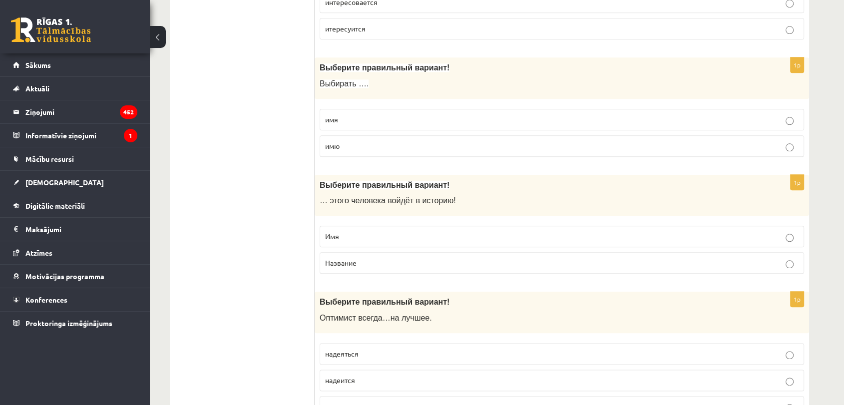
scroll to position [1110, 0]
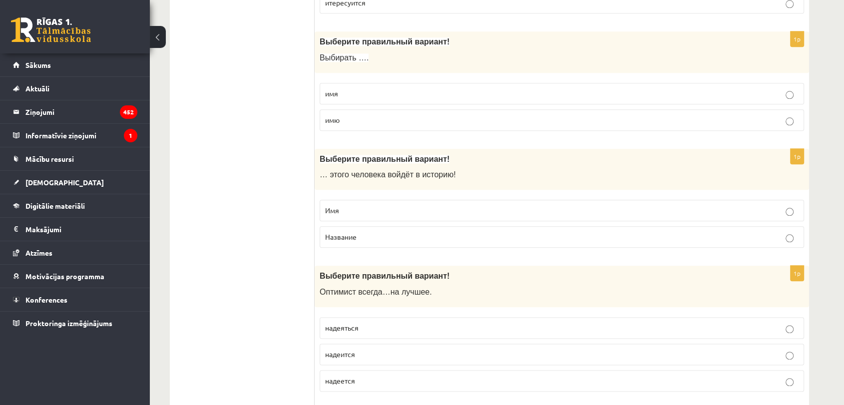
click at [328, 207] on span "Имя" at bounding box center [332, 210] width 14 height 9
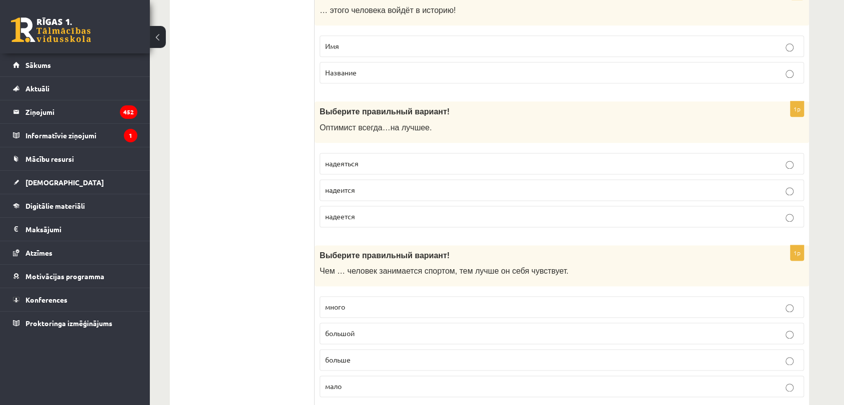
scroll to position [1277, 0]
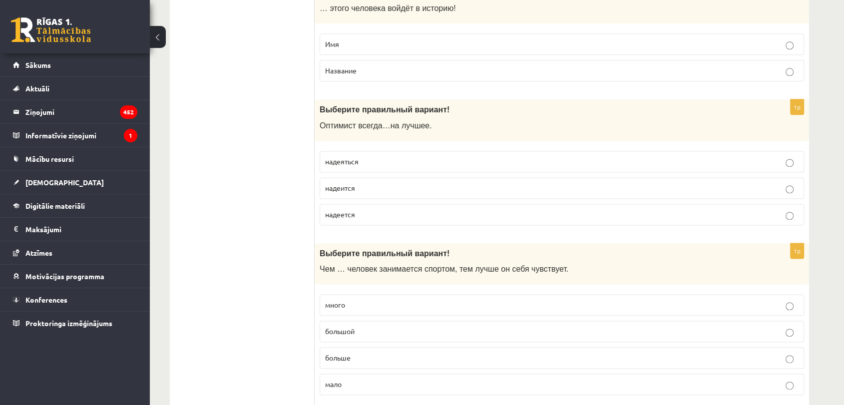
click at [362, 165] on label "надеяться" at bounding box center [562, 161] width 485 height 21
click at [358, 183] on p "надеится" at bounding box center [562, 188] width 474 height 10
click at [357, 210] on p "надеется" at bounding box center [562, 214] width 474 height 10
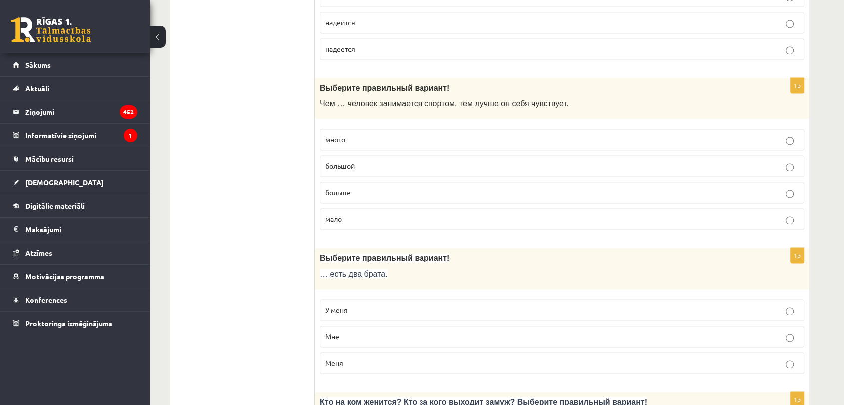
scroll to position [1443, 0]
click at [352, 186] on p "больше" at bounding box center [562, 191] width 474 height 10
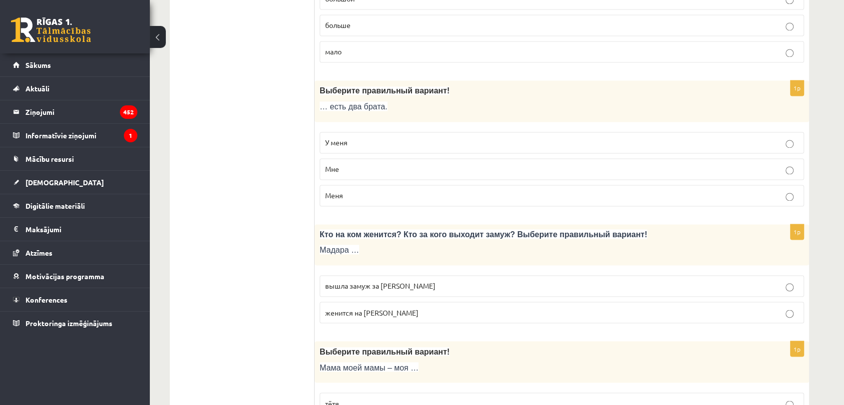
scroll to position [1610, 0]
click at [340, 142] on p "У меня" at bounding box center [562, 142] width 474 height 10
click at [308, 149] on ul "Tests Tests par tekstu Izvērtējums!" at bounding box center [247, 266] width 135 height 3395
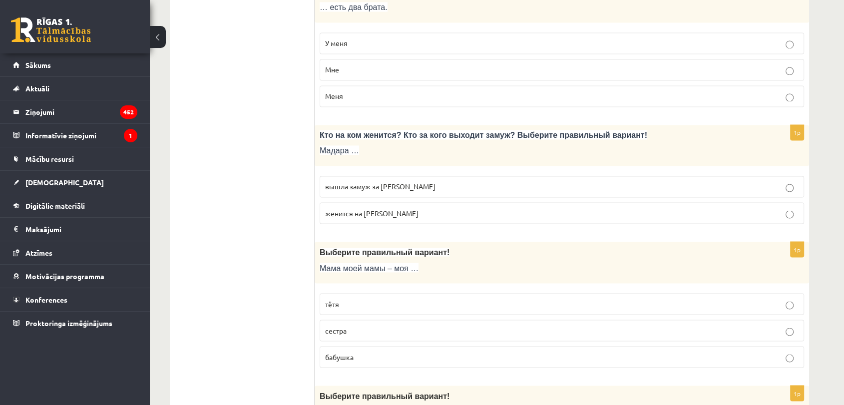
scroll to position [1721, 0]
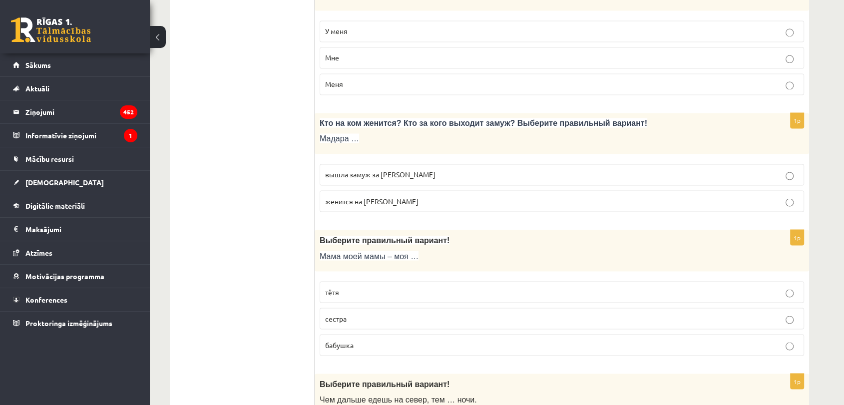
click at [335, 174] on p "вышла замуж за Марка" at bounding box center [562, 174] width 474 height 10
click at [315, 175] on div "1p Кто на ком женится? Кто за кого выходит замуж? Выберите правильный вариант! …" at bounding box center [562, 166] width 495 height 107
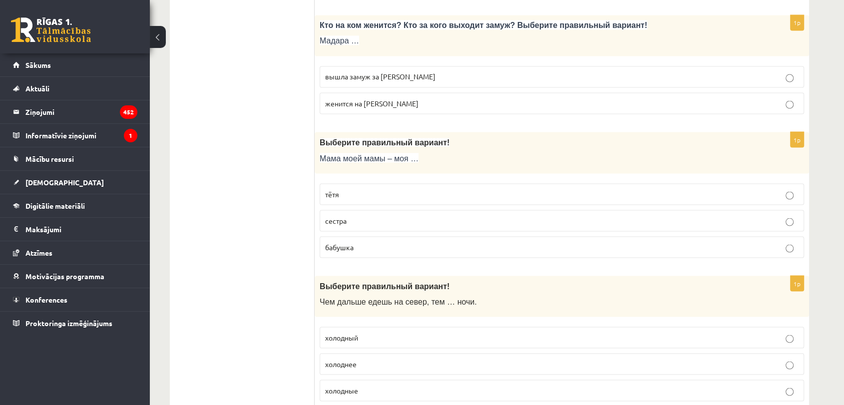
scroll to position [1832, 0]
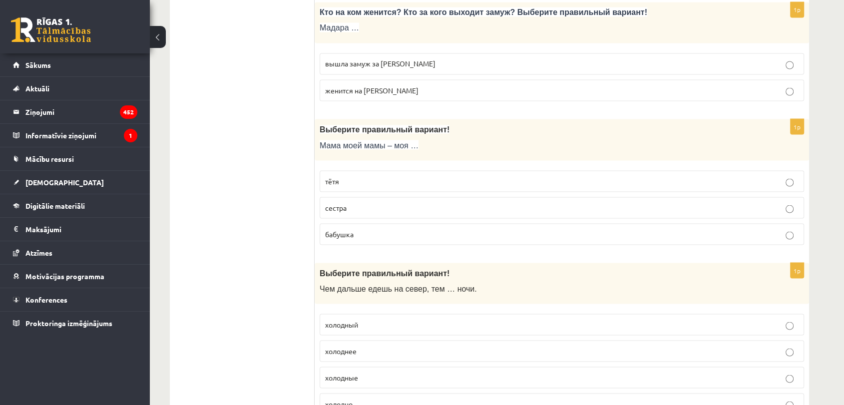
click at [332, 229] on span "бабушка" at bounding box center [339, 233] width 28 height 9
click at [298, 218] on ul "Tests Tests par tekstu Izvērtējums!" at bounding box center [247, 45] width 135 height 3395
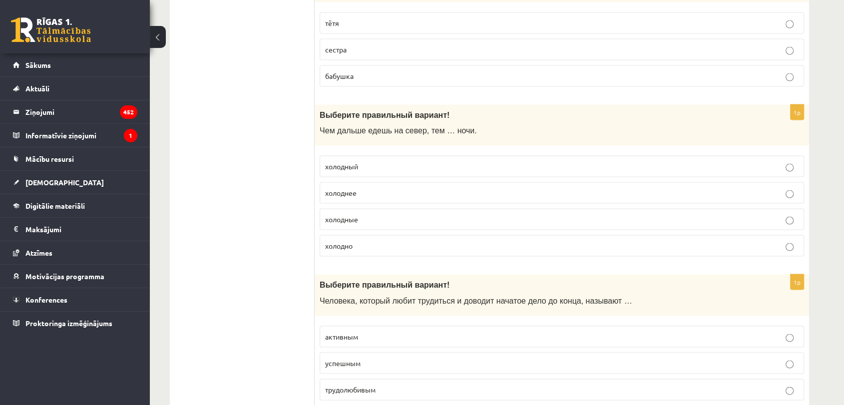
scroll to position [1999, 0]
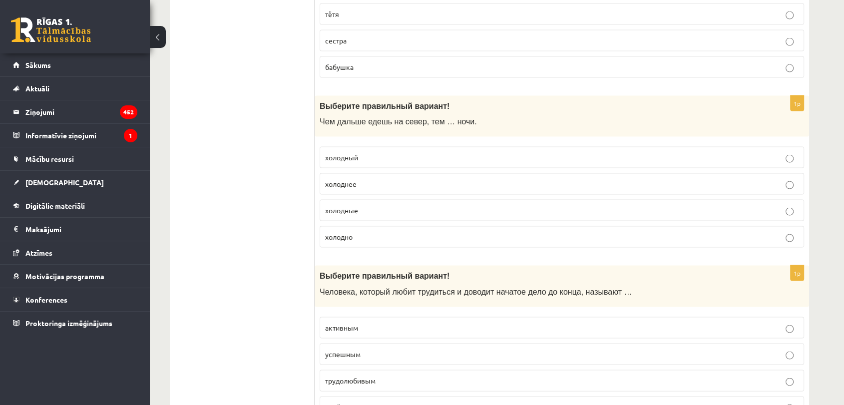
click at [361, 182] on p "холоднее" at bounding box center [562, 184] width 474 height 10
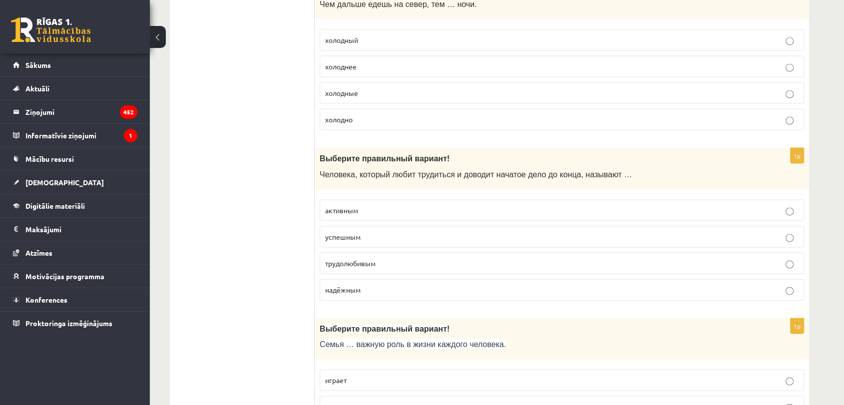
scroll to position [2165, 0]
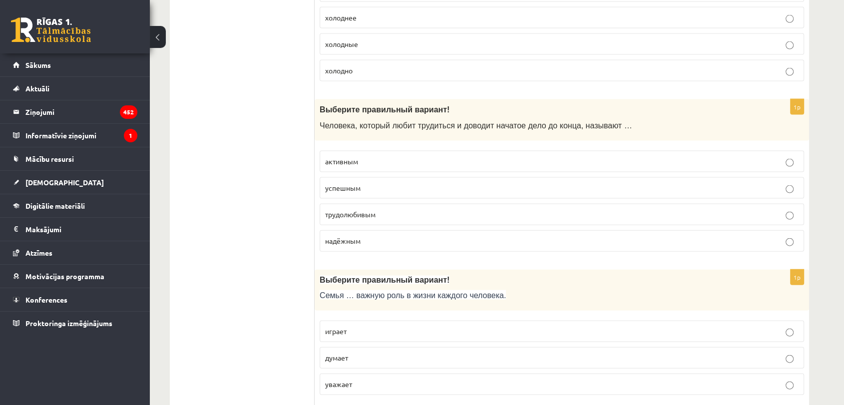
click at [381, 209] on p "трудолюбивым" at bounding box center [562, 214] width 474 height 10
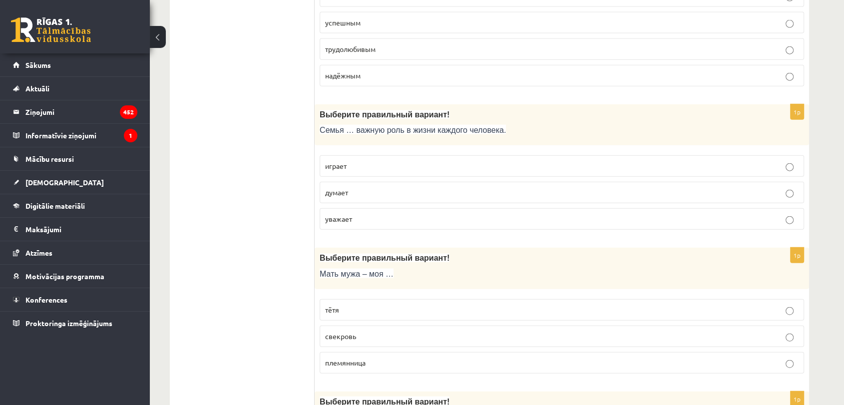
scroll to position [2332, 0]
click at [358, 162] on p "играет" at bounding box center [562, 165] width 474 height 10
click at [358, 213] on p "уважает" at bounding box center [562, 218] width 474 height 10
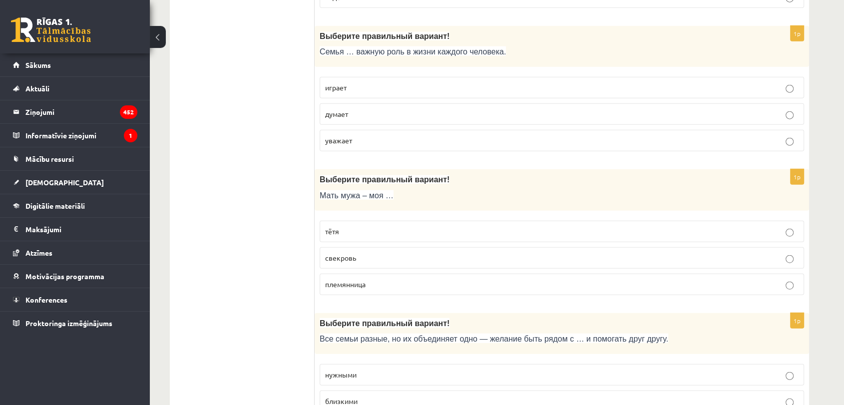
scroll to position [2442, 0]
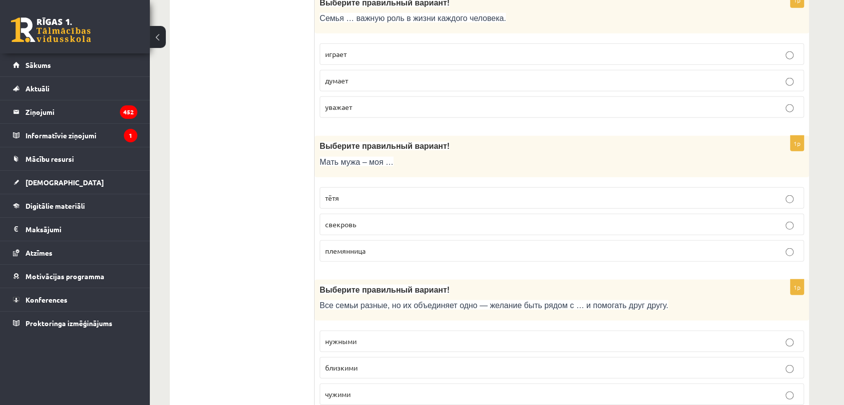
click at [339, 226] on label "свекровь" at bounding box center [562, 224] width 485 height 21
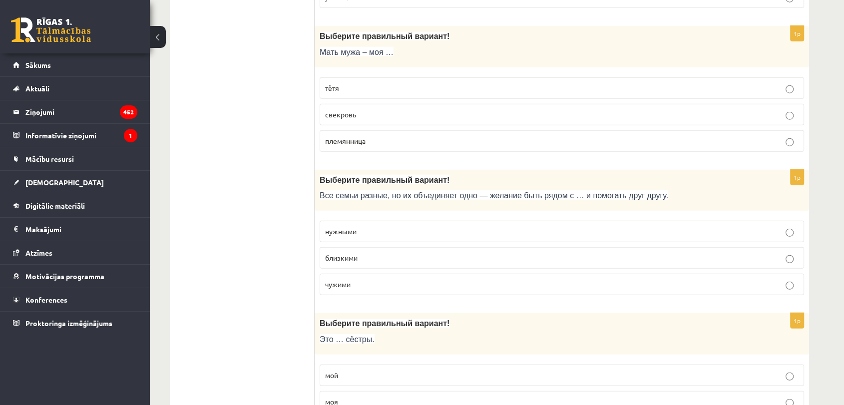
scroll to position [2554, 0]
click at [358, 81] on p "тётя" at bounding box center [562, 86] width 474 height 10
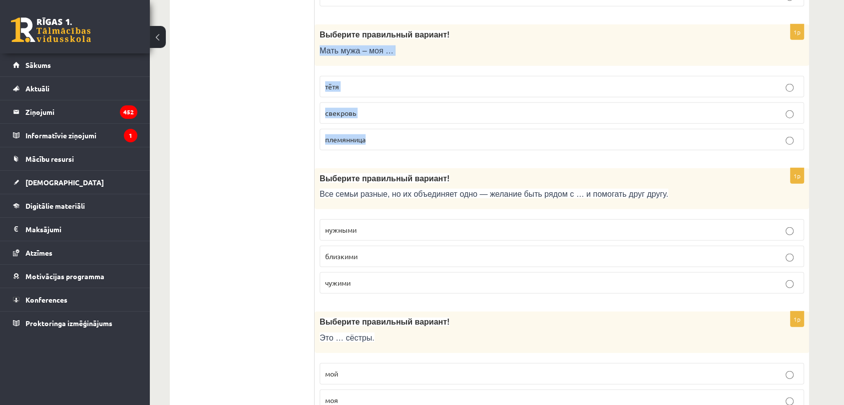
drag, startPoint x: 325, startPoint y: 44, endPoint x: 372, endPoint y: 132, distance: 99.0
click at [372, 132] on div "1p Выберите правильный вариант! Мать мужа – моя … тётя свекровь племянница" at bounding box center [562, 91] width 495 height 134
copy div "Мать мужа – моя … тётя свекровь племянница"
click at [337, 109] on span "свекровь" at bounding box center [340, 112] width 31 height 9
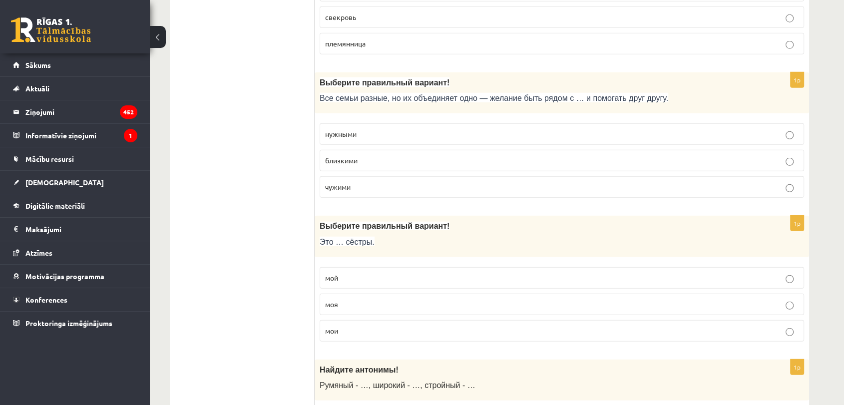
scroll to position [2665, 0]
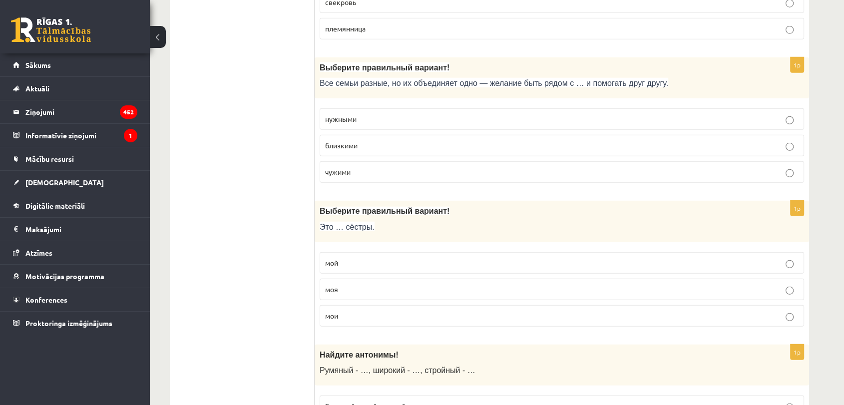
click at [340, 145] on label "близкими" at bounding box center [562, 145] width 485 height 21
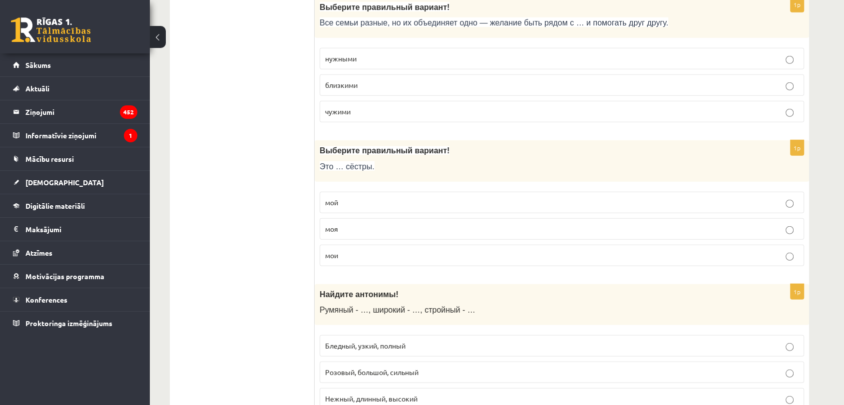
scroll to position [2776, 0]
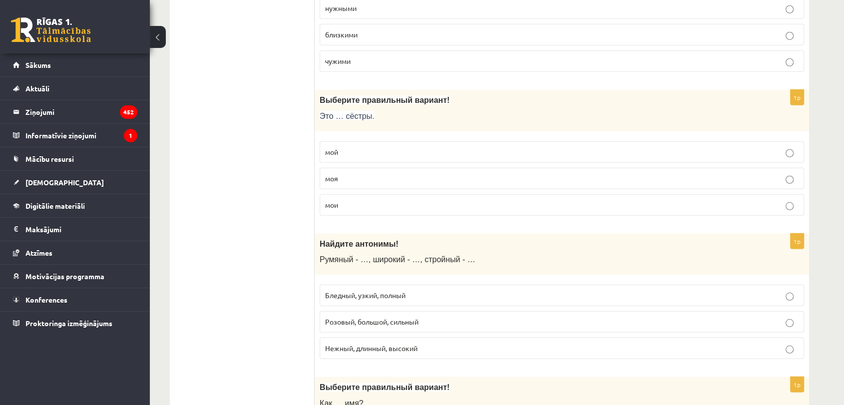
click at [405, 179] on label "моя" at bounding box center [562, 178] width 485 height 21
click at [404, 200] on p "мои" at bounding box center [562, 205] width 474 height 10
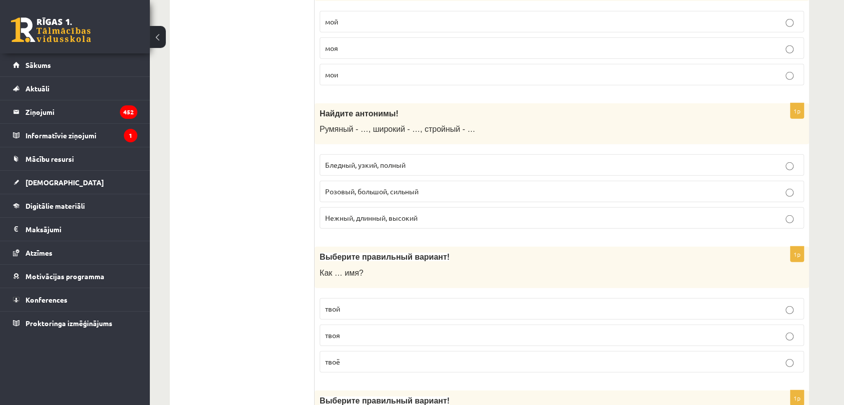
scroll to position [2942, 0]
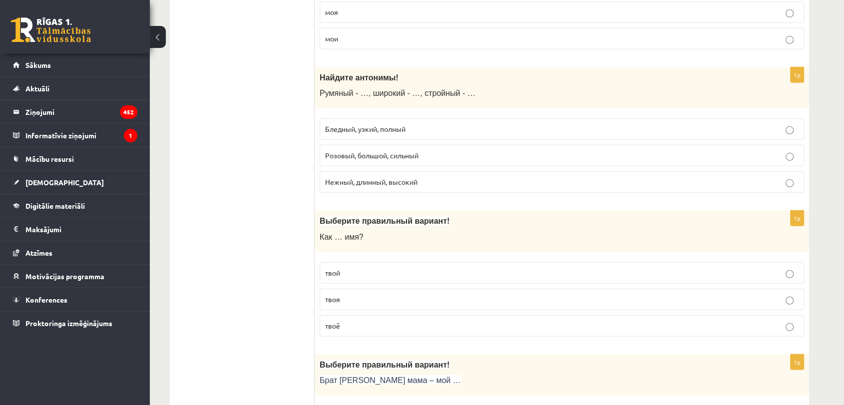
click at [337, 124] on span "Бледный, узкий, полный" at bounding box center [365, 128] width 80 height 9
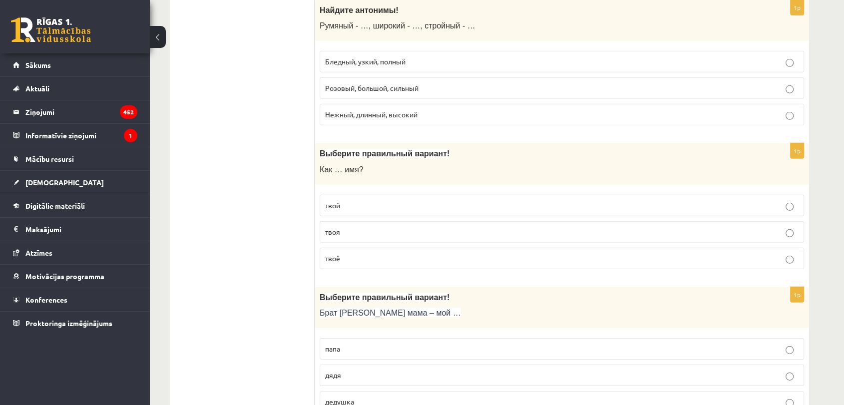
scroll to position [3054, 0]
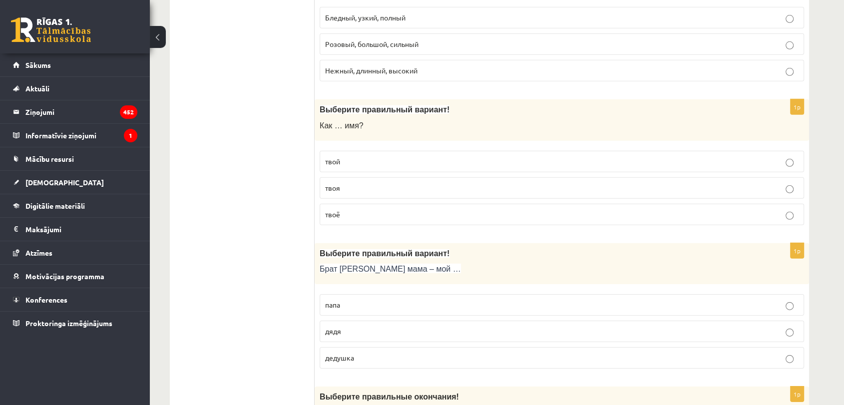
click at [345, 209] on p "твоё" at bounding box center [562, 214] width 474 height 10
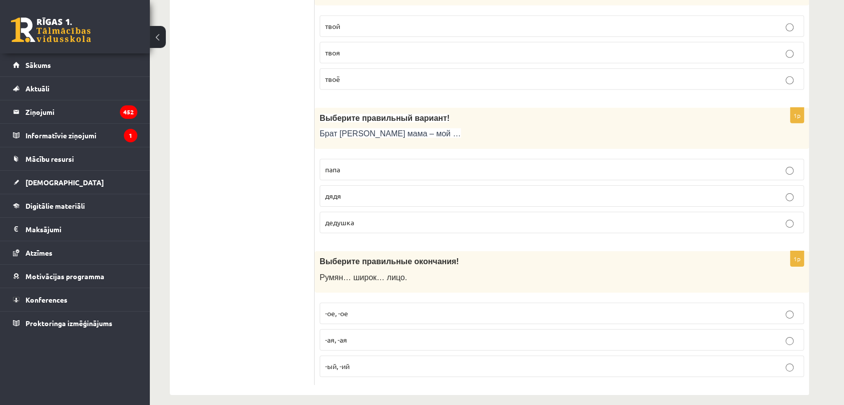
scroll to position [3190, 0]
click at [349, 190] on p "дядя" at bounding box center [562, 195] width 474 height 10
click at [362, 307] on p "-ое, -ое" at bounding box center [562, 312] width 474 height 10
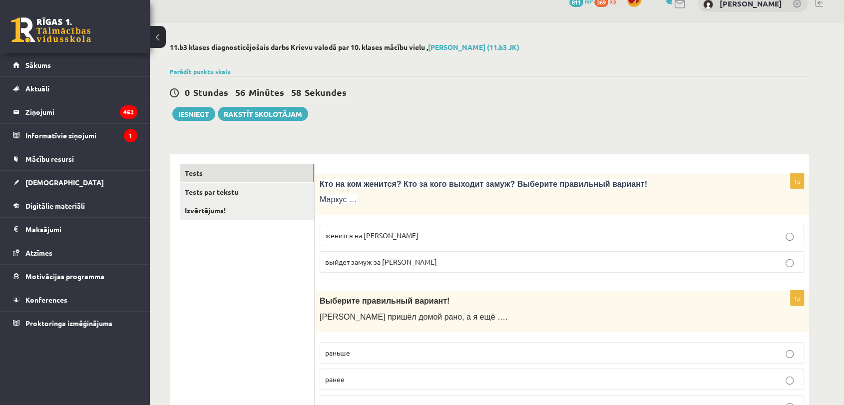
scroll to position [0, 0]
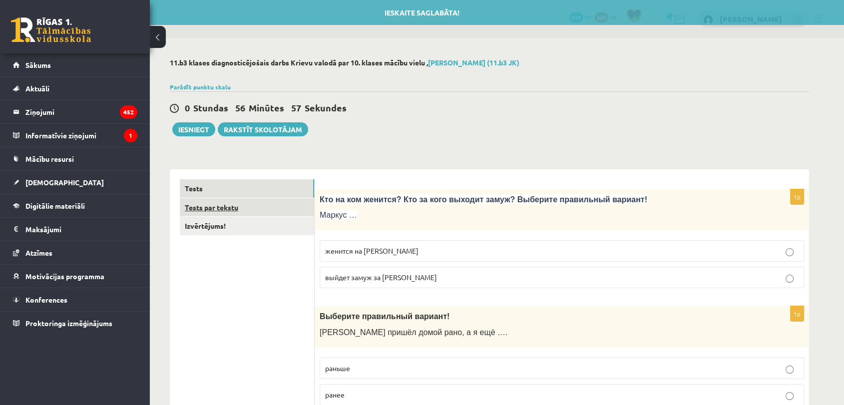
click at [226, 213] on link "Tests par tekstu" at bounding box center [247, 207] width 134 height 18
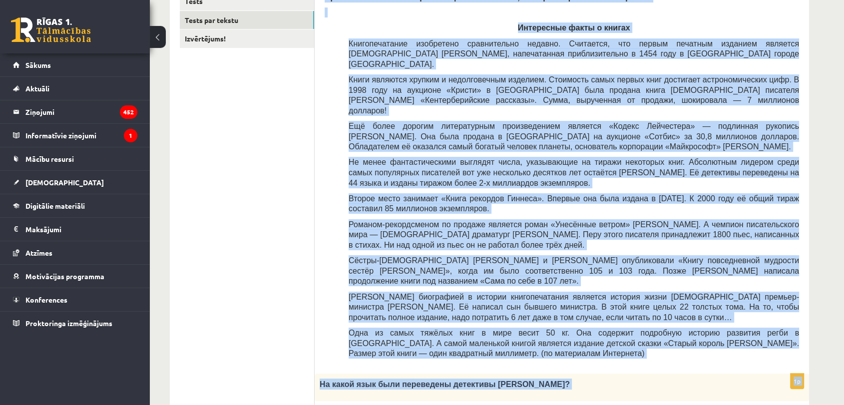
scroll to position [923, 0]
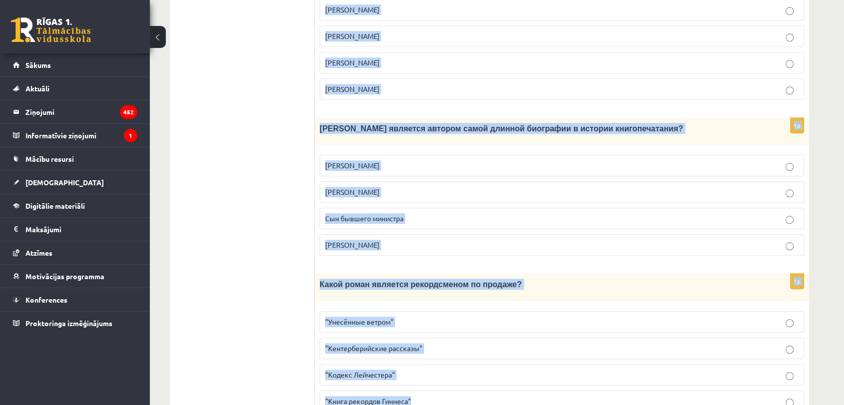
drag, startPoint x: 322, startPoint y: 180, endPoint x: 500, endPoint y: 353, distance: 248.1
copy form "Прочитайте текст «Интересные факты о книгах», выберите правильный вариант! Инте…"
drag, startPoint x: 214, startPoint y: 216, endPoint x: 279, endPoint y: 42, distance: 185.6
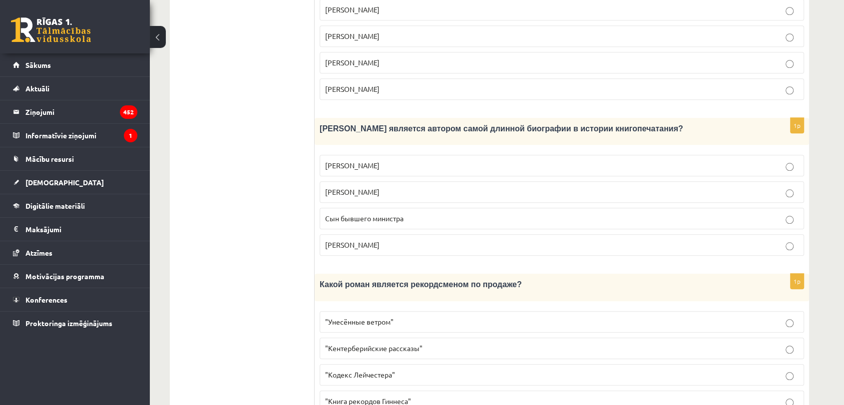
click at [349, 311] on label ""Унесённые ветром"" at bounding box center [562, 321] width 485 height 21
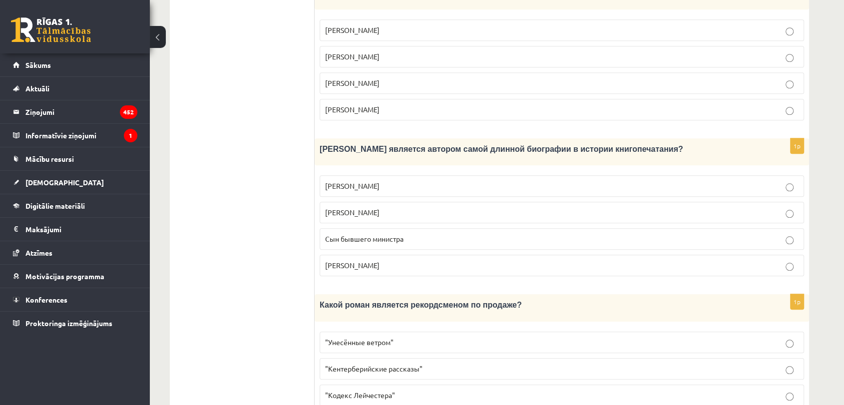
scroll to position [867, 0]
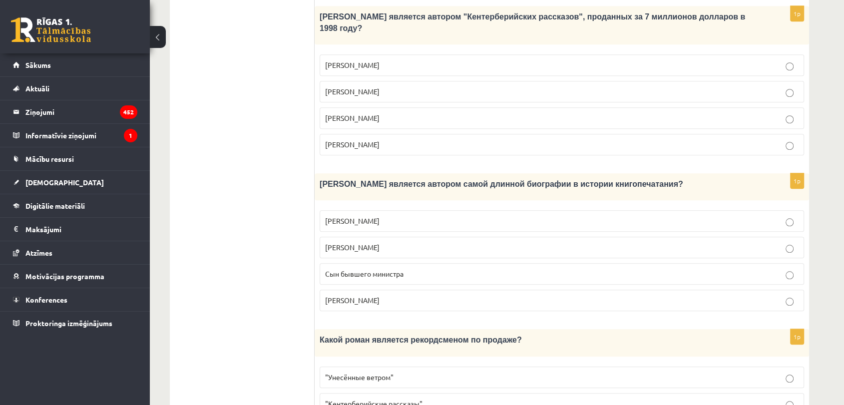
click at [378, 263] on label "Сын бывшего министра" at bounding box center [562, 273] width 485 height 21
drag, startPoint x: 272, startPoint y: 222, endPoint x: 276, endPoint y: 206, distance: 17.0
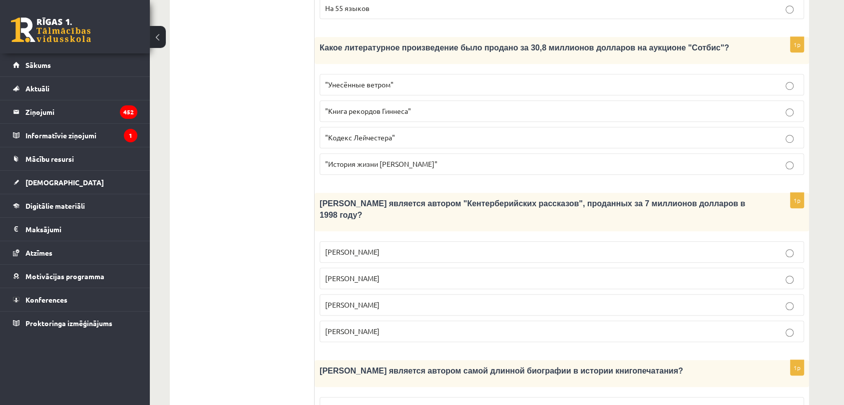
scroll to position [645, 0]
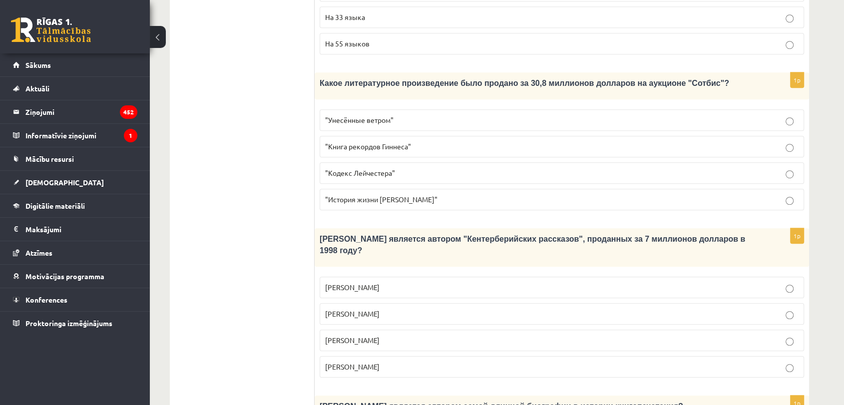
click at [339, 335] on p "Джефри Чосер" at bounding box center [562, 340] width 474 height 10
drag, startPoint x: 263, startPoint y: 278, endPoint x: 275, endPoint y: 255, distance: 26.6
click at [266, 275] on ul "Tests Tests par tekstu Izvērtējums!" at bounding box center [247, 116] width 135 height 1164
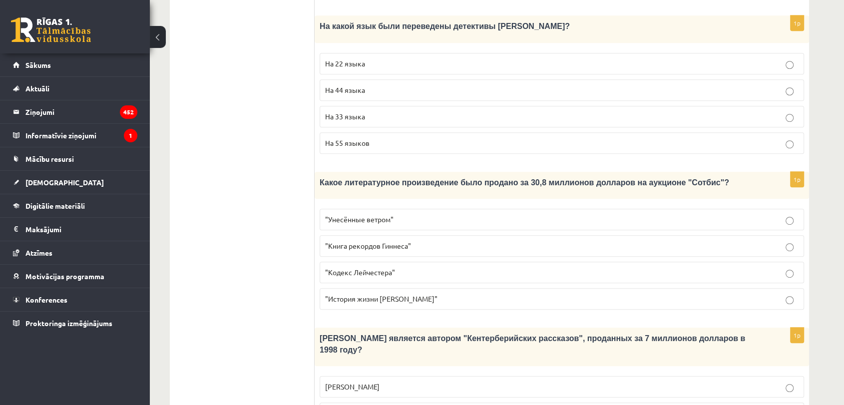
scroll to position [534, 0]
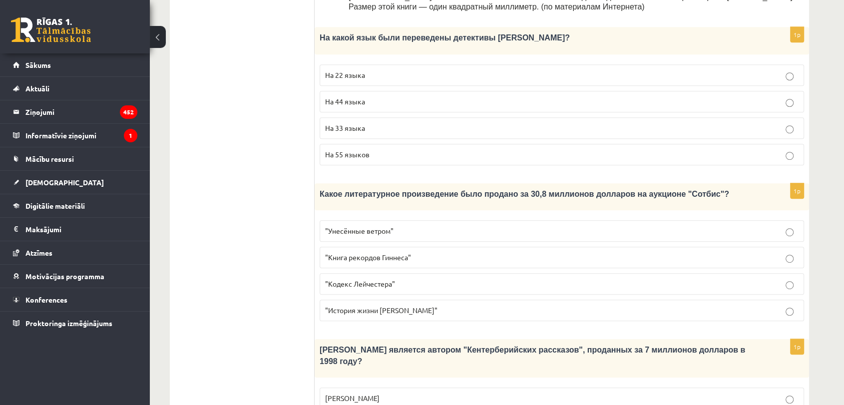
click at [358, 273] on label ""Кодекс Лейчестера"" at bounding box center [562, 283] width 485 height 21
drag, startPoint x: 287, startPoint y: 242, endPoint x: 300, endPoint y: 173, distance: 70.2
click at [287, 233] on ul "Tests Tests par tekstu Izvērtējums!" at bounding box center [247, 227] width 135 height 1164
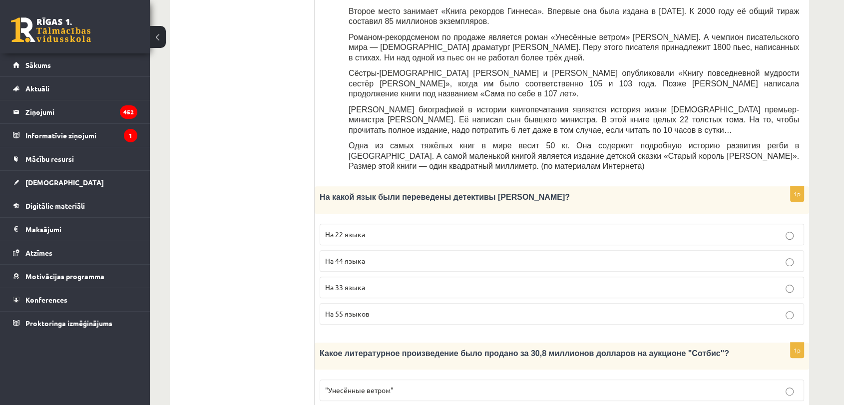
scroll to position [368, 0]
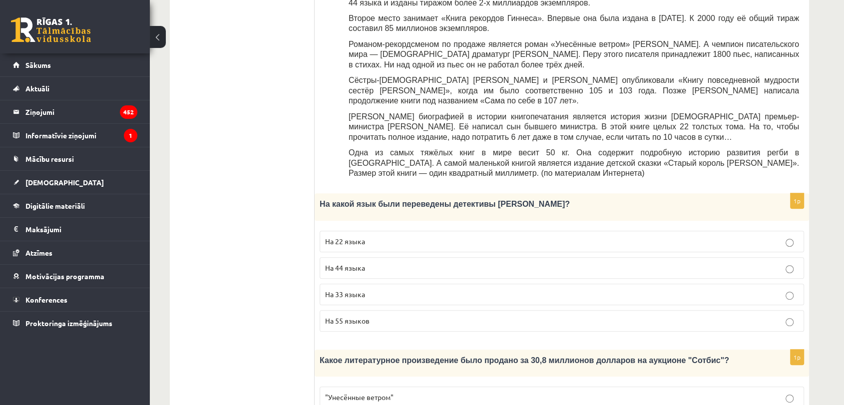
click at [366, 263] on p "На 44 языка" at bounding box center [562, 268] width 474 height 10
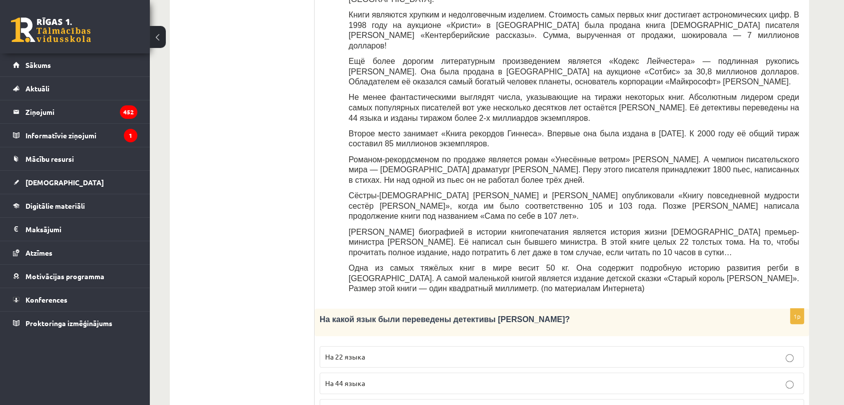
scroll to position [0, 0]
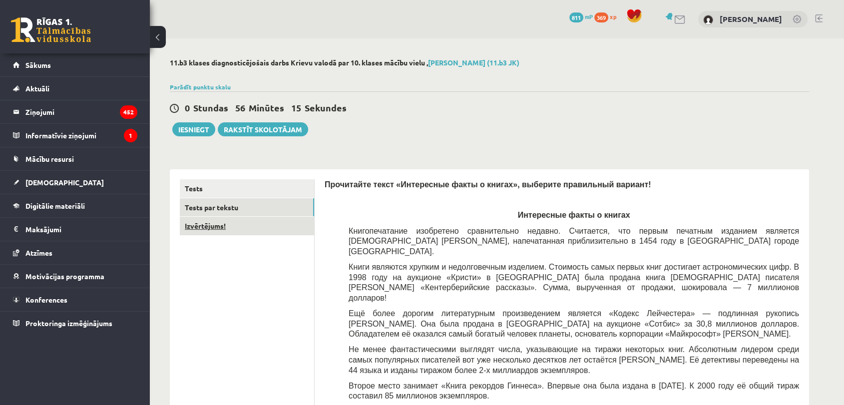
click at [202, 224] on link "Izvērtējums!" at bounding box center [247, 226] width 134 height 18
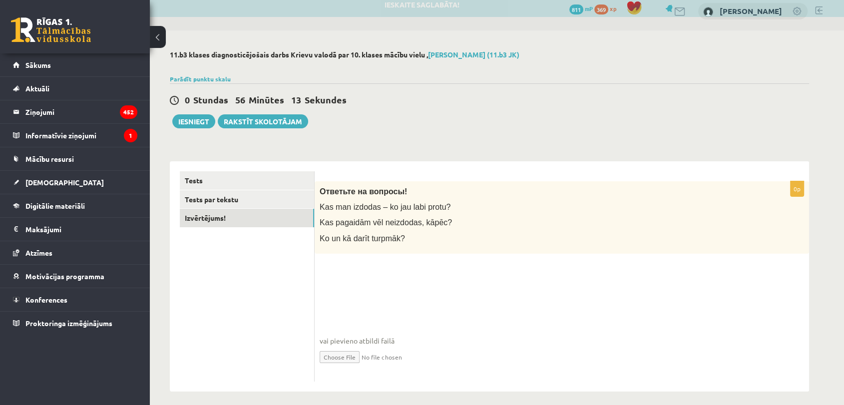
scroll to position [14, 0]
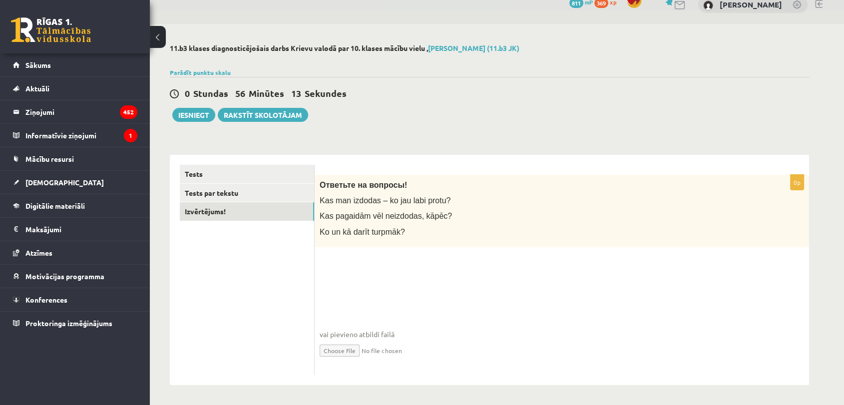
click at [356, 270] on fieldset "vai pievieno atbildi failā Iesniegtā atbilde" at bounding box center [562, 318] width 485 height 103
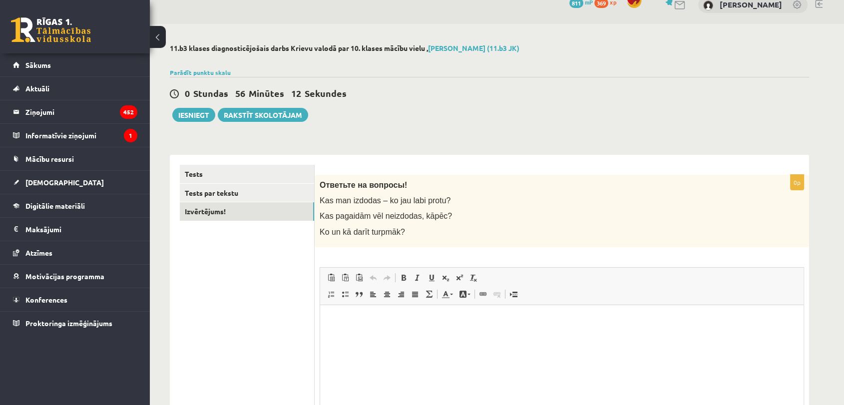
scroll to position [0, 0]
click at [188, 112] on button "Iesniegt" at bounding box center [193, 115] width 43 height 14
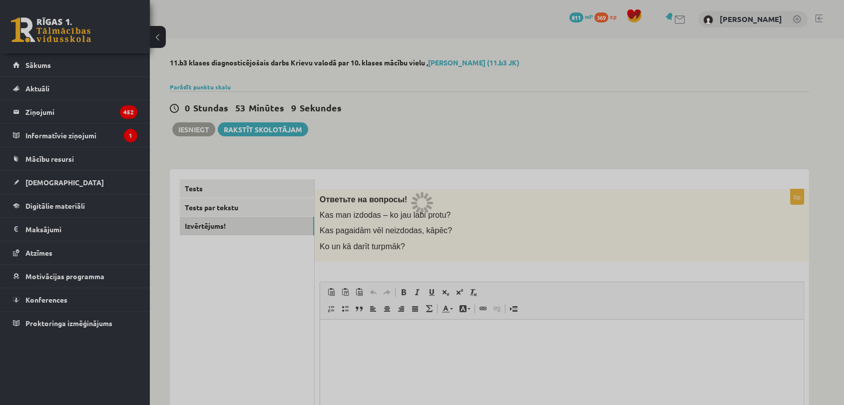
click at [49, 116] on div at bounding box center [422, 202] width 844 height 405
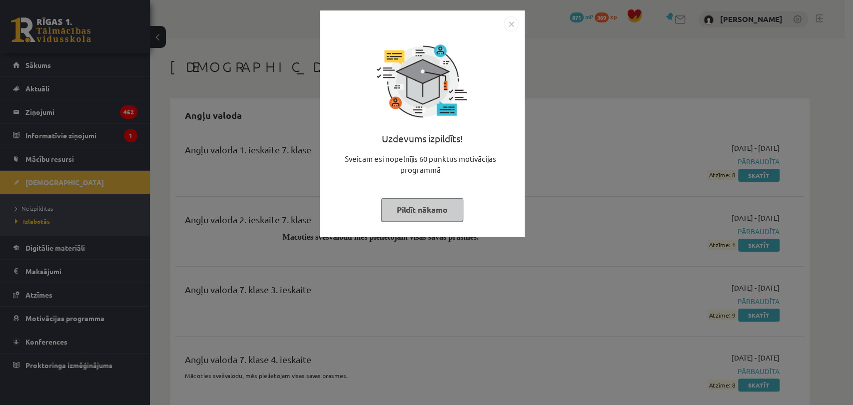
click at [426, 216] on button "Pildīt nākamo" at bounding box center [422, 209] width 82 height 23
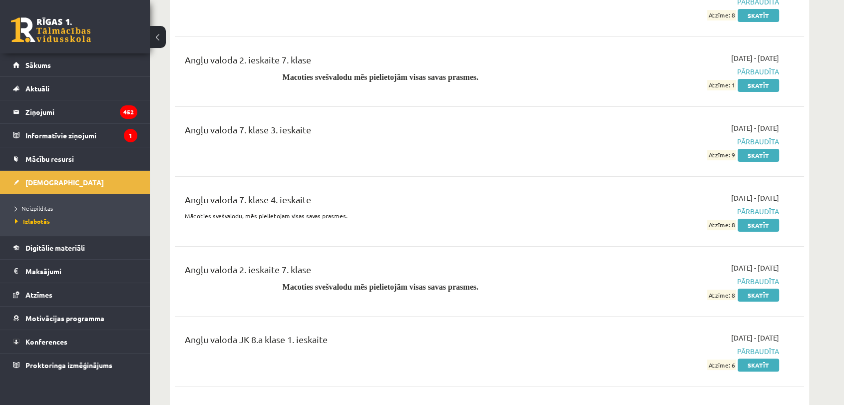
scroll to position [111, 0]
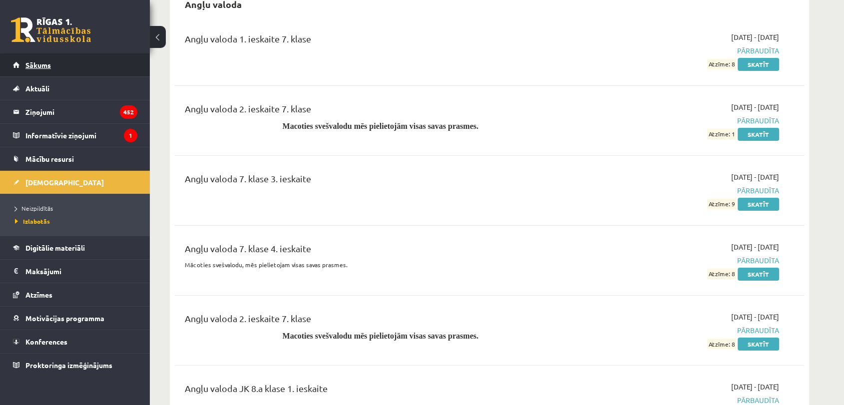
click at [125, 63] on link "Sākums" at bounding box center [75, 64] width 124 height 23
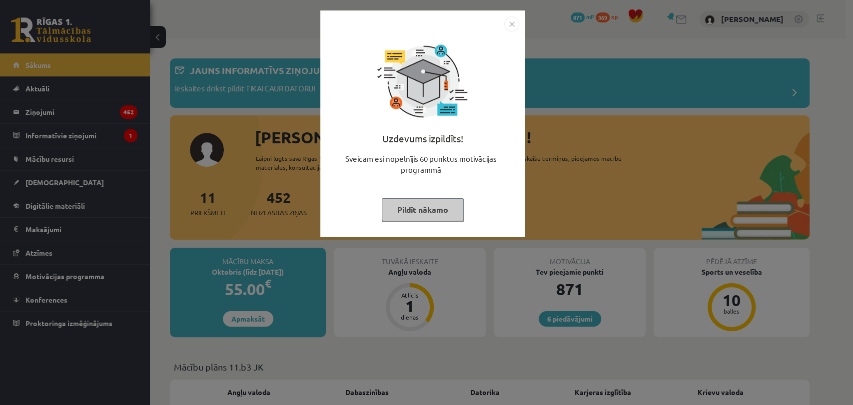
click at [416, 222] on div "Uzdevums izpildīts! Sveicam esi nopelnījis 60 punktus motivācijas programmā Pil…" at bounding box center [422, 131] width 193 height 200
click at [412, 217] on button "Pildīt nākamo" at bounding box center [423, 209] width 82 height 23
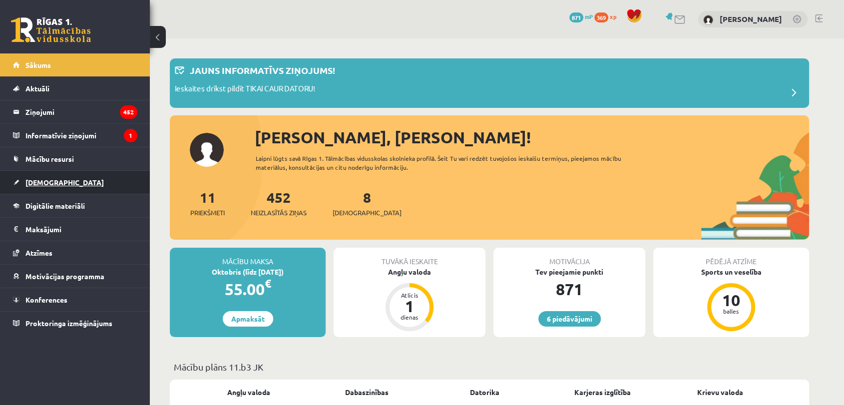
click at [60, 185] on link "[DEMOGRAPHIC_DATA]" at bounding box center [75, 182] width 124 height 23
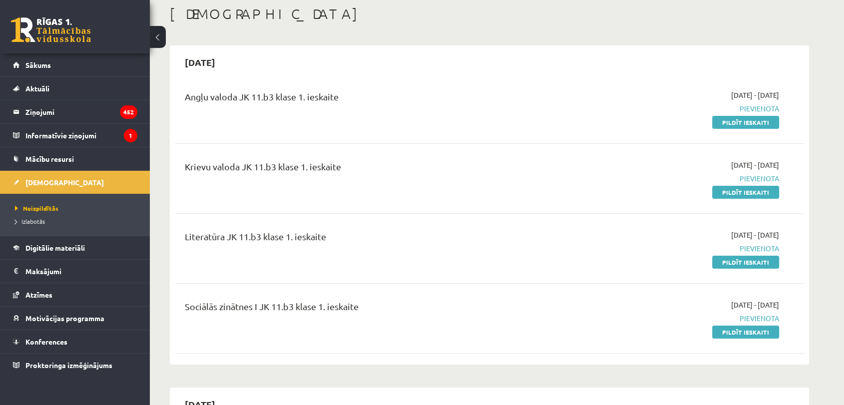
scroll to position [55, 0]
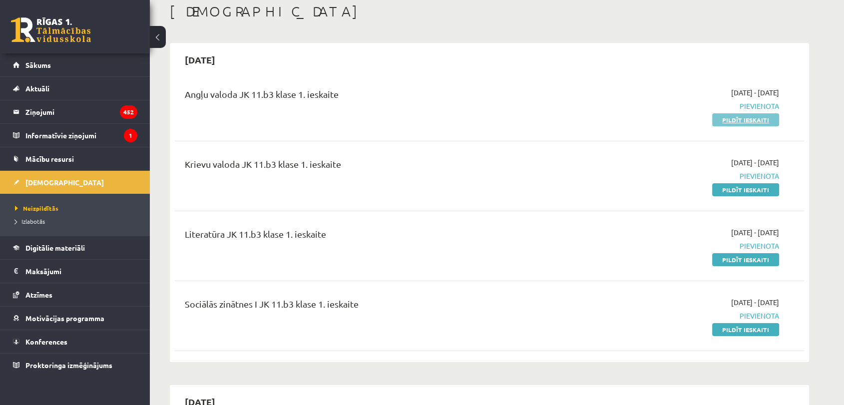
click at [723, 118] on link "Pildīt ieskaiti" at bounding box center [746, 119] width 67 height 13
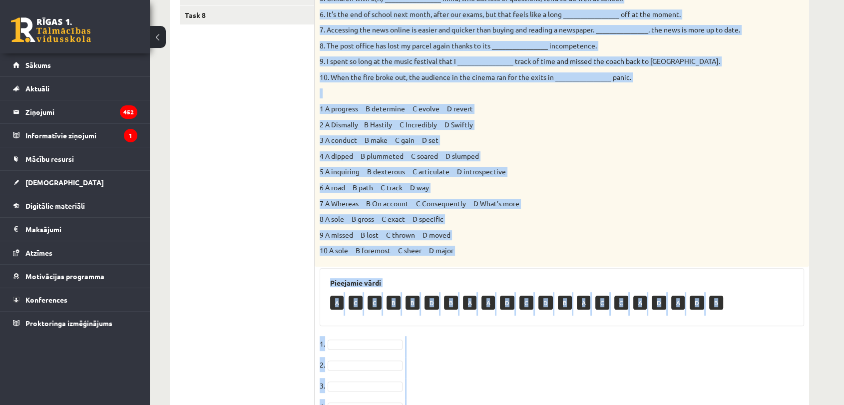
scroll to position [481, 0]
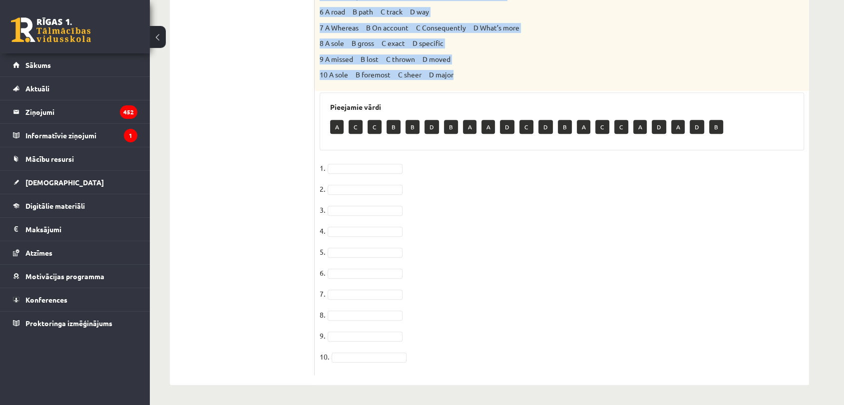
drag, startPoint x: 320, startPoint y: 31, endPoint x: 530, endPoint y: 82, distance: 216.6
copy div "Loremi dol sitamet consect. 1. Adi elits do eiusmod temp inc utlabor __________…"
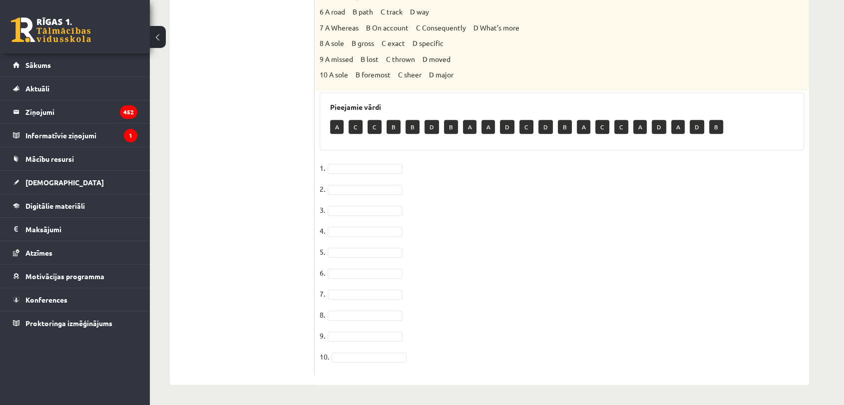
click at [341, 161] on fieldset "1. 2. 3. 4. 5. 6. 7. 8. 9. 10." at bounding box center [562, 265] width 485 height 210
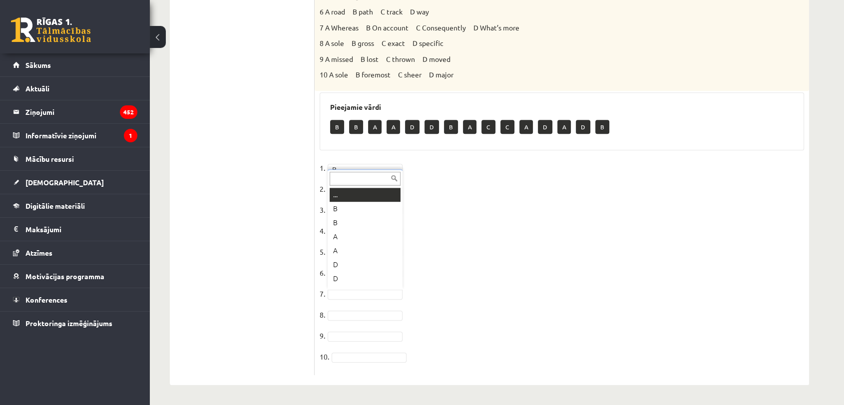
scroll to position [12, 0]
click at [349, 280] on fieldset "1. B * 2. C * 3. C * 4. C * 5. A * 6. D * 7. B * 8. 9. 10." at bounding box center [562, 265] width 485 height 210
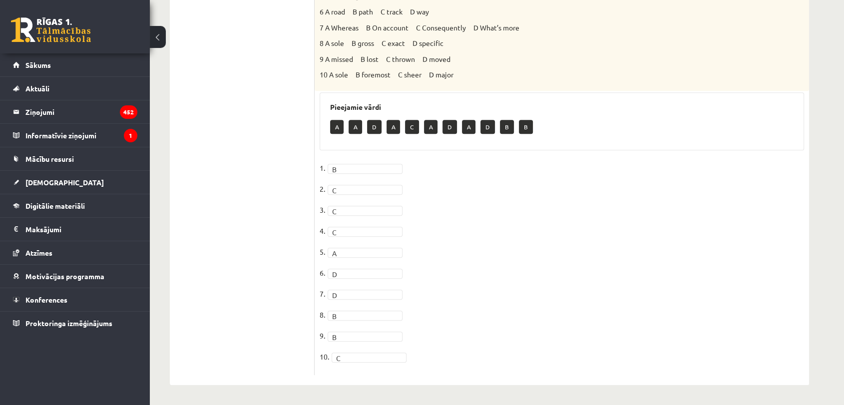
click at [248, 187] on ul "Task 1 Task 2 Task 3 Task 4 Task 5 Task 6 Task 7 Task 8" at bounding box center [247, 36] width 135 height 677
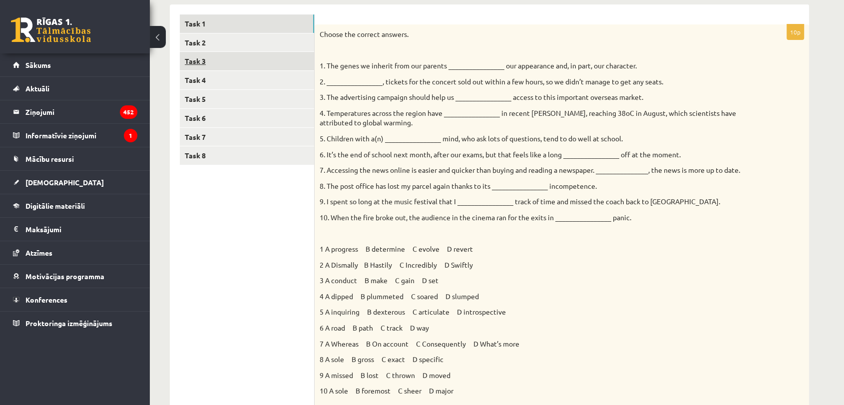
scroll to position [92, 0]
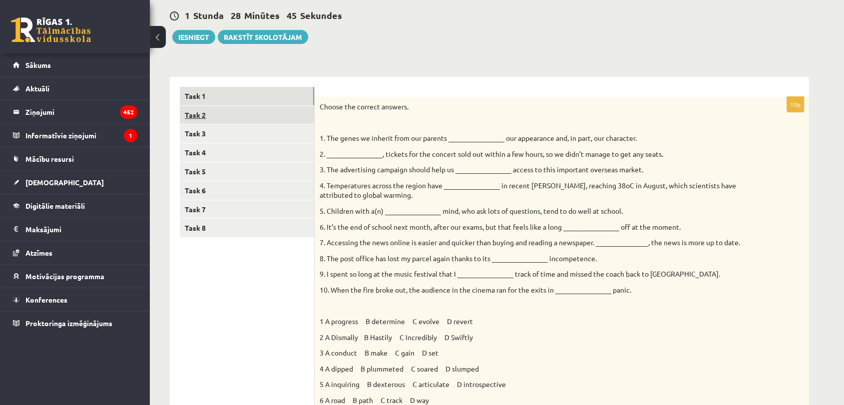
click at [206, 114] on link "Task 2" at bounding box center [247, 115] width 134 height 18
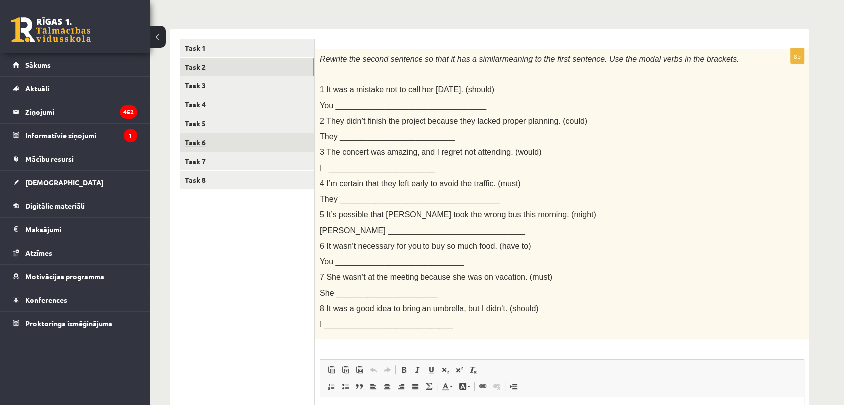
scroll to position [148, 0]
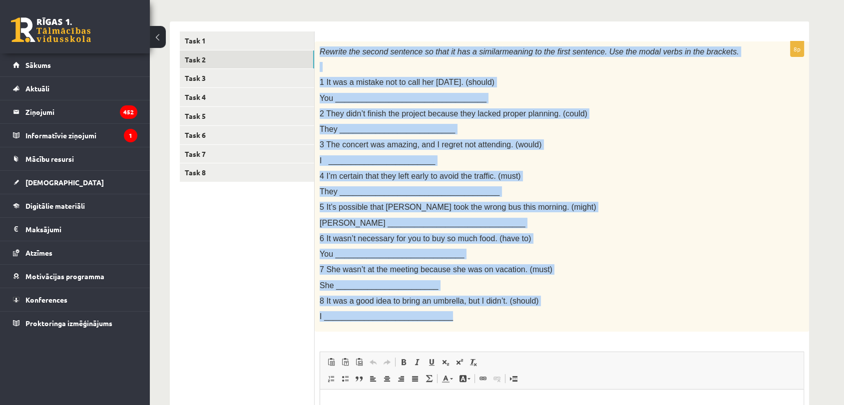
drag, startPoint x: 323, startPoint y: 52, endPoint x: 546, endPoint y: 329, distance: 354.7
click at [546, 329] on div "Rewrite the second sentence so that it has a similar meaning to the first sente…" at bounding box center [562, 186] width 495 height 291
copy div "Rewrite the second sentence so that it has a similar meaning to the first sente…"
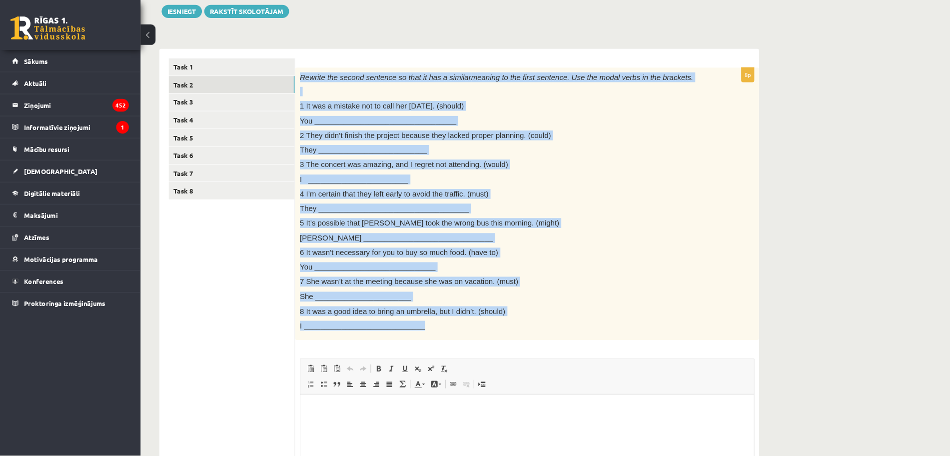
scroll to position [118, 0]
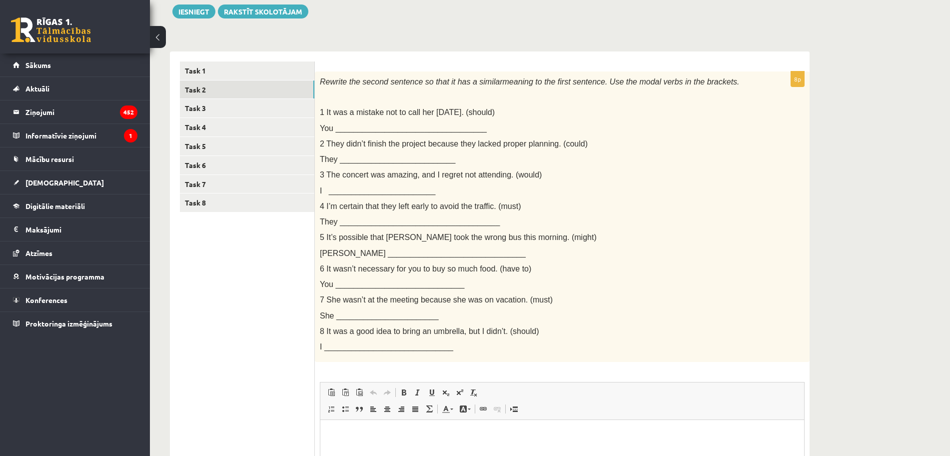
click at [241, 279] on ul "Task 1 Task 2 Task 3 Task 4 Task 5 Task 6 Task 7 Task 8" at bounding box center [247, 325] width 135 height 529
click at [360, 405] on html at bounding box center [562, 435] width 484 height 30
click at [329, 405] on html "**********" at bounding box center [562, 435] width 484 height 30
click at [413, 405] on html "**********" at bounding box center [562, 435] width 484 height 30
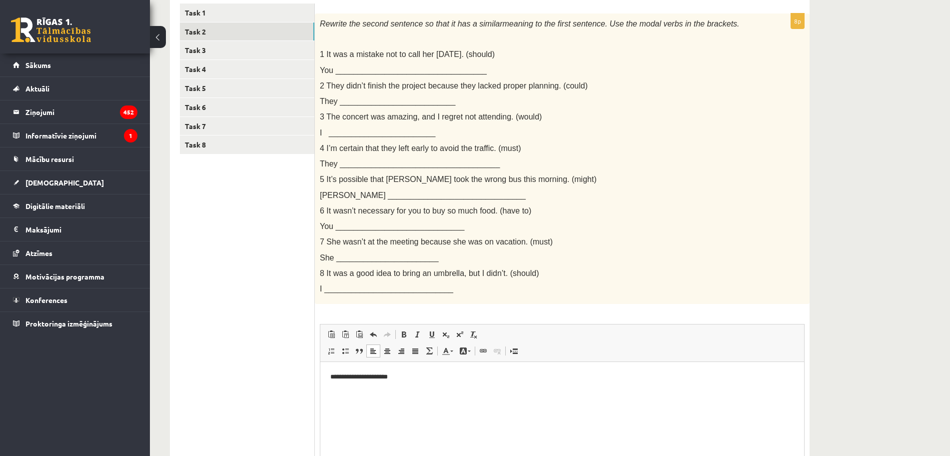
scroll to position [180, 0]
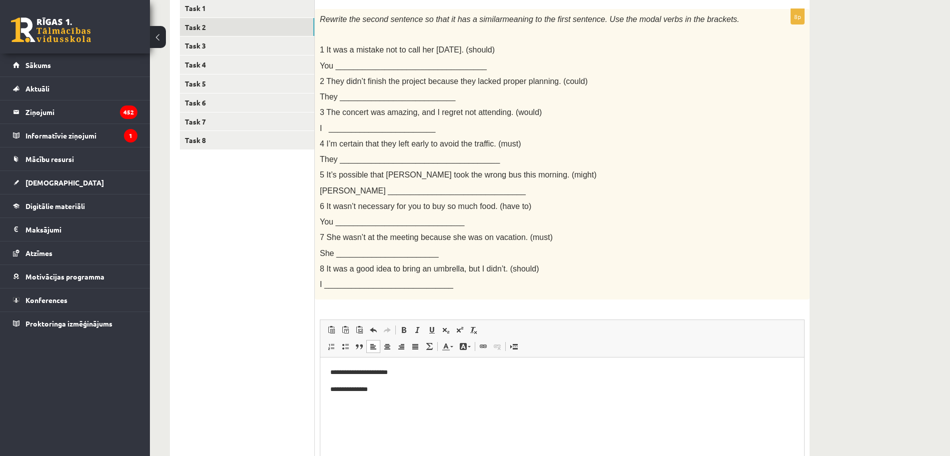
click at [326, 386] on html "**********" at bounding box center [562, 380] width 484 height 47
click at [416, 390] on p "**********" at bounding box center [562, 389] width 464 height 10
click at [347, 405] on ul "**********" at bounding box center [562, 440] width 464 height 10
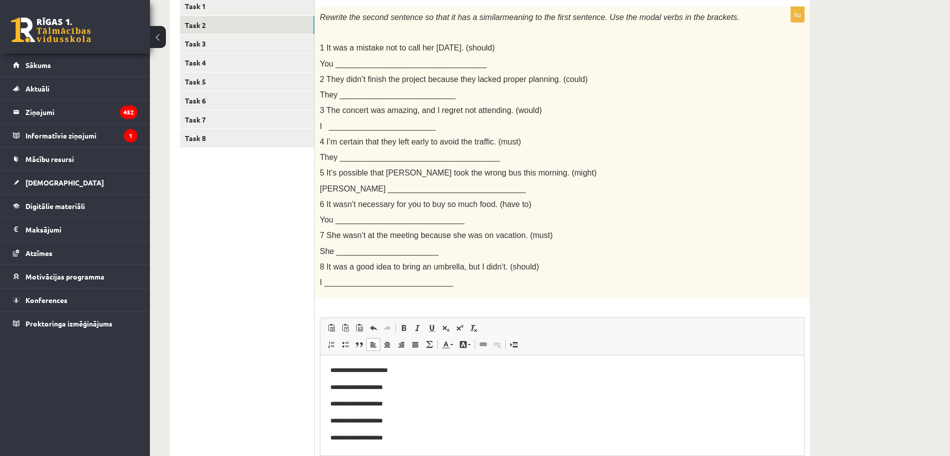
click at [413, 405] on p "**********" at bounding box center [562, 438] width 464 height 10
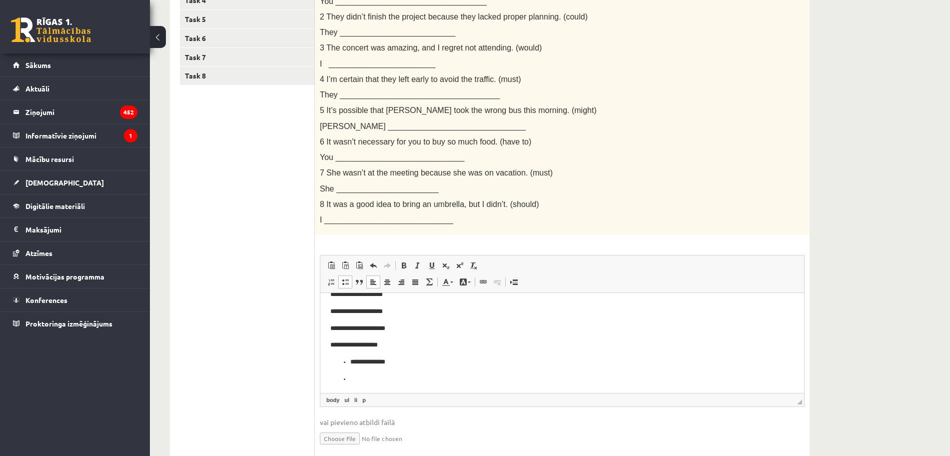
scroll to position [32, 0]
click at [352, 375] on p "**********" at bounding box center [557, 377] width 414 height 10
click at [405, 379] on p "**********" at bounding box center [557, 377] width 454 height 10
click at [328, 378] on html "**********" at bounding box center [562, 320] width 484 height 148
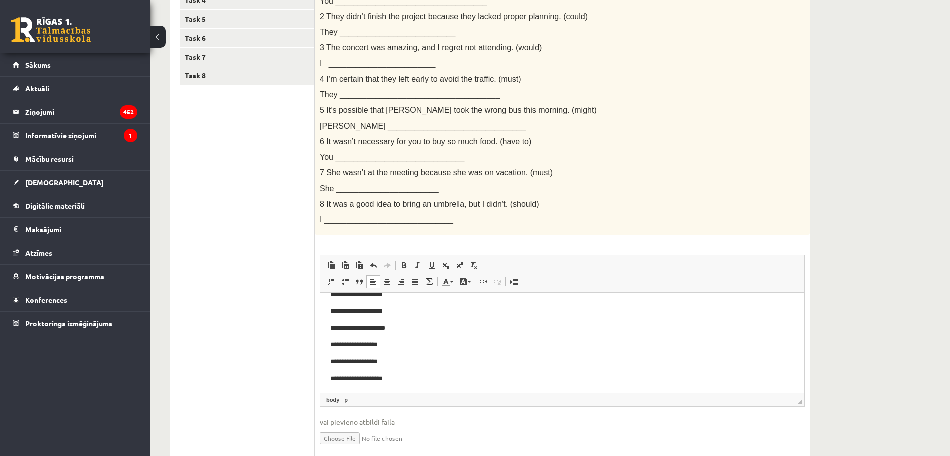
click at [402, 377] on p "**********" at bounding box center [557, 379] width 454 height 10
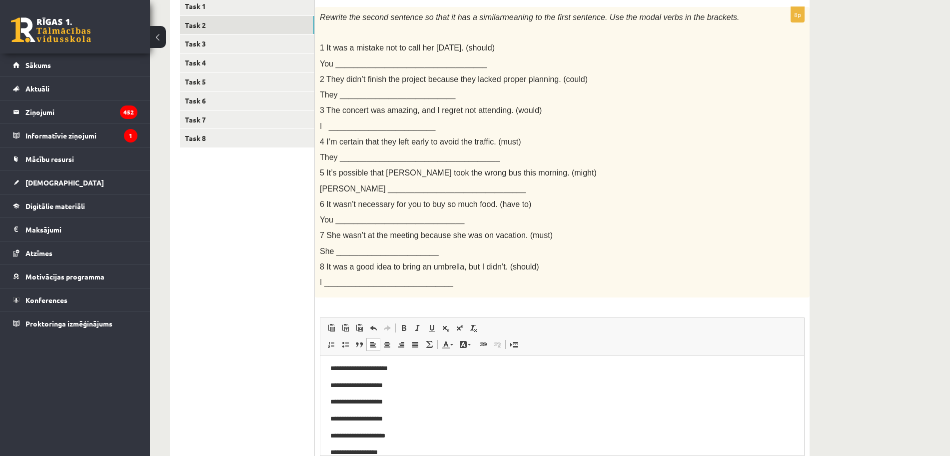
scroll to position [0, 0]
click at [844, 367] on div "Angļu valoda JK 11.b3 [PERSON_NAME] 1. ieskaite , [PERSON_NAME] (11.b3 JK) Parā…" at bounding box center [550, 205] width 800 height 699
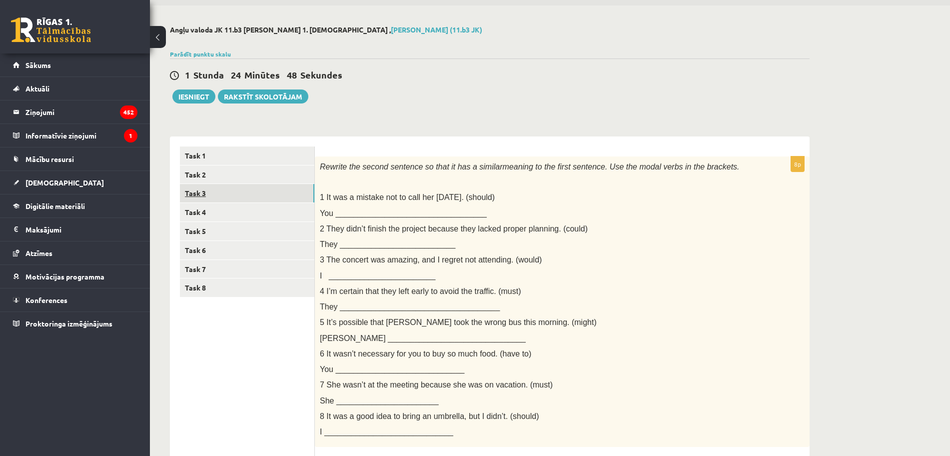
click at [205, 191] on link "Task 3" at bounding box center [247, 193] width 134 height 18
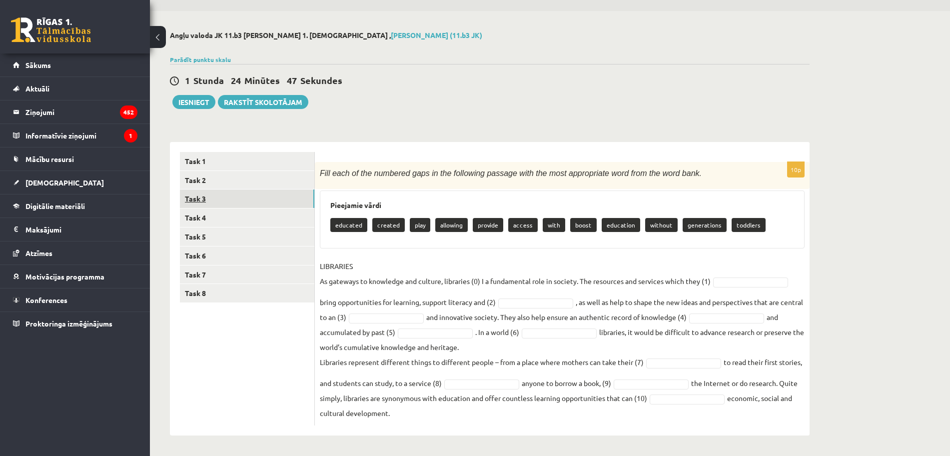
scroll to position [28, 0]
drag, startPoint x: 345, startPoint y: 175, endPoint x: 665, endPoint y: 422, distance: 404.7
click at [665, 405] on div "10p Fill each of the numbered gaps in the following passage with the most appro…" at bounding box center [562, 293] width 495 height 263
copy div "Lore ipsu do sit ametcons adip el sed doeiusmod tempori utla etd magn aliquaeni…"
click at [617, 274] on p "LIBRARIES As gateways to knowledge and culture, libraries (0) I a fundamental r…" at bounding box center [515, 273] width 391 height 30
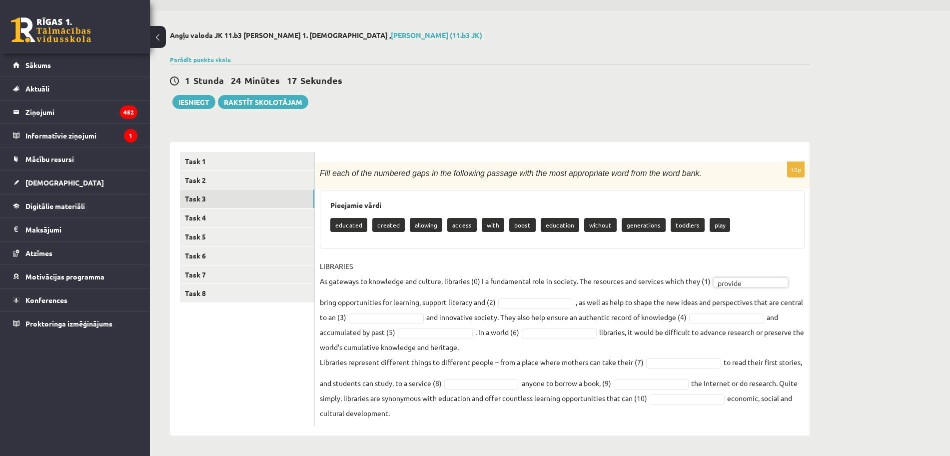
click at [620, 253] on div "10p Fill each of the numbered gaps in the following passage with the most appro…" at bounding box center [562, 293] width 495 height 263
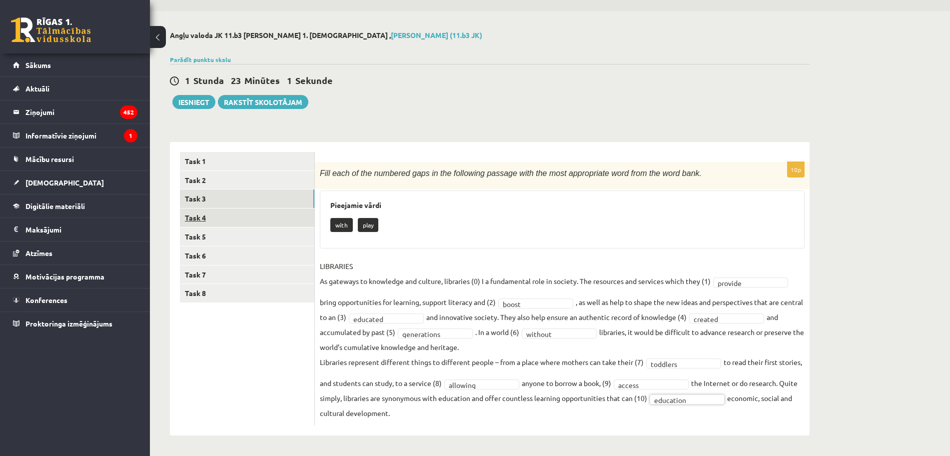
click at [247, 218] on link "Task 4" at bounding box center [247, 217] width 134 height 18
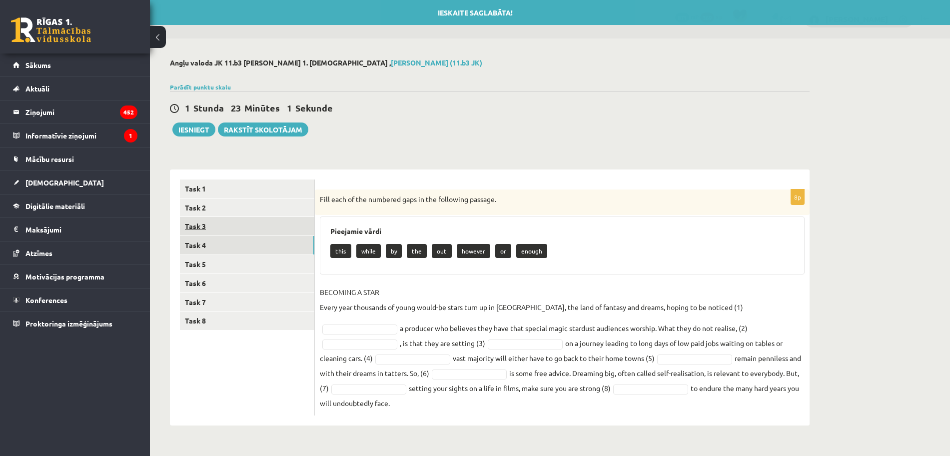
scroll to position [0, 0]
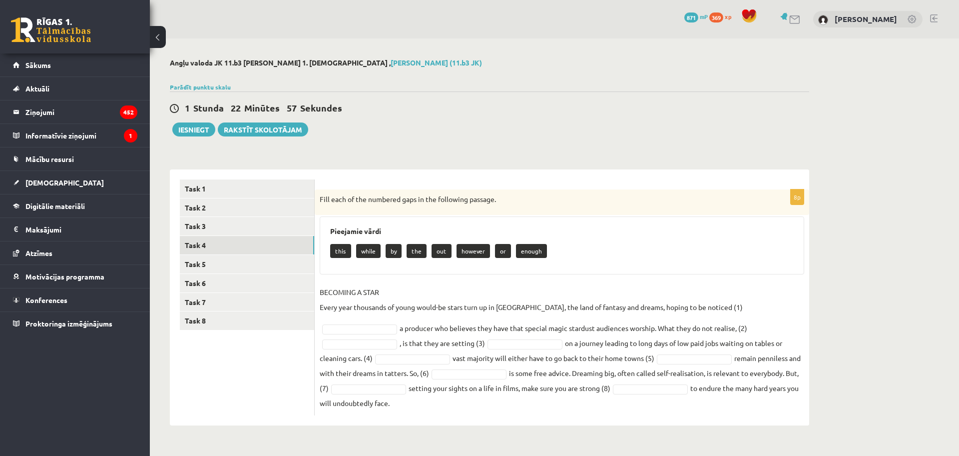
drag, startPoint x: 320, startPoint y: 201, endPoint x: 803, endPoint y: 419, distance: 529.1
click at [803, 405] on div "Angļu valoda JK 11.b3 [PERSON_NAME] 1. ieskaite , [PERSON_NAME] (11.b3 JK) Parā…" at bounding box center [490, 241] width 680 height 407
copy div "Lore ipsu do sit ametcons adip el sed doeiusmod tempori. Utlaboree dolor magn a…"
click at [706, 278] on div "8p Fill each of the numbered gaps in the following passage. Pieejamie vārdi thi…" at bounding box center [562, 302] width 495 height 226
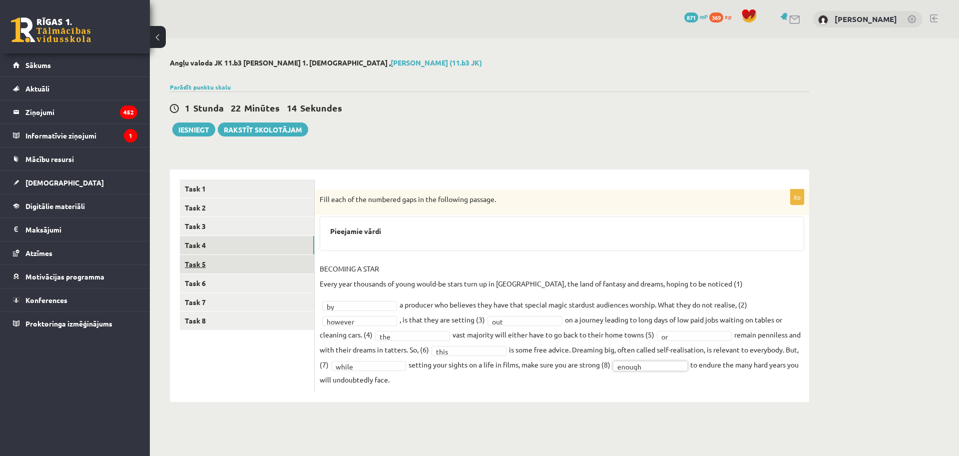
click at [206, 261] on link "Task 5" at bounding box center [247, 264] width 134 height 18
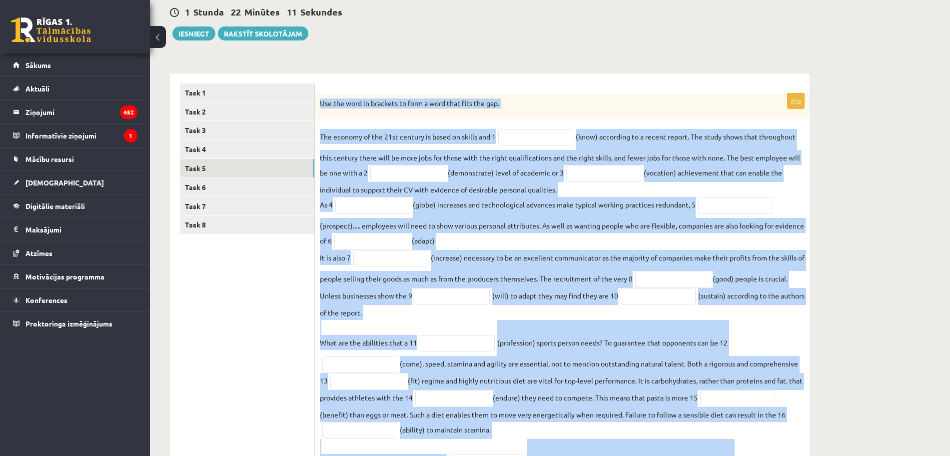
scroll to position [188, 0]
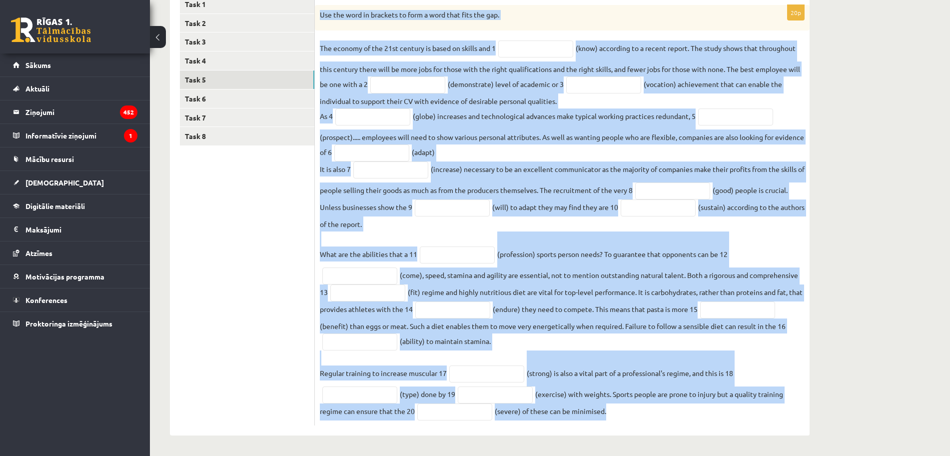
drag, startPoint x: 320, startPoint y: 202, endPoint x: 691, endPoint y: 445, distance: 442.8
click at [691, 405] on div "Angļu valoda JK 11.b3 [PERSON_NAME] 1. ieskaite , [PERSON_NAME] (11.b3 JK) Parā…" at bounding box center [490, 154] width 680 height 601
copy div "Use the word in brackets to form a word that fits the gap. The economy of the 2…"
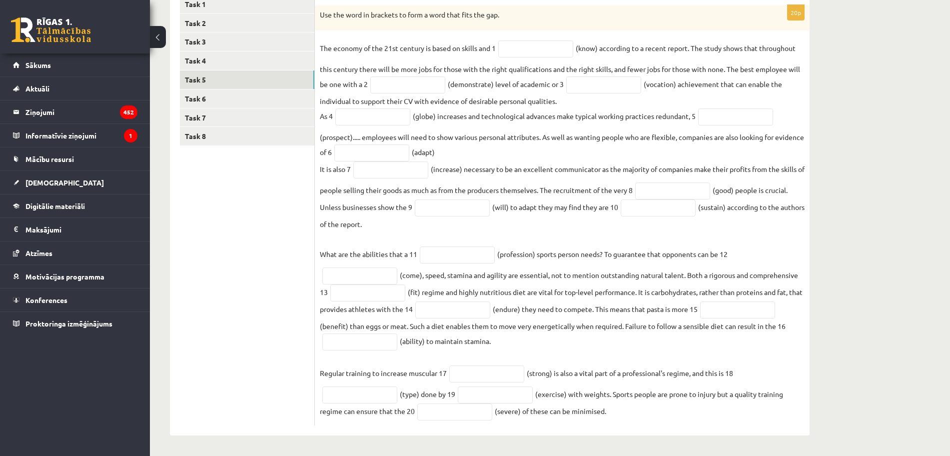
drag, startPoint x: 262, startPoint y: 224, endPoint x: 350, endPoint y: 131, distance: 128.3
click at [263, 224] on ul "Task 1 Task 2 Task 3 Task 4 Task 5 Task 6 Task 7 Task 8" at bounding box center [247, 210] width 135 height 431
drag, startPoint x: 537, startPoint y: 45, endPoint x: 535, endPoint y: 34, distance: 11.1
click at [537, 45] on input "text" at bounding box center [535, 48] width 75 height 17
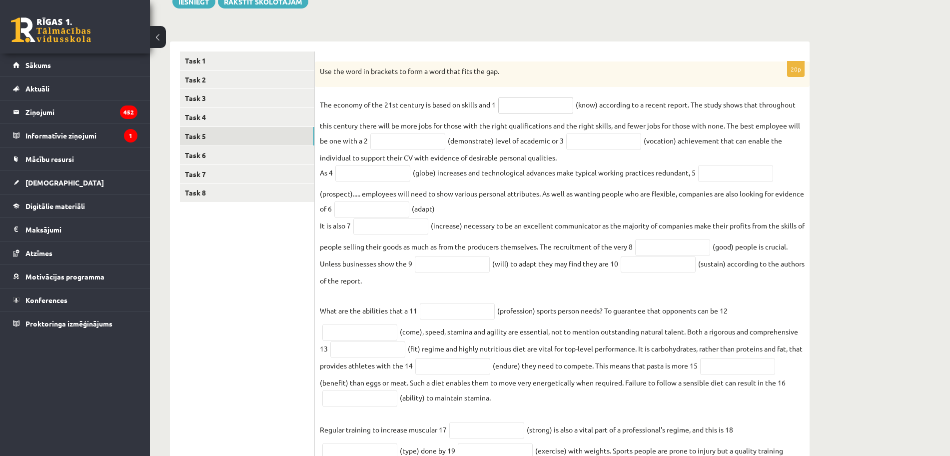
scroll to position [125, 0]
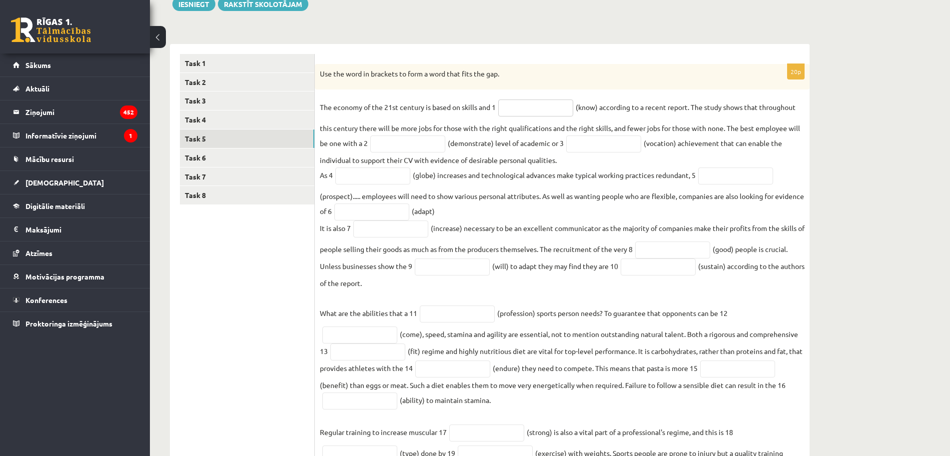
paste input "*********"
type input "*********"
drag, startPoint x: 408, startPoint y: 144, endPoint x: 404, endPoint y: 126, distance: 18.3
click at [407, 144] on input "text" at bounding box center [407, 143] width 75 height 17
click at [404, 148] on input "text" at bounding box center [407, 143] width 75 height 17
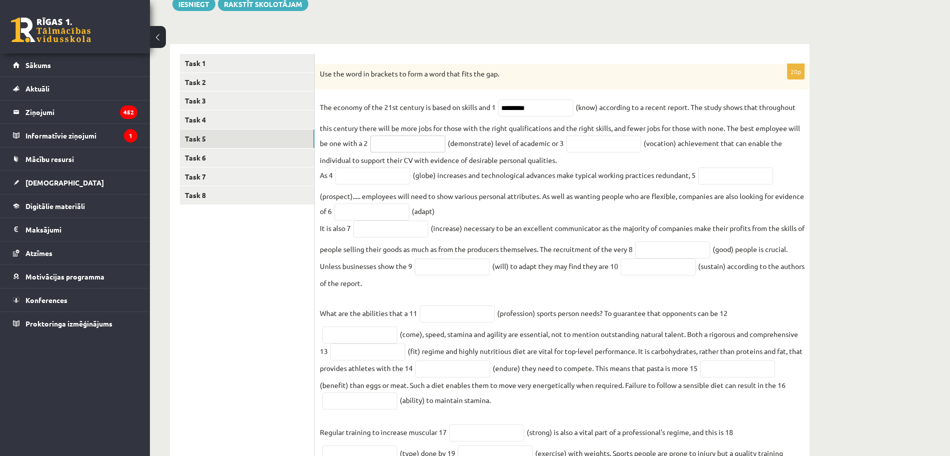
paste input "**********"
type input "**********"
drag, startPoint x: 587, startPoint y: 137, endPoint x: 590, endPoint y: 147, distance: 10.0
click at [587, 138] on input "text" at bounding box center [603, 143] width 75 height 17
paste input "**********"
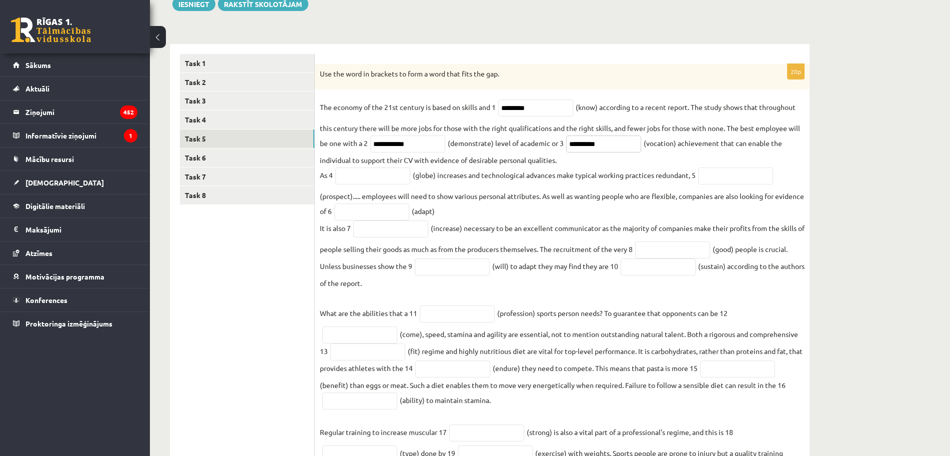
type input "**********"
drag, startPoint x: 381, startPoint y: 180, endPoint x: 382, endPoint y: 168, distance: 12.0
click at [381, 180] on input "text" at bounding box center [372, 175] width 75 height 17
paste input "**********"
type input "**********"
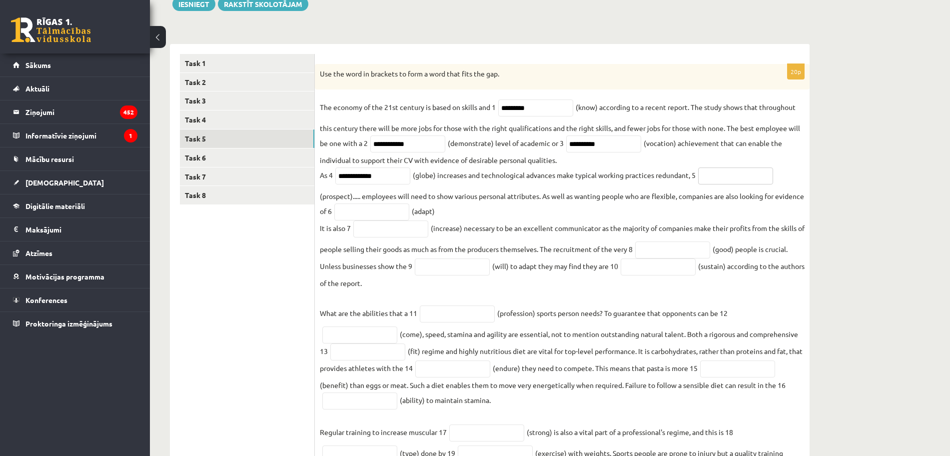
click at [709, 179] on input "text" at bounding box center [735, 175] width 75 height 17
paste input "**********"
type input "**********"
drag, startPoint x: 377, startPoint y: 215, endPoint x: 375, endPoint y: 196, distance: 19.1
click at [376, 213] on input "text" at bounding box center [371, 211] width 75 height 17
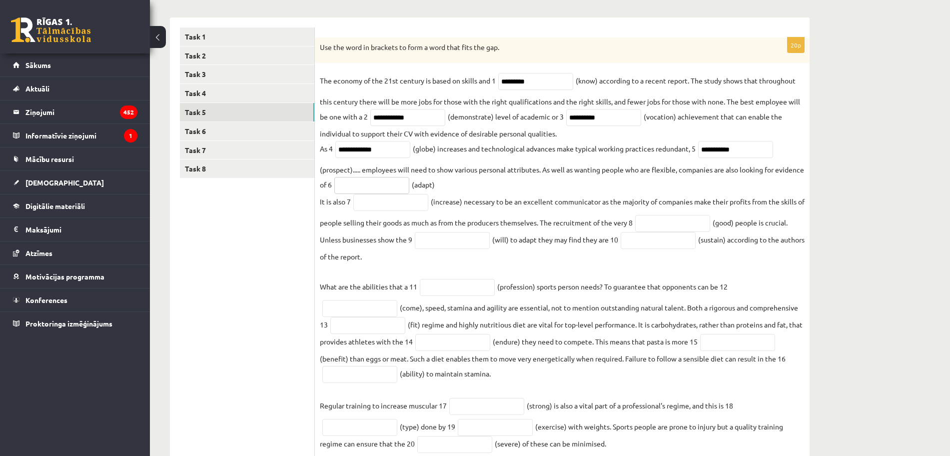
scroll to position [188, 0]
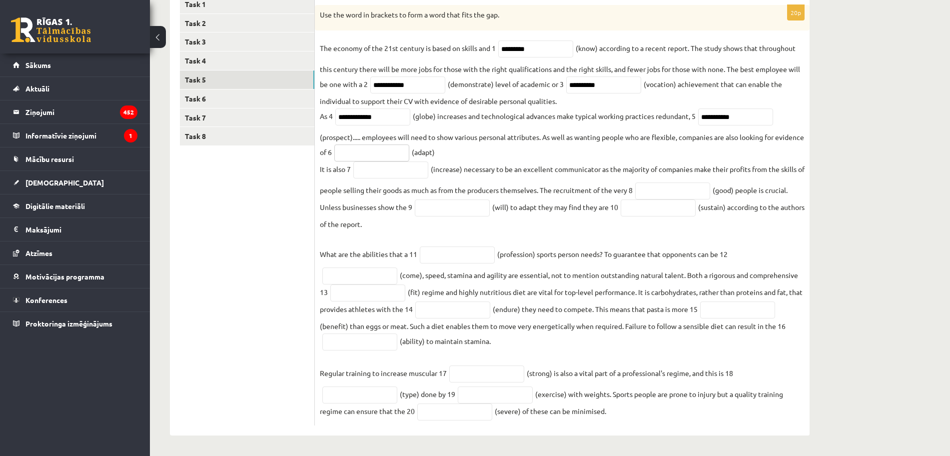
paste input "**********"
type input "**********"
click at [368, 172] on input "text" at bounding box center [390, 169] width 75 height 17
paste input "**********"
type input "**********"
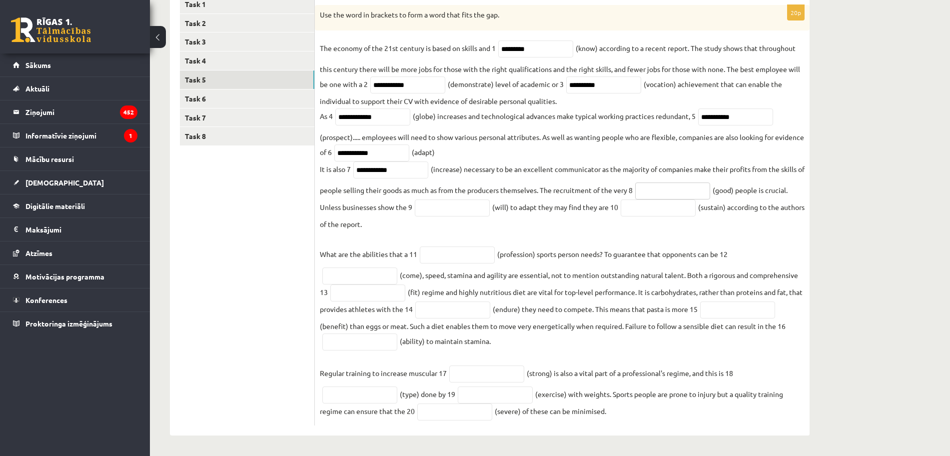
click at [655, 192] on input "text" at bounding box center [672, 190] width 75 height 17
paste input "****"
type input "****"
click at [458, 213] on input "text" at bounding box center [452, 207] width 75 height 17
paste input "**********"
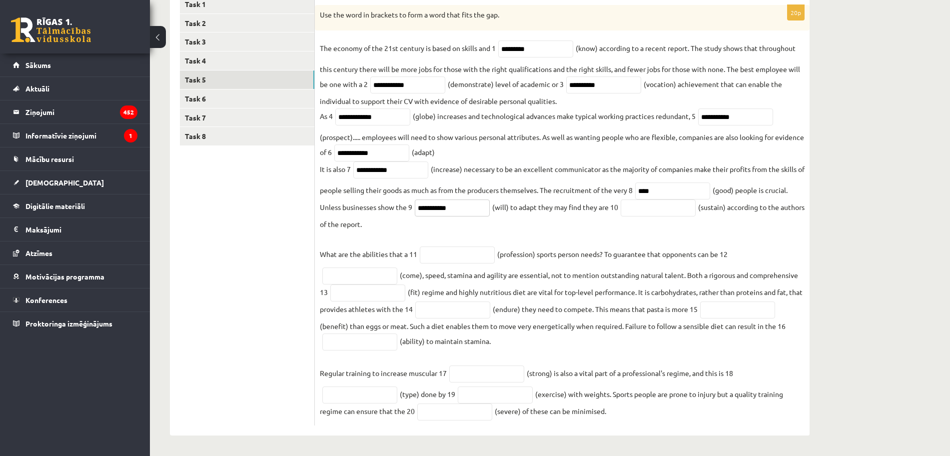
type input "**********"
click at [641, 211] on input "text" at bounding box center [658, 207] width 75 height 17
paste input "**********"
type input "**********"
click at [442, 258] on input "text" at bounding box center [457, 254] width 75 height 17
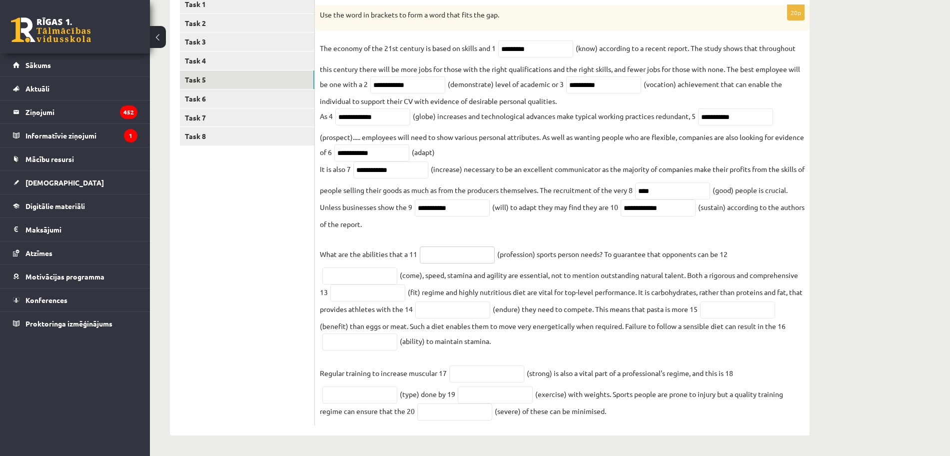
paste input "**********"
type input "**********"
click at [347, 277] on input "text" at bounding box center [359, 275] width 75 height 17
paste input "********"
type input "********"
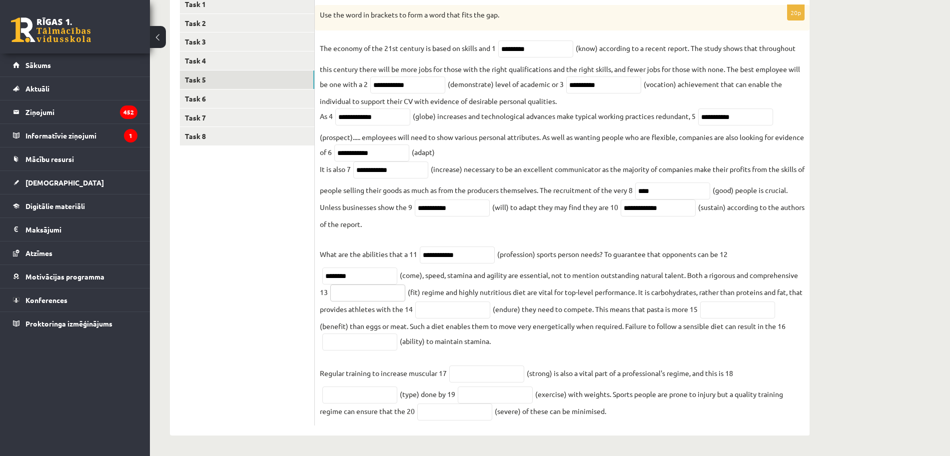
click at [387, 291] on input "text" at bounding box center [367, 292] width 75 height 17
paste input "*******"
type input "*******"
click at [467, 314] on input "text" at bounding box center [452, 309] width 75 height 17
paste input "*********"
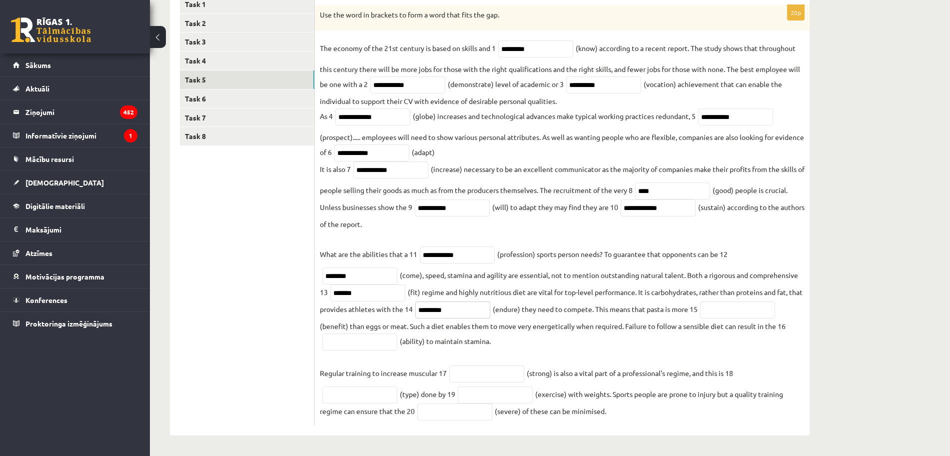
type input "*********"
click at [352, 335] on input "text" at bounding box center [359, 341] width 75 height 17
paste input "**********"
click at [470, 372] on input "text" at bounding box center [486, 373] width 75 height 17
click at [381, 345] on input "**********" at bounding box center [359, 341] width 75 height 17
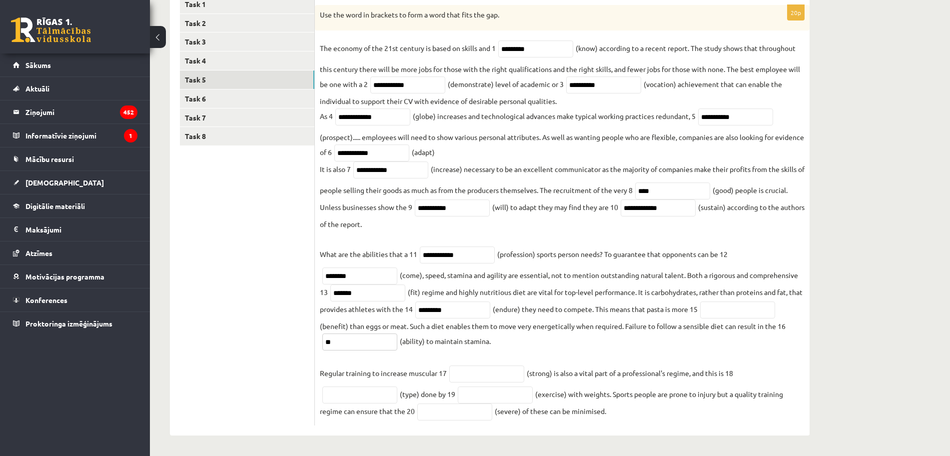
type input "*"
click at [735, 309] on input "text" at bounding box center [737, 309] width 75 height 17
paste input "**********"
type input "**********"
click at [356, 341] on input "text" at bounding box center [359, 341] width 75 height 17
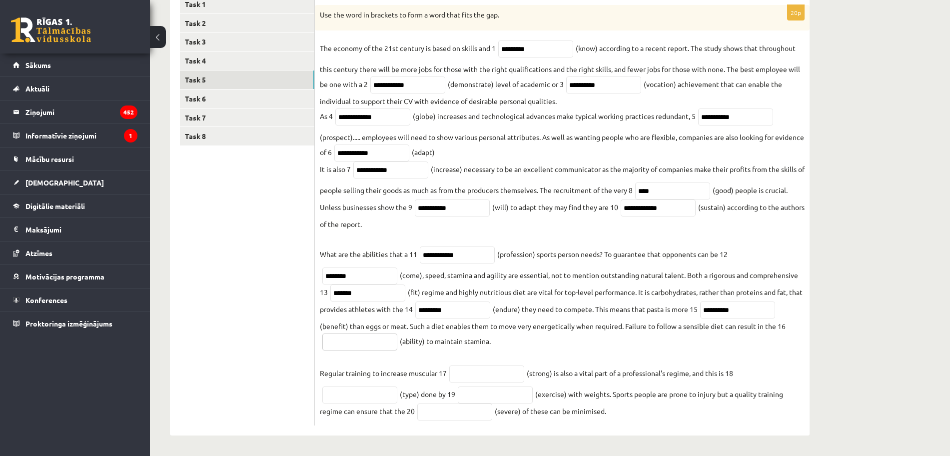
paste input "*********"
type input "*********"
click at [451, 373] on input "text" at bounding box center [486, 373] width 75 height 17
paste input "********"
type input "********"
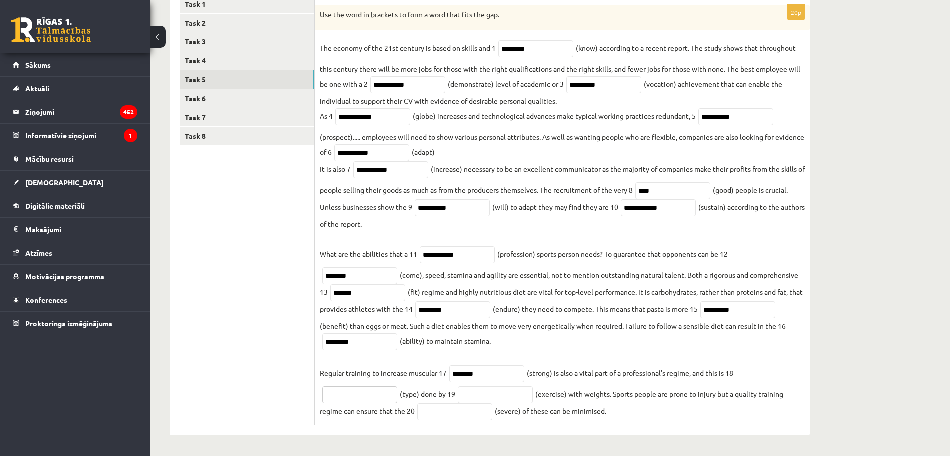
click at [371, 399] on input "text" at bounding box center [359, 394] width 75 height 17
paste input "*********"
type input "*********"
click at [483, 392] on input "text" at bounding box center [495, 394] width 75 height 17
paste input "*********"
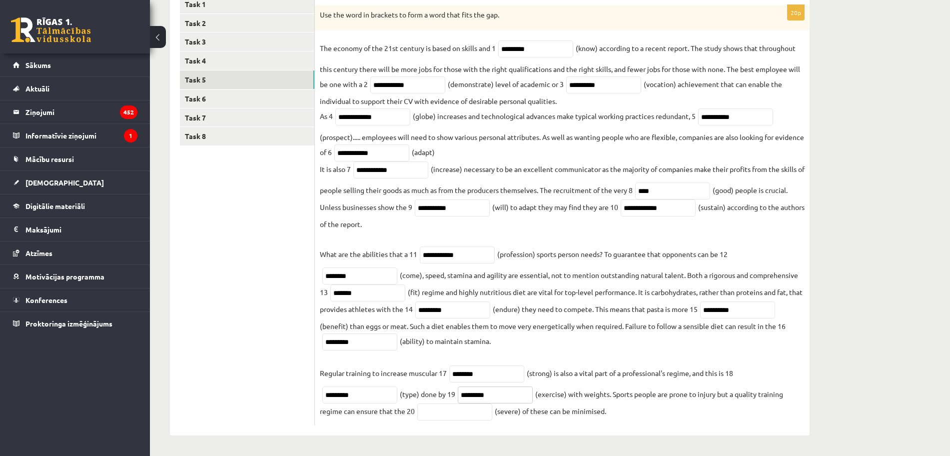
type input "*********"
click at [463, 405] on input "text" at bounding box center [454, 411] width 75 height 17
paste input "********"
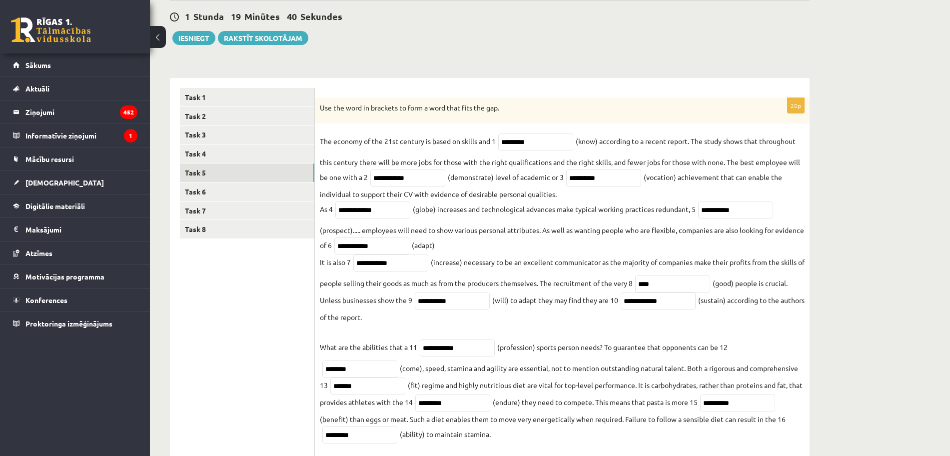
scroll to position [63, 0]
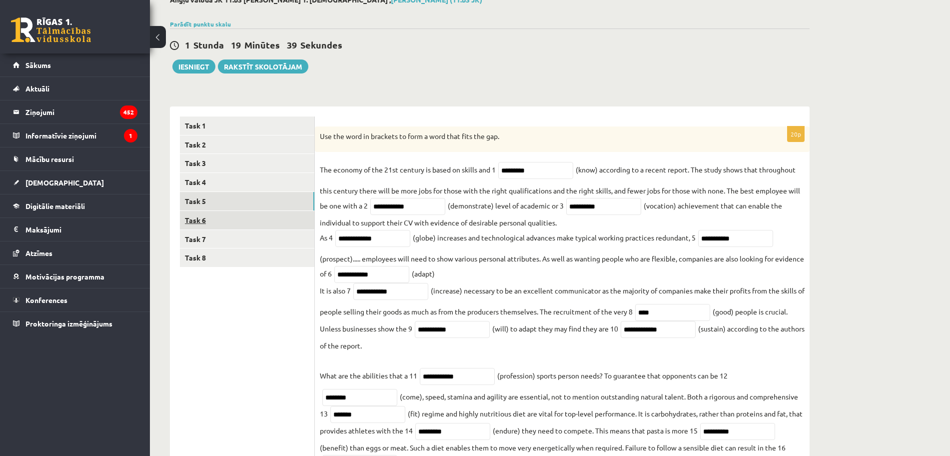
type input "********"
click at [216, 221] on link "Task 6" at bounding box center [247, 220] width 134 height 18
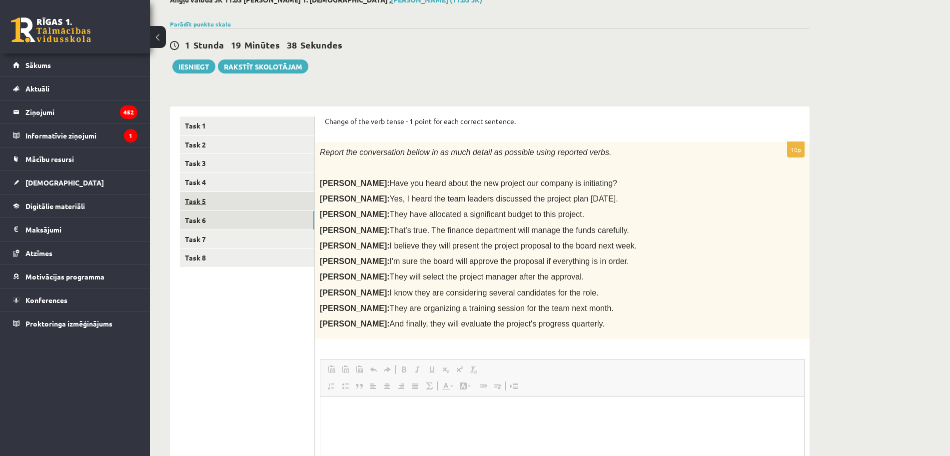
scroll to position [0, 0]
drag, startPoint x: 320, startPoint y: 119, endPoint x: 563, endPoint y: 337, distance: 326.3
click at [563, 337] on div "Change of the verb tense - 1 point for each correct sentence. 10p Report the co…" at bounding box center [562, 341] width 495 height 471
copy form "Change of the verb tense - 1 point for each correct sentence. 10p Report the co…"
drag, startPoint x: 534, startPoint y: 92, endPoint x: 536, endPoint y: 75, distance: 17.1
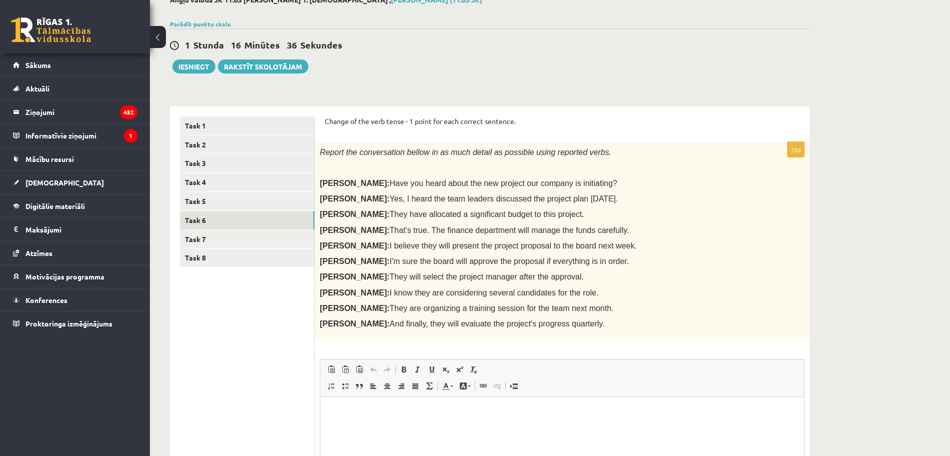
click at [535, 92] on div "Angļu valoda JK 11.b3 klase 1. ieskaite , Davids Tarvids (11.b3 JK) Parādīt pun…" at bounding box center [490, 286] width 680 height 621
click at [631, 191] on div "Report the conversation bellow in as much detail as possible using reported ver…" at bounding box center [562, 240] width 495 height 197
click at [412, 405] on p "Визуальный текстовый редактор, wiswyg-editor-user-answer-47433752649580" at bounding box center [562, 412] width 464 height 10
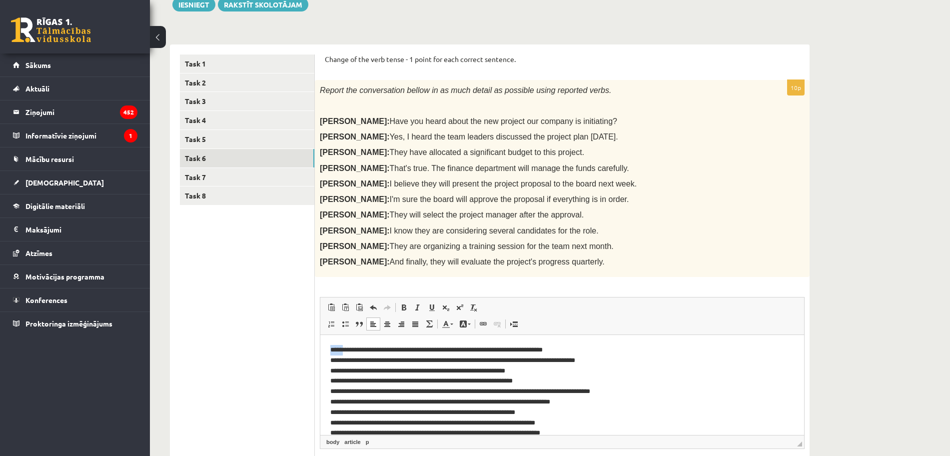
drag, startPoint x: 323, startPoint y: 350, endPoint x: 346, endPoint y: 352, distance: 22.6
click at [346, 352] on html "**********" at bounding box center [562, 397] width 484 height 124
click at [405, 308] on span at bounding box center [404, 307] width 8 height 8
drag, startPoint x: 328, startPoint y: 361, endPoint x: 347, endPoint y: 365, distance: 19.8
click at [347, 365] on html "**********" at bounding box center [562, 397] width 484 height 124
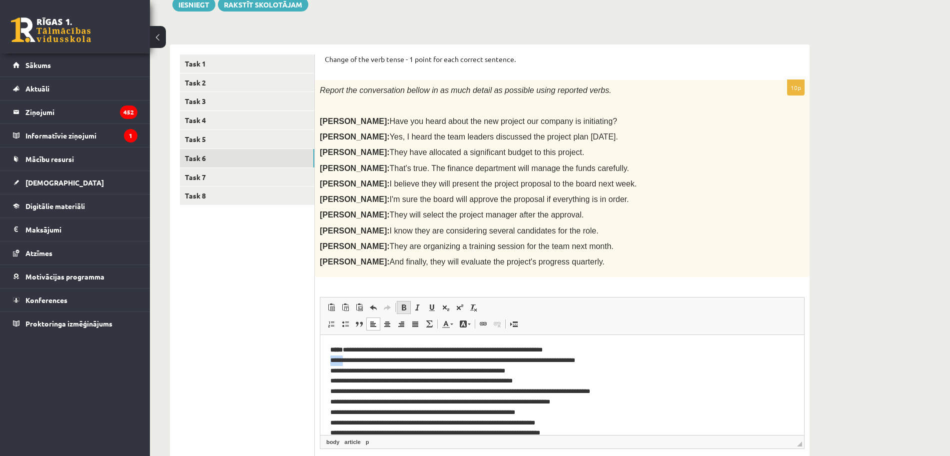
click at [403, 306] on span at bounding box center [404, 307] width 8 height 8
drag, startPoint x: 331, startPoint y: 371, endPoint x: 346, endPoint y: 371, distance: 15.0
click at [346, 371] on html "**********" at bounding box center [562, 397] width 484 height 124
click at [401, 307] on span at bounding box center [404, 307] width 8 height 8
drag, startPoint x: 328, startPoint y: 381, endPoint x: 357, endPoint y: 364, distance: 33.6
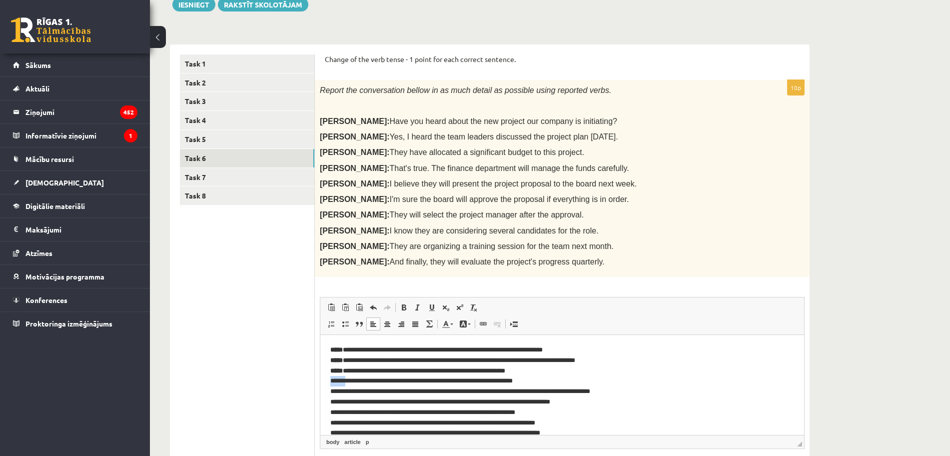
click at [349, 378] on html "**********" at bounding box center [562, 397] width 484 height 124
click at [405, 304] on span at bounding box center [404, 307] width 8 height 8
drag, startPoint x: 331, startPoint y: 392, endPoint x: 345, endPoint y: 391, distance: 14.0
click at [345, 391] on p "**********" at bounding box center [557, 397] width 454 height 104
click at [408, 303] on link "Полужирный Комбинация клавиш Ctrl+B" at bounding box center [404, 307] width 14 height 13
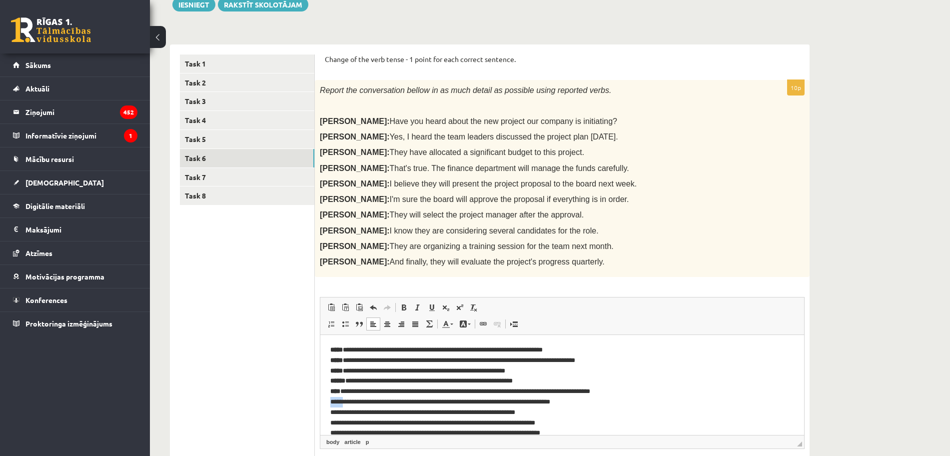
drag, startPoint x: 327, startPoint y: 398, endPoint x: 347, endPoint y: 400, distance: 20.1
click at [347, 400] on html "**********" at bounding box center [562, 397] width 484 height 124
click at [402, 308] on span at bounding box center [404, 307] width 8 height 8
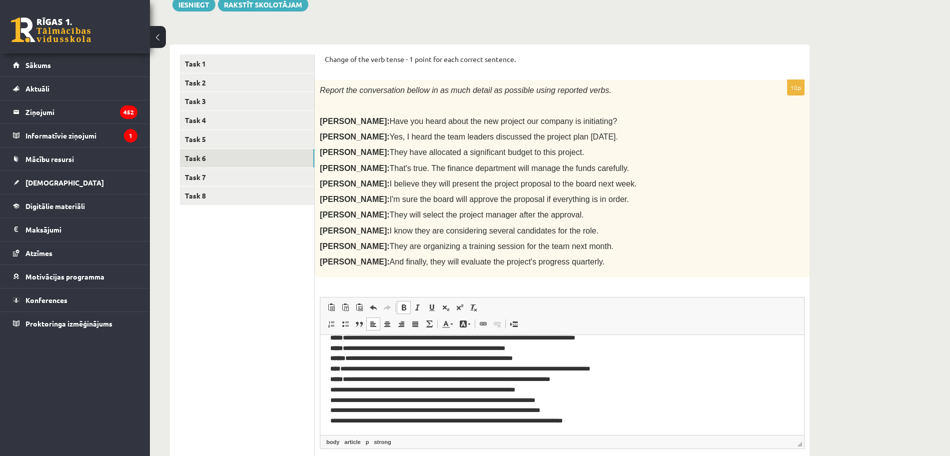
scroll to position [24, 0]
drag, startPoint x: 333, startPoint y: 385, endPoint x: 344, endPoint y: 385, distance: 11.0
click at [344, 385] on html "**********" at bounding box center [562, 373] width 484 height 124
click at [401, 309] on span at bounding box center [404, 307] width 8 height 8
drag, startPoint x: 331, startPoint y: 398, endPoint x: 350, endPoint y: 398, distance: 19.0
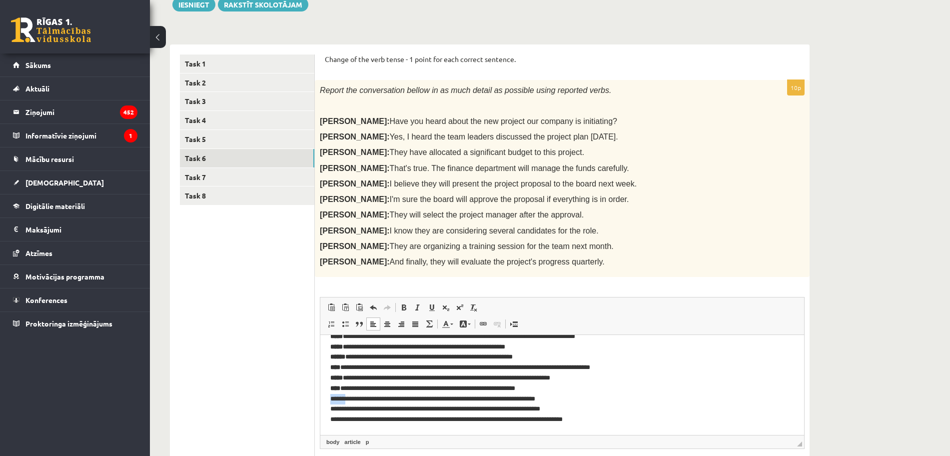
click at [350, 398] on p "**********" at bounding box center [557, 373] width 454 height 104
click at [406, 309] on span at bounding box center [404, 307] width 8 height 8
drag, startPoint x: 332, startPoint y: 408, endPoint x: 345, endPoint y: 403, distance: 13.7
click at [344, 405] on p "**********" at bounding box center [557, 373] width 454 height 104
click at [401, 307] on span at bounding box center [404, 307] width 8 height 8
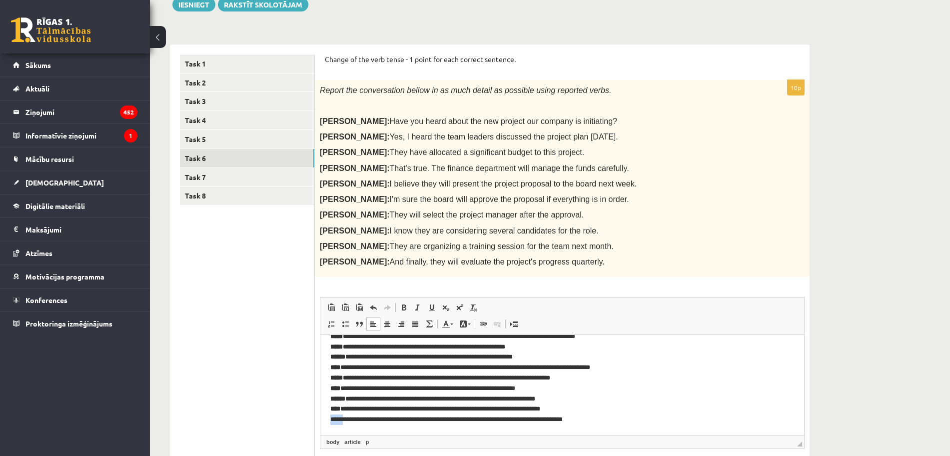
drag, startPoint x: 333, startPoint y: 418, endPoint x: 347, endPoint y: 420, distance: 14.2
click at [347, 405] on html "**********" at bounding box center [562, 373] width 484 height 124
click at [404, 313] on link "Полужирный Комбинация клавиш Ctrl+B" at bounding box center [404, 307] width 14 height 13
click at [607, 386] on p "**********" at bounding box center [557, 373] width 454 height 104
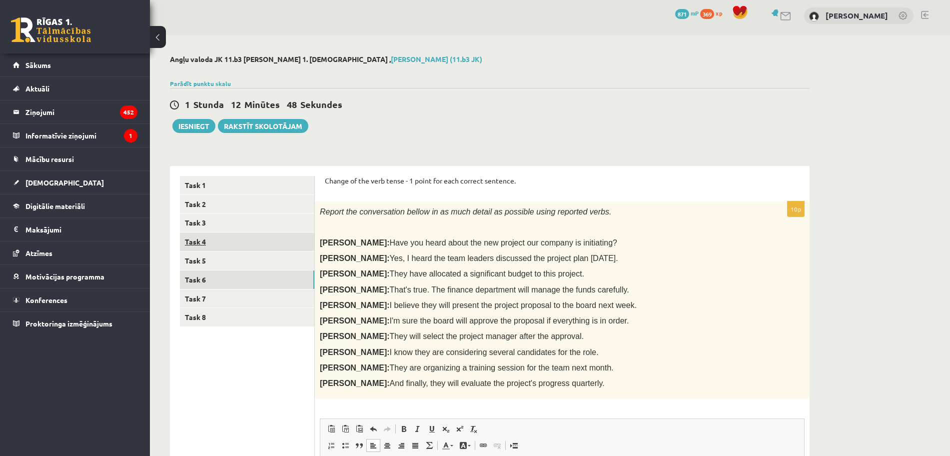
scroll to position [0, 0]
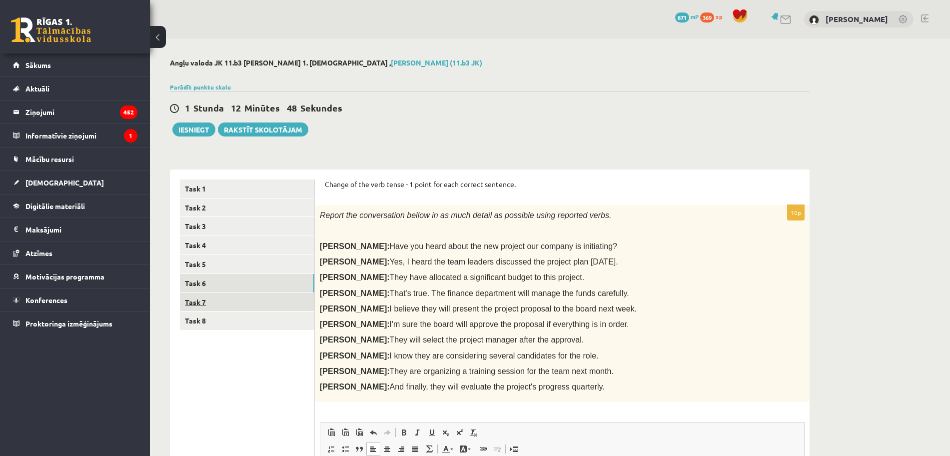
click at [236, 299] on link "Task 7" at bounding box center [247, 302] width 134 height 18
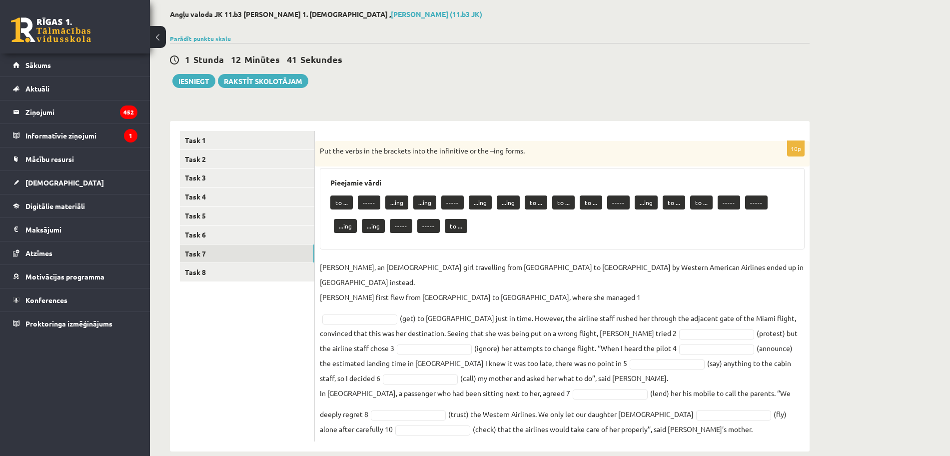
scroll to position [50, 0]
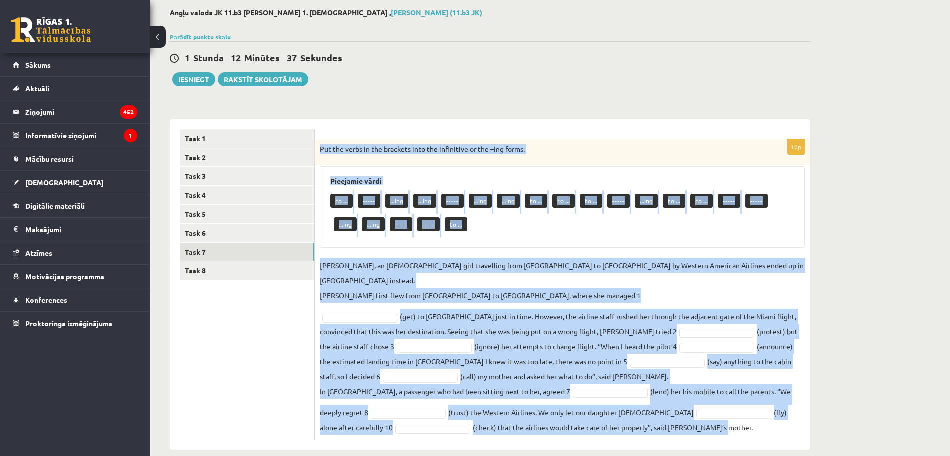
drag, startPoint x: 350, startPoint y: 157, endPoint x: 674, endPoint y: 438, distance: 428.6
click at [674, 405] on div "Angļu valoda JK 11.b3 klase 1. ieskaite , Davids Tarvids (11.b3 JK) Parādīt pun…" at bounding box center [490, 229] width 680 height 481
copy div "Put the verbs in the brackets into the infinitive or the –ing forms. Pieejamie …"
click at [506, 257] on div "10p Put the verbs in the brackets into the infinitive or the –ing forms. Pieeja…" at bounding box center [562, 289] width 495 height 300
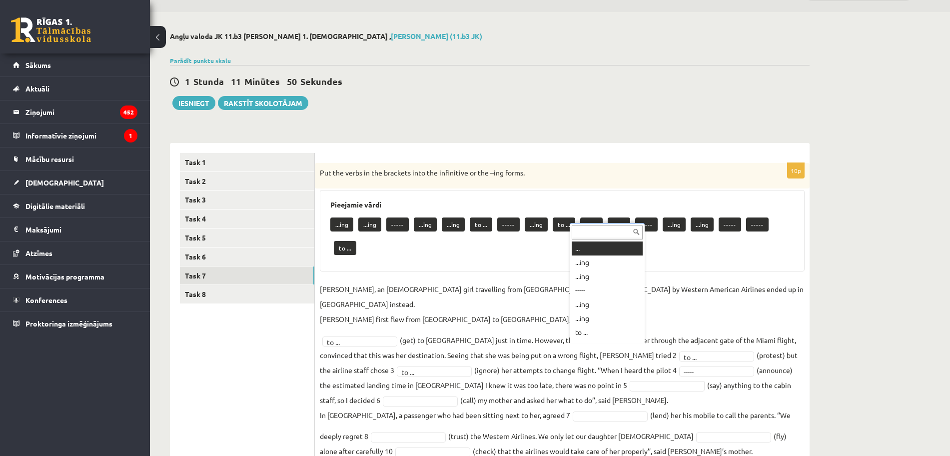
scroll to position [12, 0]
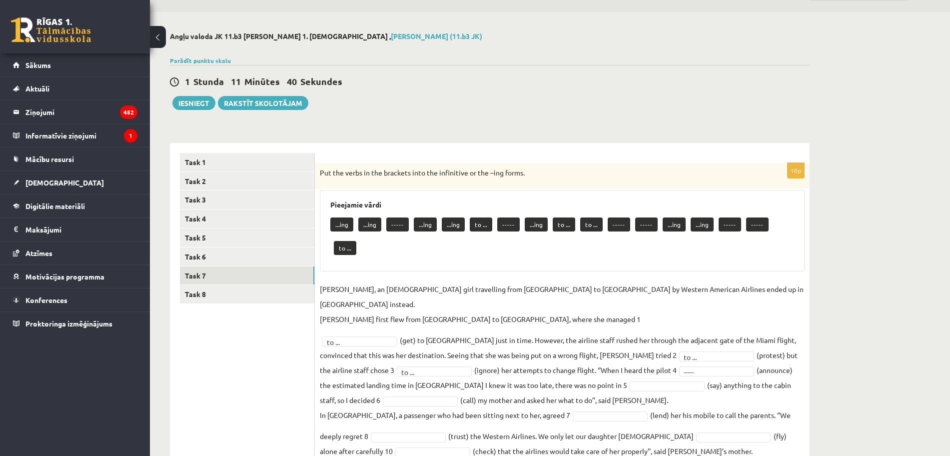
click at [605, 353] on fieldset "Jenny Adams, an 11-year-old girl travelling from San Francisco to Philadelphia …" at bounding box center [562, 369] width 485 height 177
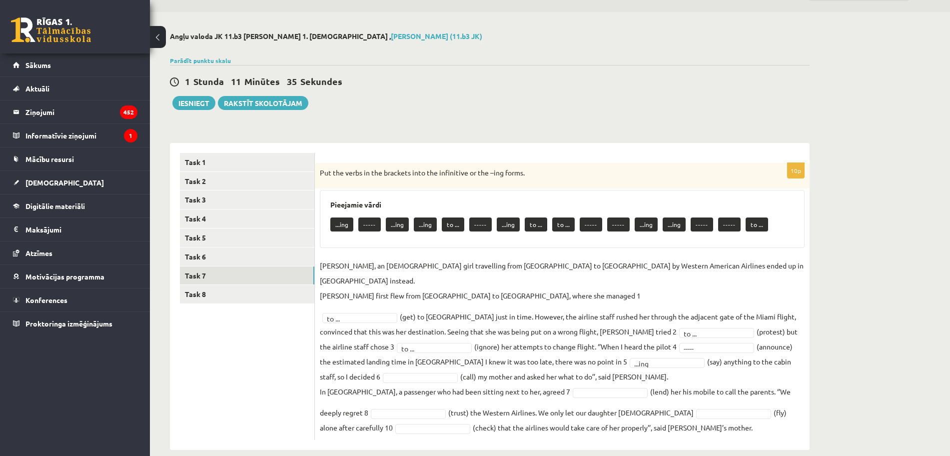
click at [346, 352] on fieldset "Jenny Adams, an 11-year-old girl travelling from San Francisco to Philadelphia …" at bounding box center [562, 346] width 485 height 177
click at [606, 405] on fieldset "Jenny Adams, an 11-year-old girl travelling from San Francisco to Philadelphia …" at bounding box center [562, 346] width 485 height 177
click at [370, 405] on fieldset "Jenny Adams, an 11-year-old girl travelling from San Francisco to Philadelphia …" at bounding box center [562, 346] width 485 height 177
click at [250, 403] on ul "Task 1 Task 2 Task 3 Task 4 Task 5 Task 6 Task 7 Task 8" at bounding box center [247, 296] width 135 height 287
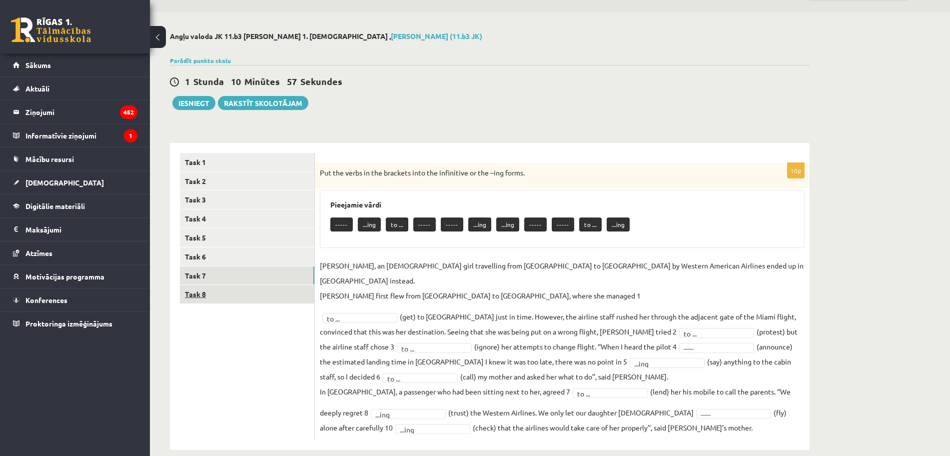
click at [202, 290] on link "Task 8" at bounding box center [247, 294] width 134 height 18
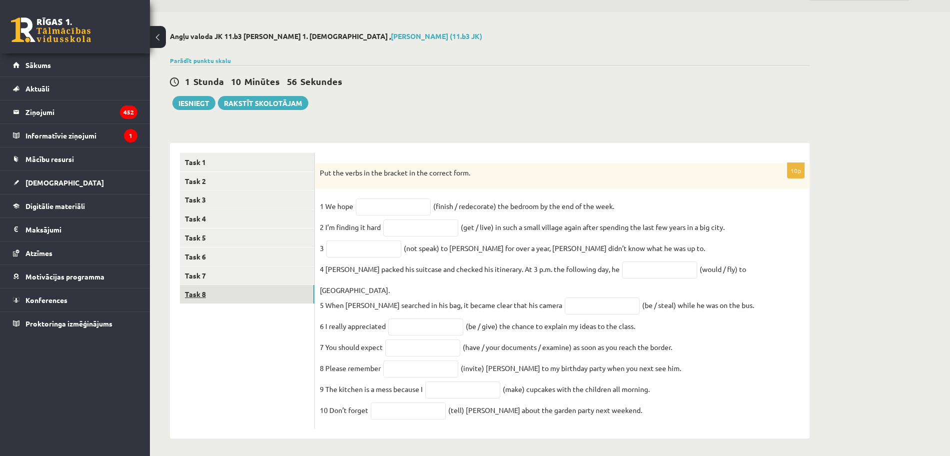
scroll to position [25, 0]
click at [399, 209] on input "text" at bounding box center [393, 208] width 75 height 17
click at [396, 214] on input "text" at bounding box center [393, 208] width 75 height 17
click at [394, 212] on input "text" at bounding box center [393, 208] width 75 height 17
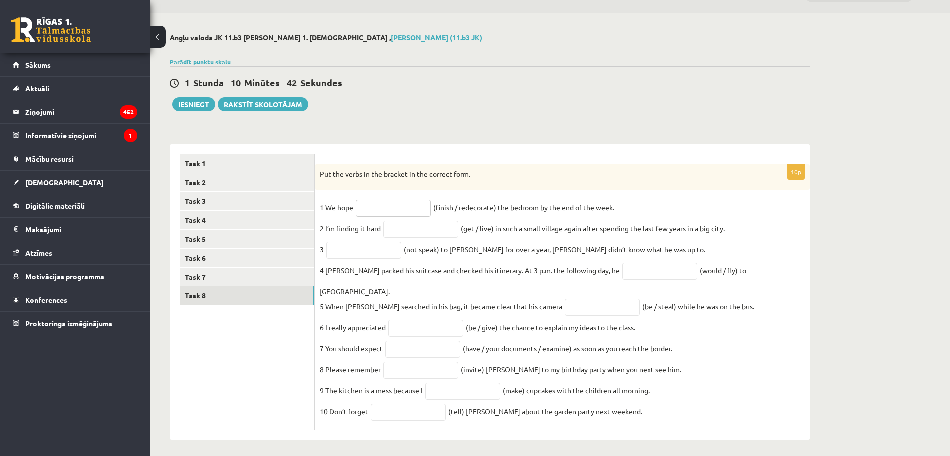
click at [396, 208] on input "text" at bounding box center [393, 208] width 75 height 17
click at [531, 162] on form "10p Put the verbs in the bracket in the correct form. 1 We hope (finish / redec…" at bounding box center [562, 292] width 475 height 276
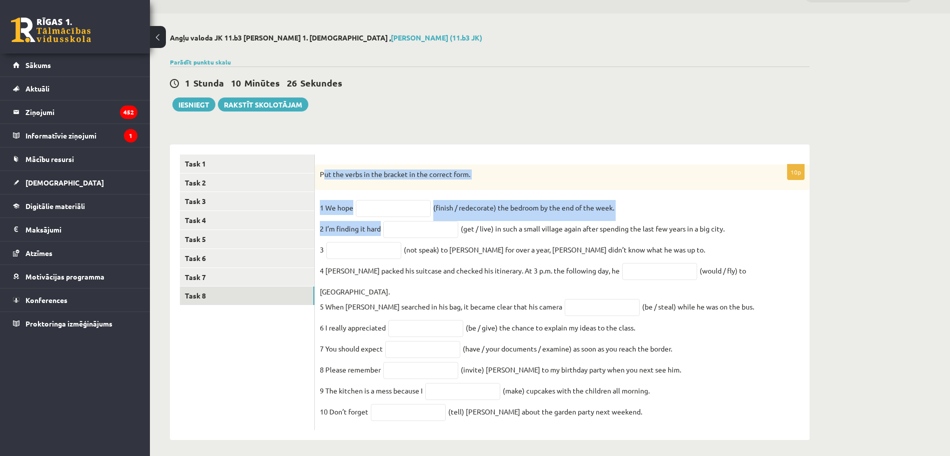
drag, startPoint x: 324, startPoint y: 172, endPoint x: 437, endPoint y: 239, distance: 131.7
click at [441, 242] on div "10p Put the verbs in the bracket in the correct form. 1 We hope (finish / redec…" at bounding box center [562, 297] width 495 height 266
click at [314, 189] on link "Task 2" at bounding box center [247, 182] width 134 height 18
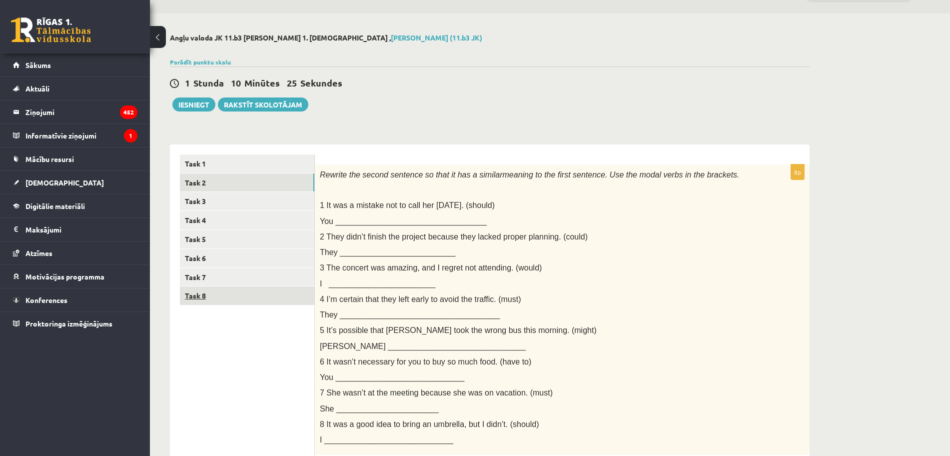
click at [214, 299] on link "Task 8" at bounding box center [247, 295] width 134 height 18
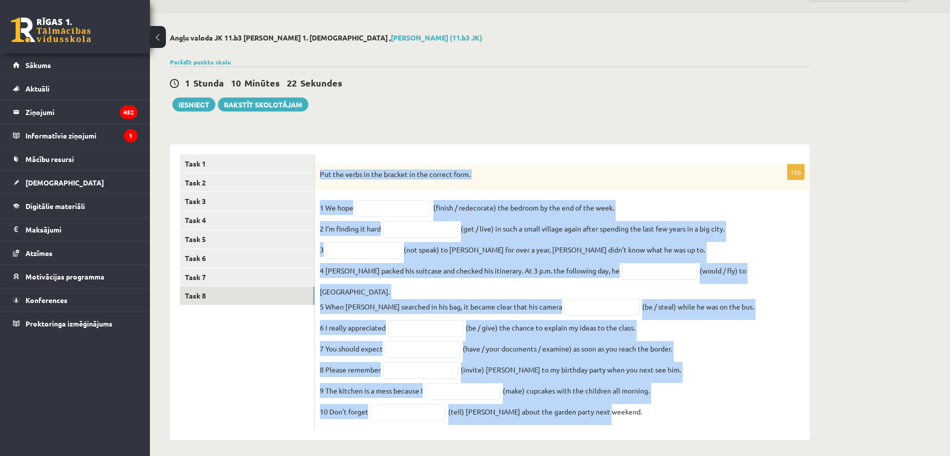
drag, startPoint x: 324, startPoint y: 171, endPoint x: 639, endPoint y: 423, distance: 403.1
click at [639, 405] on div "10p Put the verbs in the bracket in the correct form. 1 We hope (finish / redec…" at bounding box center [562, 297] width 495 height 266
copy div "Put the verbs in the bracket in the correct form. 1 We hope (finish / redecorat…"
click at [388, 197] on div "10p Put the verbs in the bracket in the correct form. 1 We hope (finish / redec…" at bounding box center [562, 297] width 495 height 266
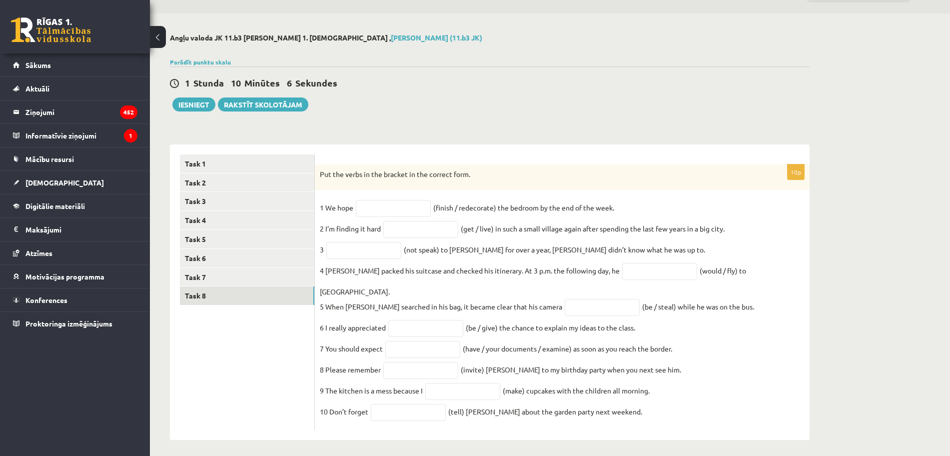
click at [394, 217] on fieldset "1 We hope (finish / redecorate) the bedroom by the end of the week. 2 I’m findi…" at bounding box center [562, 312] width 485 height 225
click at [393, 208] on input "text" at bounding box center [393, 208] width 75 height 17
paste input "**********"
type input "**********"
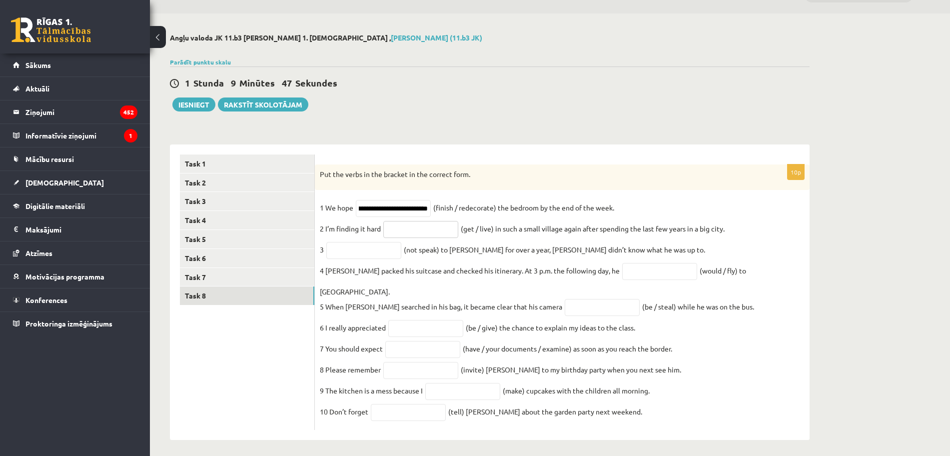
click at [424, 231] on input "text" at bounding box center [420, 229] width 75 height 17
paste input "**********"
click at [413, 233] on input "**********" at bounding box center [420, 229] width 75 height 17
type input "**********"
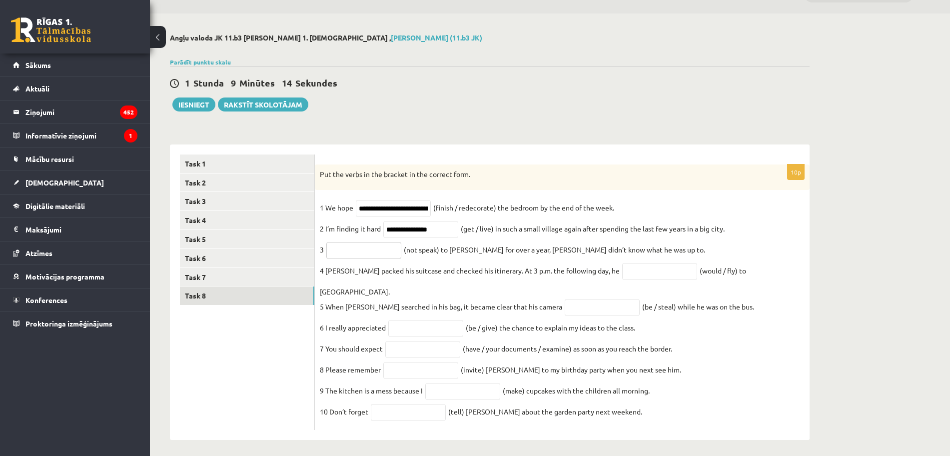
click at [378, 250] on input "text" at bounding box center [363, 250] width 75 height 17
paste input "**********"
type input "**********"
click at [644, 272] on input "text" at bounding box center [659, 271] width 75 height 17
click at [630, 275] on input "text" at bounding box center [659, 271] width 75 height 17
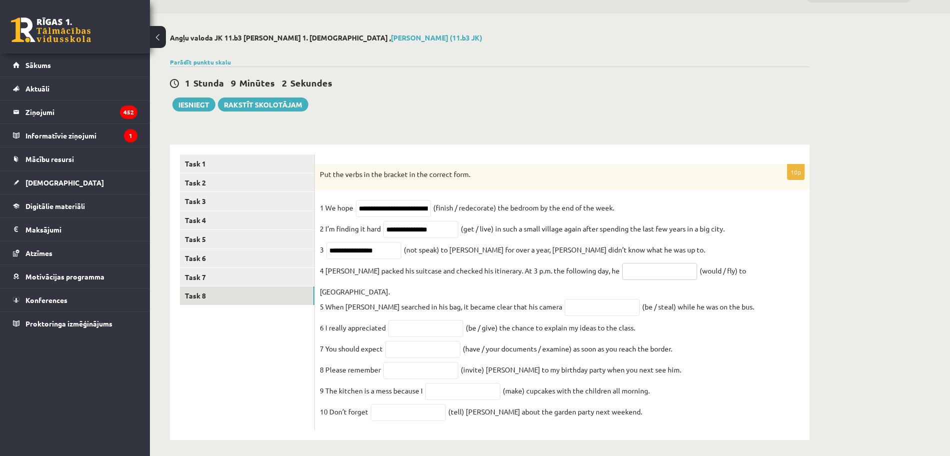
paste input "*********"
type input "*********"
click at [565, 300] on input "text" at bounding box center [602, 307] width 75 height 17
paste input "**********"
type input "**********"
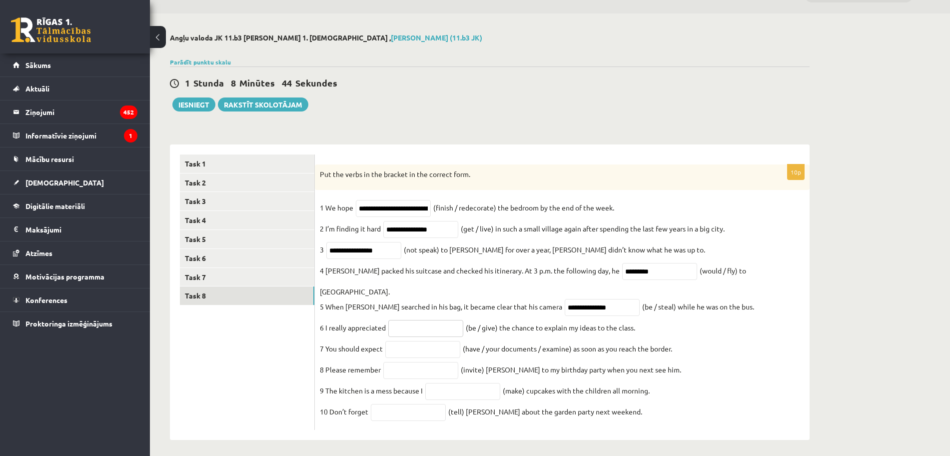
click at [411, 320] on input "text" at bounding box center [425, 328] width 75 height 17
paste input "**********"
type input "**********"
click at [424, 341] on input "text" at bounding box center [422, 349] width 75 height 17
paste input "**********"
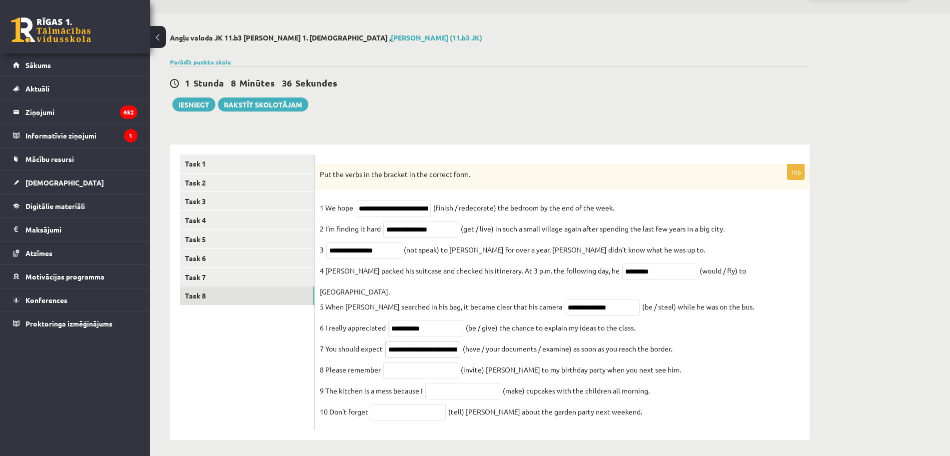
scroll to position [0, 40]
type input "**********"
click at [395, 362] on input "text" at bounding box center [420, 370] width 75 height 17
click at [404, 362] on input "text" at bounding box center [420, 370] width 75 height 17
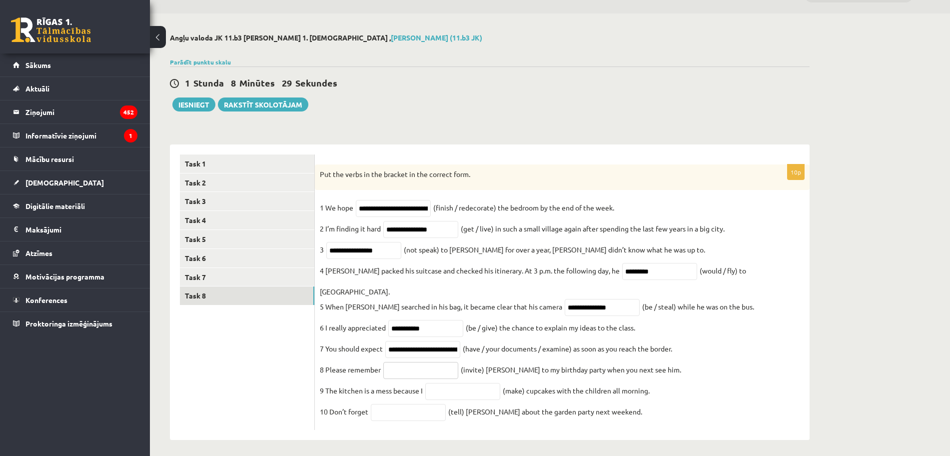
paste input "*********"
type input "*********"
click at [433, 384] on input "text" at bounding box center [462, 391] width 75 height 17
paste input "**********"
type input "**********"
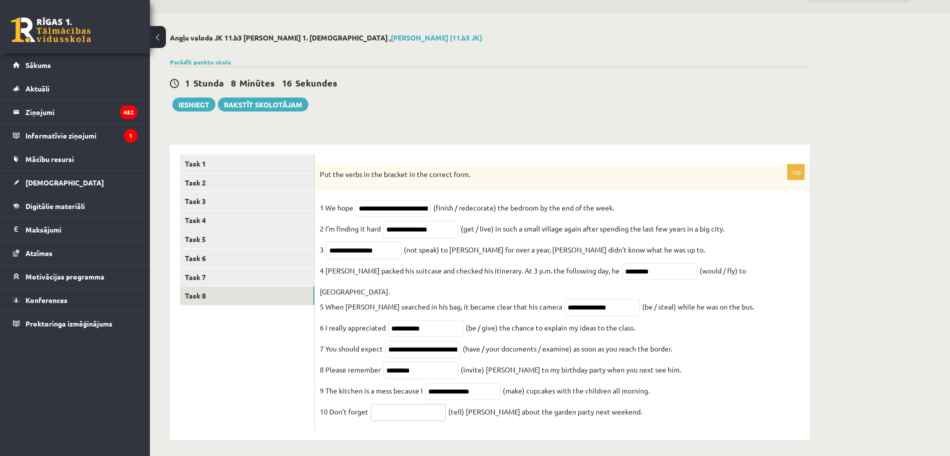
click at [399, 405] on input "text" at bounding box center [408, 412] width 75 height 17
paste input "*******"
type input "*******"
click at [249, 399] on ul "Task 1 Task 2 Task 3 Task 4 Task 5 Task 6 Task 7 Task 8" at bounding box center [247, 292] width 135 height 276
click at [190, 106] on button "Iesniegt" at bounding box center [193, 104] width 43 height 14
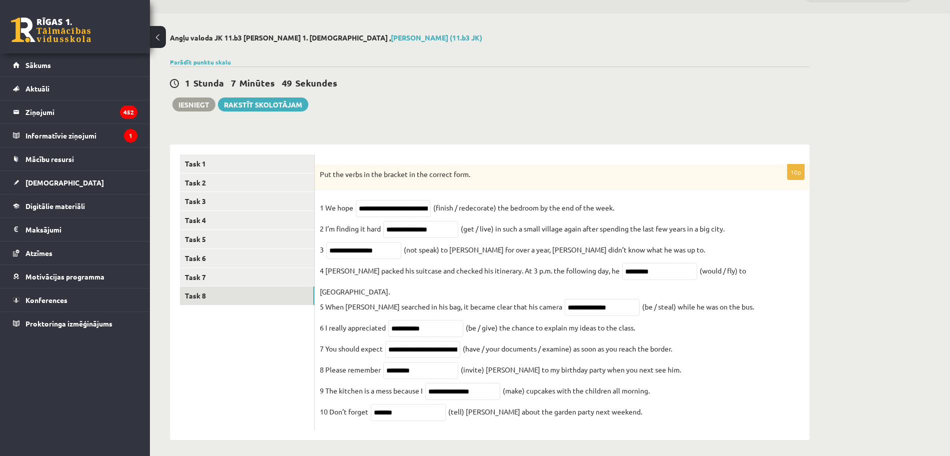
click at [521, 64] on body "0 Dāvanas 871 mP 369 xp Davids Tarvids Sākums Aktuāli Kā mācīties eSKOLĀ Kontak…" at bounding box center [475, 203] width 950 height 456
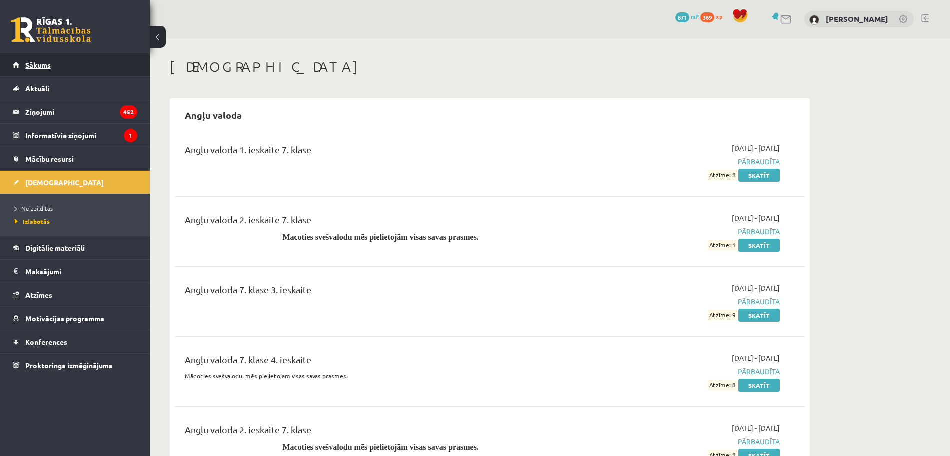
click at [65, 75] on link "Sākums" at bounding box center [75, 64] width 124 height 23
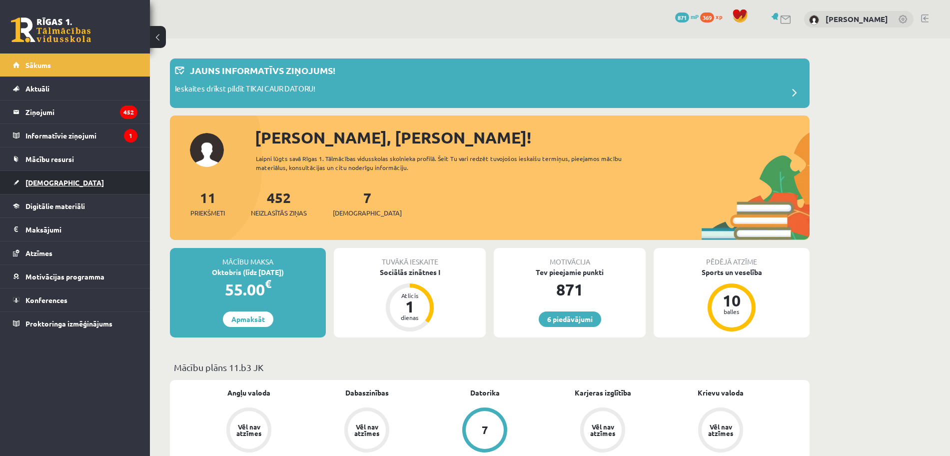
click at [49, 179] on span "[DEMOGRAPHIC_DATA]" at bounding box center [64, 182] width 78 height 9
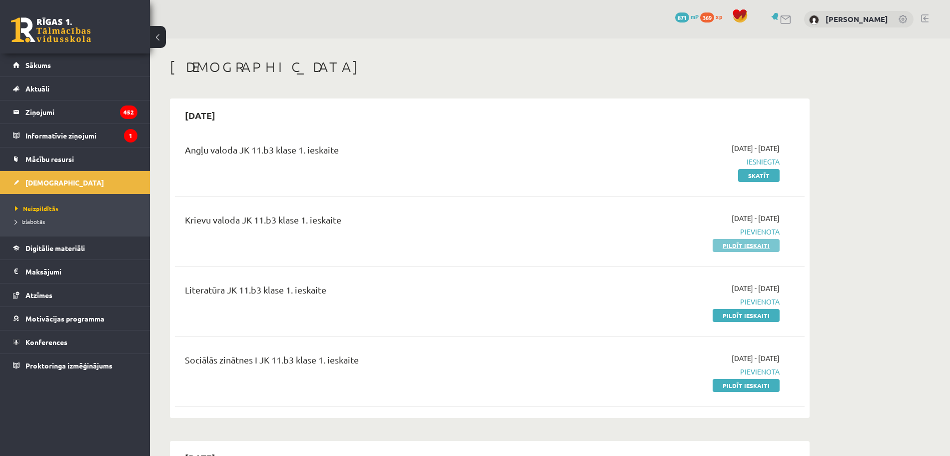
click at [730, 246] on link "Pildīt ieskaiti" at bounding box center [746, 245] width 67 height 13
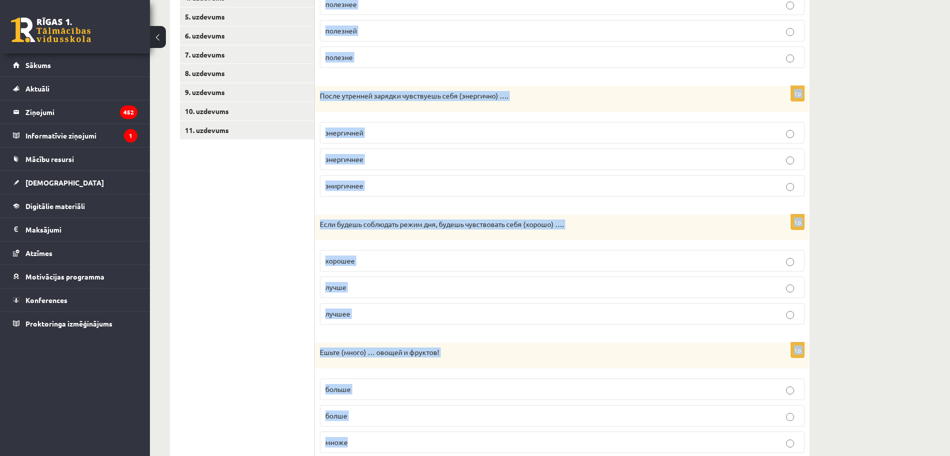
scroll to position [411, 0]
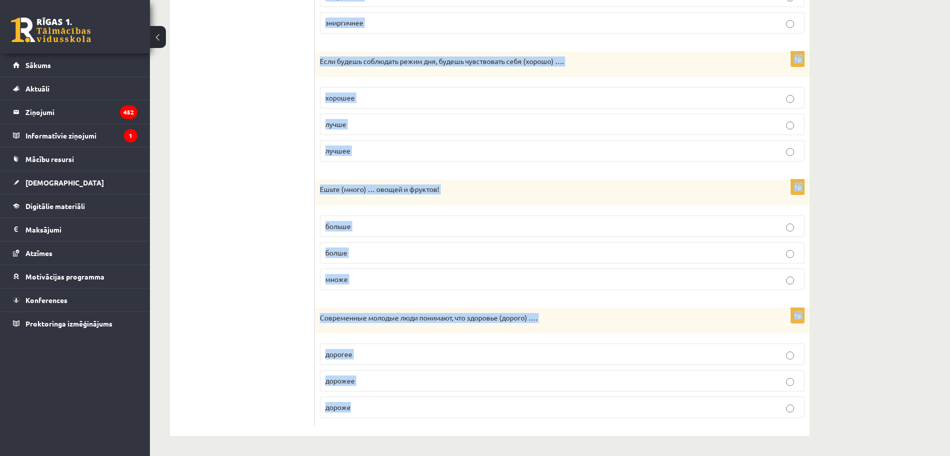
drag, startPoint x: 325, startPoint y: 121, endPoint x: 624, endPoint y: 450, distance: 444.3
click at [624, 450] on div "**********" at bounding box center [490, 41] width 680 height 827
copy form "Loremips dolorsitam conse adipiscingeli seddoei. 8t Incididu ut laboree (dolore…"
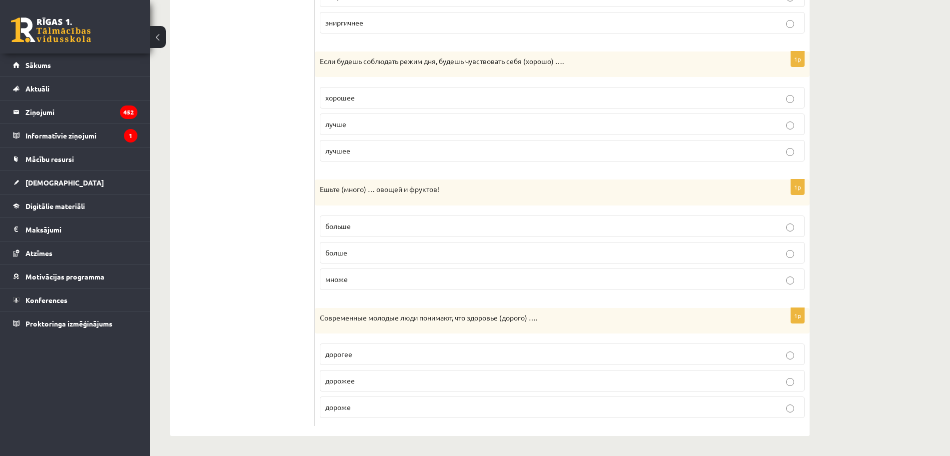
click at [235, 221] on ul "1. uzdevums 2. uzdevums 3. uzdevums 4. uzdevums 5. uzdevums 6. uzdevums 7. uzde…" at bounding box center [247, 97] width 135 height 657
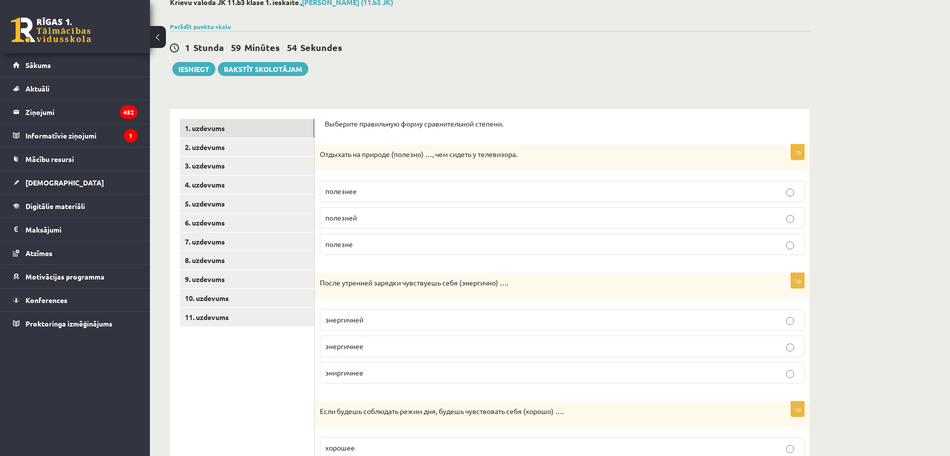
scroll to position [62, 0]
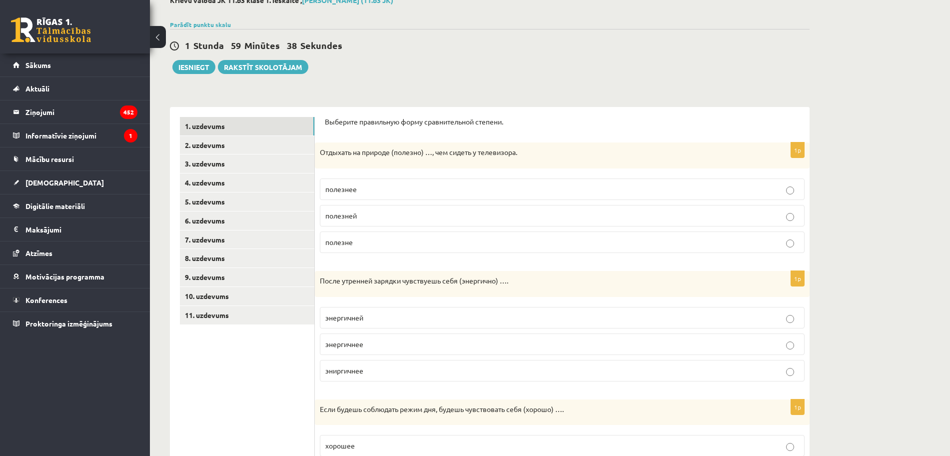
click at [382, 196] on label "полезнее" at bounding box center [562, 188] width 485 height 21
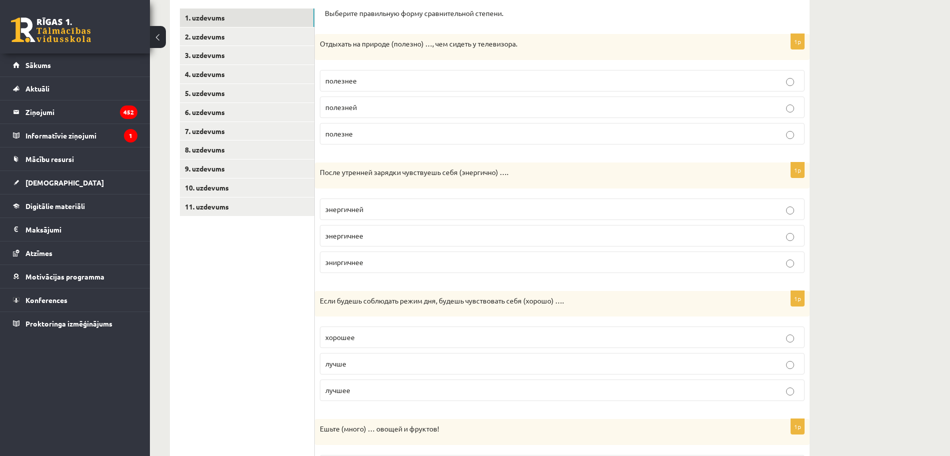
scroll to position [187, 0]
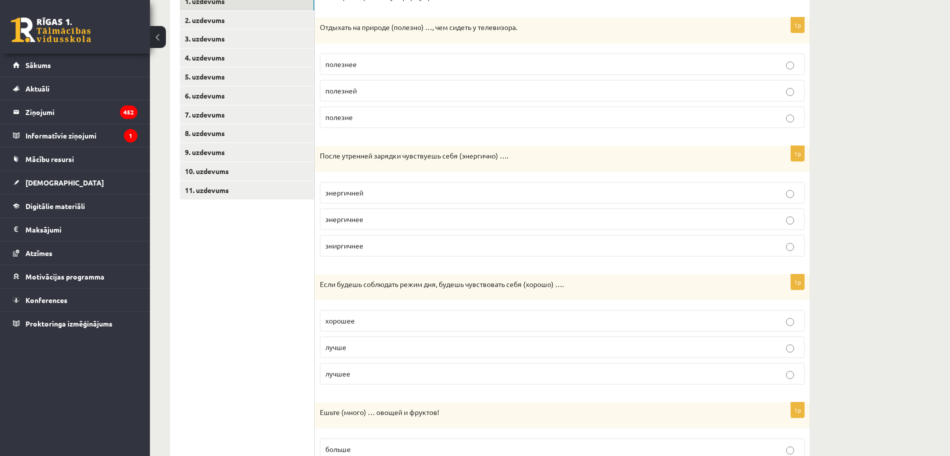
click at [368, 225] on label "энергичнее" at bounding box center [562, 218] width 485 height 21
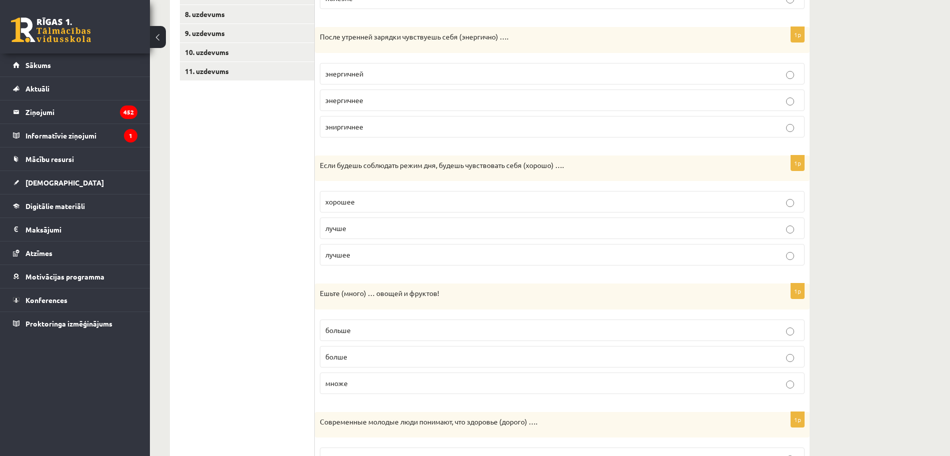
scroll to position [312, 0]
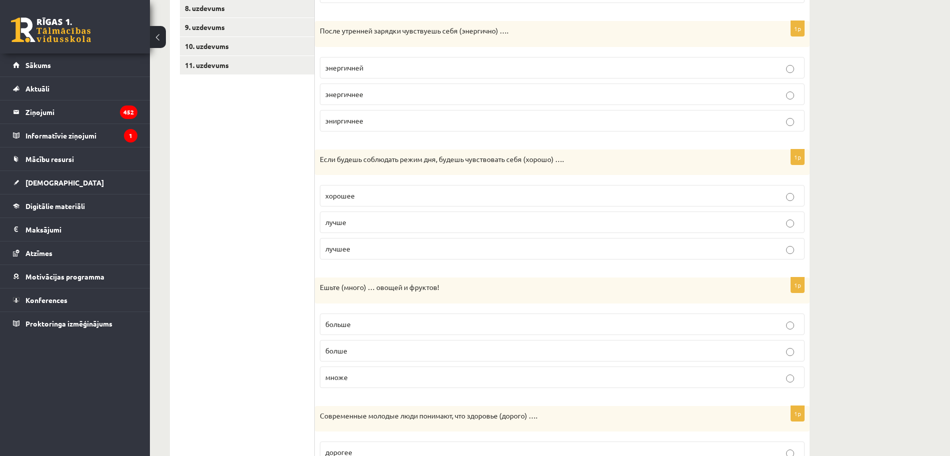
click at [406, 225] on p "лучше" at bounding box center [562, 222] width 474 height 10
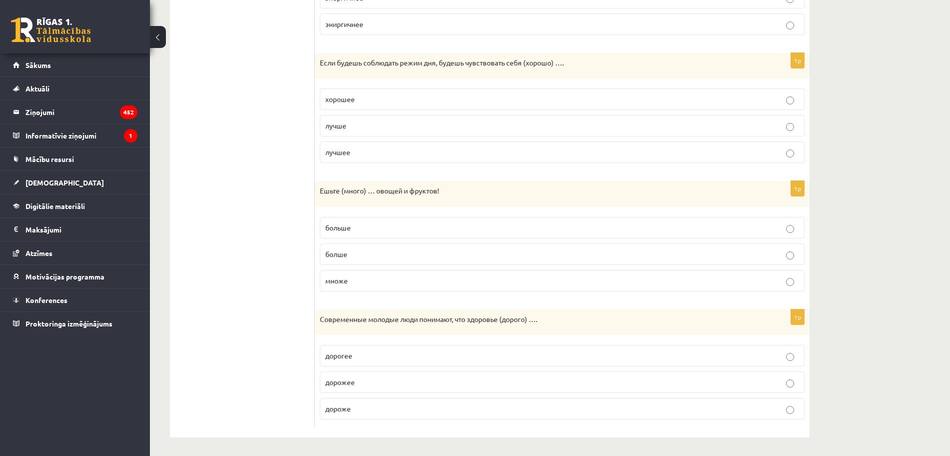
scroll to position [411, 0]
click at [338, 226] on span "больше" at bounding box center [337, 225] width 25 height 9
drag, startPoint x: 249, startPoint y: 255, endPoint x: 254, endPoint y: 248, distance: 8.6
click at [249, 256] on ul "1. uzdevums 2. uzdevums 3. uzdevums 4. uzdevums 5. uzdevums 6. uzdevums 7. uzde…" at bounding box center [247, 97] width 135 height 657
click at [367, 360] on label "дорогее" at bounding box center [562, 353] width 485 height 21
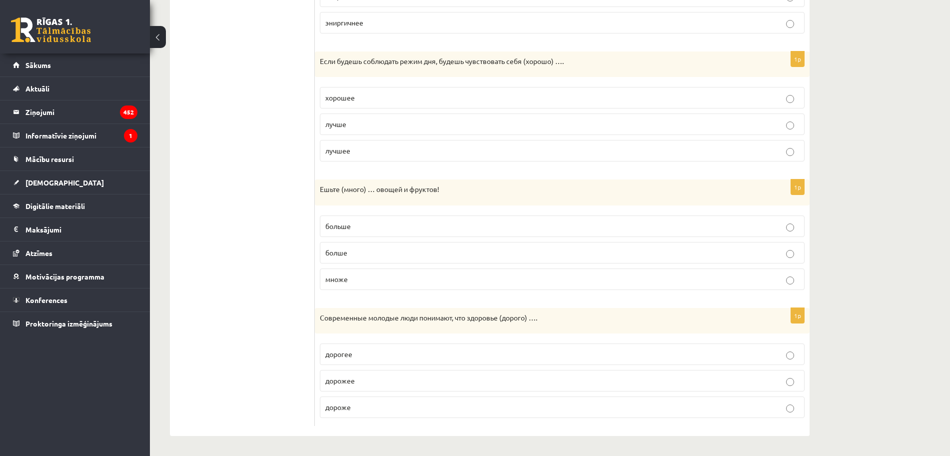
drag, startPoint x: 262, startPoint y: 344, endPoint x: 264, endPoint y: 336, distance: 8.4
click at [262, 344] on ul "1. uzdevums 2. uzdevums 3. uzdevums 4. uzdevums 5. uzdevums 6. uzdevums 7. uzde…" at bounding box center [247, 97] width 135 height 657
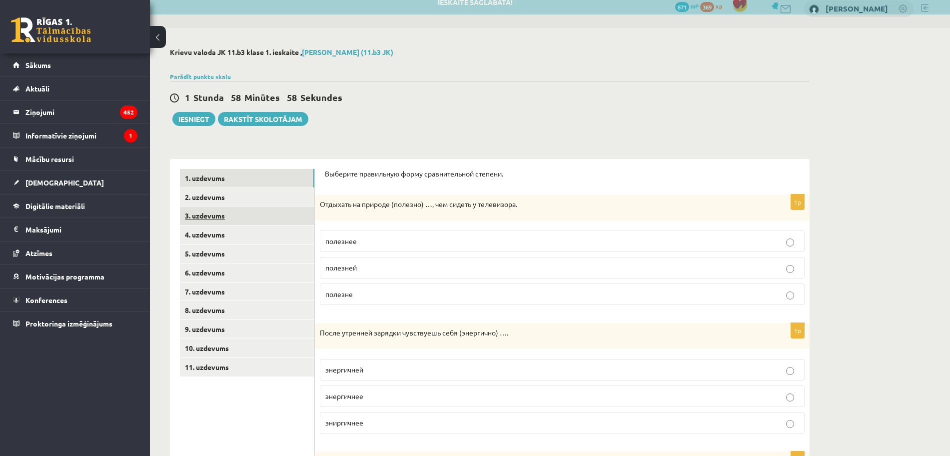
scroll to position [0, 0]
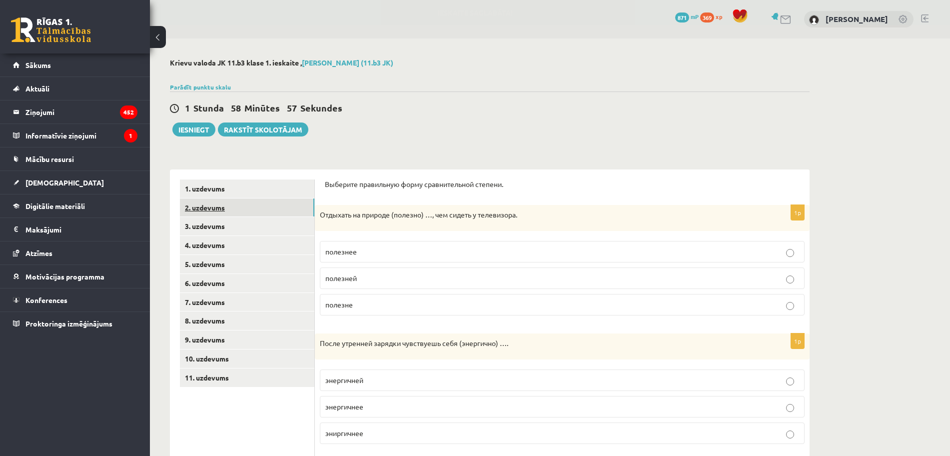
click at [236, 203] on link "2. uzdevums" at bounding box center [247, 207] width 134 height 18
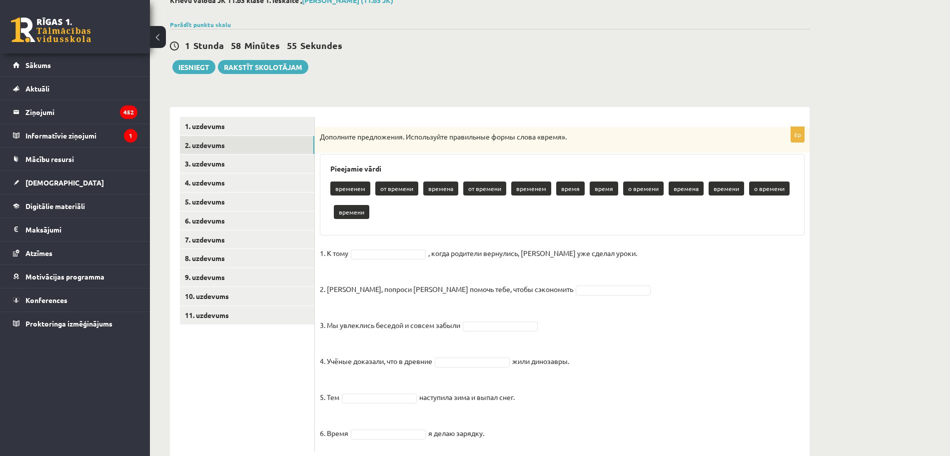
scroll to position [88, 0]
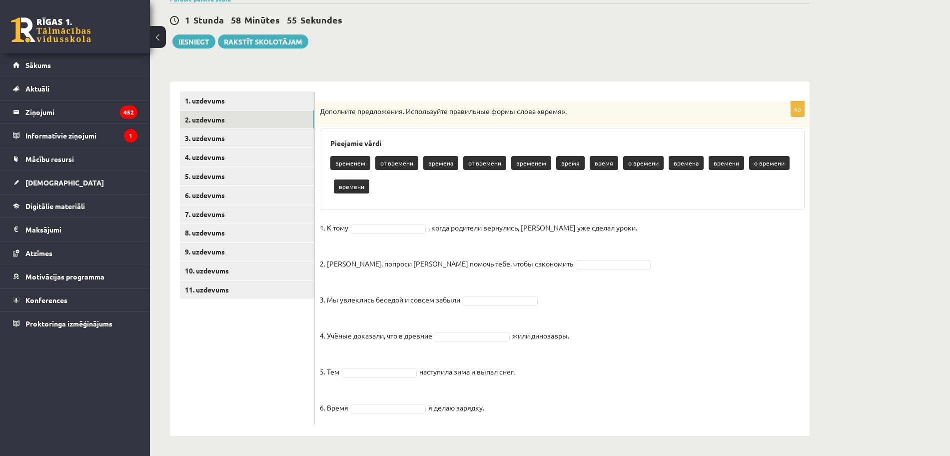
drag, startPoint x: 317, startPoint y: 137, endPoint x: 568, endPoint y: 450, distance: 401.0
click at [568, 452] on div "**********" at bounding box center [490, 203] width 680 height 505
copy div "Loremipsu dolorsitame. Consectetur adipiscing elits doeiu «tempo». Incididun ut…"
click at [327, 132] on div "Pieejamie vārdi временем от времени времена от времени временем время время о в…" at bounding box center [562, 168] width 485 height 81
drag, startPoint x: 321, startPoint y: 109, endPoint x: 503, endPoint y: 417, distance: 357.5
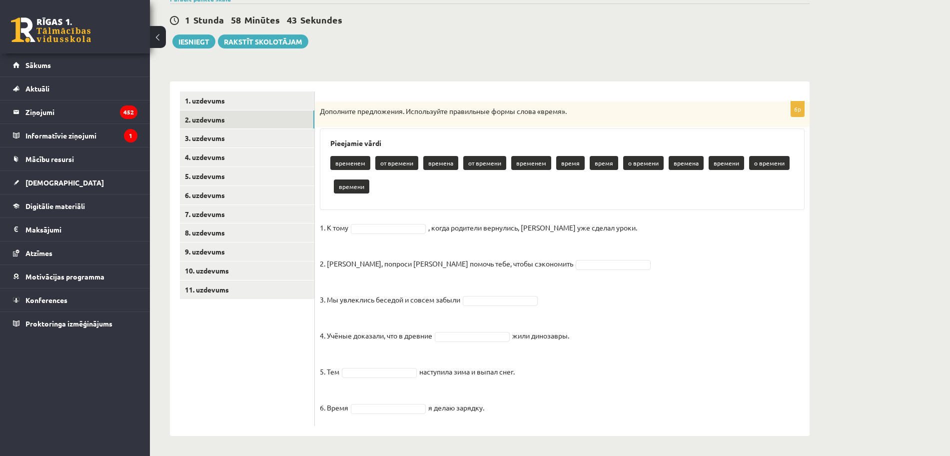
click at [503, 417] on div "6p Дополните предложения. Используйте правильные формы слова «время». Pieejamie…" at bounding box center [562, 263] width 495 height 324
copy div "Loremipsu dolorsitame. Consectetur adipiscing elits doeiu «tempo». Incididun ut…"
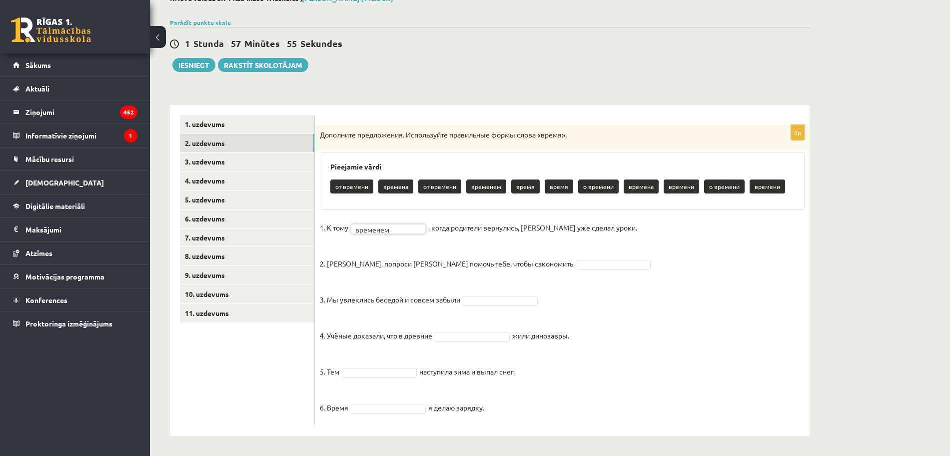
click at [540, 269] on fieldset "1. К тому временем ******** , когда родители вернулись, [PERSON_NAME] уже сдела…" at bounding box center [562, 320] width 485 height 201
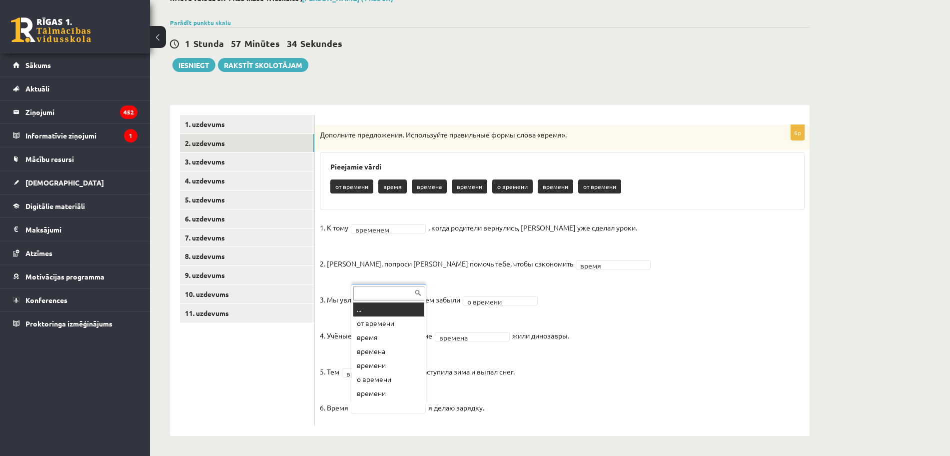
scroll to position [12, 0]
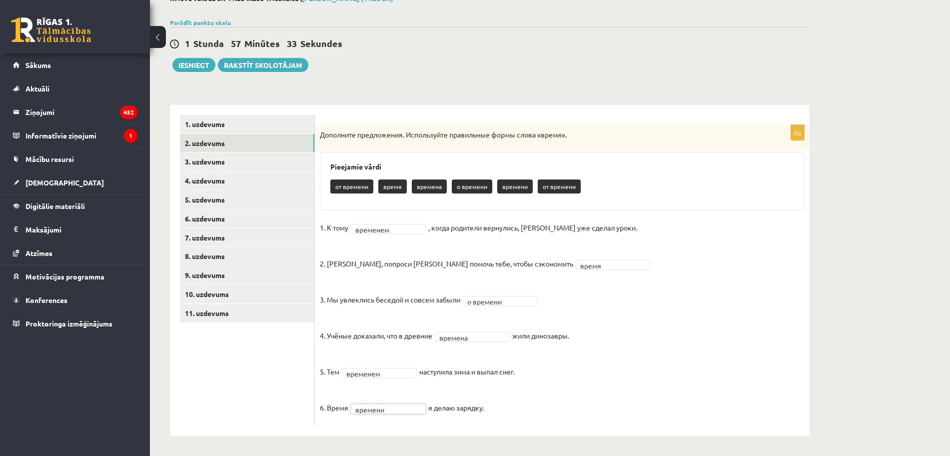
click at [302, 406] on ul "1. uzdevums 2. uzdevums 3. uzdevums 4. uzdevums 5. uzdevums 6. uzdevums 7. uzde…" at bounding box center [247, 270] width 135 height 311
click at [190, 162] on link "3. uzdevums" at bounding box center [247, 161] width 134 height 18
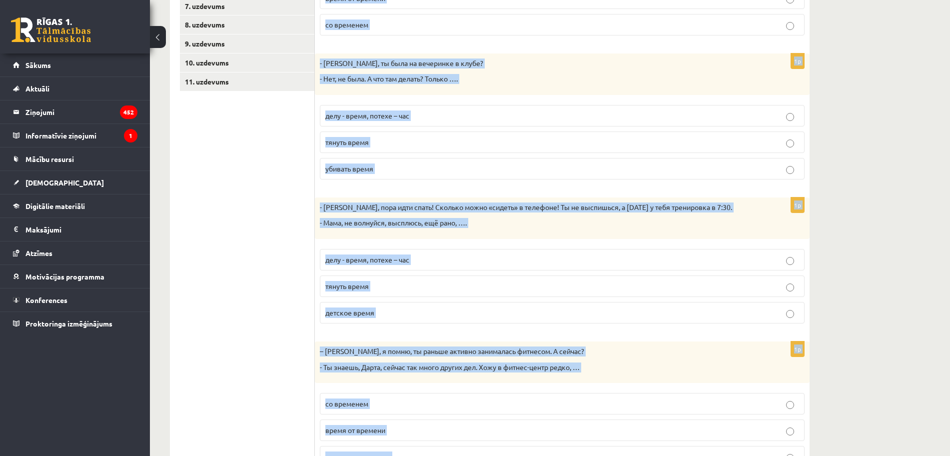
scroll to position [346, 0]
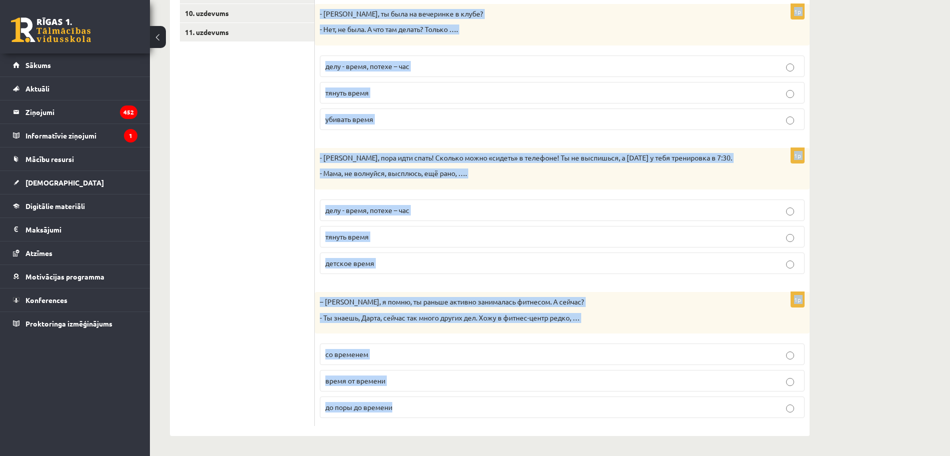
drag, startPoint x: 324, startPoint y: 116, endPoint x: 511, endPoint y: 400, distance: 340.5
click at [511, 400] on div "Дополните мини-диалоги. Выберите верный фразеологизм. 1p – [PERSON_NAME], ты ещ…" at bounding box center [562, 130] width 495 height 612
copy form "Loremipsu dolo-sitamet. Consecte adipis elitseddoeiu. 0t – Inci, ut lab et dolo…"
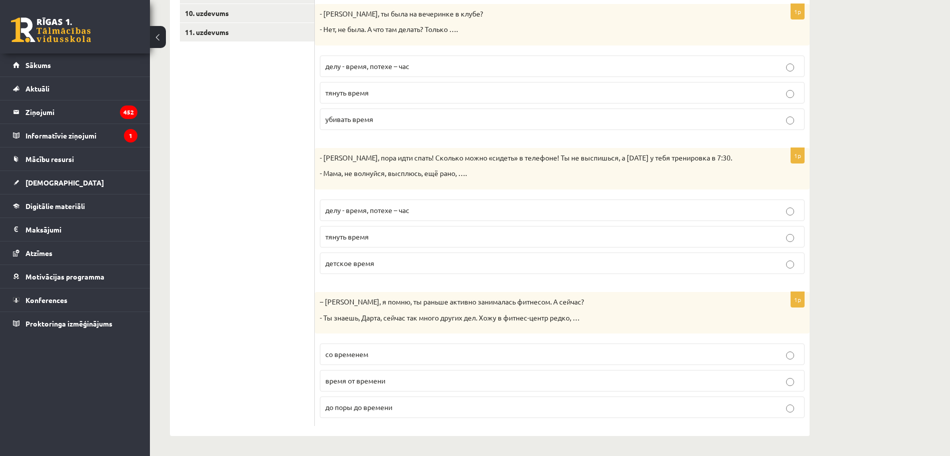
click at [266, 322] on ul "1. uzdevums 2. uzdevums 3. uzdevums 4. uzdevums 5. uzdevums 6. uzdevums 7. uzde…" at bounding box center [247, 130] width 135 height 592
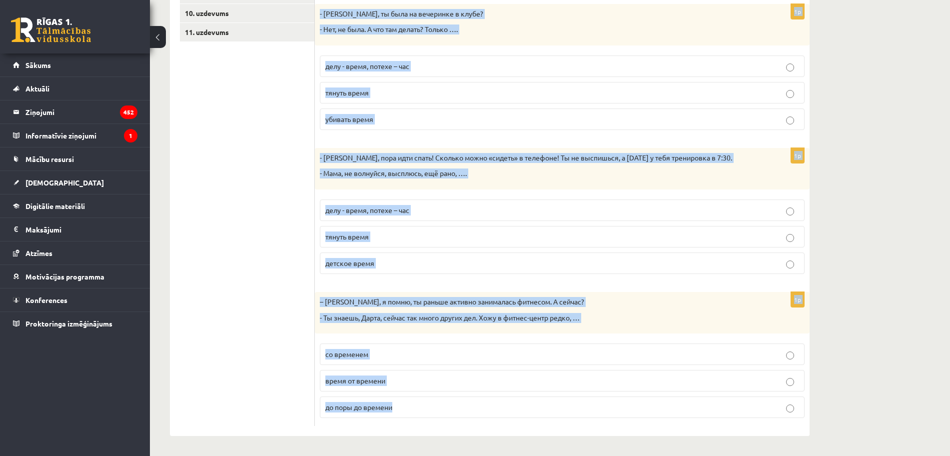
drag, startPoint x: 325, startPoint y: 184, endPoint x: 450, endPoint y: 413, distance: 260.3
click at [450, 413] on form "Дополните мини-диалоги. Выберите верный фразеологизм. 1p – [PERSON_NAME], ты ещ…" at bounding box center [562, 130] width 475 height 592
copy form "Loremipsu dolo-sitamet. Consecte adipis elitseddoeiu. 0t – Inci, ut lab et dolo…"
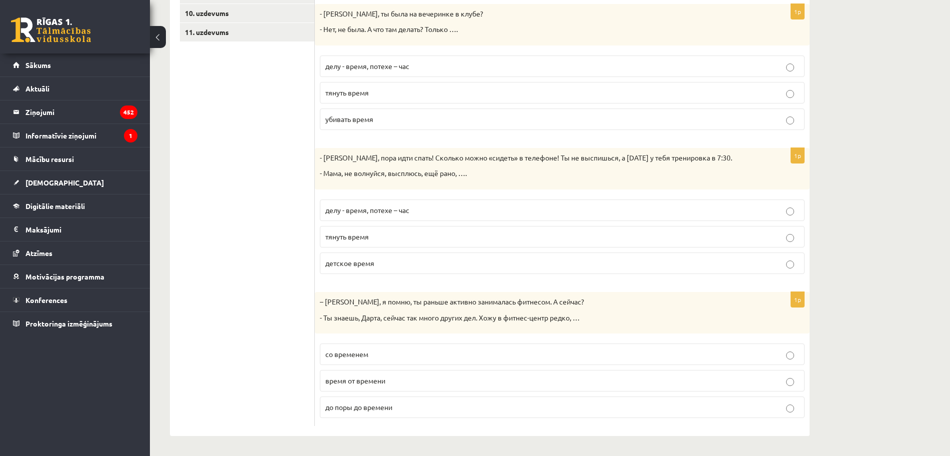
click at [225, 153] on ul "1. uzdevums 2. uzdevums 3. uzdevums 4. uzdevums 5. uzdevums 6. uzdevums 7. uzde…" at bounding box center [247, 130] width 135 height 592
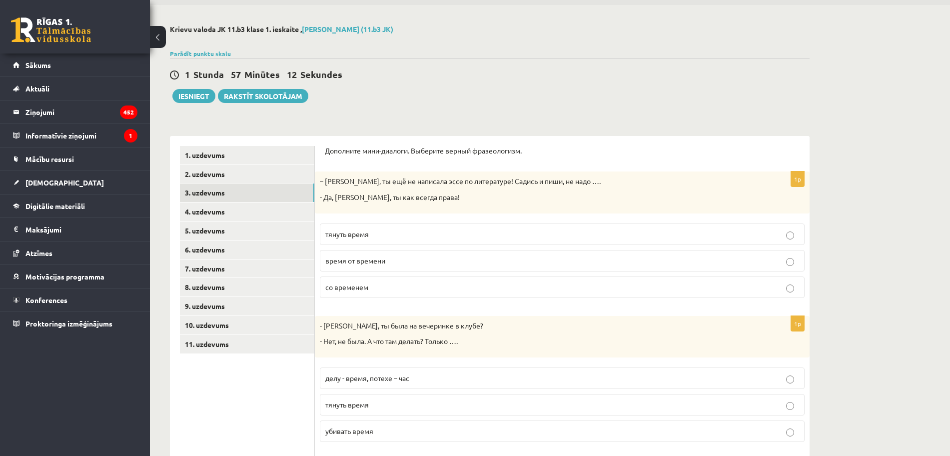
click at [353, 239] on p "тянуть время" at bounding box center [562, 234] width 474 height 10
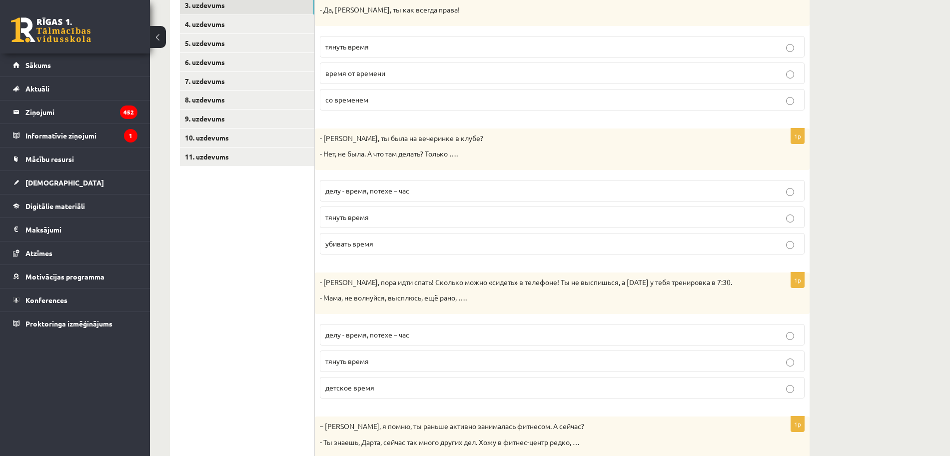
click at [335, 240] on span "убивать время" at bounding box center [349, 243] width 48 height 9
click at [281, 255] on ul "1. uzdevums 2. uzdevums 3. uzdevums 4. uzdevums 5. uzdevums 6. uzdevums 7. uzde…" at bounding box center [247, 255] width 135 height 592
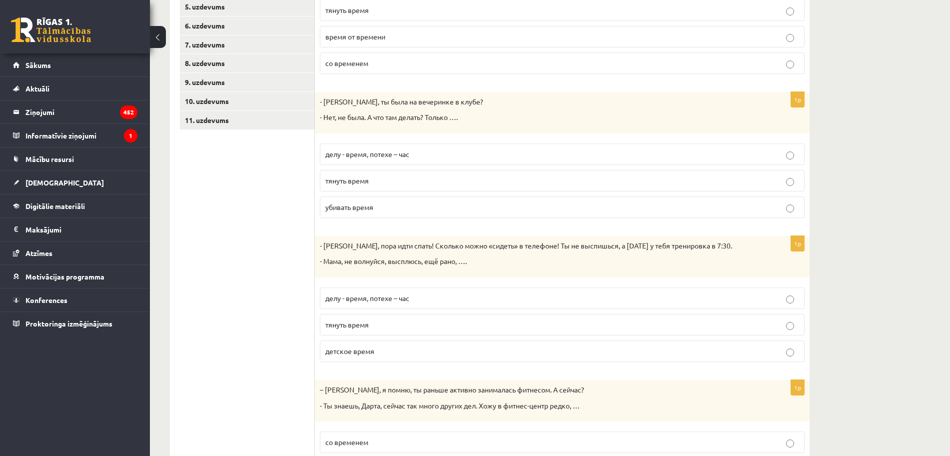
scroll to position [346, 0]
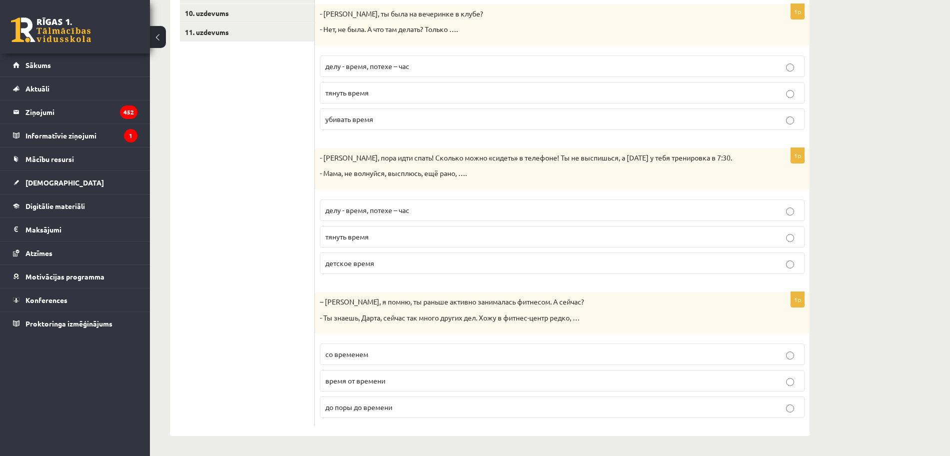
click at [342, 231] on p "тянуть время" at bounding box center [562, 236] width 474 height 10
click at [273, 254] on ul "1. uzdevums 2. uzdevums 3. uzdevums 4. uzdevums 5. uzdevums 6. uzdevums 7. uzde…" at bounding box center [247, 130] width 135 height 592
click at [348, 382] on span "время от времени" at bounding box center [355, 380] width 60 height 9
click at [259, 353] on ul "1. uzdevums 2. uzdevums 3. uzdevums 4. uzdevums 5. uzdevums 6. uzdevums 7. uzde…" at bounding box center [247, 130] width 135 height 592
click at [343, 380] on span "время от времени" at bounding box center [355, 380] width 60 height 9
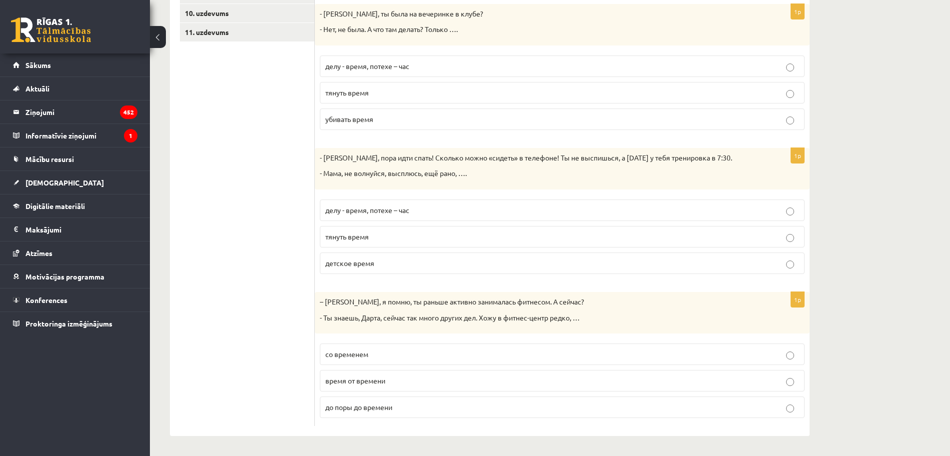
drag, startPoint x: 258, startPoint y: 378, endPoint x: 267, endPoint y: 325, distance: 54.2
click at [263, 367] on ul "1. uzdevums 2. uzdevums 3. uzdevums 4. uzdevums 5. uzdevums 6. uzdevums 7. uzde…" at bounding box center [247, 130] width 135 height 592
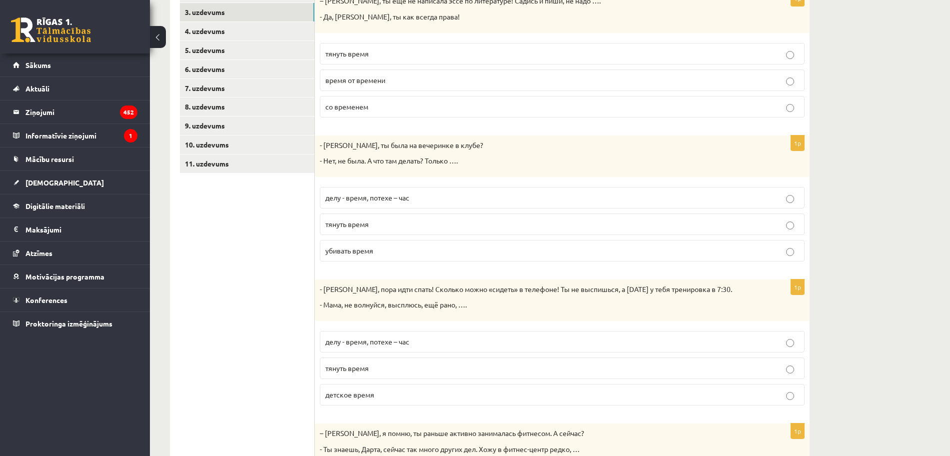
scroll to position [158, 0]
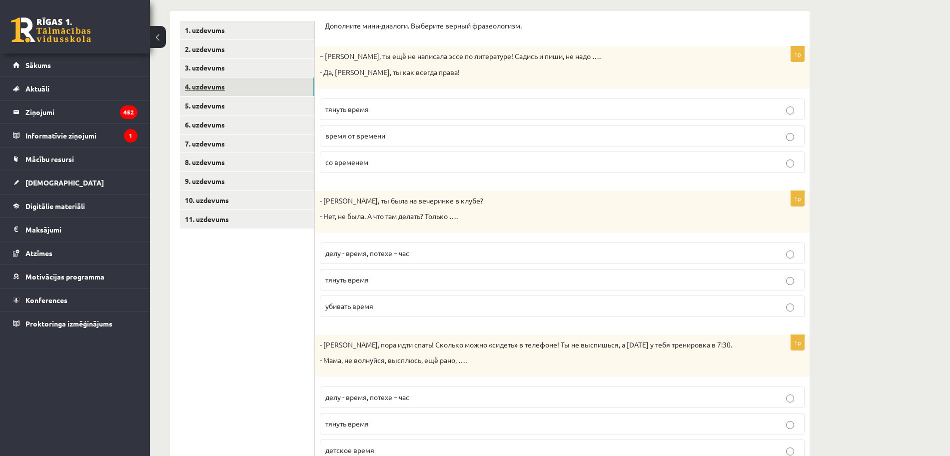
click at [224, 93] on link "4. uzdevums" at bounding box center [247, 86] width 134 height 18
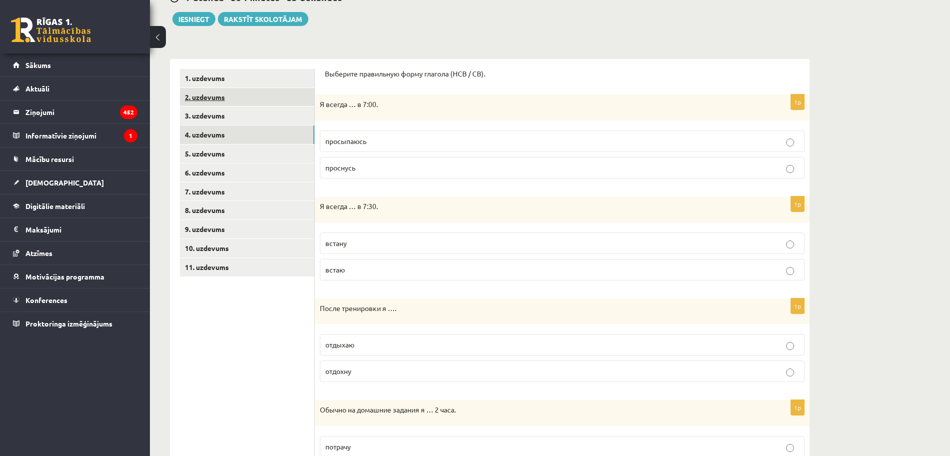
scroll to position [33, 0]
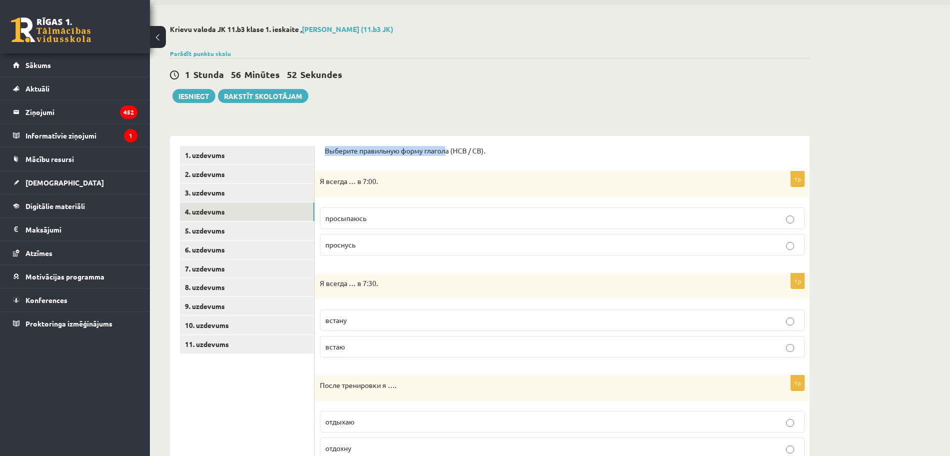
drag, startPoint x: 322, startPoint y: 148, endPoint x: 447, endPoint y: 151, distance: 125.0
drag, startPoint x: 392, startPoint y: 216, endPoint x: 286, endPoint y: 267, distance: 117.1
click at [391, 216] on p "просыпаюсь" at bounding box center [562, 218] width 474 height 10
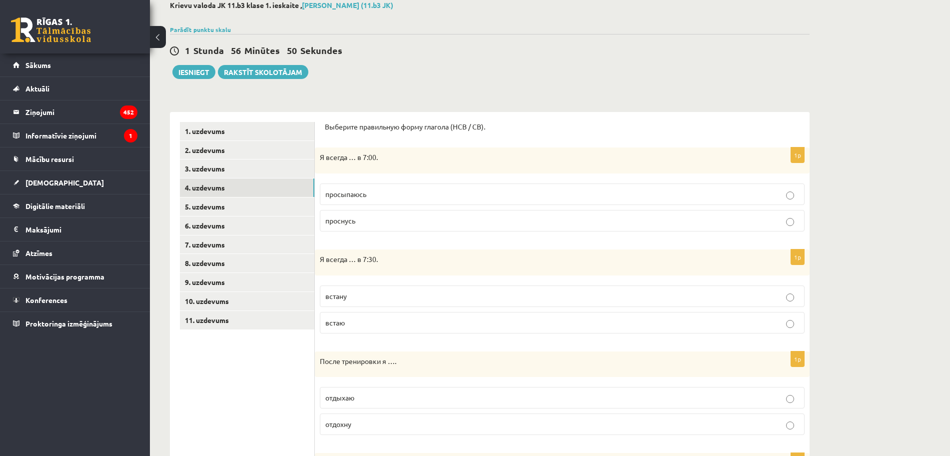
scroll to position [158, 0]
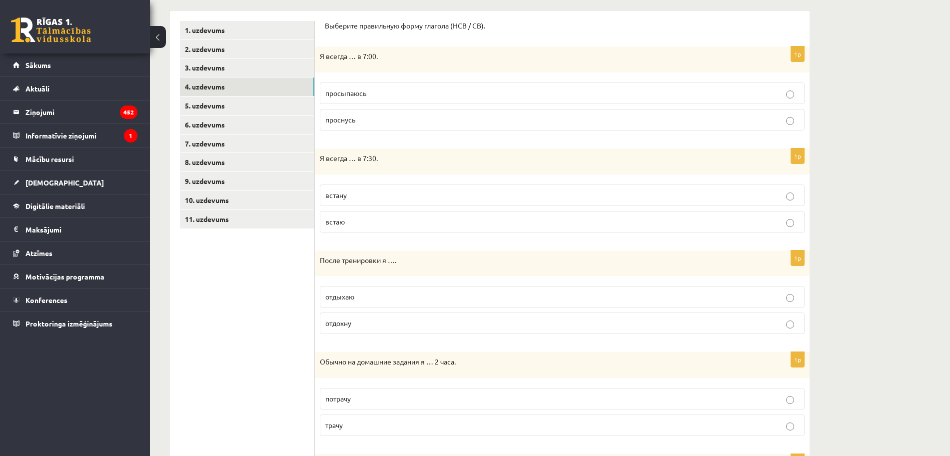
click at [370, 220] on p "встаю" at bounding box center [562, 221] width 474 height 10
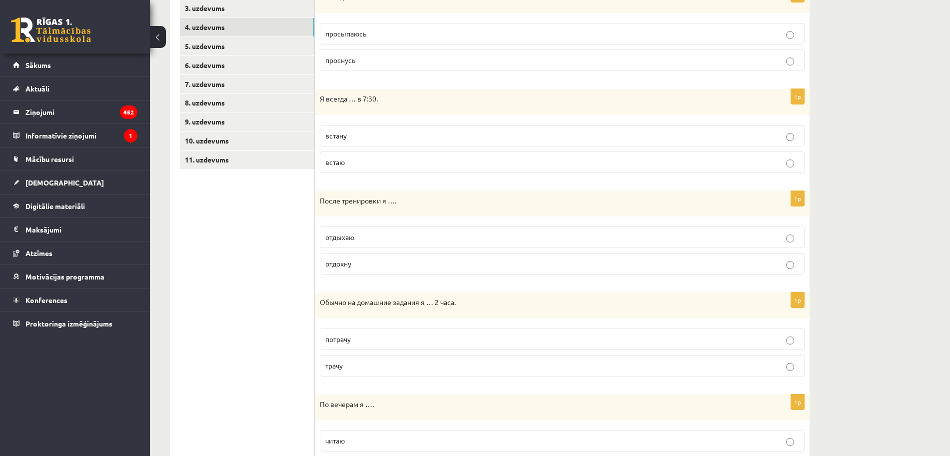
scroll to position [221, 0]
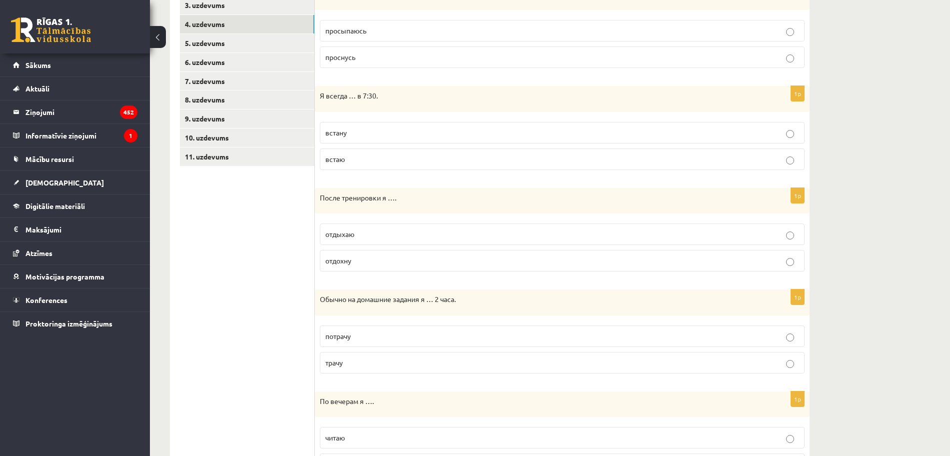
click at [378, 238] on p "отдыхаю" at bounding box center [562, 234] width 474 height 10
click at [324, 289] on div "Выберите правильную форму глагола (НСВ / СВ). 1p Я всегда … в 7:00. просыпаюсь …" at bounding box center [562, 373] width 495 height 849
click at [303, 279] on ul "1. uzdevums 2. uzdevums 3. uzdevums 4. uzdevums 5. uzdevums 6. uzdevums 7. uzde…" at bounding box center [247, 373] width 135 height 829
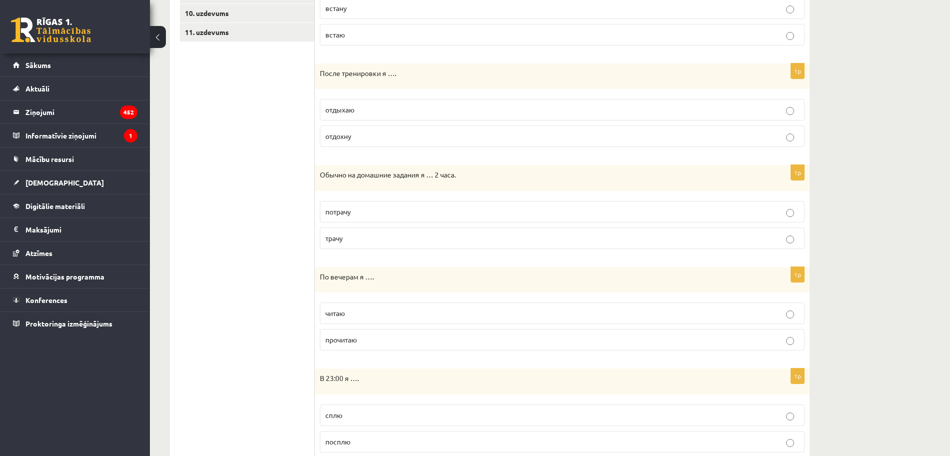
scroll to position [346, 0]
click at [347, 239] on p "трачу" at bounding box center [562, 237] width 474 height 10
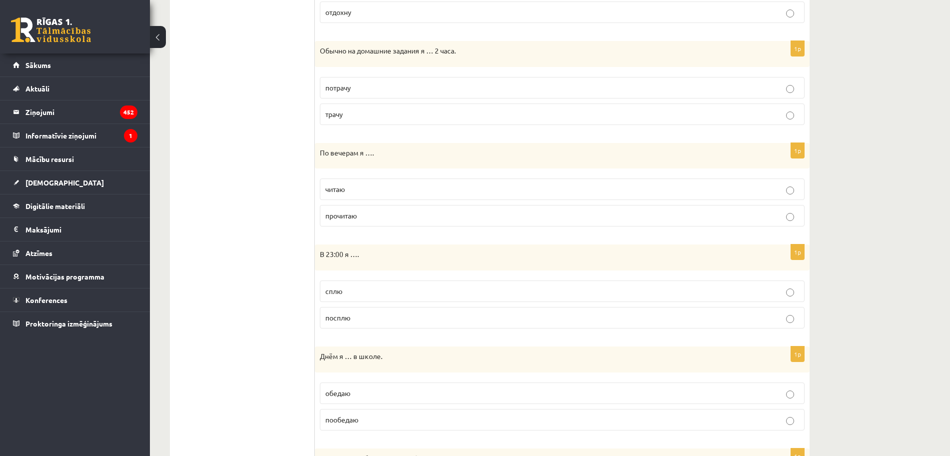
scroll to position [471, 0]
drag, startPoint x: 390, startPoint y: 204, endPoint x: 383, endPoint y: 199, distance: 8.6
drag, startPoint x: 383, startPoint y: 199, endPoint x: 269, endPoint y: 200, distance: 113.9
click at [269, 200] on ul "1. uzdevums 2. uzdevums 3. uzdevums 4. uzdevums 5. uzdevums 6. uzdevums 7. uzde…" at bounding box center [247, 123] width 135 height 829
click at [361, 194] on label "читаю" at bounding box center [562, 187] width 485 height 21
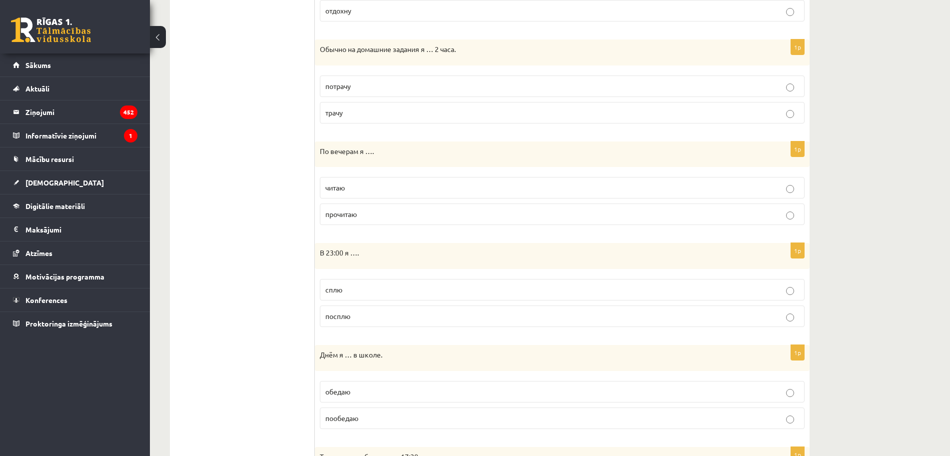
click at [242, 211] on ul "1. uzdevums 2. uzdevums 3. uzdevums 4. uzdevums 5. uzdevums 6. uzdevums 7. uzde…" at bounding box center [247, 123] width 135 height 829
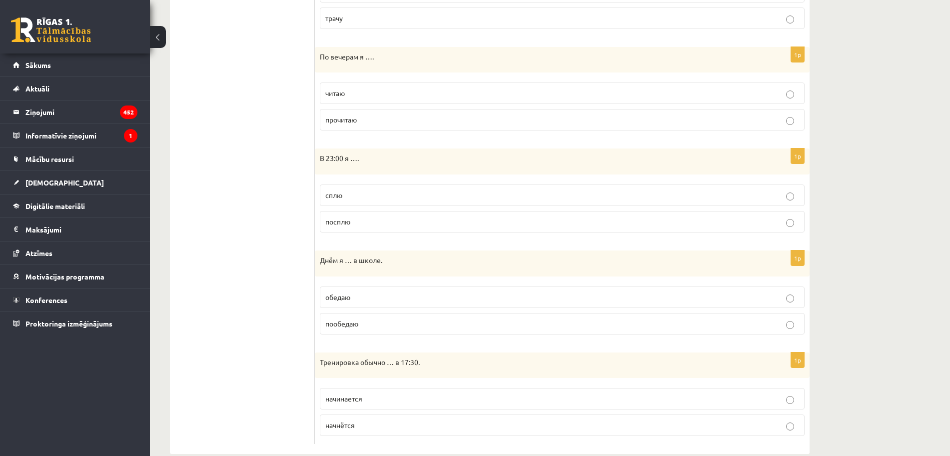
scroll to position [584, 0]
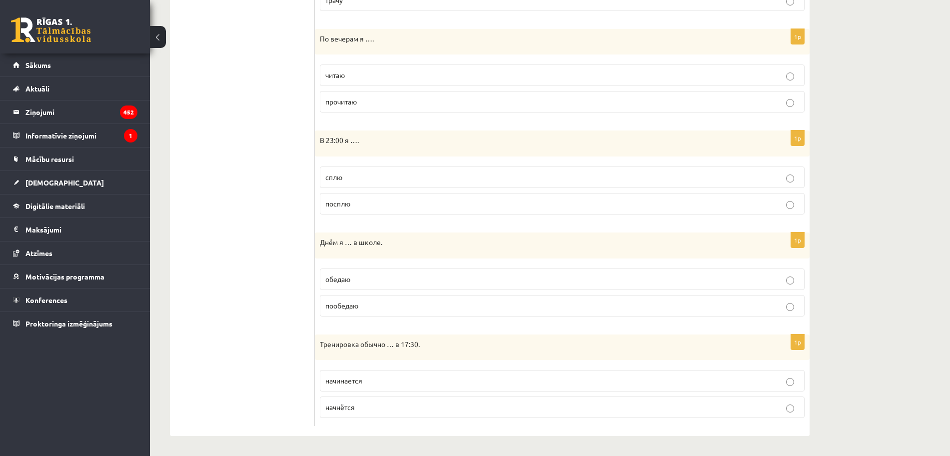
click at [379, 181] on p "сплю" at bounding box center [562, 177] width 474 height 10
click at [240, 199] on ul "1. uzdevums 2. uzdevums 3. uzdevums 4. uzdevums 5. uzdevums 6. uzdevums 7. uzde…" at bounding box center [247, 10] width 135 height 829
click at [390, 280] on p "обедаю" at bounding box center [562, 279] width 474 height 10
drag, startPoint x: 378, startPoint y: 382, endPoint x: 337, endPoint y: 382, distance: 40.5
click at [377, 382] on p "начинается" at bounding box center [562, 380] width 474 height 10
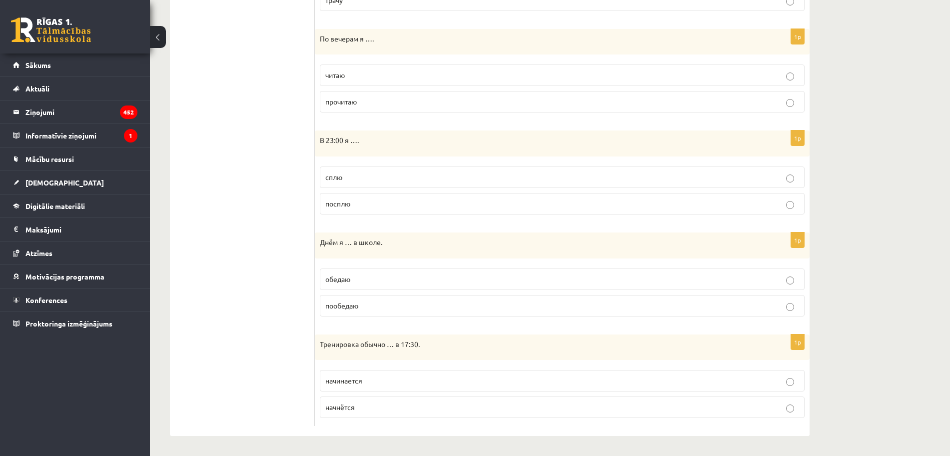
click at [264, 384] on ul "1. uzdevums 2. uzdevums 3. uzdevums 4. uzdevums 5. uzdevums 6. uzdevums 7. uzde…" at bounding box center [247, 10] width 135 height 829
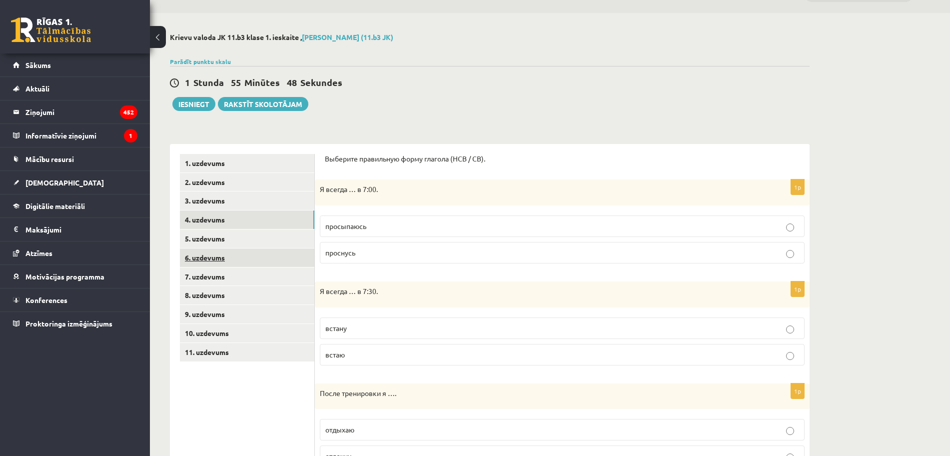
scroll to position [21, 0]
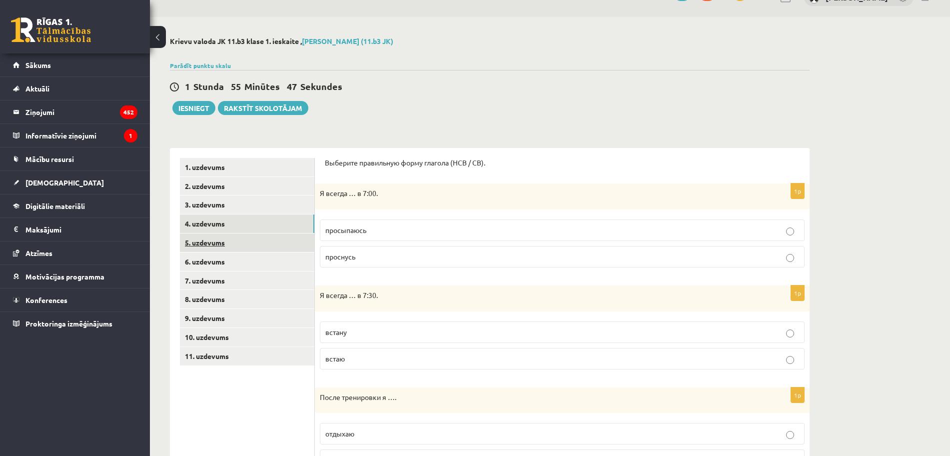
click at [201, 244] on link "5. uzdevums" at bounding box center [247, 242] width 134 height 18
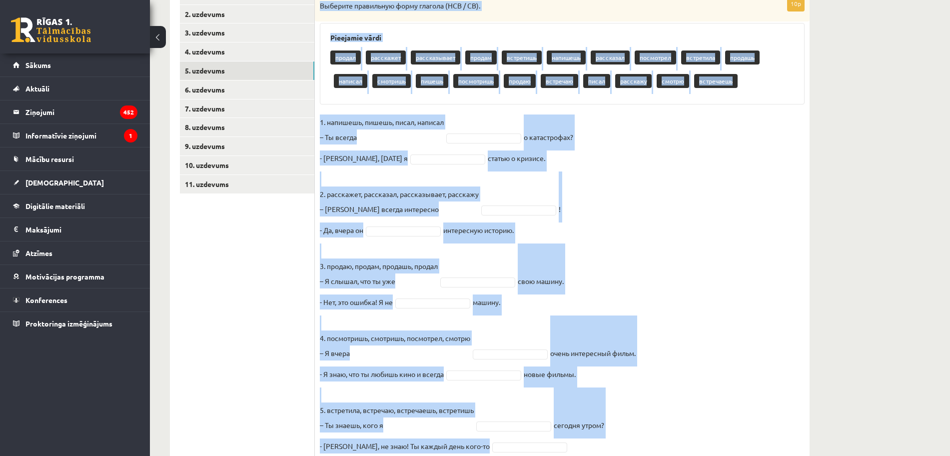
scroll to position [232, 0]
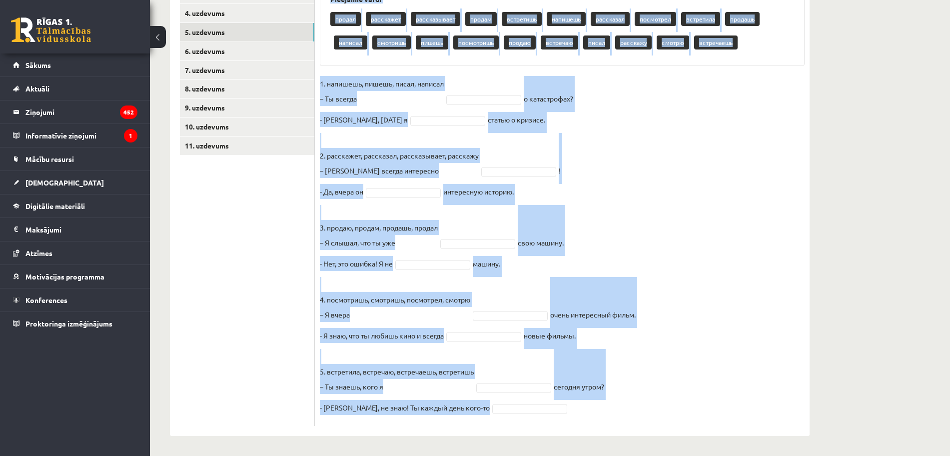
drag, startPoint x: 319, startPoint y: 115, endPoint x: 582, endPoint y: 428, distance: 409.0
click at [583, 430] on div "10p Выберите правильную форму глагола (НСВ / СВ). Pieejamie vārdi продал расска…" at bounding box center [562, 187] width 495 height 498
copy div "Выберите правильную форму глагола (НСВ / СВ). Pieejamie vārdi продал расскажет …"
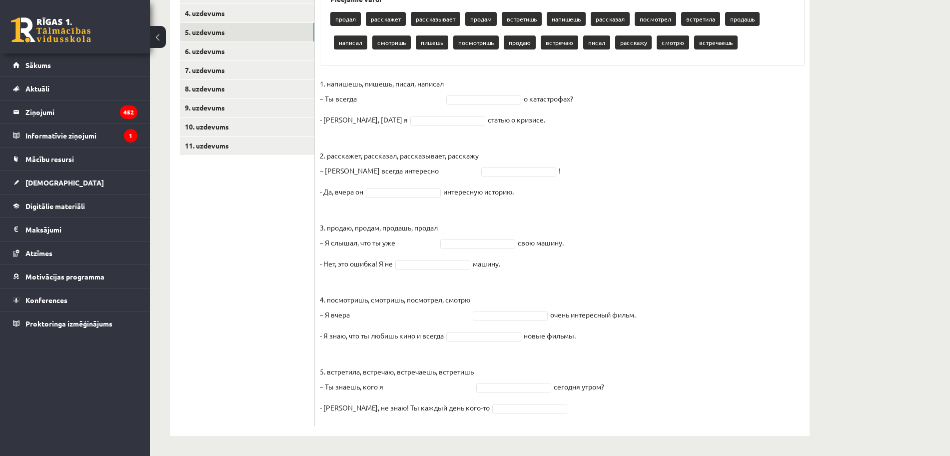
click at [298, 183] on ul "1. uzdevums 2. uzdevums 3. uzdevums 4. uzdevums 5. uzdevums 6. uzdevums 7. uzde…" at bounding box center [247, 187] width 135 height 478
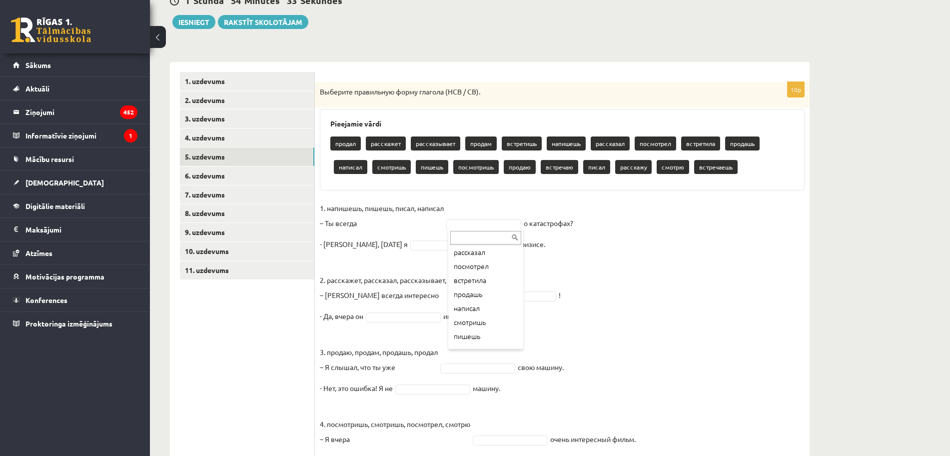
scroll to position [125, 0]
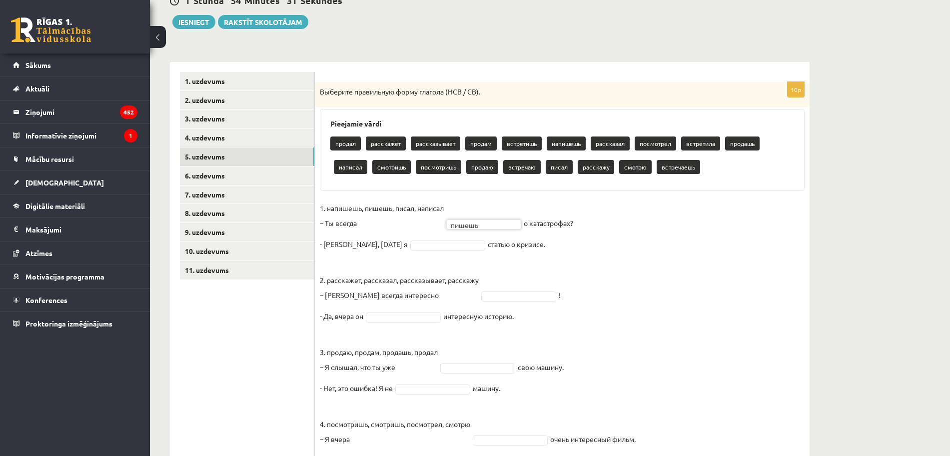
click at [651, 261] on fieldset "1. напишешь, пишешь, писал, написал – Ты всегда пишешь ****** о катастрофах? - …" at bounding box center [562, 372] width 485 height 345
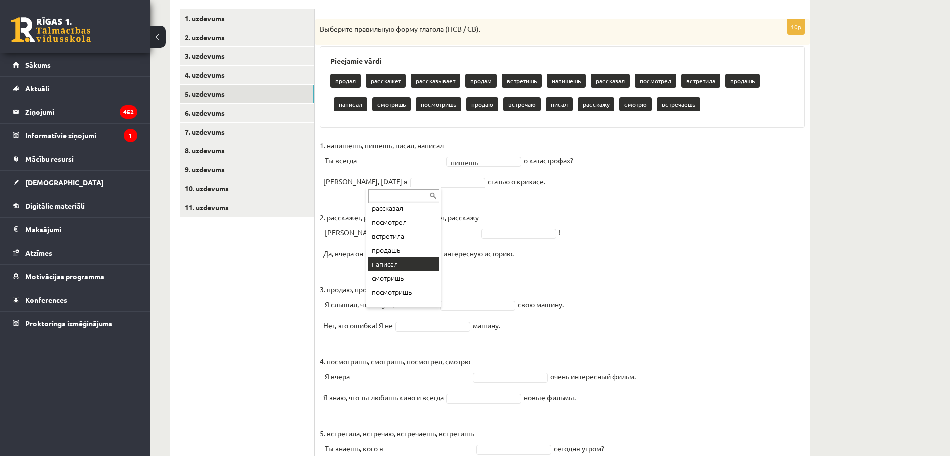
scroll to position [62, 0]
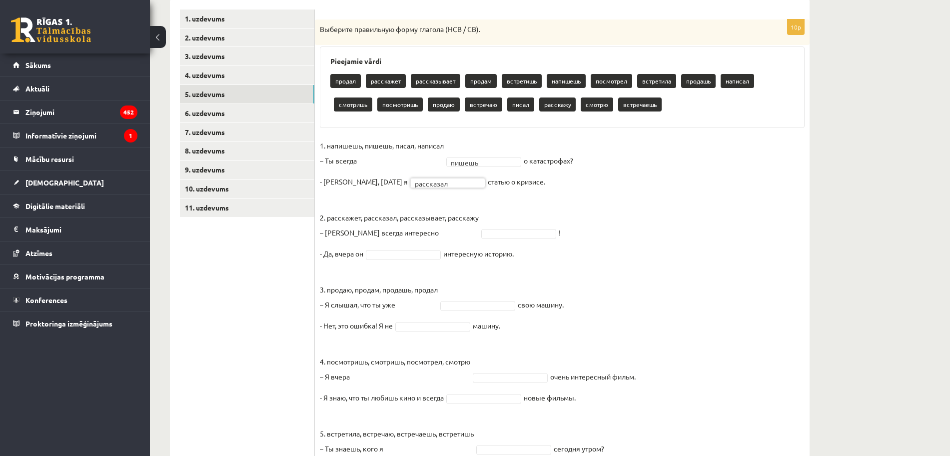
click at [601, 199] on fieldset "1. напишешь, пишешь, писал, написал – Ты всегда пишешь ****** о катастрофах? - …" at bounding box center [562, 310] width 485 height 345
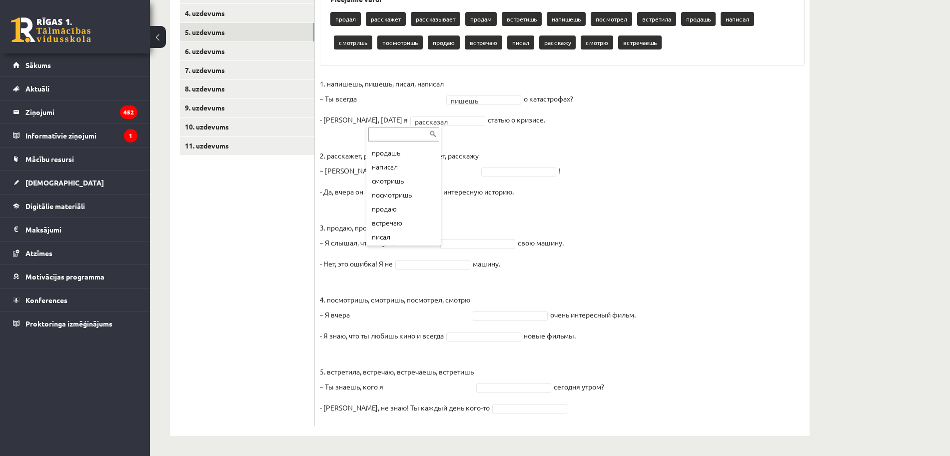
scroll to position [125, 0]
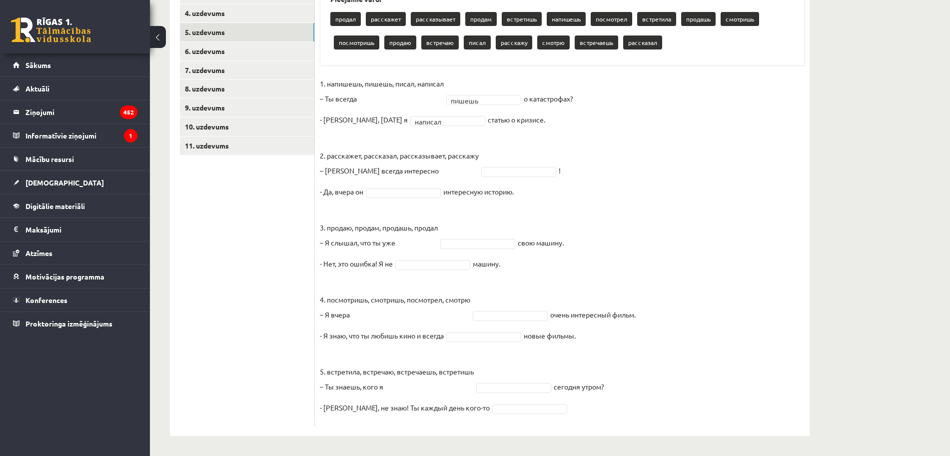
click at [592, 110] on fieldset "1. напишешь, пишешь, писал, написал – Ты всегда пишешь ****** о катастрофах? - …" at bounding box center [562, 248] width 485 height 345
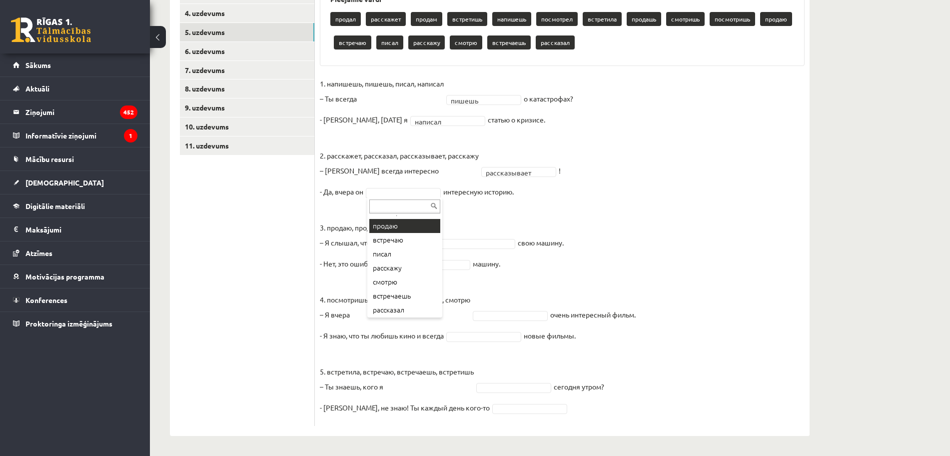
scroll to position [152, 0]
click at [529, 198] on fieldset "**********" at bounding box center [562, 248] width 485 height 345
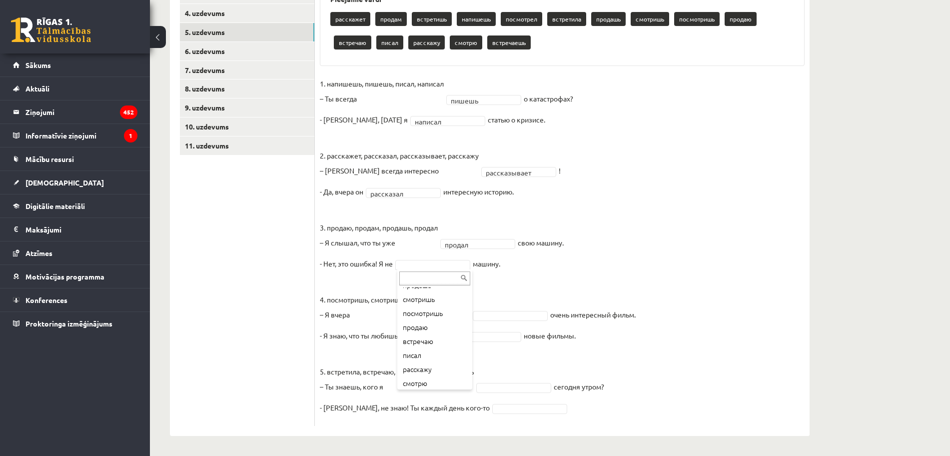
scroll to position [124, 0]
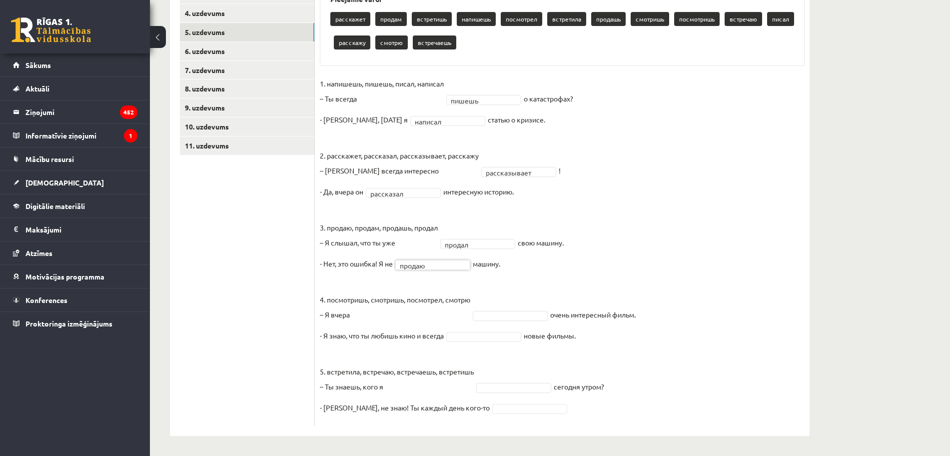
click at [628, 228] on fieldset "**********" at bounding box center [562, 248] width 485 height 345
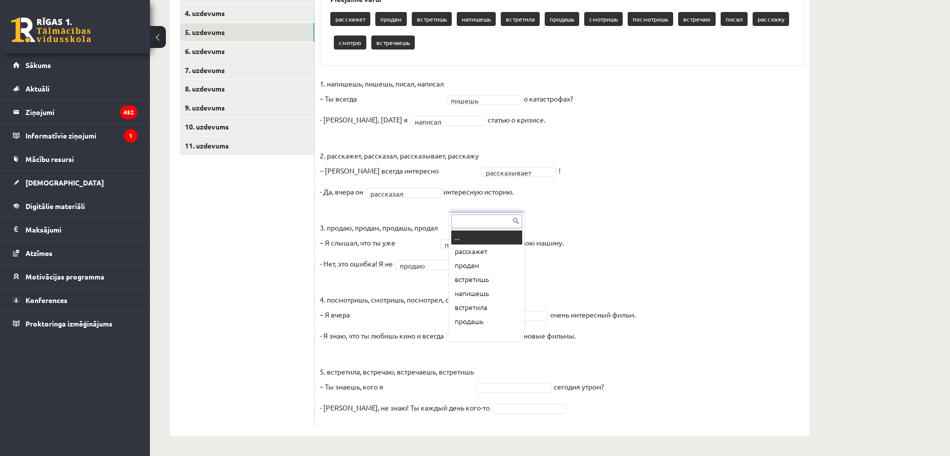
scroll to position [12, 0]
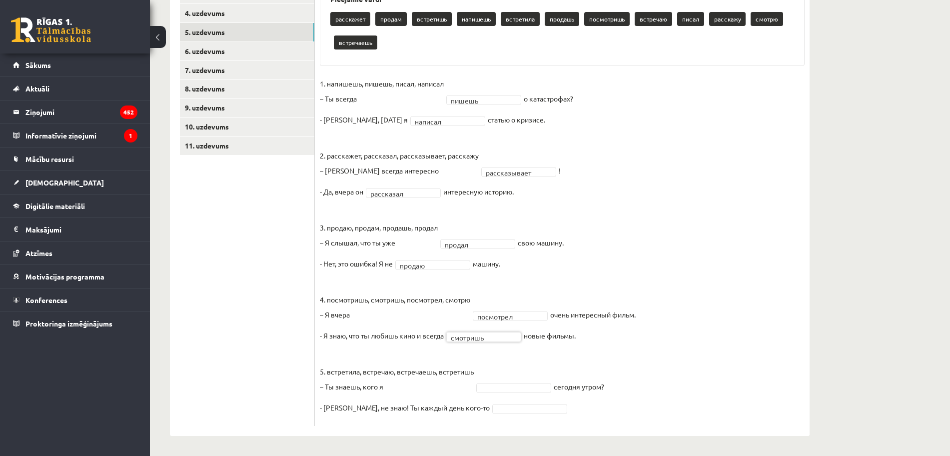
click at [498, 362] on fieldset "**********" at bounding box center [562, 248] width 485 height 345
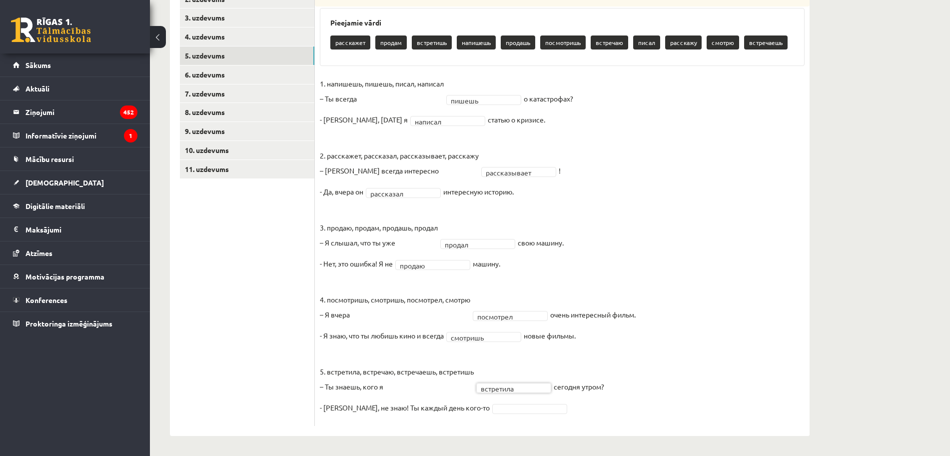
click at [463, 413] on fieldset "**********" at bounding box center [562, 248] width 485 height 345
click at [200, 71] on link "6. uzdevums" at bounding box center [247, 74] width 134 height 18
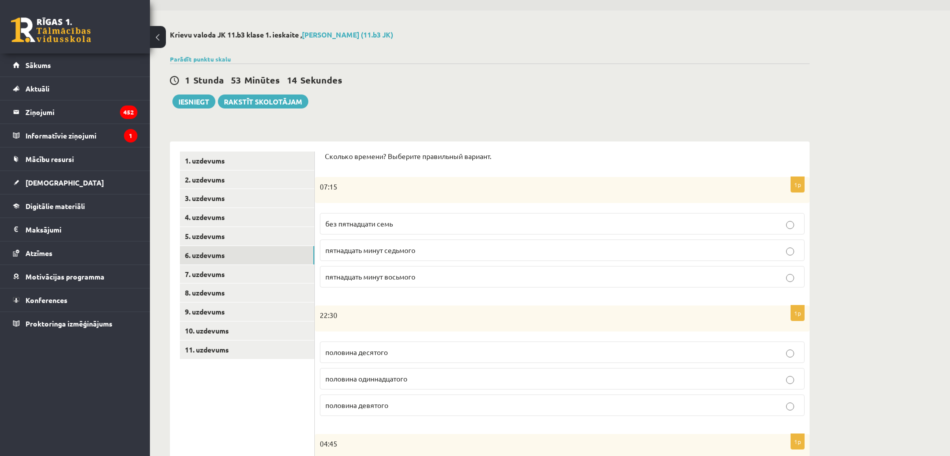
scroll to position [21, 0]
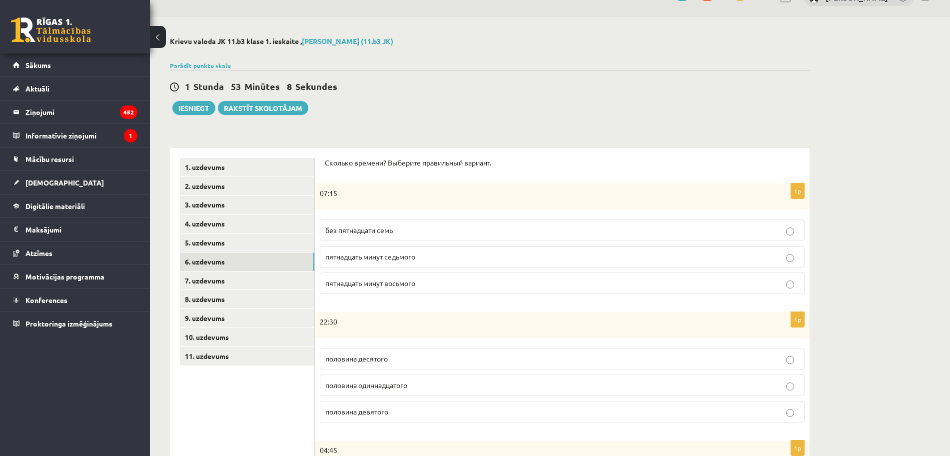
click at [355, 276] on label "пятнадцать минут восьмого" at bounding box center [562, 282] width 485 height 21
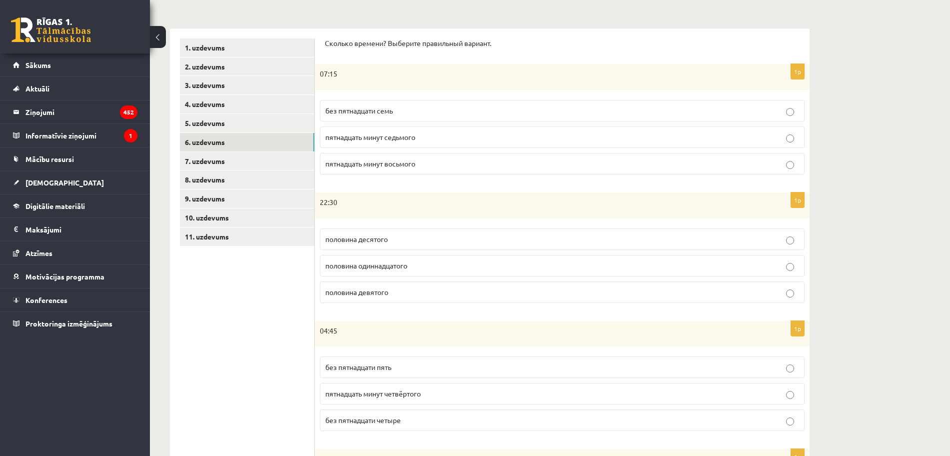
scroll to position [146, 0]
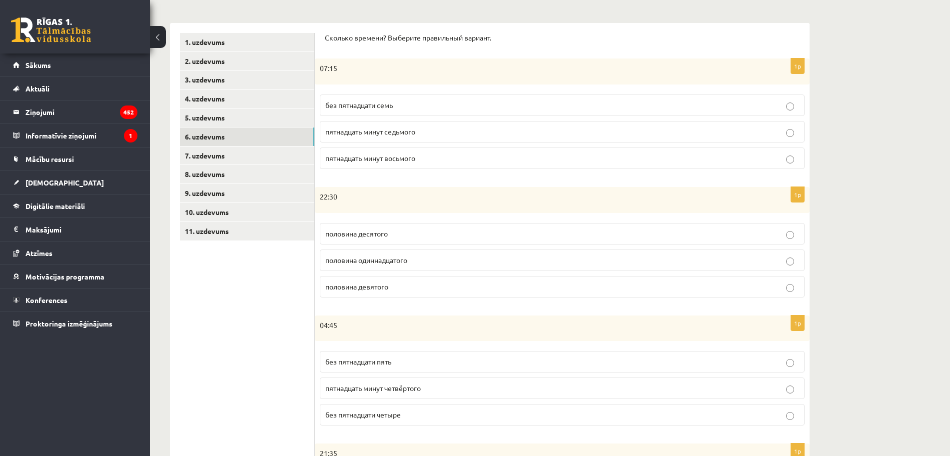
click at [391, 264] on span "половина одиннадцатого" at bounding box center [366, 259] width 82 height 9
click at [292, 290] on ul "1. uzdevums 2. uzdevums 3. uzdevums 4. uzdevums 5. uzdevums 6. uzdevums 7. uzde…" at bounding box center [247, 361] width 135 height 657
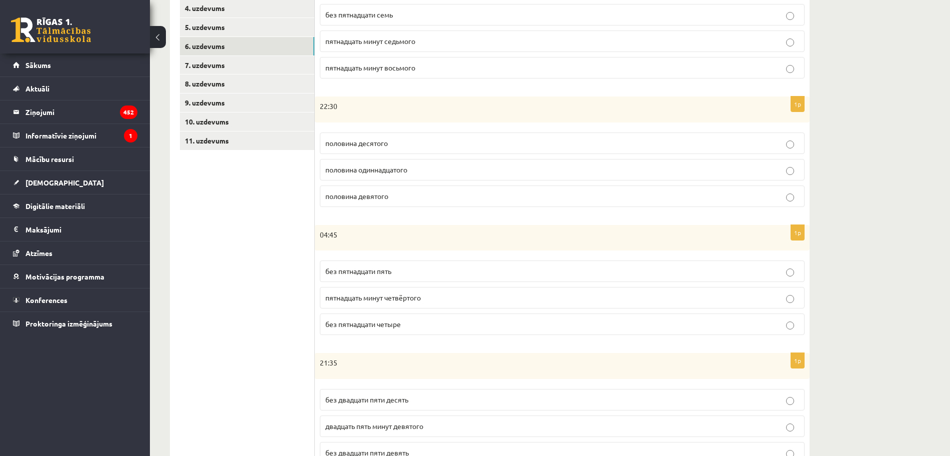
scroll to position [271, 0]
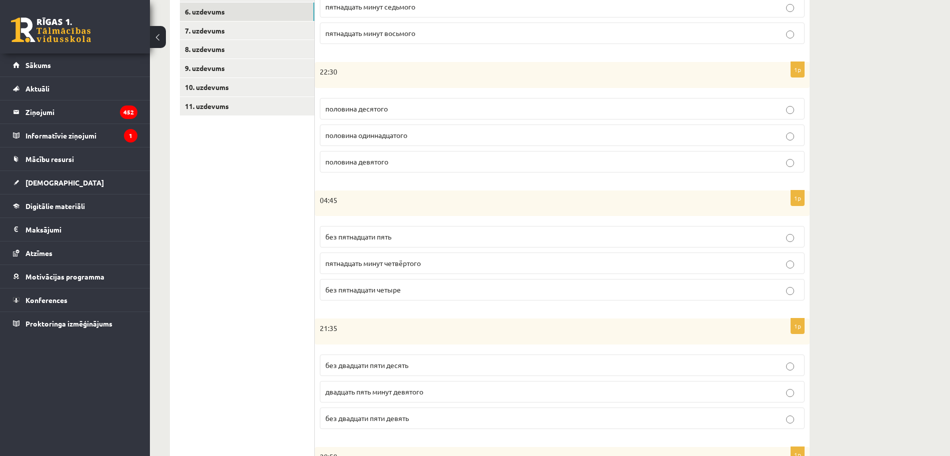
click at [360, 245] on label "без пятнадцати пять" at bounding box center [562, 236] width 485 height 21
click at [280, 255] on ul "1. uzdevums 2. uzdevums 3. uzdevums 4. uzdevums 5. uzdevums 6. uzdevums 7. uzde…" at bounding box center [247, 236] width 135 height 657
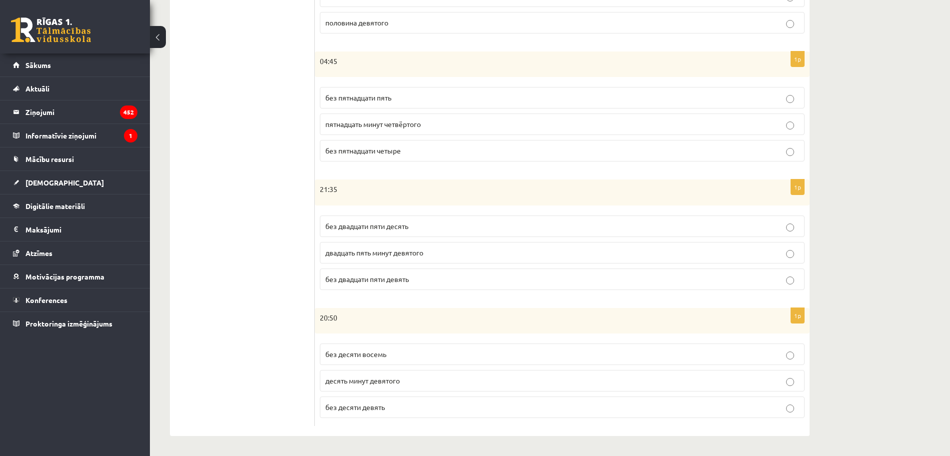
scroll to position [411, 0]
click at [435, 230] on p "без двадцати пяти десять" at bounding box center [562, 226] width 474 height 10
click at [291, 241] on ul "1. uzdevums 2. uzdevums 3. uzdevums 4. uzdevums 5. uzdevums 6. uzdevums 7. uzde…" at bounding box center [247, 97] width 135 height 657
click at [381, 383] on span "десять минут девятого" at bounding box center [362, 380] width 74 height 9
click at [272, 372] on ul "1. uzdevums 2. uzdevums 3. uzdevums 4. uzdevums 5. uzdevums 6. uzdevums 7. uzde…" at bounding box center [247, 97] width 135 height 657
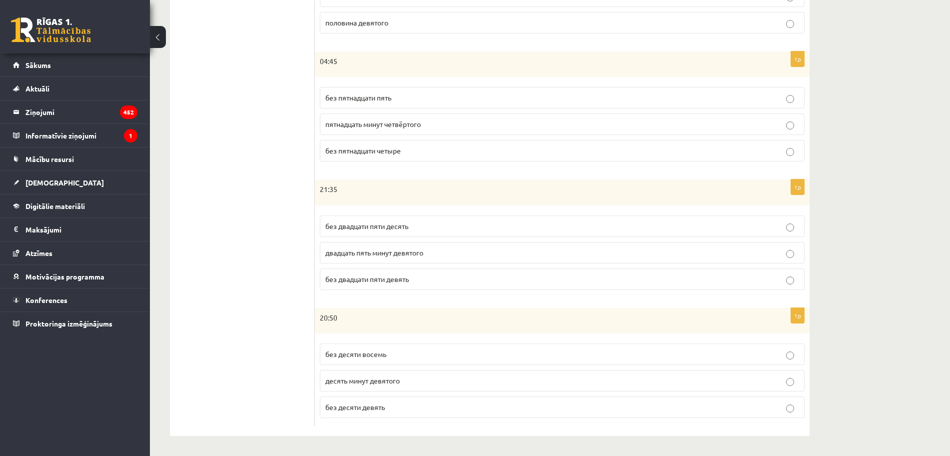
click at [355, 408] on span "без десяти девять" at bounding box center [354, 406] width 59 height 9
click at [261, 379] on ul "1. uzdevums 2. uzdevums 3. uzdevums 4. uzdevums 5. uzdevums 6. uzdevums 7. uzde…" at bounding box center [247, 97] width 135 height 657
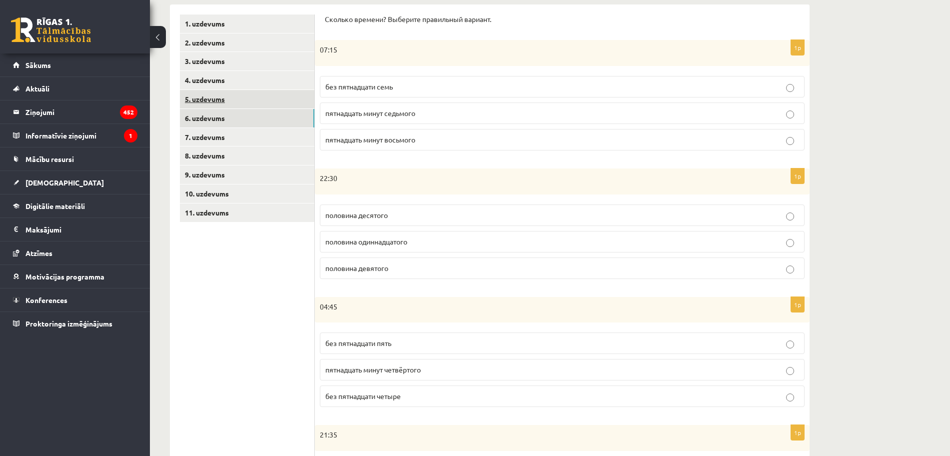
scroll to position [0, 0]
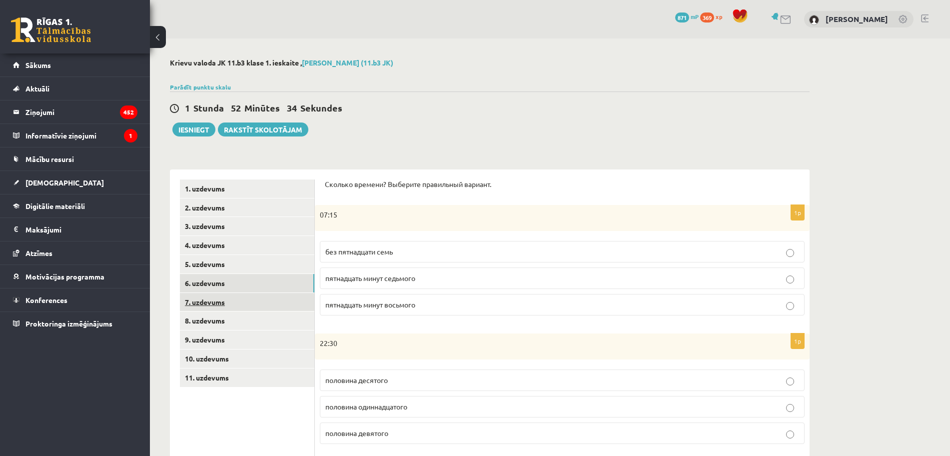
click at [208, 305] on link "7. uzdevums" at bounding box center [247, 302] width 134 height 18
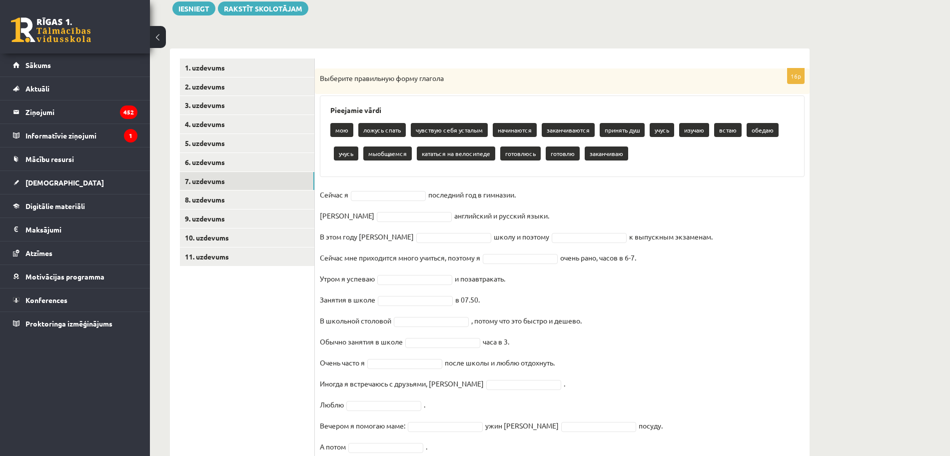
scroll to position [125, 0]
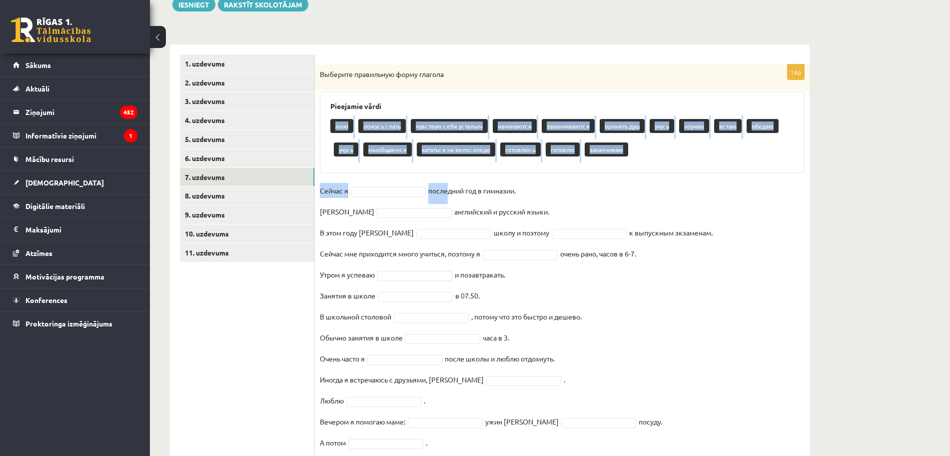
drag, startPoint x: 328, startPoint y: 117, endPoint x: 370, endPoint y: 131, distance: 43.6
click at [442, 199] on div "16p Выберите правильную форму глагола Pieejamie vārdi мою ложусь спать чувствую…" at bounding box center [562, 272] width 495 height 417
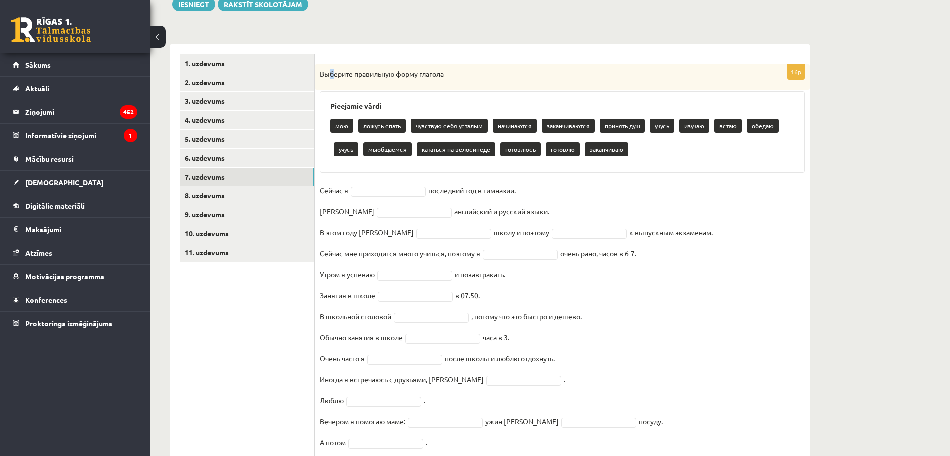
click at [332, 80] on div "Выберите правильную форму глагола" at bounding box center [562, 77] width 495 height 26
click at [314, 72] on link "1. uzdevums" at bounding box center [247, 63] width 134 height 18
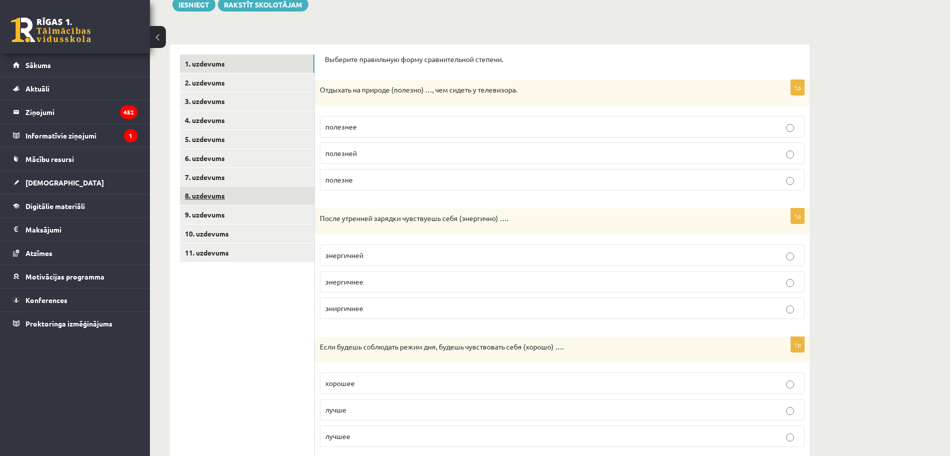
click at [222, 192] on link "8. uzdevums" at bounding box center [247, 195] width 134 height 18
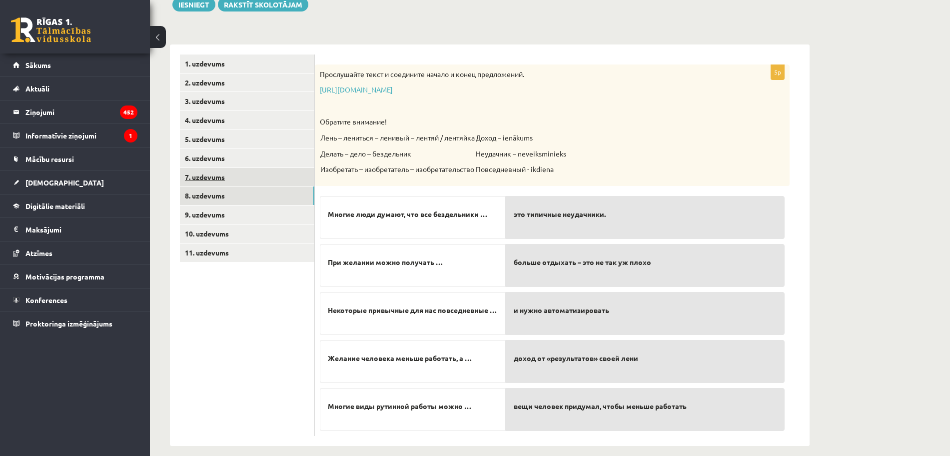
click at [222, 181] on link "7. uzdevums" at bounding box center [247, 177] width 134 height 18
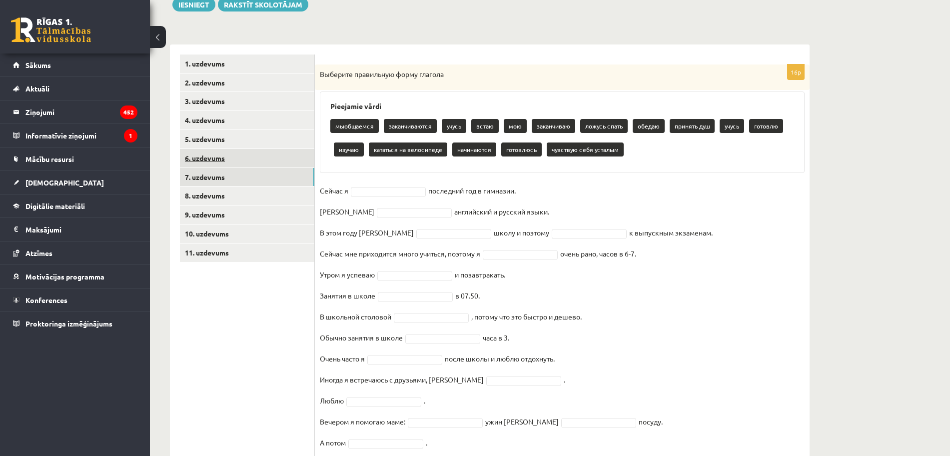
click at [220, 164] on link "6. uzdevums" at bounding box center [247, 158] width 134 height 18
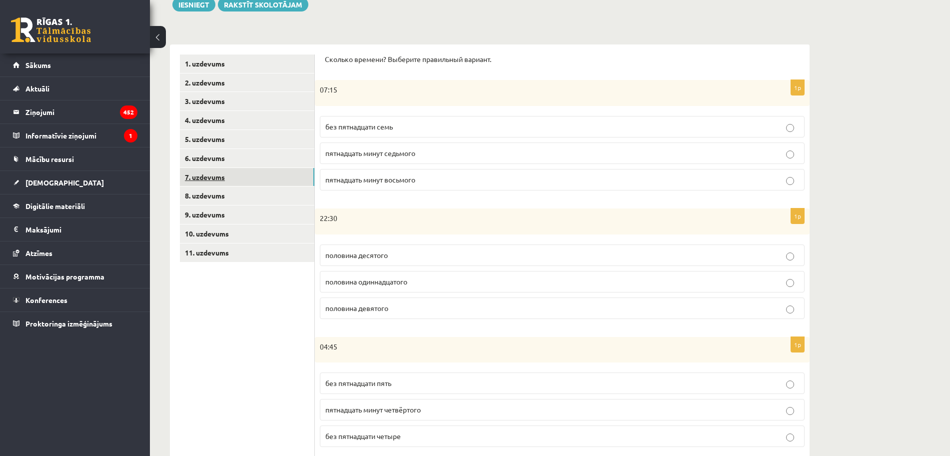
click at [222, 178] on link "7. uzdevums" at bounding box center [247, 177] width 134 height 18
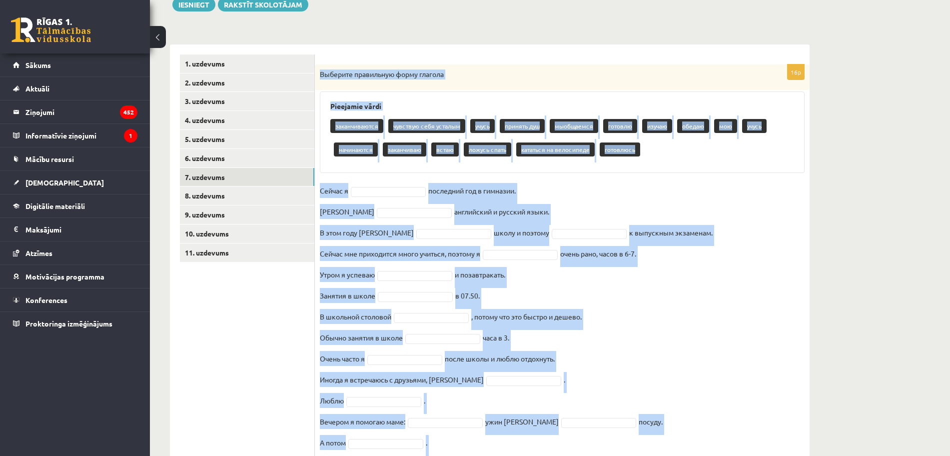
scroll to position [181, 0]
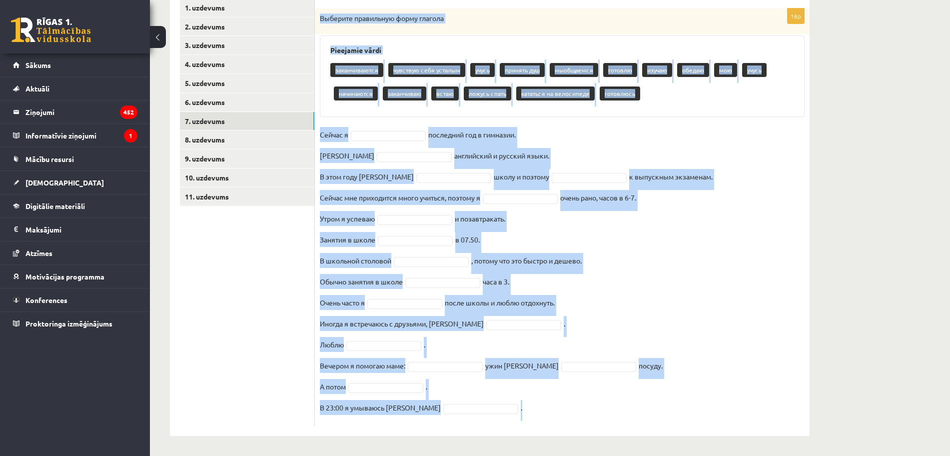
drag, startPoint x: 320, startPoint y: 74, endPoint x: 583, endPoint y: 453, distance: 461.0
click at [583, 453] on div "**********" at bounding box center [490, 157] width 680 height 598
copy div "Выберите правильную форму глагола Pieejamie vārdi заканчиваются чувствую себя у…"
click at [606, 134] on fieldset "Сейчас я последний год в гимназии. Я английский и русский языки. В этом году я …" at bounding box center [562, 274] width 485 height 294
click at [699, 206] on fieldset "Сейчас я последний год в гимназии. Я английский и русский языки. В этом году я …" at bounding box center [562, 274] width 485 height 294
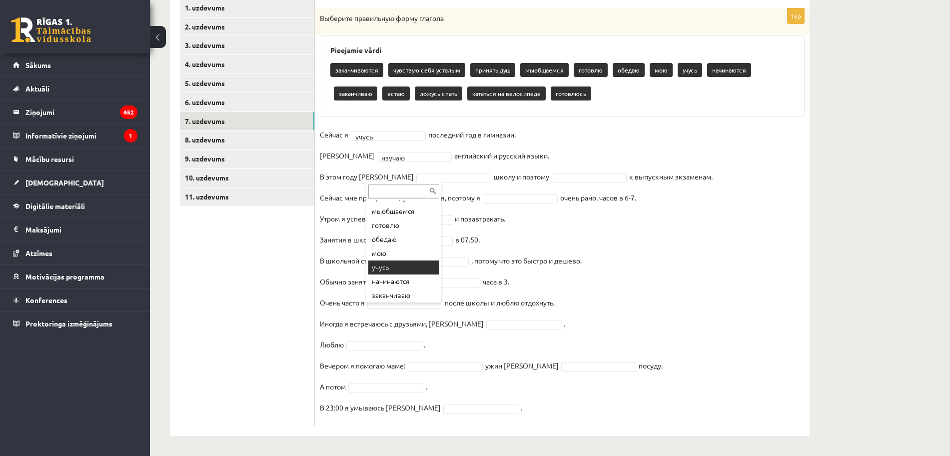
scroll to position [64, 0]
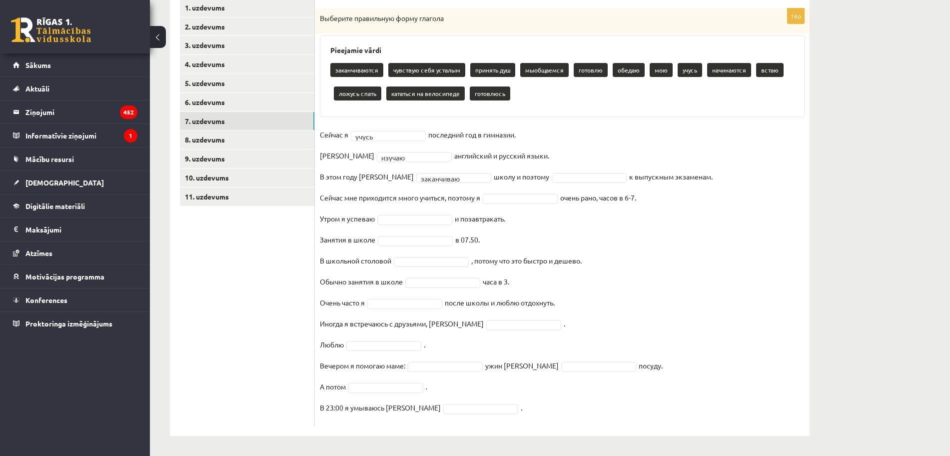
click at [520, 169] on fieldset "**********" at bounding box center [562, 274] width 485 height 294
click at [689, 251] on fieldset "**********" at bounding box center [562, 274] width 485 height 294
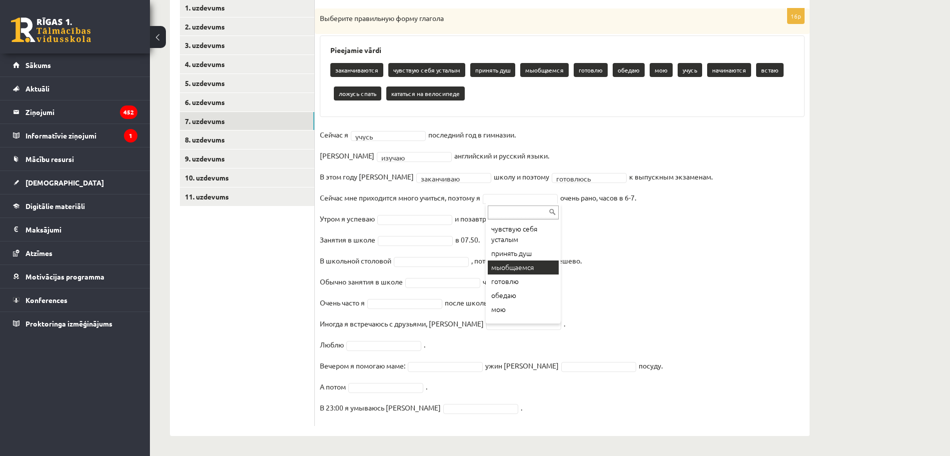
scroll to position [103, 0]
drag, startPoint x: 660, startPoint y: 237, endPoint x: 612, endPoint y: 238, distance: 47.5
click at [659, 237] on fieldset "**********" at bounding box center [562, 274] width 485 height 294
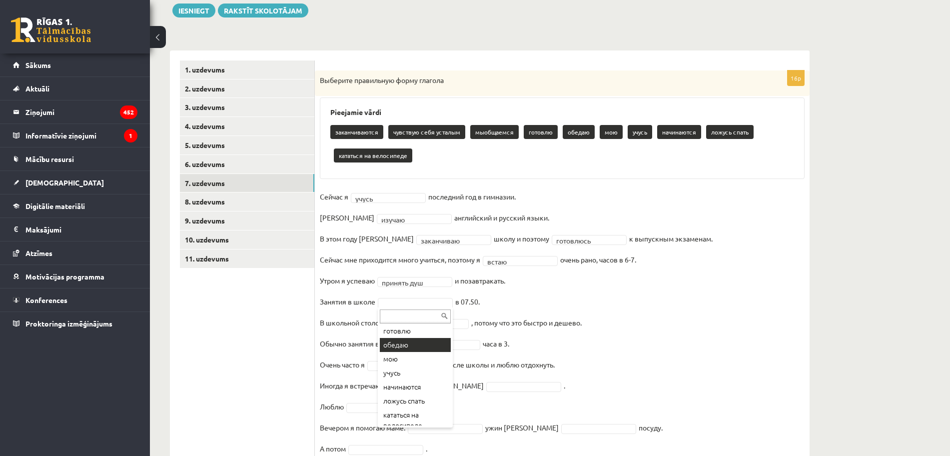
scroll to position [75, 0]
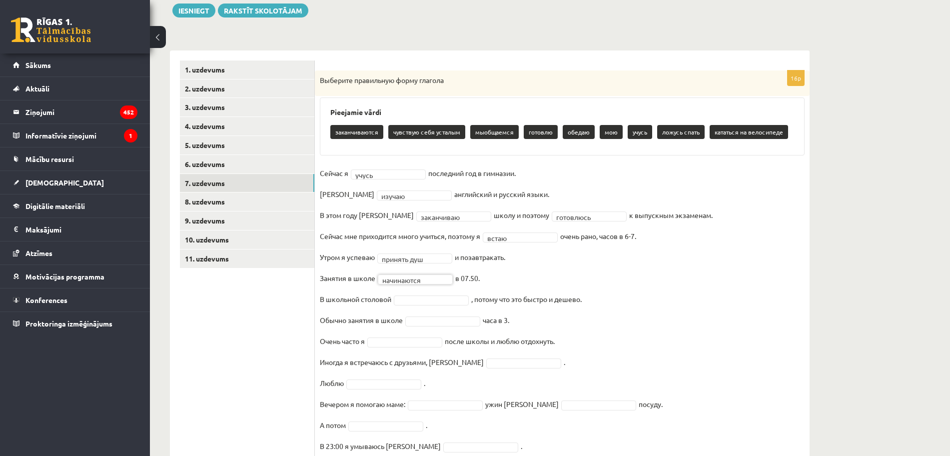
drag, startPoint x: 279, startPoint y: 327, endPoint x: 281, endPoint y: 320, distance: 6.8
click at [279, 327] on ul "1. uzdevums 2. uzdevums 3. uzdevums 4. uzdevums 5. uzdevums 6. uzdevums 7. uzde…" at bounding box center [247, 262] width 135 height 404
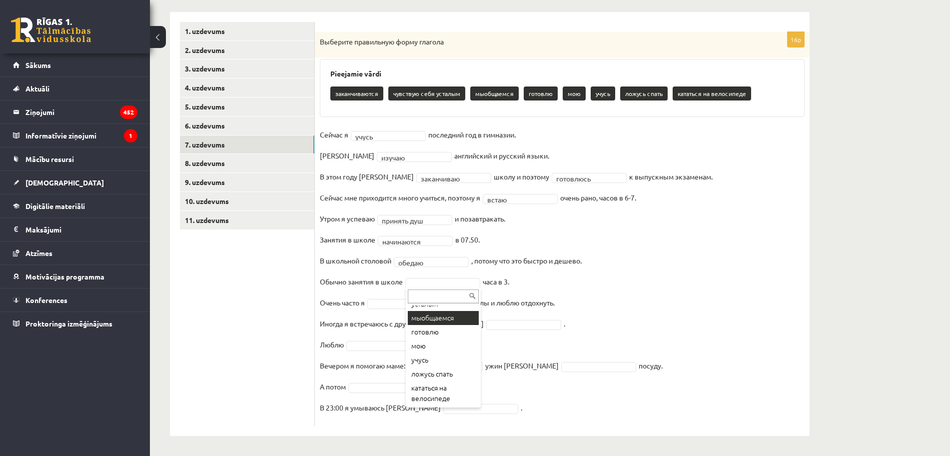
scroll to position [0, 0]
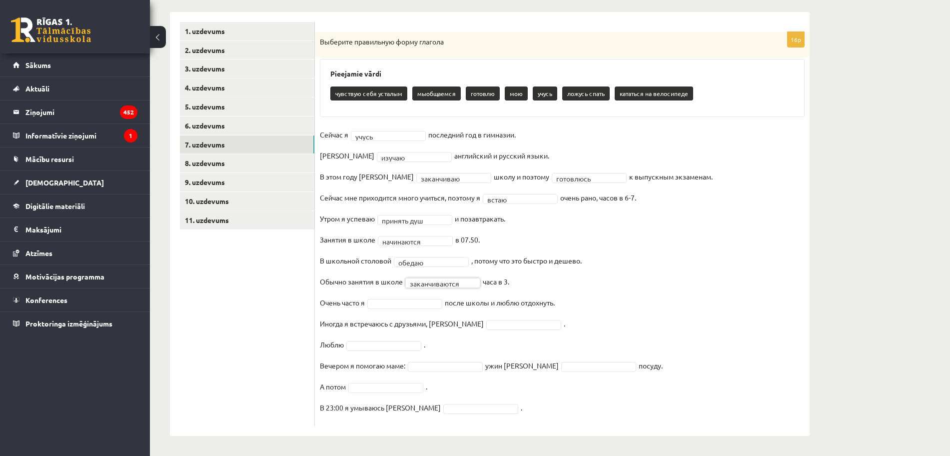
click at [317, 315] on div "**********" at bounding box center [562, 229] width 495 height 394
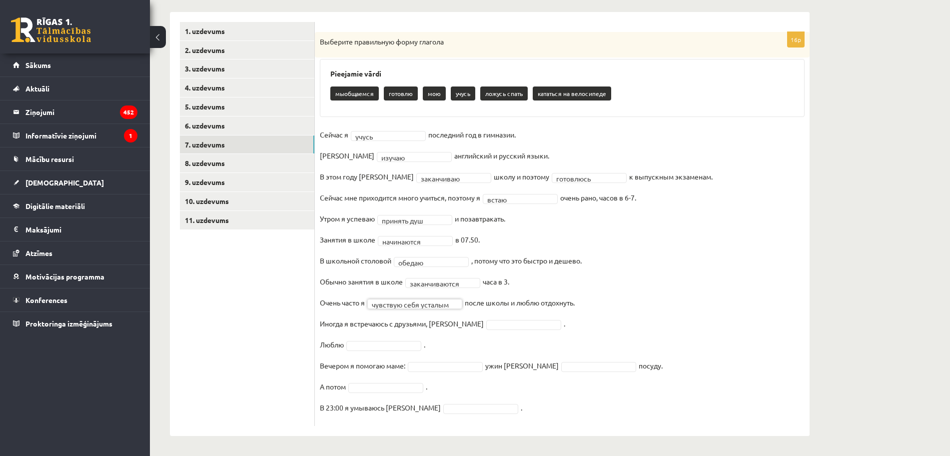
click at [604, 330] on fieldset "**********" at bounding box center [562, 274] width 485 height 294
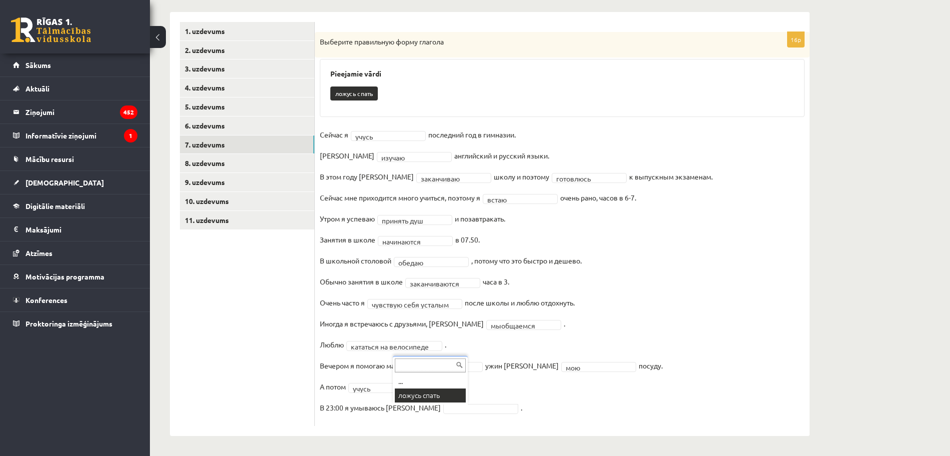
scroll to position [134, 0]
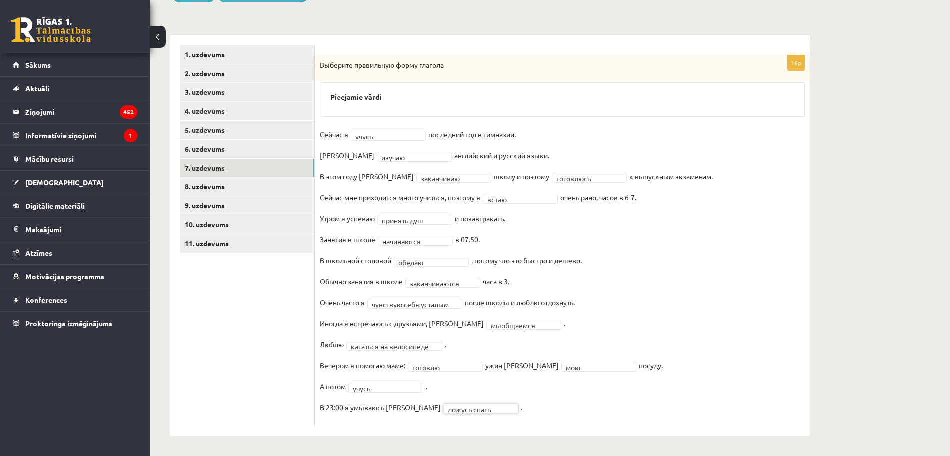
click at [279, 377] on ul "1. uzdevums 2. uzdevums 3. uzdevums 4. uzdevums 5. uzdevums 6. uzdevums 7. uzde…" at bounding box center [247, 235] width 135 height 380
click at [215, 191] on link "8. uzdevums" at bounding box center [247, 186] width 134 height 18
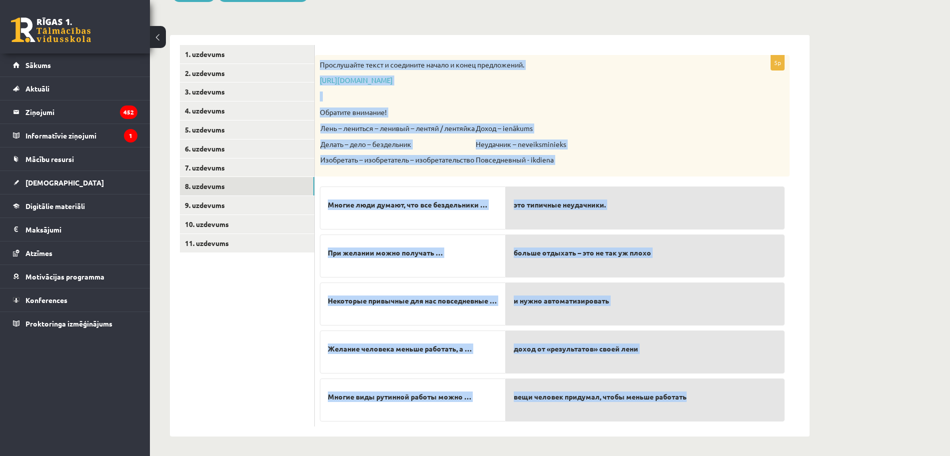
drag, startPoint x: 319, startPoint y: 63, endPoint x: 714, endPoint y: 407, distance: 523.5
click at [714, 407] on div "5p Прослушайте текст и соедините начало и конец предложений. https://www.zvaigz…" at bounding box center [552, 240] width 475 height 371
copy div "Прослушайте текст и соедините начало и конец предложений. https://www.zvaigzne.…"
click at [702, 119] on div "Прослушайте текст и соедините начало и конец предложений. https://www.zvaigzne.…" at bounding box center [552, 115] width 475 height 121
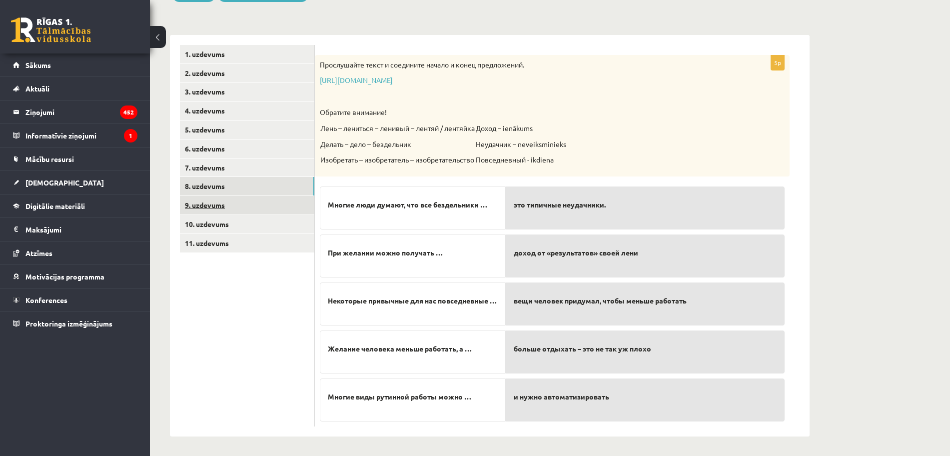
click at [249, 209] on link "9. uzdevums" at bounding box center [247, 205] width 134 height 18
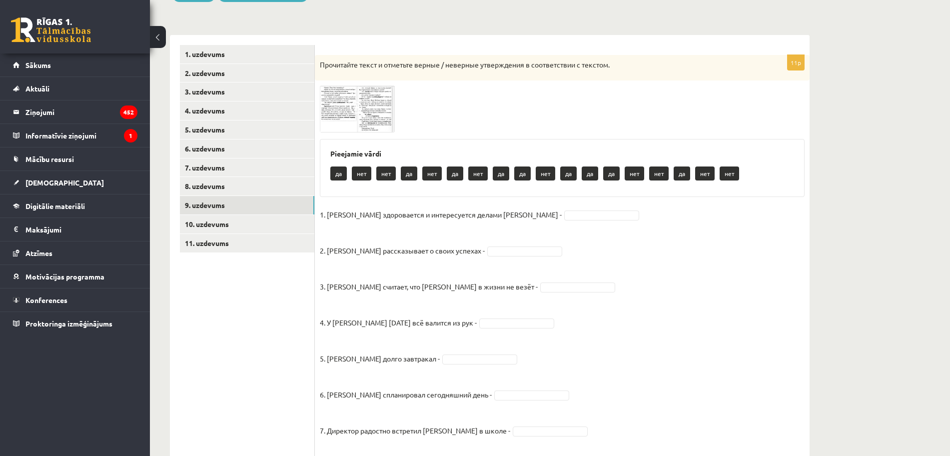
click at [349, 110] on img at bounding box center [357, 108] width 75 height 46
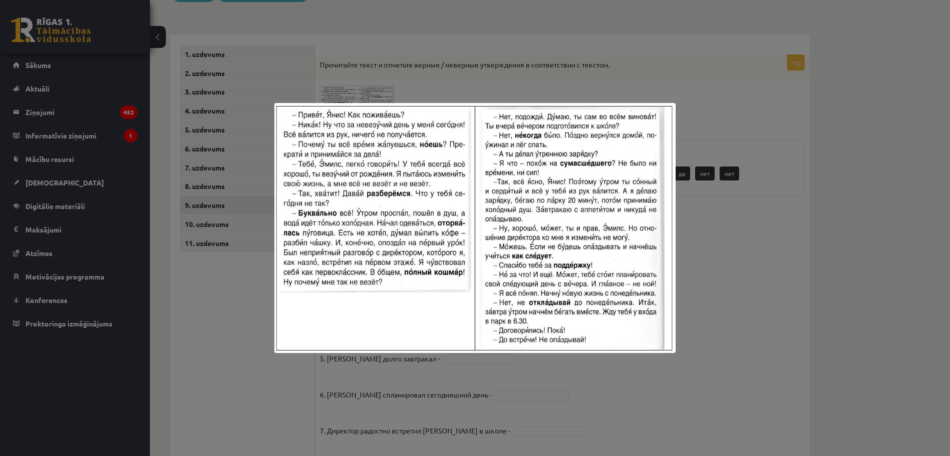
click at [757, 139] on div at bounding box center [475, 228] width 950 height 456
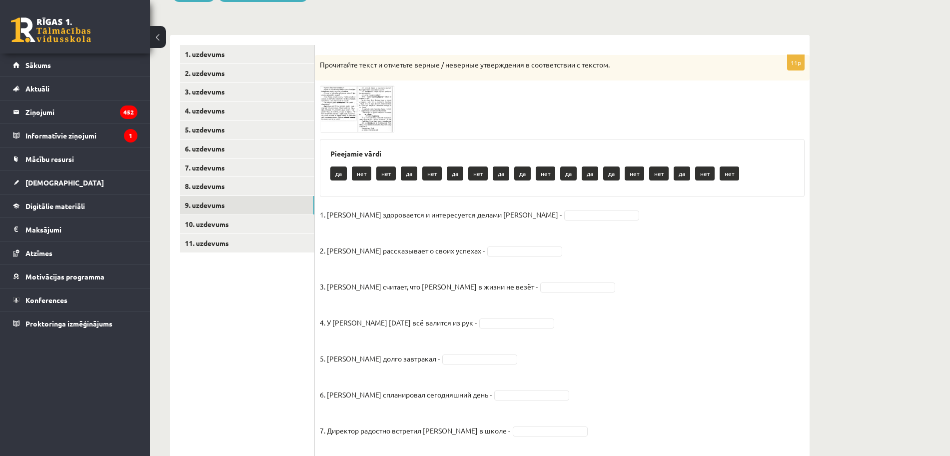
click at [347, 102] on img at bounding box center [357, 108] width 75 height 46
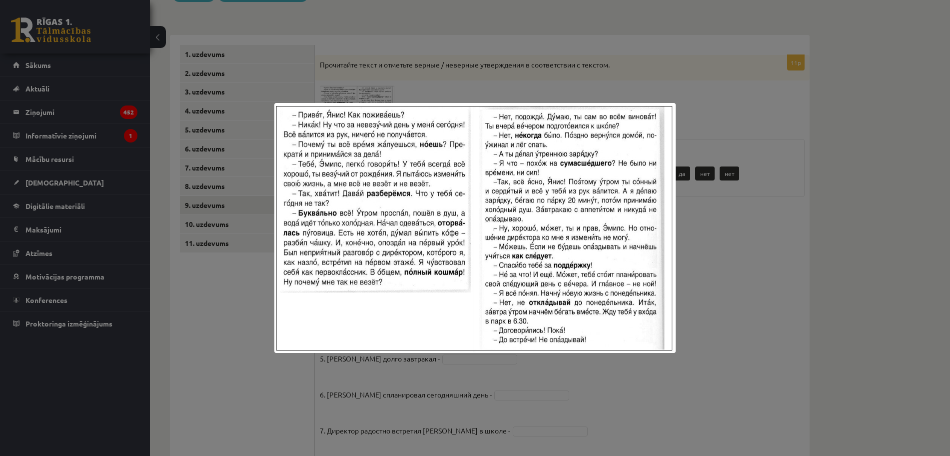
click at [701, 147] on div at bounding box center [475, 228] width 950 height 456
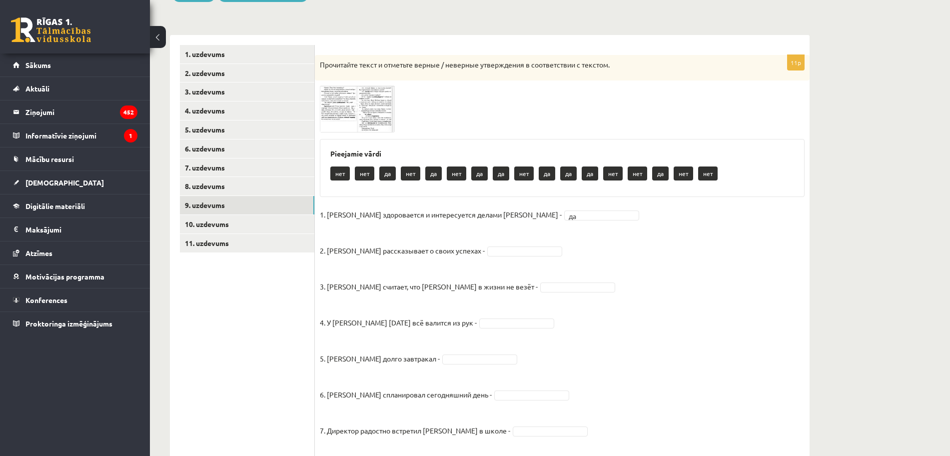
click at [366, 107] on img at bounding box center [357, 108] width 75 height 46
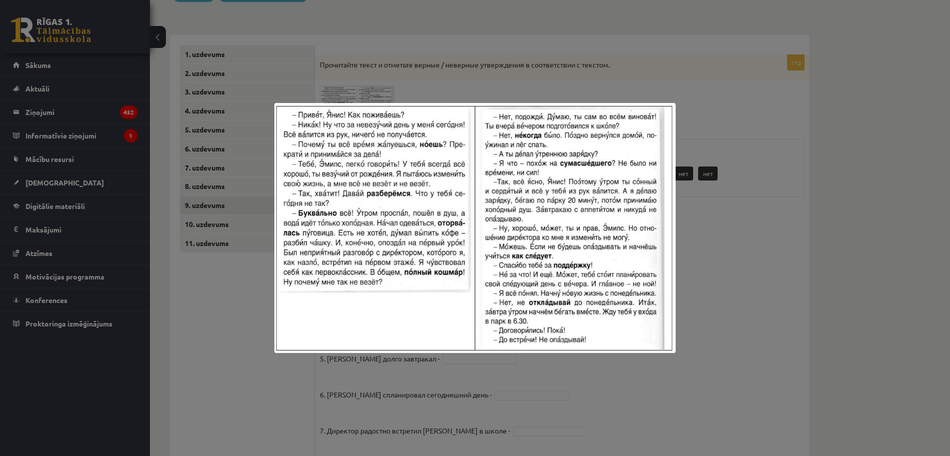
click at [709, 199] on div at bounding box center [475, 228] width 950 height 456
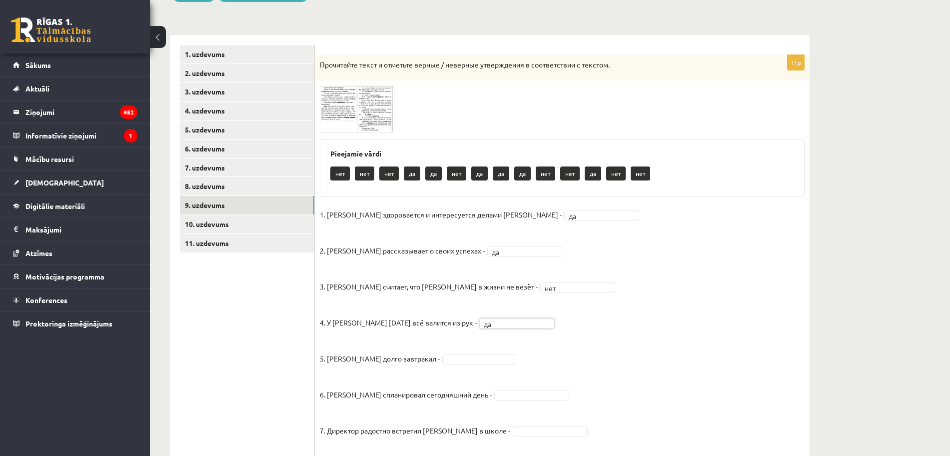
click at [356, 99] on img at bounding box center [357, 108] width 75 height 46
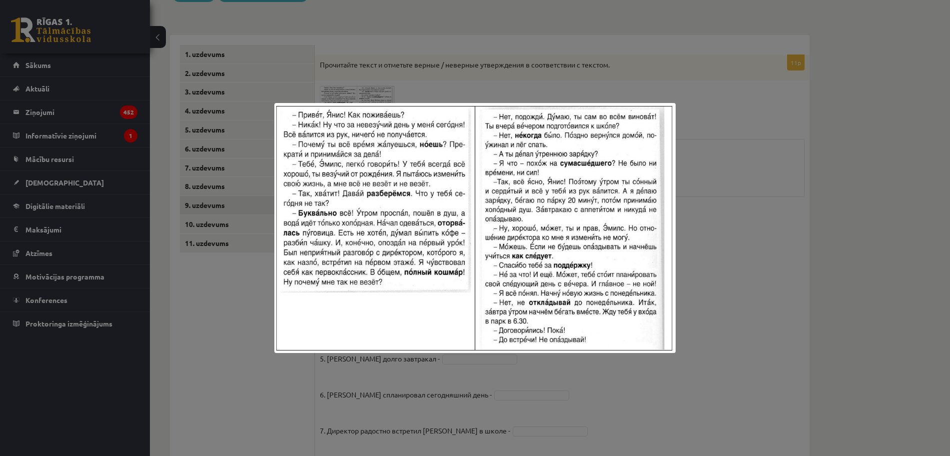
click at [712, 340] on div at bounding box center [475, 228] width 950 height 456
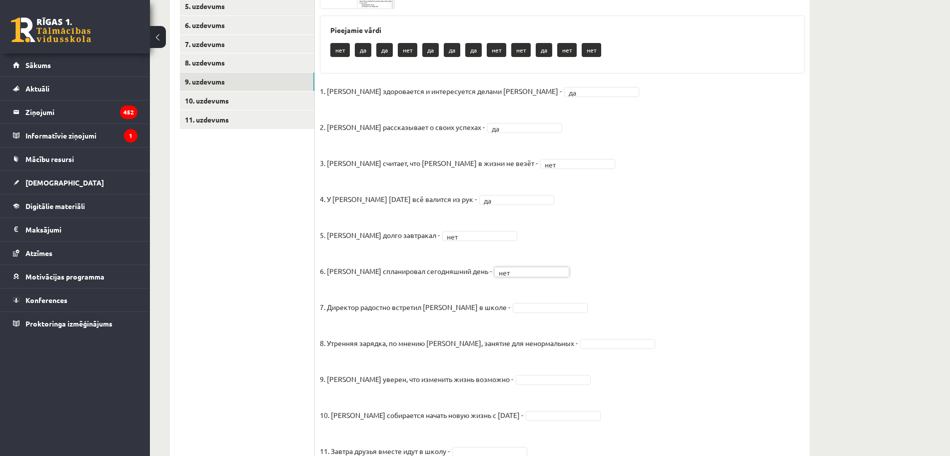
scroll to position [259, 0]
click at [624, 298] on fieldset "1. Эмилс здоровается и интересуется делами Яниса - да ** 2. Янис рассказывает о…" at bounding box center [562, 280] width 485 height 396
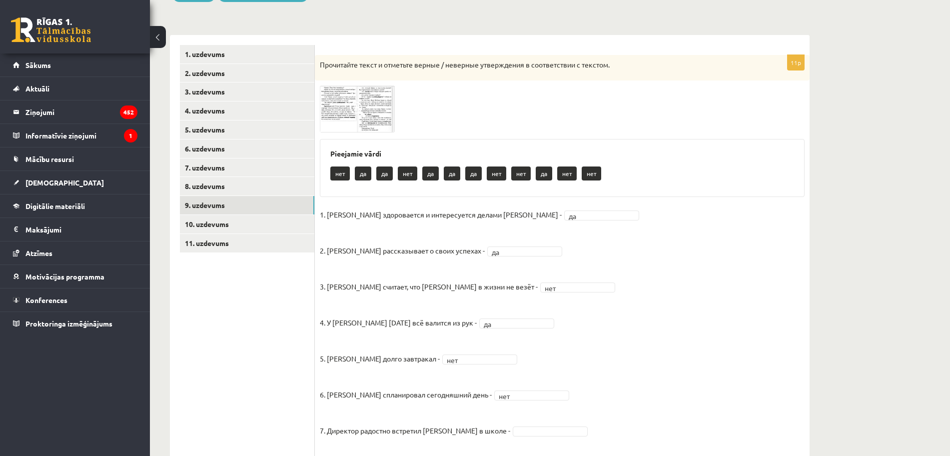
scroll to position [129, 0]
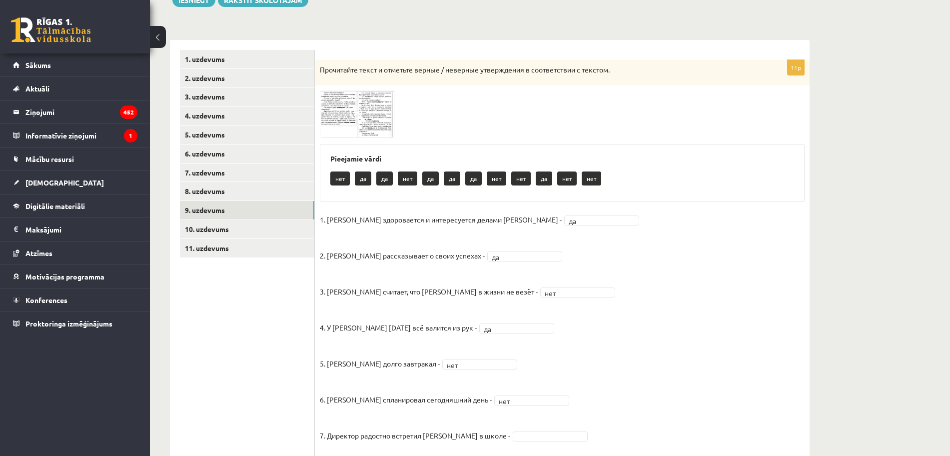
click at [344, 92] on img at bounding box center [357, 113] width 75 height 46
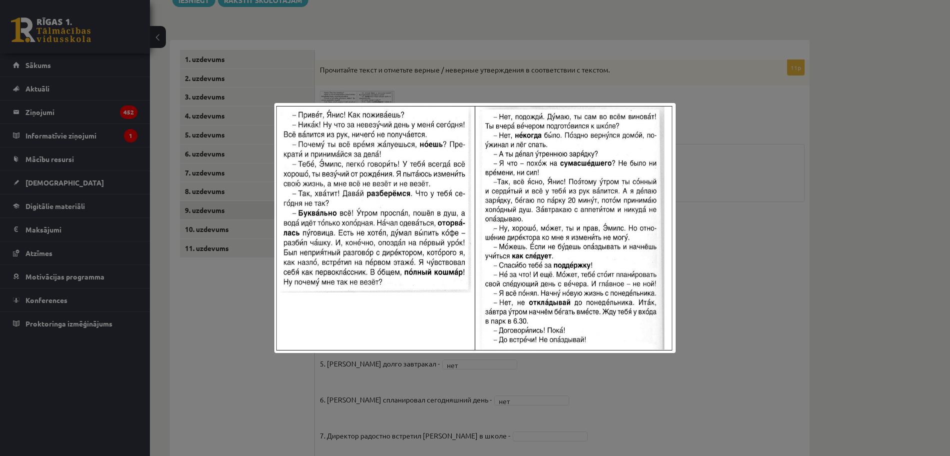
click at [750, 245] on div at bounding box center [475, 228] width 950 height 456
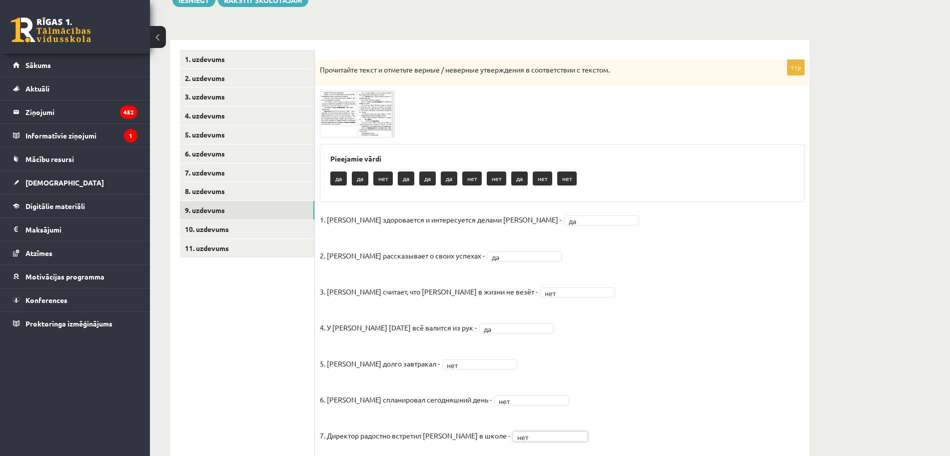
click at [350, 113] on span at bounding box center [358, 114] width 16 height 16
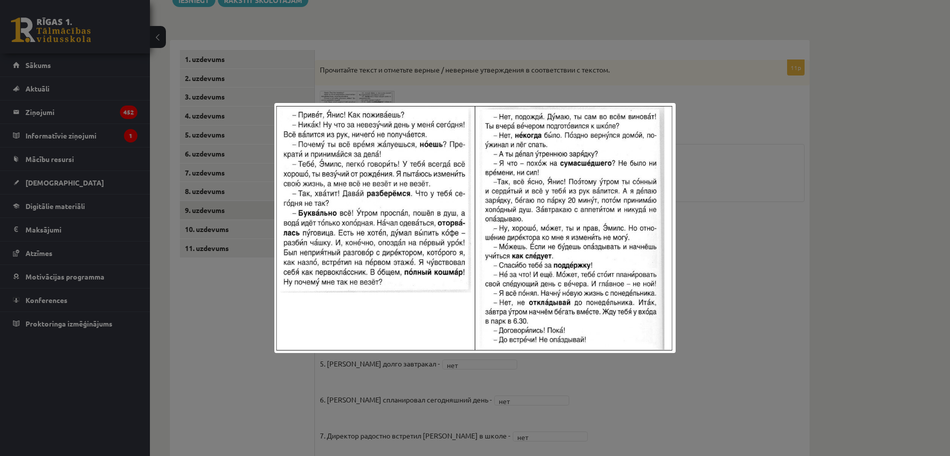
click at [725, 249] on div at bounding box center [475, 228] width 950 height 456
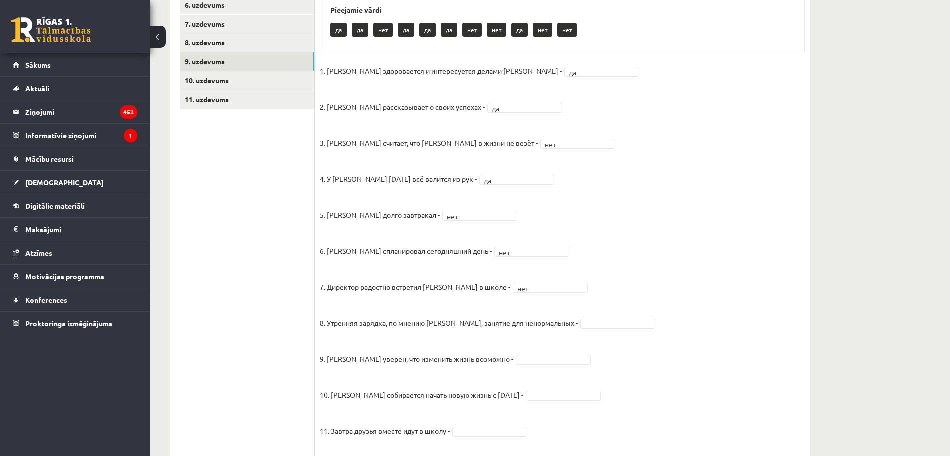
scroll to position [317, 0]
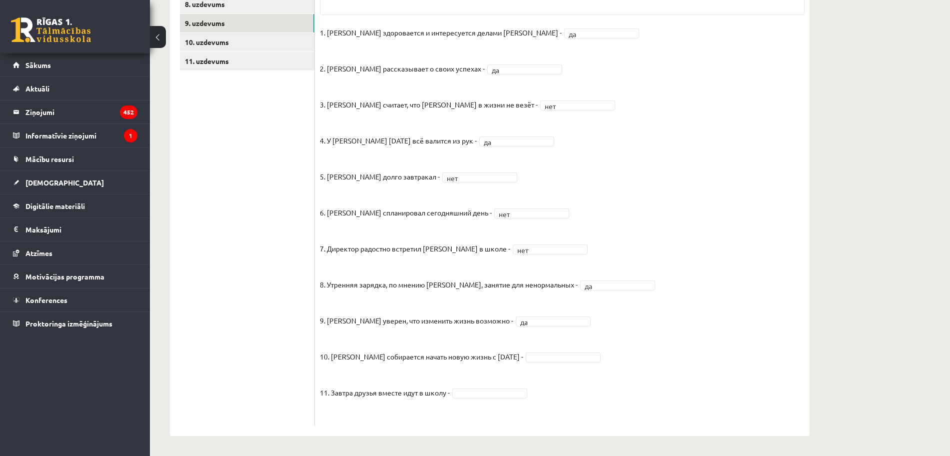
click at [642, 370] on fieldset "1. Эмилс здоровается и интересуется делами Яниса - да ** 2. Янис рассказывает о…" at bounding box center [562, 223] width 485 height 396
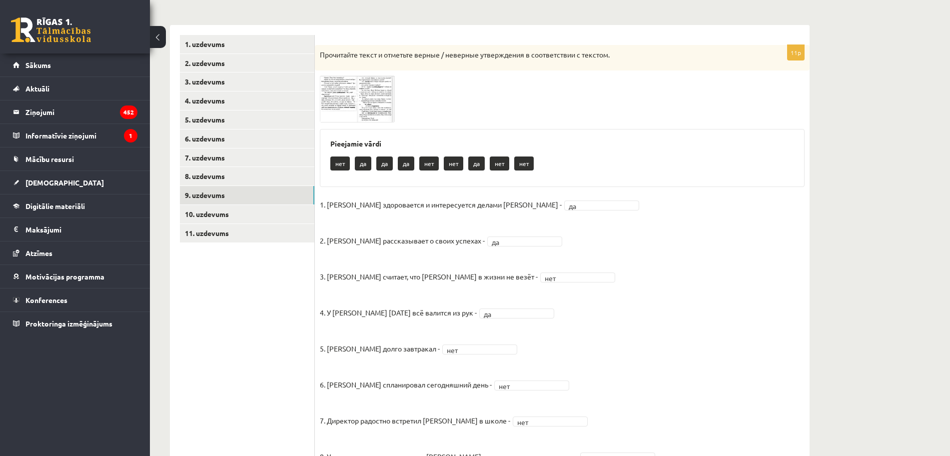
scroll to position [129, 0]
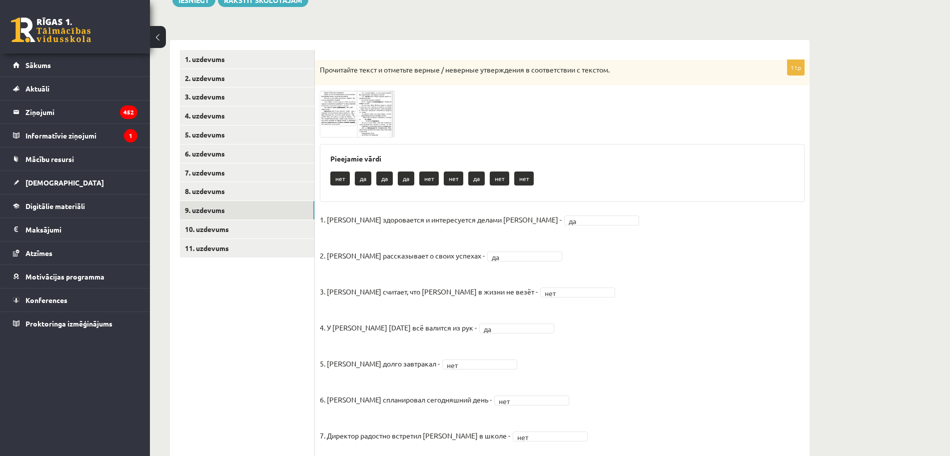
click at [345, 93] on img at bounding box center [357, 113] width 75 height 46
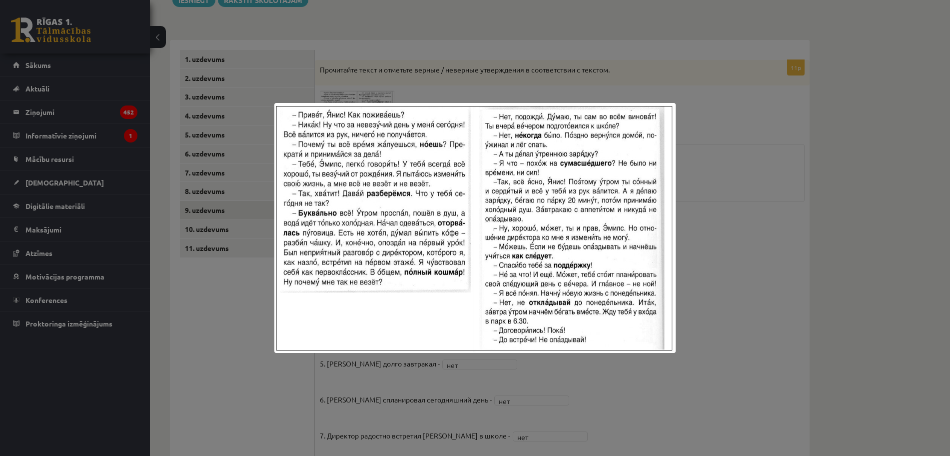
click at [712, 296] on div at bounding box center [475, 228] width 950 height 456
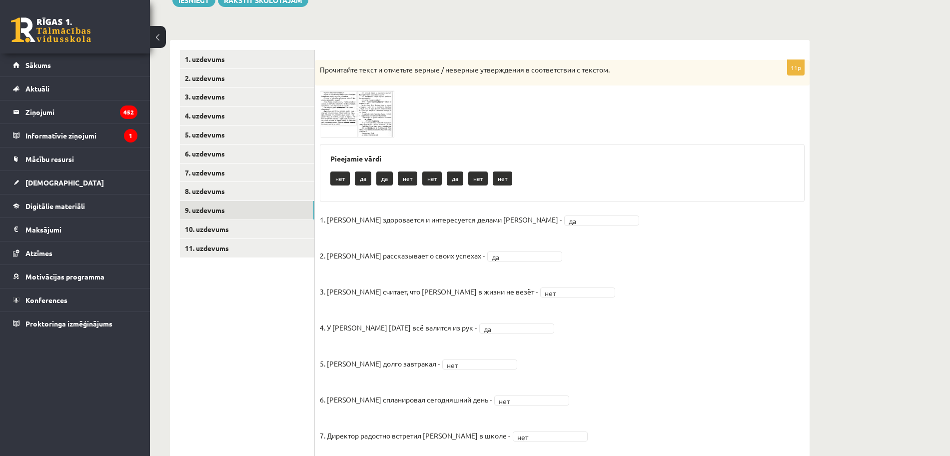
click at [349, 119] on img at bounding box center [357, 113] width 75 height 46
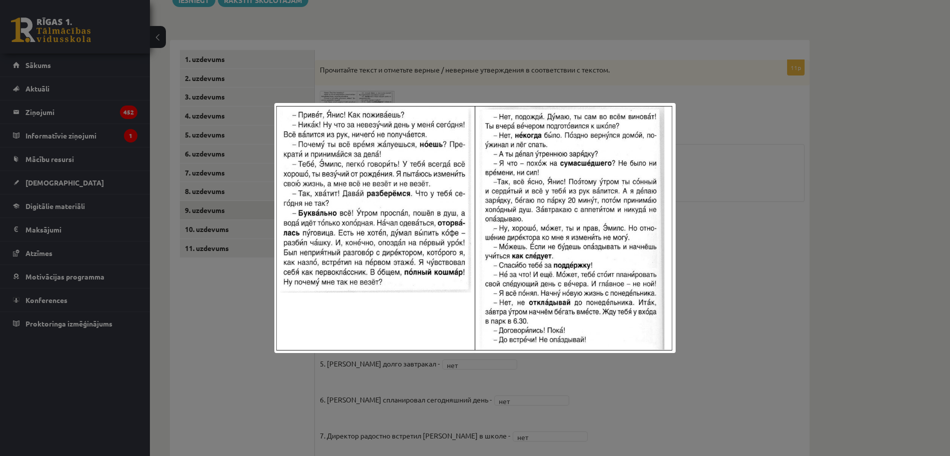
click at [693, 373] on div at bounding box center [475, 228] width 950 height 456
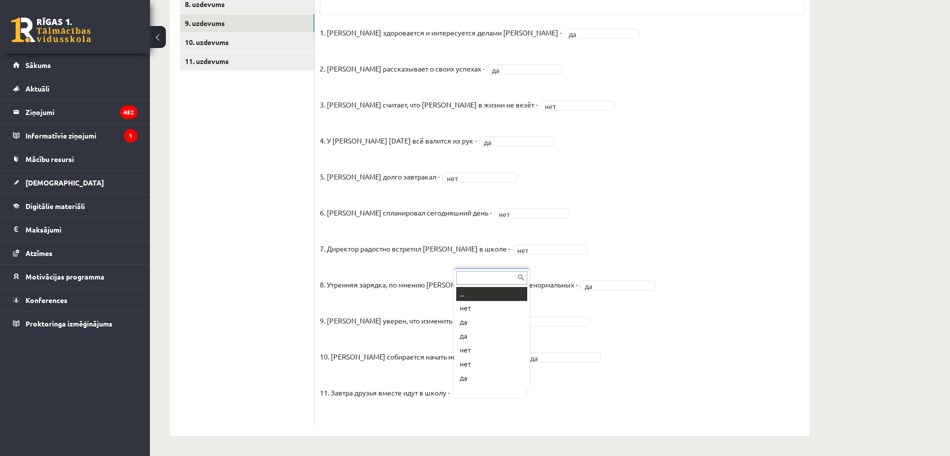
scroll to position [12, 0]
click at [625, 408] on fieldset "1. Эмилс здоровается и интересуется делами Яниса - да ** 2. Янис рассказывает о…" at bounding box center [562, 223] width 485 height 396
click at [217, 308] on ul "1. uzdevums 2. uzdevums 3. uzdevums 4. uzdevums 5. uzdevums 6. uzdevums 7. uzde…" at bounding box center [247, 144] width 135 height 563
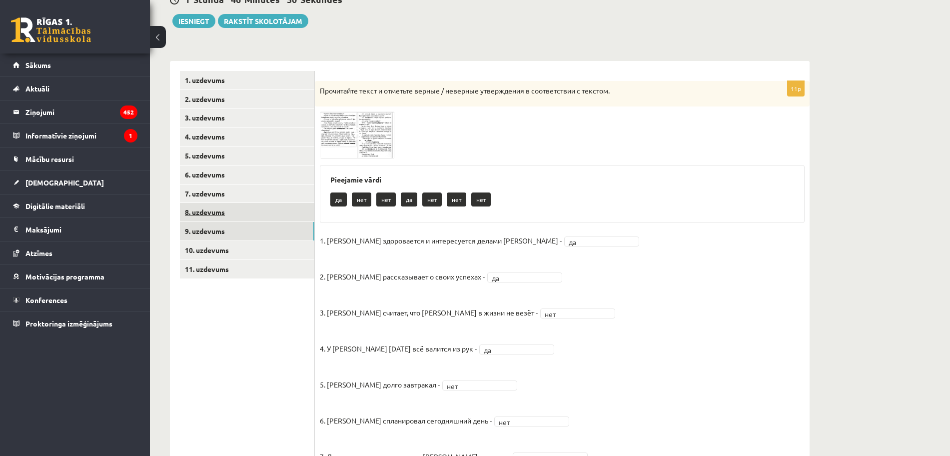
scroll to position [67, 0]
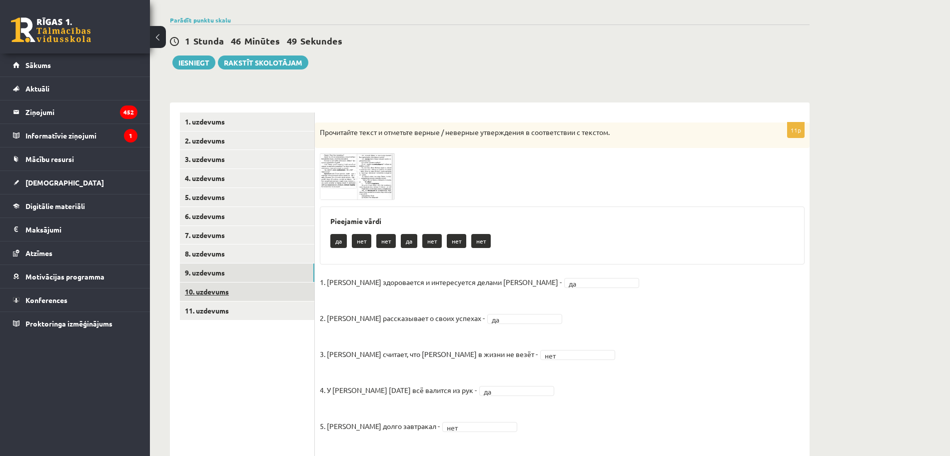
click at [205, 290] on link "10. uzdevums" at bounding box center [247, 291] width 134 height 18
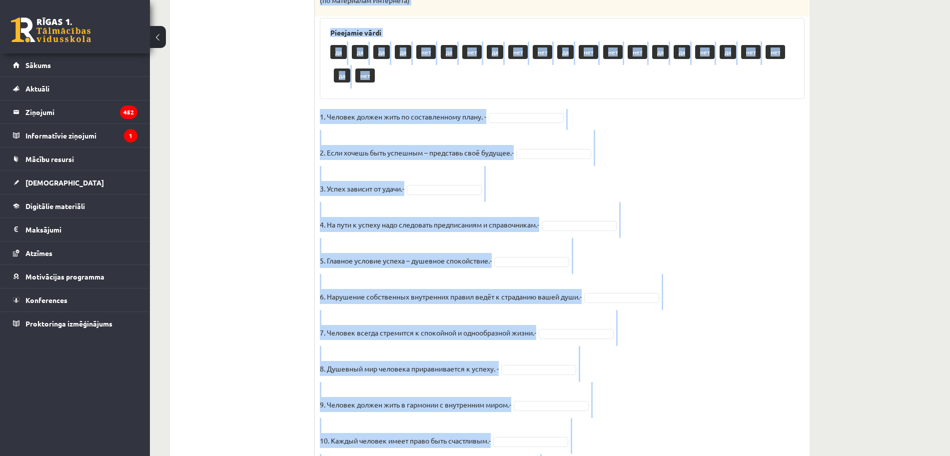
scroll to position [735, 0]
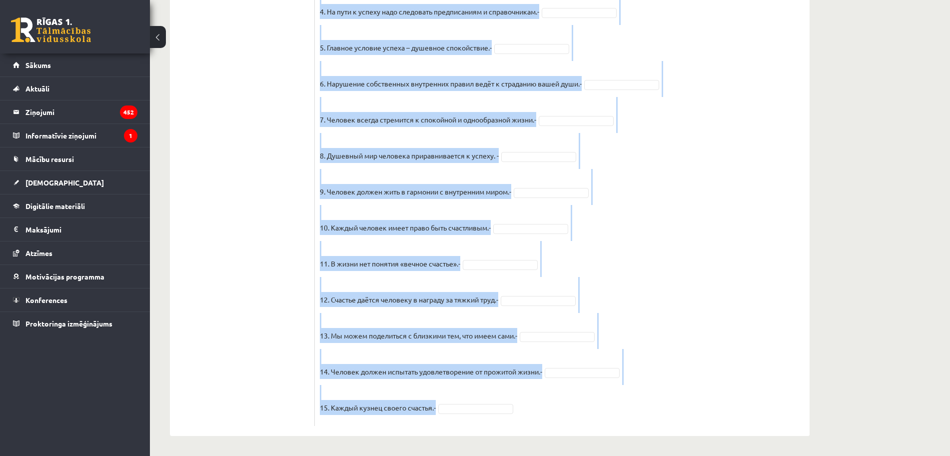
drag, startPoint x: 319, startPoint y: 88, endPoint x: 651, endPoint y: 405, distance: 458.8
copy div "Прочитайте текст и отметьте верные / неверные утверждения в соответствии с текс…"
click at [629, 193] on fieldset "1. Человек должен жить по составленному плану. - 2. Если хочешь быть успешным –…" at bounding box center [562, 158] width 485 height 525
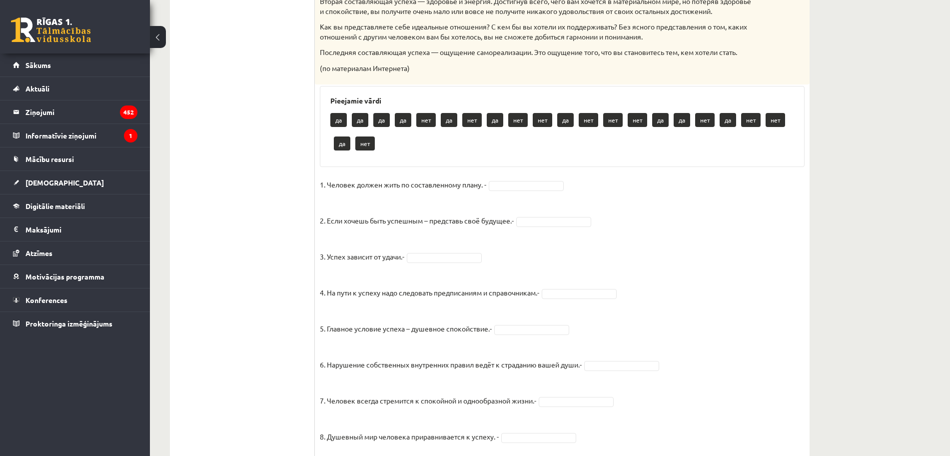
scroll to position [423, 0]
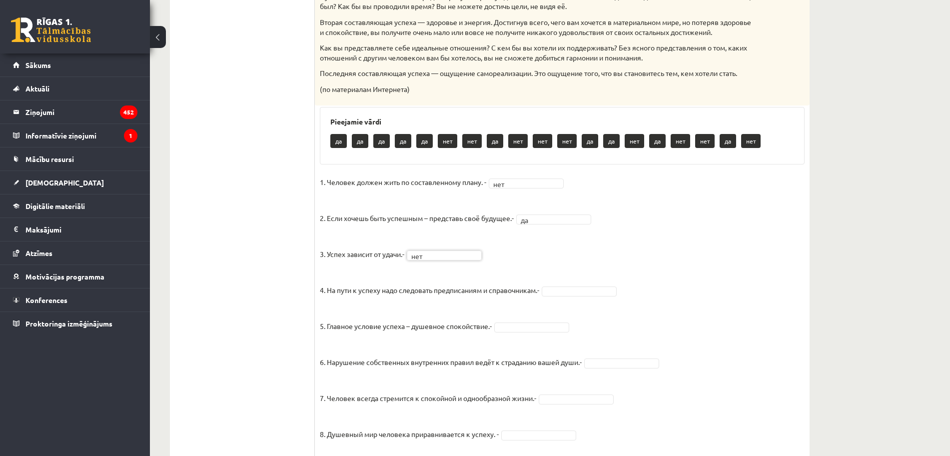
click at [557, 291] on fieldset "1. Человек должен жить по составленному плану. - нет *** 2. Если хочешь быть ус…" at bounding box center [562, 436] width 485 height 525
click at [539, 319] on fieldset "1. Человек должен жить по составленному плану. - нет *** 2. Если хочешь быть ус…" at bounding box center [562, 436] width 485 height 525
click at [532, 331] on fieldset "1. Человек должен жить по составленному плану. - нет *** 2. Если хочешь быть ус…" at bounding box center [562, 436] width 485 height 525
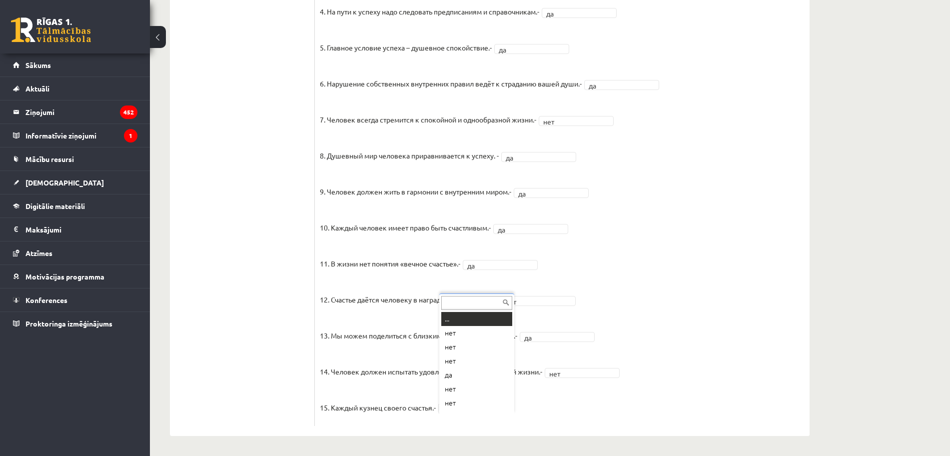
scroll to position [12, 0]
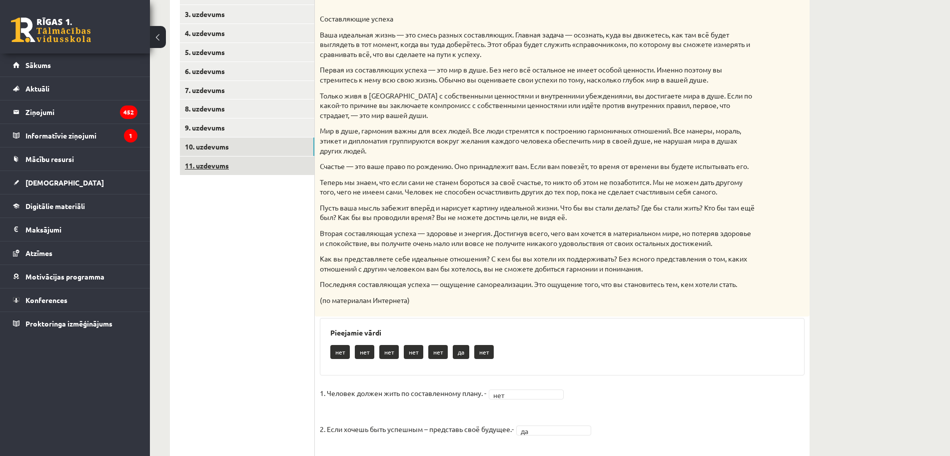
click at [213, 160] on link "11. uzdevums" at bounding box center [247, 165] width 134 height 18
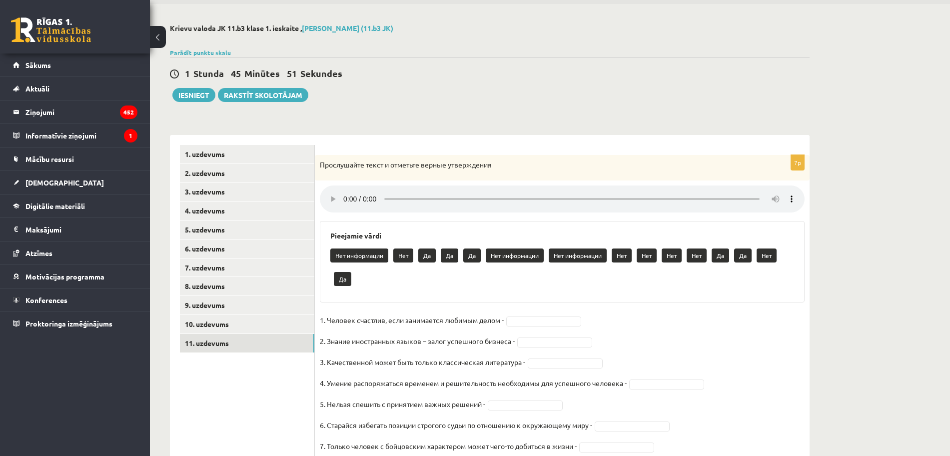
scroll to position [74, 0]
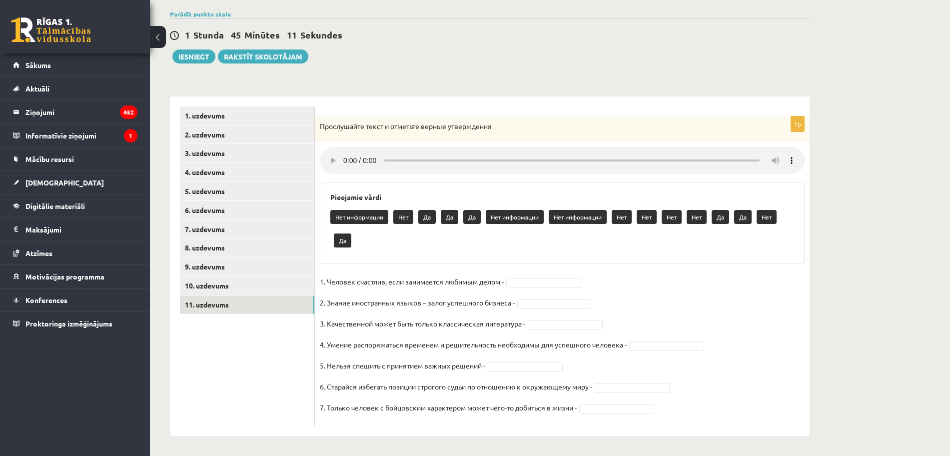
click at [784, 292] on fieldset "1. Человек счастлив, если занимается любимым делом - 2. Знание иностранных язык…" at bounding box center [562, 347] width 485 height 147
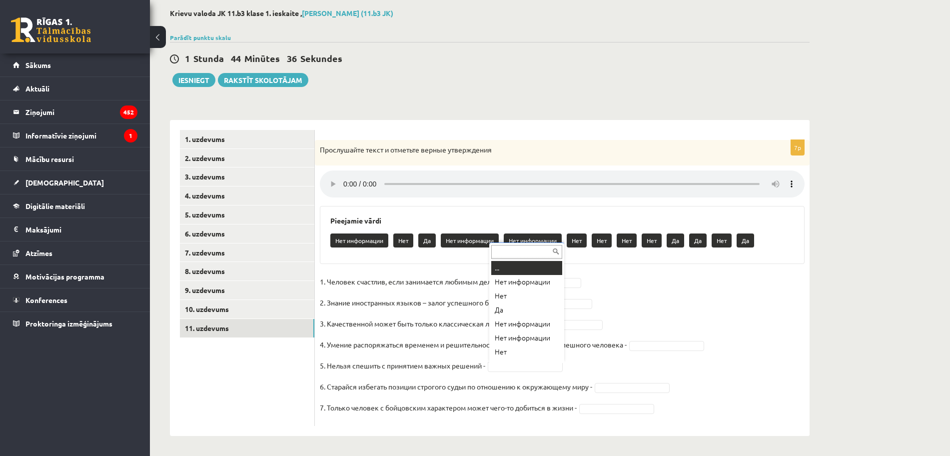
scroll to position [15, 0]
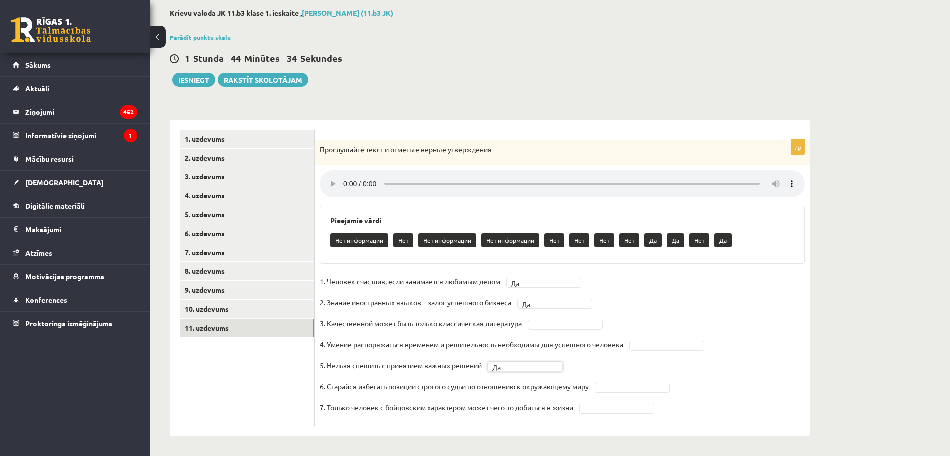
click at [660, 309] on fieldset "1. Человек счастлив, если занимается любимым делом - Да ** 2. Знание иностранны…" at bounding box center [562, 347] width 485 height 147
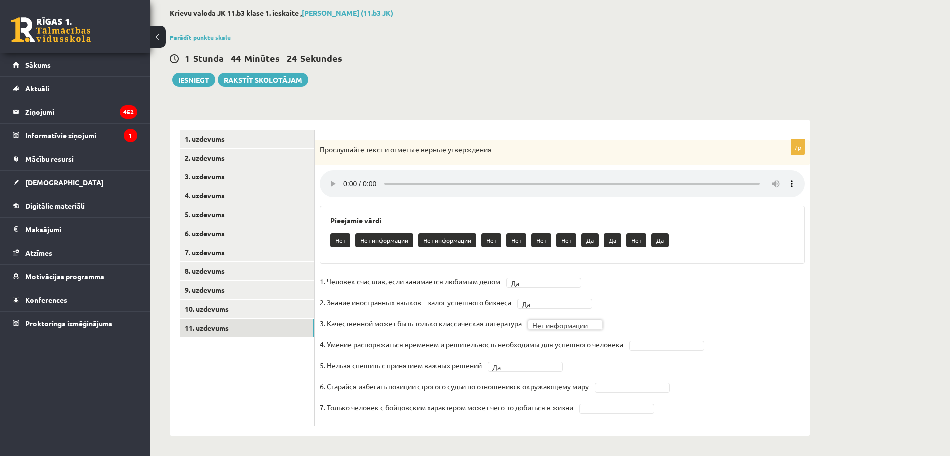
click at [670, 311] on fieldset "**********" at bounding box center [562, 347] width 485 height 147
click at [666, 281] on fieldset "1. Человек счастлив, если занимается любимым делом - Да ** 2. Знание иностранны…" at bounding box center [562, 347] width 485 height 147
click at [703, 310] on fieldset "**********" at bounding box center [562, 347] width 485 height 147
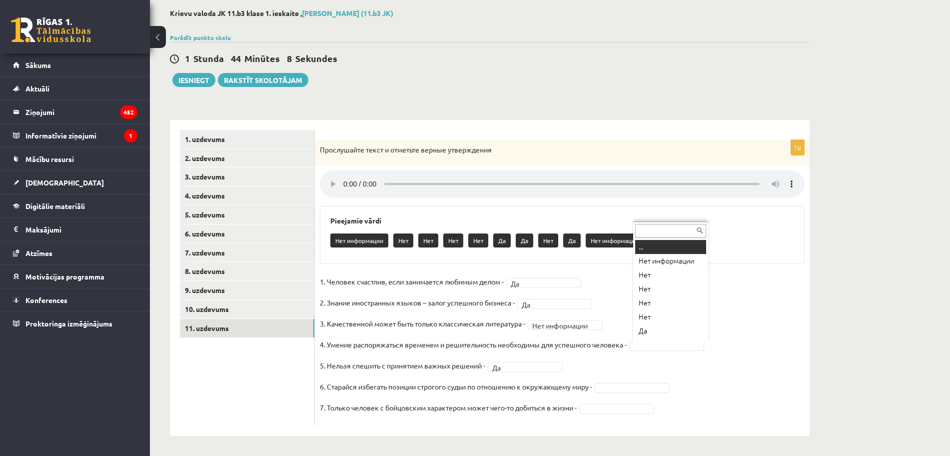
scroll to position [8, 0]
click at [735, 345] on fieldset "**********" at bounding box center [562, 347] width 485 height 147
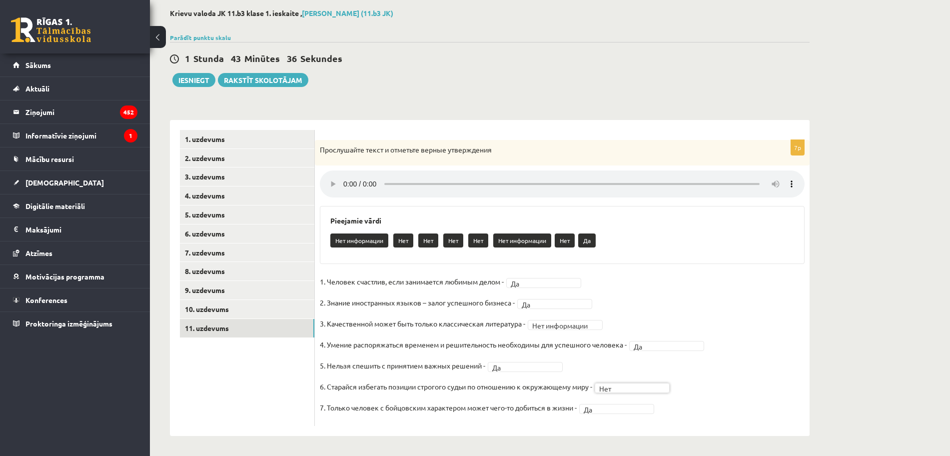
click at [722, 396] on fieldset "**********" at bounding box center [562, 347] width 485 height 147
click at [667, 351] on fieldset "**********" at bounding box center [562, 347] width 485 height 147
click at [170, 80] on div "Iesniegt Rakstīt skolotājam" at bounding box center [239, 80] width 138 height 14
click at [189, 75] on button "Iesniegt" at bounding box center [193, 80] width 43 height 14
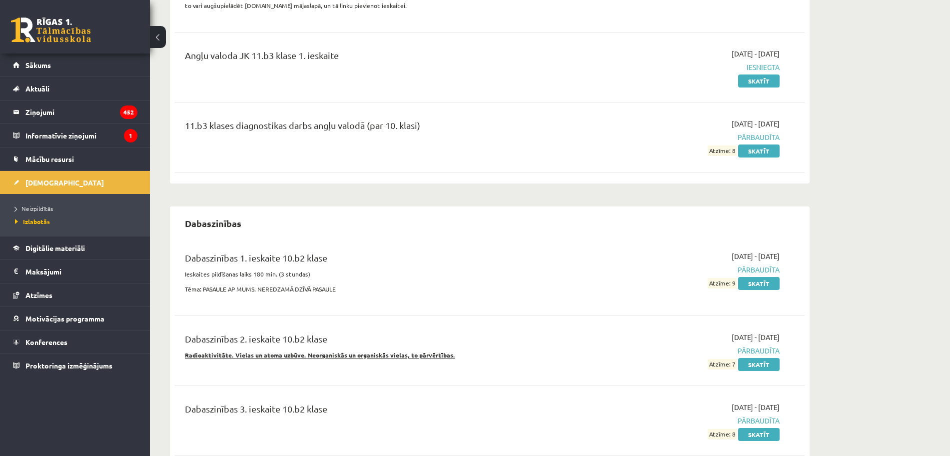
scroll to position [1624, 0]
